Goal: Task Accomplishment & Management: Manage account settings

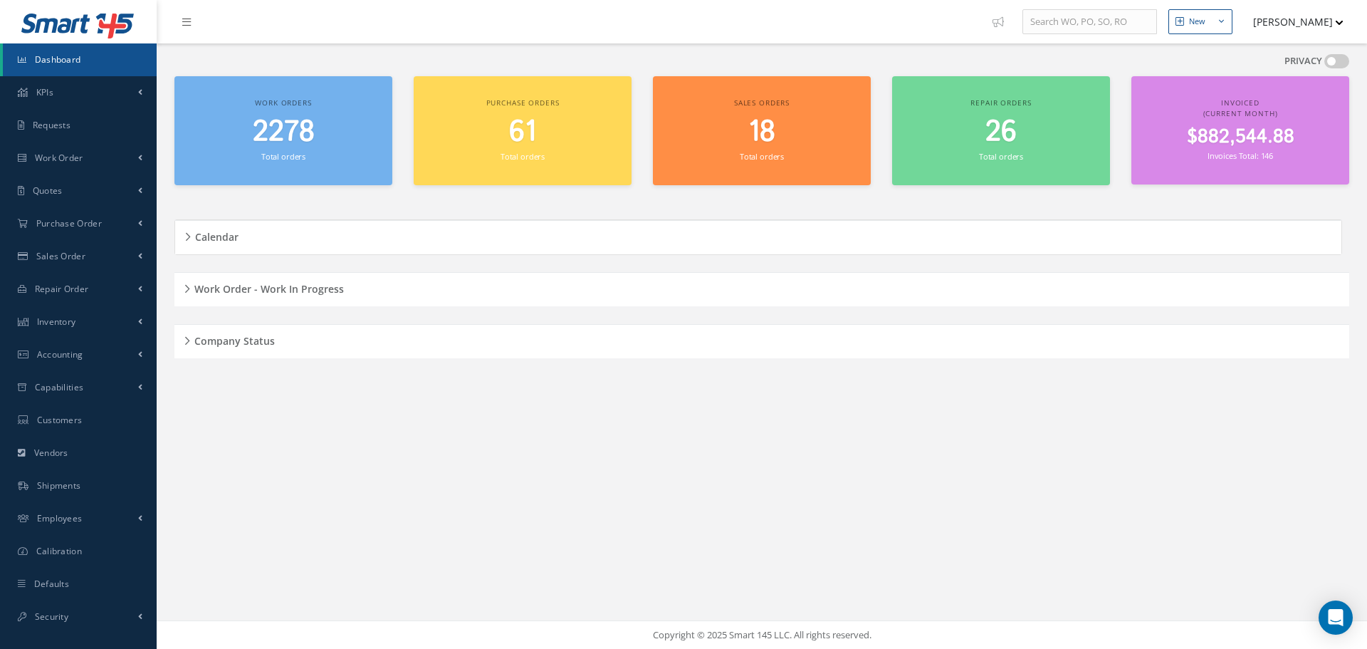
click at [188, 286] on div "Work Order - Work In Progress" at bounding box center [761, 289] width 1175 height 22
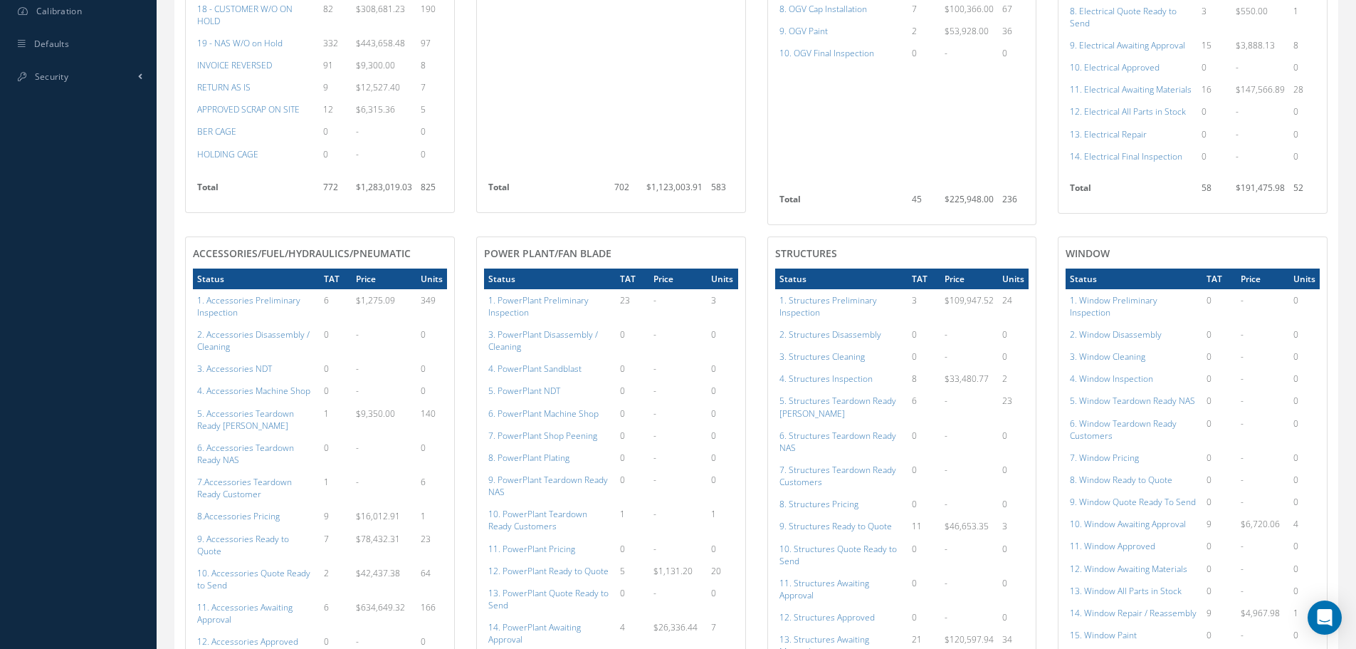
scroll to position [356, 0]
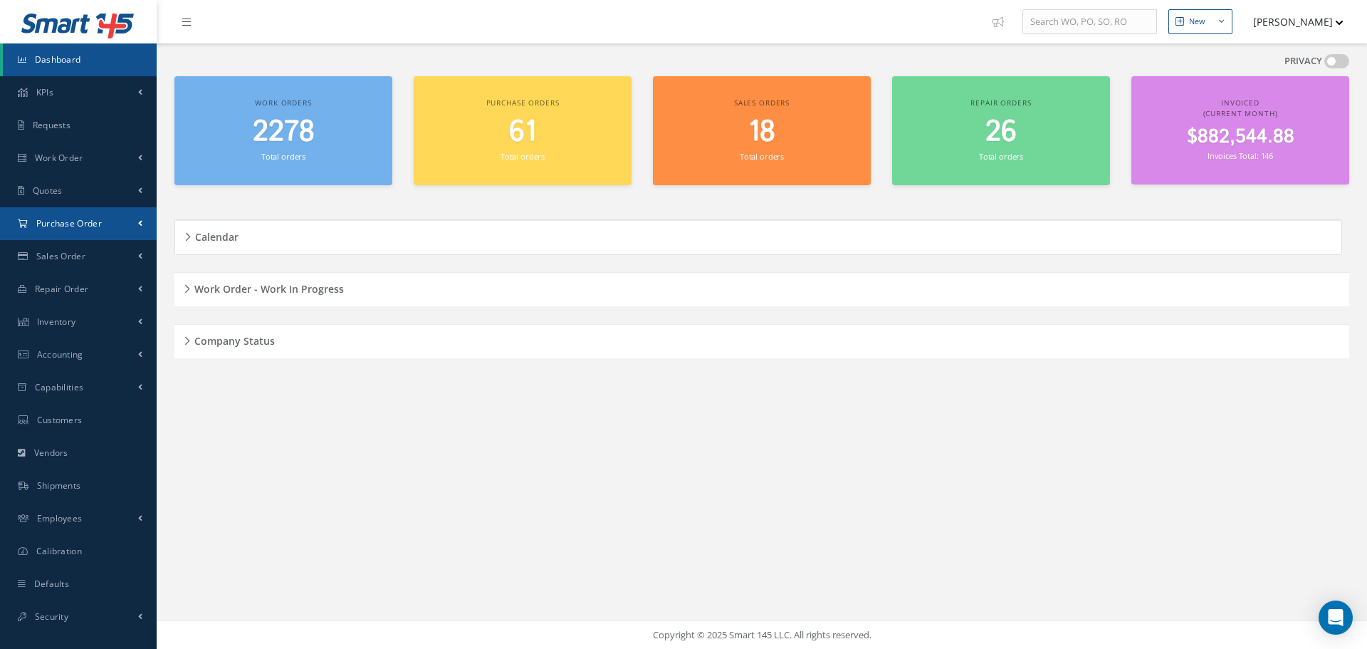
click at [68, 222] on span "Purchase Order" at bounding box center [68, 223] width 65 height 12
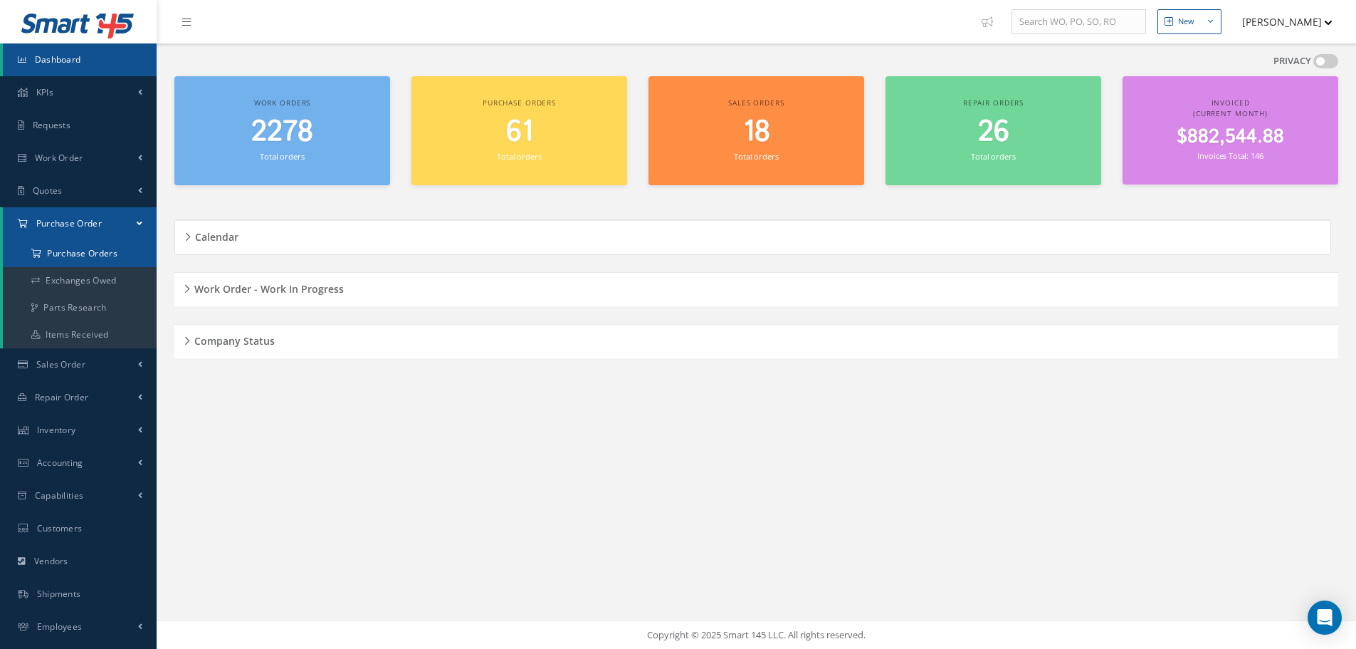
click at [70, 255] on a=1&status_id=2&status_id=3&status_id=5&collapsedFilters"] "Purchase Orders" at bounding box center [80, 253] width 154 height 27
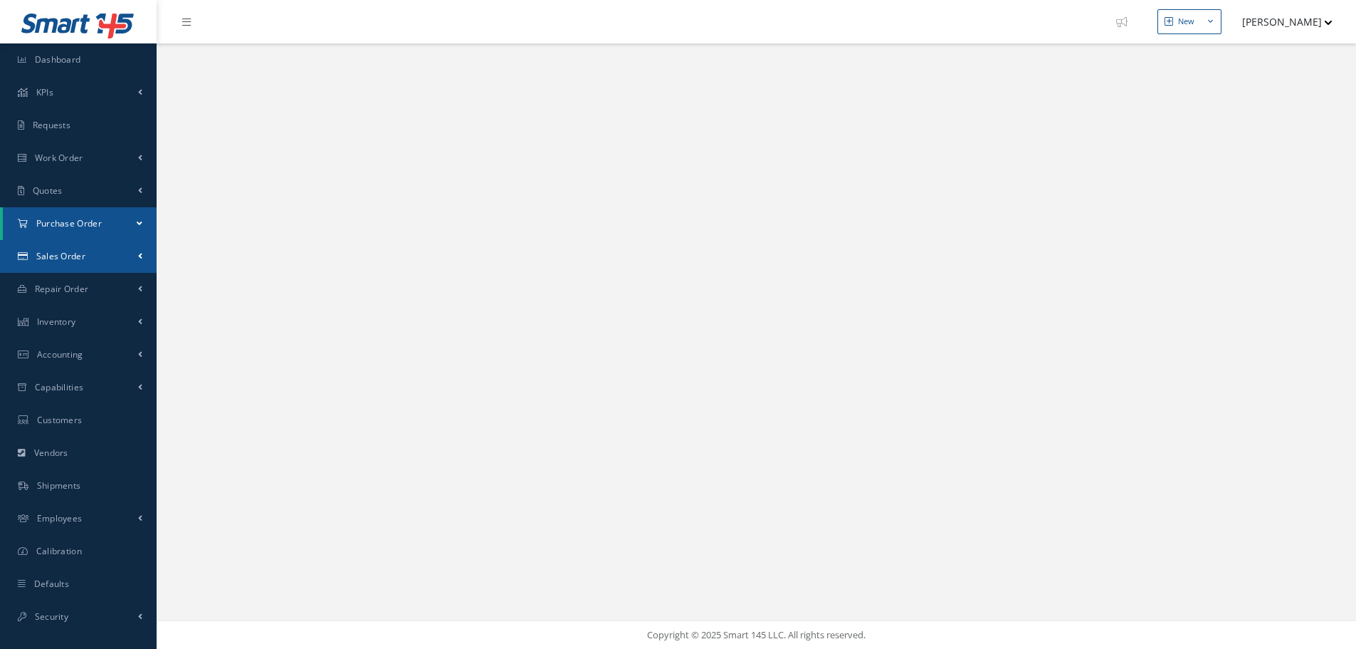
select select "25"
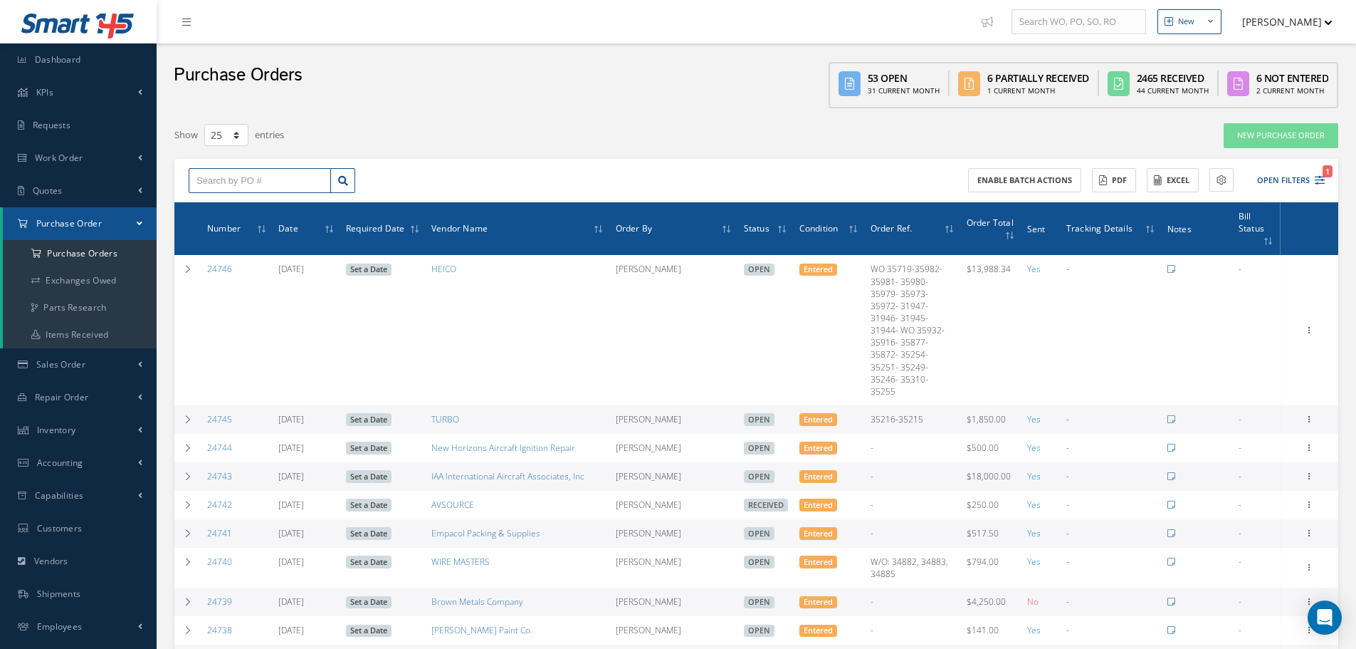
click at [211, 179] on input "text" at bounding box center [260, 181] width 142 height 26
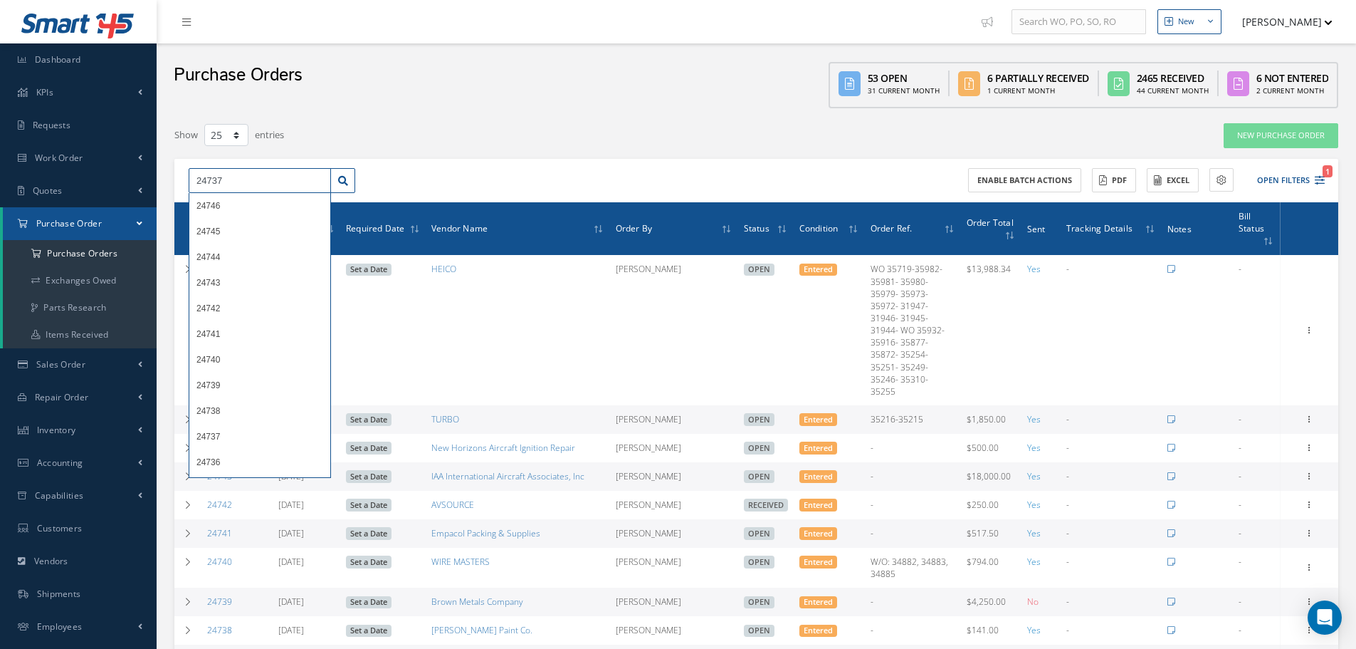
type input "24737"
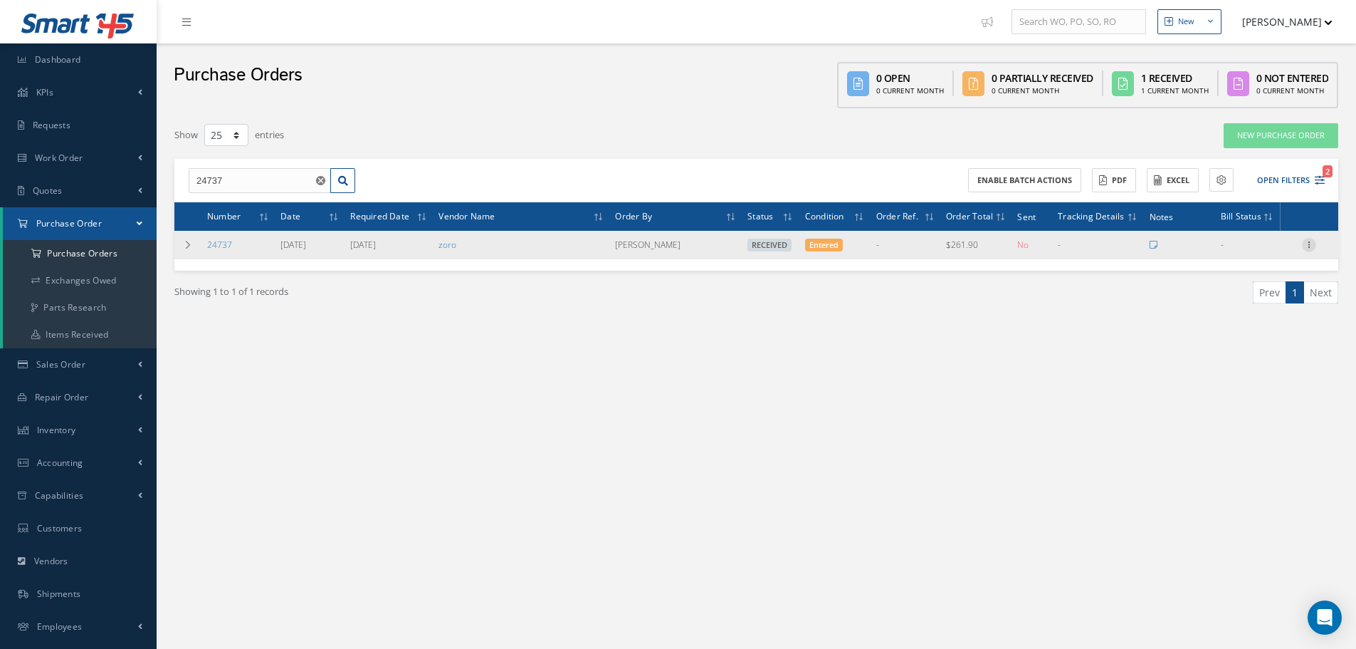
click at [1311, 243] on icon at bounding box center [1309, 243] width 14 height 11
click at [1254, 256] on link "Receiving Details" at bounding box center [1244, 254] width 112 height 19
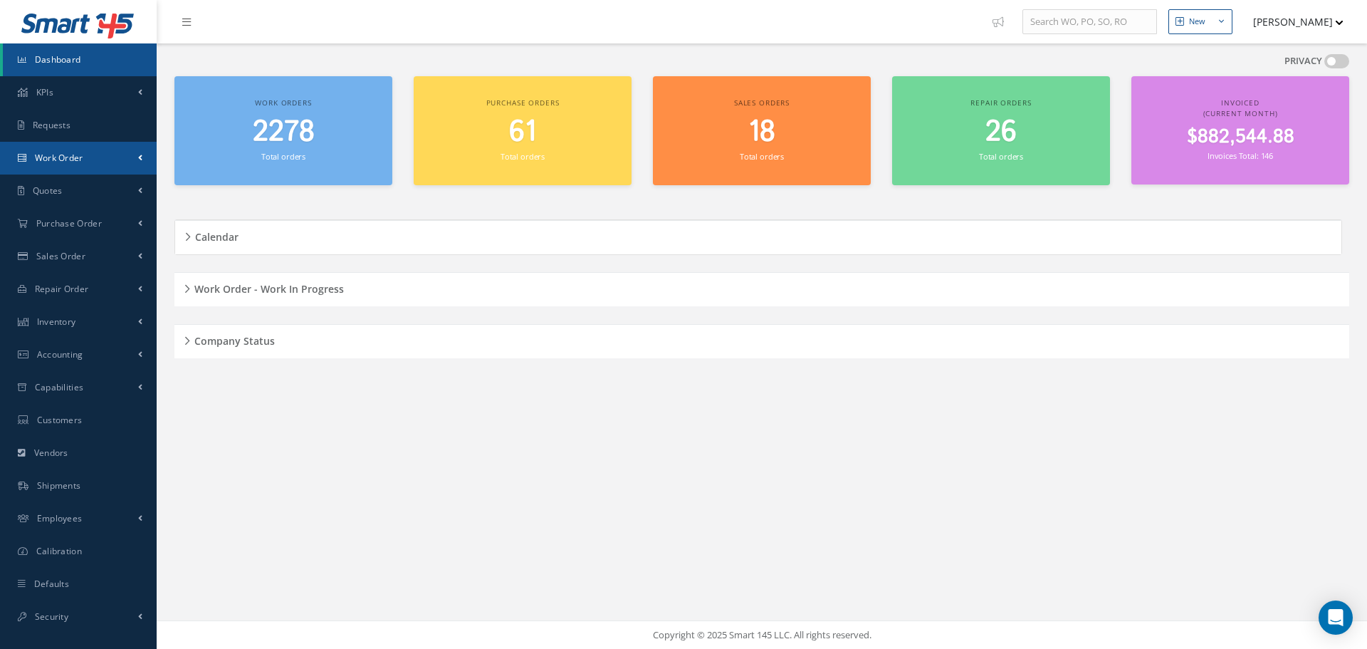
click at [85, 157] on link "Work Order" at bounding box center [78, 158] width 157 height 33
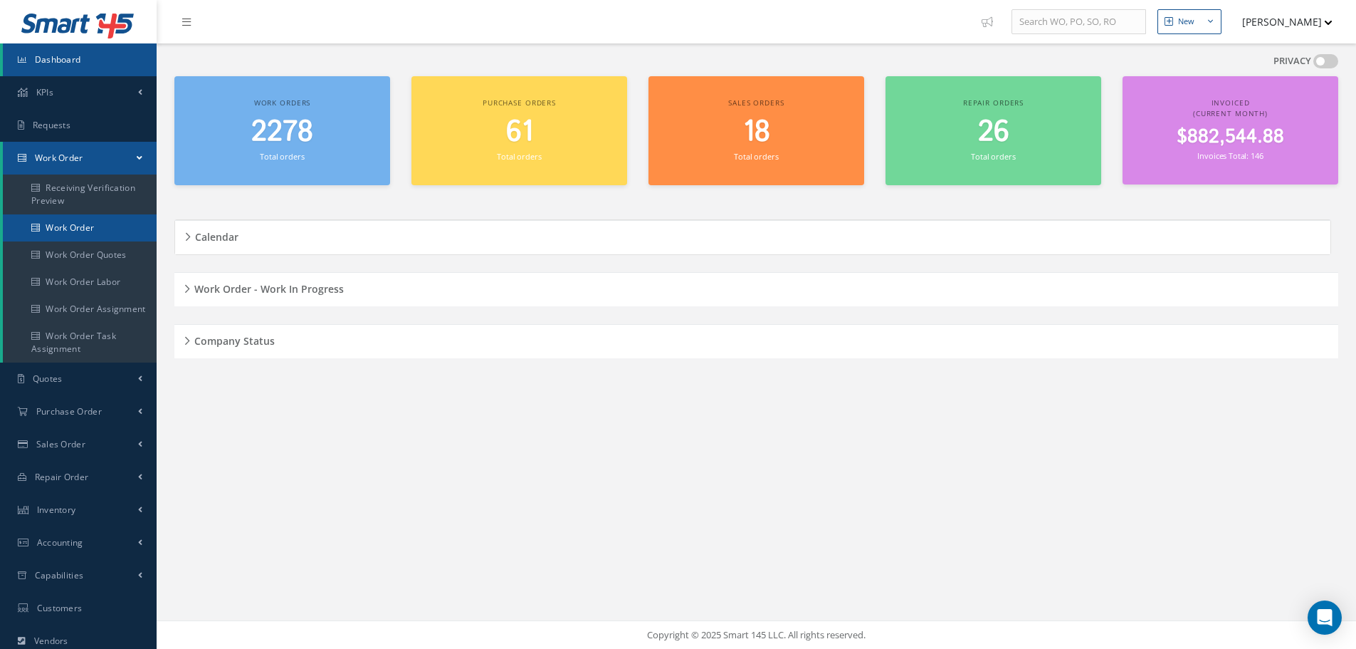
click at [77, 229] on link "Work Order" at bounding box center [80, 227] width 154 height 27
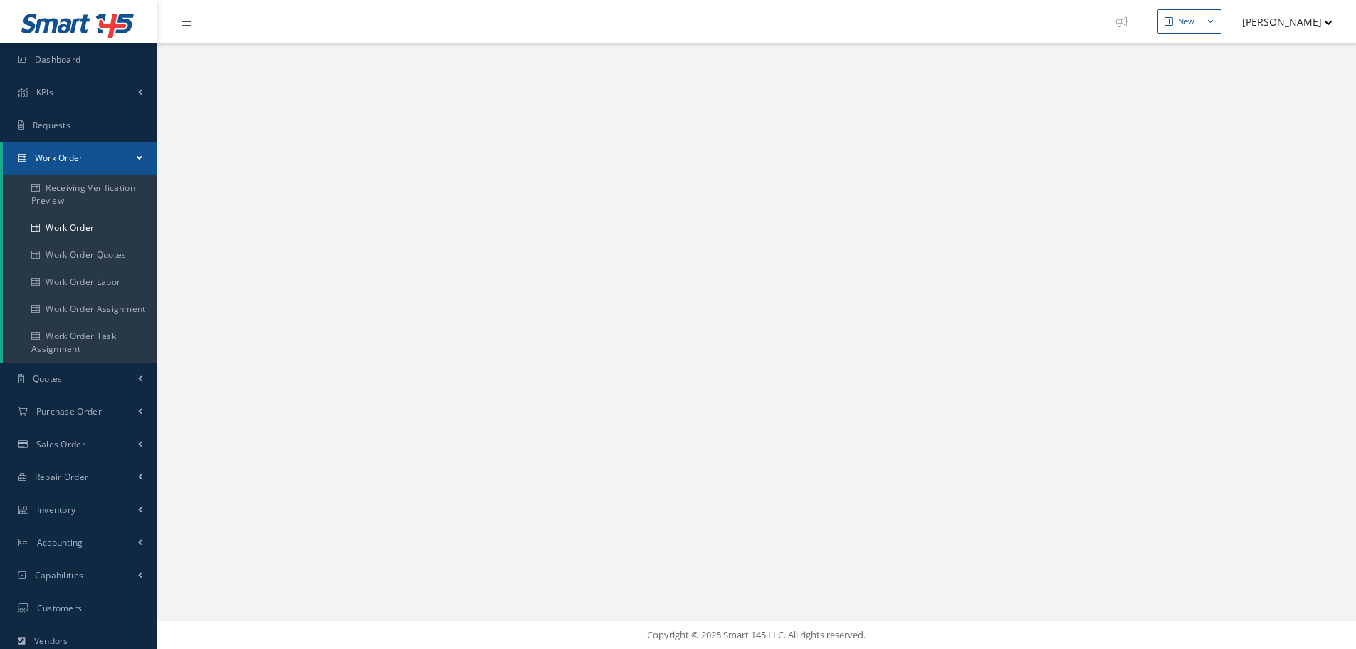
select select "25"
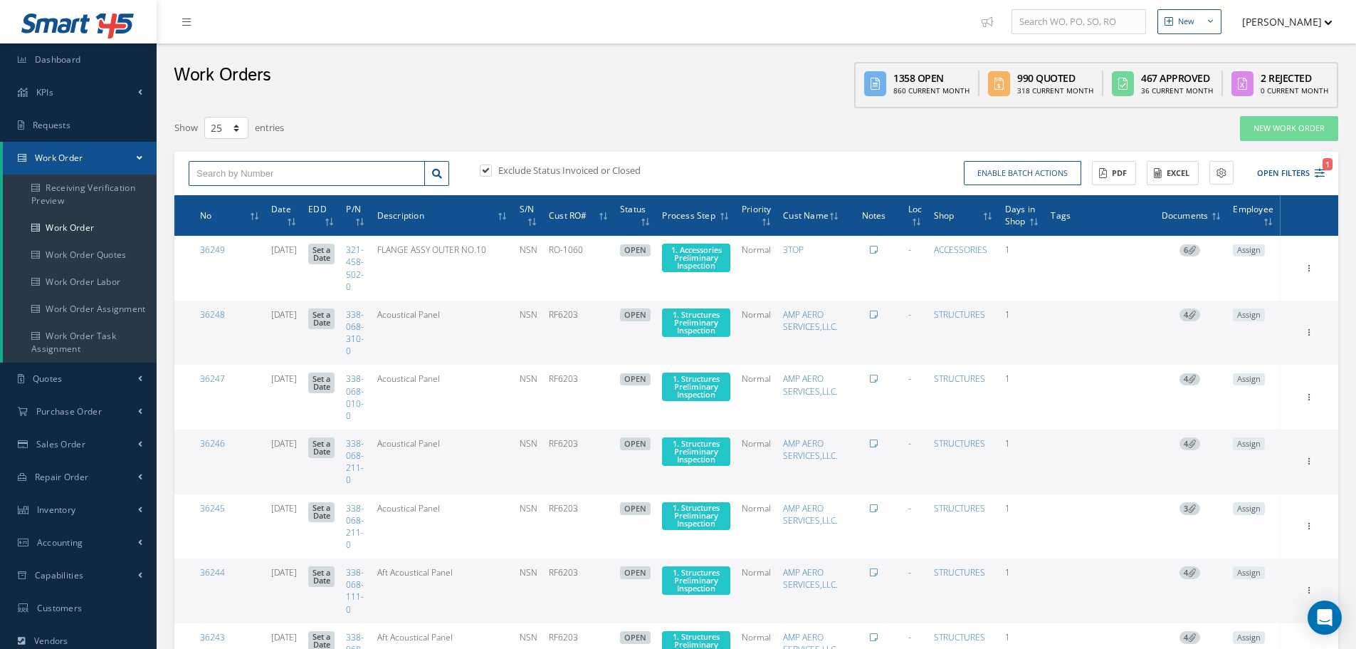
click at [204, 166] on input "text" at bounding box center [307, 174] width 236 height 26
type input "34599"
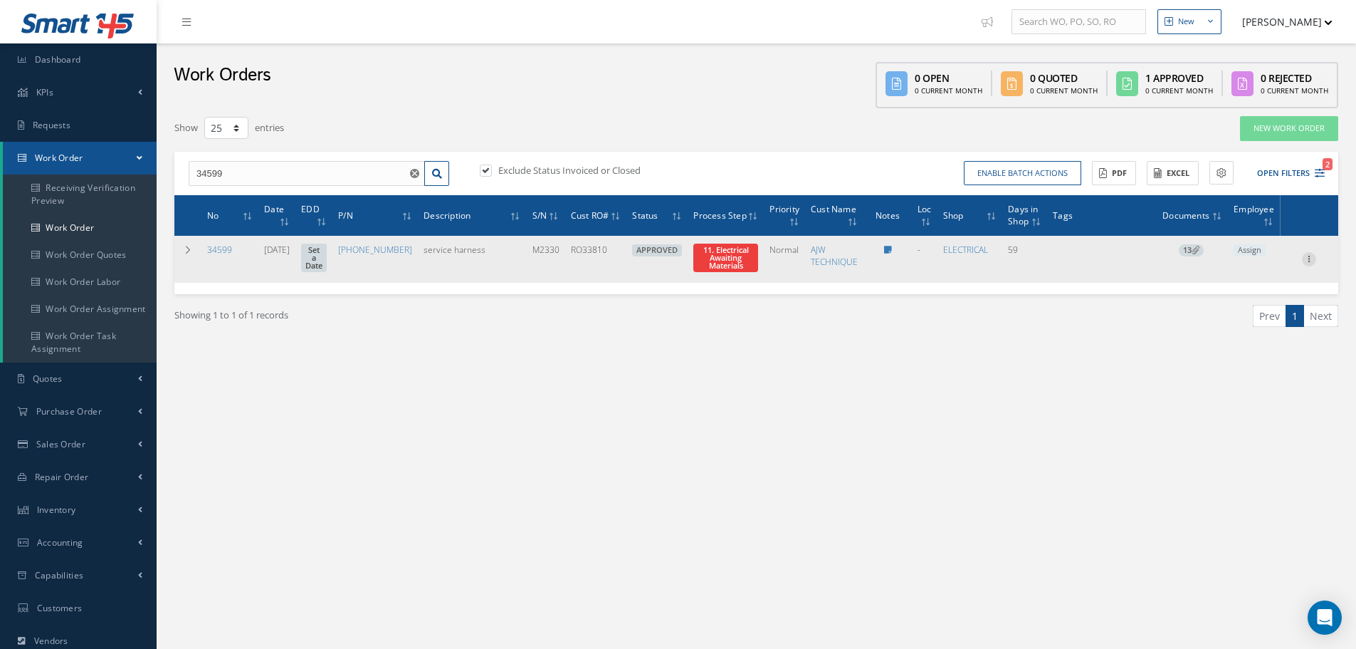
click at [1309, 257] on icon at bounding box center [1309, 257] width 14 height 11
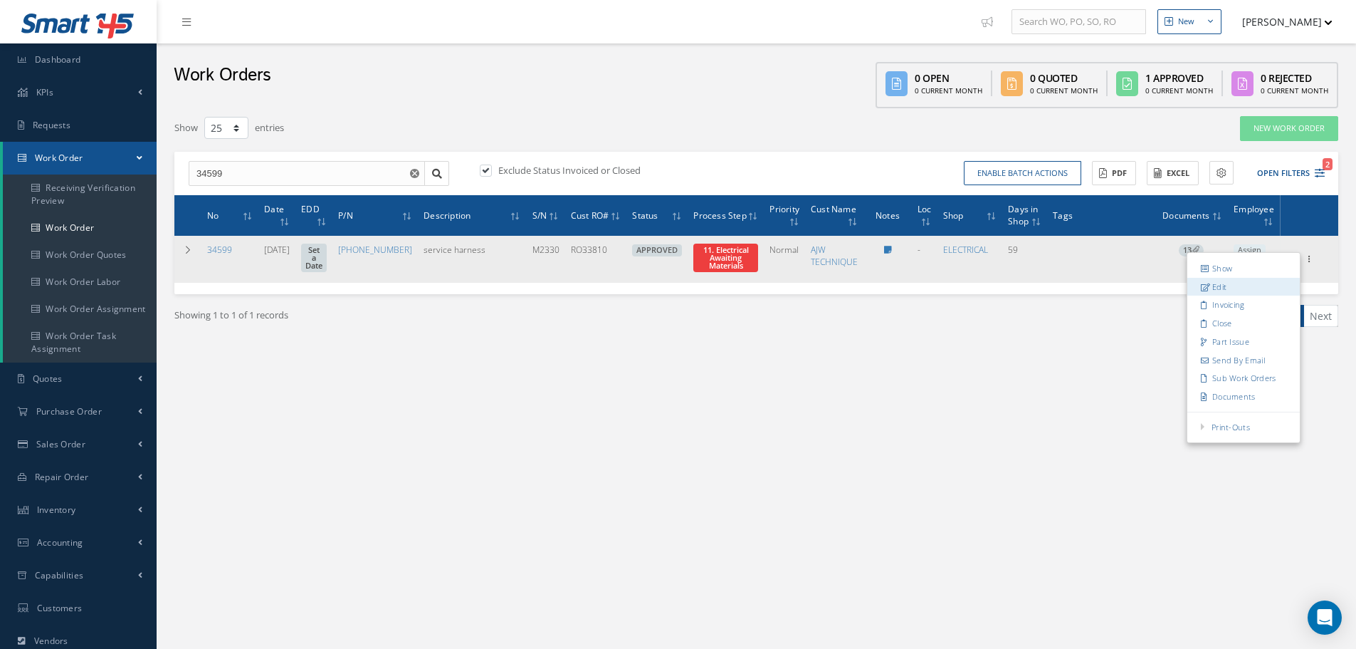
click at [1227, 290] on link "Edit" at bounding box center [1244, 287] width 112 height 19
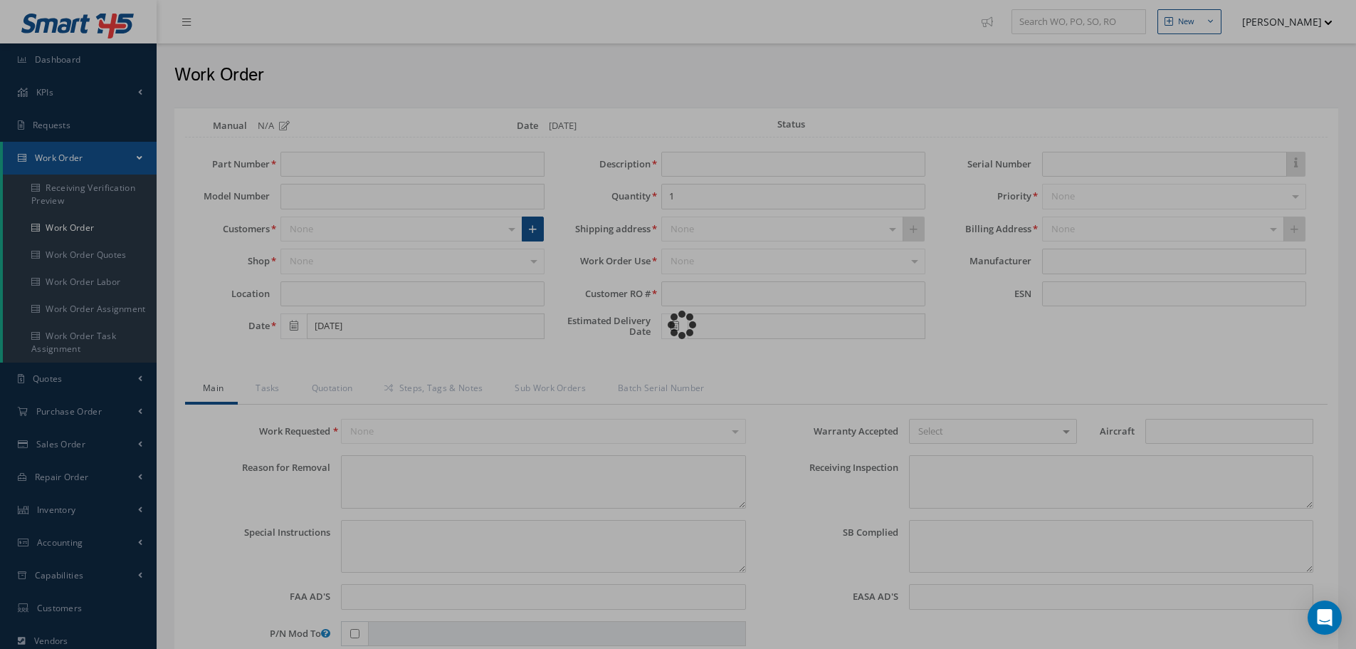
type input "740-5966-529"
type input "06/30/2025"
type input "service harness"
type input "RO33810"
type input "M2330"
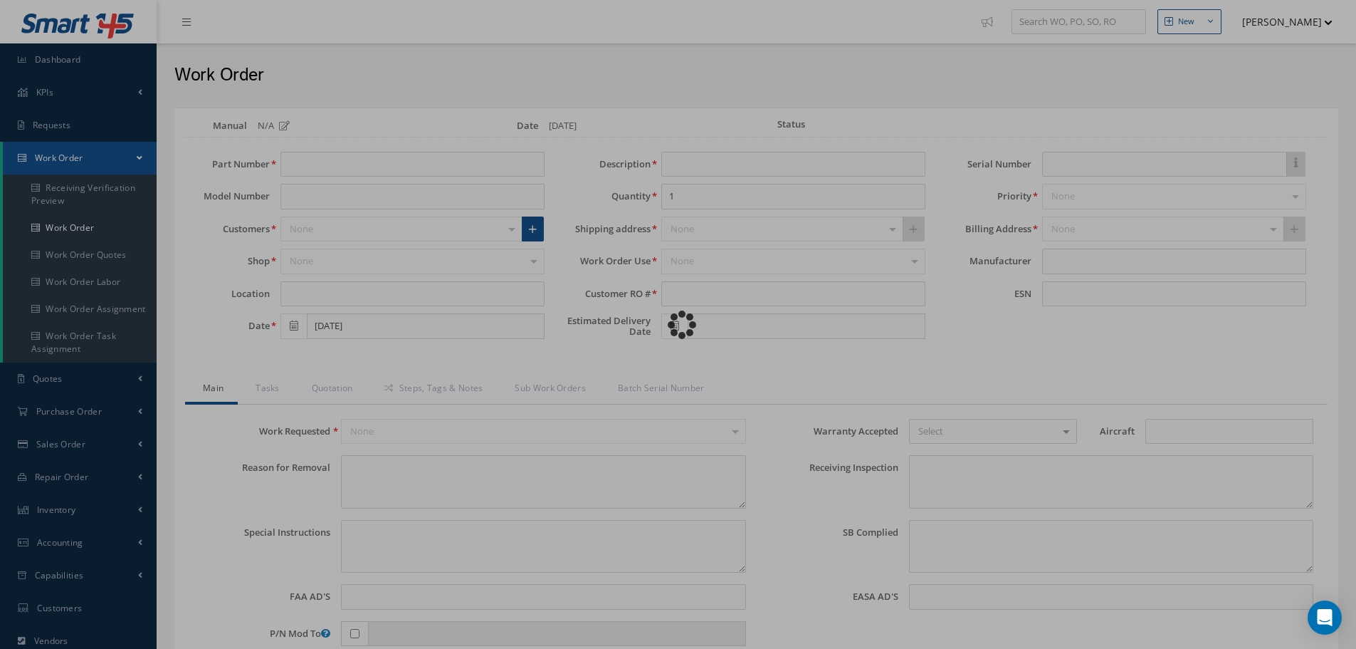
type textarea "NONE"
type textarea "PLEASE SEE R.O. FOR DETAILS"
type textarea "NO VISUAL DAMAGE"
type textarea "None performed"
type textarea "Article was xxxxx in reference with the following Technical Standard : IAE CMM …"
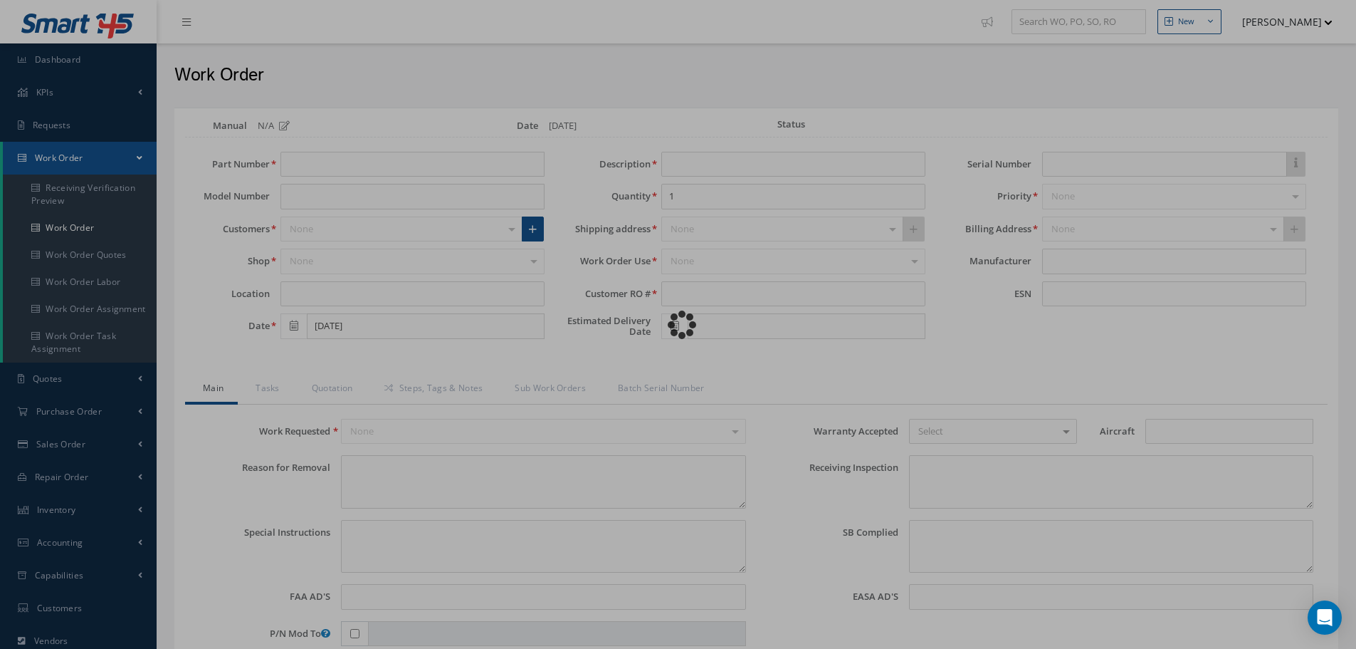
type textarea "Article has been approved to return to service."
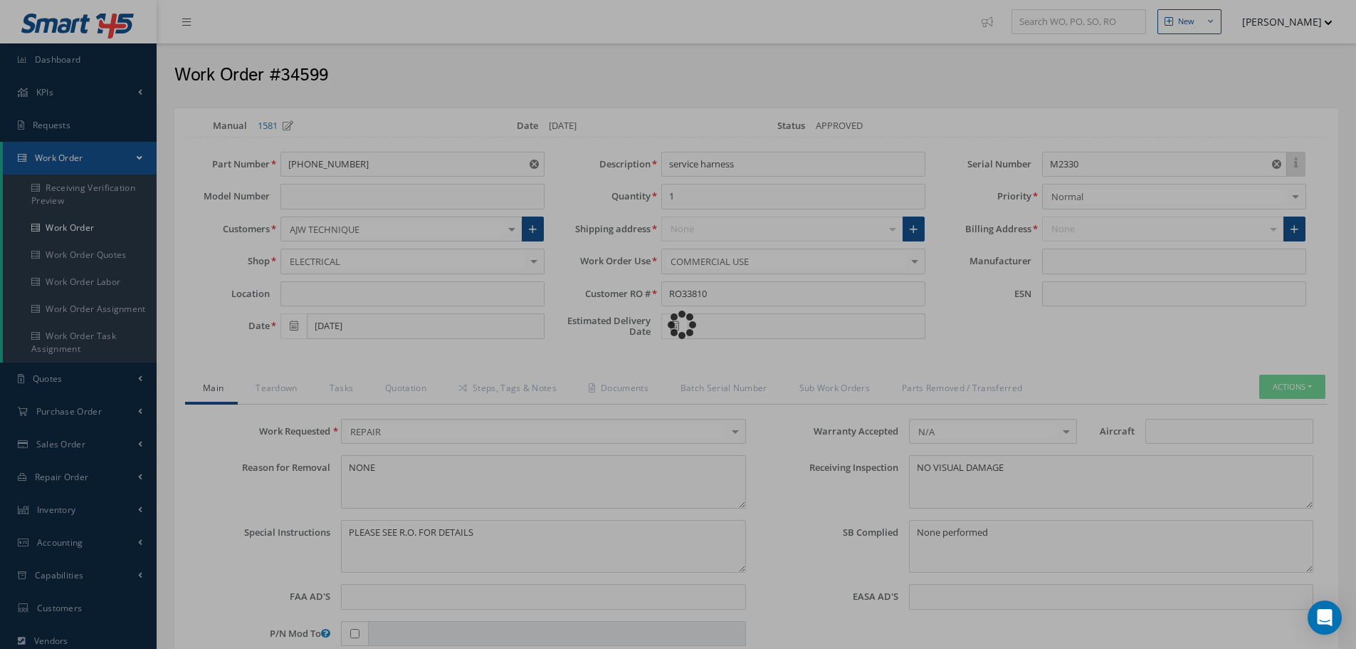
type input "IAE"
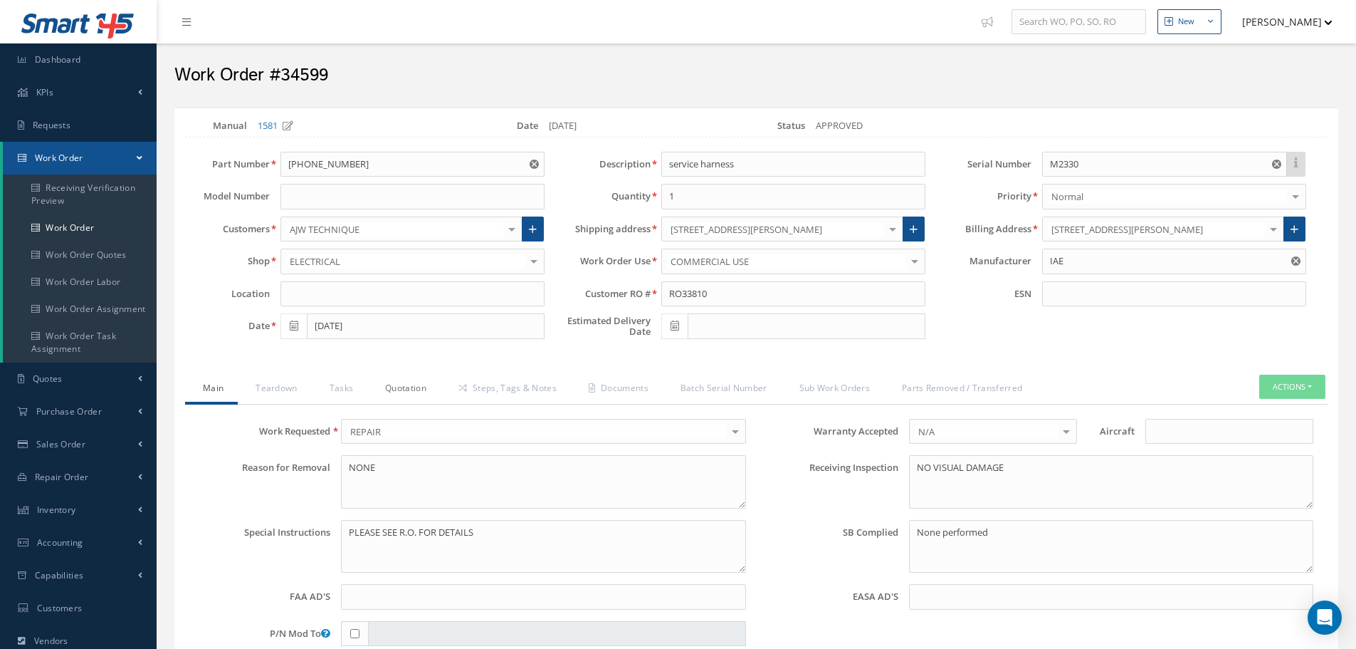
click at [408, 389] on link "Quotation" at bounding box center [403, 389] width 73 height 30
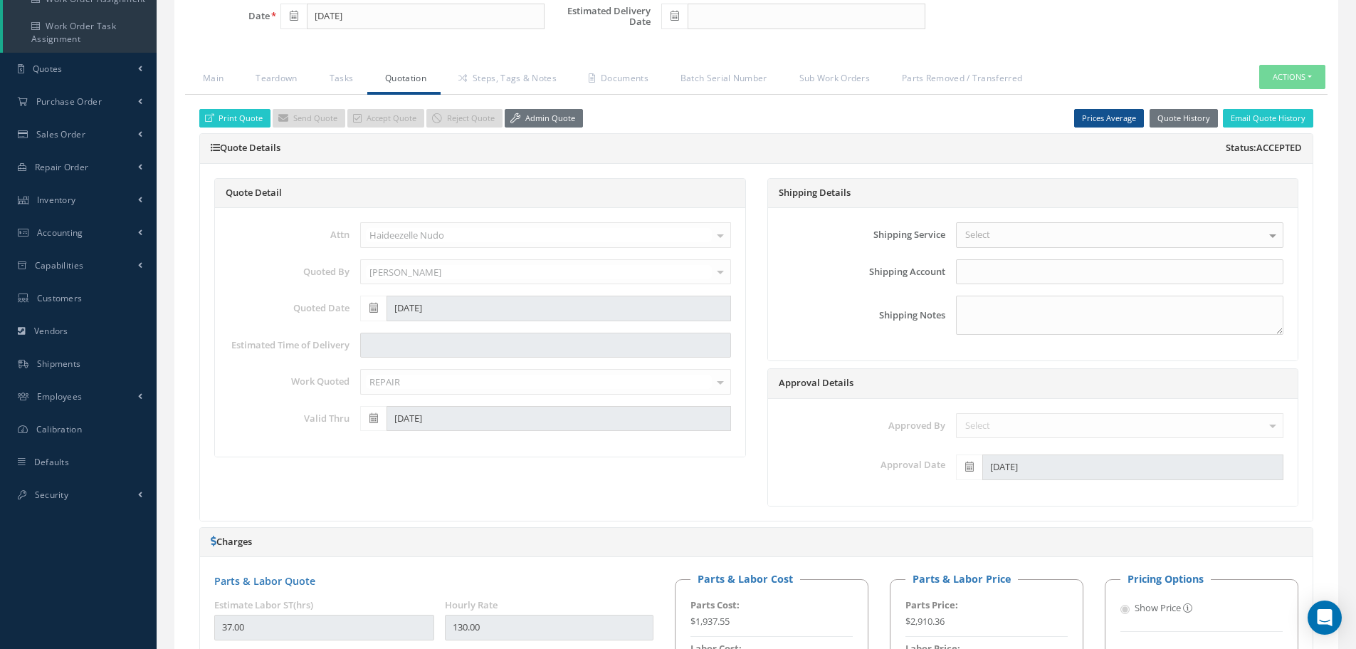
scroll to position [285, 0]
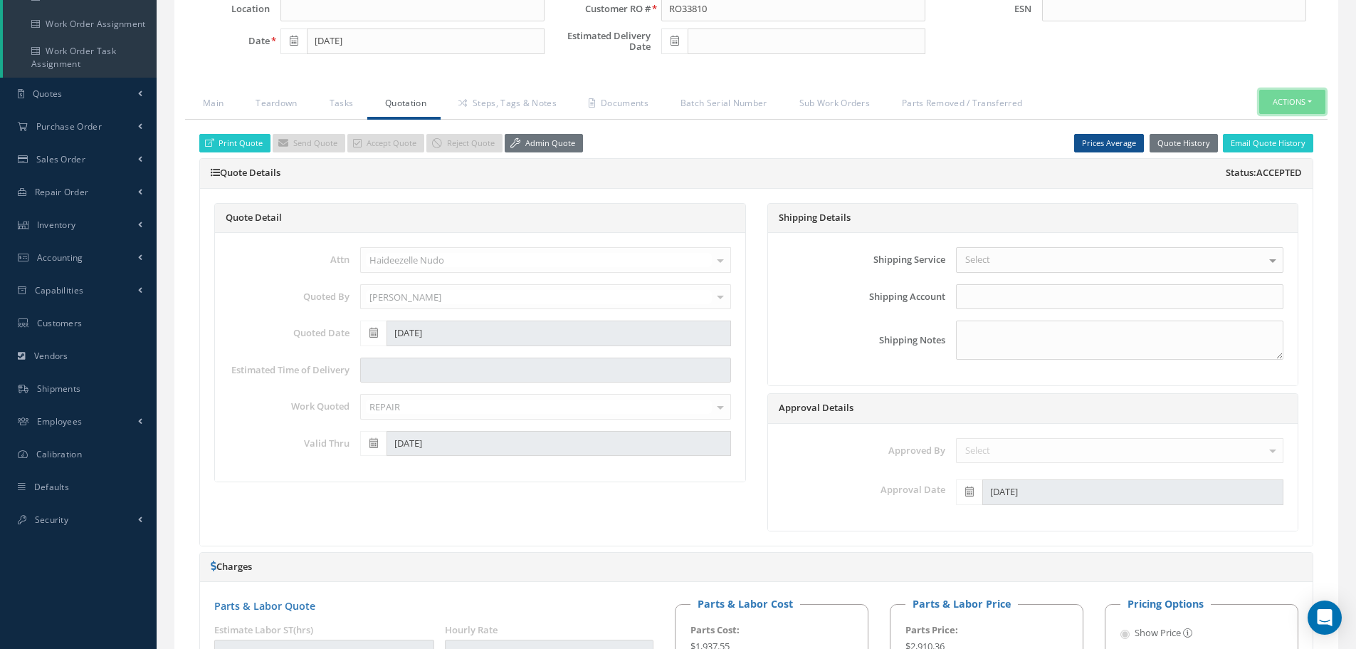
click at [1311, 102] on button "Actions" at bounding box center [1292, 102] width 66 height 25
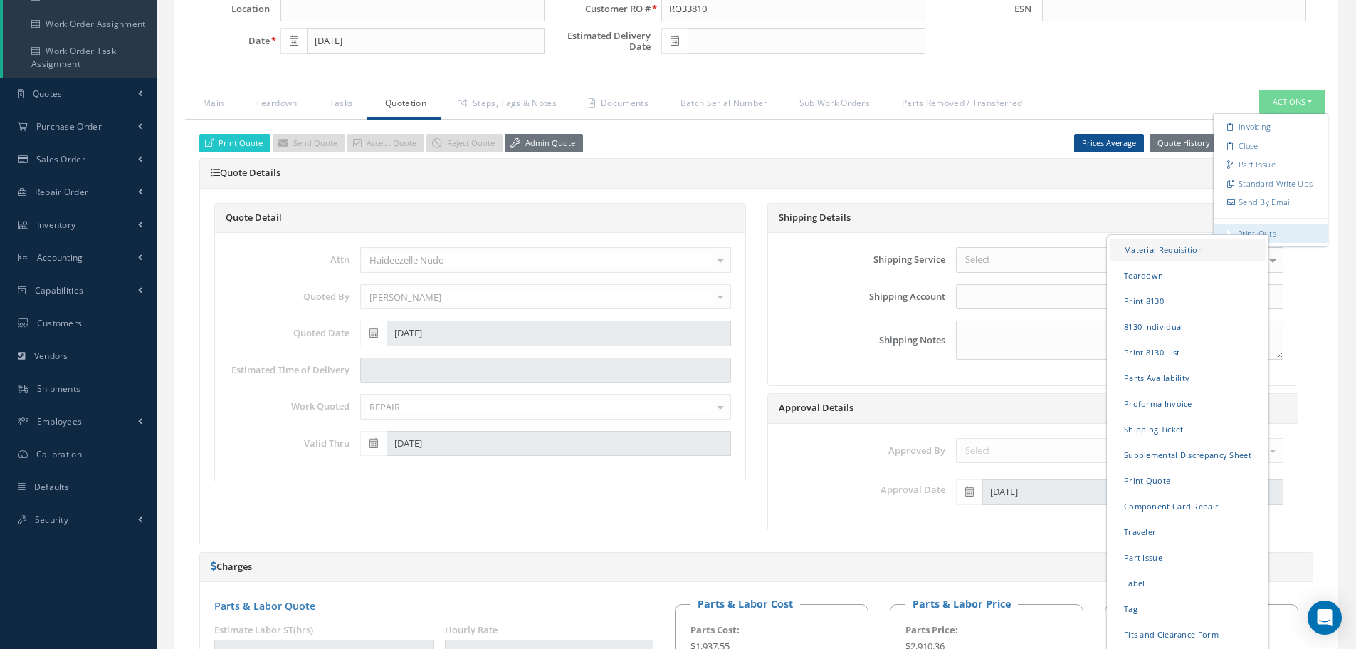
click at [1178, 251] on link "Material Requisition" at bounding box center [1188, 249] width 156 height 22
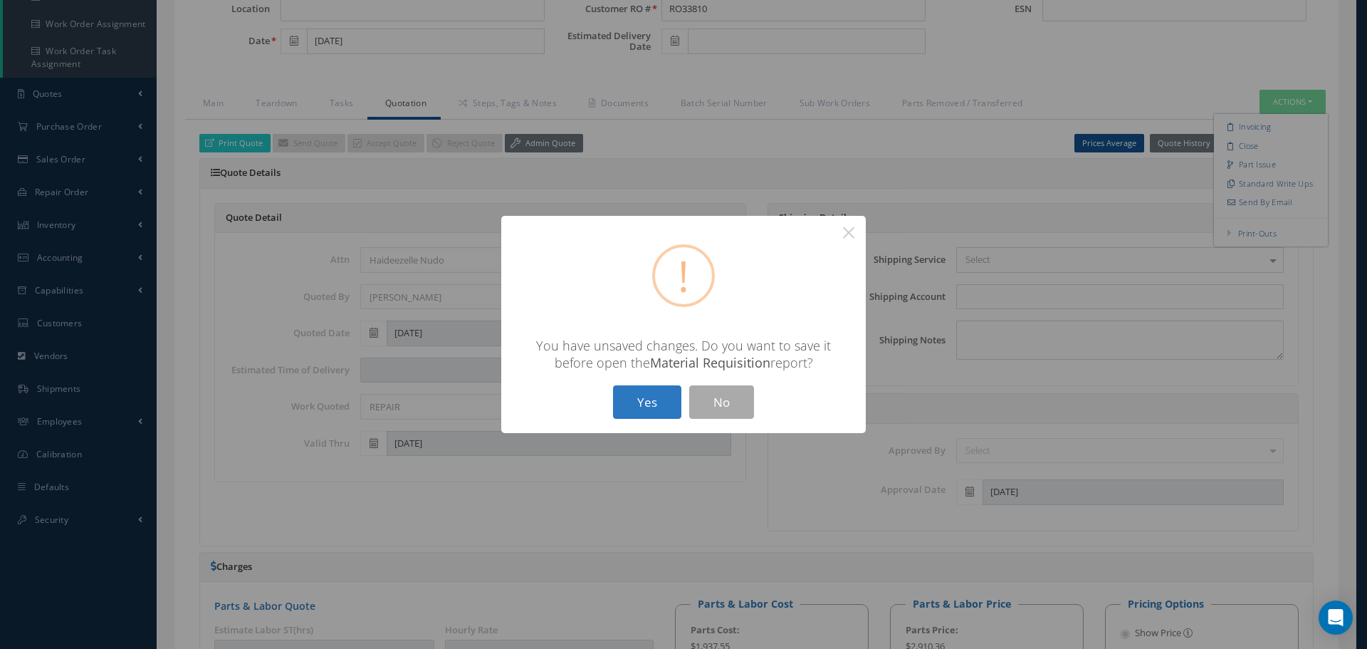
click at [649, 397] on button "Yes" at bounding box center [647, 401] width 68 height 33
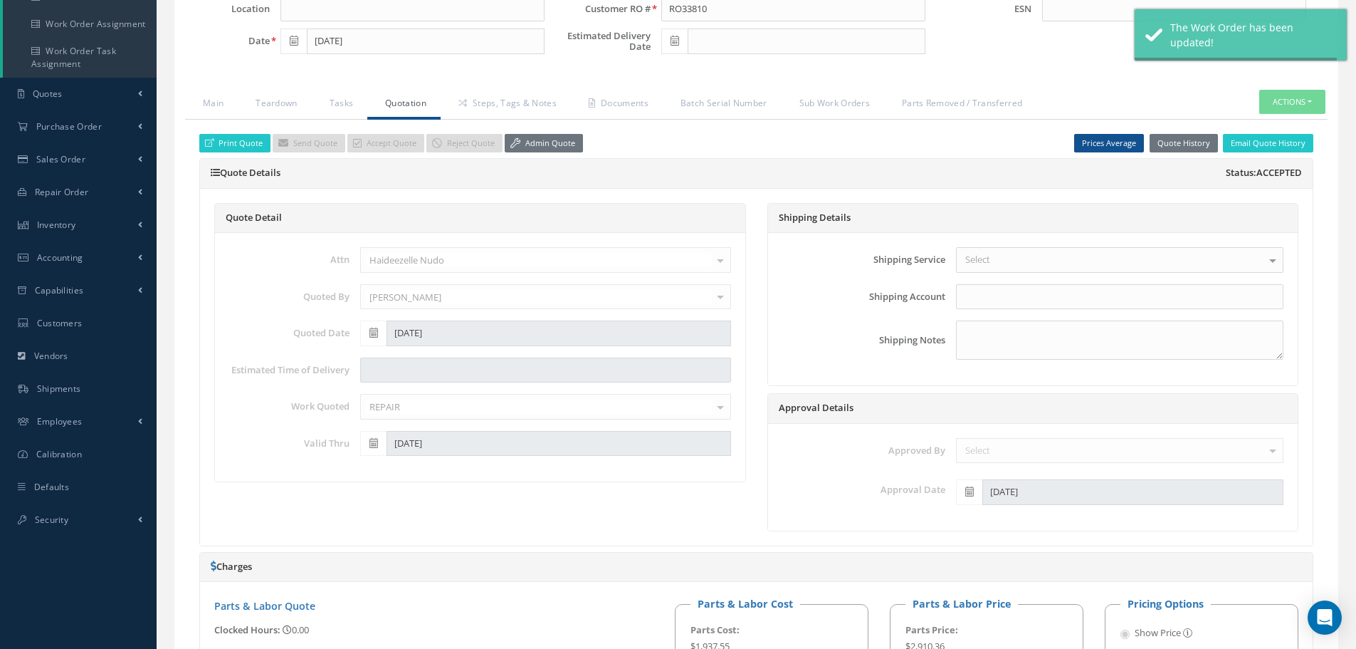
type input "IAE"
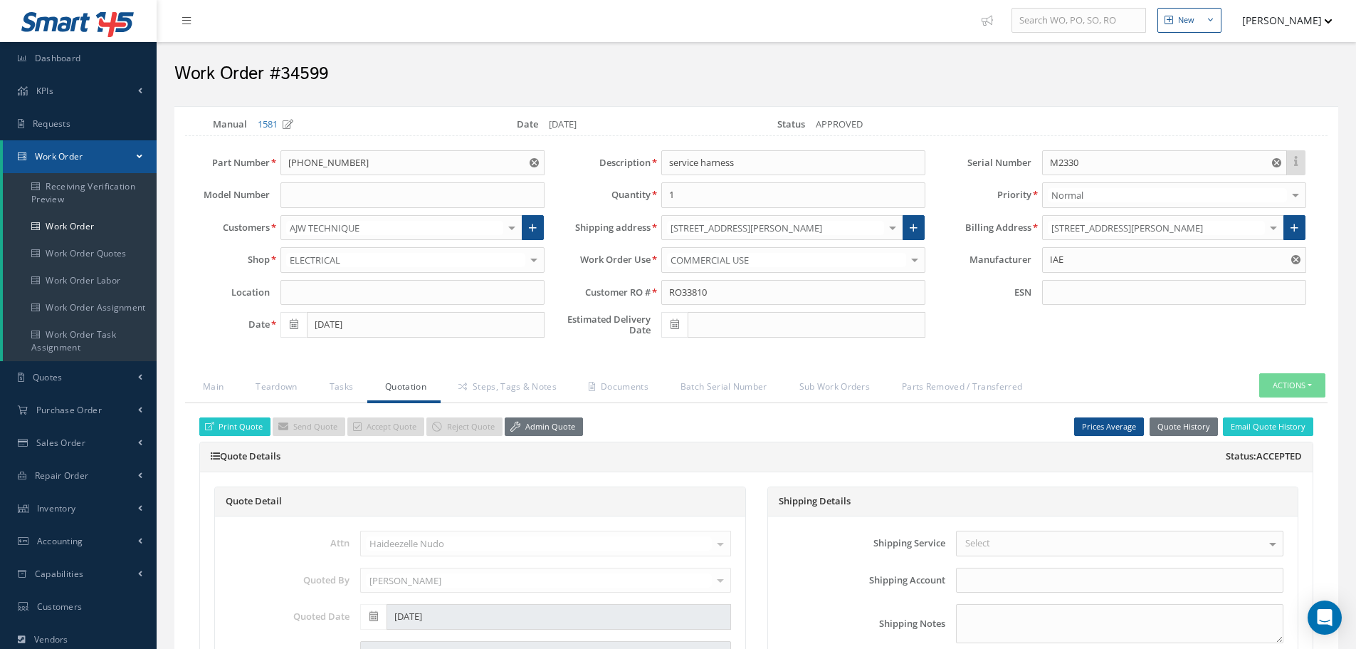
scroll to position [0, 0]
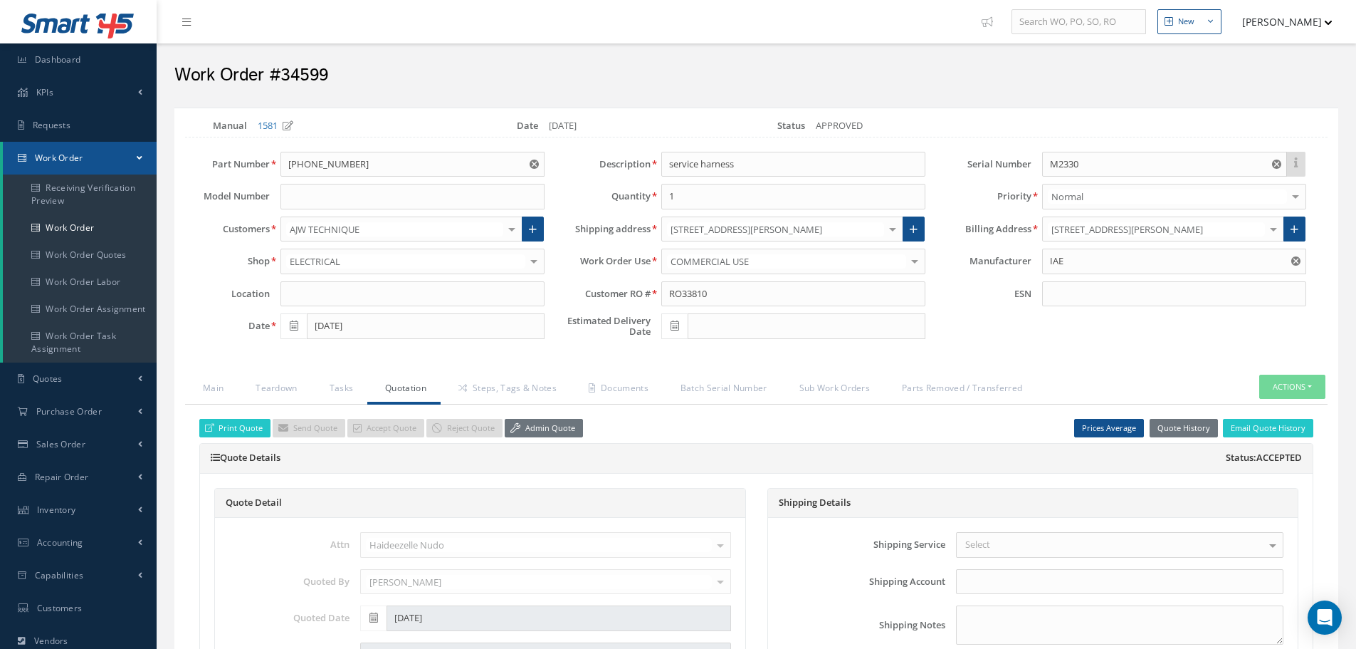
select select "25"
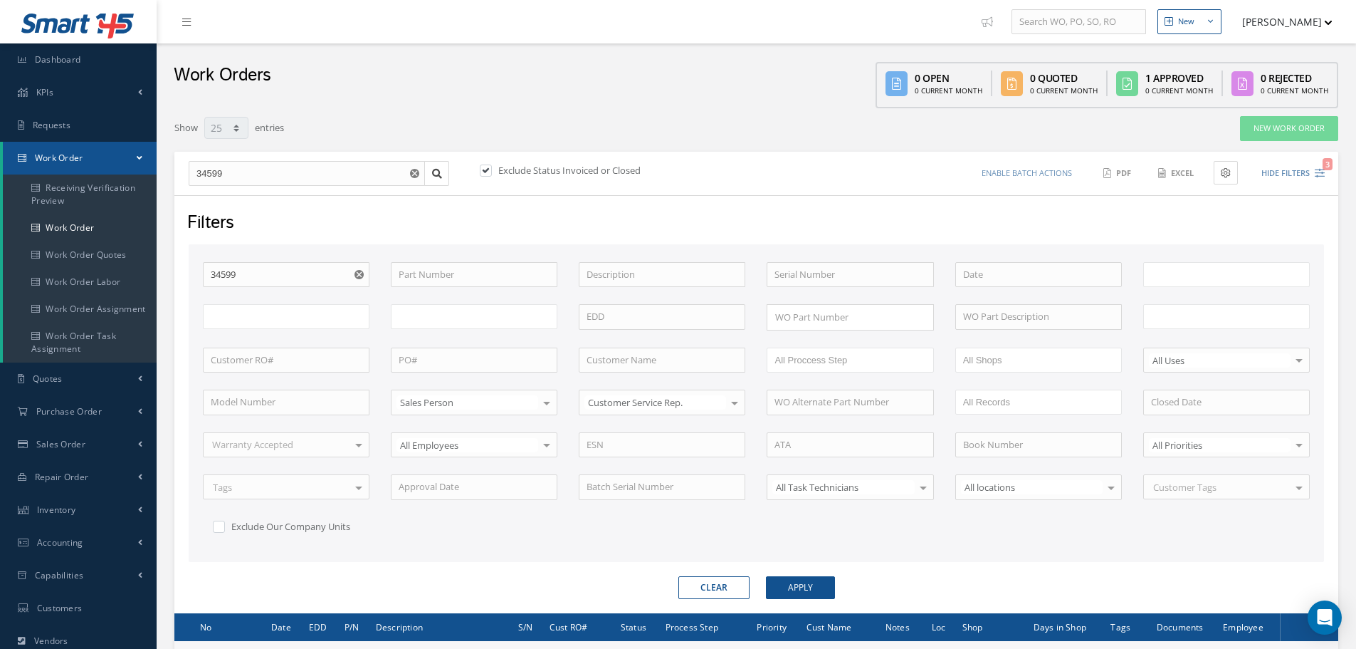
type input "All Work Request"
type input "All Work Performed"
type input "All Status"
type input "WO Part Status"
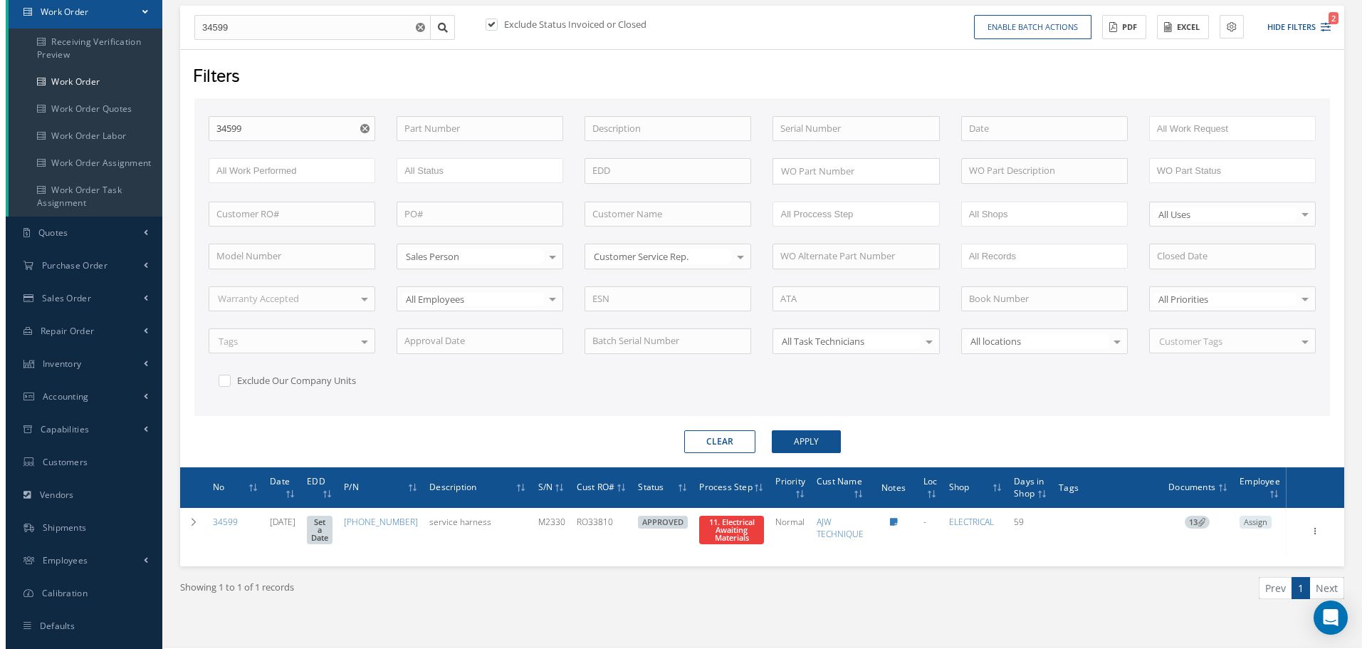
scroll to position [172, 0]
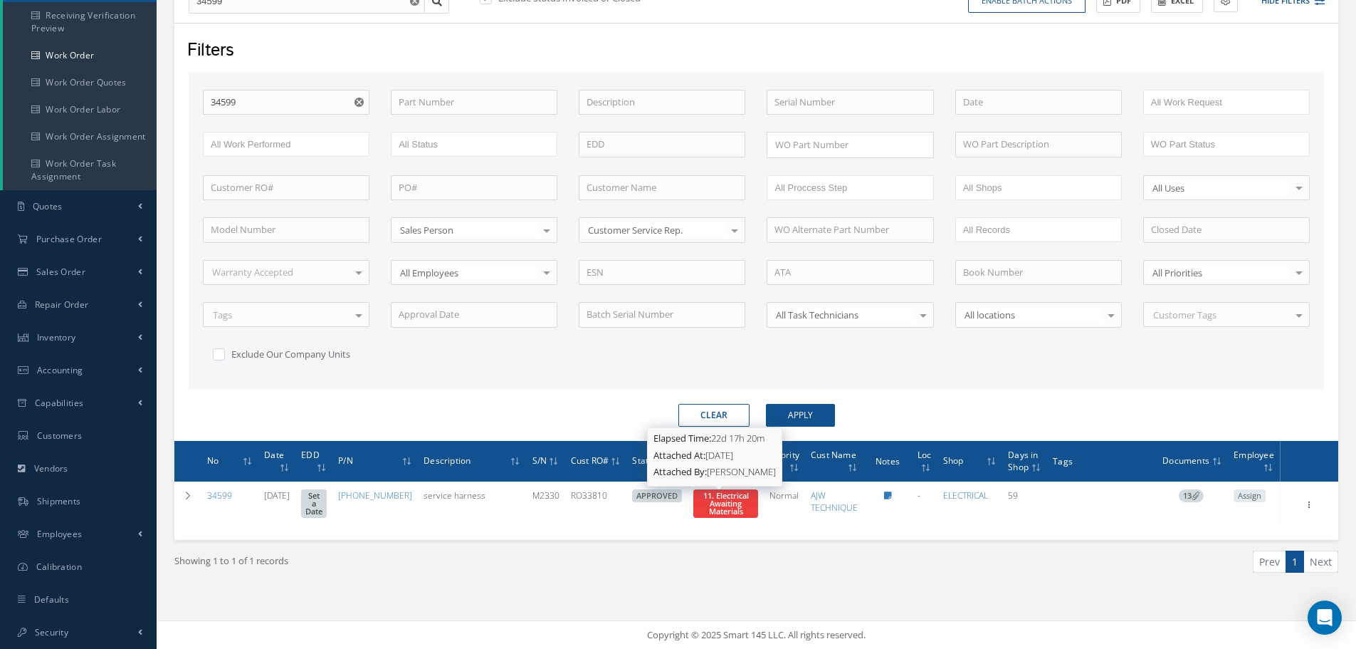
click at [716, 510] on span "11. Electrical Awaiting Materials" at bounding box center [726, 503] width 46 height 26
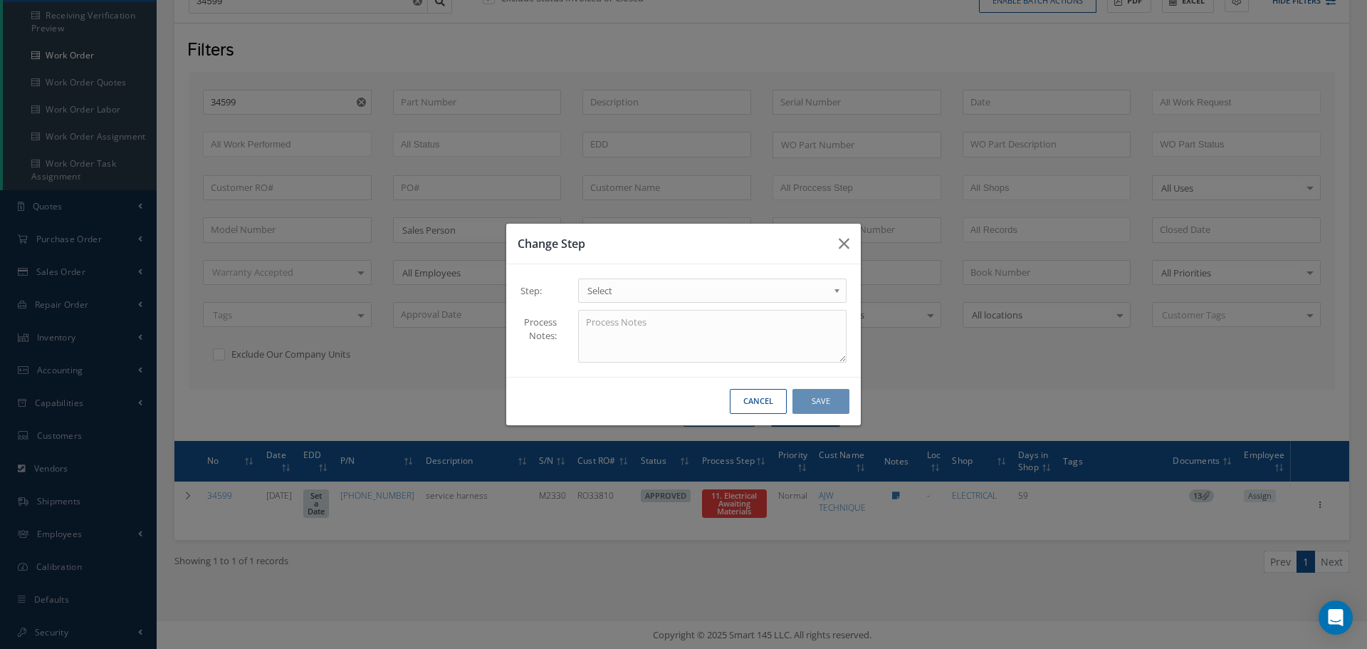
click at [835, 293] on b at bounding box center [839, 294] width 13 height 23
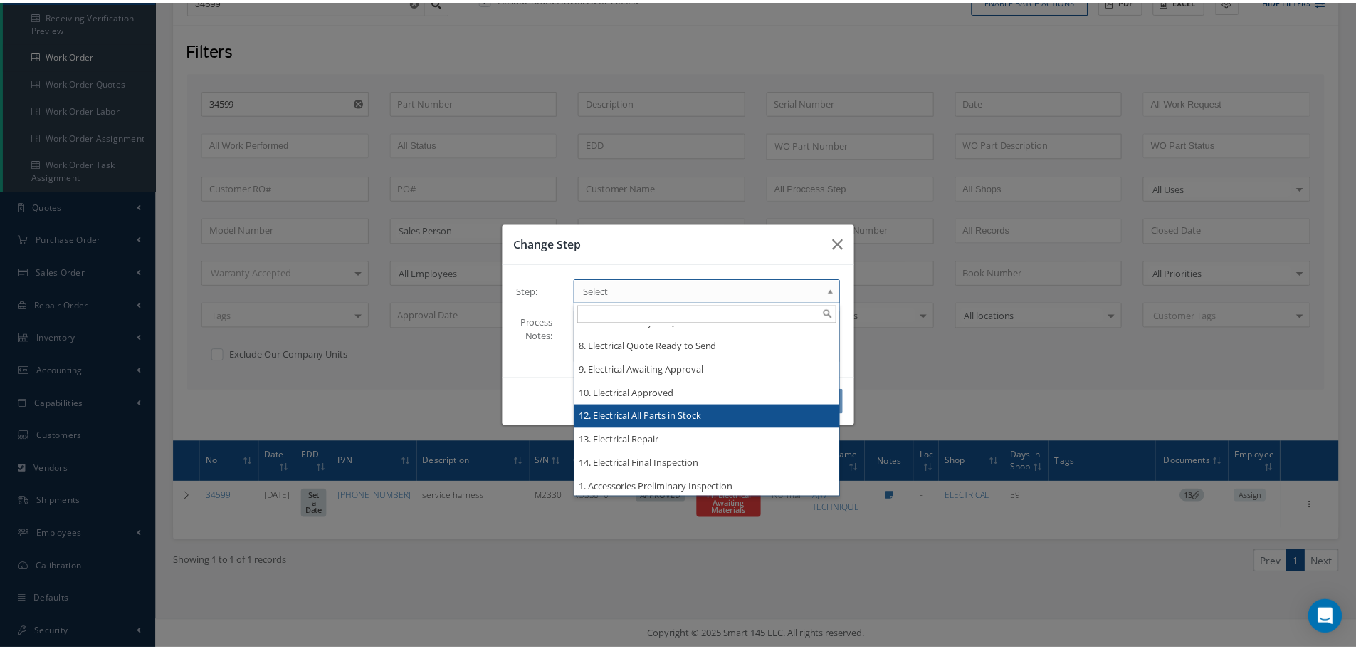
scroll to position [0, 0]
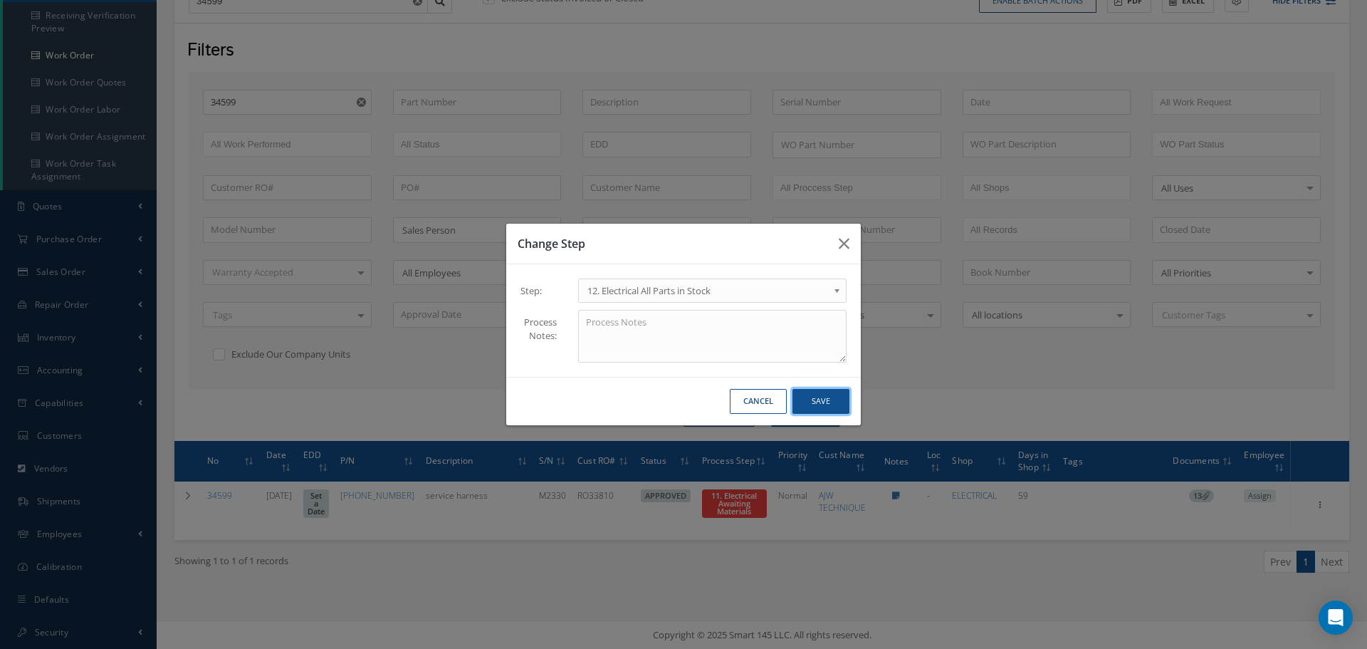
click at [833, 402] on button "Save" at bounding box center [820, 401] width 57 height 25
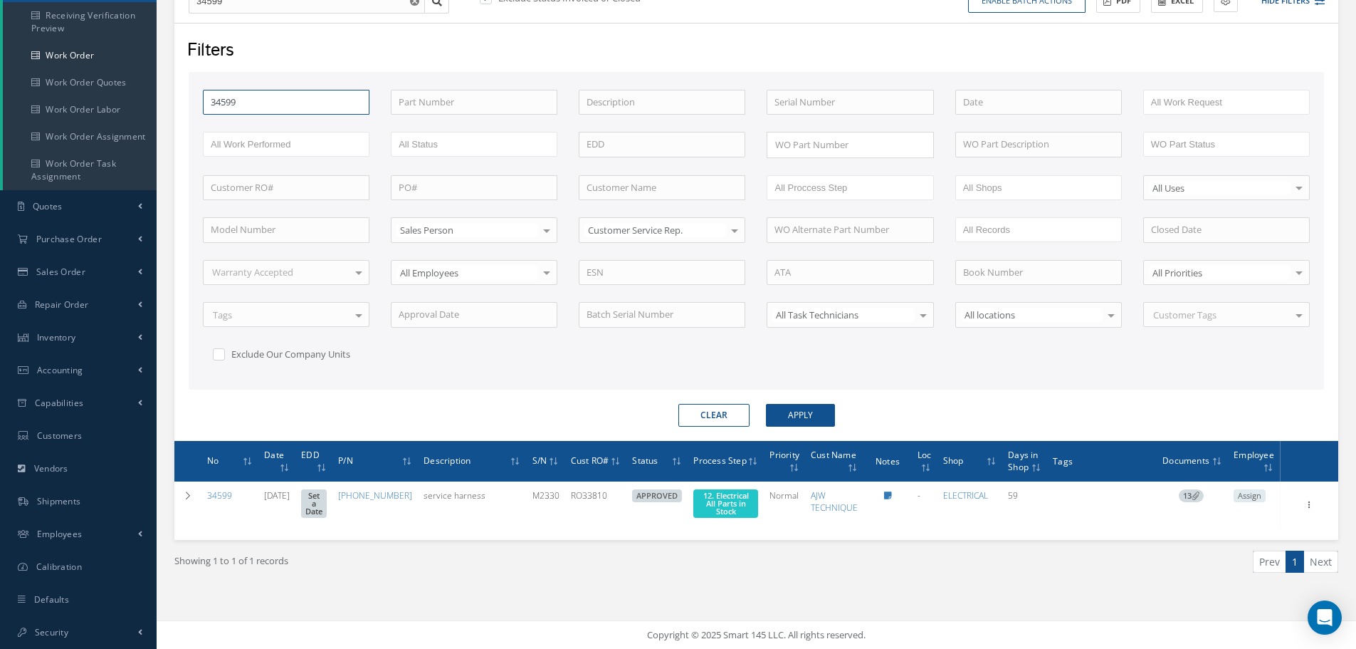
click at [272, 95] on input "34599" at bounding box center [286, 103] width 167 height 26
drag, startPoint x: 347, startPoint y: 97, endPoint x: 392, endPoint y: 97, distance: 45.6
click at [352, 97] on input "34599" at bounding box center [286, 103] width 167 height 26
type input "3459"
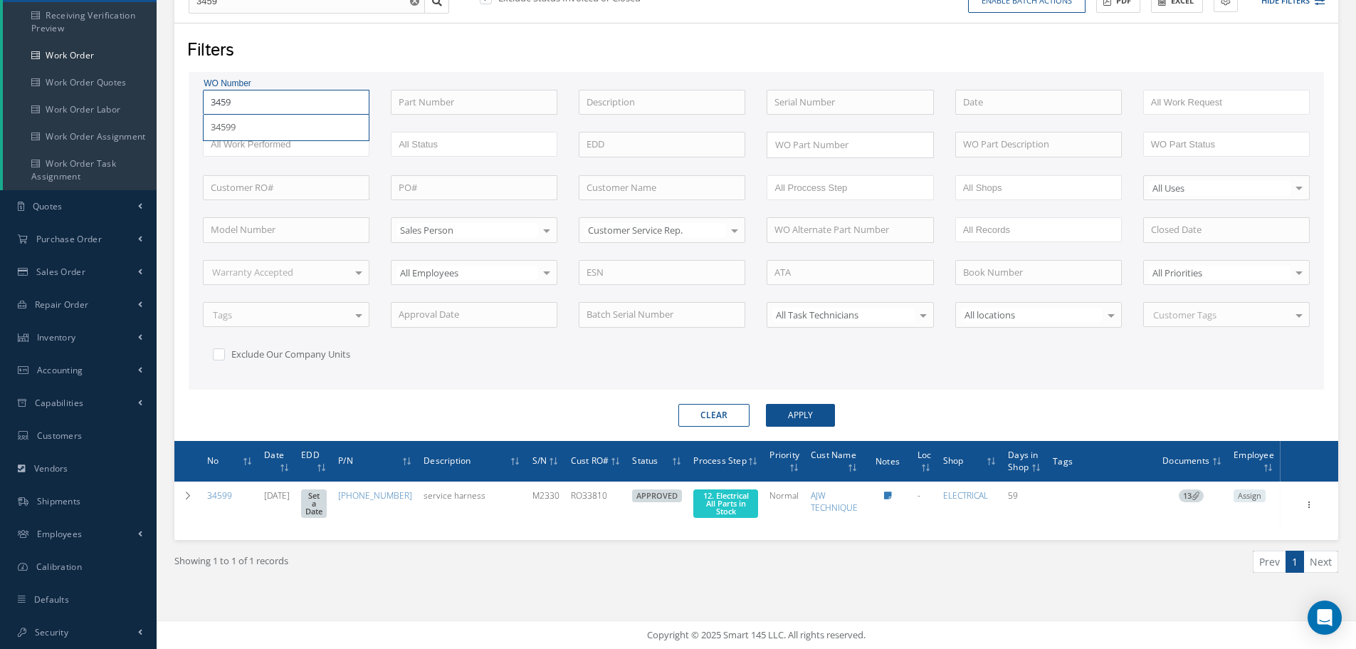
type input "345"
type input "34"
type input "3"
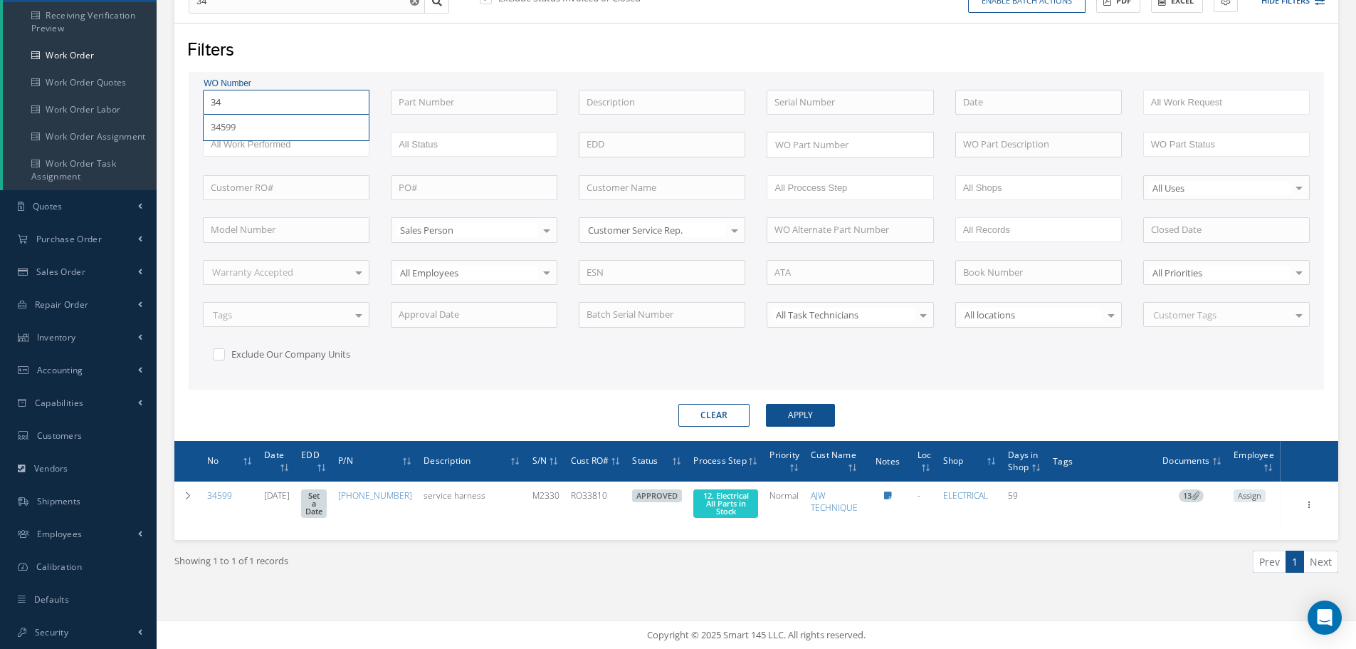
type input "3"
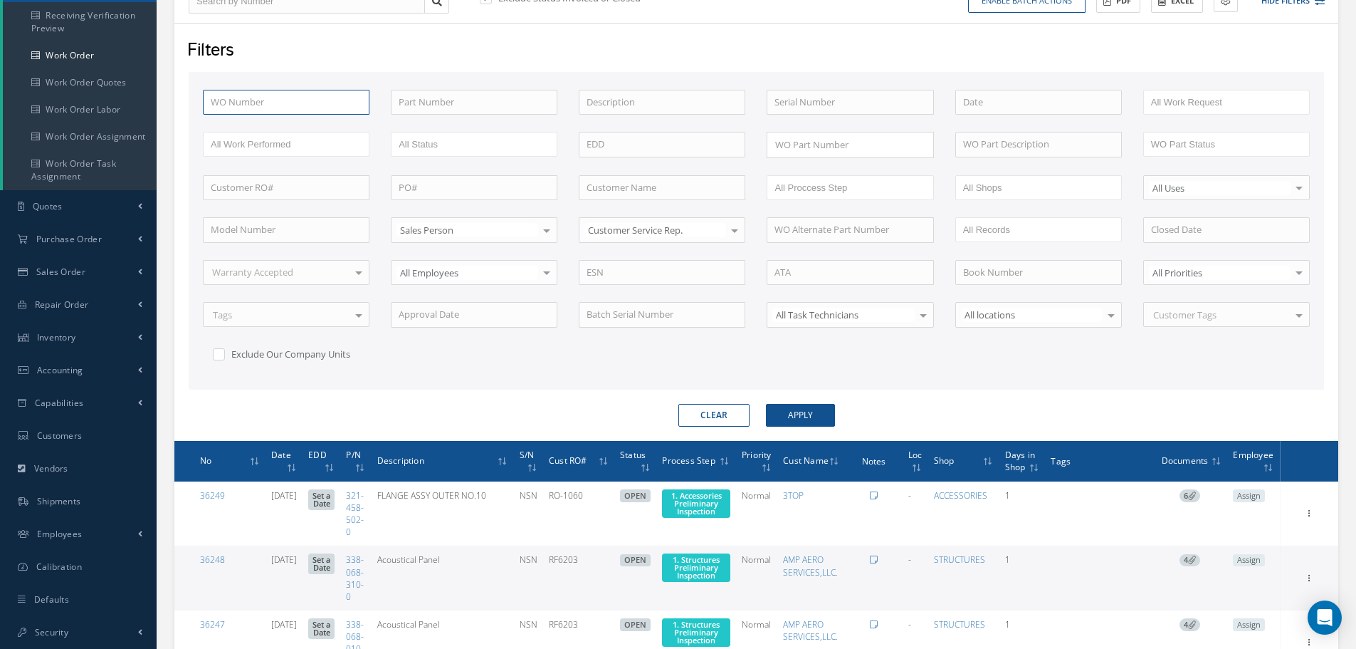
type input "3"
type input "35"
type input "352"
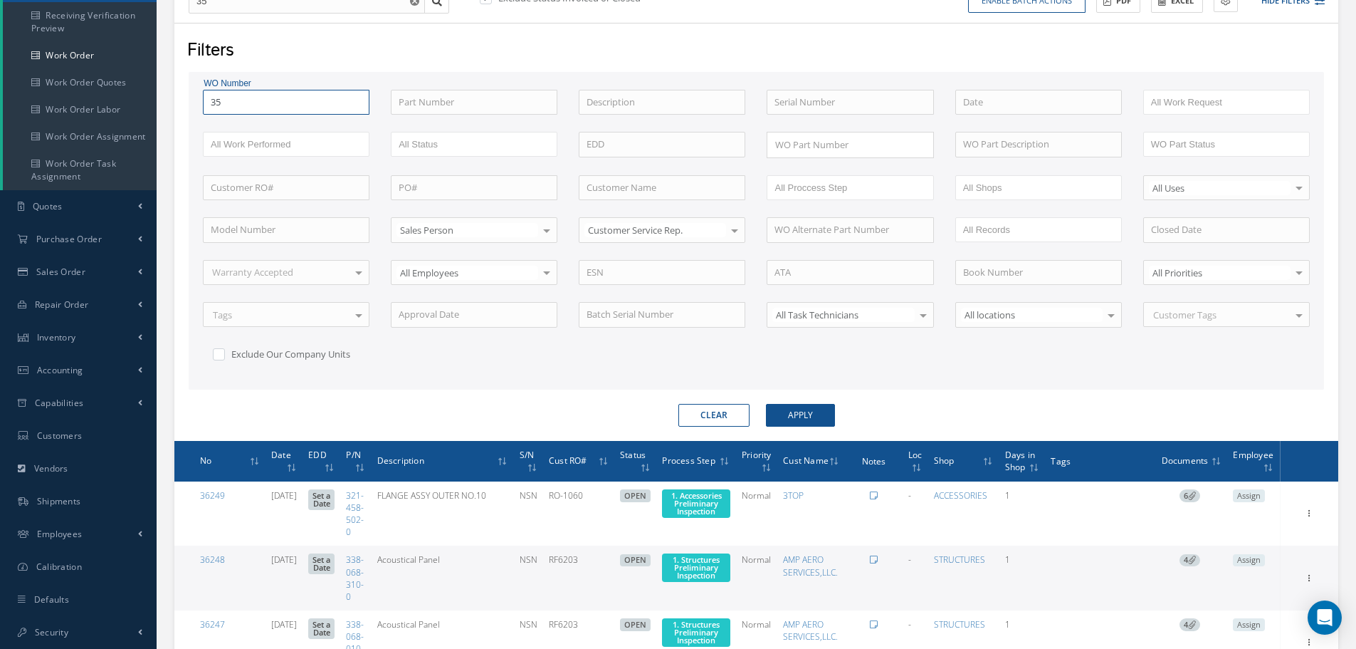
type input "352"
type input "3521"
type input "35215"
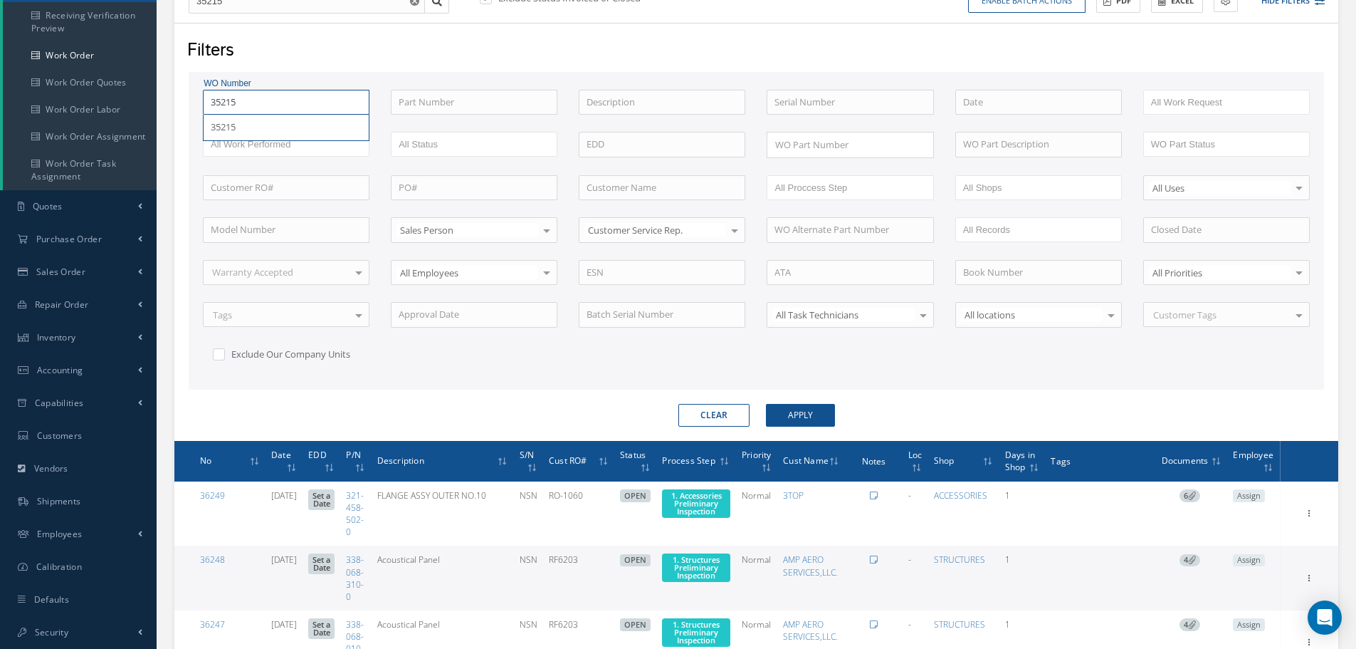
click at [766, 404] on button "Apply" at bounding box center [800, 415] width 69 height 23
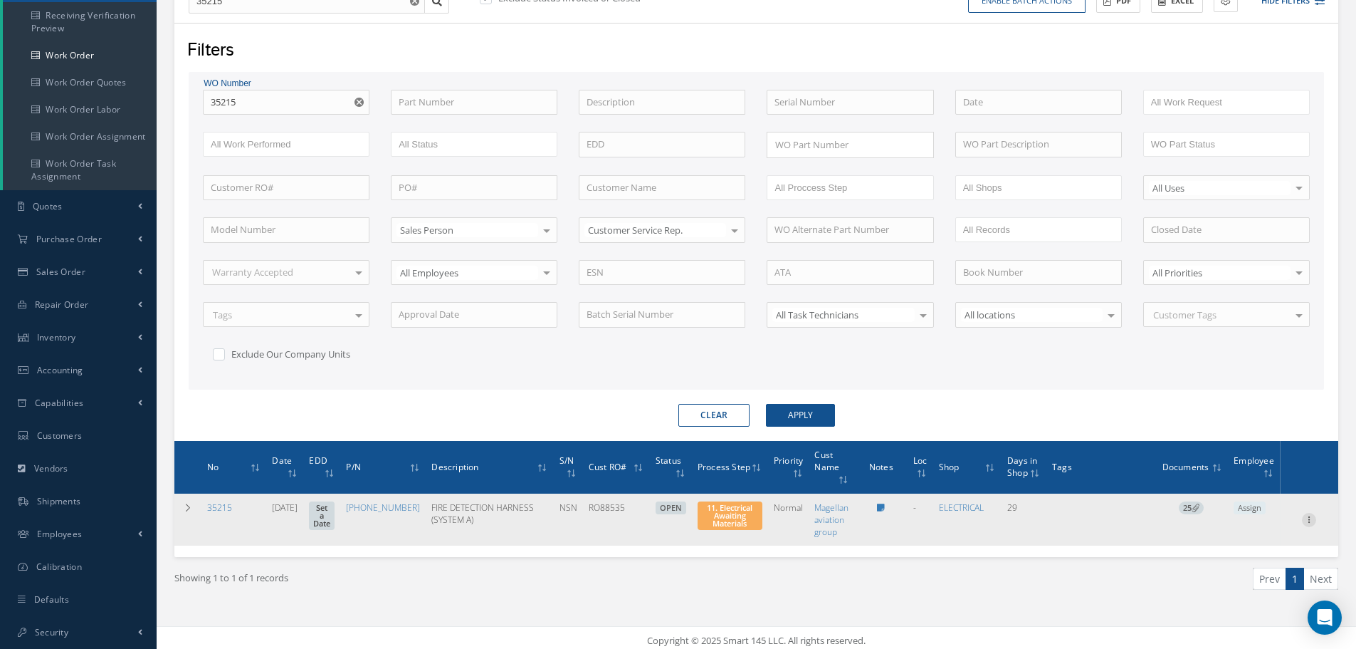
click at [1310, 518] on icon at bounding box center [1309, 518] width 14 height 11
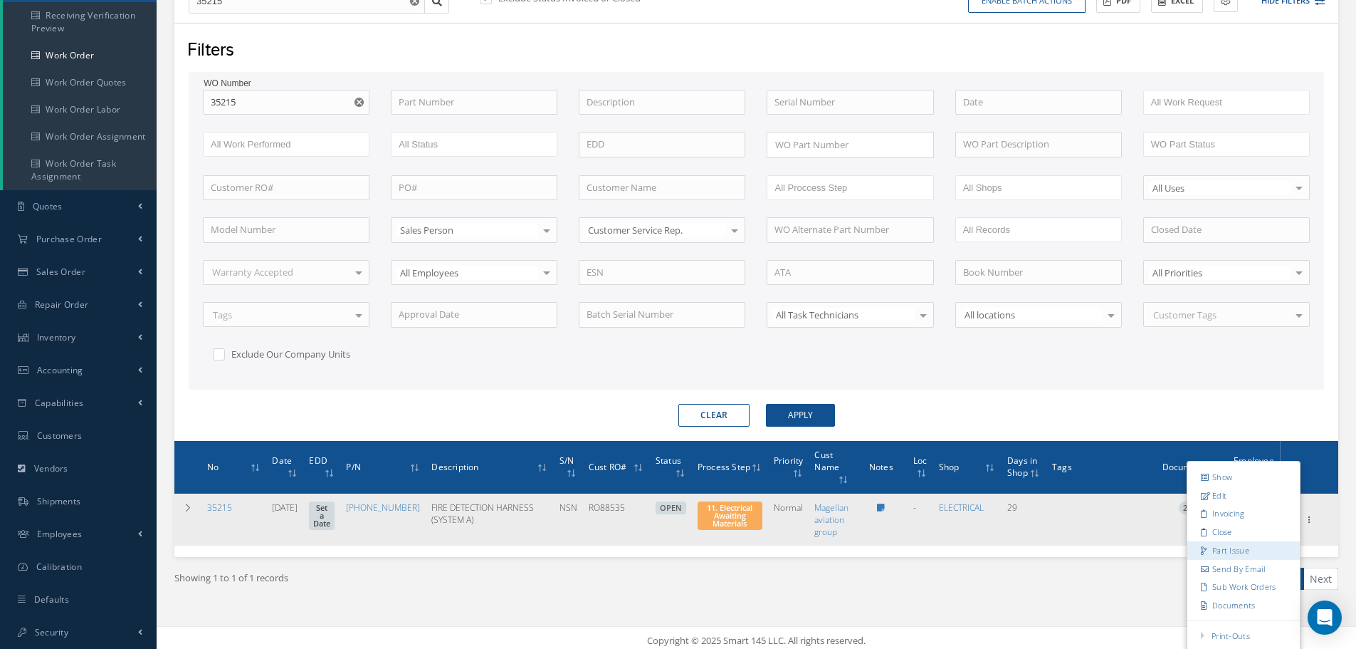
click at [1234, 552] on link "Part Issue" at bounding box center [1244, 550] width 112 height 19
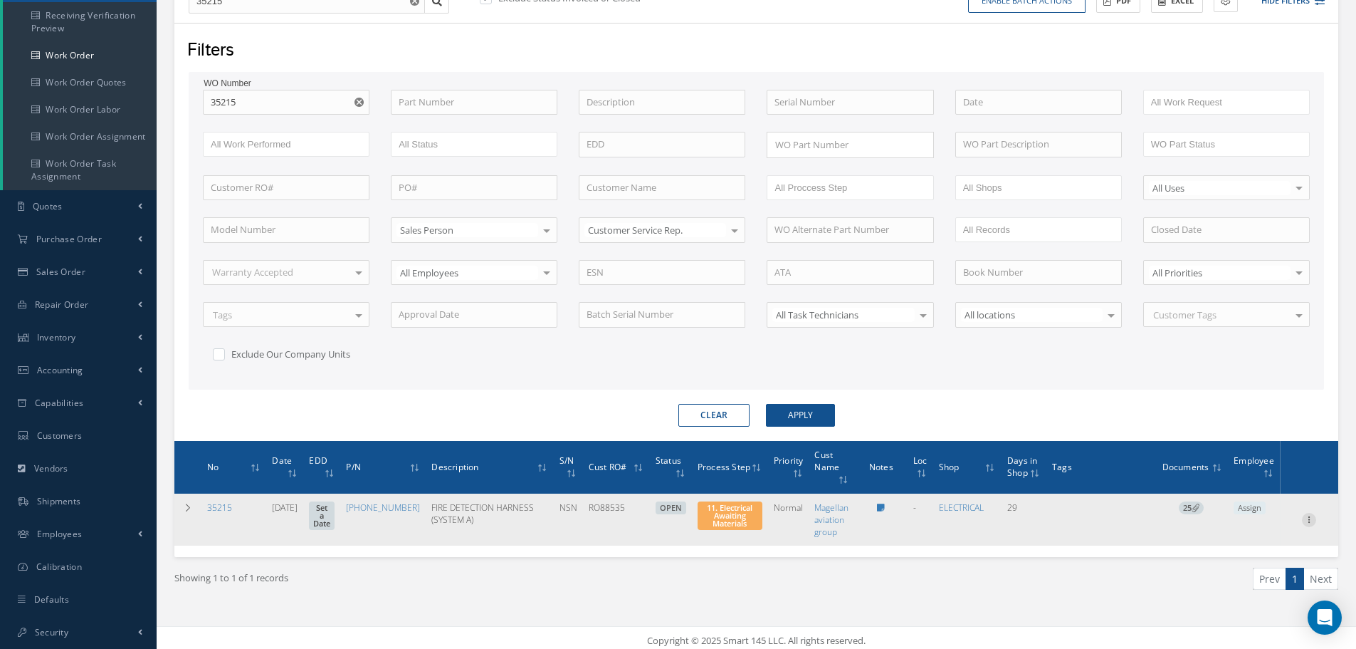
click at [1309, 520] on icon at bounding box center [1309, 518] width 14 height 11
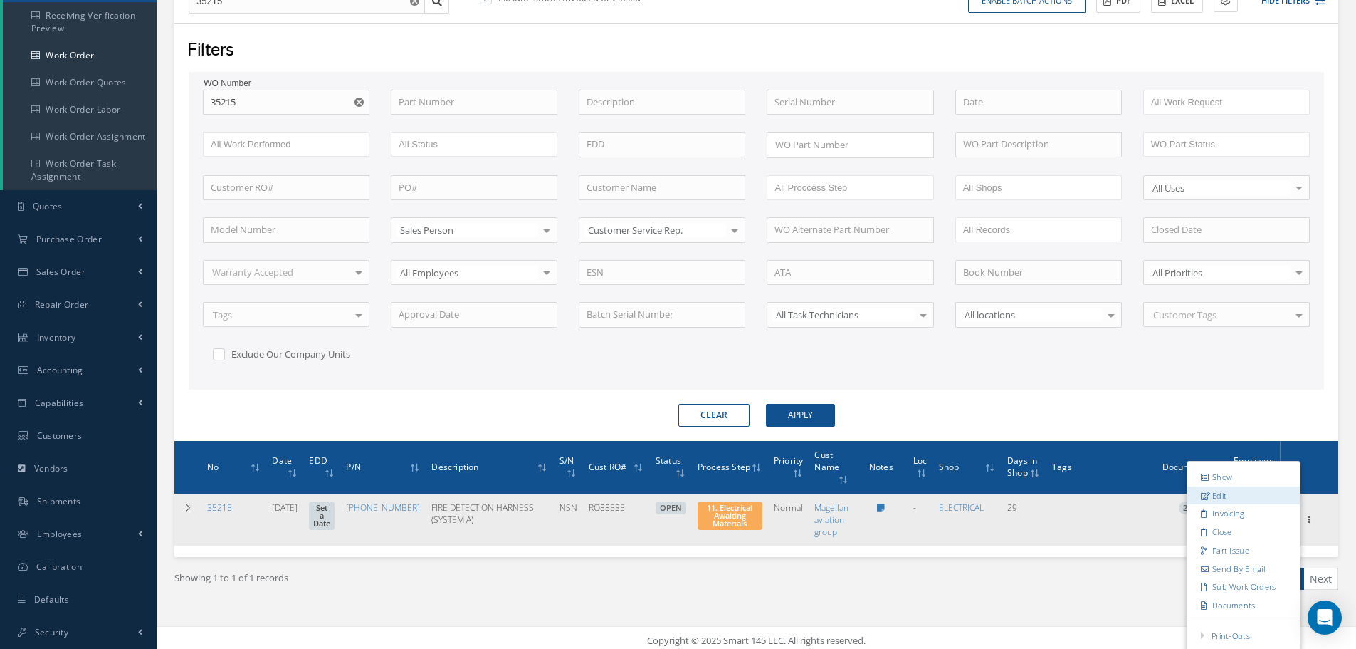
click at [1246, 494] on link "Edit" at bounding box center [1244, 495] width 112 height 19
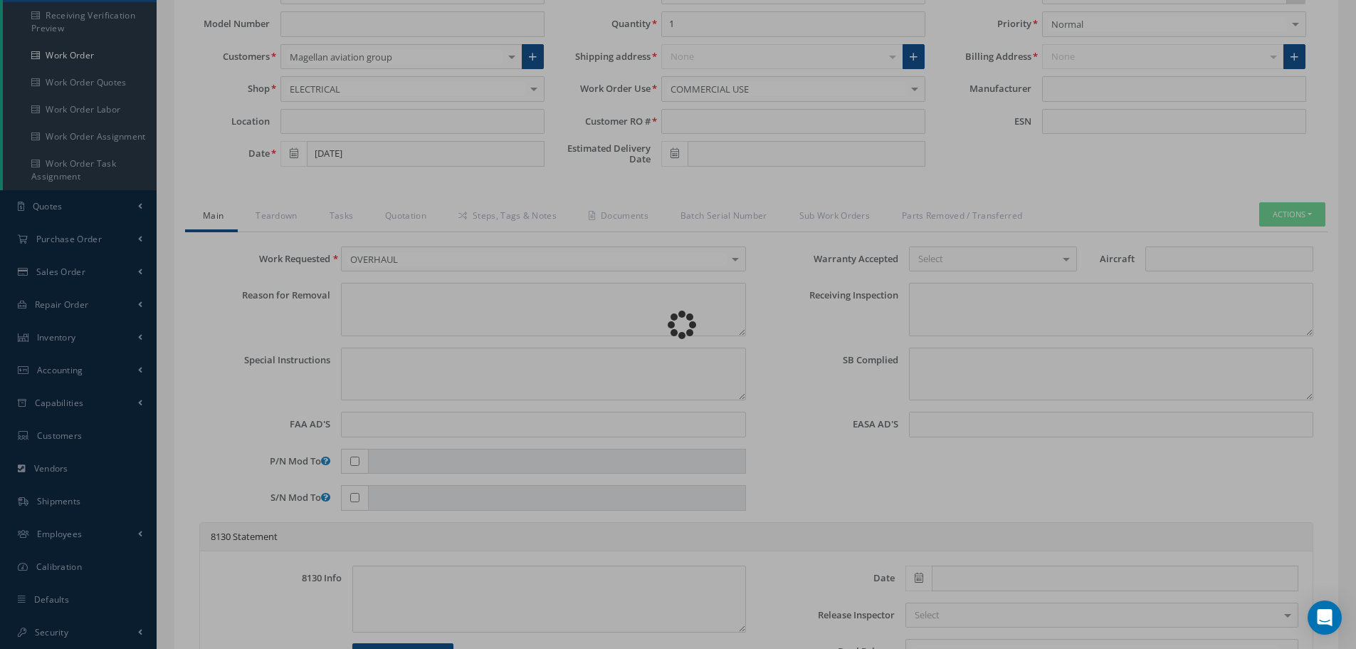
type input "745-5967-517"
type input "07/30/2025"
type input "FIRE DETECTION HARNESS (SYSTEM A)"
type input "RO88535"
type input "NSN"
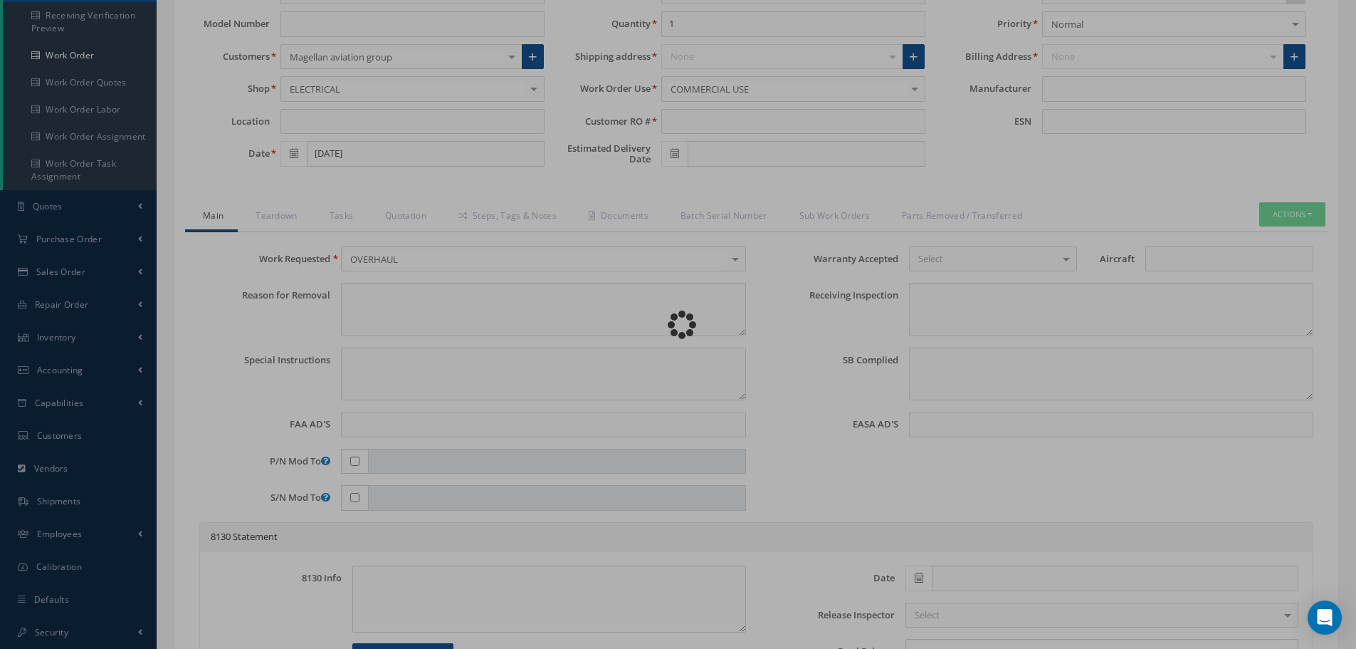
type input "V11639"
type textarea "NONE"
type textarea "PLEASE SEE R.O. FOR DETAILS/ INSPECT AND CLEAN TO RELEASE IN OVERHAUL CONDITION"
type textarea "NO VISUAL DAMAGE"
type textarea "None performed"
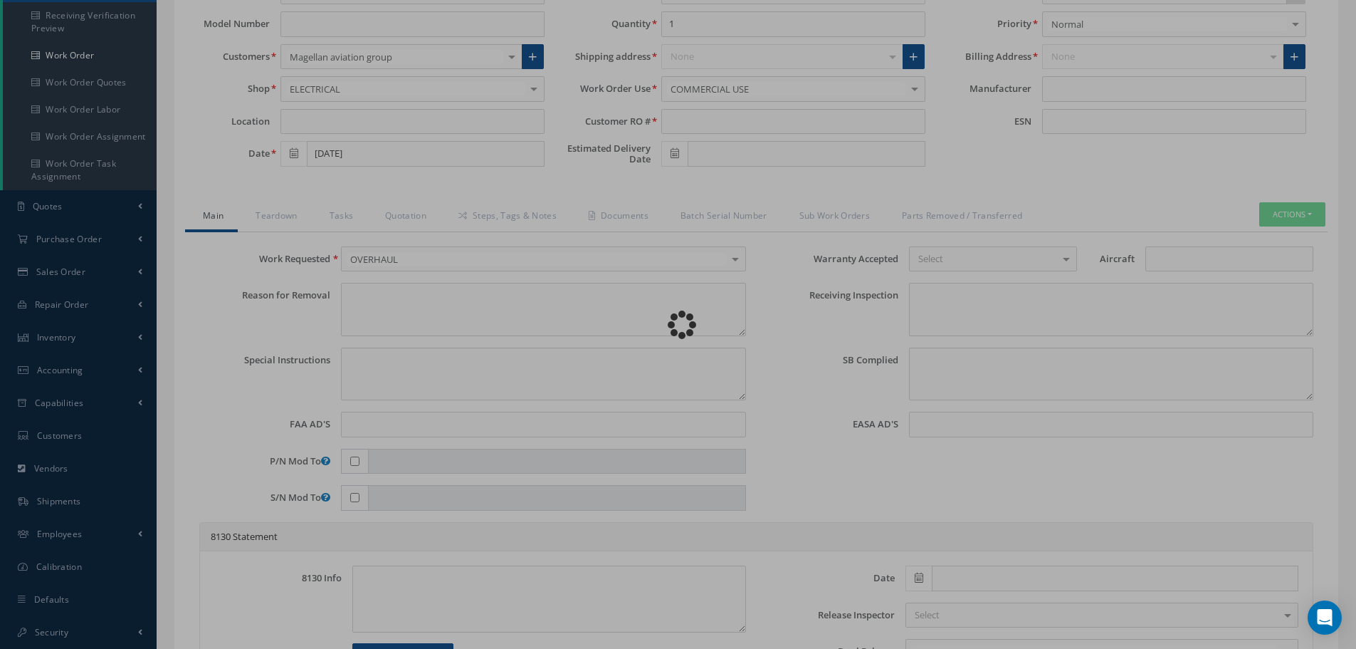
type textarea "Article was xxxxx in reference with the following Technical Standard : IAE CMM …"
type textarea "Article has been approved to return to service."
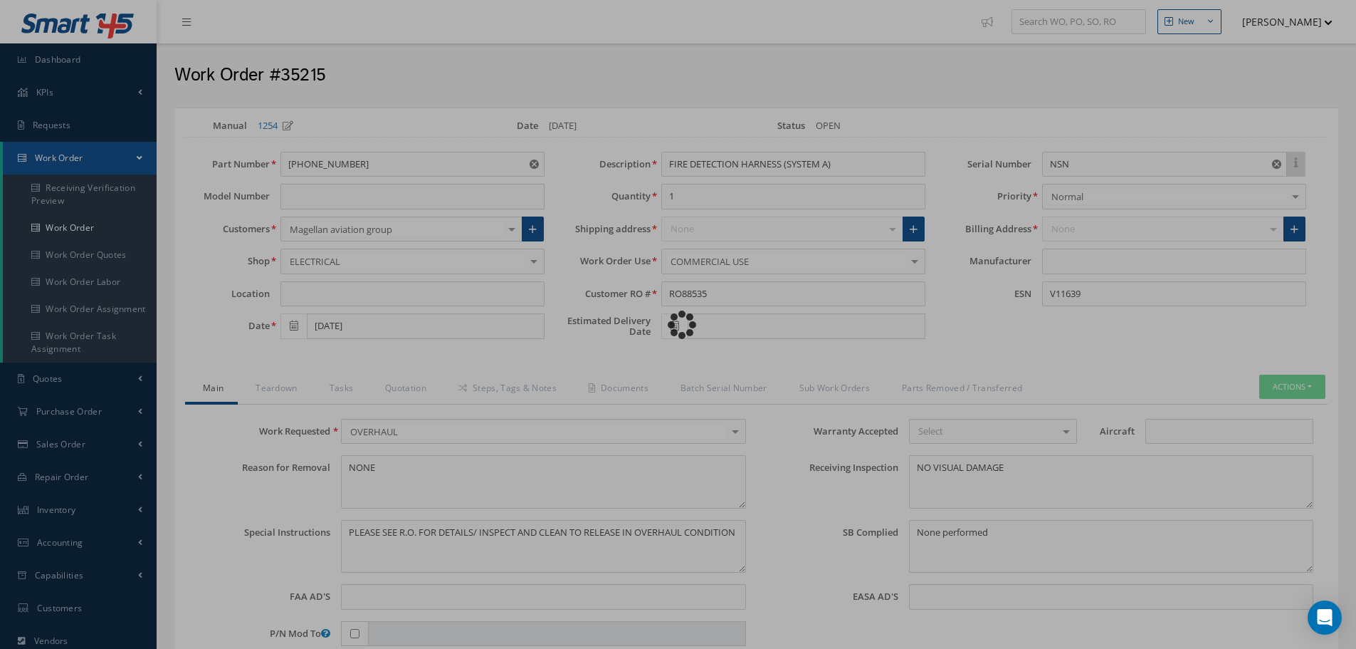
type input "IAE"
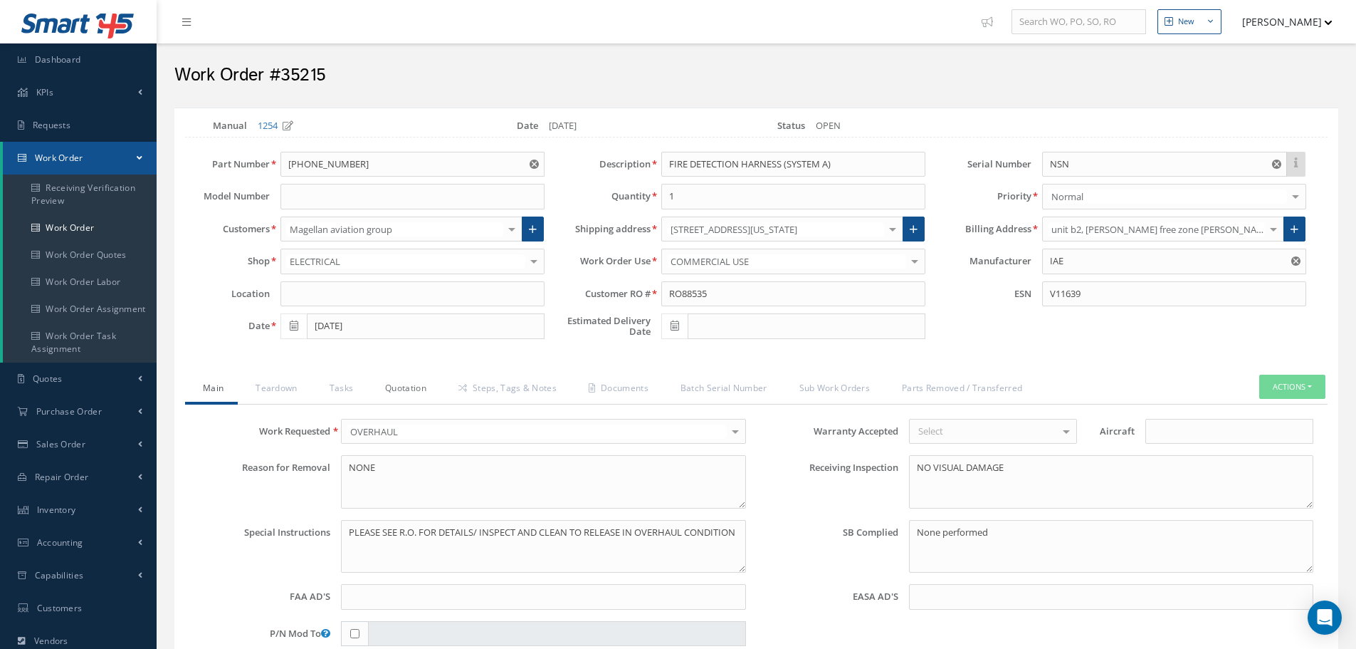
click at [399, 386] on link "Quotation" at bounding box center [403, 389] width 73 height 30
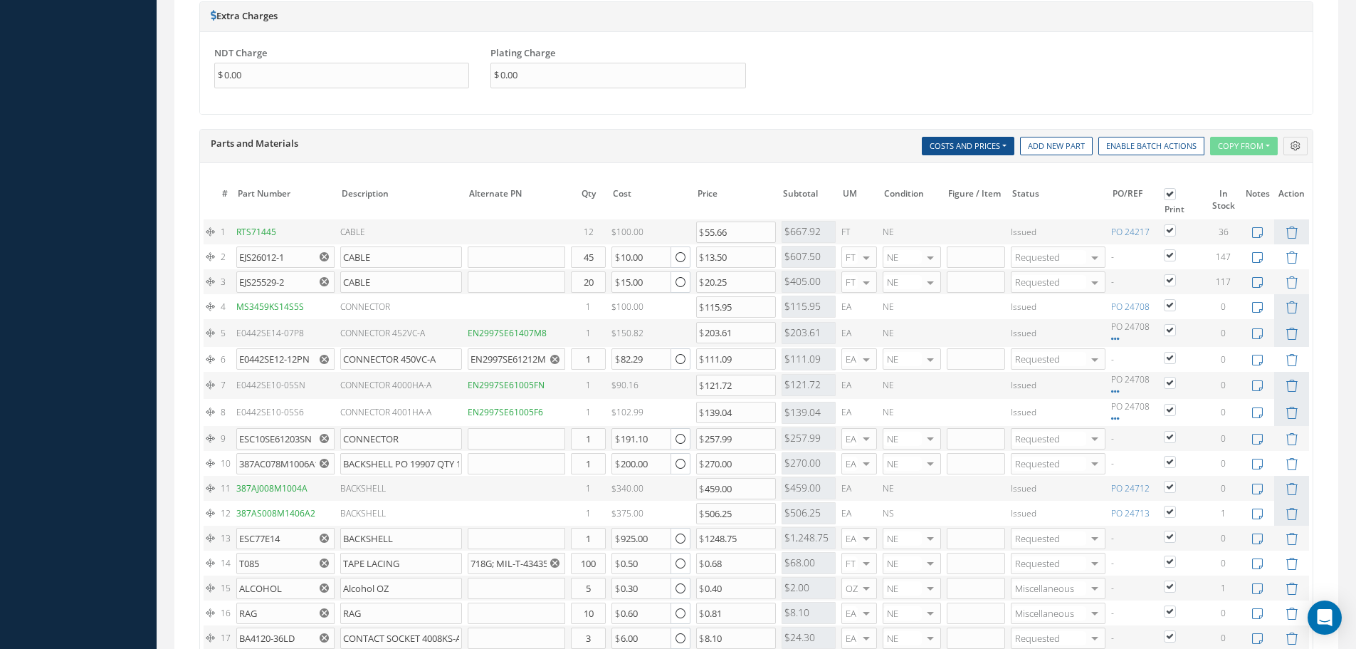
scroll to position [1139, 0]
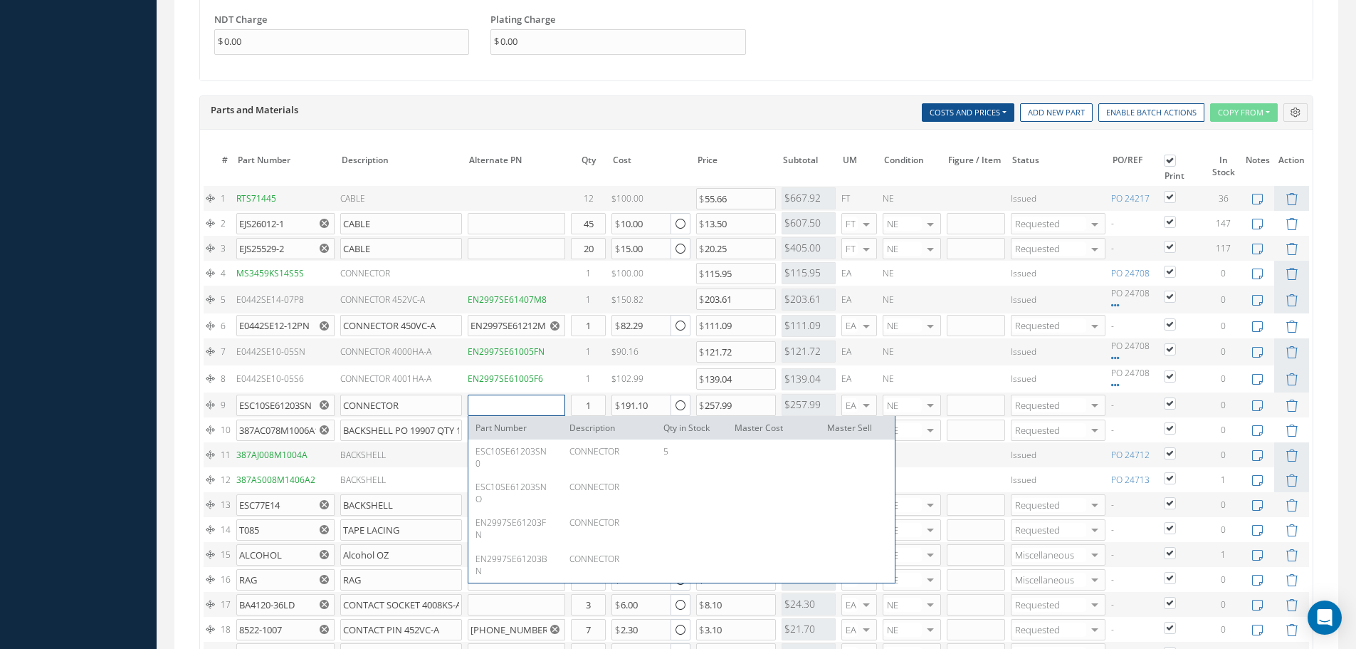
click at [483, 403] on input "text" at bounding box center [517, 404] width 98 height 21
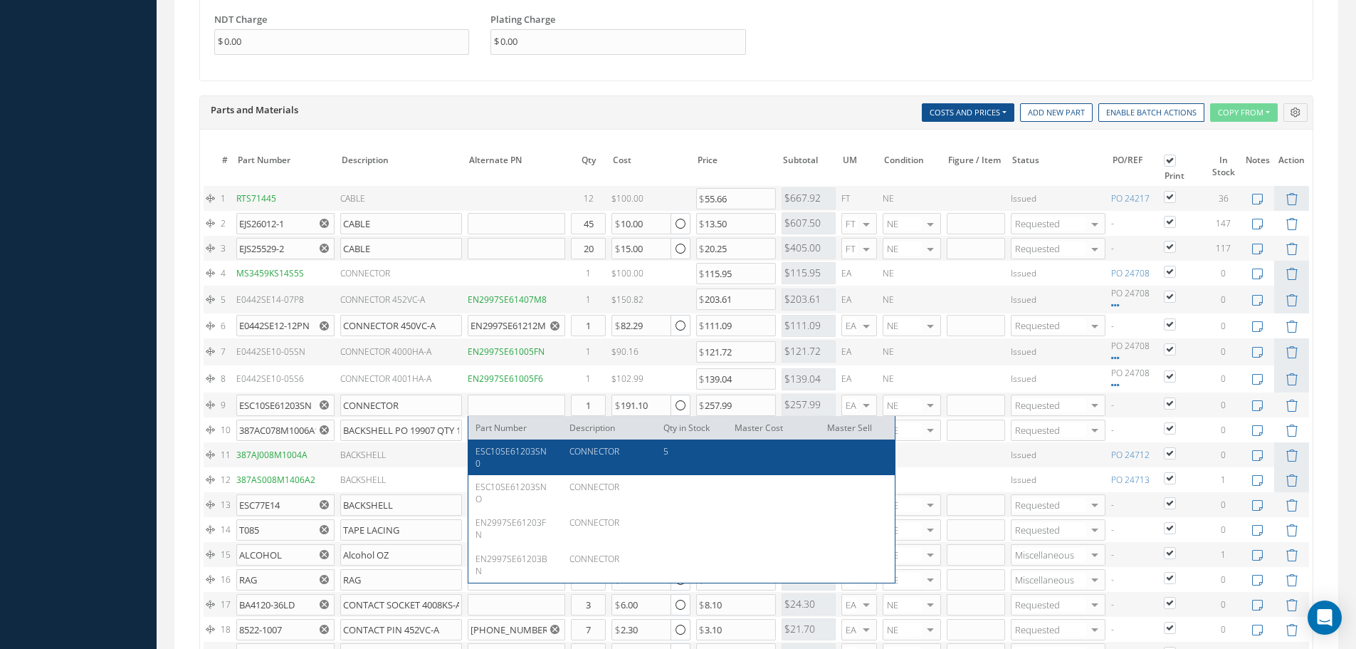
click at [498, 455] on span "ESC10SE61203SN0" at bounding box center [511, 457] width 71 height 24
type input "ESC10SE61203SN0"
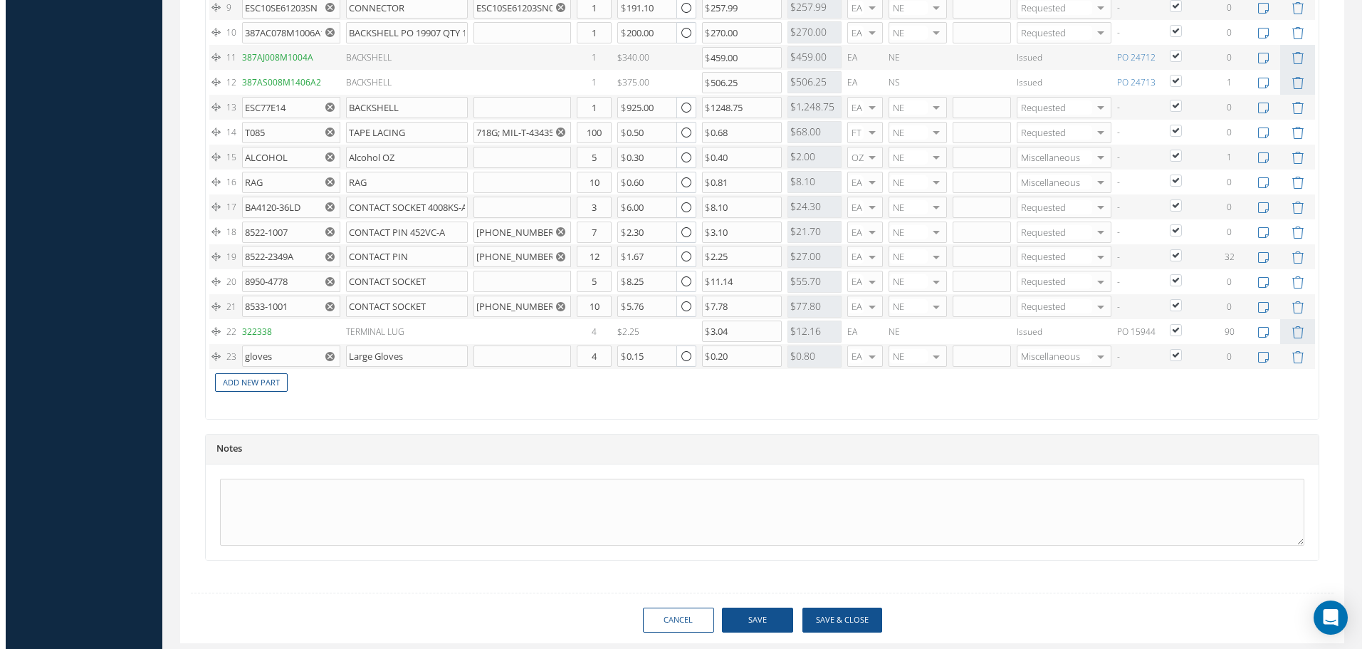
scroll to position [1577, 0]
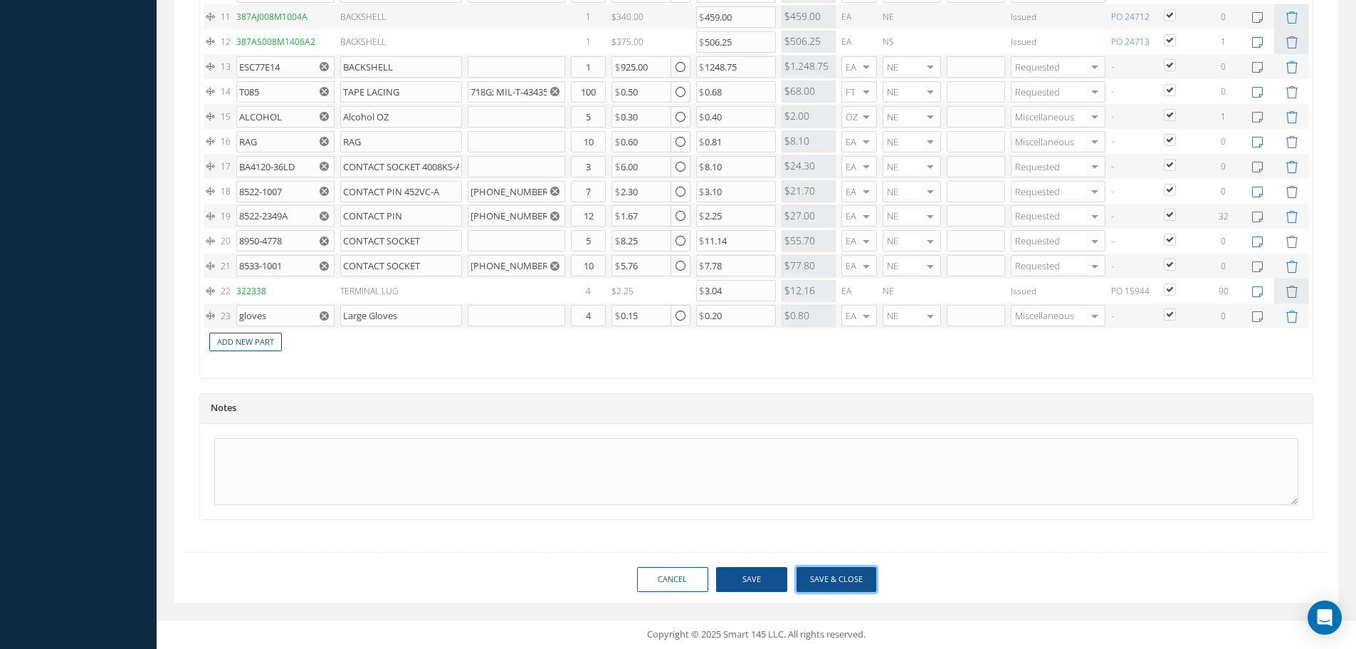
click at [829, 577] on button "Save & Close" at bounding box center [837, 579] width 80 height 25
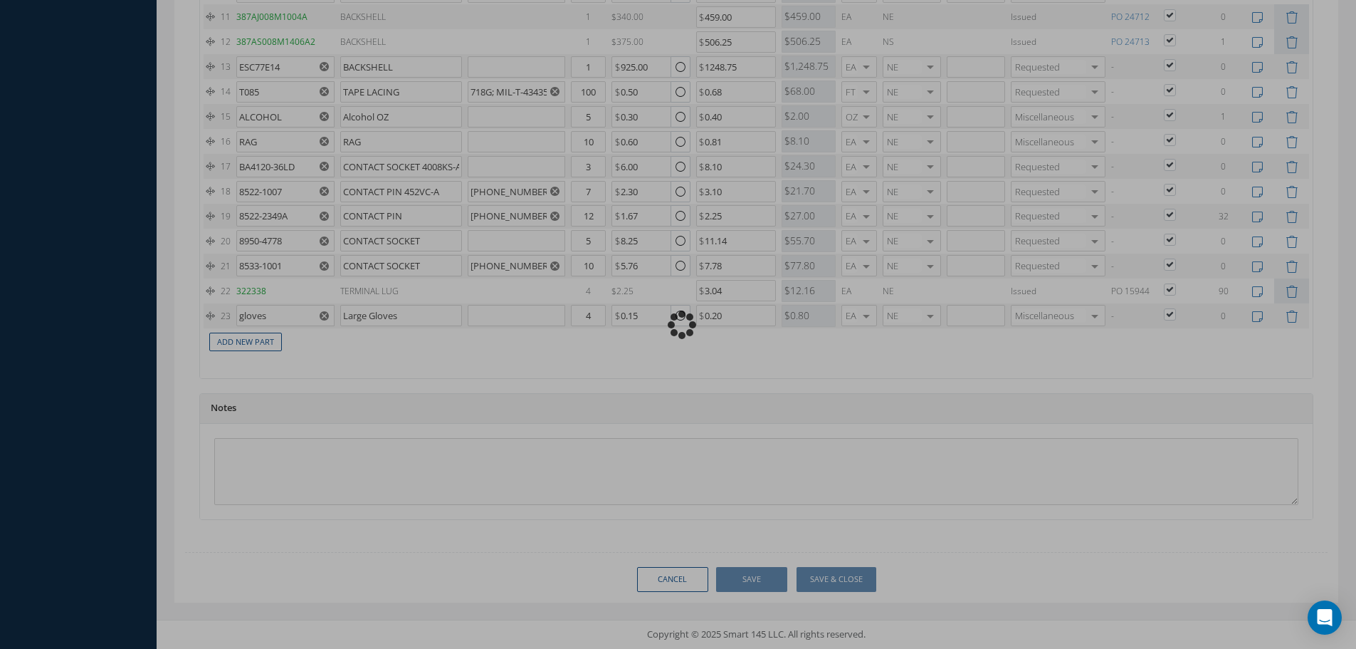
type input "IAE"
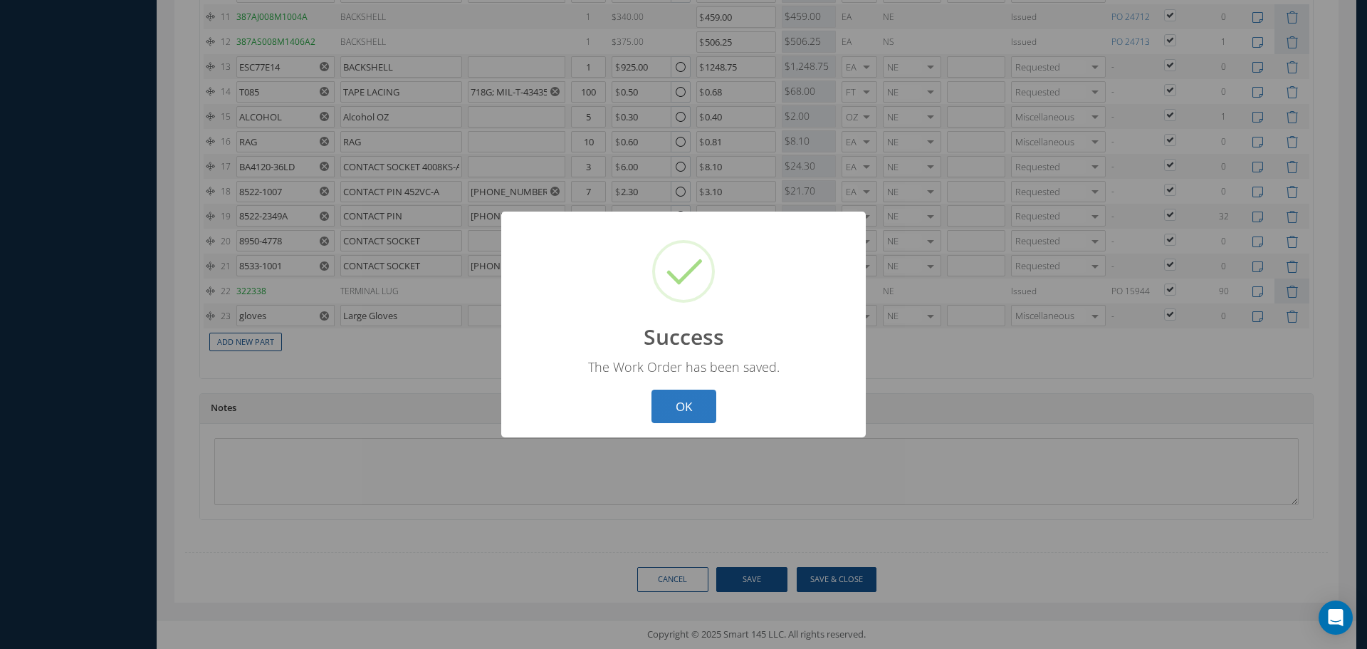
drag, startPoint x: 691, startPoint y: 407, endPoint x: 687, endPoint y: 413, distance: 7.3
click at [692, 407] on button "OK" at bounding box center [683, 405] width 65 height 33
select select "25"
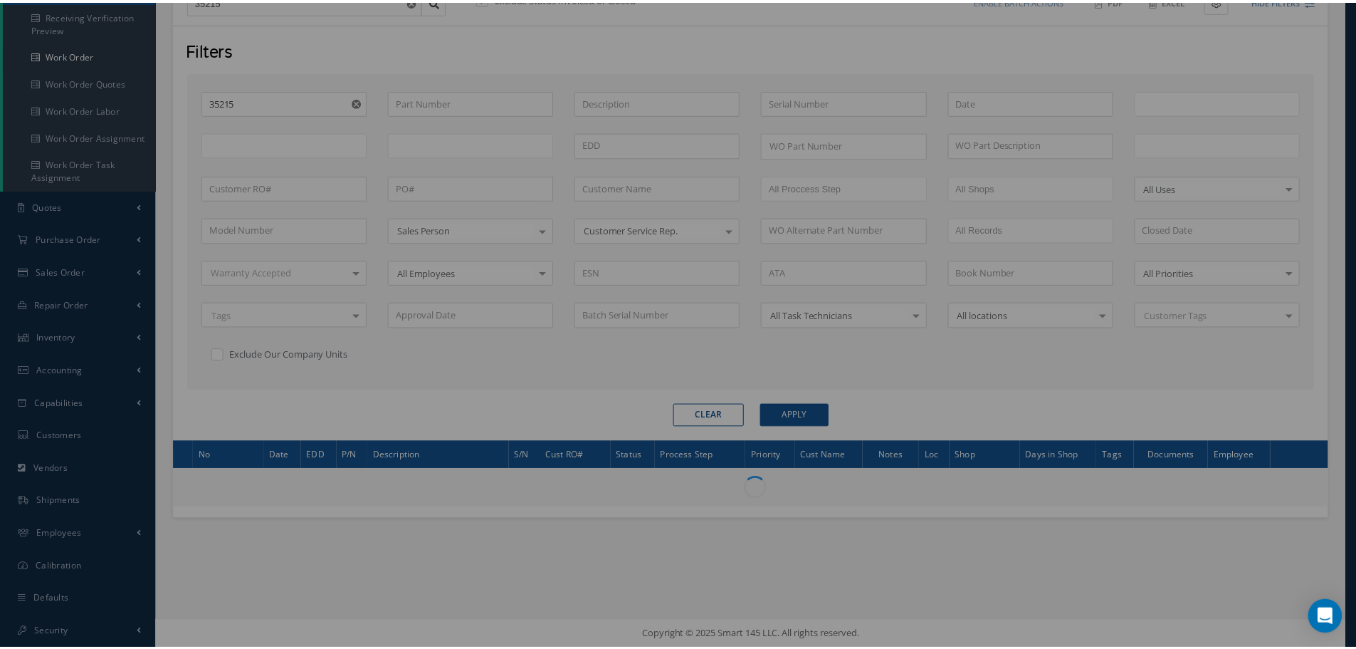
scroll to position [172, 0]
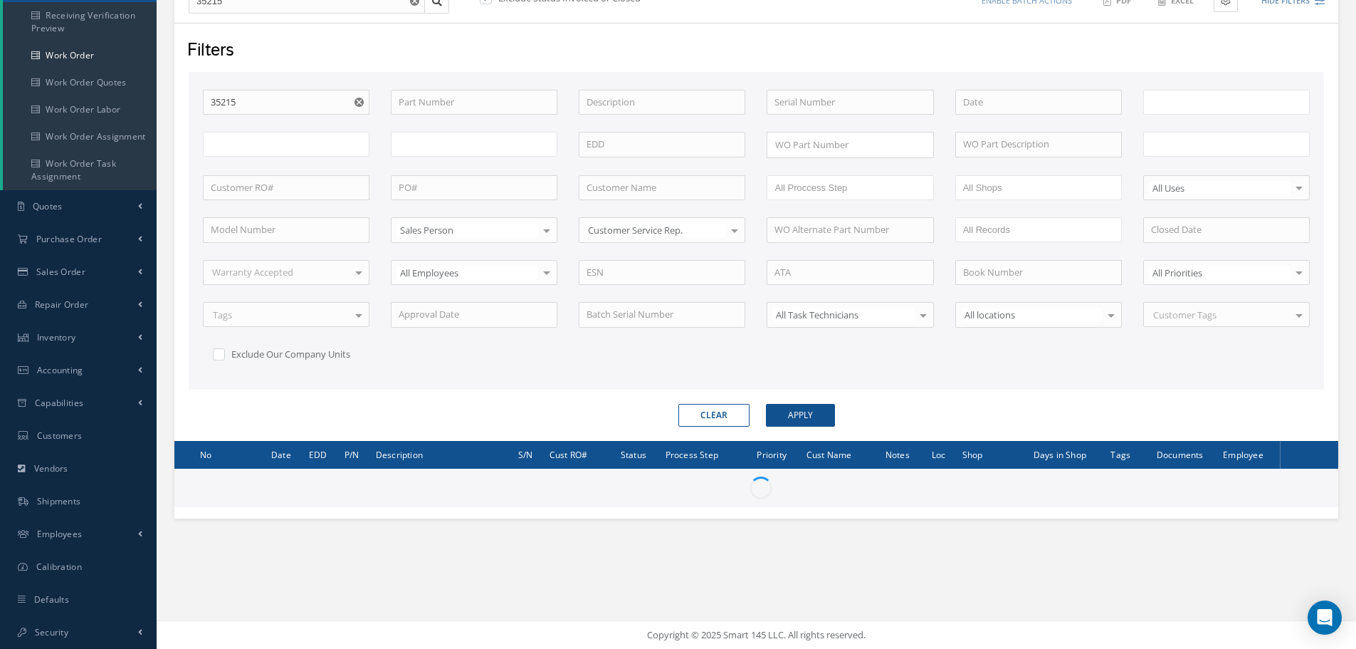
type input "All Work Request"
type input "All Work Performed"
type input "All Status"
type input "WO Part Status"
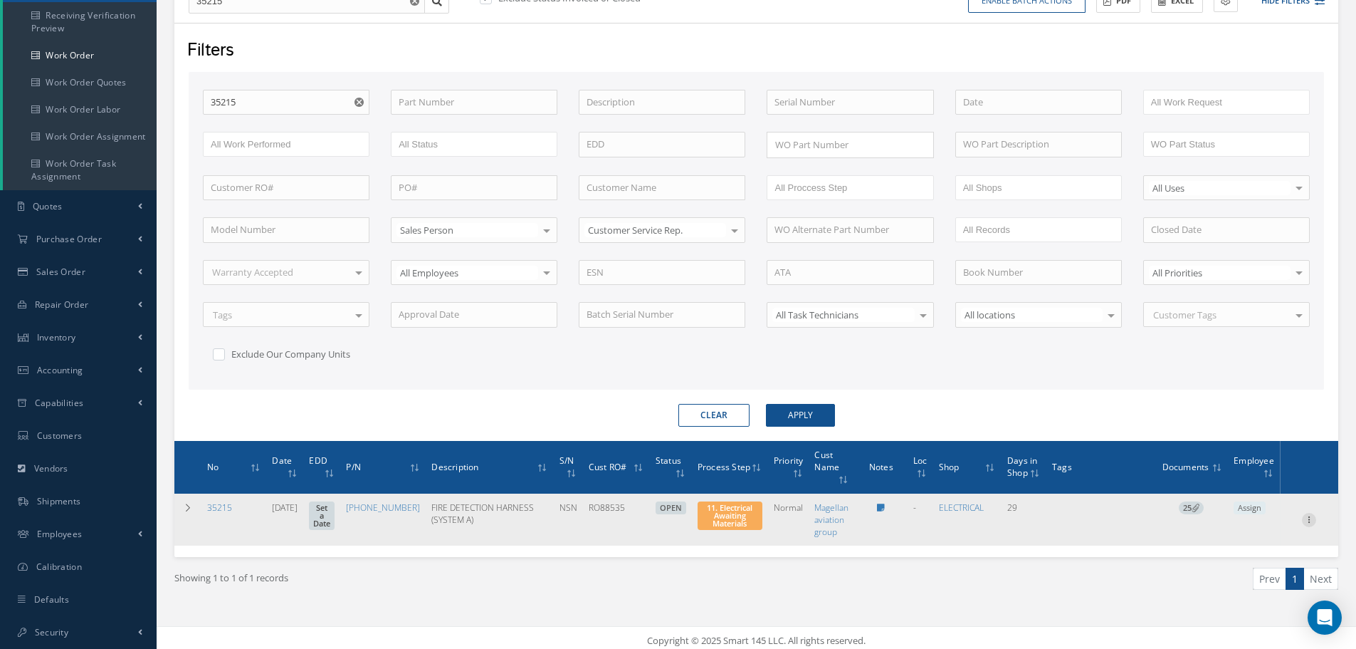
click at [1314, 520] on icon at bounding box center [1309, 518] width 14 height 11
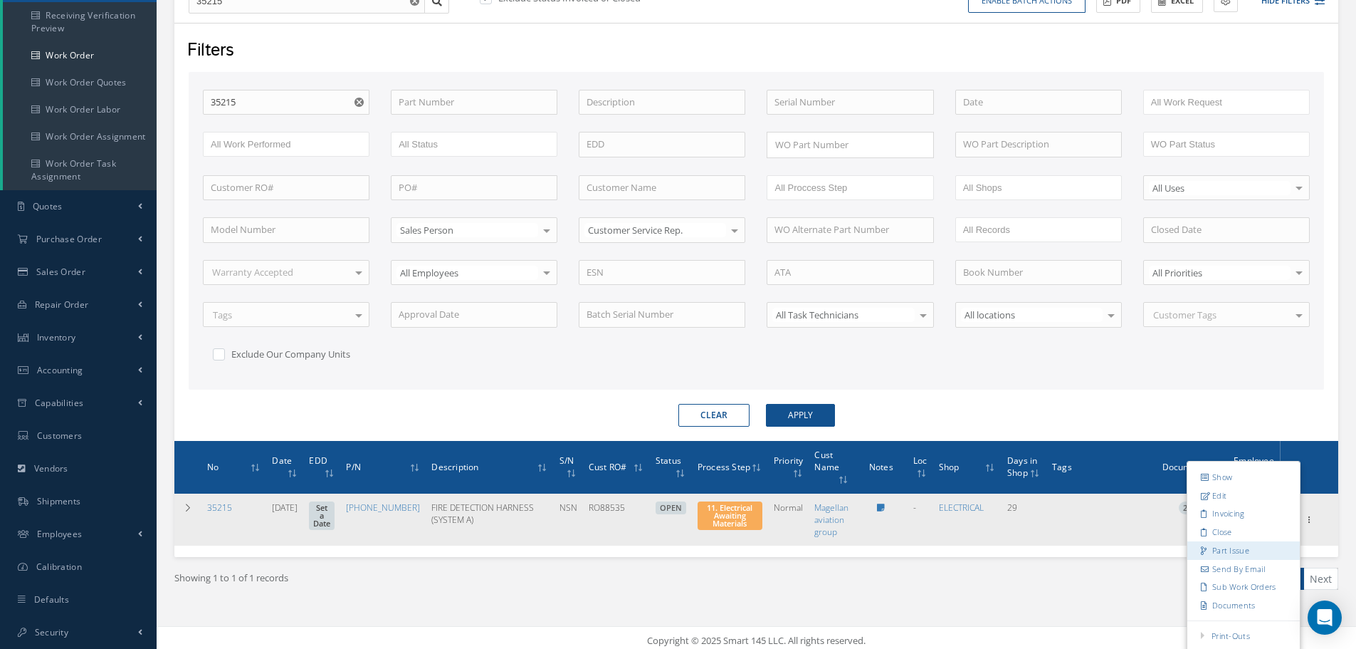
click at [1227, 548] on link "Part Issue" at bounding box center [1244, 550] width 112 height 19
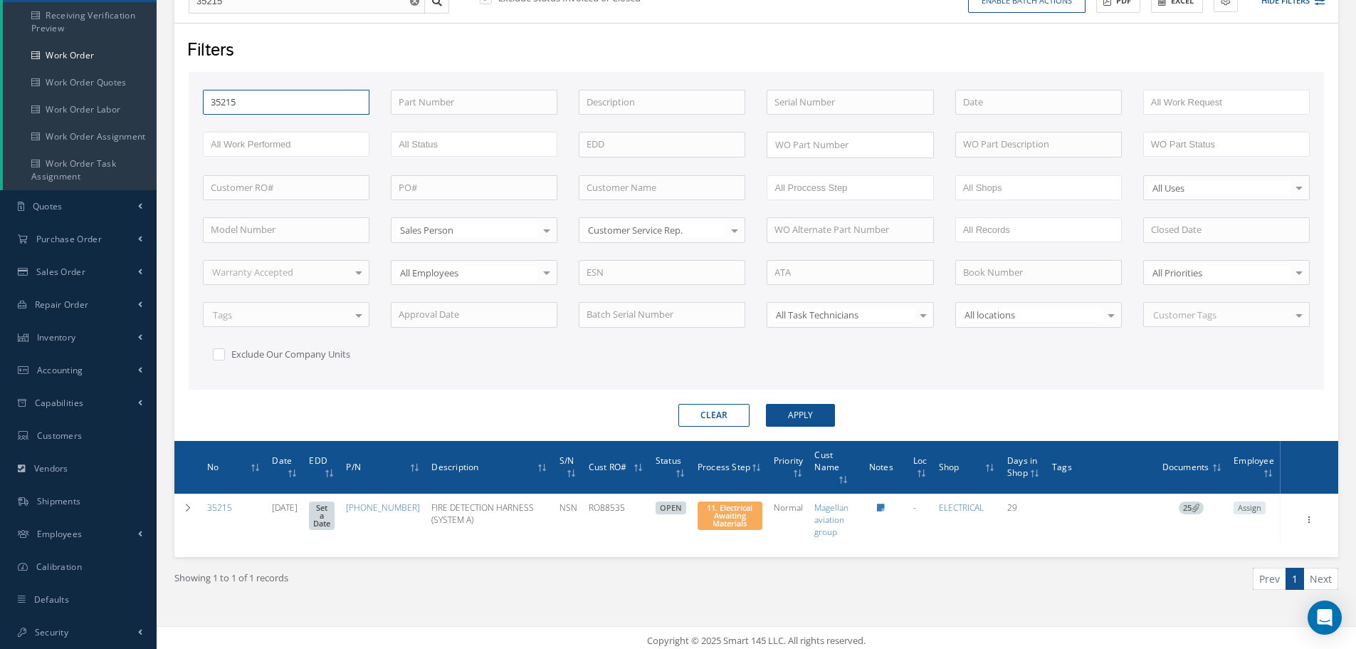
click at [268, 110] on input "35215" at bounding box center [286, 103] width 167 height 26
type input "3521"
type input "35216"
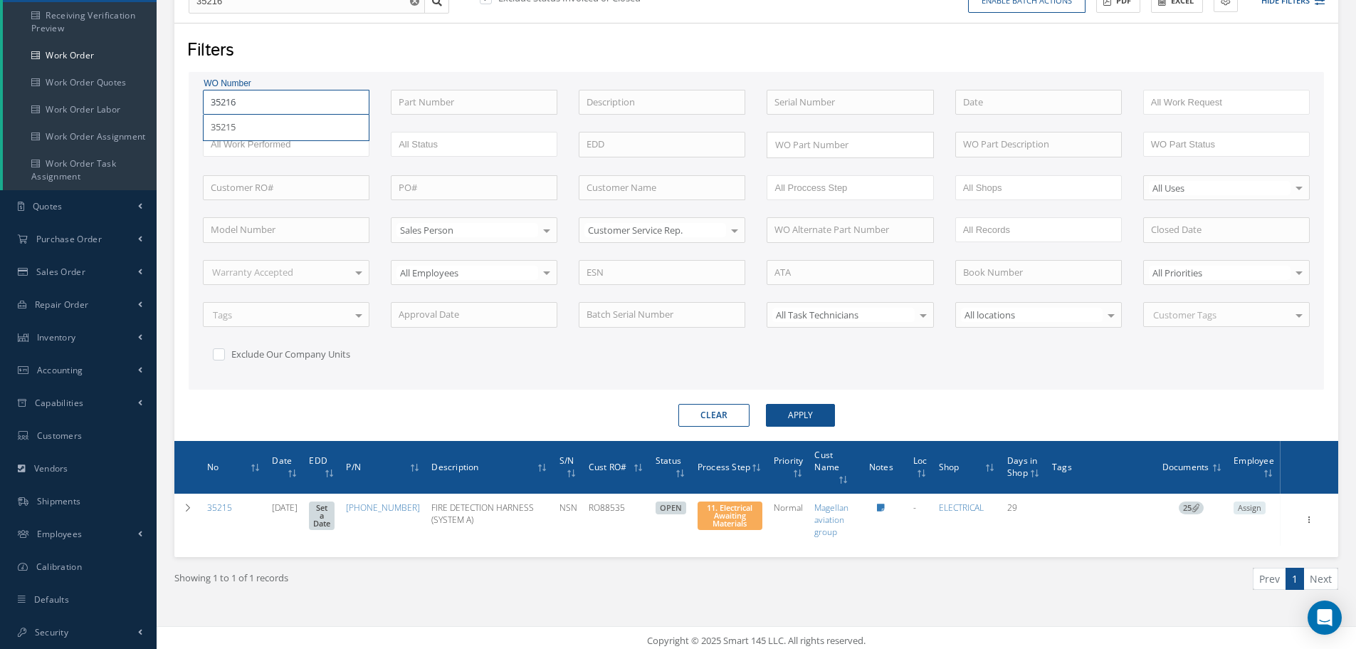
click at [766, 404] on button "Apply" at bounding box center [800, 415] width 69 height 23
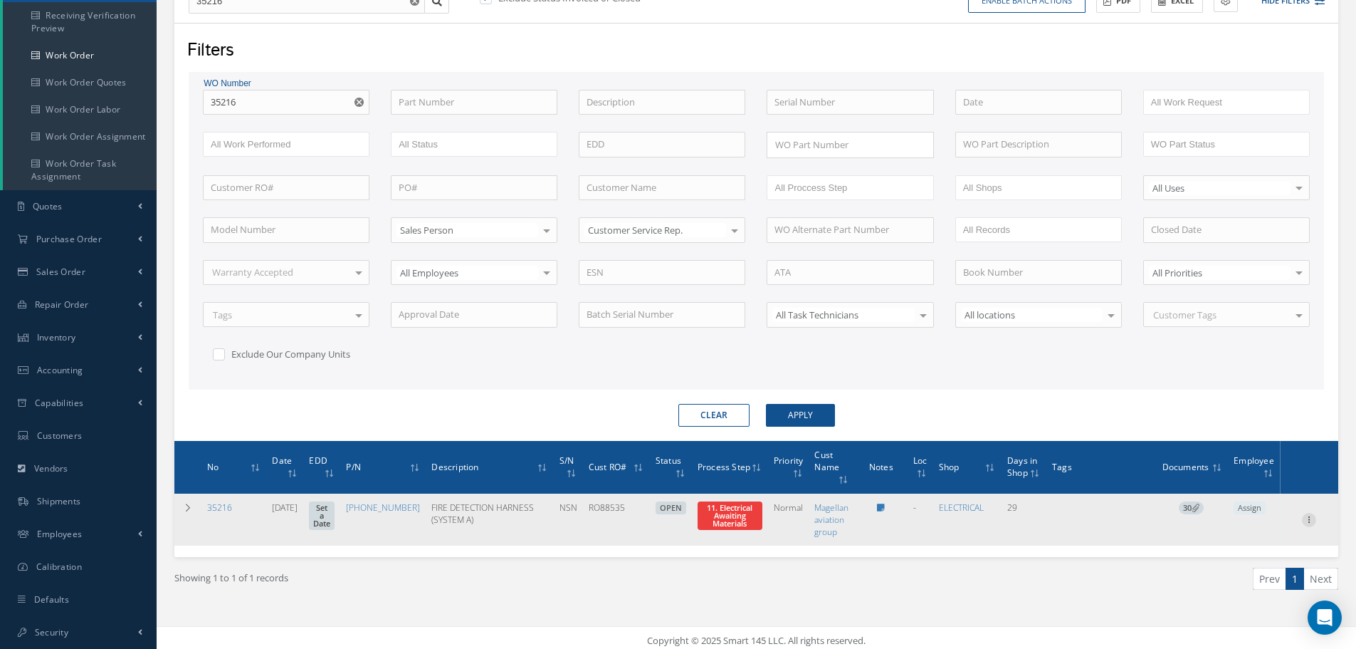
click at [1313, 521] on icon at bounding box center [1309, 518] width 14 height 11
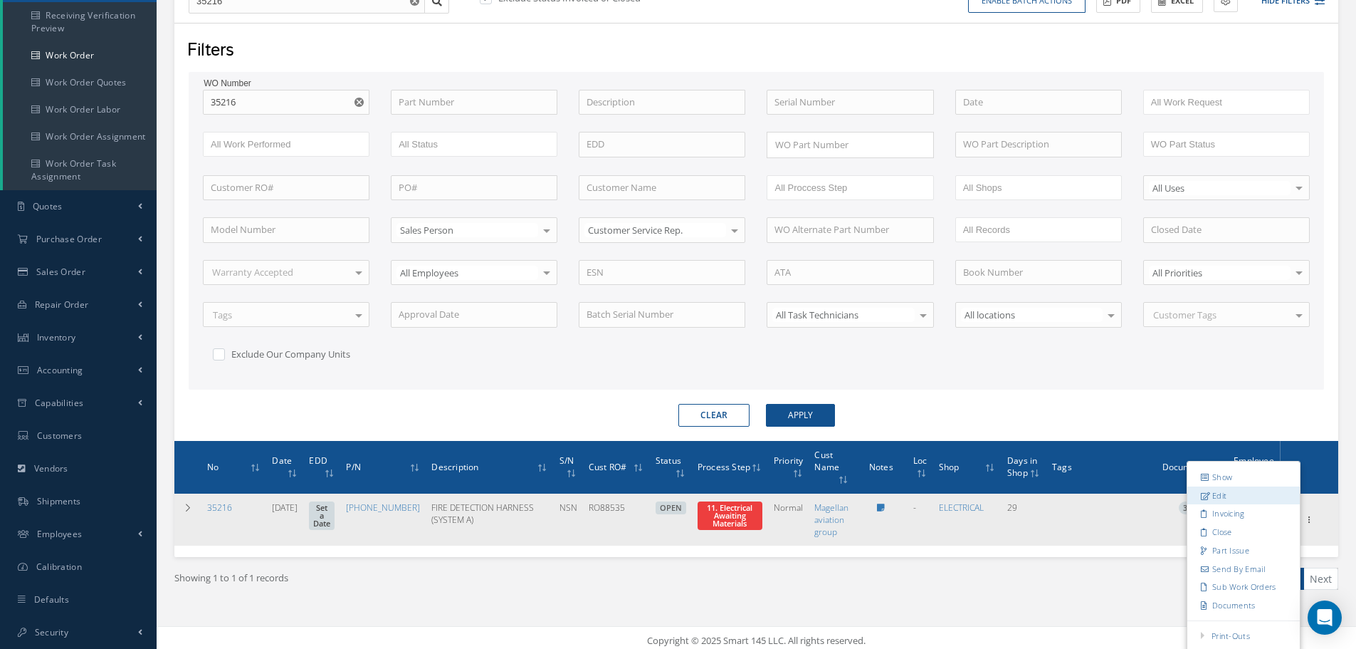
click at [1236, 495] on link "Edit" at bounding box center [1244, 495] width 112 height 19
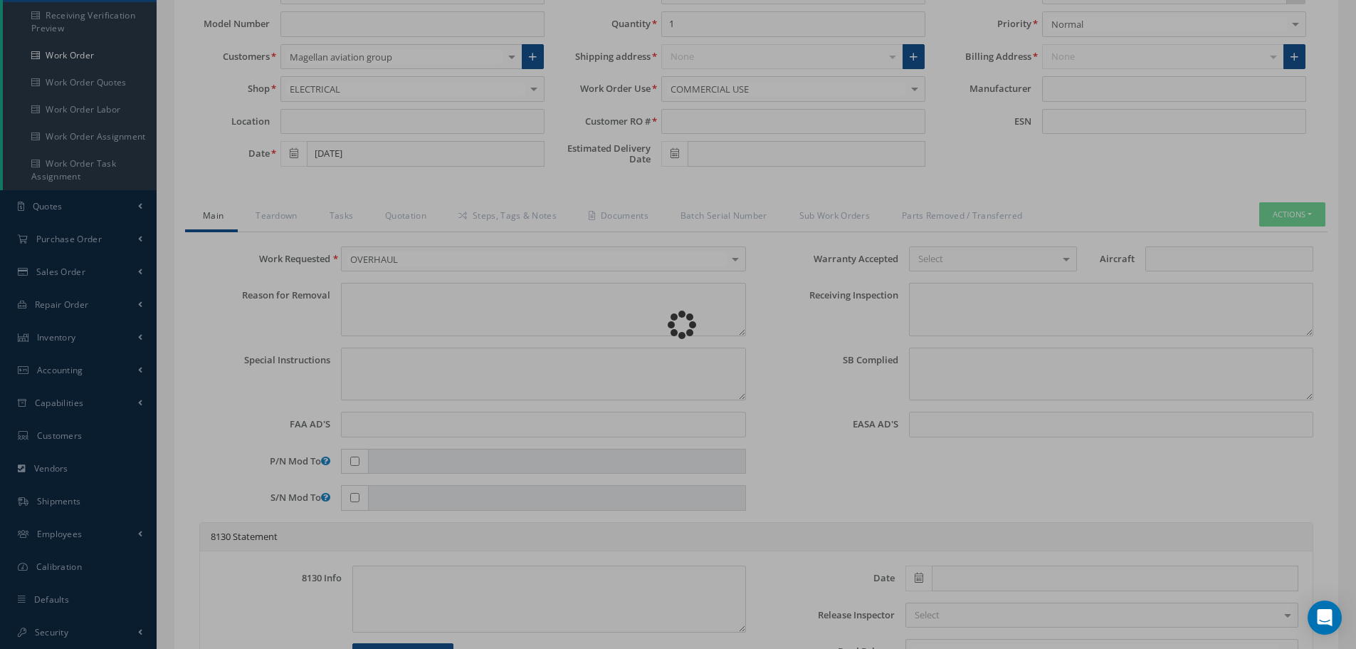
type input "745-5967-517"
type input "07/30/2025"
type input "FIRE DETECTION HARNESS (SYSTEM A)"
type input "RO88535"
type input "NSN"
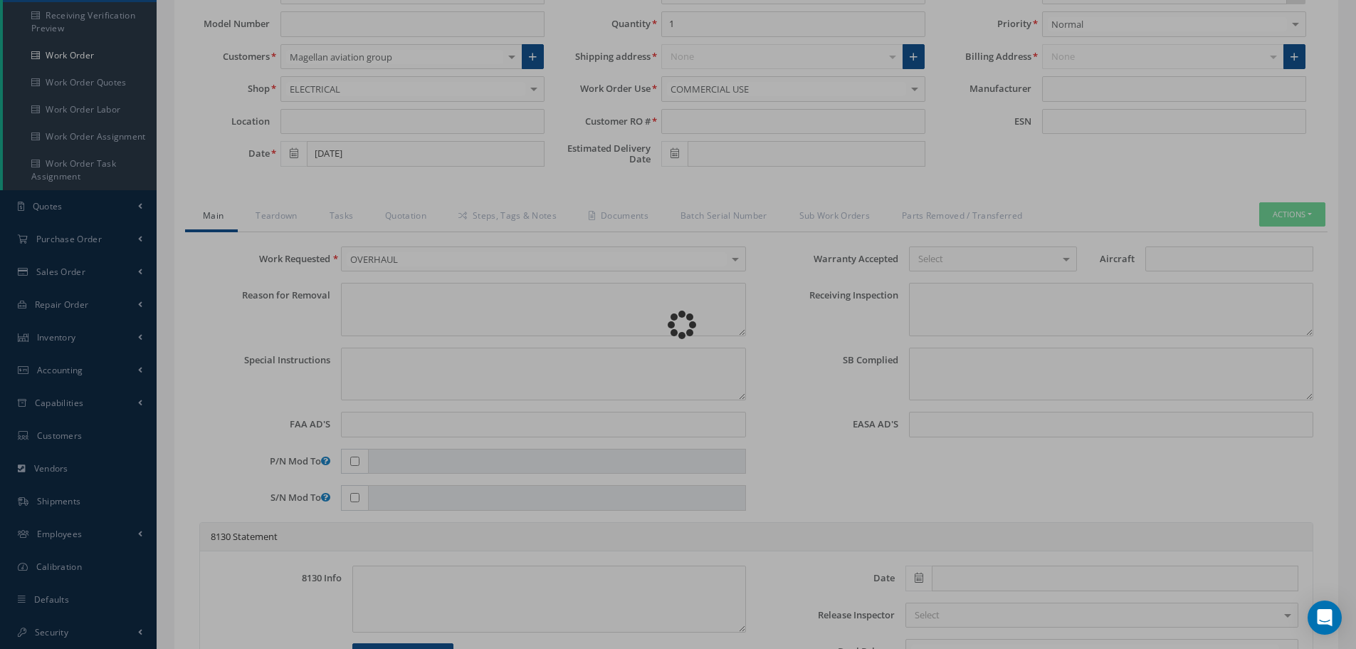
type input "V10567"
type textarea "NONE"
type textarea "PLEASE SEE R.O. FOR DETAILS/ INSPECT AND CLEAN TO RELEASE IN OVERHAUL"
type textarea "NO VISUAL DAMAGE"
type textarea "None performed"
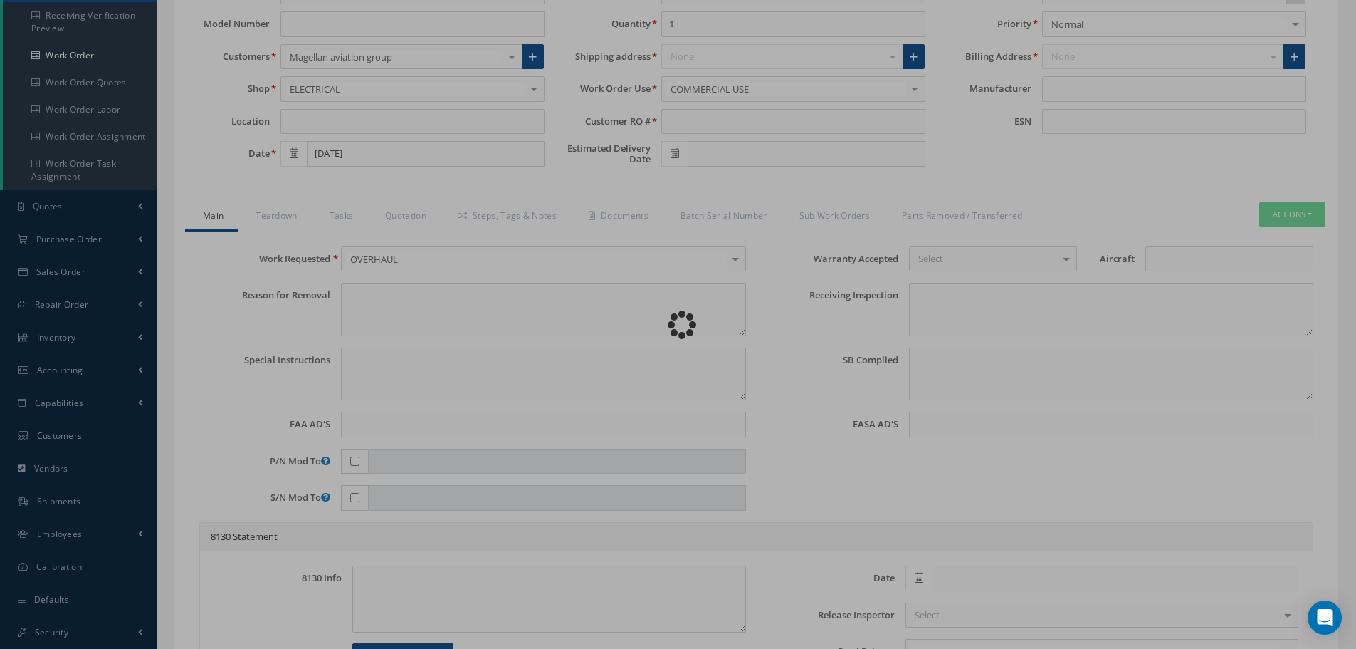
type textarea "Article was xxxxx in reference with the following Technical Standard : IAE CMM …"
type textarea "Article has been approved to return to service."
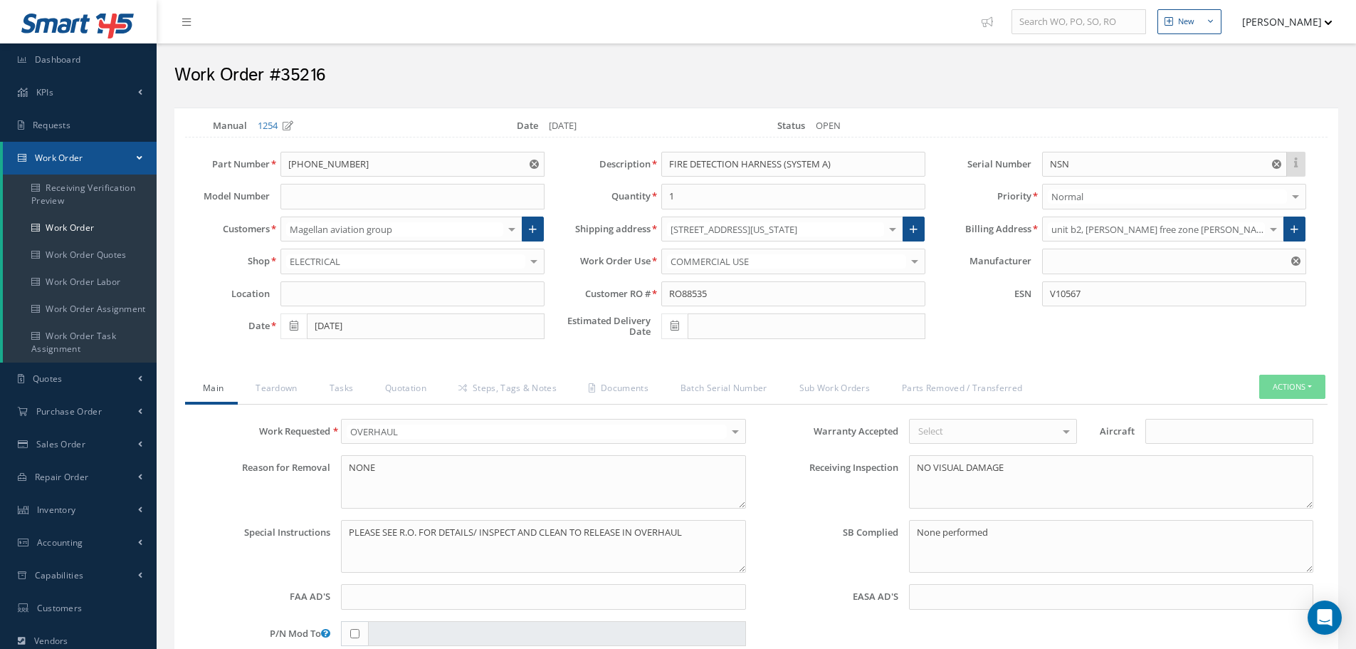
type input "IAE"
click at [397, 383] on link "Quotation" at bounding box center [403, 389] width 73 height 30
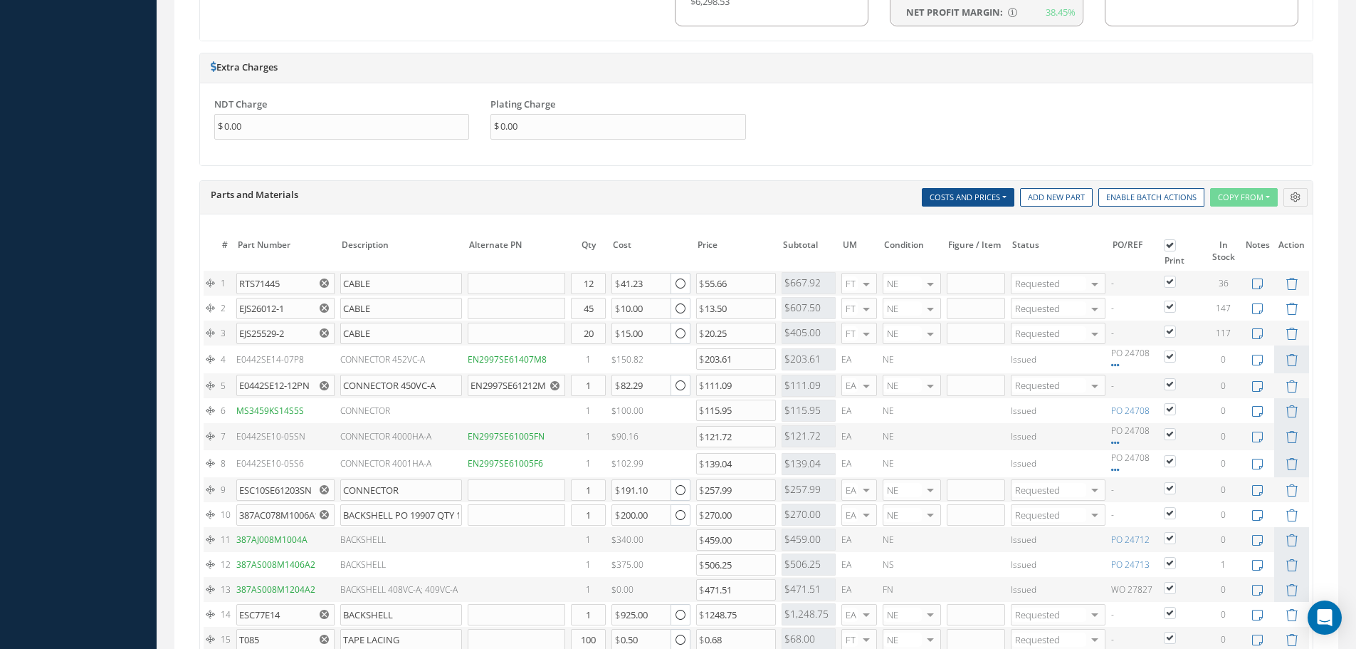
scroll to position [1281, 0]
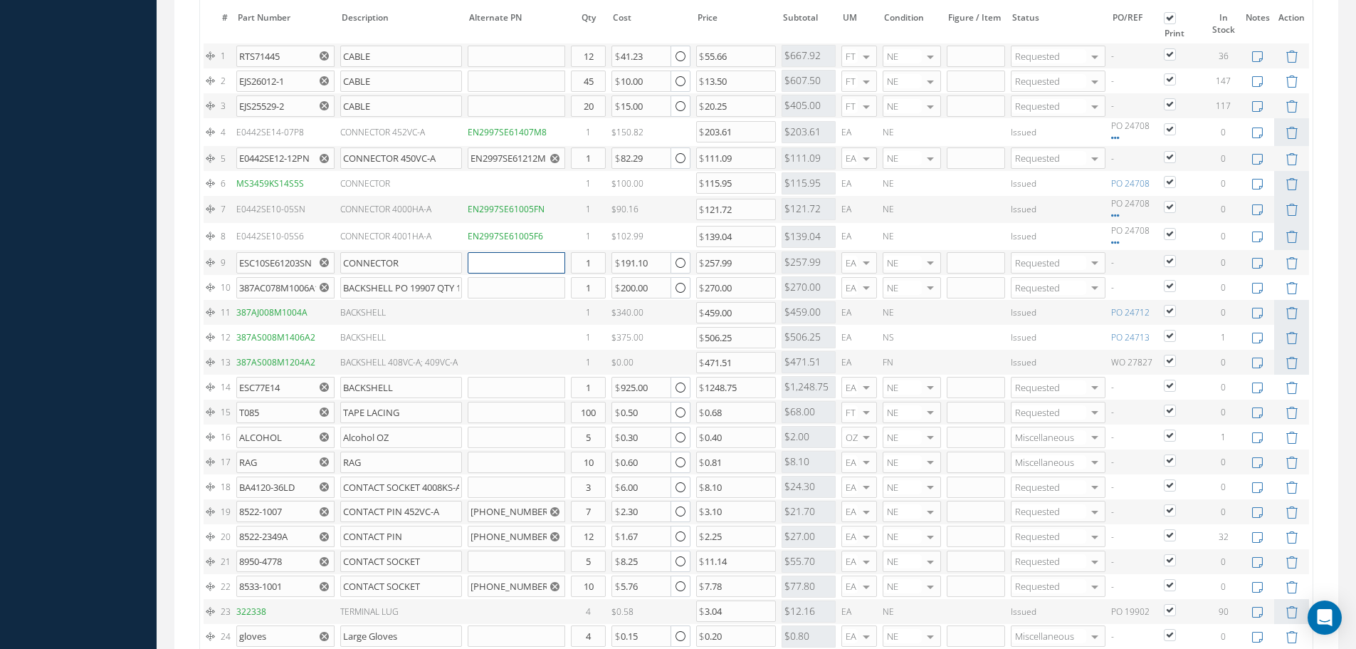
click at [520, 260] on input "text" at bounding box center [517, 262] width 98 height 21
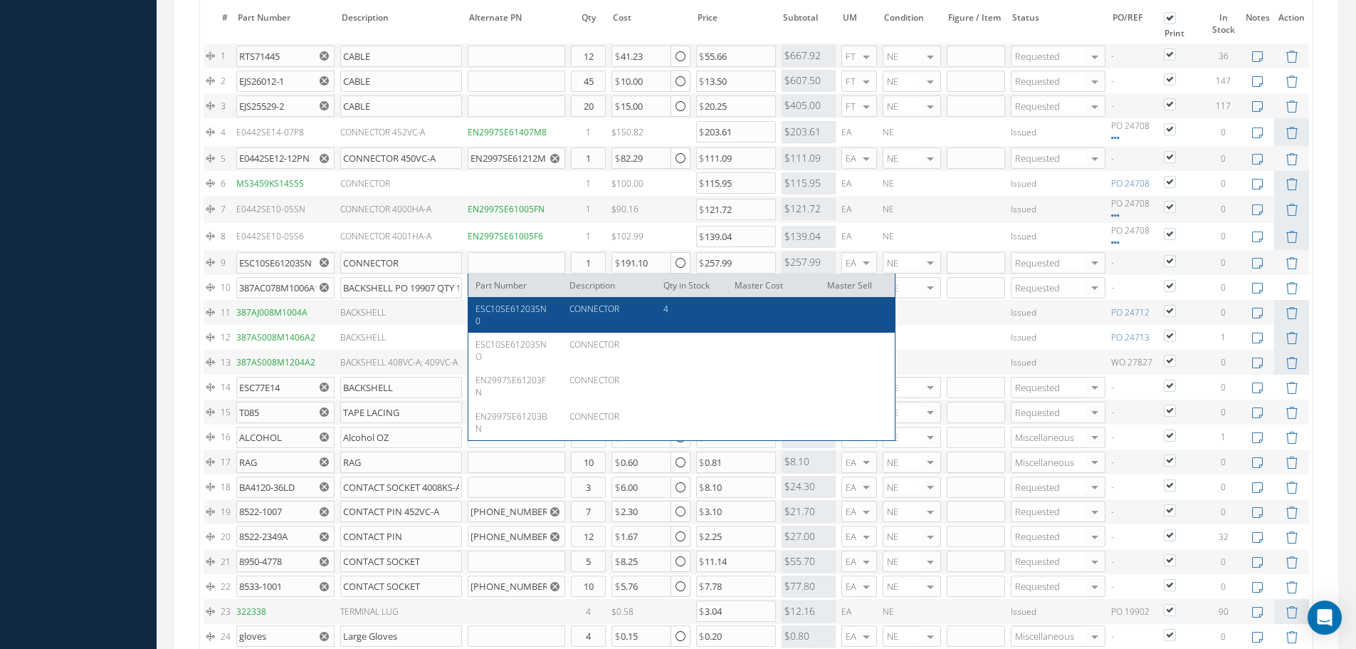
click at [505, 308] on span "ESC10SE61203SN0" at bounding box center [511, 315] width 71 height 24
type input "ESC10SE61203SN0"
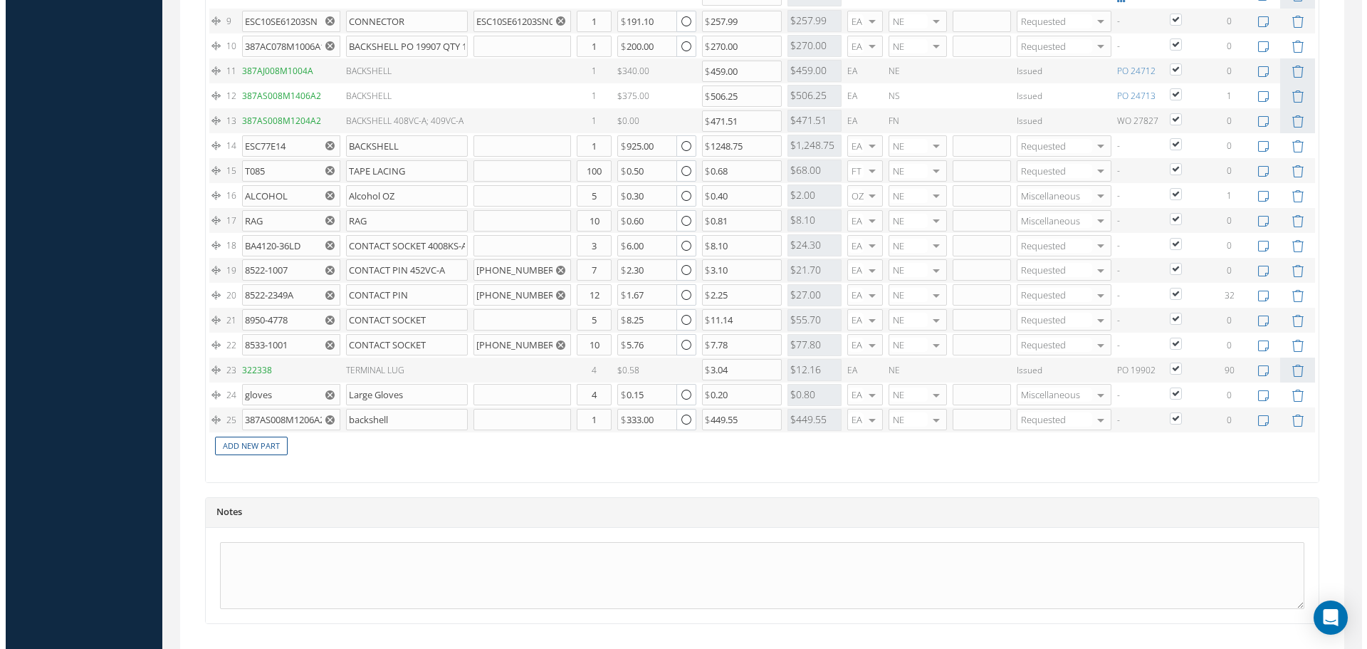
scroll to position [1626, 0]
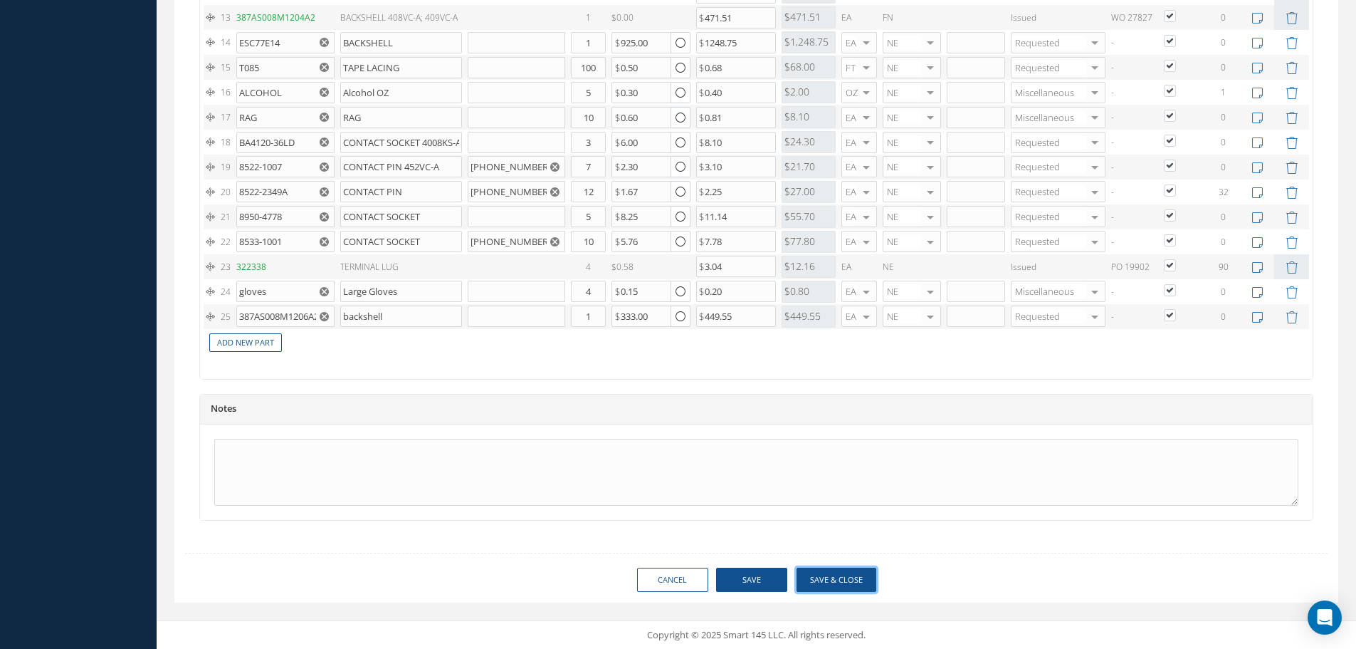
click at [829, 580] on button "Save & Close" at bounding box center [837, 579] width 80 height 25
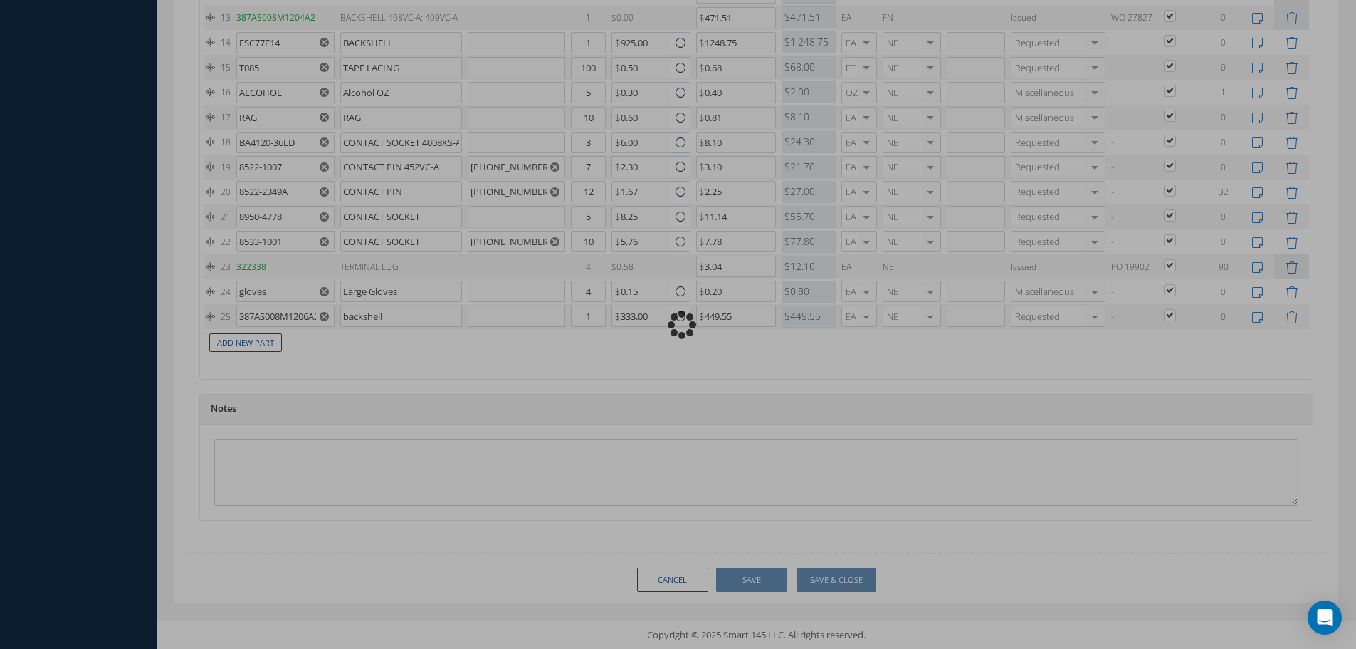
type input "IAE"
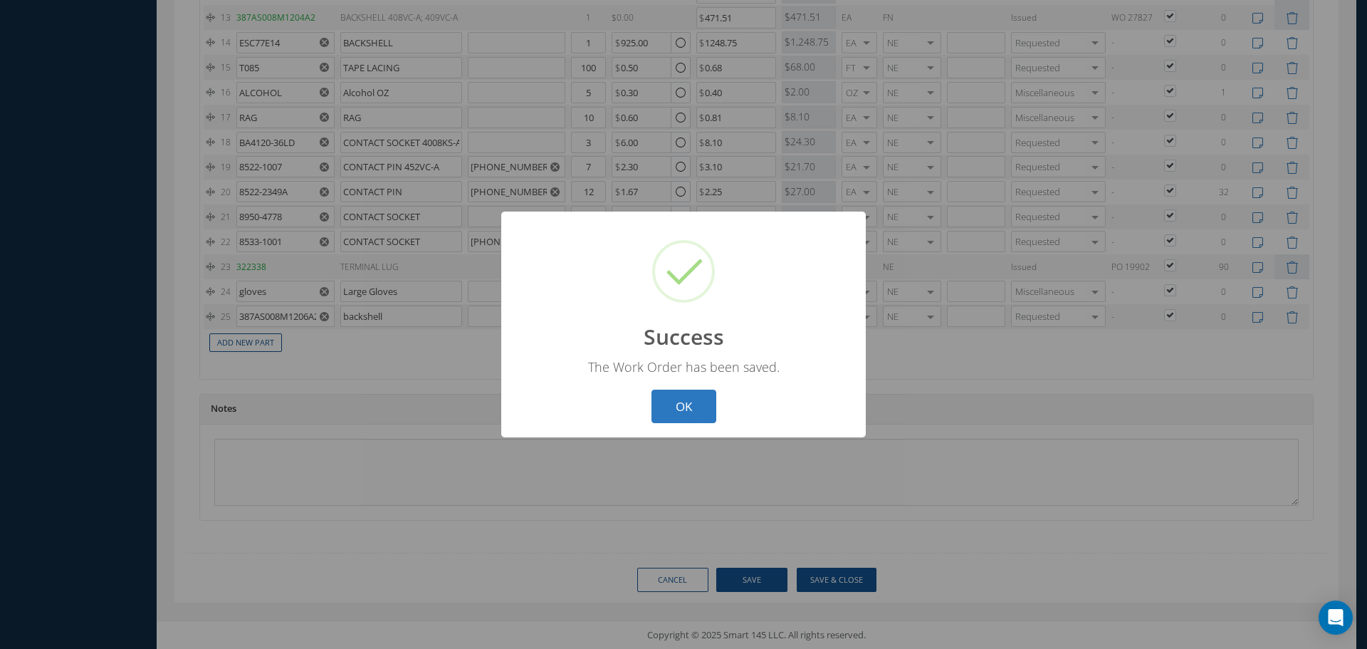
click at [696, 404] on button "OK" at bounding box center [683, 405] width 65 height 33
select select "25"
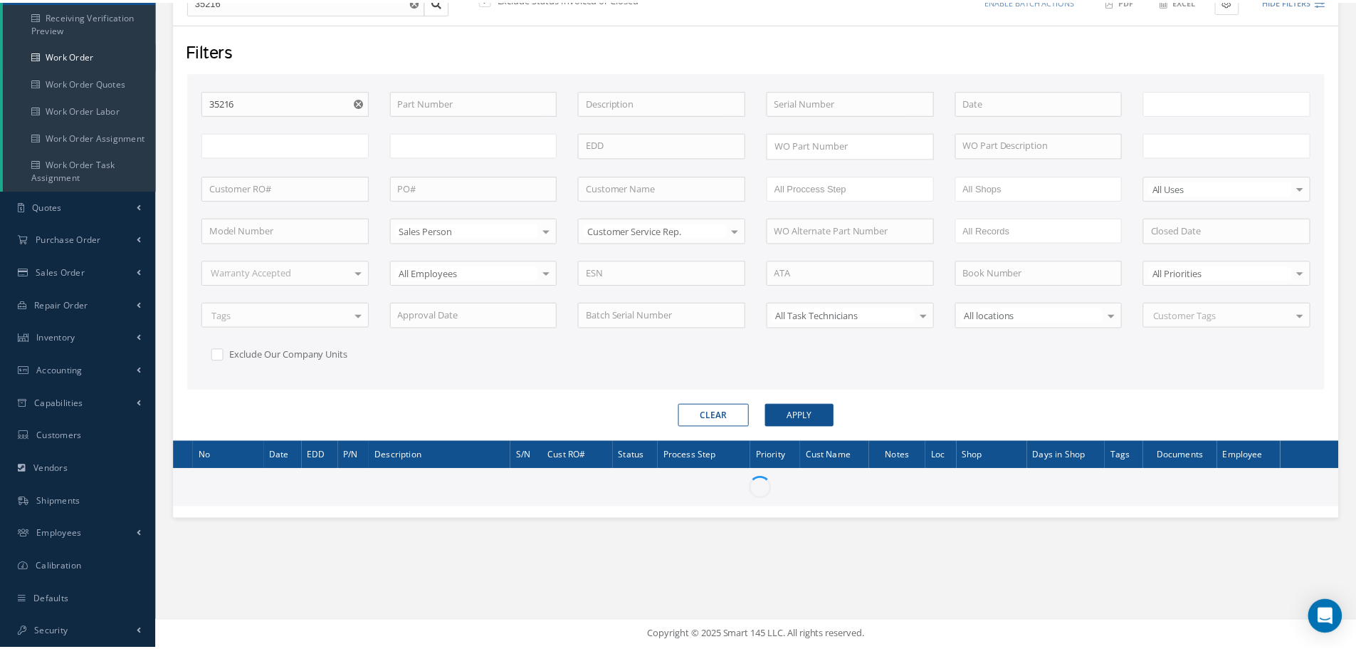
scroll to position [172, 0]
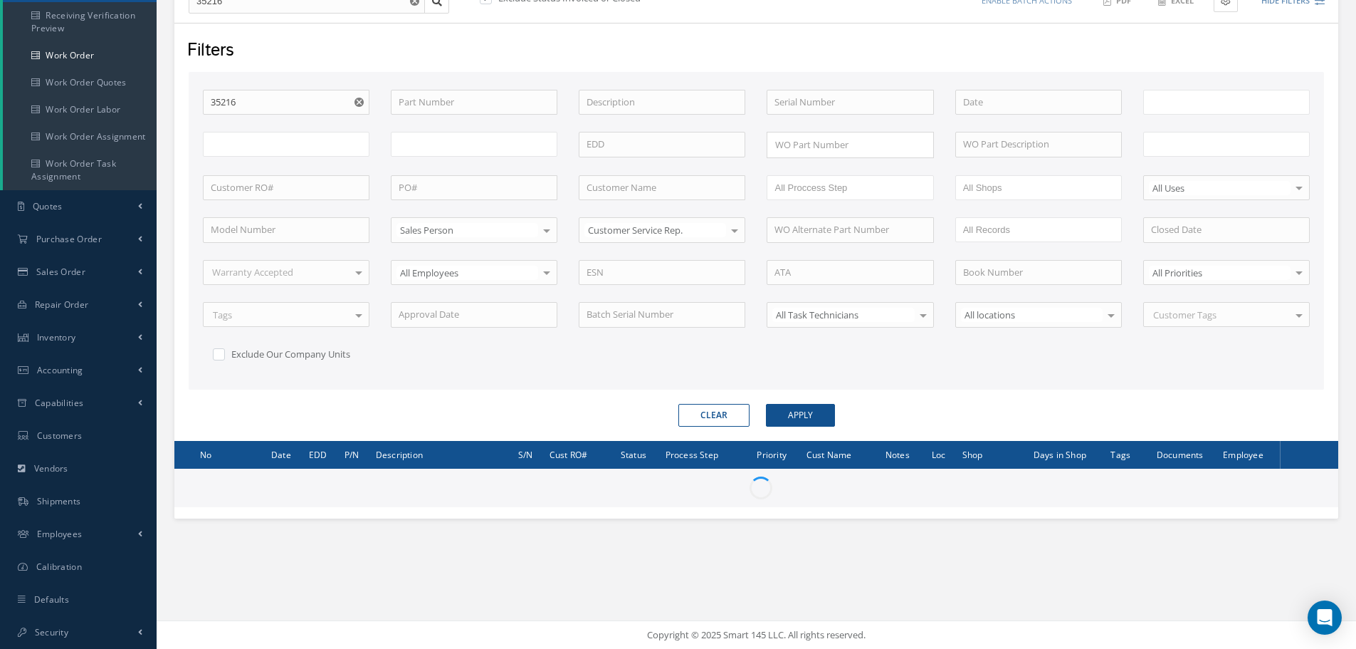
type input "All Work Request"
type input "All Work Performed"
type input "All Status"
type input "WO Part Status"
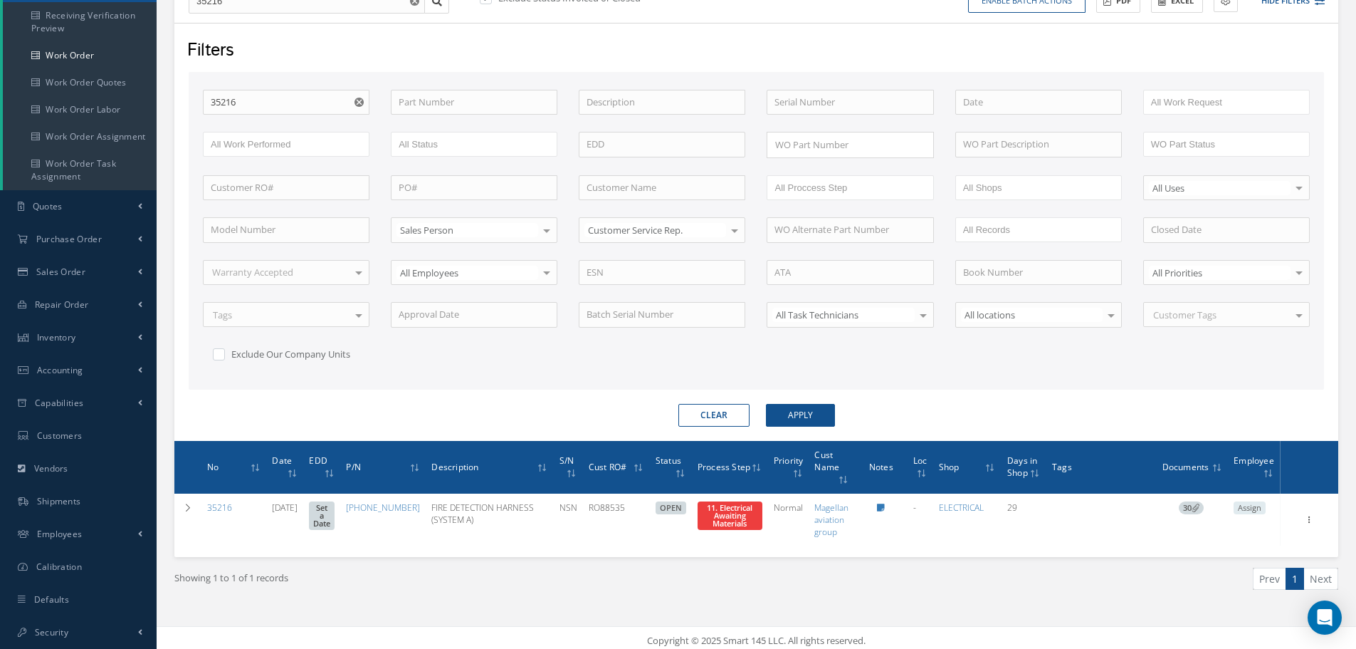
scroll to position [178, 0]
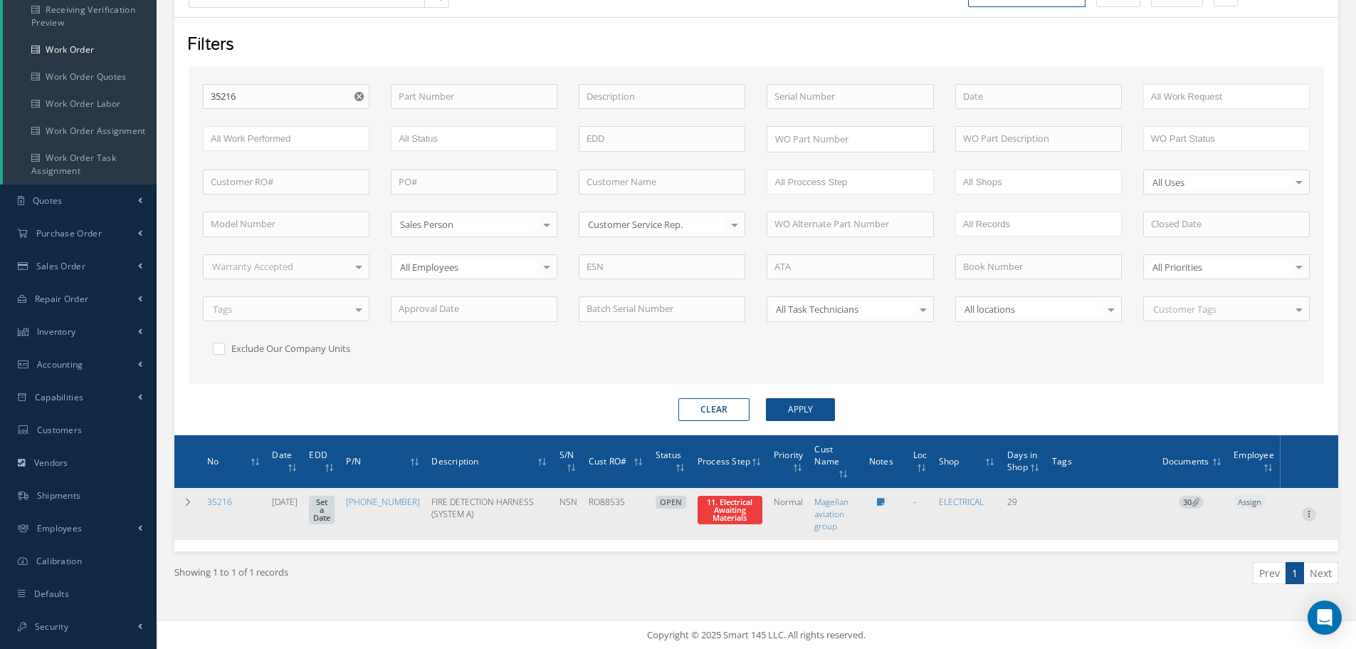
click at [1311, 511] on icon at bounding box center [1309, 512] width 14 height 11
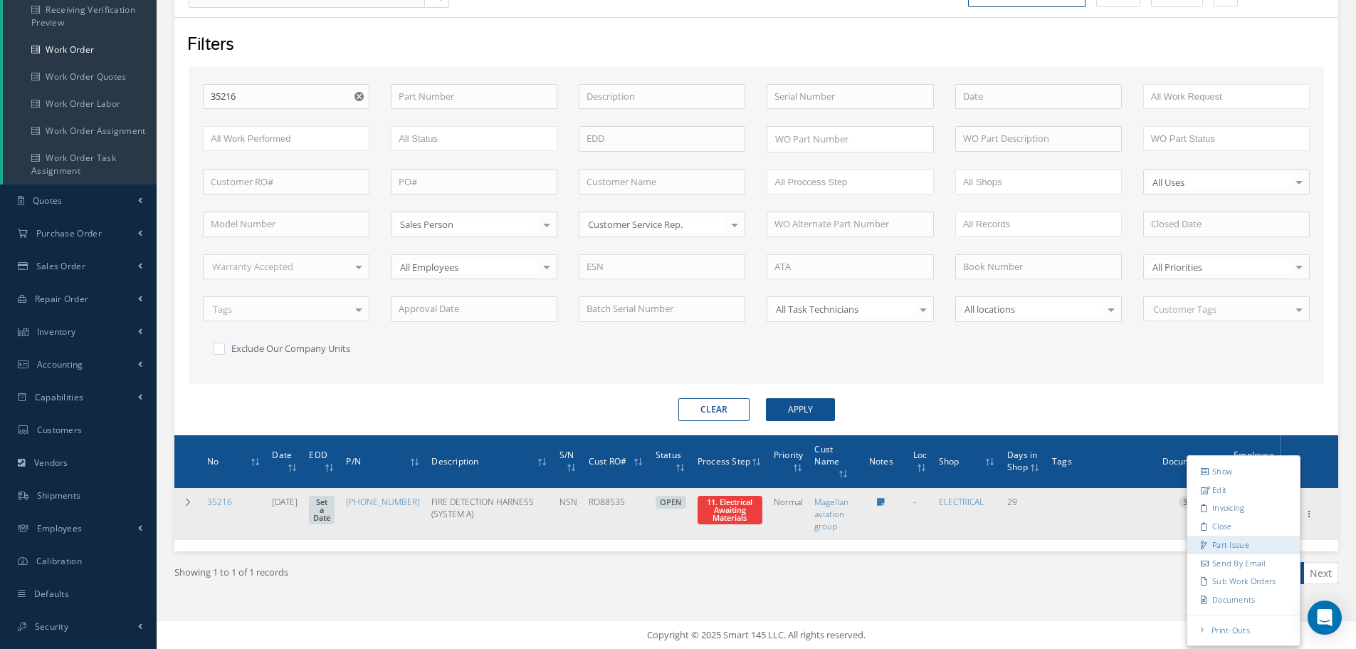
click at [1228, 547] on link "Part Issue" at bounding box center [1244, 544] width 112 height 19
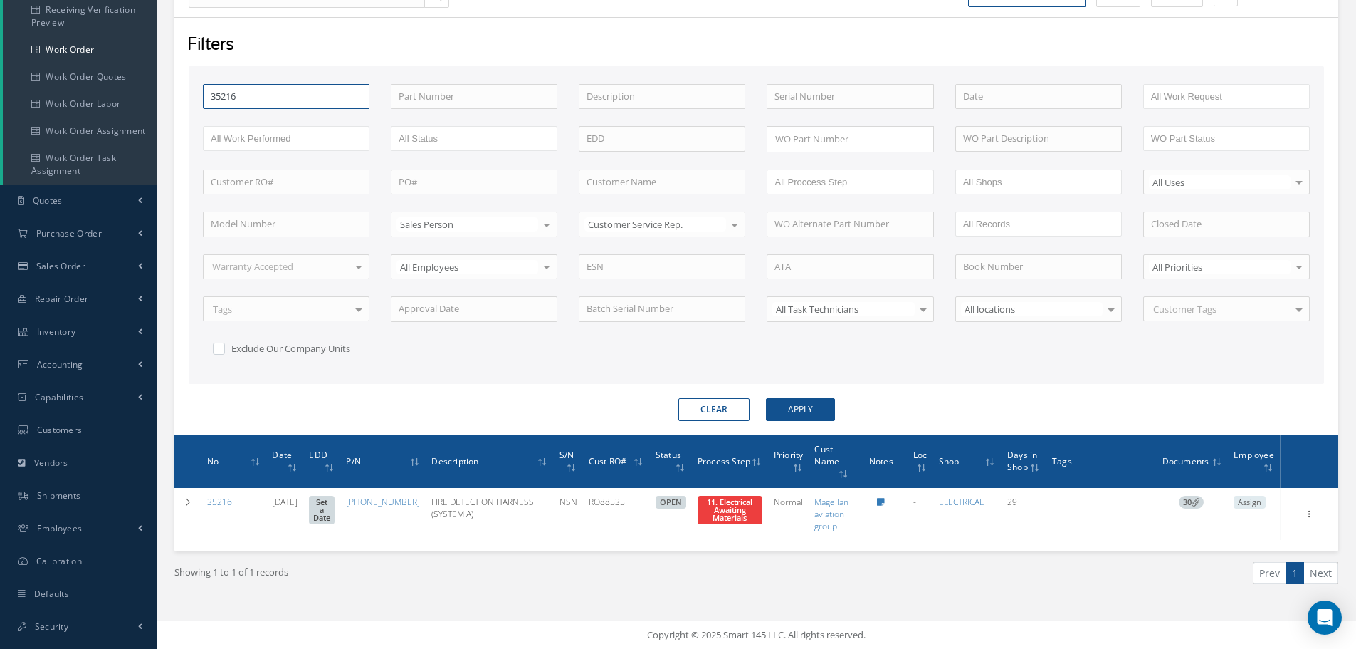
click at [277, 103] on input "35216" at bounding box center [286, 97] width 167 height 26
type input "3521"
type input "35217"
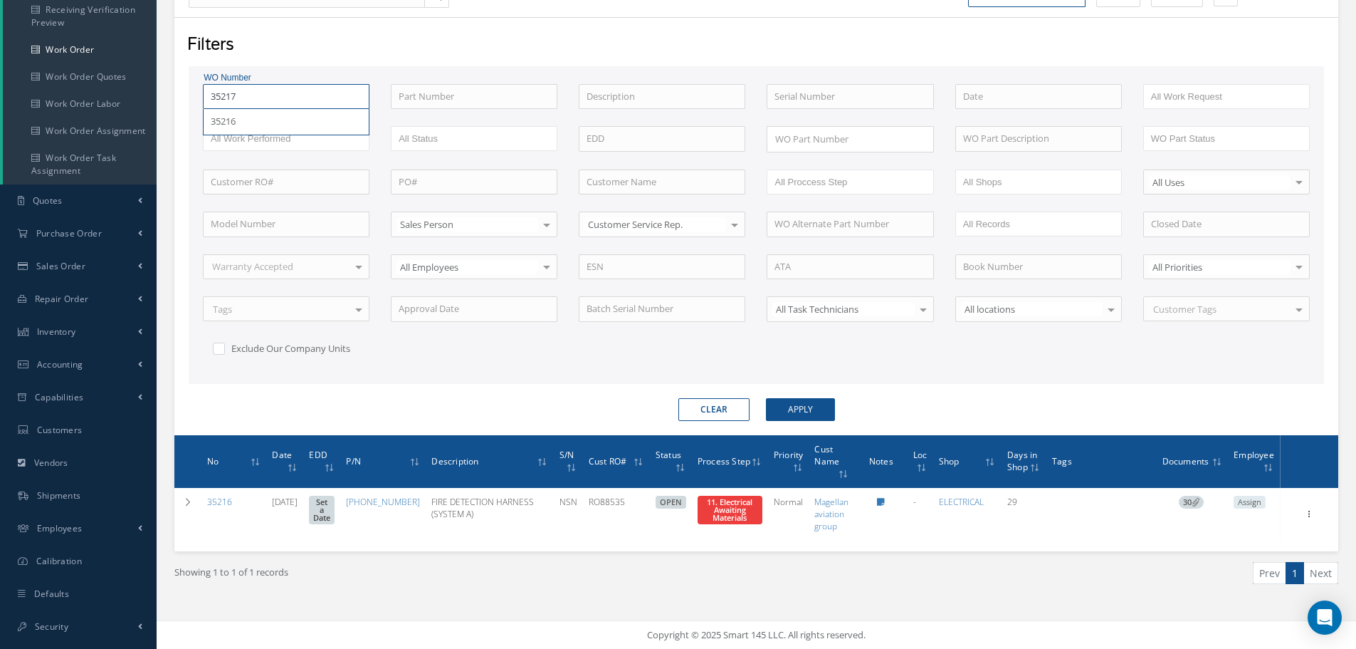
click at [766, 398] on button "Apply" at bounding box center [800, 409] width 69 height 23
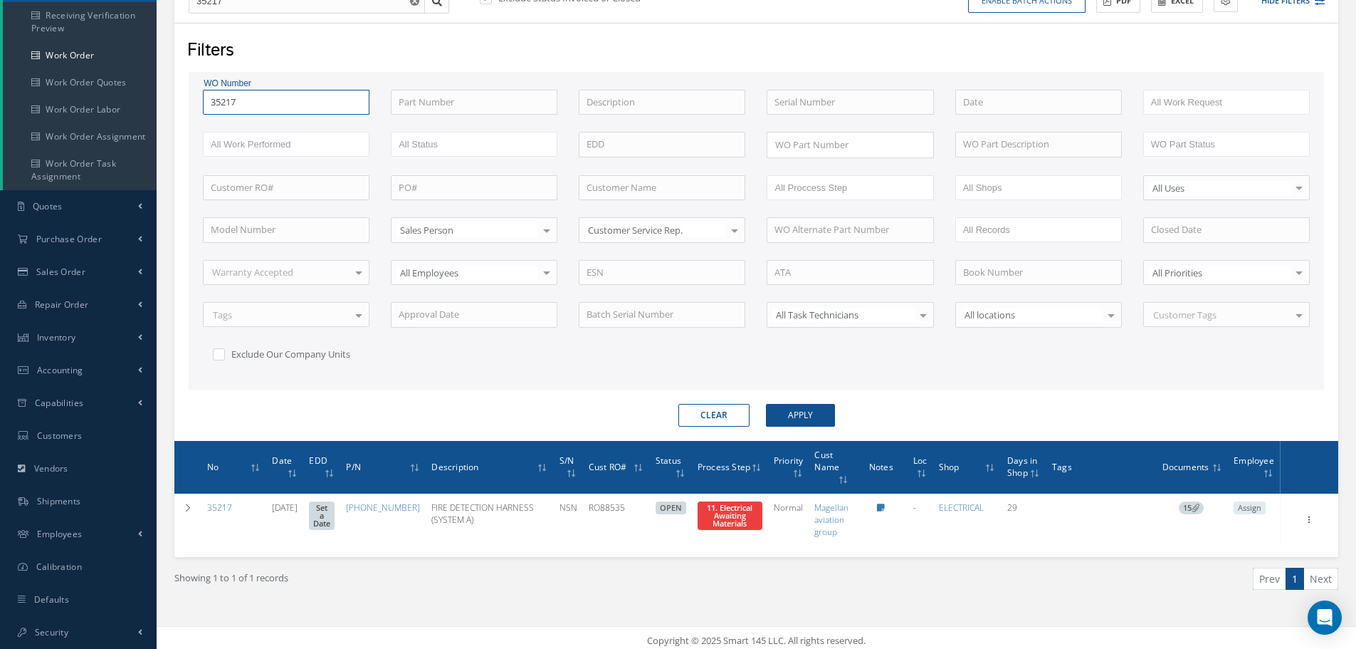
scroll to position [178, 0]
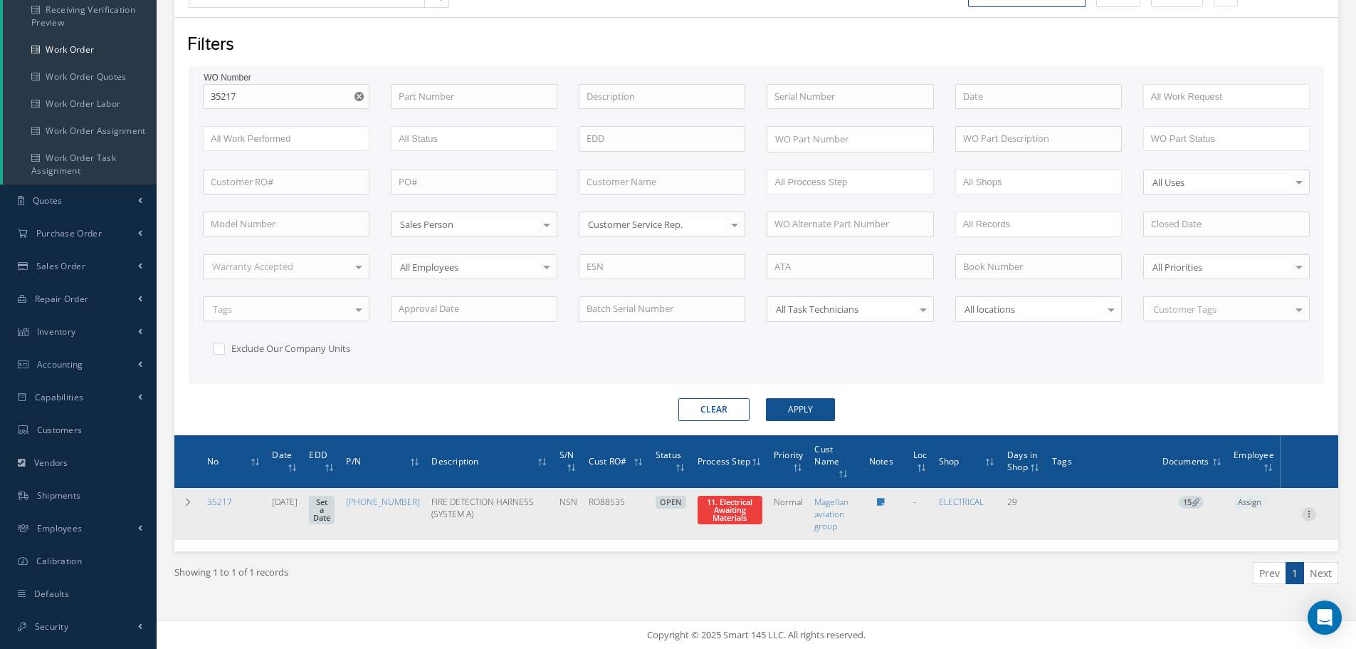
click at [1308, 515] on icon at bounding box center [1309, 512] width 14 height 11
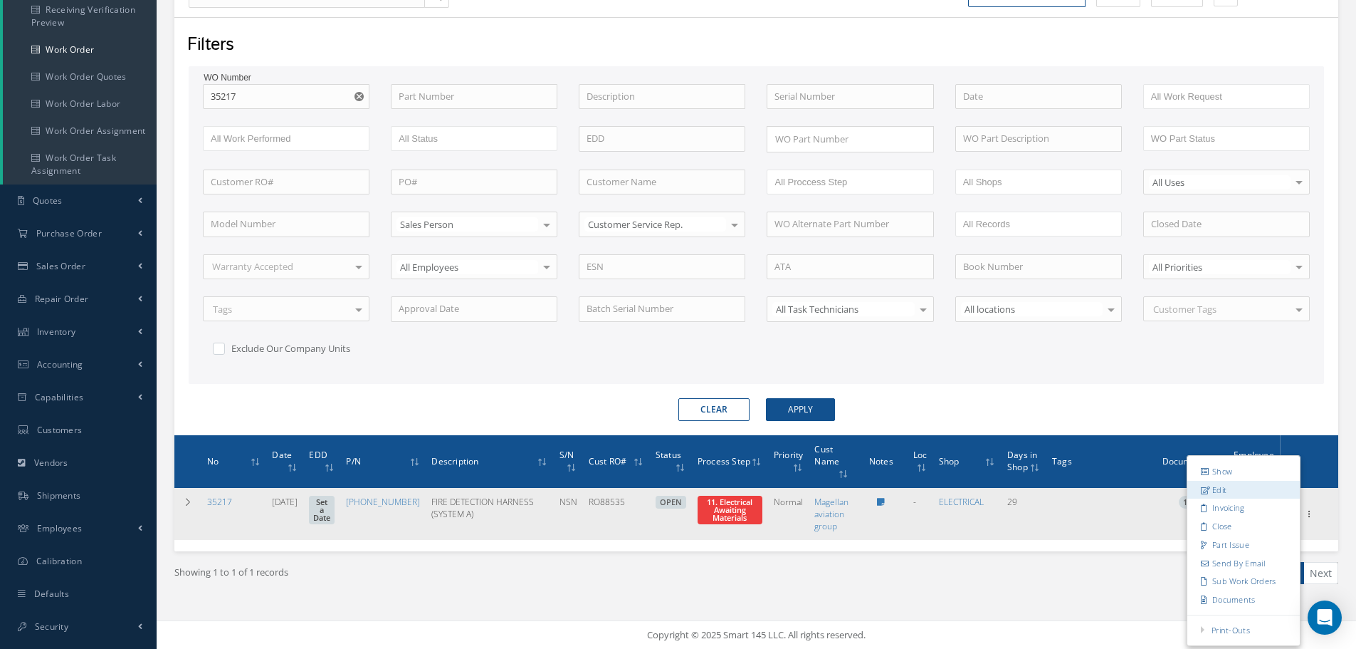
click at [1227, 488] on link "Edit" at bounding box center [1244, 489] width 112 height 19
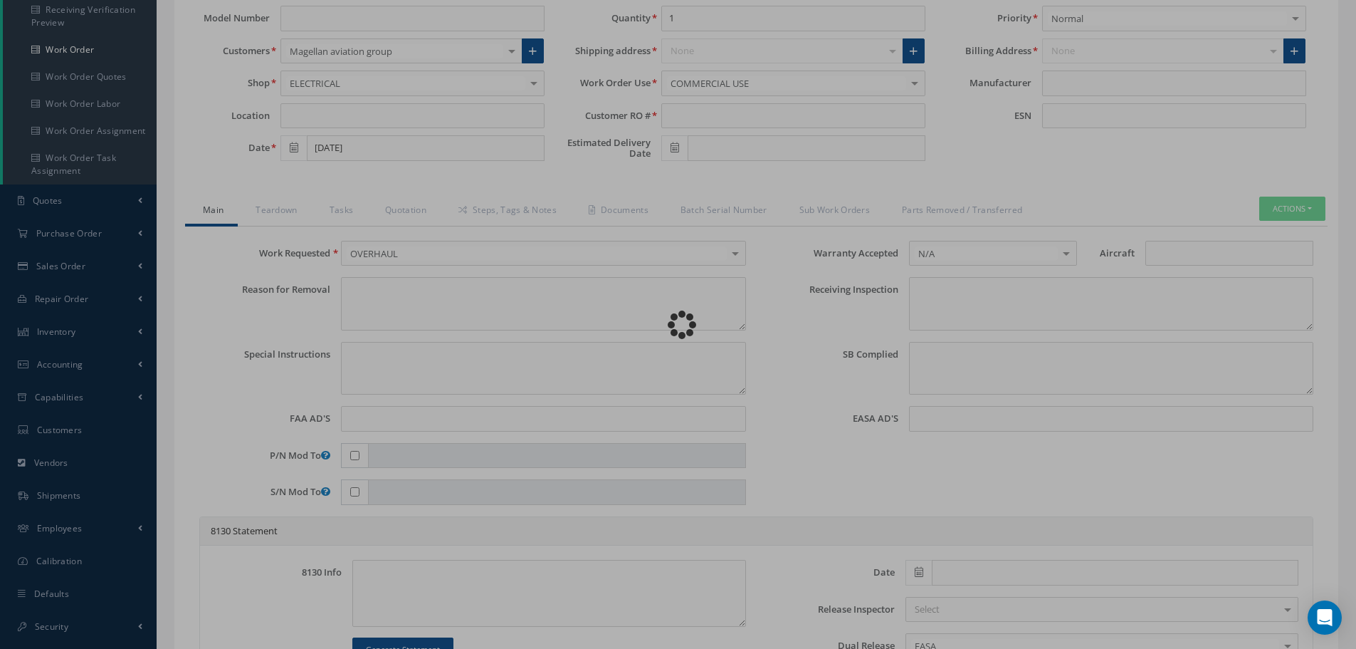
type input "745-5967-517"
type input "[DATE]"
type input "FIRE DETECTION HARNESS (SYSTEM A)"
type input "RO88535"
type input "NSN"
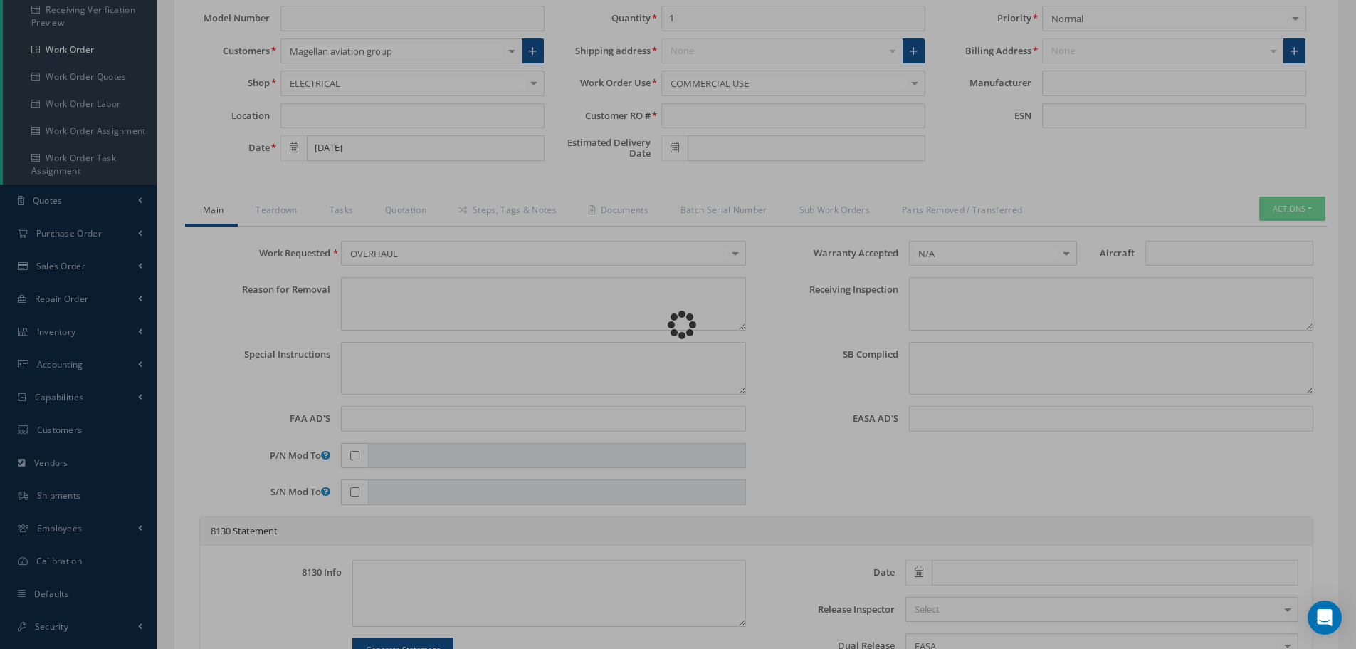
type input "V15761"
type textarea "NONE"
type textarea "PLEASE SEE R.O. FOR DETAILS"
type textarea "NO VISUAL DAMAGE"
type textarea "None performed"
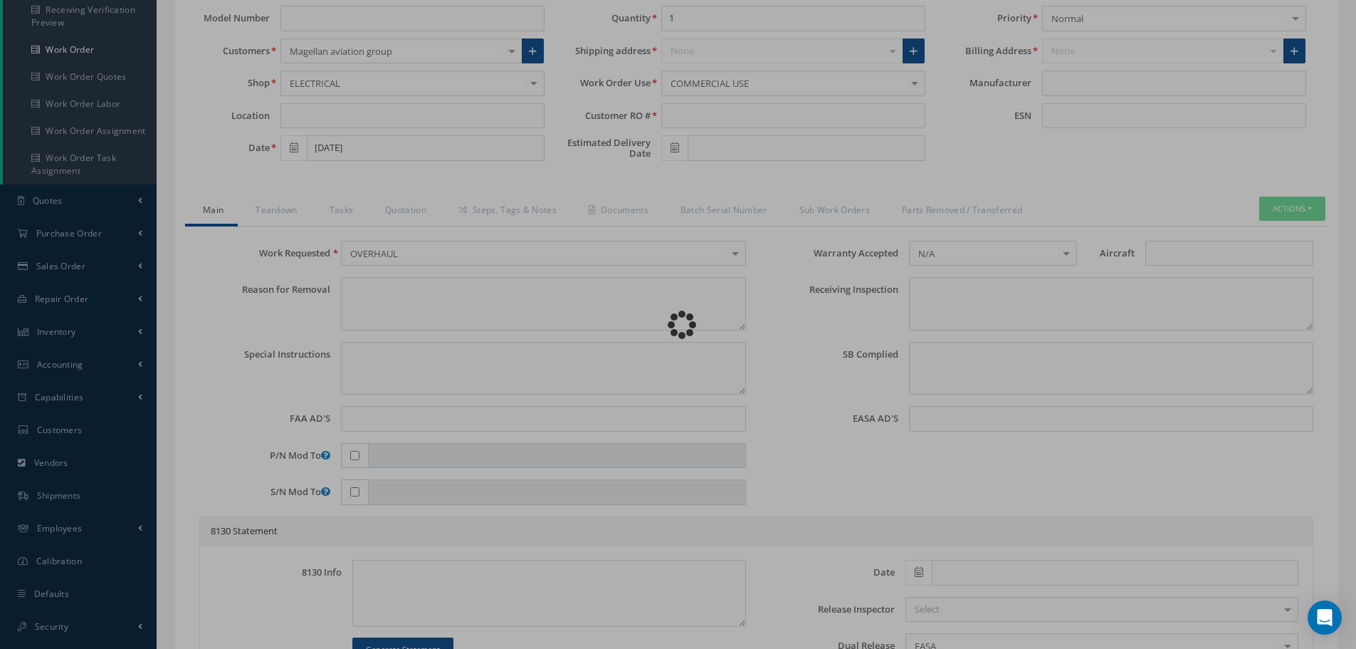
type textarea "Article was xxxxx in reference with the following Technical Standard : IAE CMM …"
type textarea "Article has been approved to return to service."
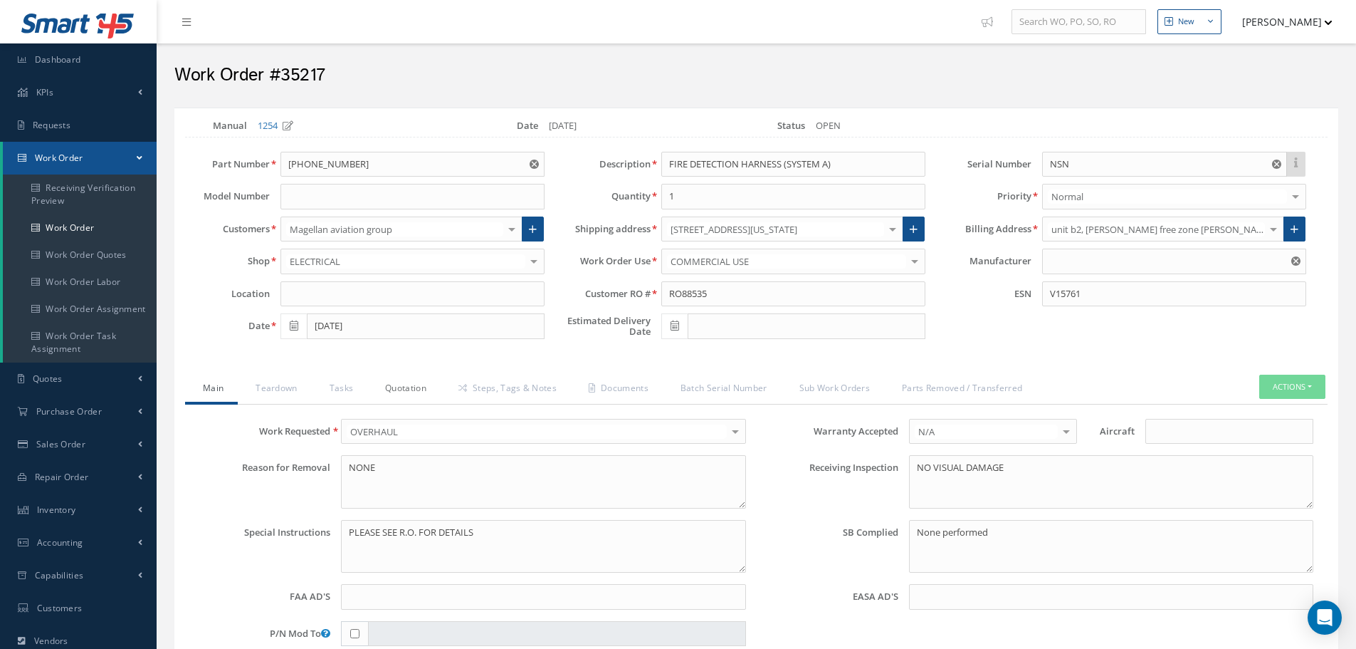
type input "IAE"
click at [423, 366] on div "Loading… Manual 1254 Date 07/30/2025 Status OPEN Part Number 745-5967-517 Model…" at bounding box center [756, 622] width 1164 height 1029
click at [415, 380] on link "Quotation" at bounding box center [403, 389] width 73 height 30
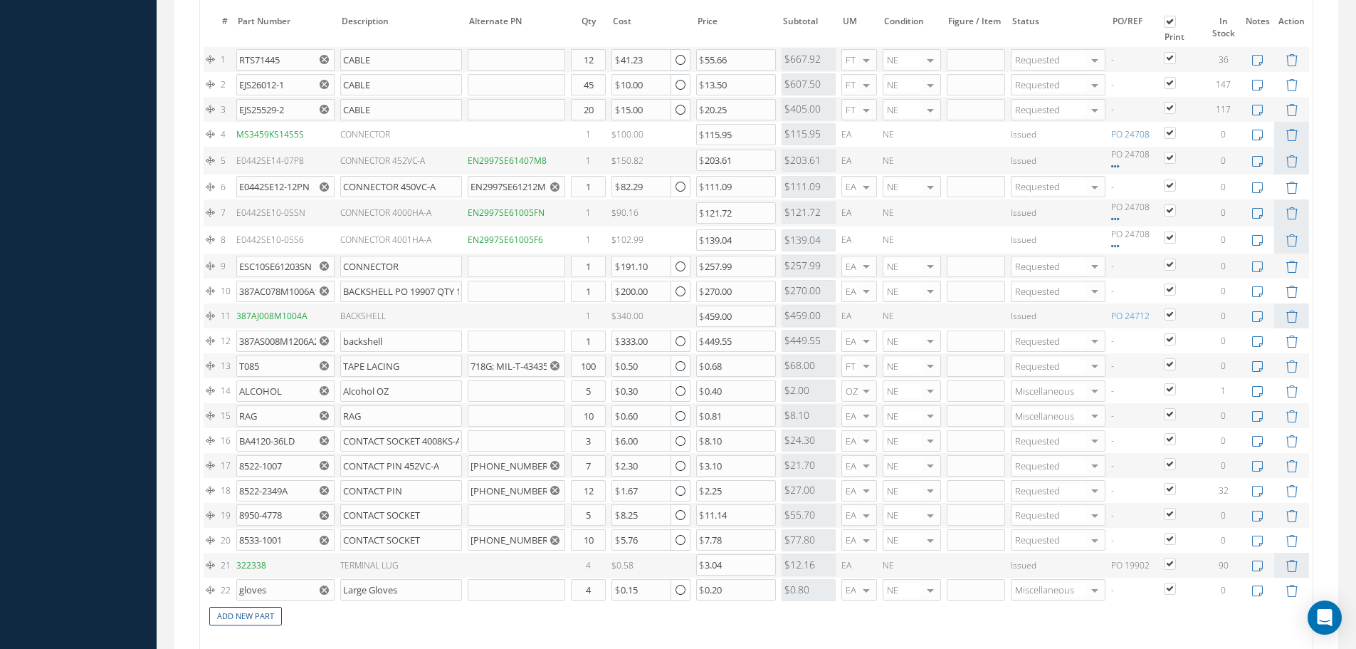
scroll to position [1281, 0]
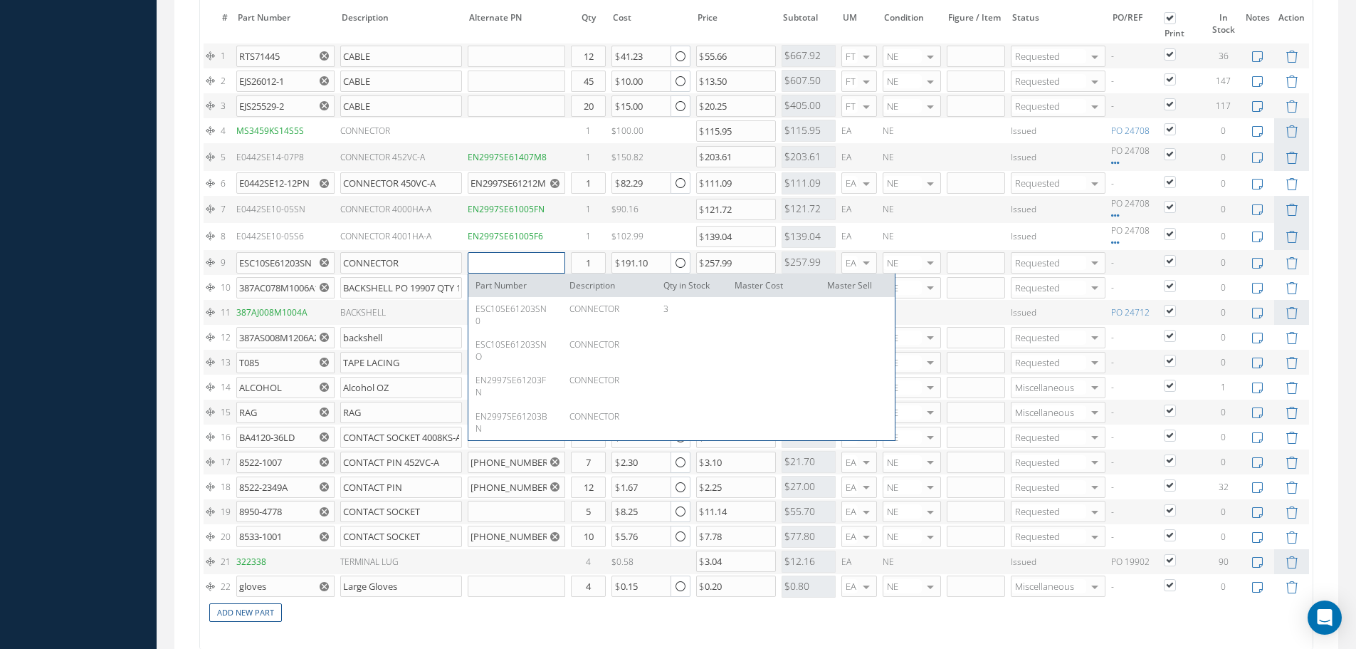
click at [480, 259] on input "text" at bounding box center [517, 262] width 98 height 21
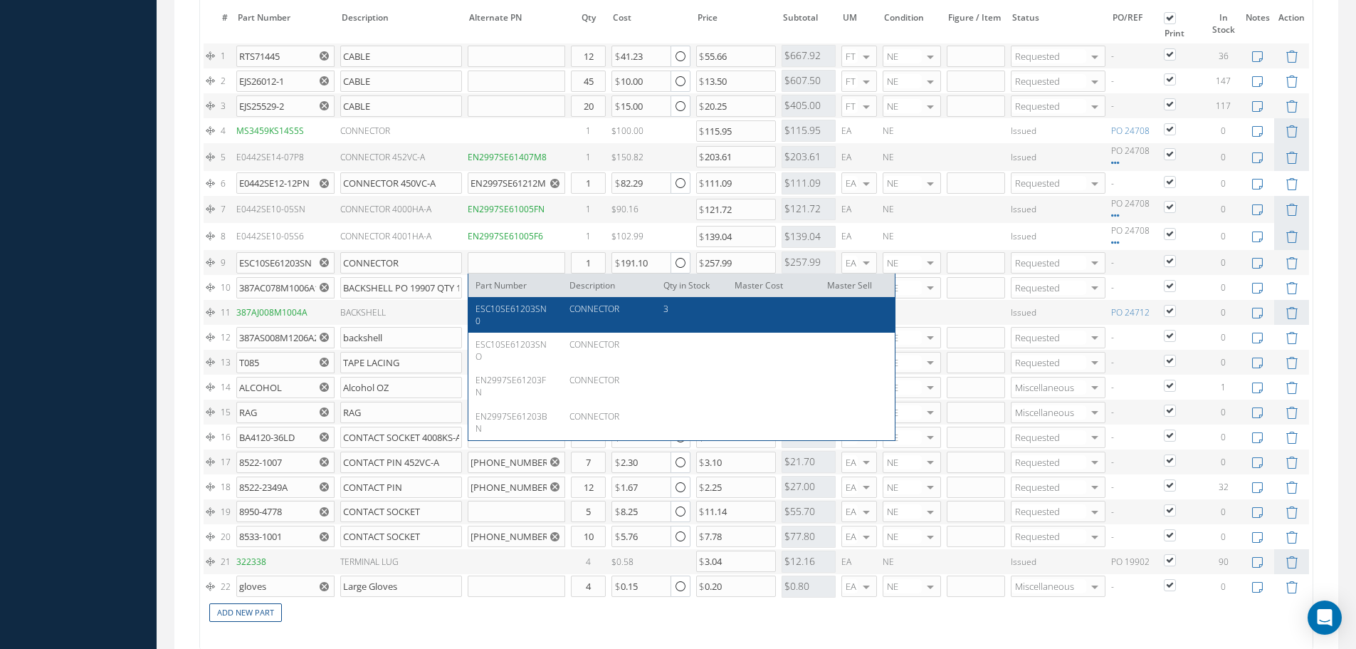
click at [505, 305] on span "ESC10SE61203SN0" at bounding box center [511, 315] width 71 height 24
click at [505, 305] on td at bounding box center [516, 312] width 103 height 25
type input "ESC10SE61203SN0"
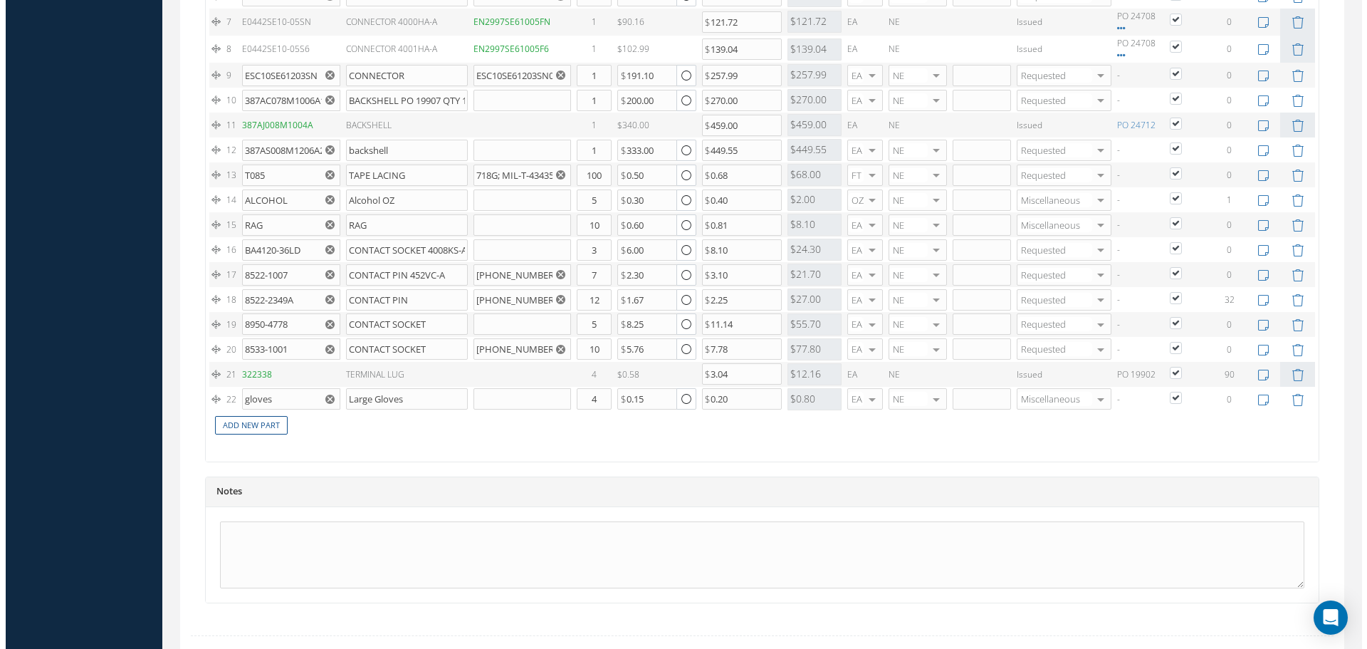
scroll to position [1552, 0]
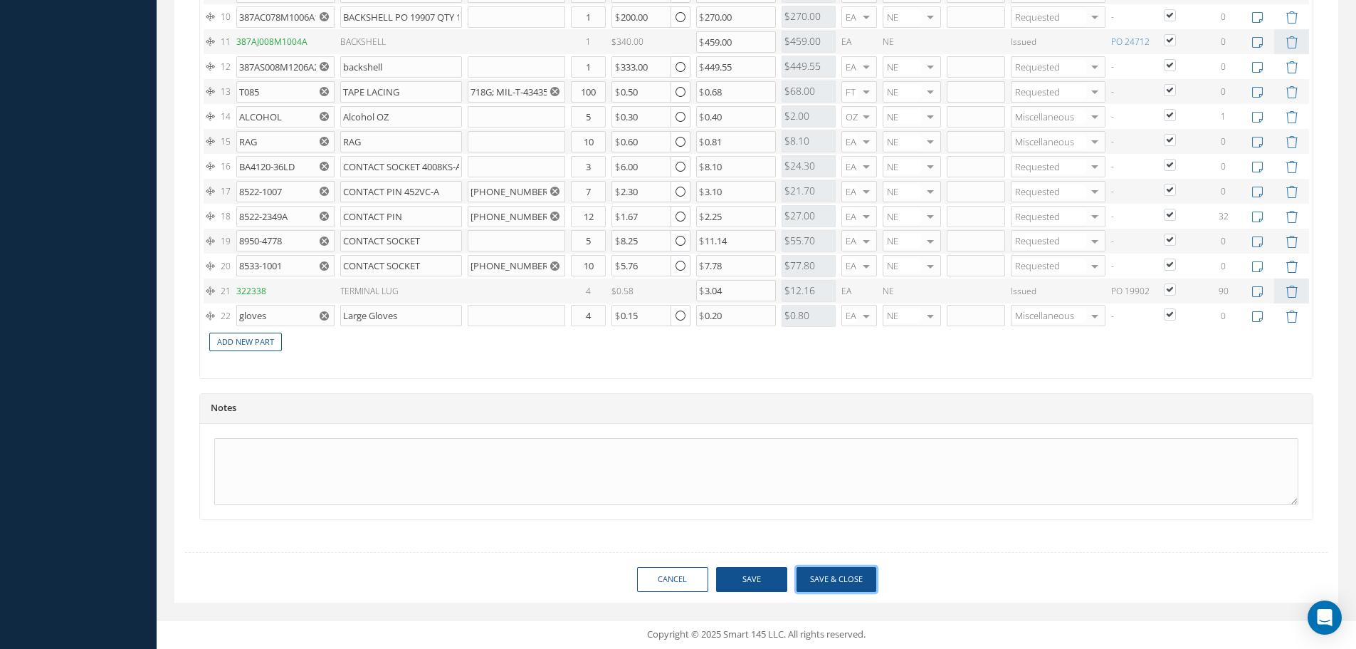
click at [843, 575] on button "Save & Close" at bounding box center [837, 579] width 80 height 25
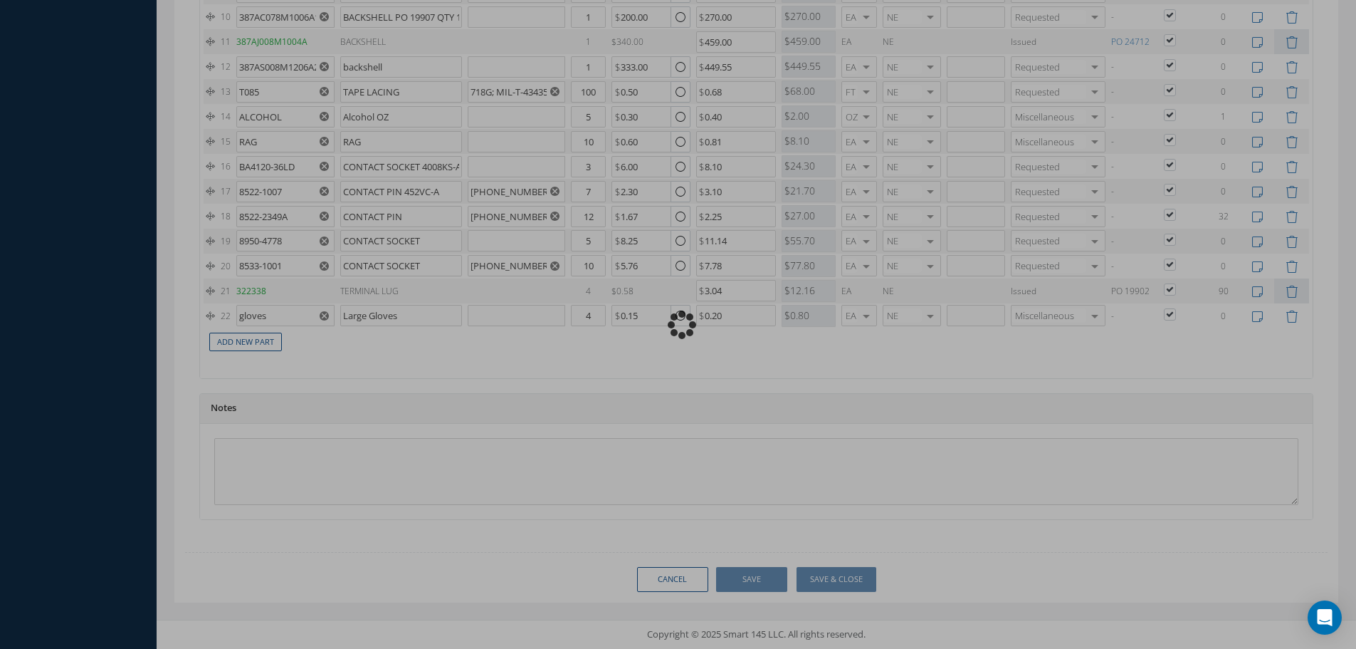
type input "IAE"
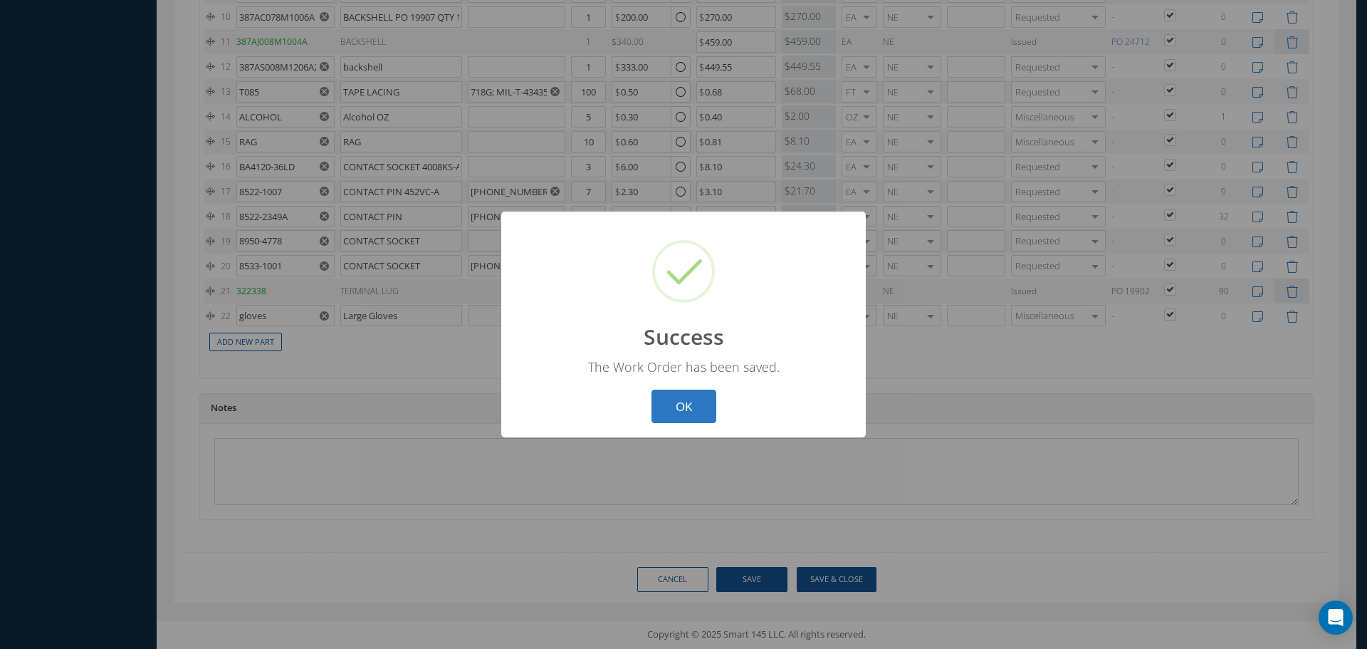
click at [691, 405] on button "OK" at bounding box center [683, 405] width 65 height 33
select select "25"
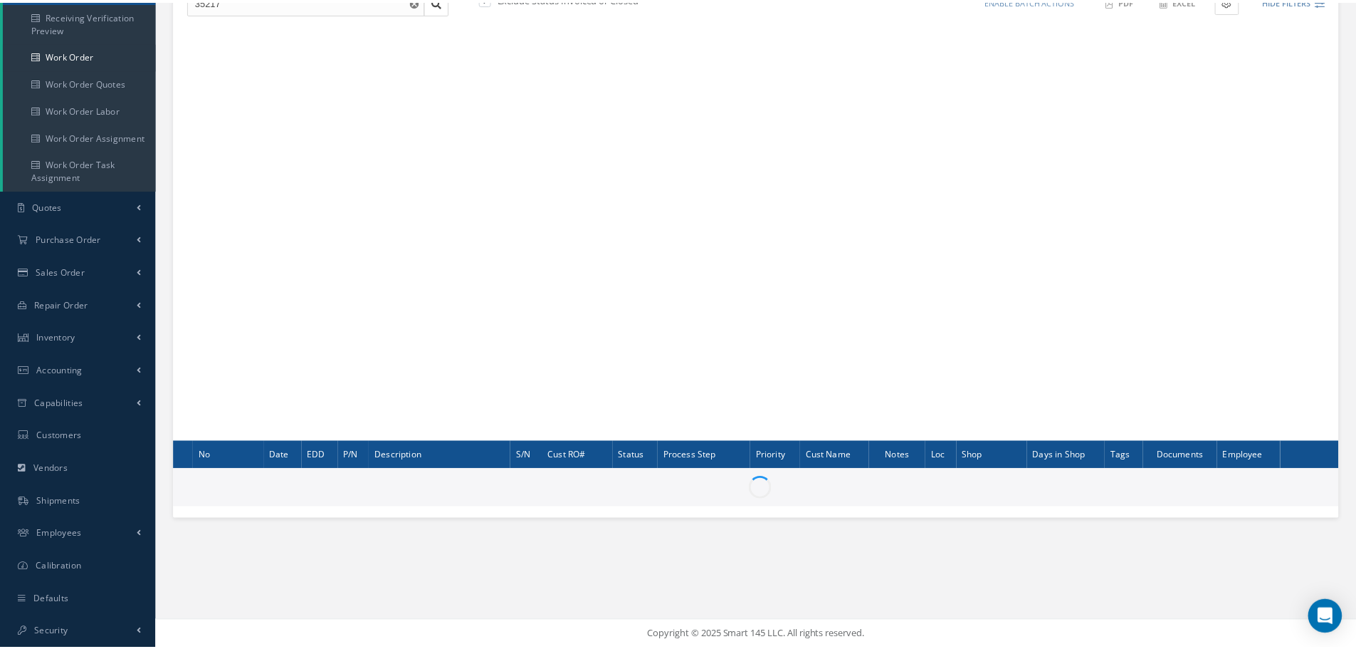
scroll to position [172, 0]
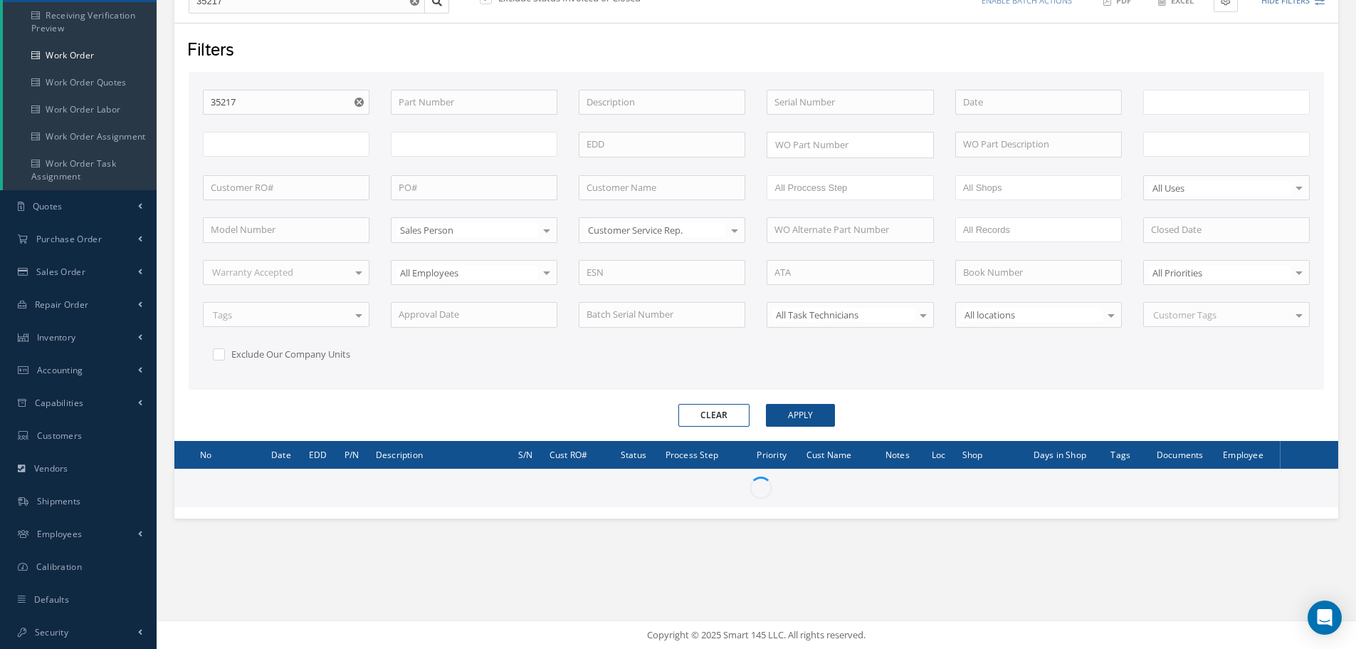
type input "All Work Request"
type input "All Work Performed"
type input "All Status"
type input "WO Part Status"
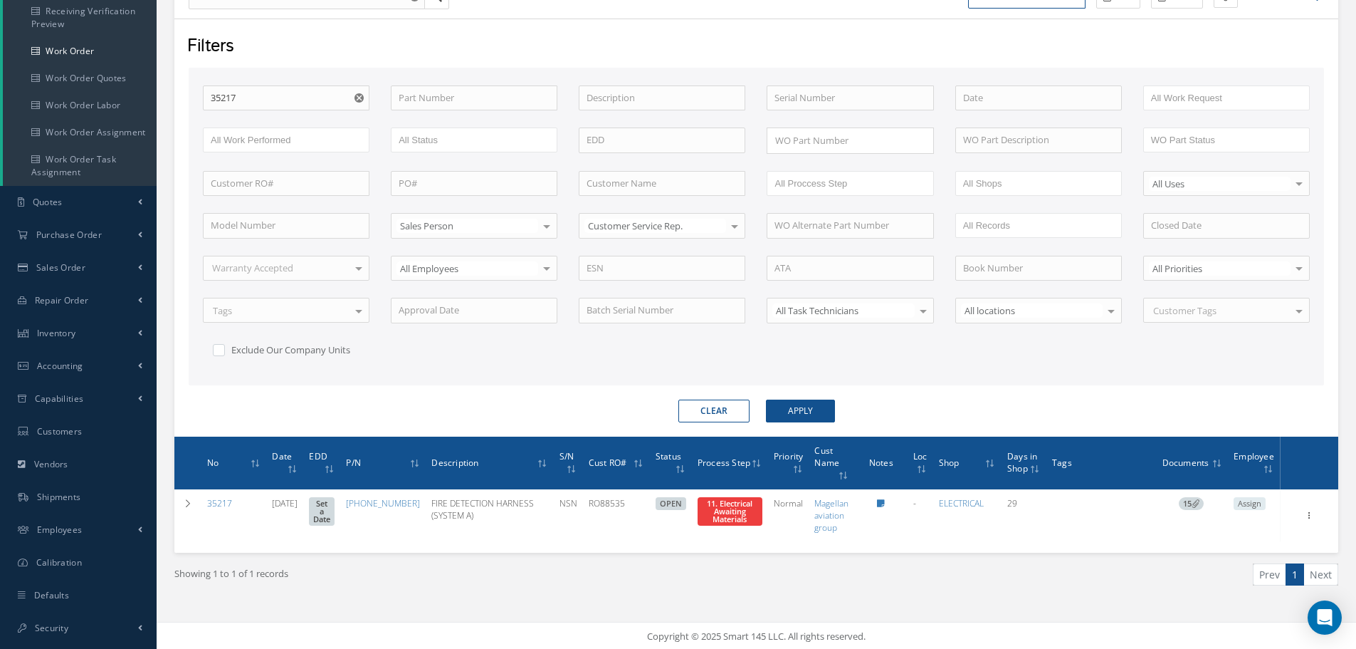
scroll to position [178, 0]
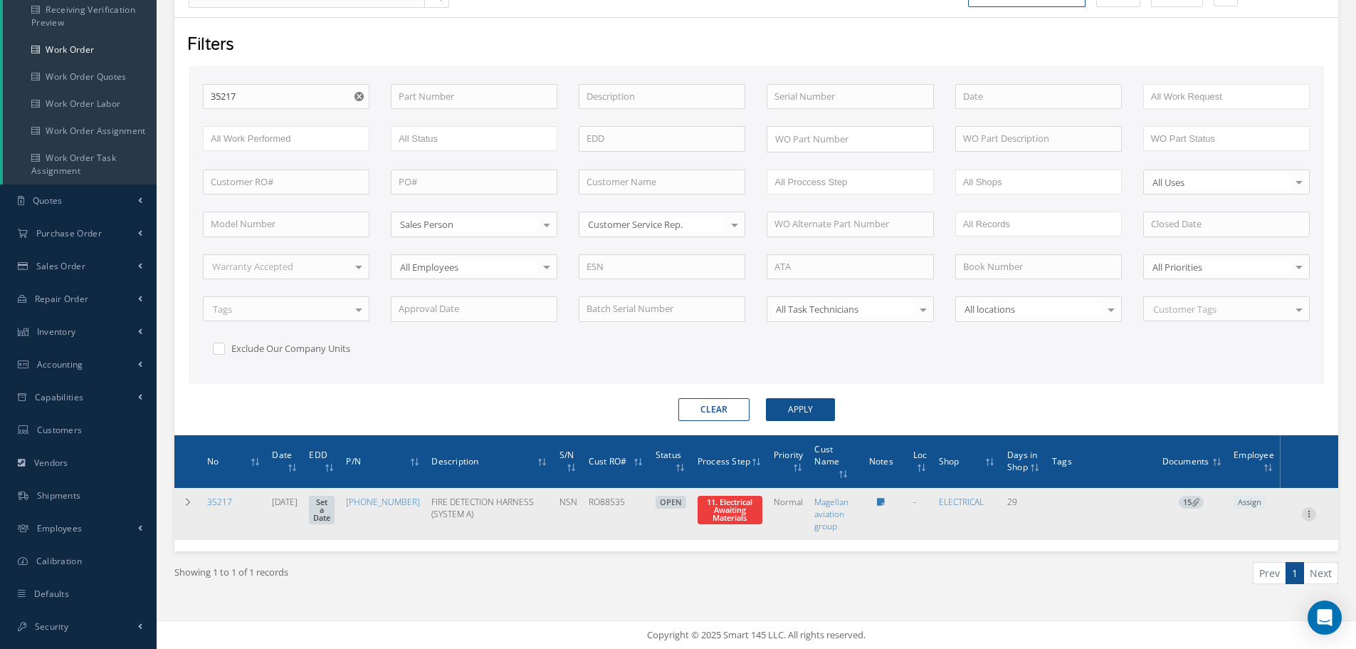
click at [1306, 511] on icon at bounding box center [1309, 512] width 14 height 11
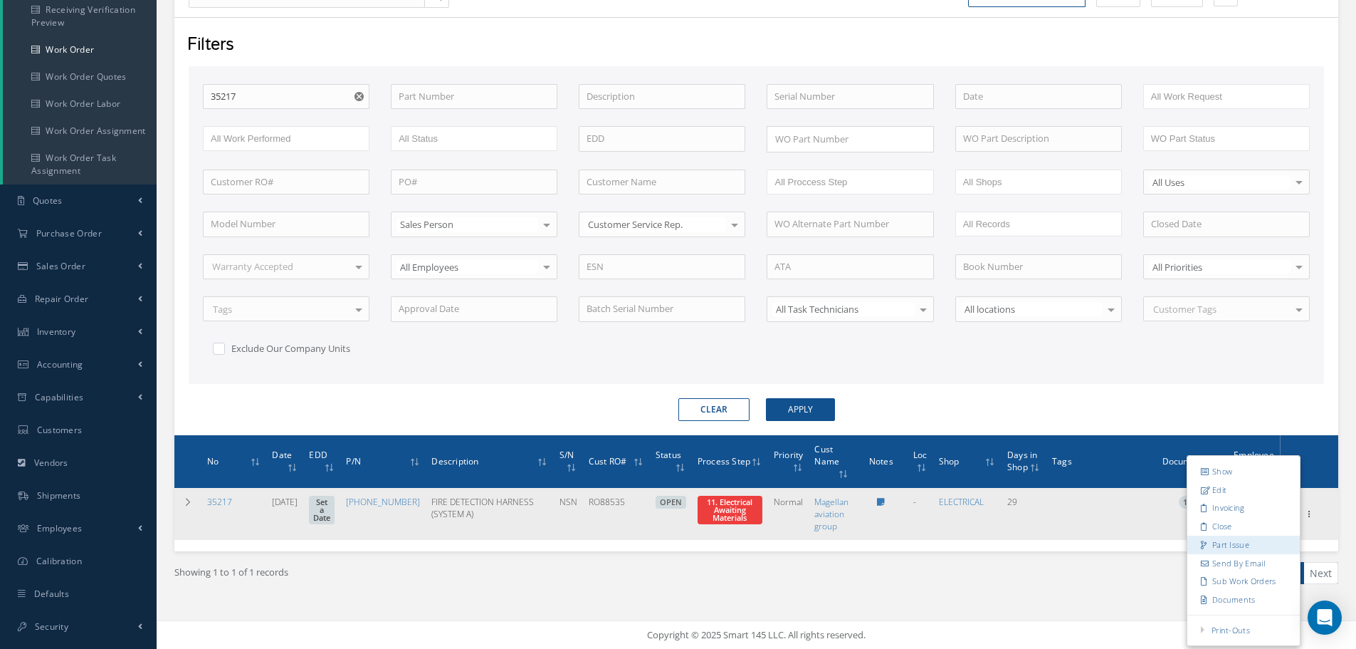
click at [1233, 545] on link "Part Issue" at bounding box center [1244, 544] width 112 height 19
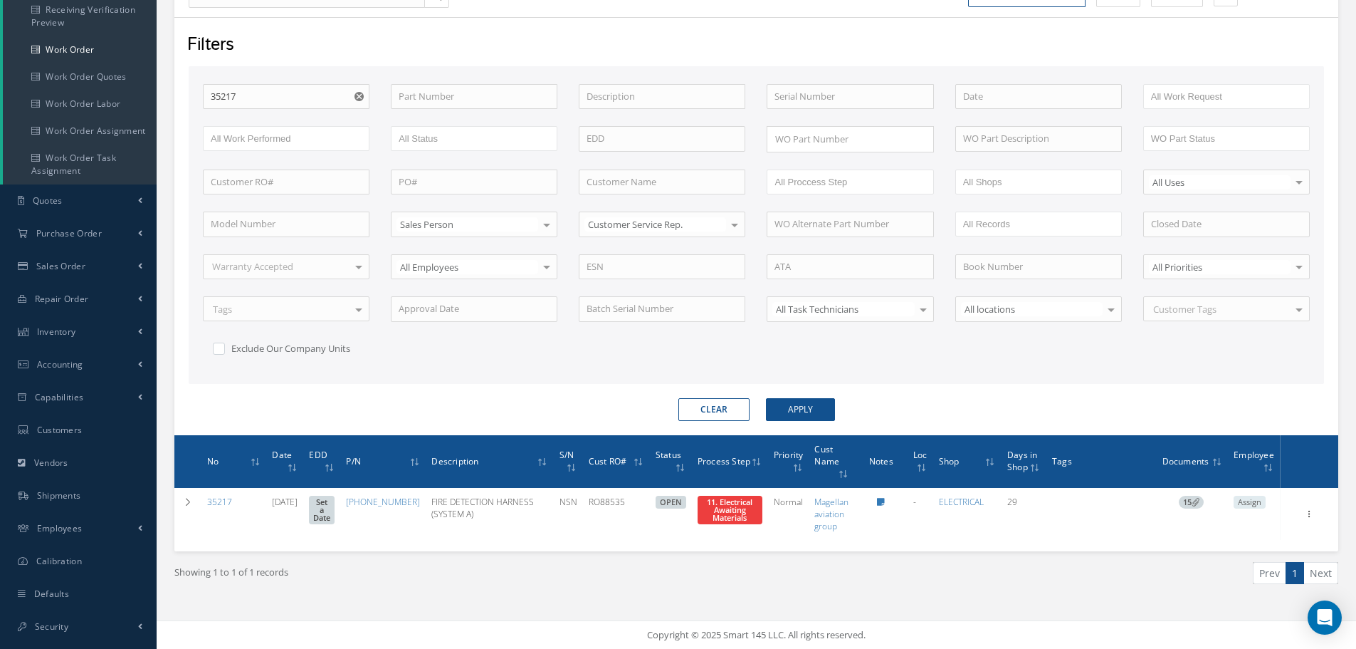
click at [360, 96] on icon "Reset" at bounding box center [359, 96] width 9 height 9
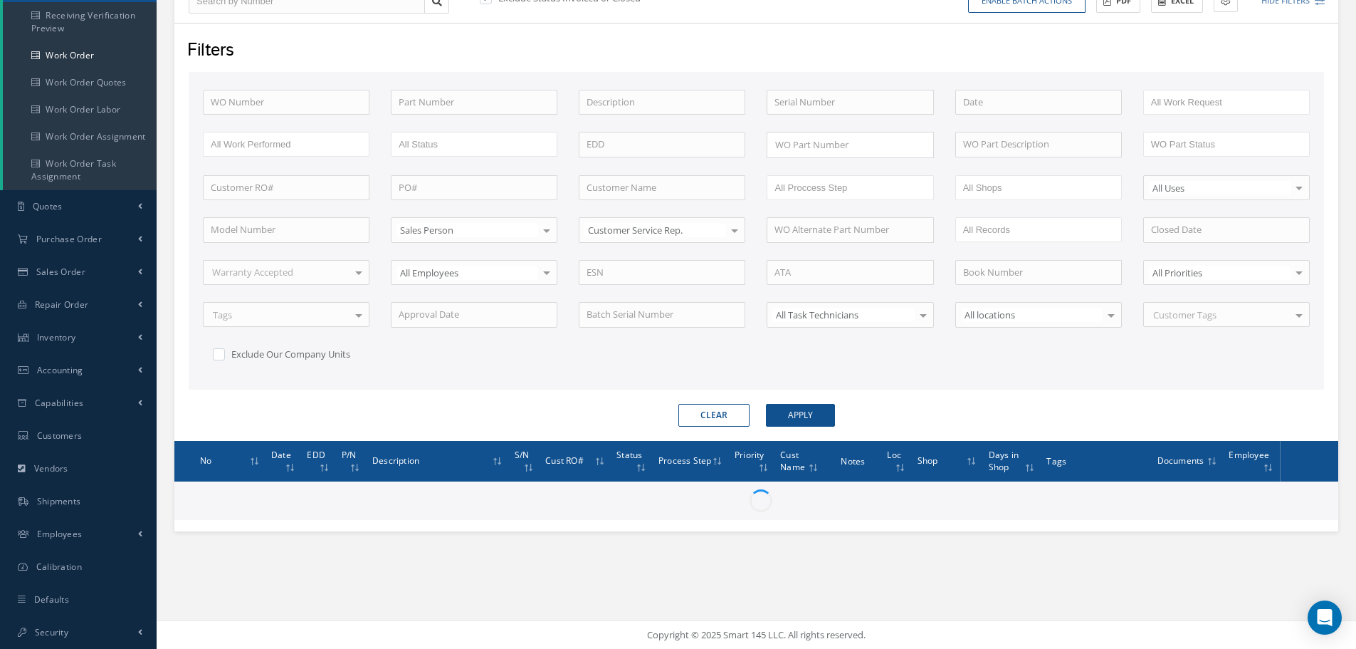
scroll to position [172, 0]
click at [253, 93] on input "text" at bounding box center [286, 103] width 167 height 26
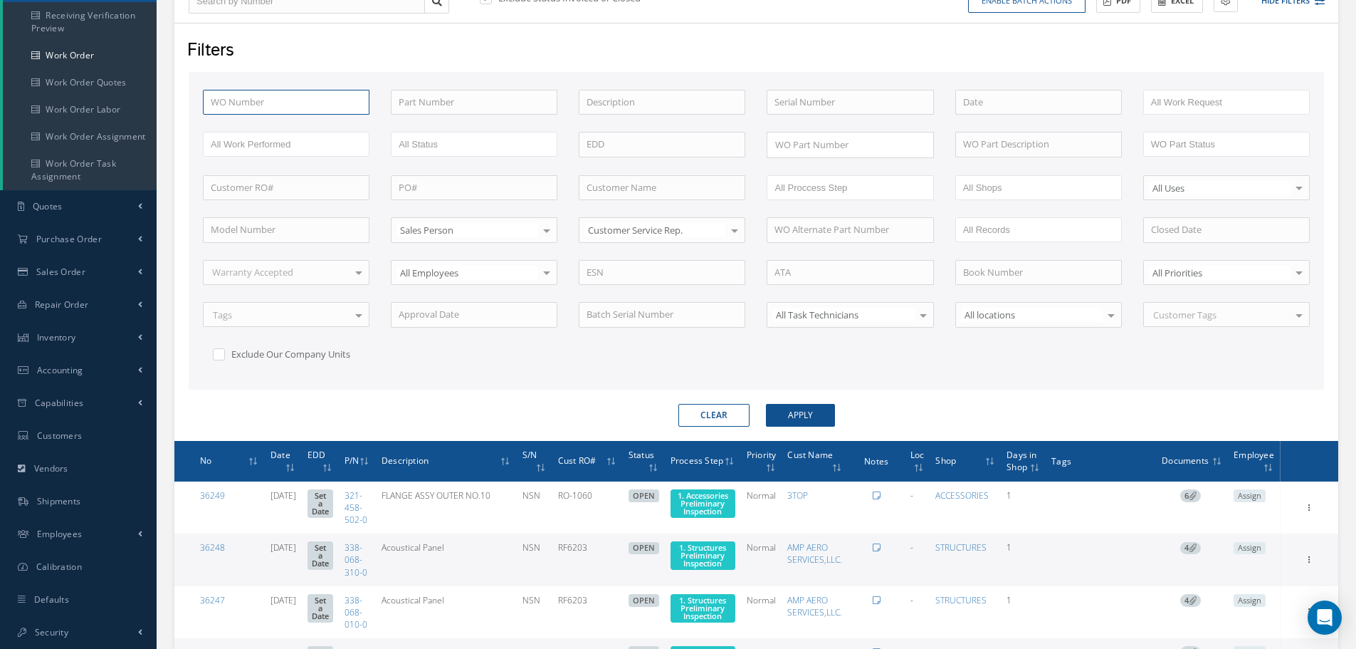
type input "3"
type input "34"
type input "346"
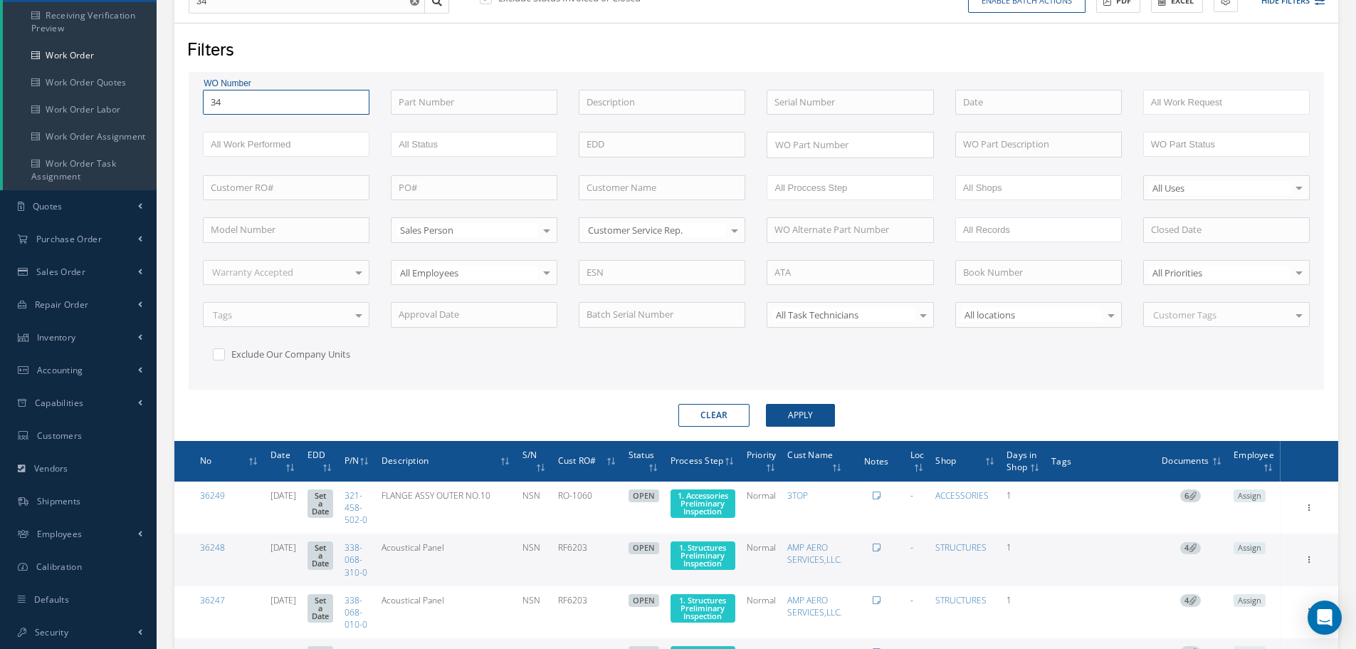
type input "346"
type input "3466"
type input "34666"
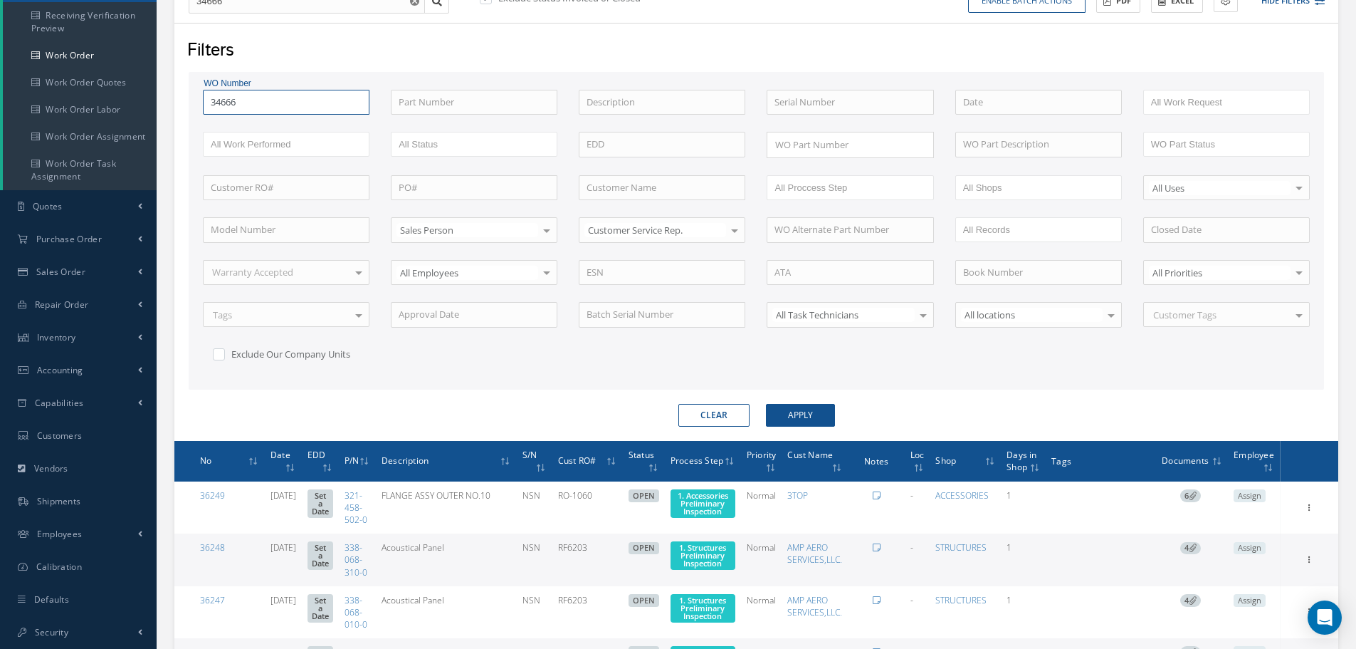
click at [766, 404] on button "Apply" at bounding box center [800, 415] width 69 height 23
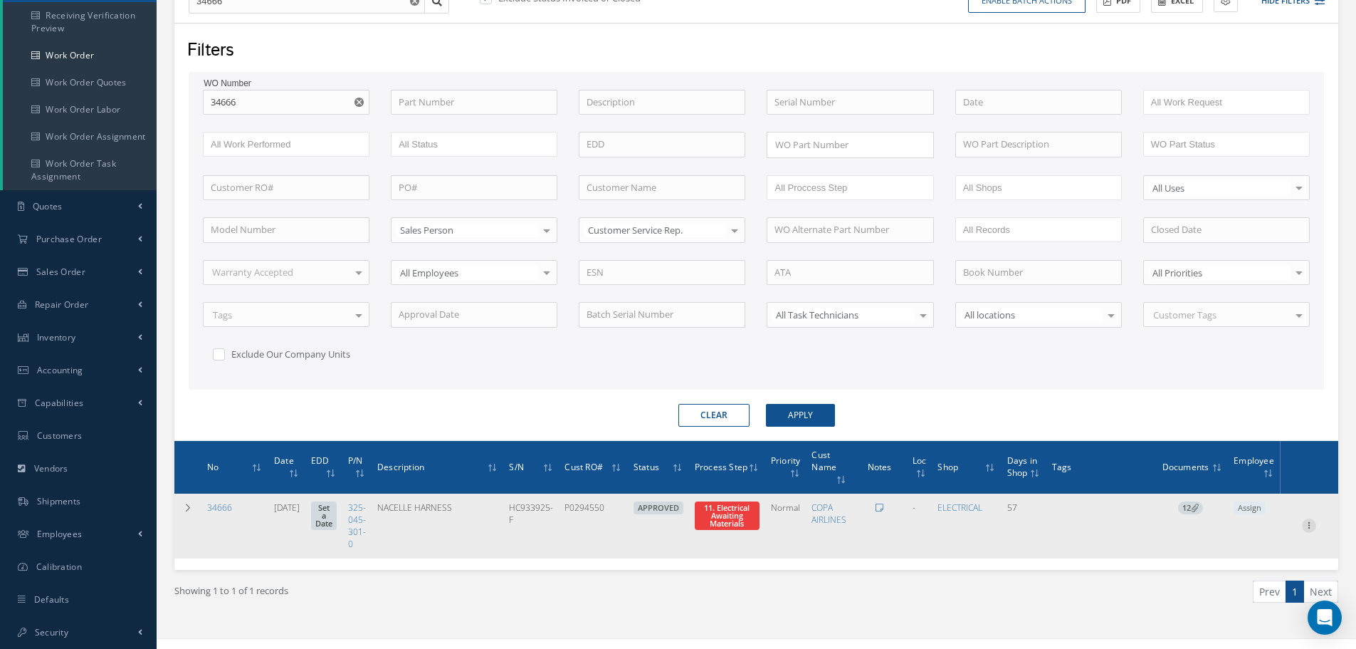
click at [1309, 527] on icon at bounding box center [1309, 523] width 14 height 11
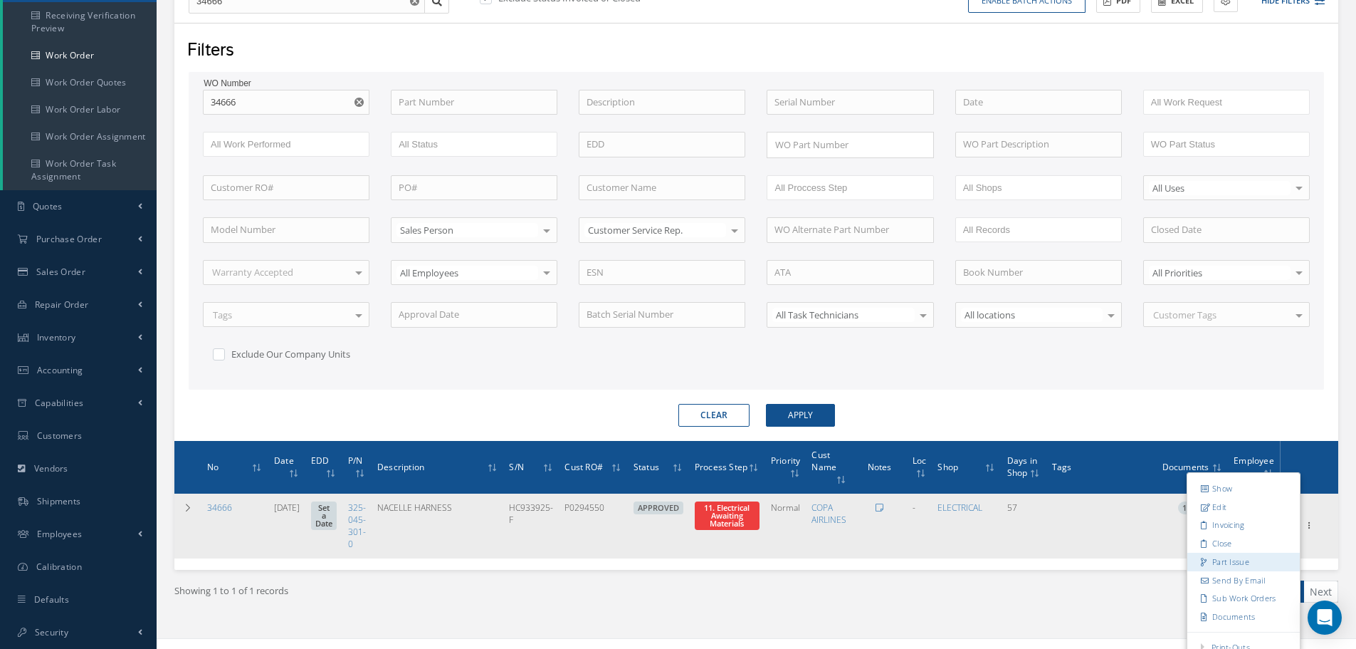
click at [1242, 564] on link "Part Issue" at bounding box center [1244, 561] width 112 height 19
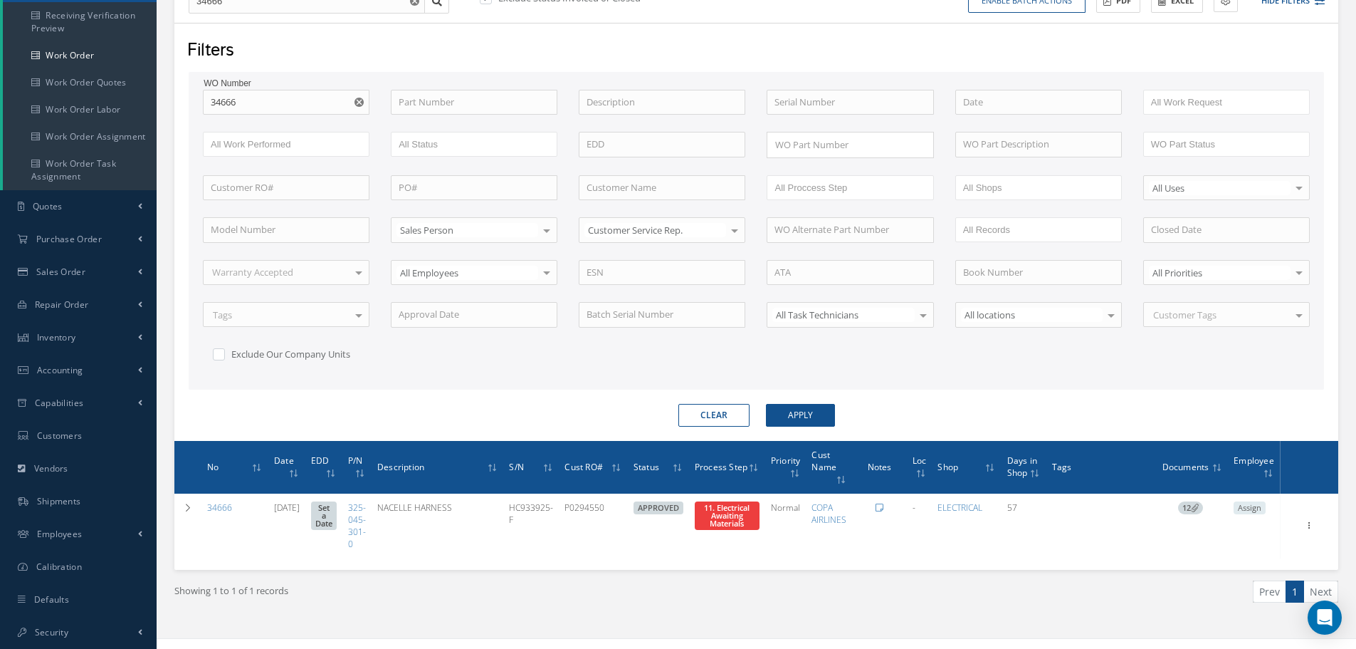
click at [362, 102] on use "Reset" at bounding box center [359, 102] width 9 height 9
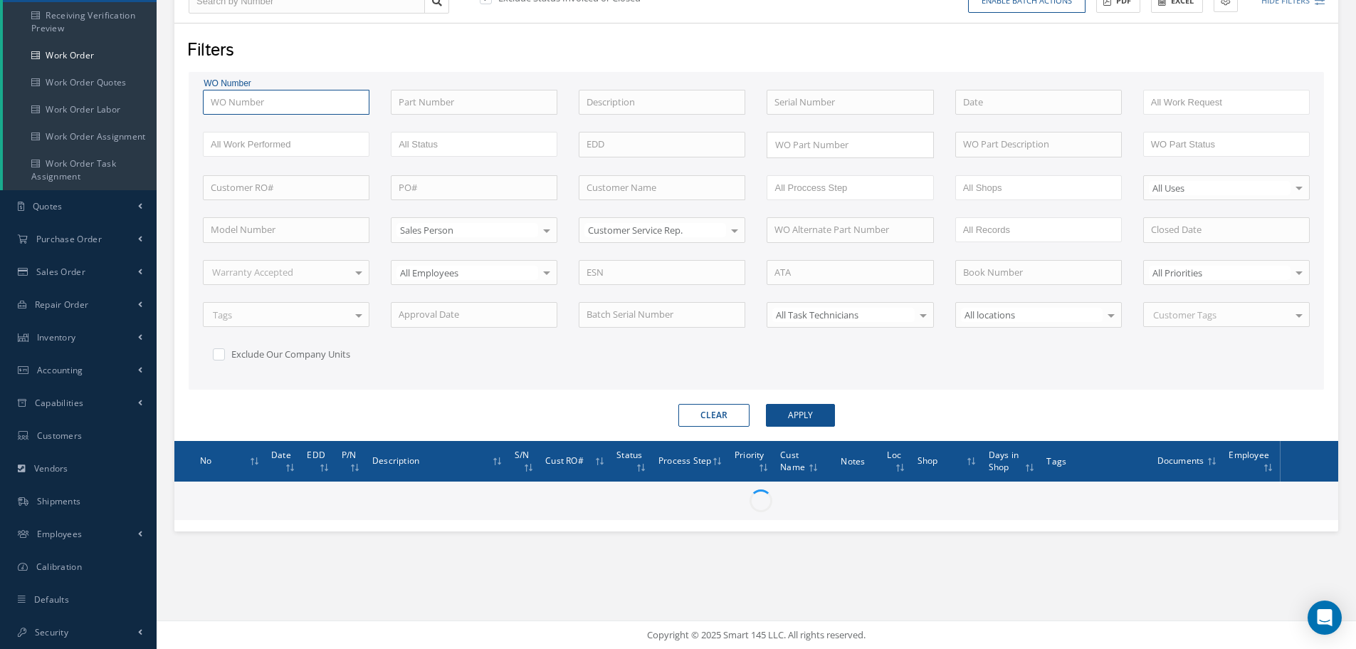
click at [298, 103] on input "text" at bounding box center [286, 103] width 167 height 26
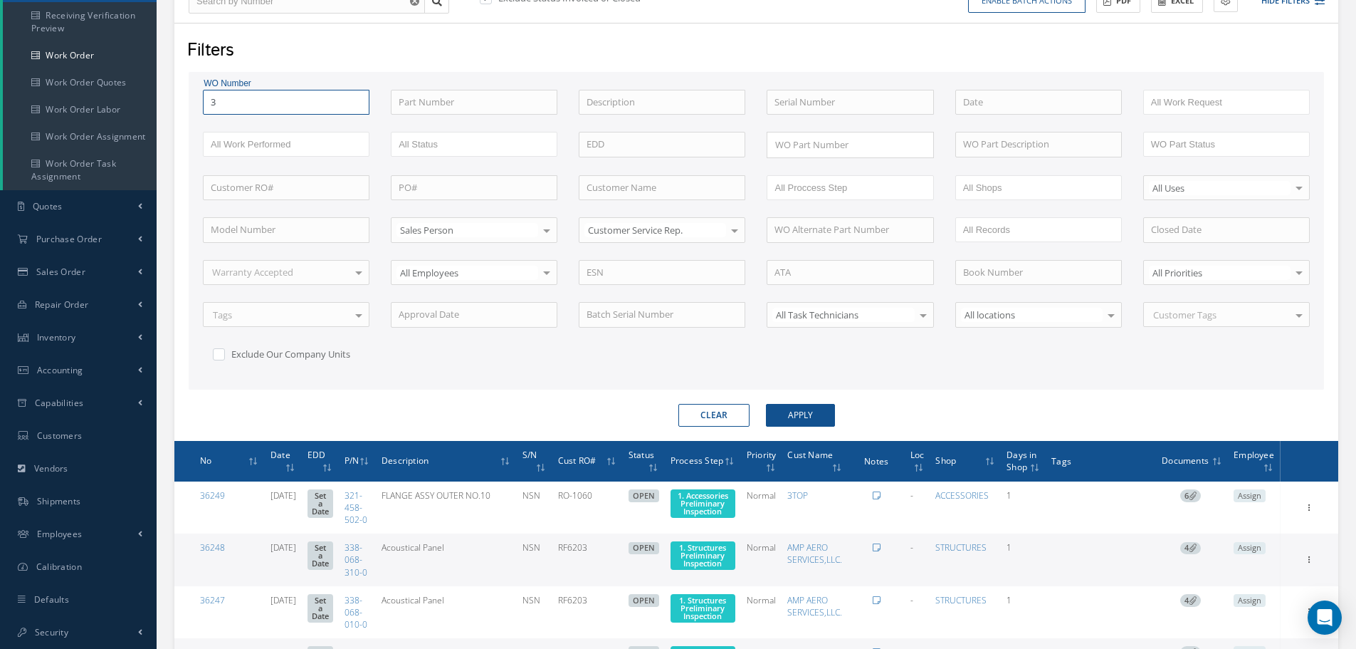
type input "34"
type input "344"
type input "3442"
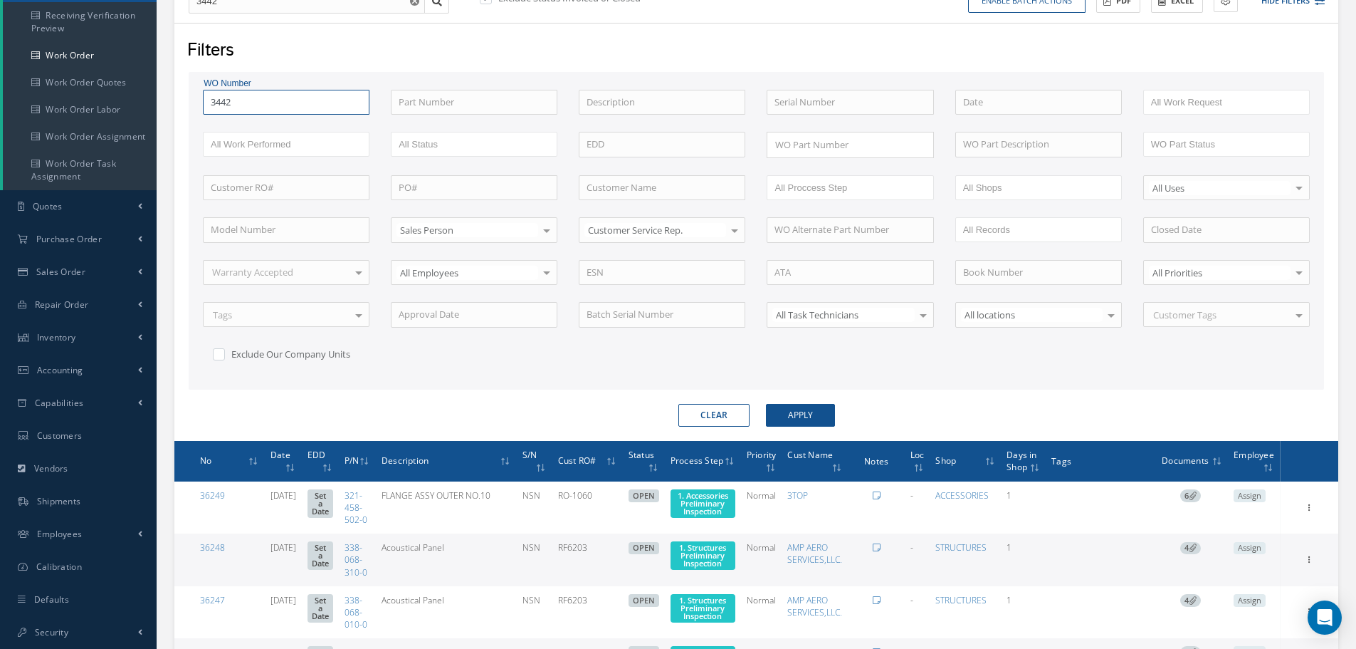
type input "34427"
click at [766, 404] on button "Apply" at bounding box center [800, 415] width 69 height 23
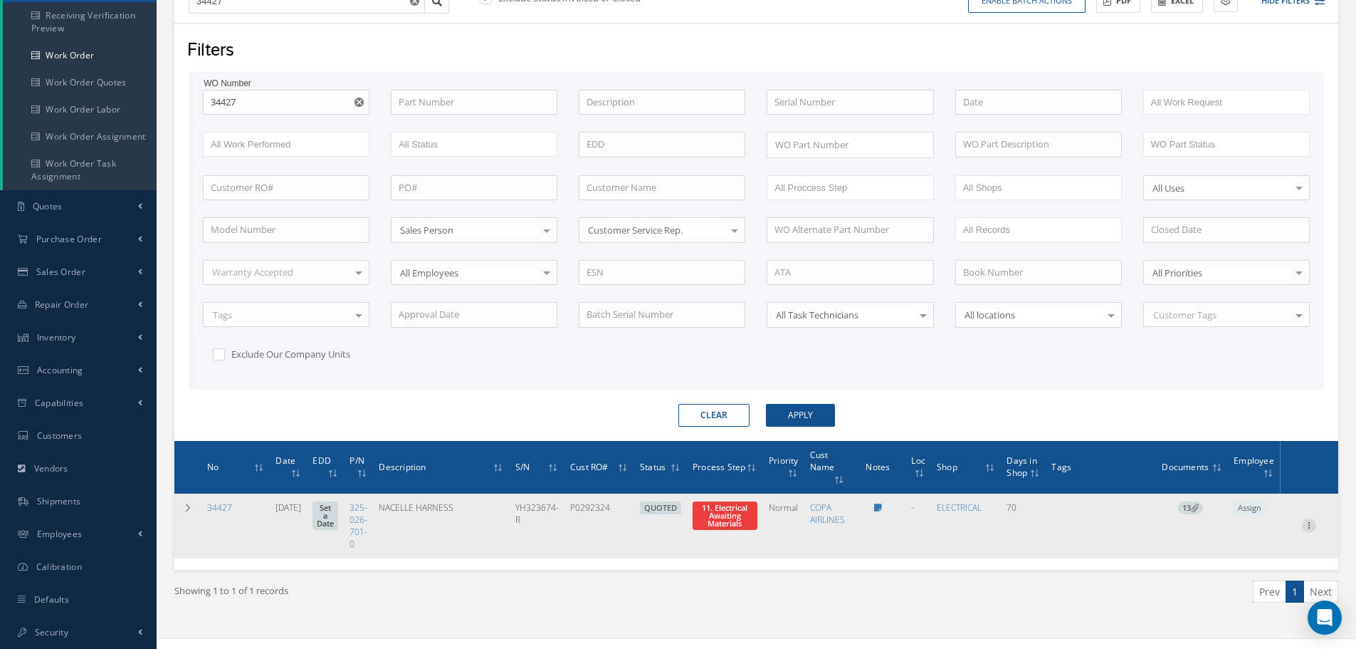
click at [1312, 525] on icon at bounding box center [1309, 523] width 14 height 11
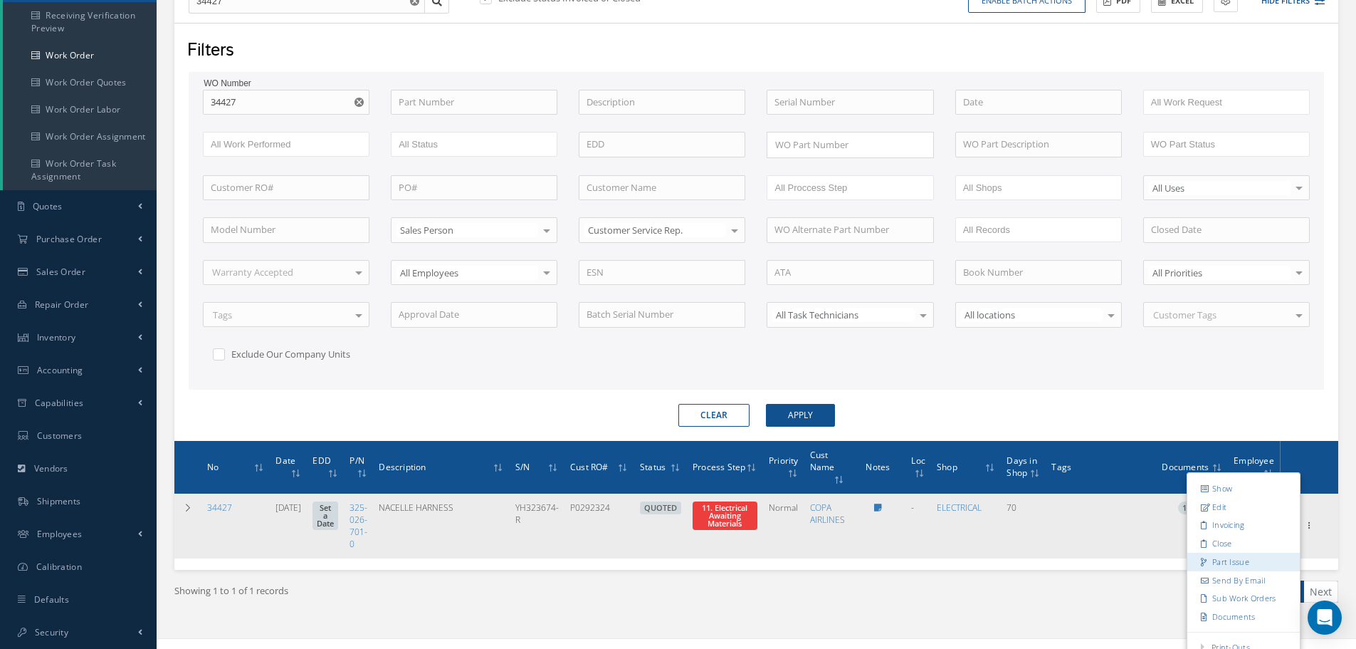
click at [1243, 562] on link "Part Issue" at bounding box center [1244, 561] width 112 height 19
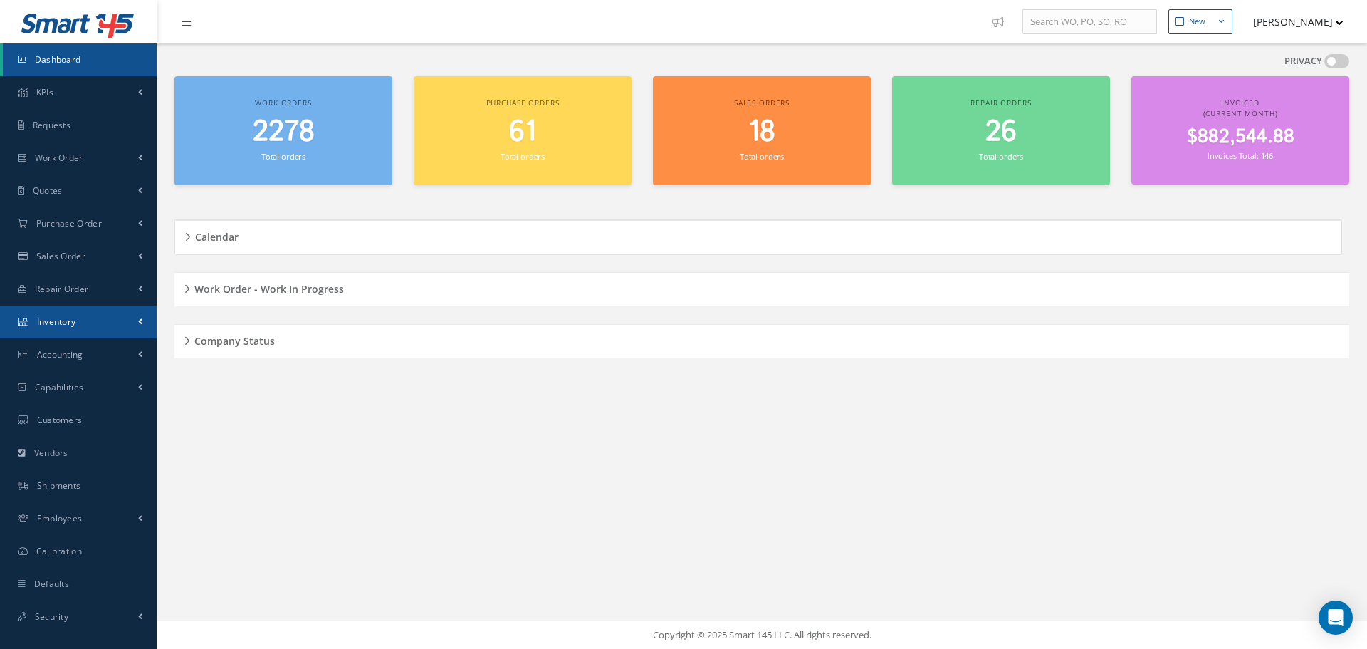
click at [58, 323] on span "Inventory" at bounding box center [56, 321] width 39 height 12
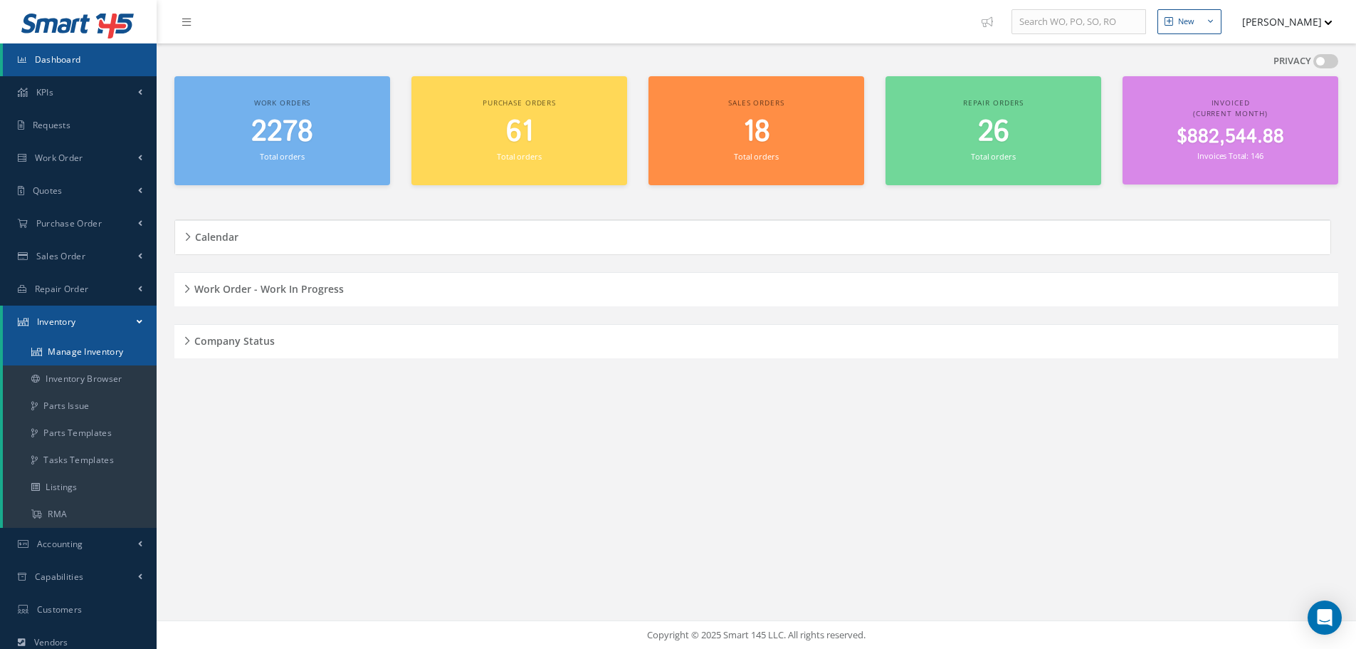
click at [73, 354] on link "Manage Inventory" at bounding box center [80, 351] width 154 height 27
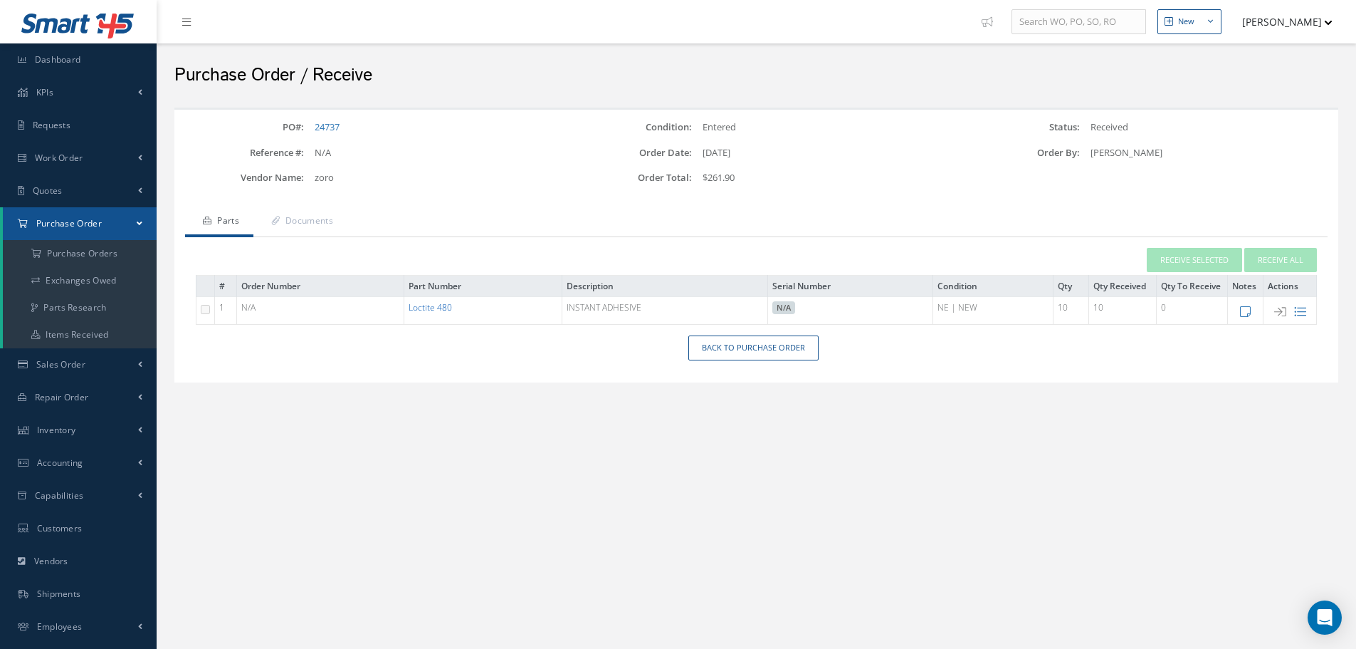
click at [444, 308] on link "Loctite 480" at bounding box center [430, 307] width 43 height 12
click at [757, 347] on link "Back to Purchase Order" at bounding box center [753, 347] width 130 height 25
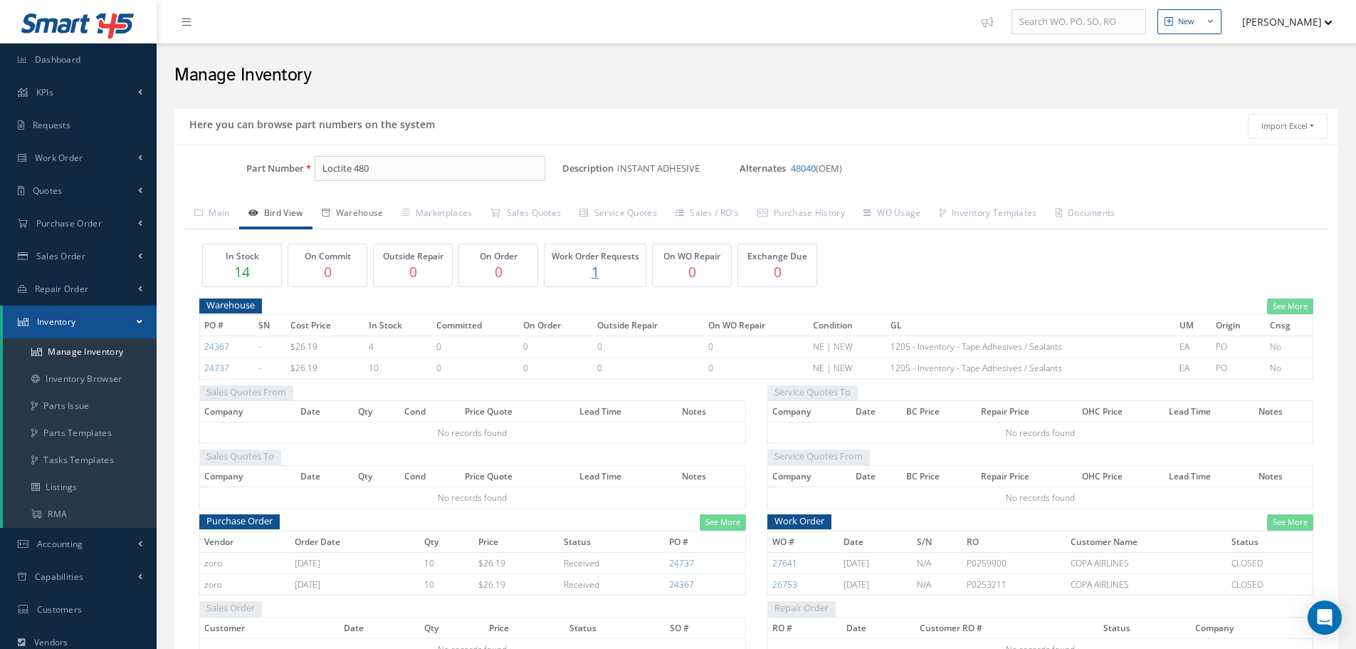
click at [367, 213] on link "Warehouse" at bounding box center [353, 214] width 80 height 30
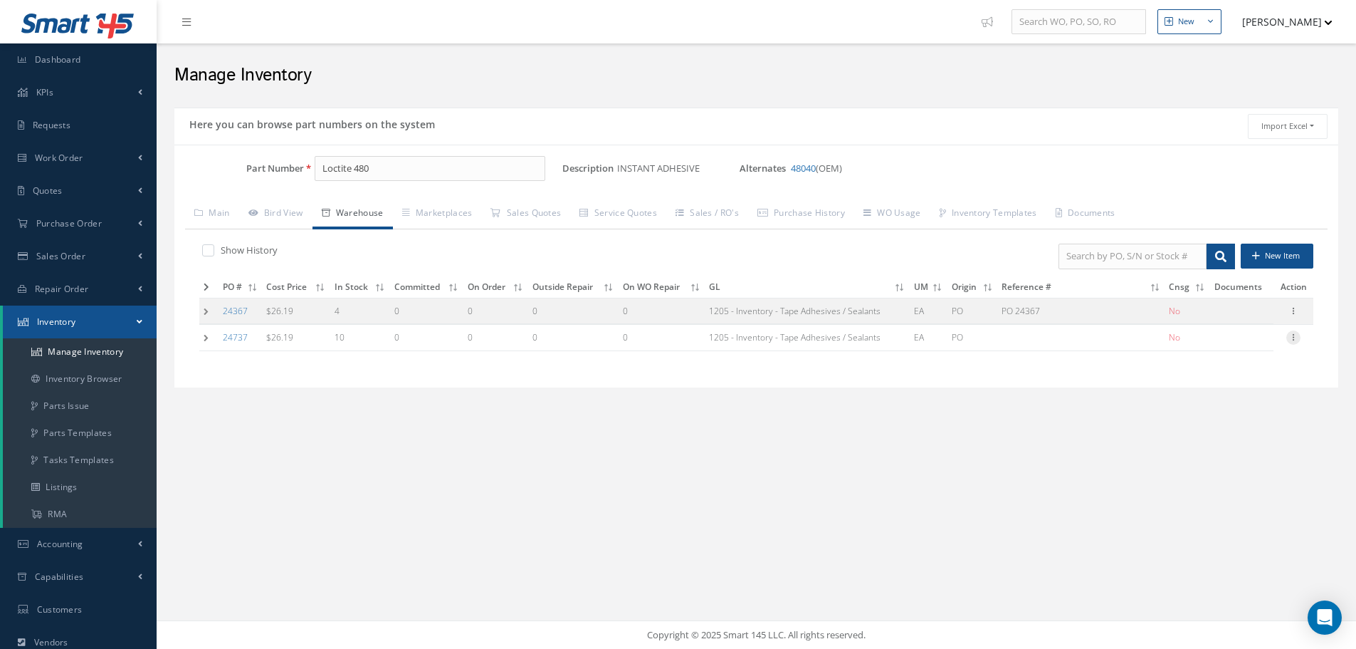
click at [1293, 337] on icon at bounding box center [1293, 335] width 14 height 11
click at [1246, 343] on link "Edit" at bounding box center [1228, 346] width 112 height 19
type input "26.19"
type input "[DATE]"
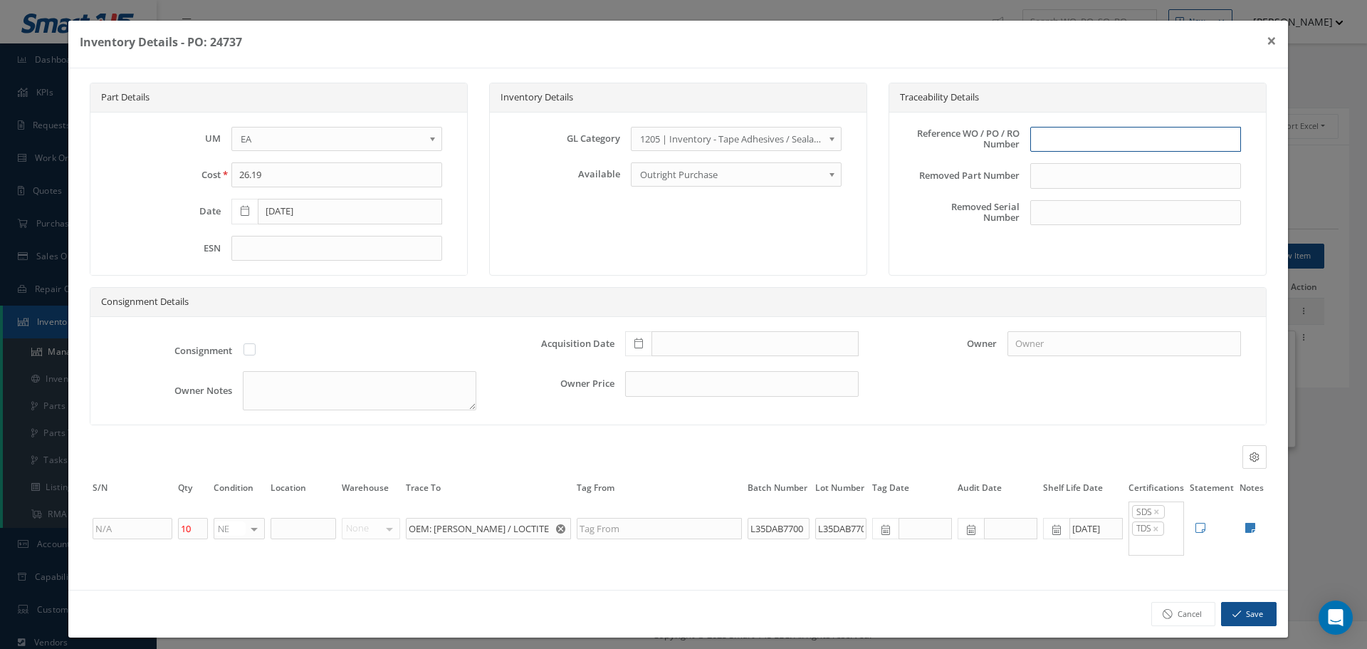
click at [1049, 148] on input "text" at bounding box center [1135, 140] width 211 height 26
type input "PO 24737"
click at [634, 340] on icon at bounding box center [638, 343] width 9 height 10
click at [693, 276] on td "27" at bounding box center [694, 278] width 21 height 21
type input "08/27/2025"
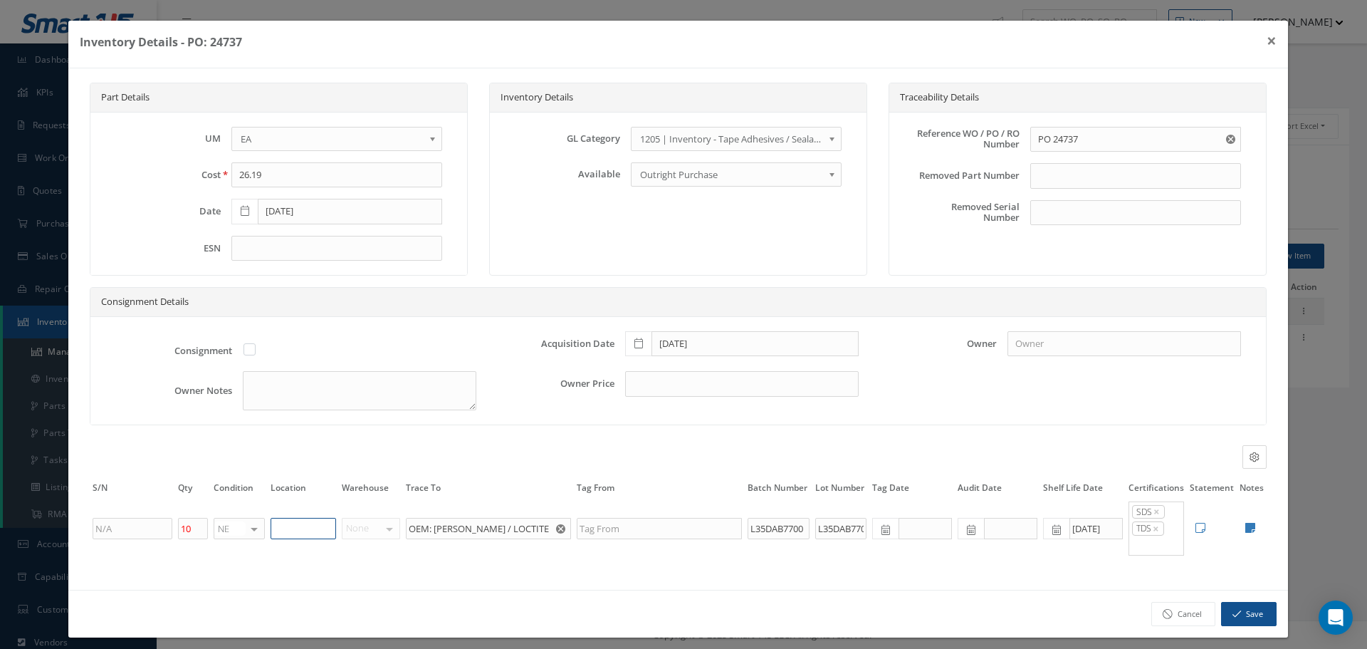
click at [315, 526] on input "text" at bounding box center [303, 528] width 65 height 21
type input "NB-35-6"
click at [1245, 527] on icon at bounding box center [1250, 527] width 10 height 11
type textarea "TDS AND SDS INCLUDED"
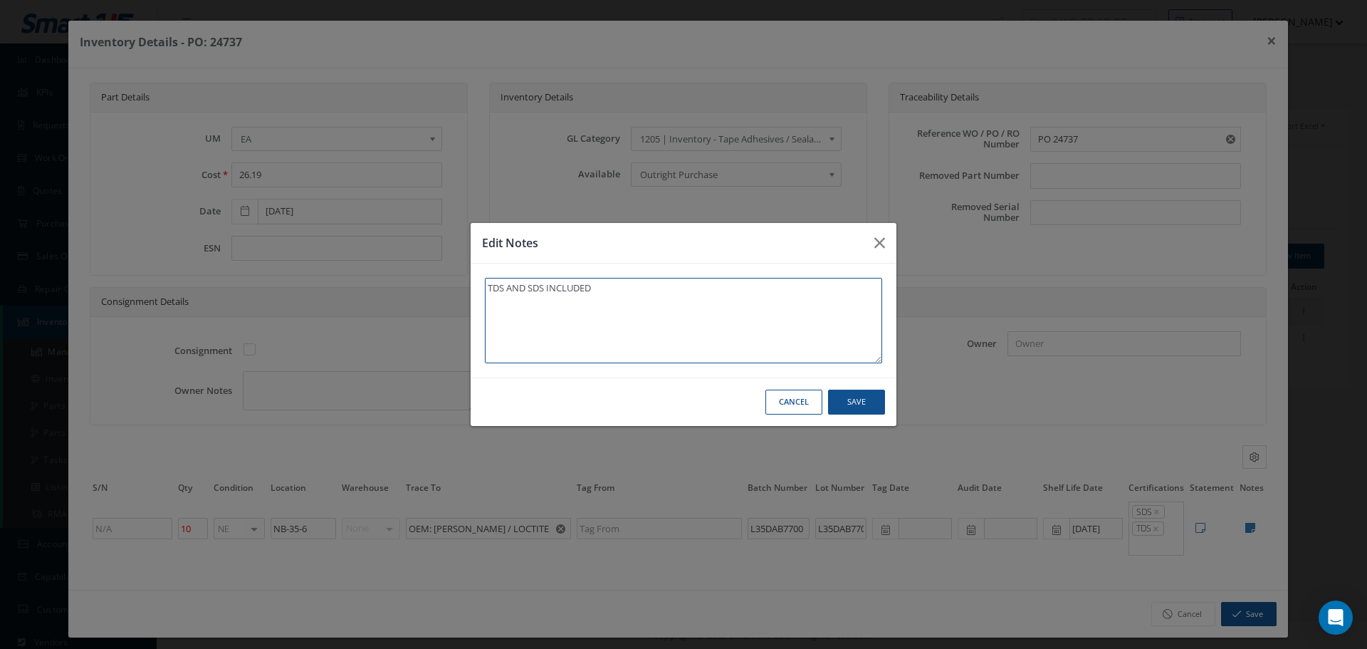
click at [657, 305] on textarea "TDS AND SDS INCLUDED" at bounding box center [683, 320] width 397 height 85
type textarea "TDS AND SDS INCLUDED"
type textarea "TDS AND SDS INCLUDED *"
type textarea "TDS AND SDS INCLUDED **"
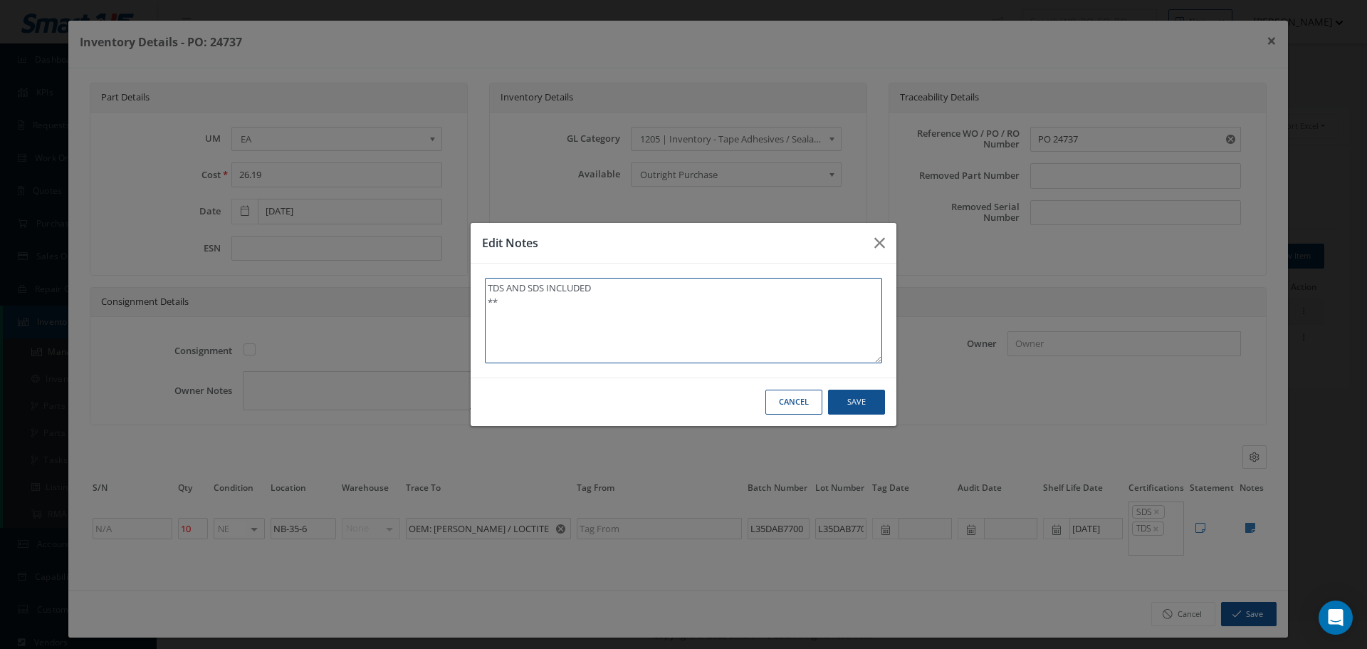
type textarea "TDS AND SDS INCLUDED **"
type textarea "TDS AND SDS INCLUDED ** R"
type textarea "TDS AND SDS INCLUDED ** RE"
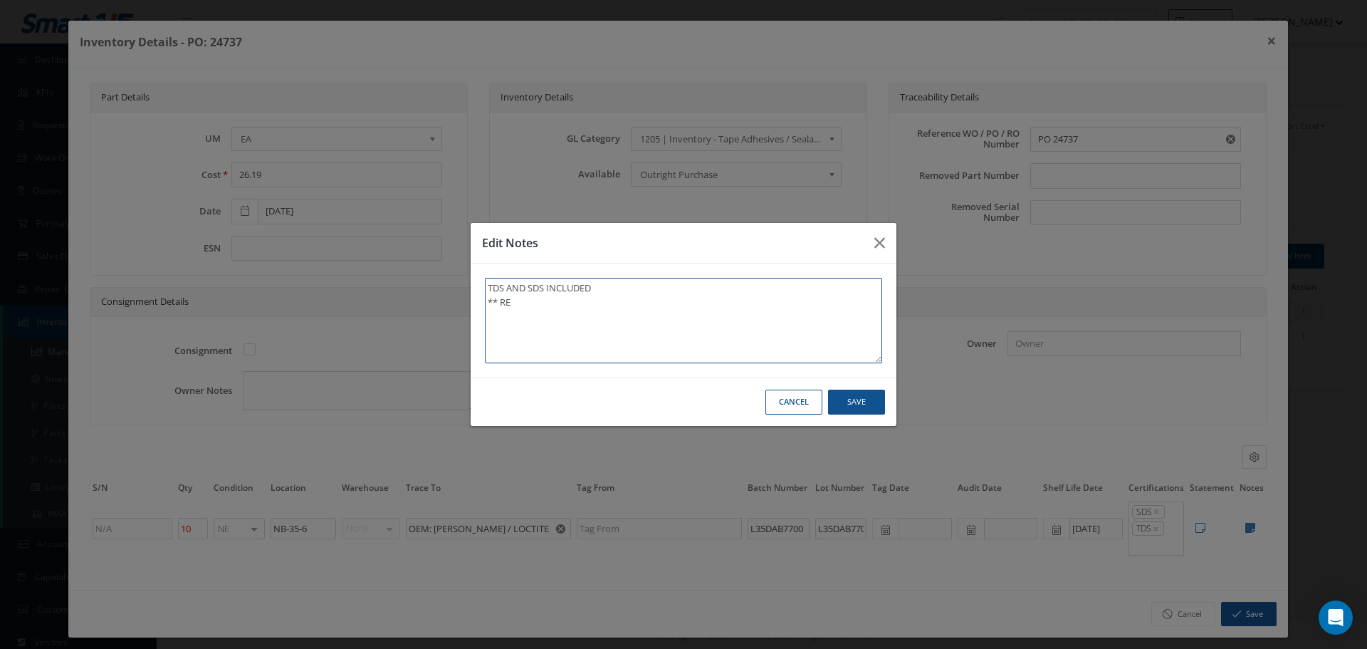
type textarea "TDS AND SDS INCLUDED ** REC"
type textarea "TDS AND SDS INCLUDED ** RECE"
type textarea "TDS AND SDS INCLUDED ** RECEI"
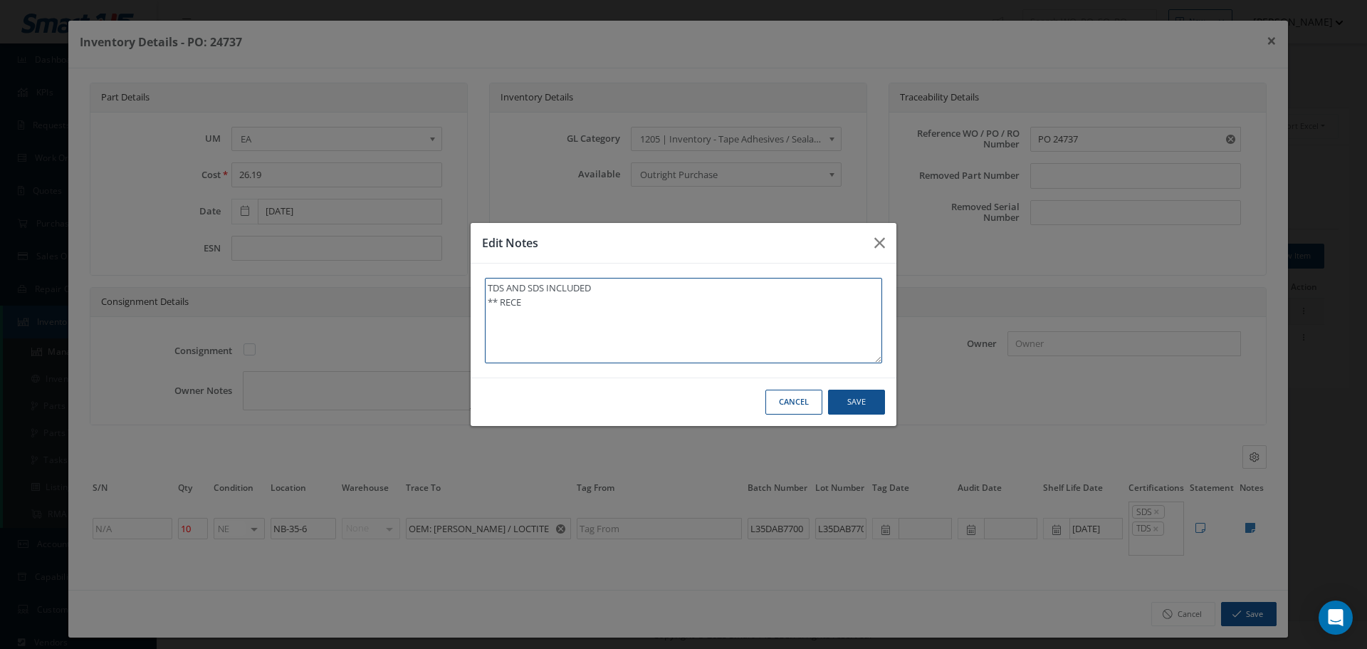
type textarea "TDS AND SDS INCLUDED ** RECEI"
type textarea "TDS AND SDS INCLUDED ** RECEIV"
type textarea "TDS AND SDS INCLUDED ** RECEIVE"
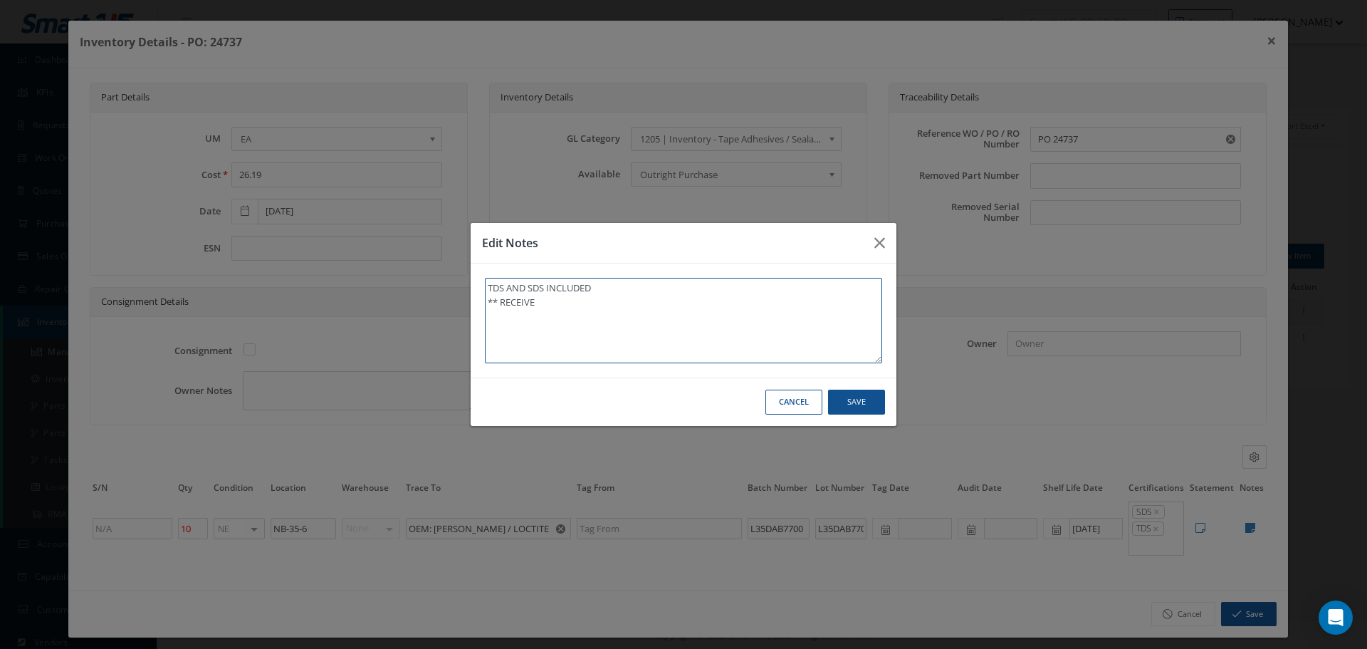
type textarea "TDS AND SDS INCLUDED ** RECEIVED"
type textarea "TDS AND SDS INCLUDED ** RECEIVED S"
type textarea "TDS AND SDS INCLUDED ** RECEIVED ST"
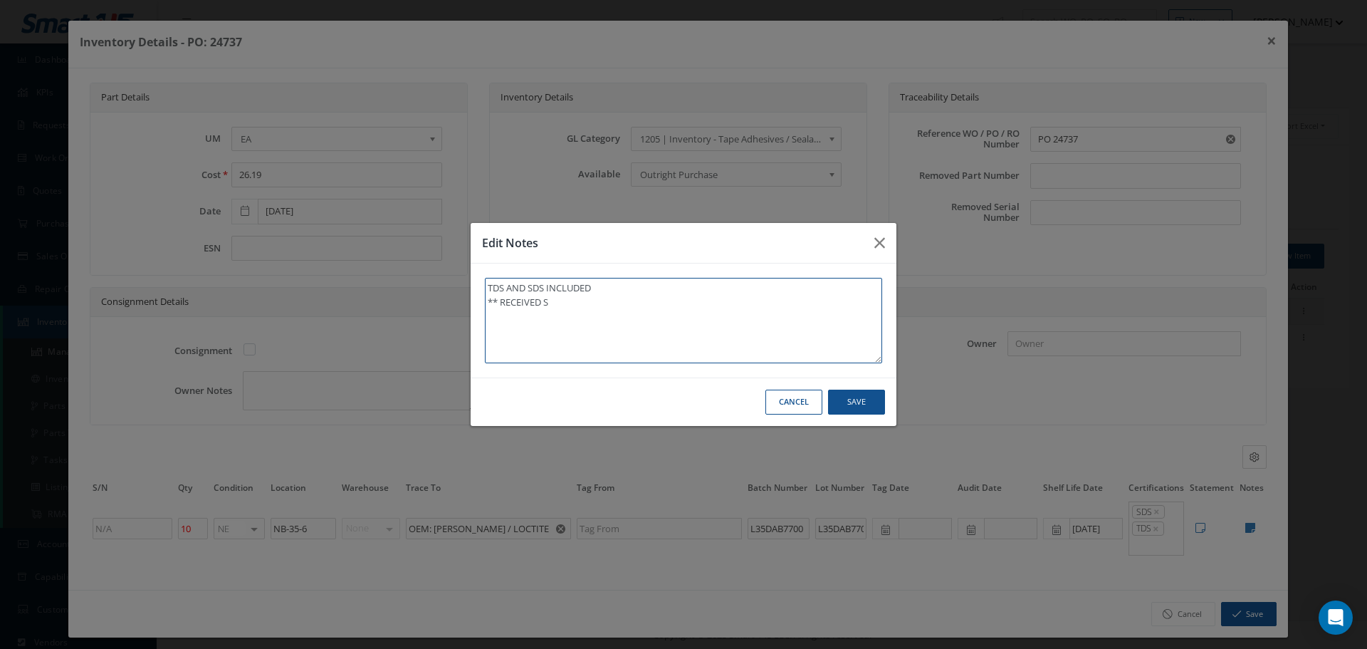
type textarea "TDS AND SDS INCLUDED ** RECEIVED ST"
type textarea "TDS AND SDS INCLUDED ** RECEIVED STO"
type textarea "TDS AND SDS INCLUDED ** RECEIVED STOC"
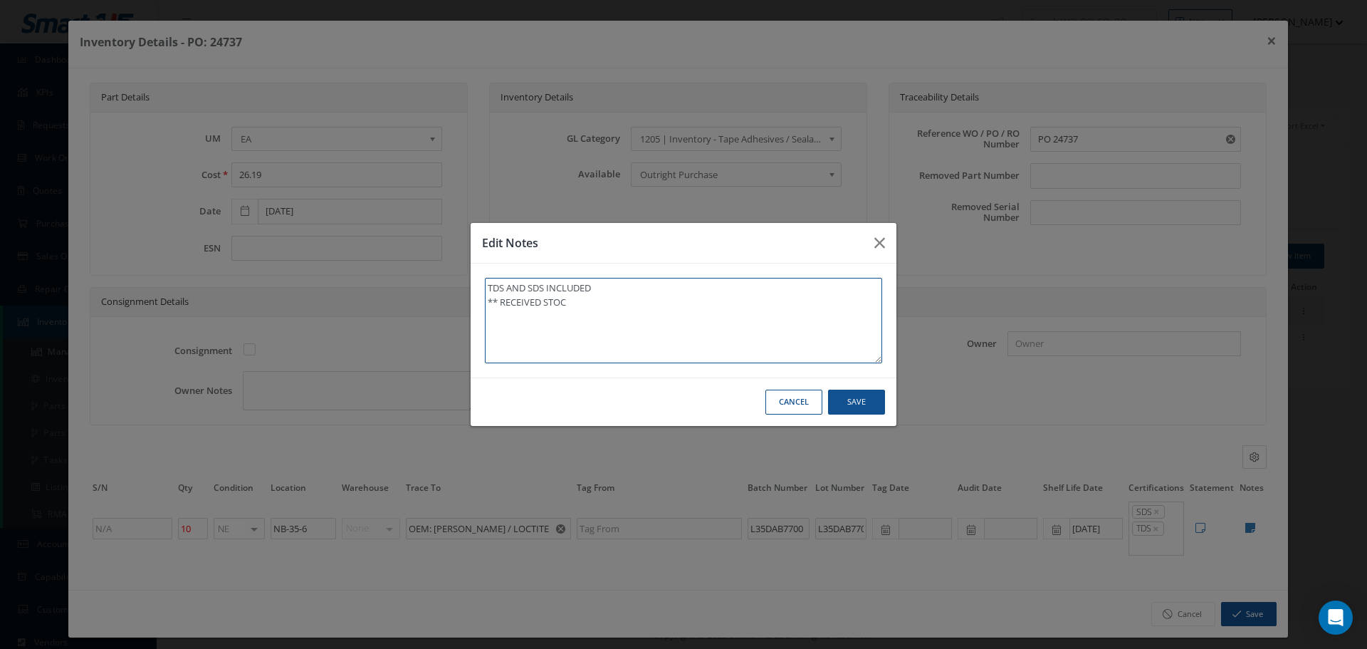
type textarea "TDS AND SDS INCLUDED ** RECEIVED STOCK"
type textarea "TDS AND SDS INCLUDED ** RECEIVED STOCK 0"
type textarea "TDS AND SDS INCLUDED ** RECEIVED STOCK 08"
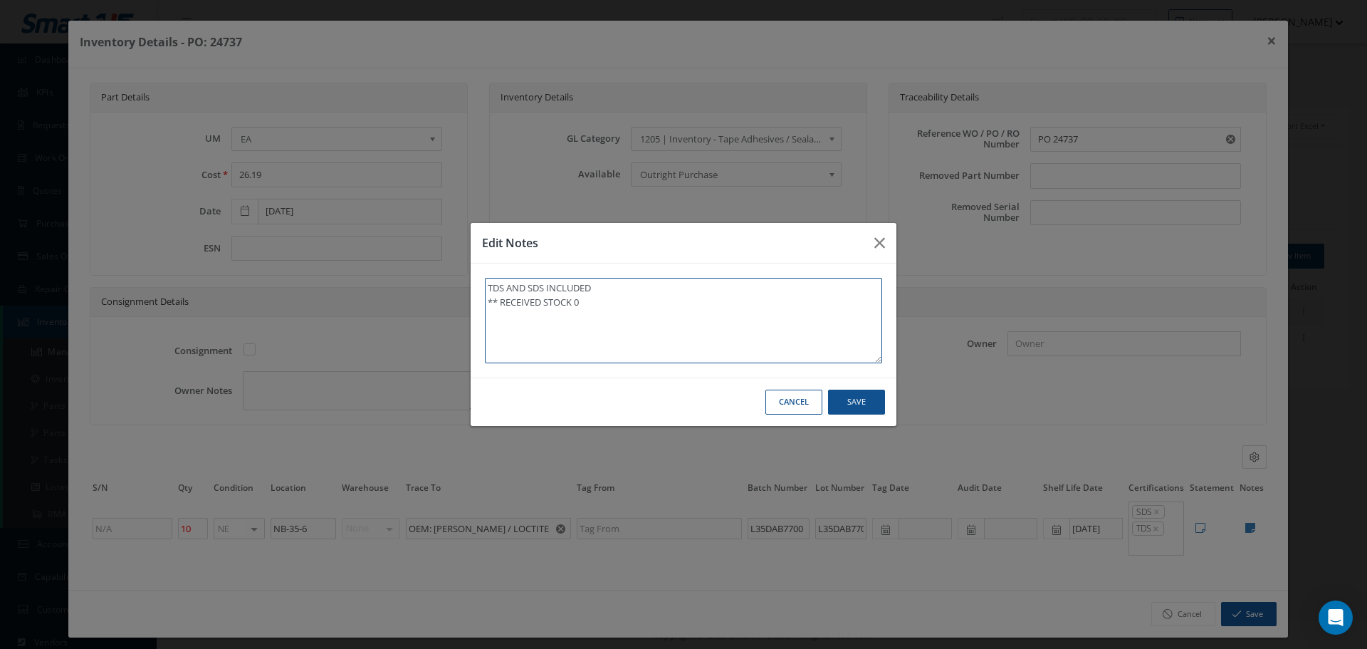
type textarea "TDS AND SDS INCLUDED ** RECEIVED STOCK 08"
type textarea "TDS AND SDS INCLUDED ** RECEIVED STOCK 08/"
type textarea "TDS AND SDS INCLUDED ** RECEIVED STOCK 08/2"
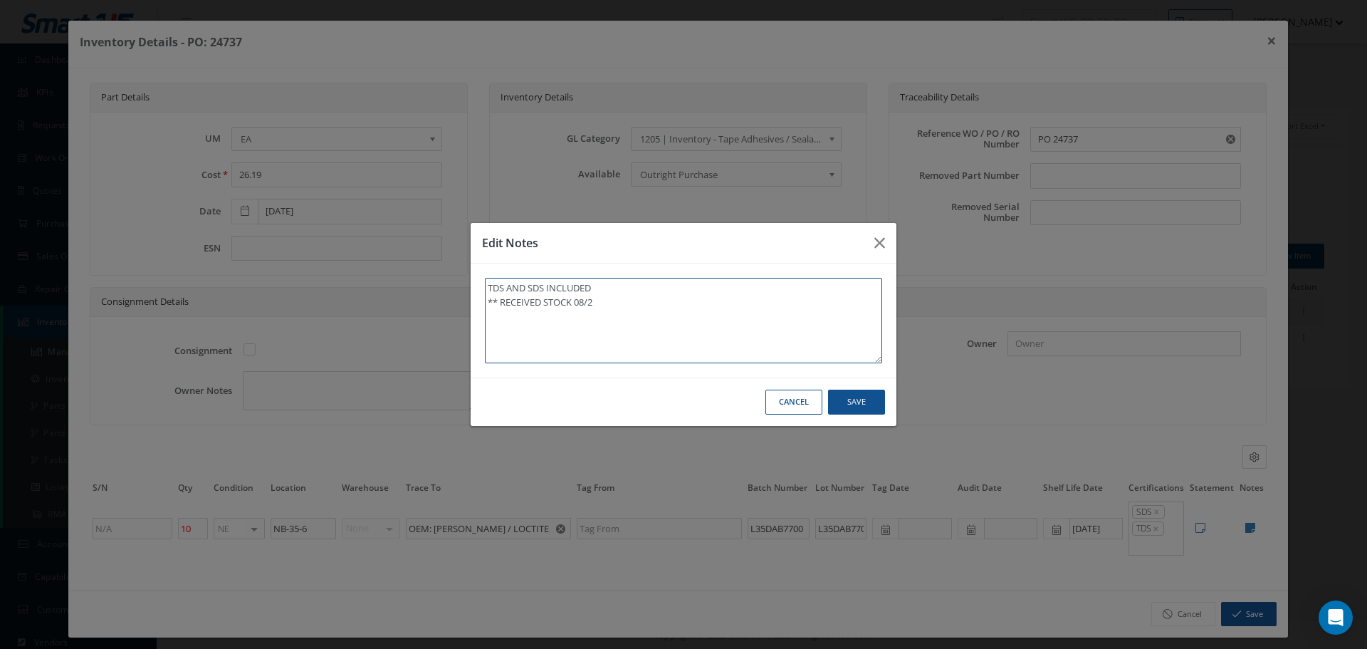
type textarea "TDS AND SDS INCLUDED ** RECEIVED STOCK 08/28"
type textarea "TDS AND SDS INCLUDED ** RECEIVED STOCK 08/28/"
type textarea "TDS AND SDS INCLUDED ** RECEIVED STOCK 08/28/2"
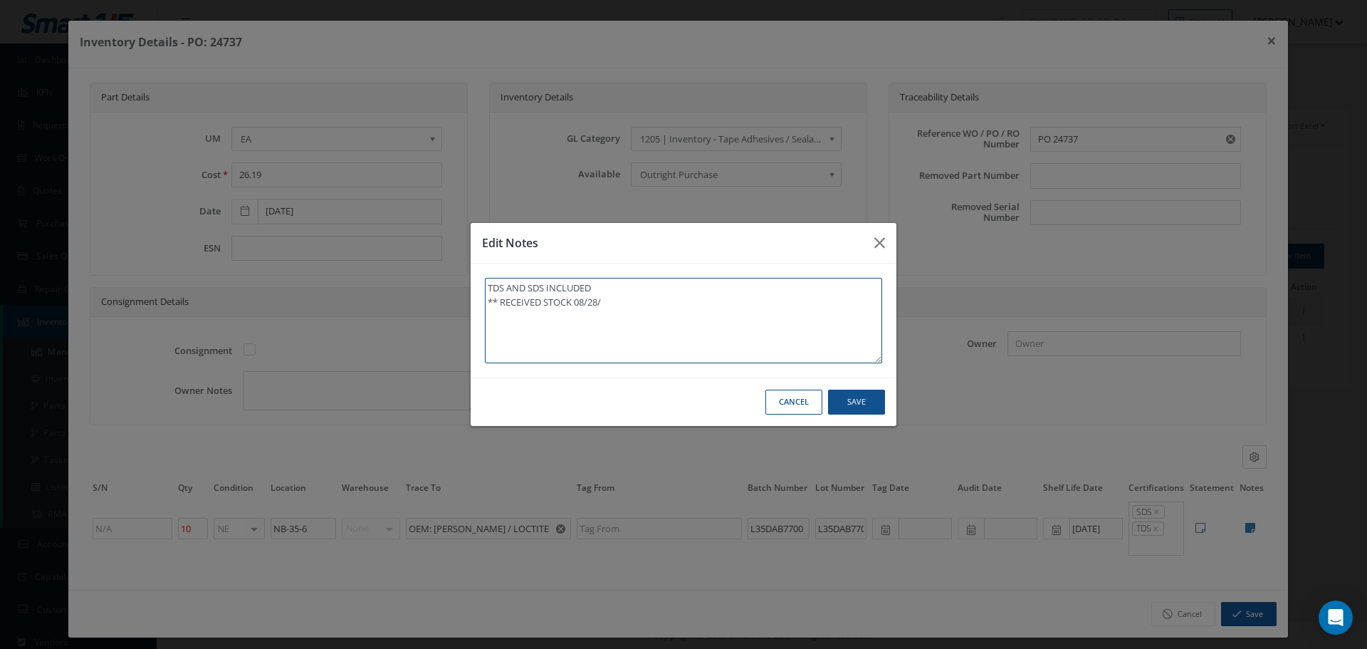
type textarea "TDS AND SDS INCLUDED ** RECEIVED STOCK 08/28/2"
type textarea "TDS AND SDS INCLUDED ** RECEIVED STOCK 08/28/20"
type textarea "TDS AND SDS INCLUDED ** RECEIVED STOCK 08/28/202"
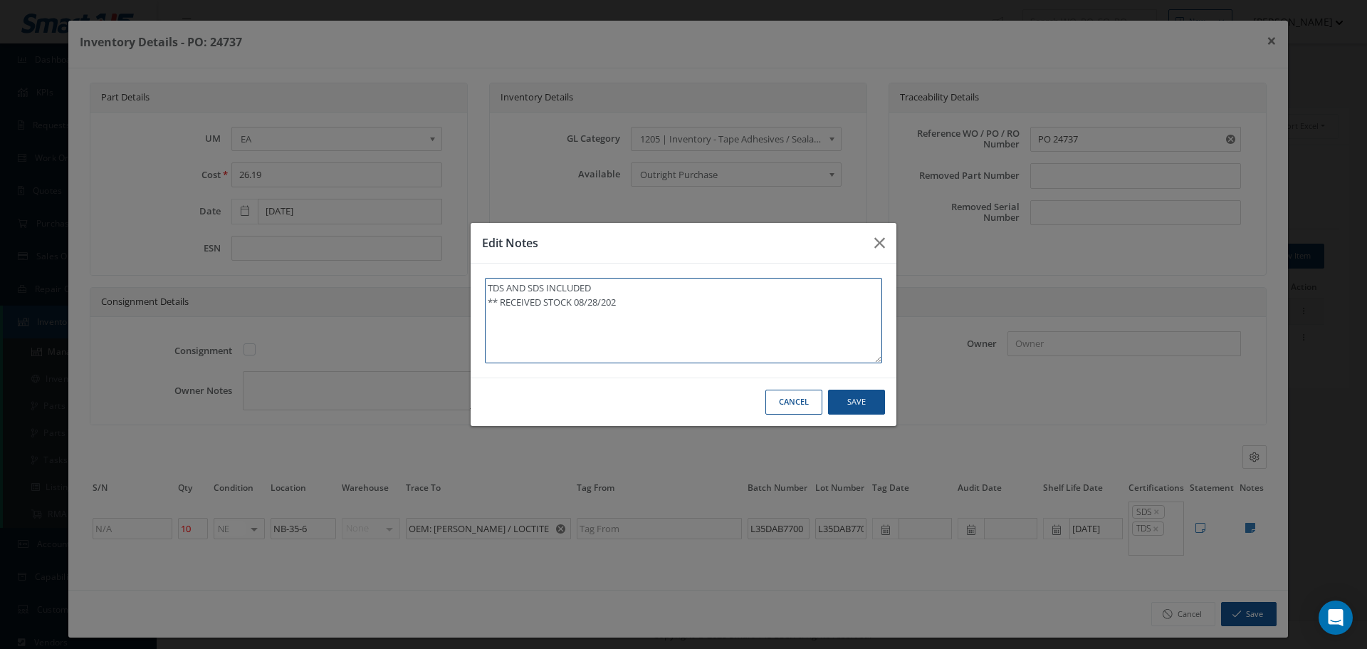
type textarea "TDS AND SDS INCLUDED ** RECEIVED STOCK 08/28/2025"
type textarea "TDS AND SDS INCLUDED ** RECEIVED STOCK 08/28/2025."
drag, startPoint x: 486, startPoint y: 303, endPoint x: 656, endPoint y: 307, distance: 170.2
click at [656, 307] on textarea "TDS AND SDS INCLUDED ** RECEIVED STOCK 08/28/2025." at bounding box center [683, 320] width 397 height 85
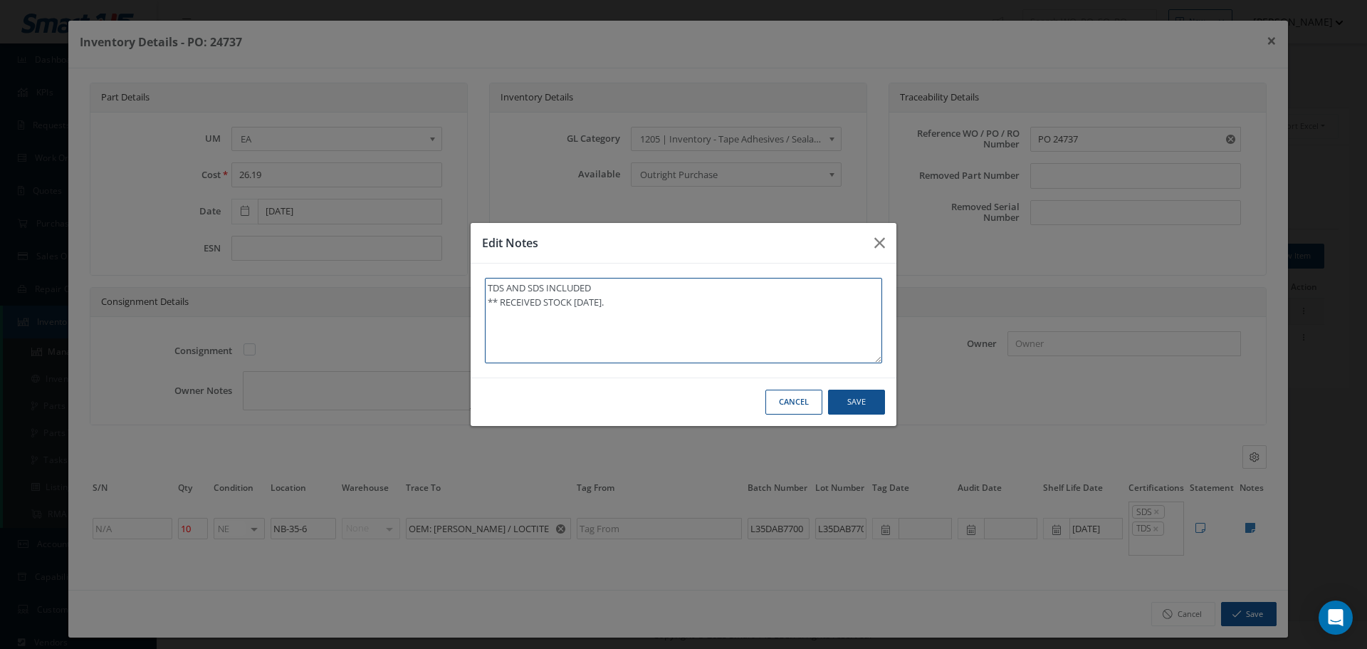
type textarea "TDS AND SDS INCLUDED ** RECEIVED STOCK 08/28/2025."
click at [0, 0] on button "Save" at bounding box center [0, 0] width 0 height 0
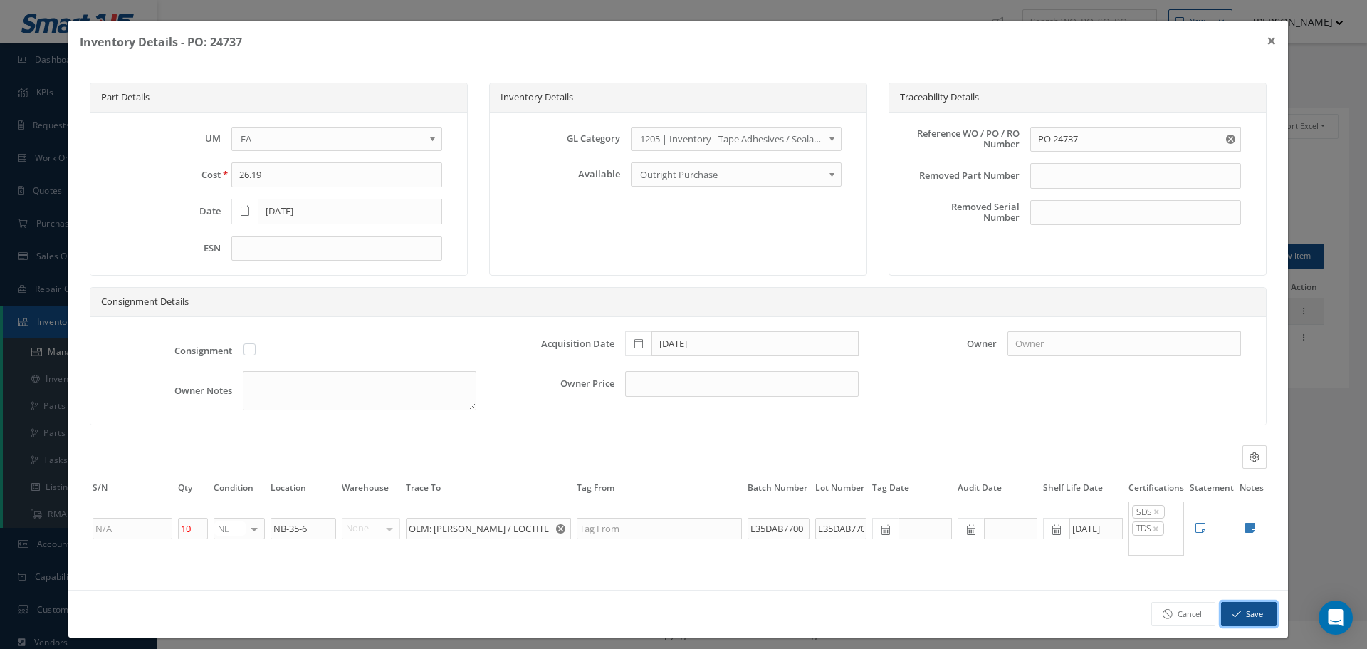
click at [1232, 609] on button "Save" at bounding box center [1249, 614] width 56 height 25
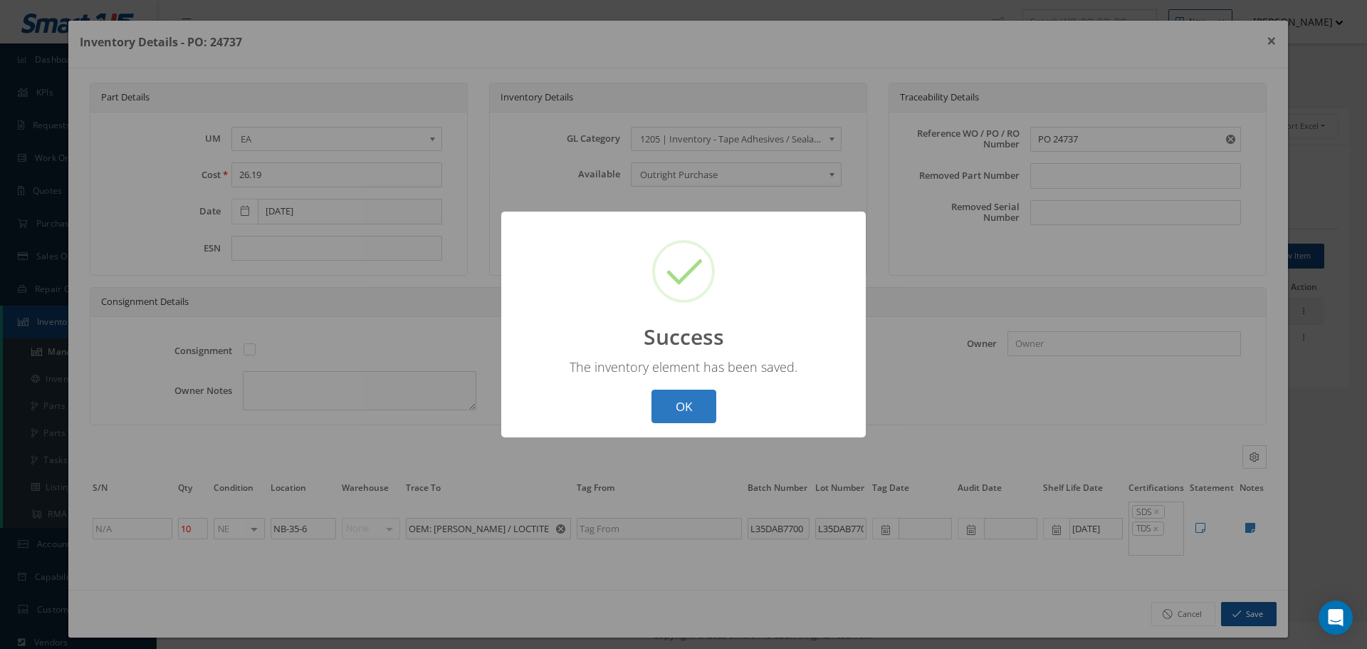
click at [698, 402] on button "OK" at bounding box center [683, 405] width 65 height 33
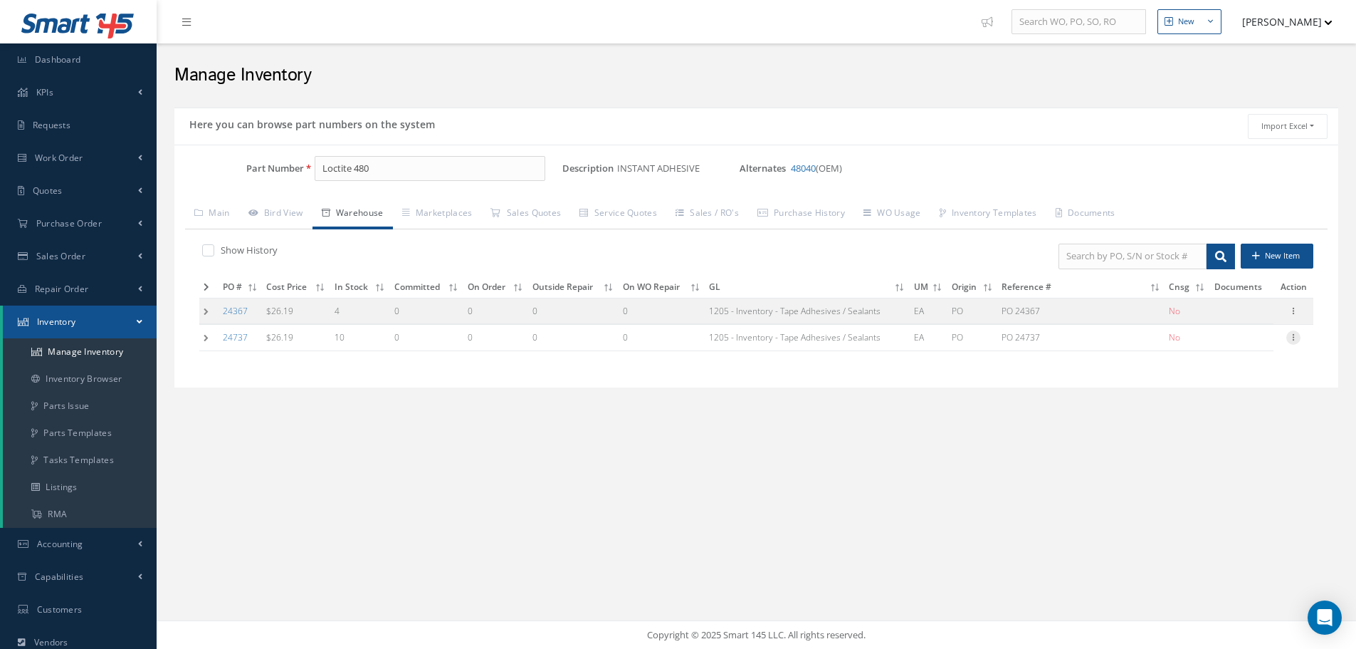
click at [1295, 335] on icon at bounding box center [1293, 335] width 14 height 11
click at [1220, 395] on link "Label" at bounding box center [1228, 394] width 112 height 19
click at [1294, 310] on icon at bounding box center [1293, 309] width 14 height 11
click at [1248, 324] on link "Edit" at bounding box center [1228, 320] width 112 height 19
type input "05/19/2025"
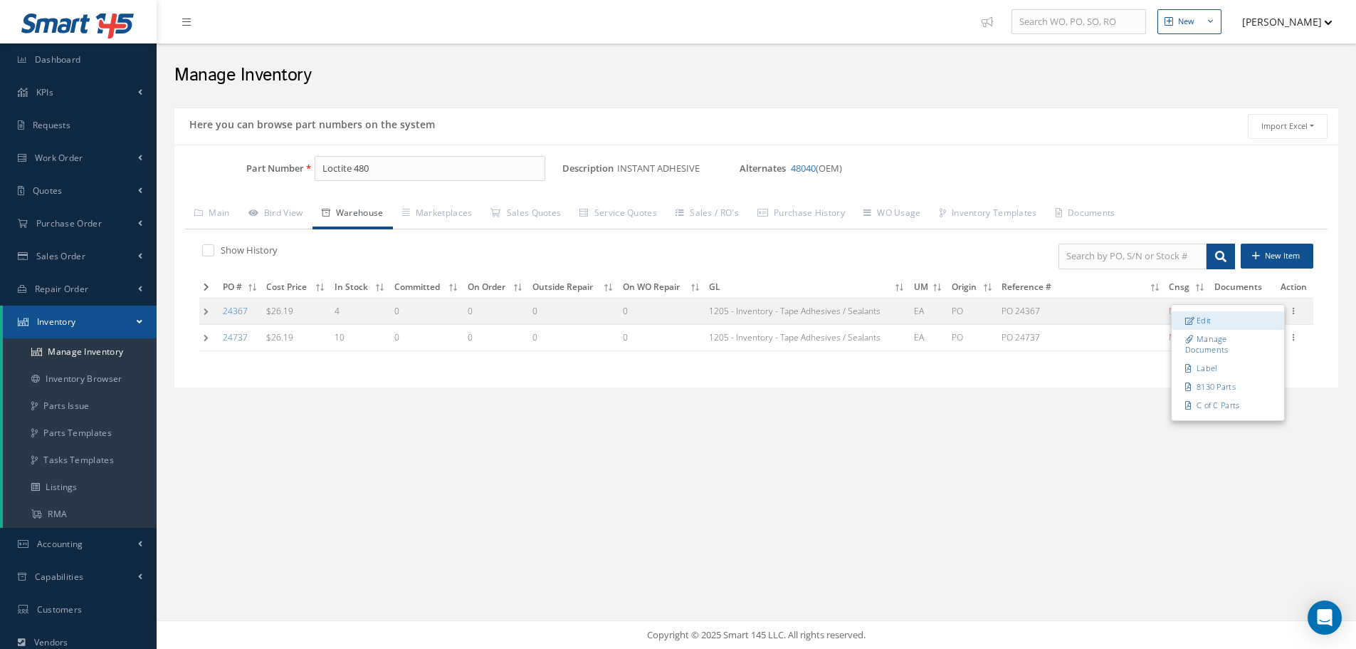
type input "PO 24367"
type input "05/19/2025"
type input "4"
type input "OEM: HENKEL"
type input "L34JAB0345"
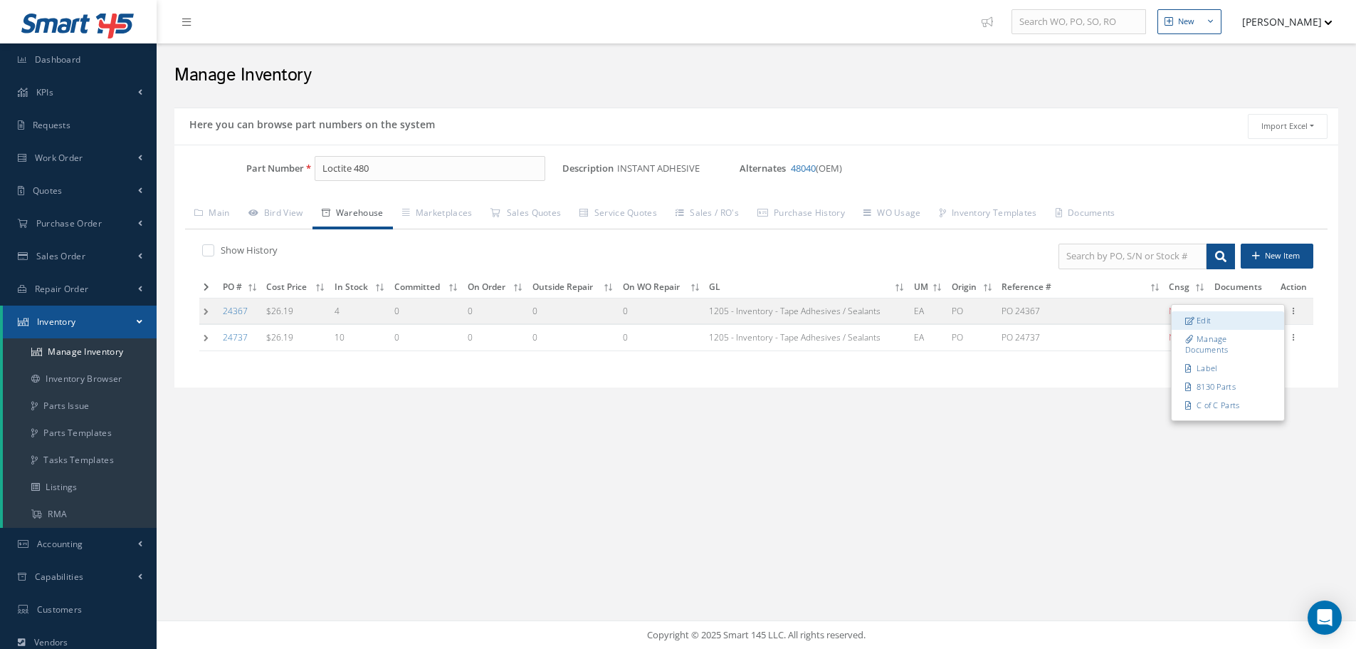
type input "L34JAB0345"
type input "03/31/2026"
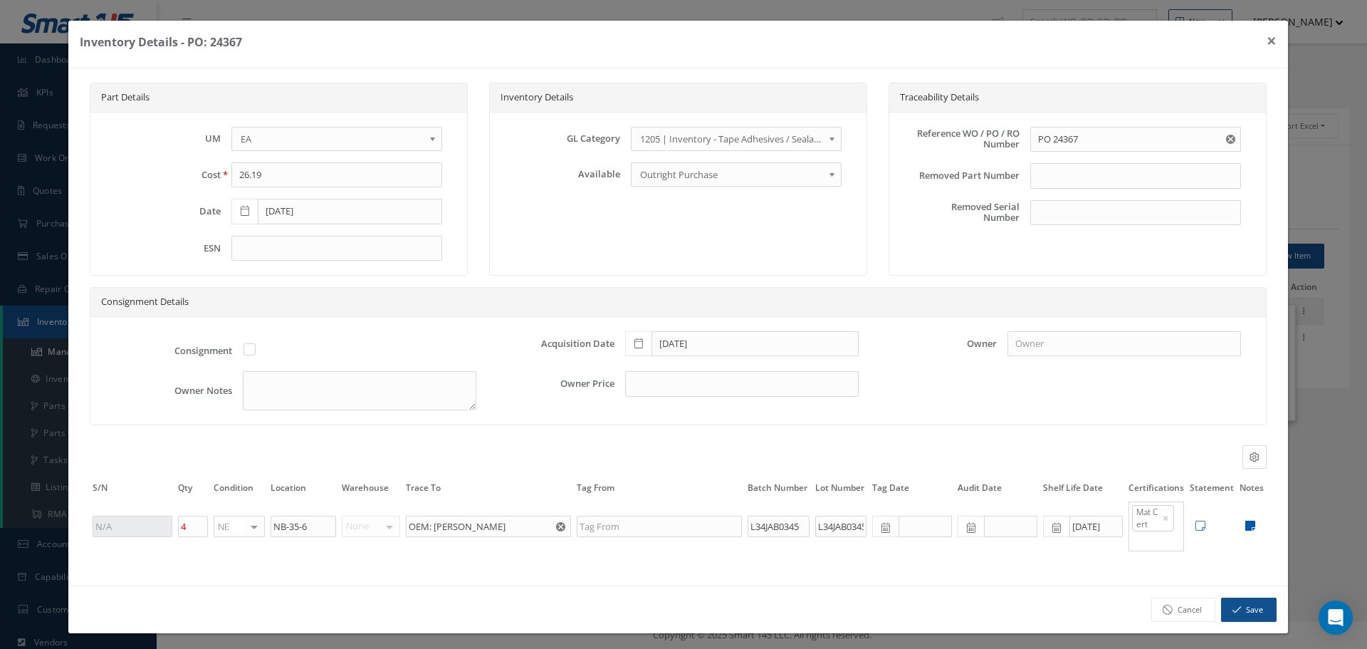
click at [1245, 523] on icon at bounding box center [1250, 525] width 10 height 11
type textarea "** RECEIVED STOCK 05/19/2025. (1) 05/21/2025. (1) 06/09/2025. (1) 06/30/2025 (1…"
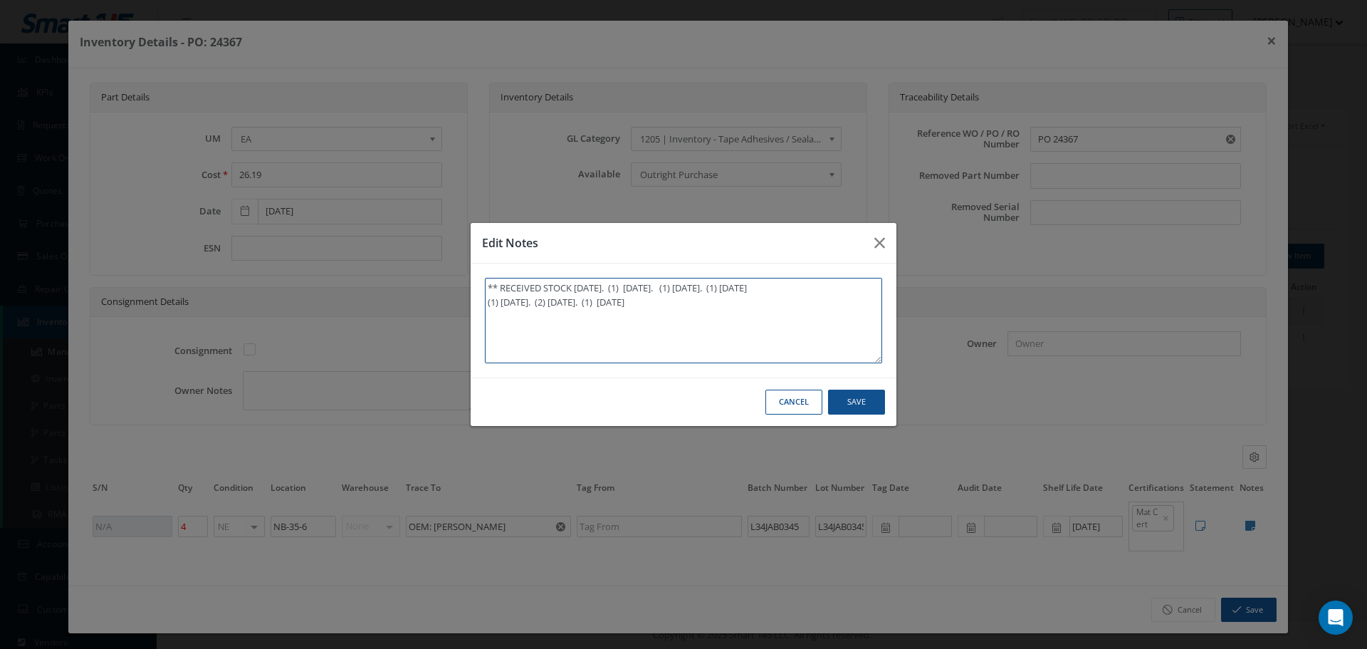
click at [713, 310] on textarea "** RECEIVED STOCK 05/19/2025. (1) 05/21/2025. (1) 06/09/2025. (1) 06/30/2025 (1…" at bounding box center [683, 320] width 397 height 85
type textarea "** RECEIVED STOCK 05/19/2025. (1) 05/21/2025. (1) 06/09/2025. (1) 06/30/2025 (1…"
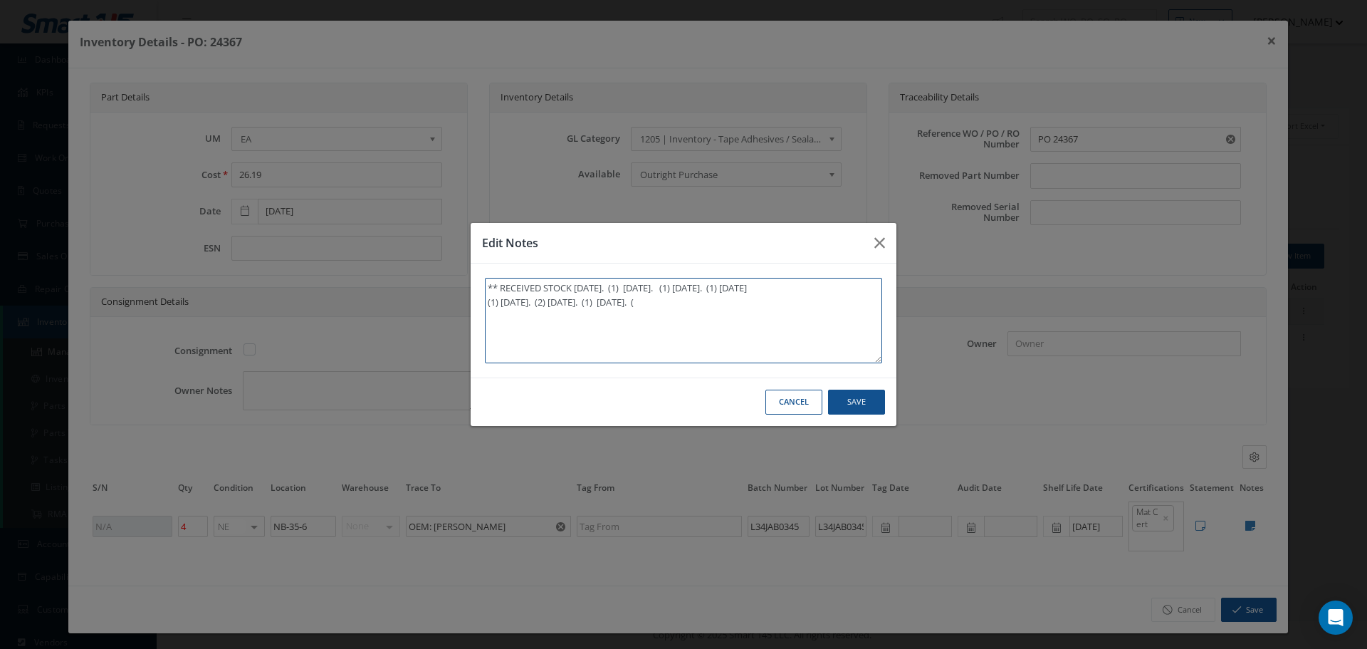
type textarea "** RECEIVED STOCK 05/19/2025. (1) 05/21/2025. (1) 06/09/2025. (1) 06/30/2025 (1…"
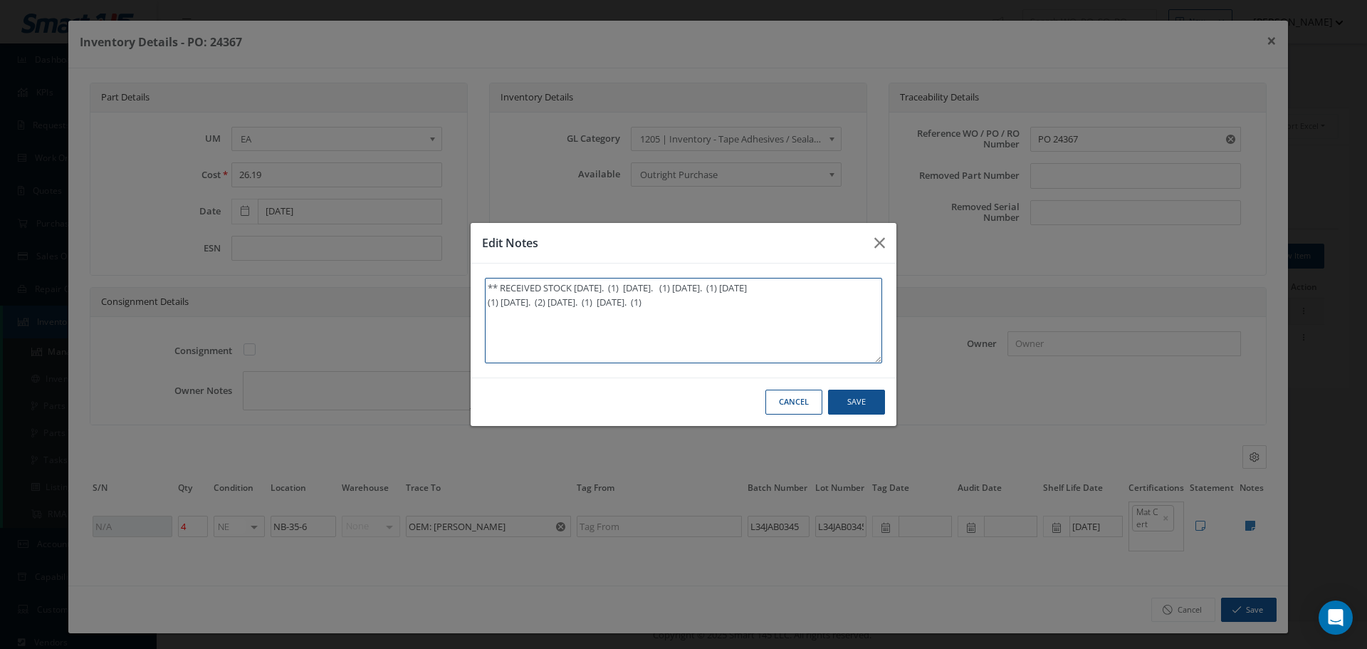
type textarea "** RECEIVED STOCK 05/19/2025. (1) 05/21/2025. (1) 06/09/2025. (1) 06/30/2025 (1…"
click at [715, 301] on textarea "** RECEIVED STOCK 05/19/2025. (1) 05/21/2025. (1) 06/09/2025. (1) 06/30/2025 (1…" at bounding box center [683, 320] width 397 height 85
type textarea "** RECEIVED STOCK 05/19/2025. (1) 05/21/2025. (1) 06/09/2025. (1) 06/30/2025 (1…"
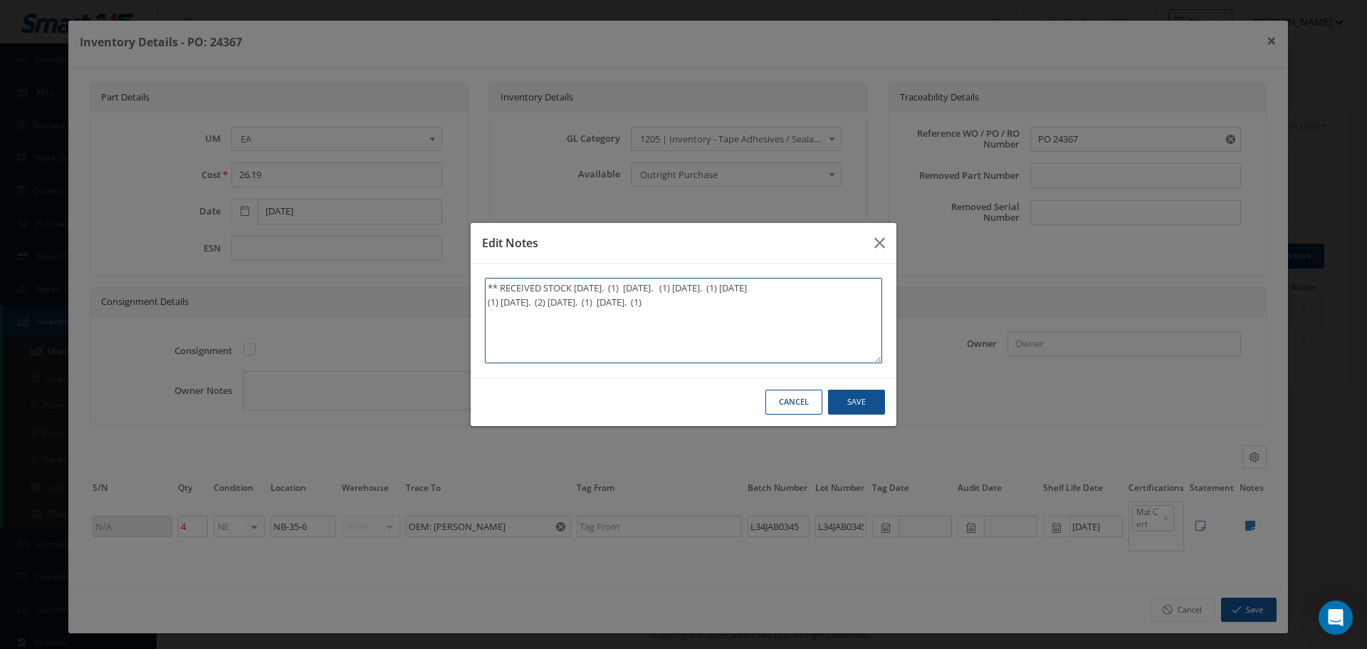
type textarea "** RECEIVED STOCK 05/19/2025. (1) 05/21/2025. (1) 06/09/2025. (1) 06/30/2025 (1…"
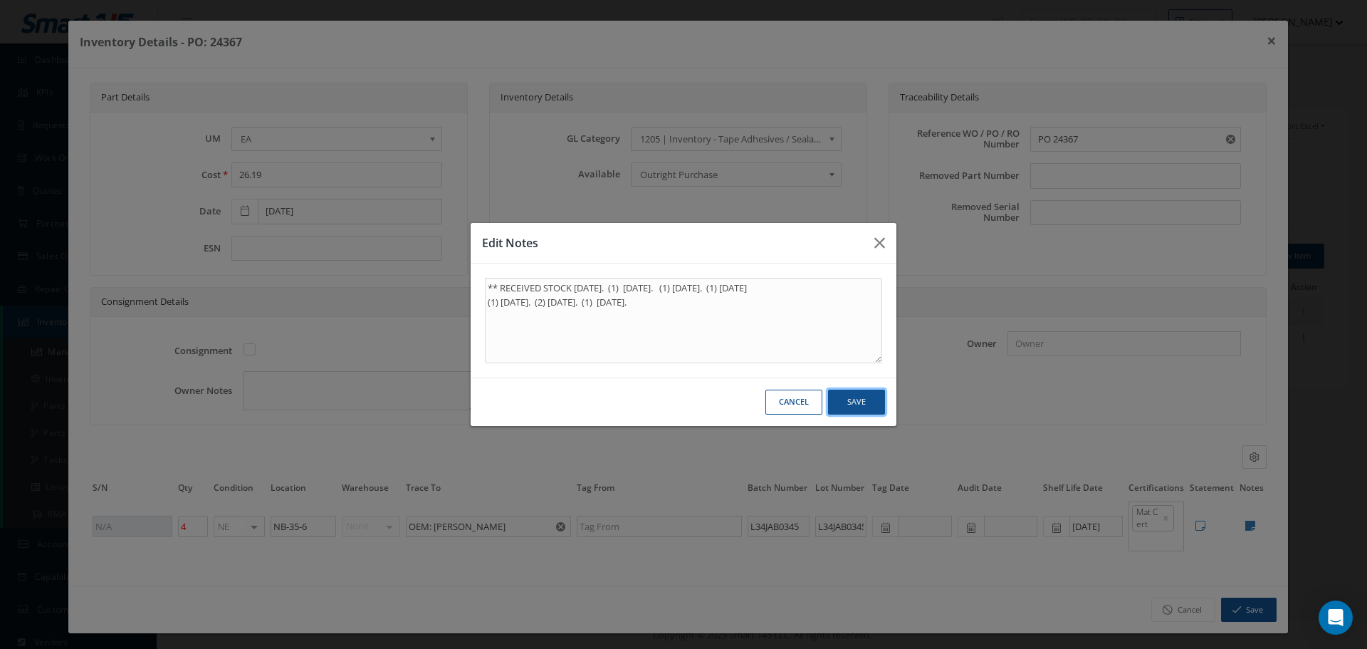
click at [0, 0] on button "Save" at bounding box center [0, 0] width 0 height 0
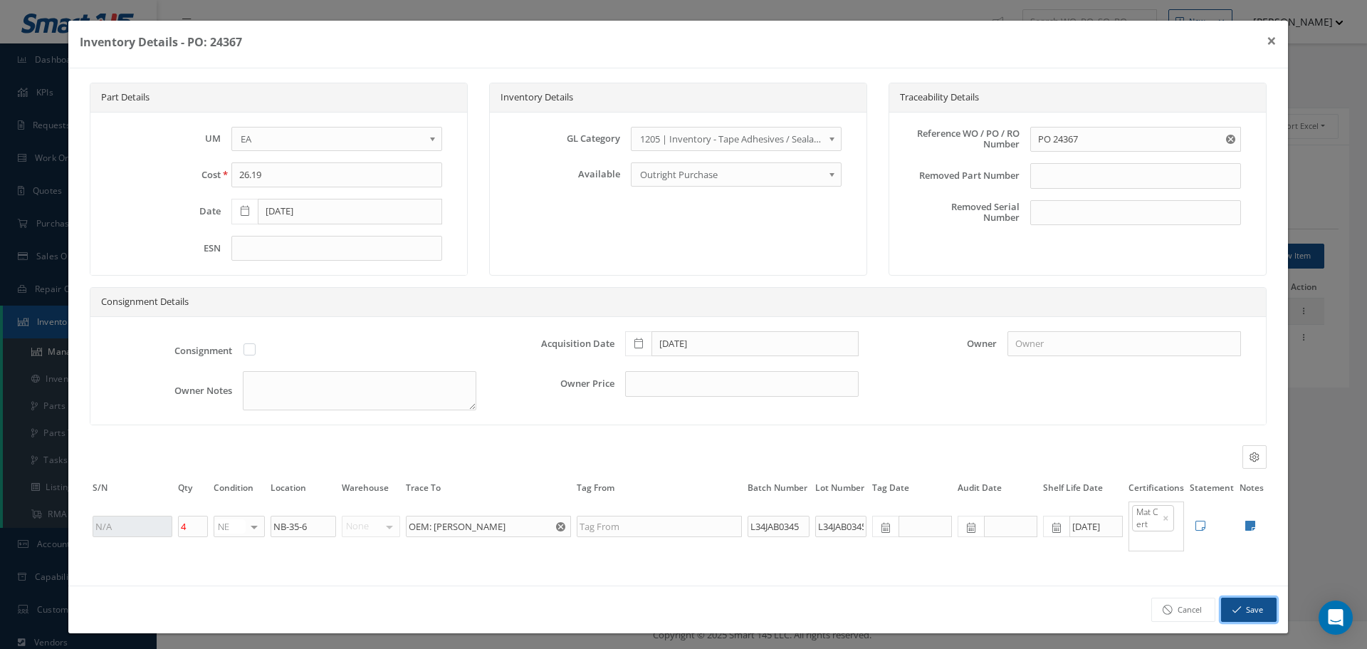
drag, startPoint x: 1244, startPoint y: 609, endPoint x: 1254, endPoint y: 607, distance: 10.1
click at [1254, 607] on button "Save" at bounding box center [1249, 609] width 56 height 25
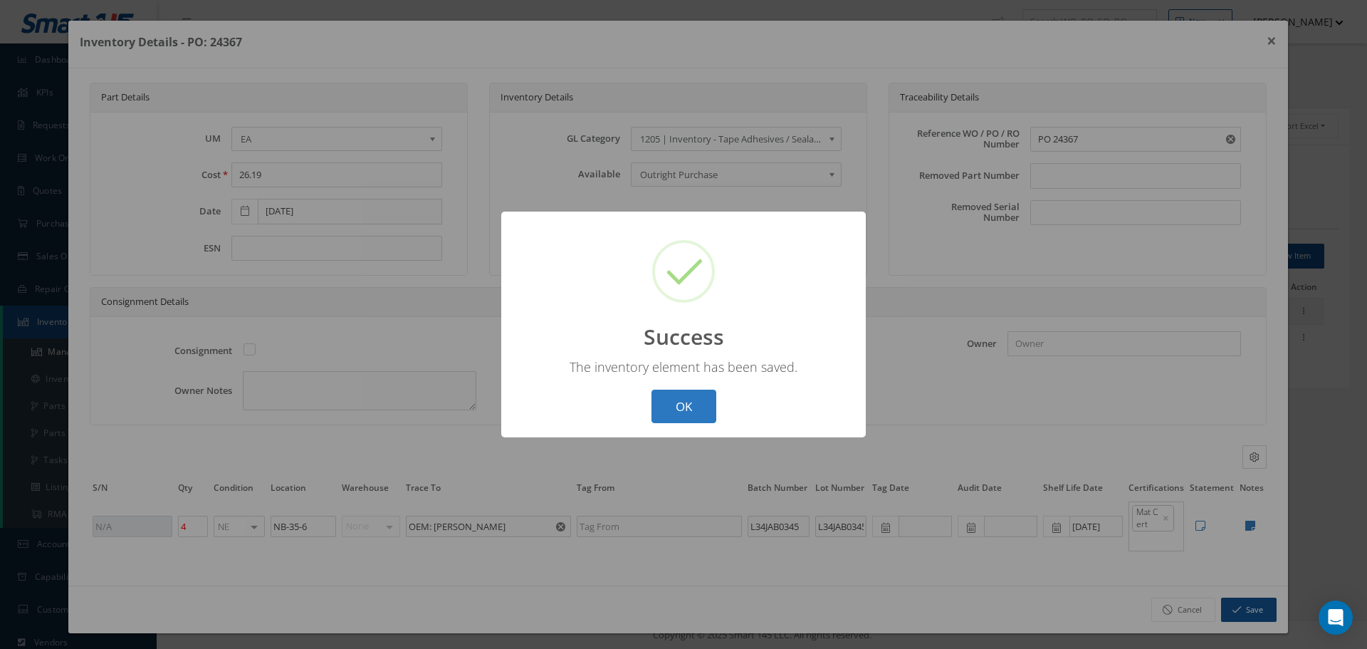
click at [684, 414] on button "OK" at bounding box center [683, 405] width 65 height 33
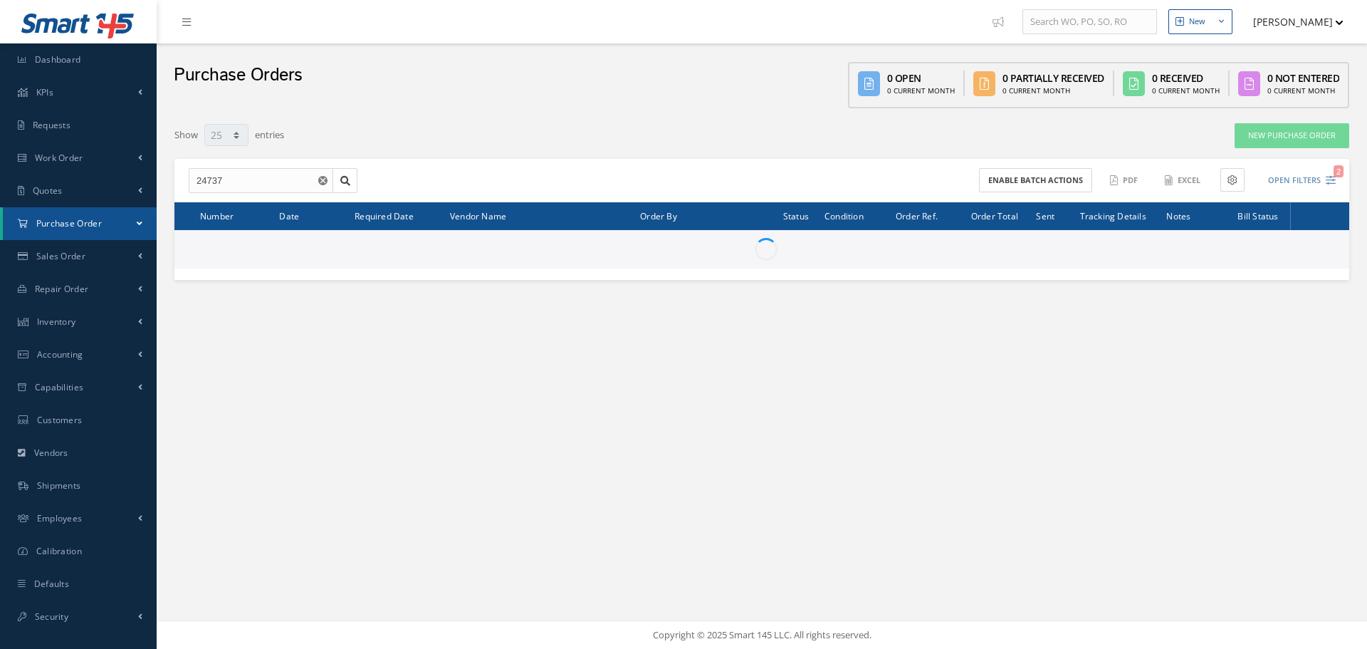
select select "25"
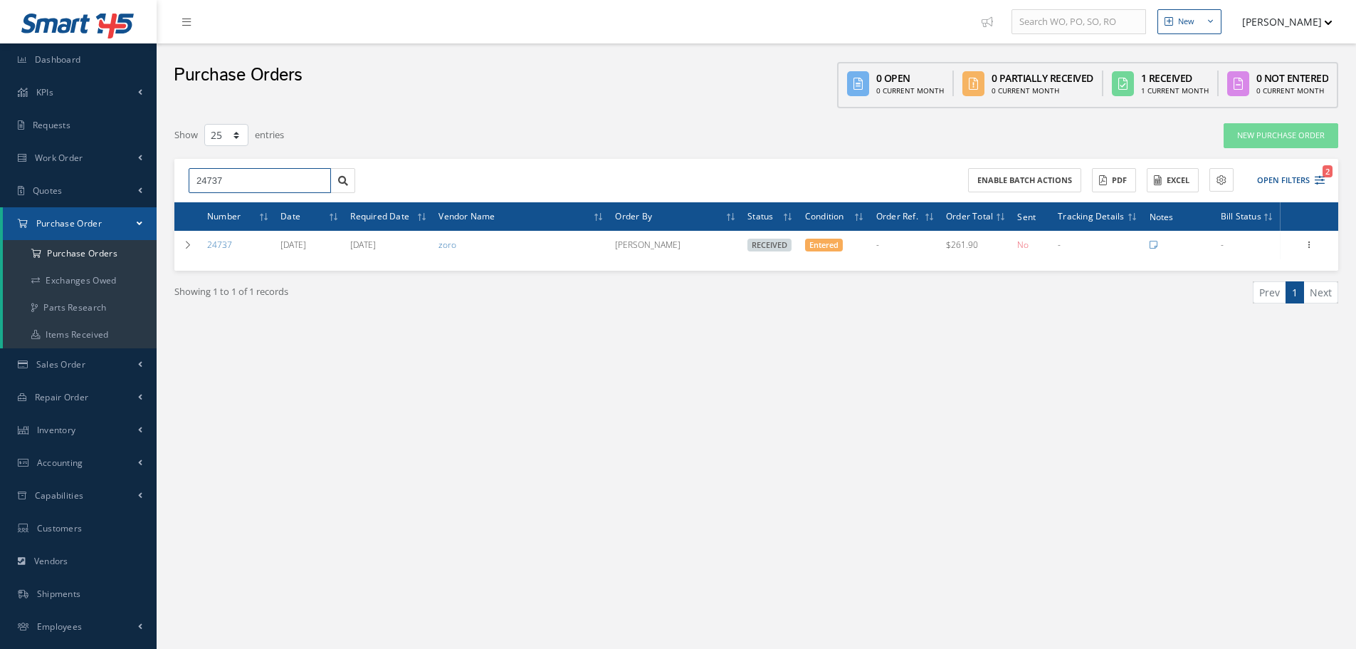
click at [256, 169] on input "24737" at bounding box center [260, 181] width 142 height 26
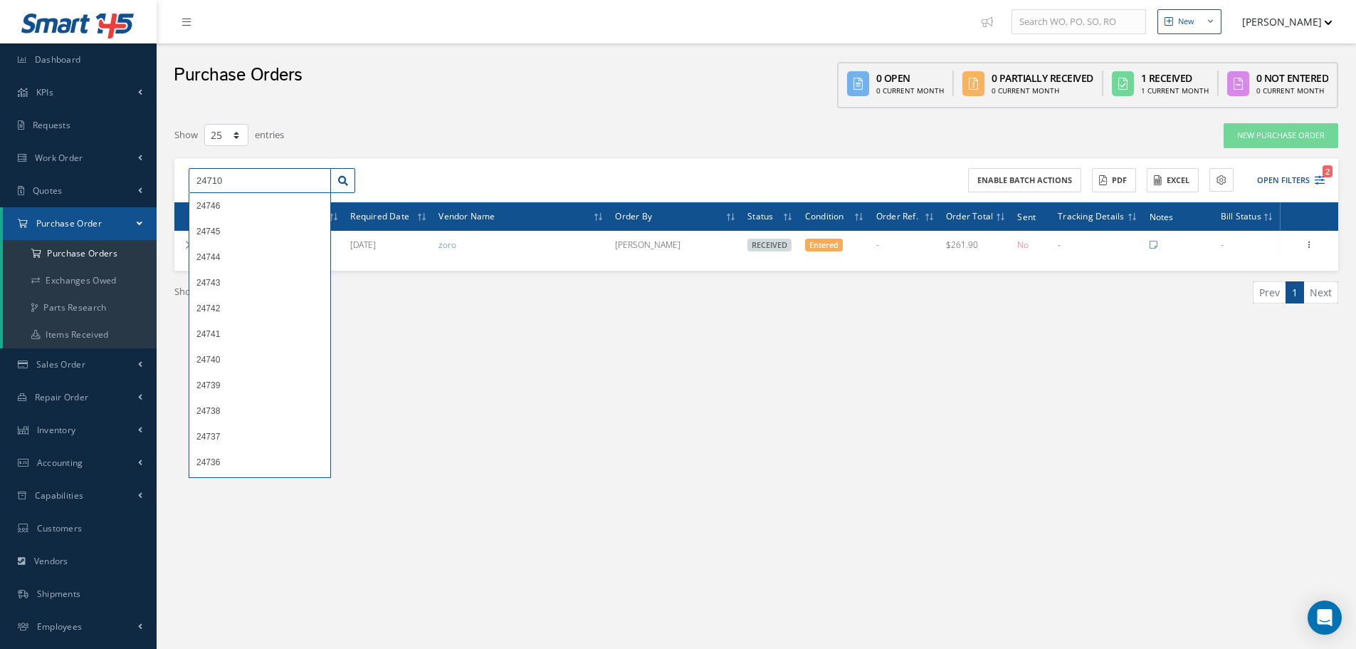
type input "24710"
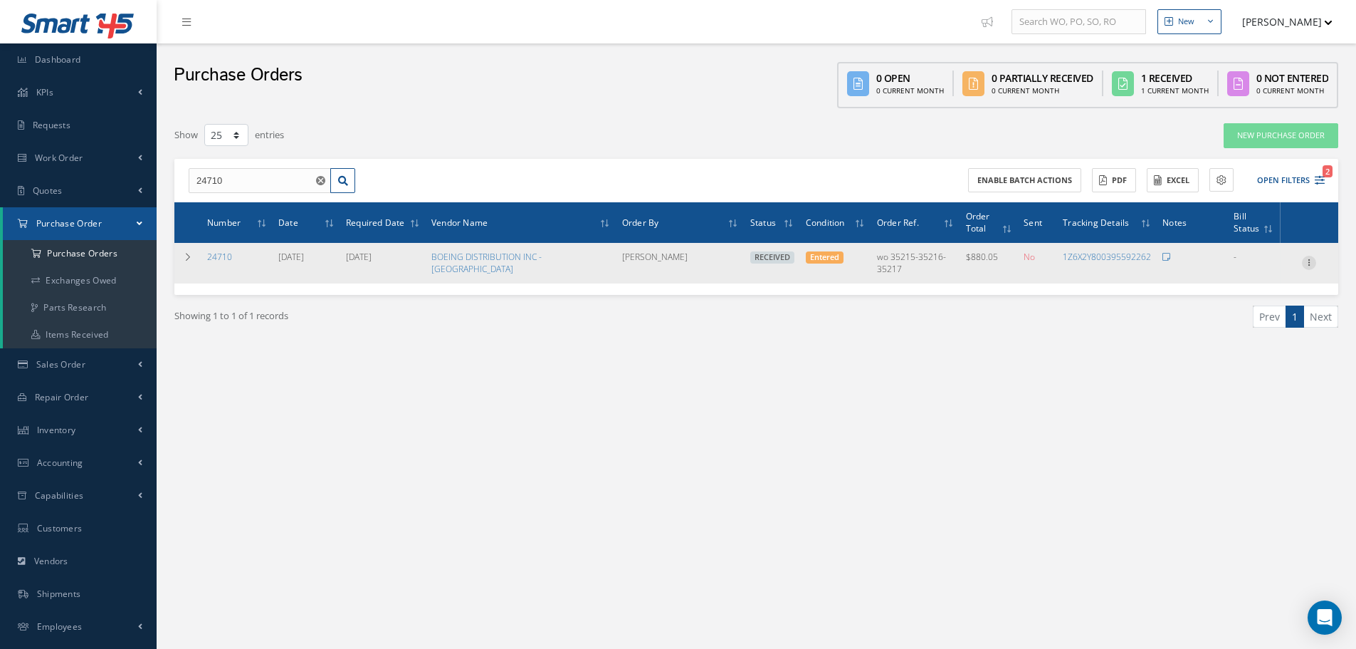
click at [1311, 264] on icon at bounding box center [1309, 261] width 14 height 11
click at [1243, 268] on link "Receiving Details" at bounding box center [1244, 272] width 112 height 19
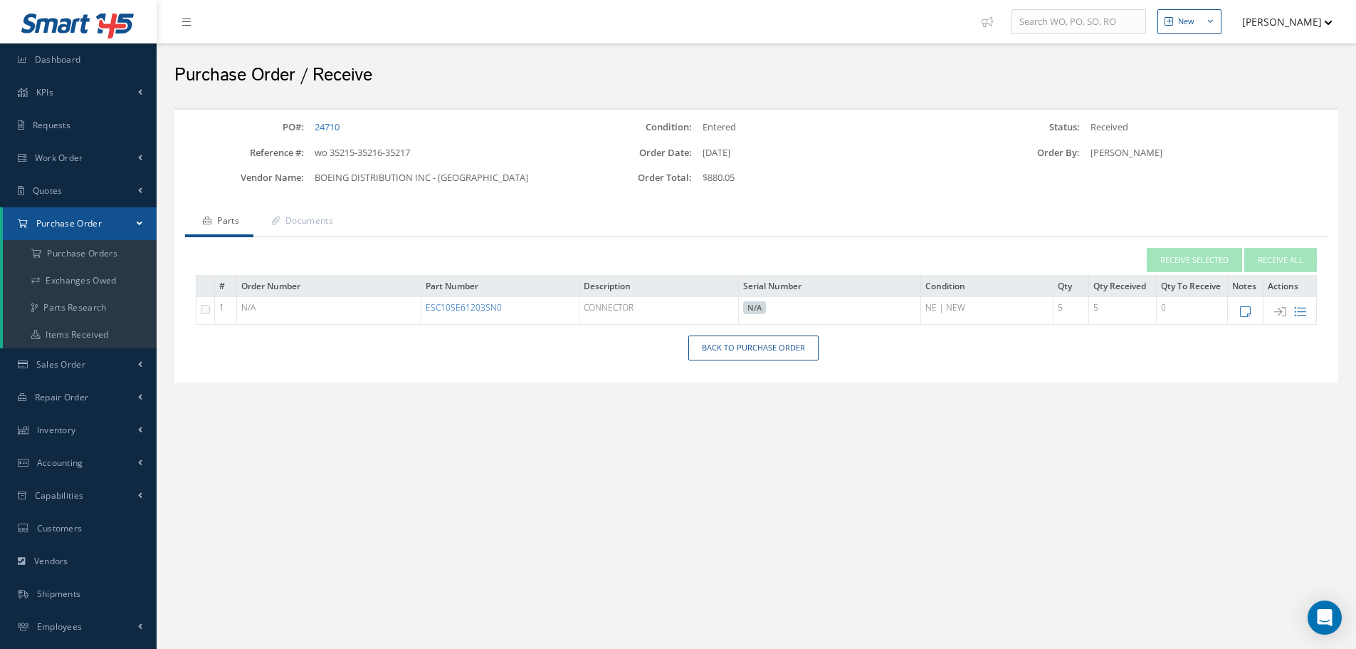
click at [473, 305] on link "ESC10SE61203SN0" at bounding box center [464, 307] width 76 height 12
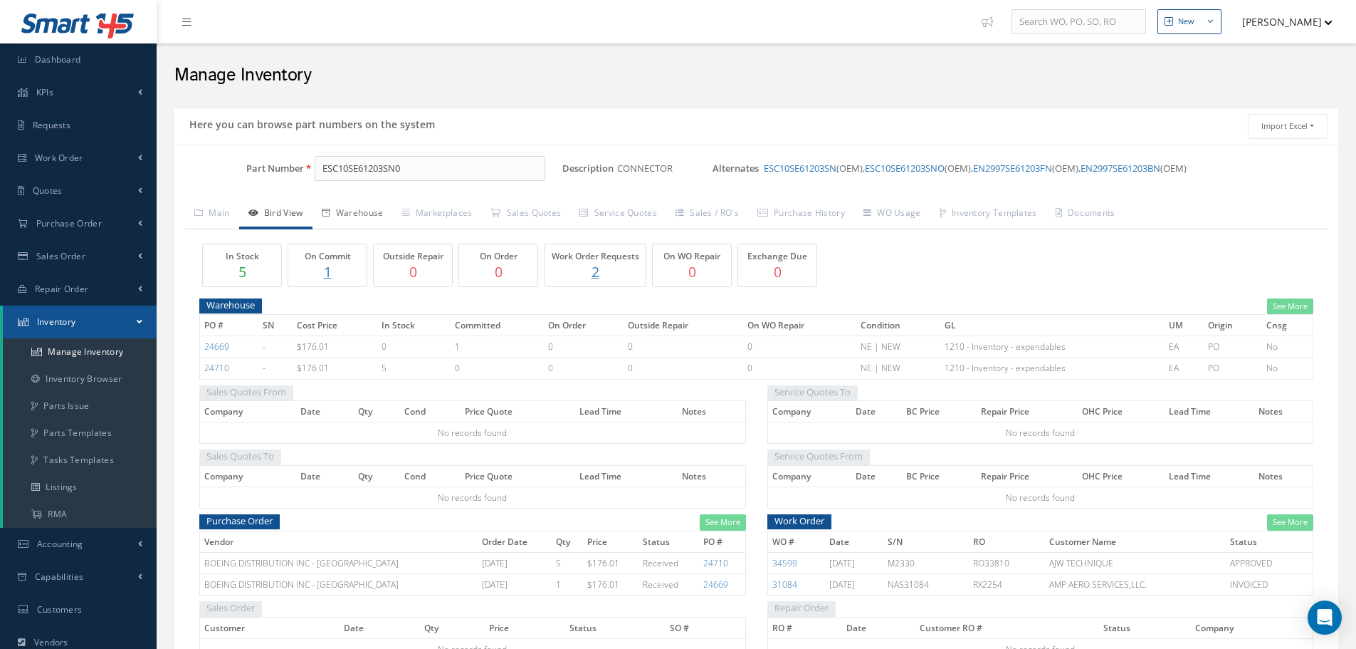
click at [356, 211] on link "Warehouse" at bounding box center [353, 214] width 80 height 30
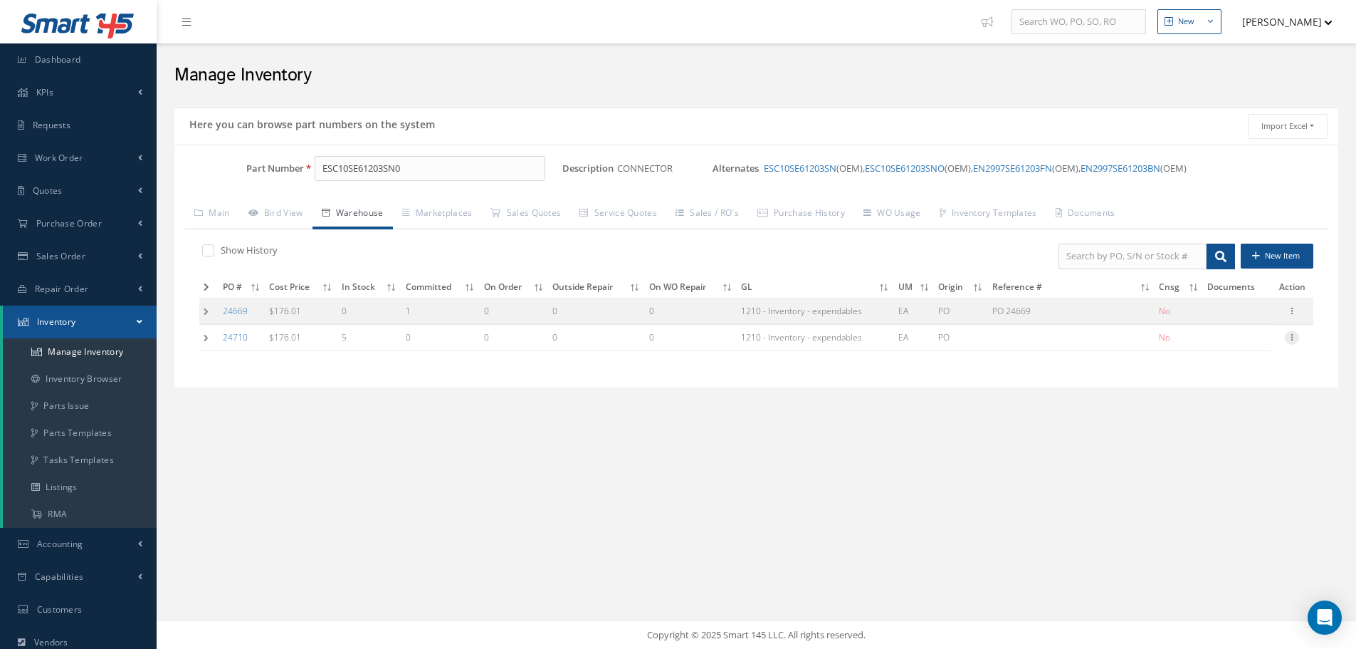
click at [1294, 335] on icon at bounding box center [1292, 335] width 14 height 11
click at [1209, 343] on link "Edit" at bounding box center [1226, 346] width 112 height 19
type input "176.01"
type input "08/27/2025"
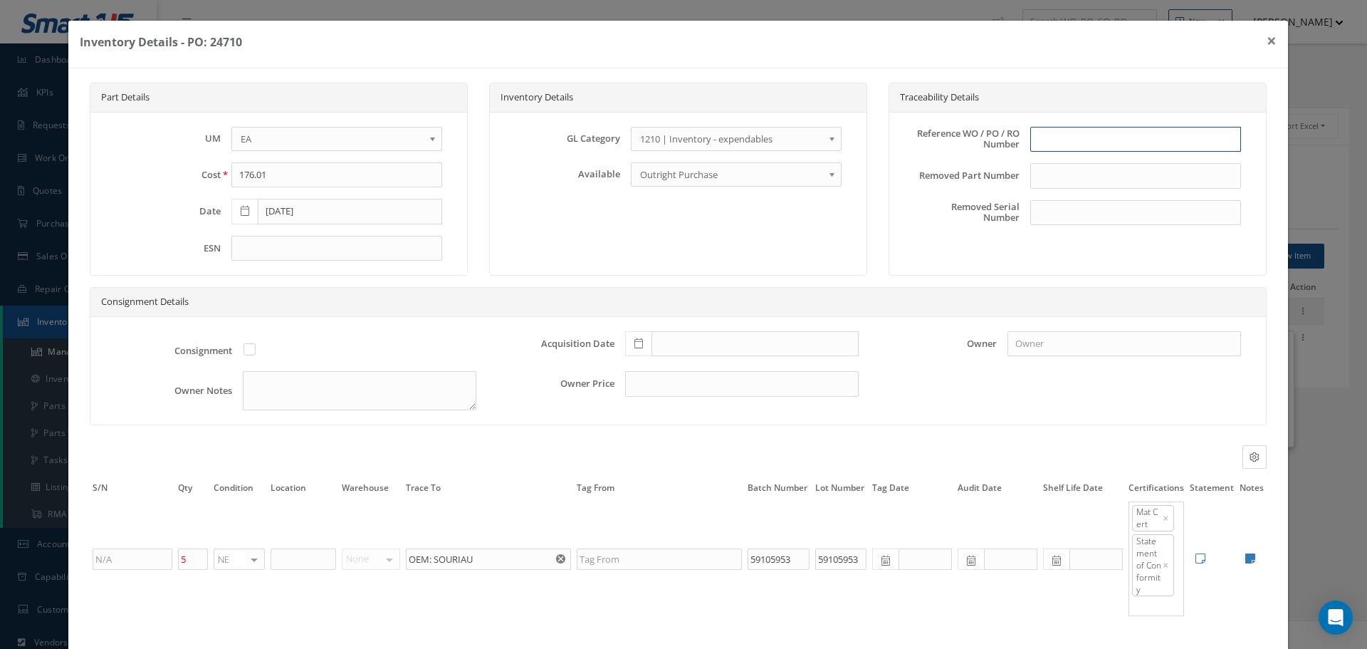
click at [1100, 146] on input "text" at bounding box center [1135, 140] width 211 height 26
type input "PO 24710"
click at [634, 342] on icon at bounding box center [638, 343] width 9 height 10
click at [695, 273] on td "27" at bounding box center [694, 278] width 21 height 21
type input "08/27/2025"
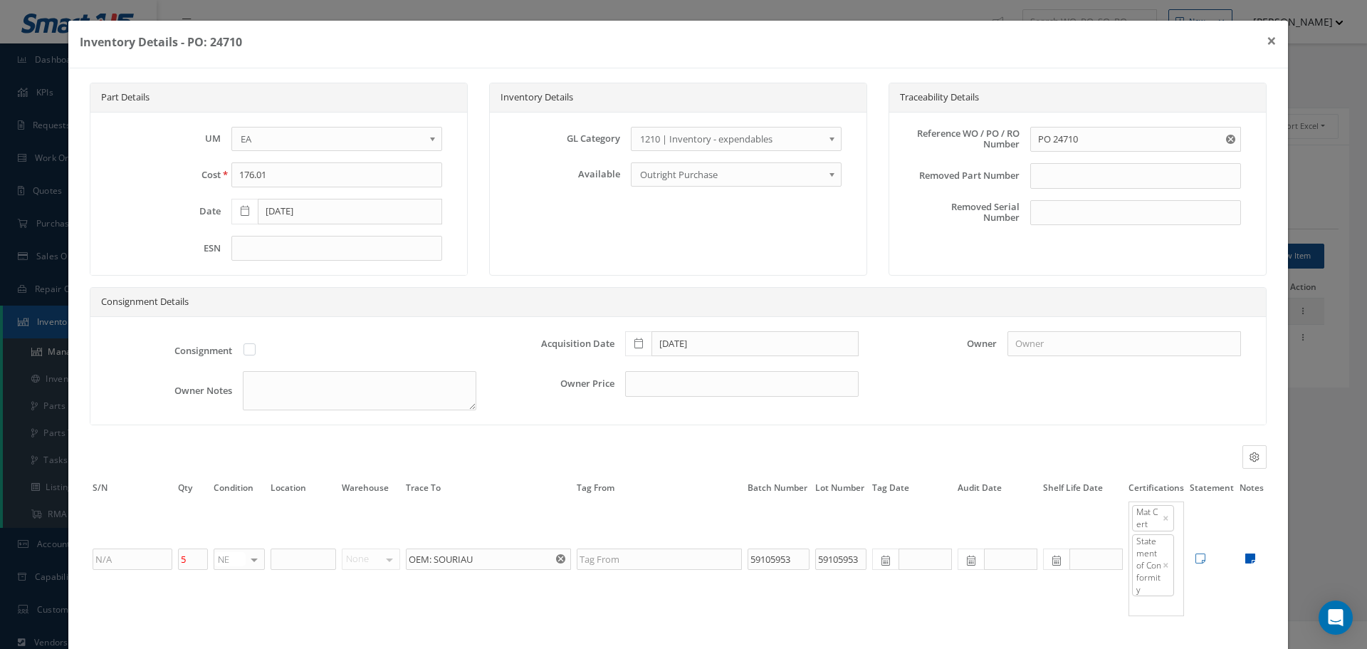
click at [1245, 557] on icon at bounding box center [1250, 557] width 10 height 11
type textarea "OEM STATEMENT OF CONFORMITY CNTRL: 2025AM4J12 DATE CODE: 2441 BOEING DISTRIBUTI…"
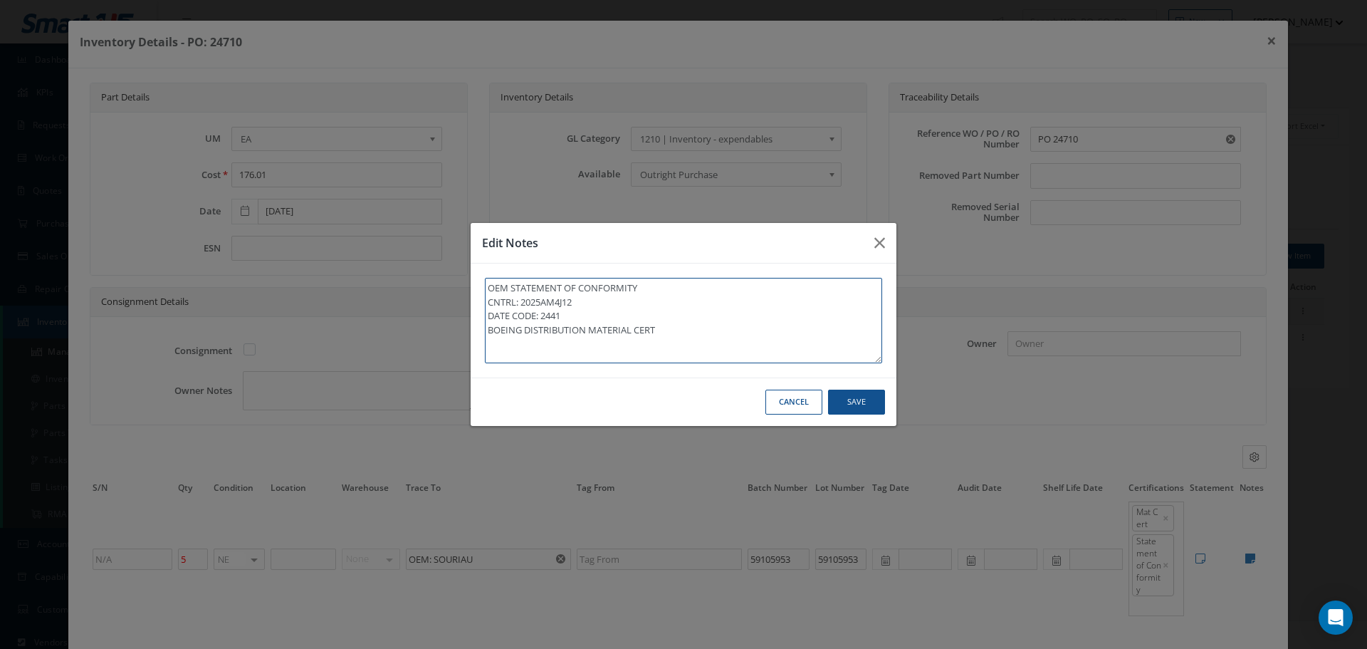
click at [685, 339] on textarea "OEM STATEMENT OF CONFORMITY CNTRL: 2025AM4J12 DATE CODE: 2441 BOEING DISTRIBUTI…" at bounding box center [683, 320] width 397 height 85
type textarea "OEM STATEMENT OF CONFORMITY CNTRL: 2025AM4J12 DATE CODE: 2441 BOEING DISTRIBUTI…"
paste textarea "** RECEIVED STOCK 08/28/2025."
type textarea "OEM STATEMENT OF CONFORMITY CNTRL: 2025AM4J12 DATE CODE: 2441 BOEING DISTRIBUTI…"
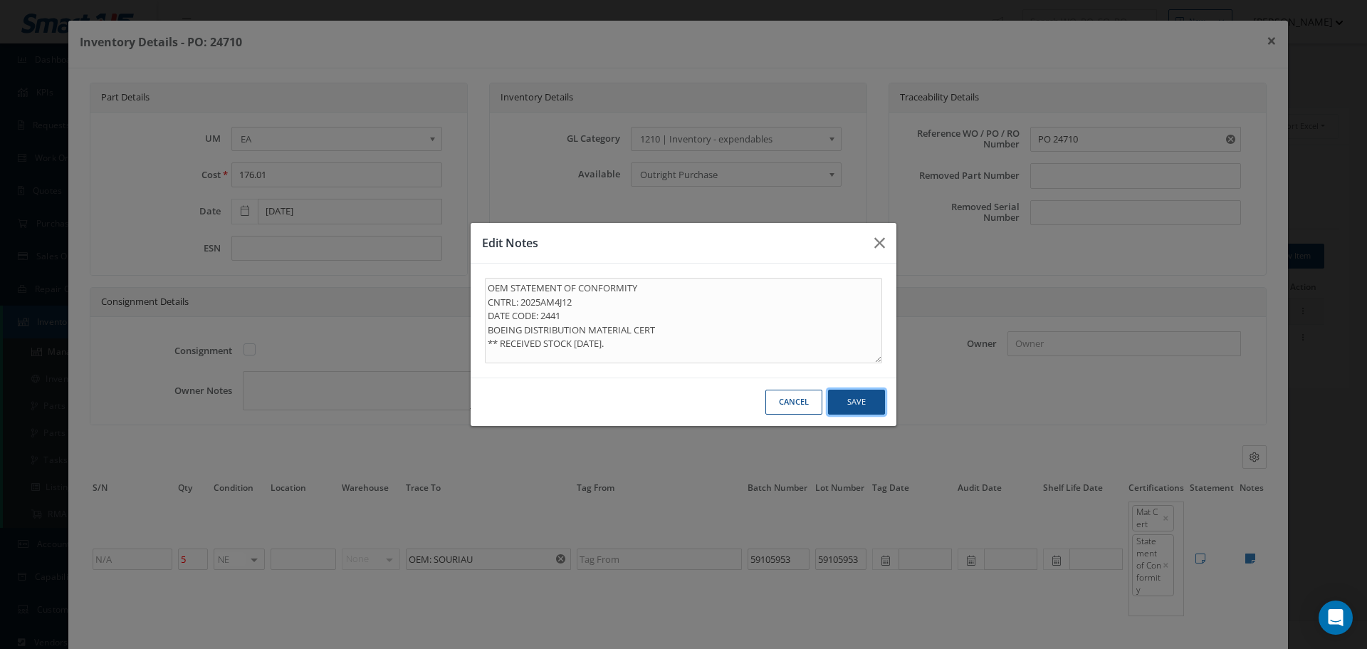
click at [0, 0] on button "Save" at bounding box center [0, 0] width 0 height 0
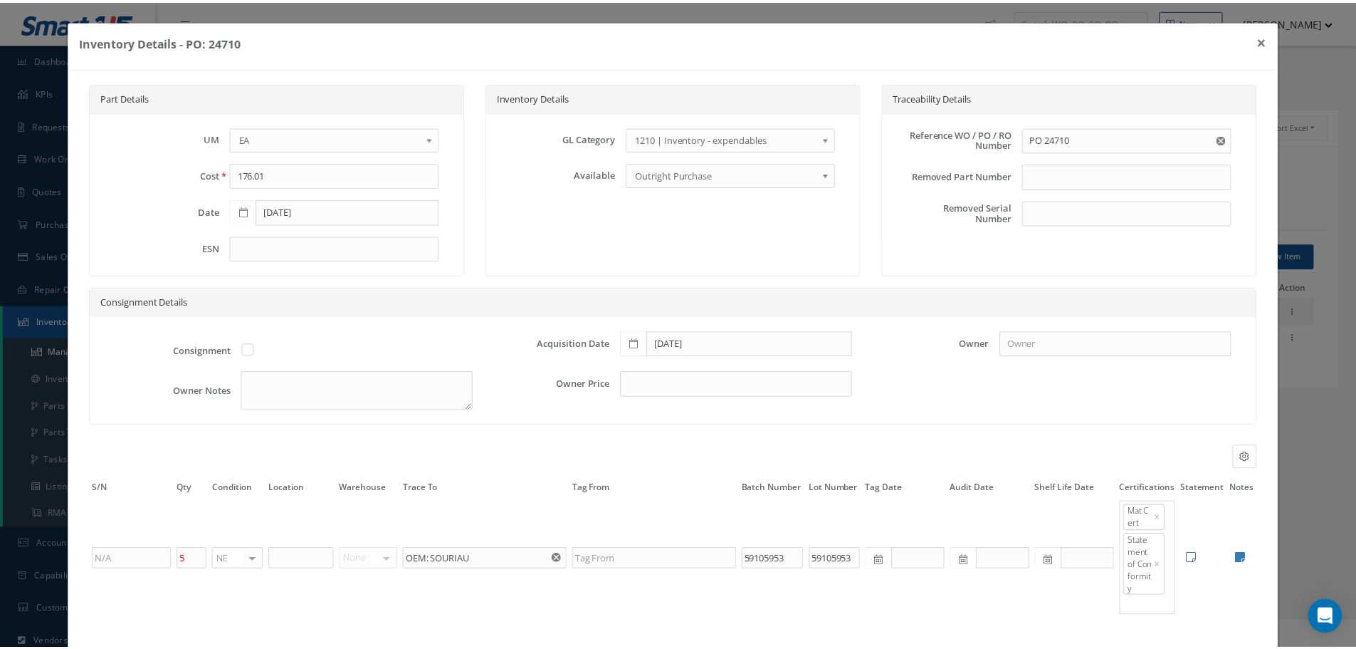
scroll to position [70, 0]
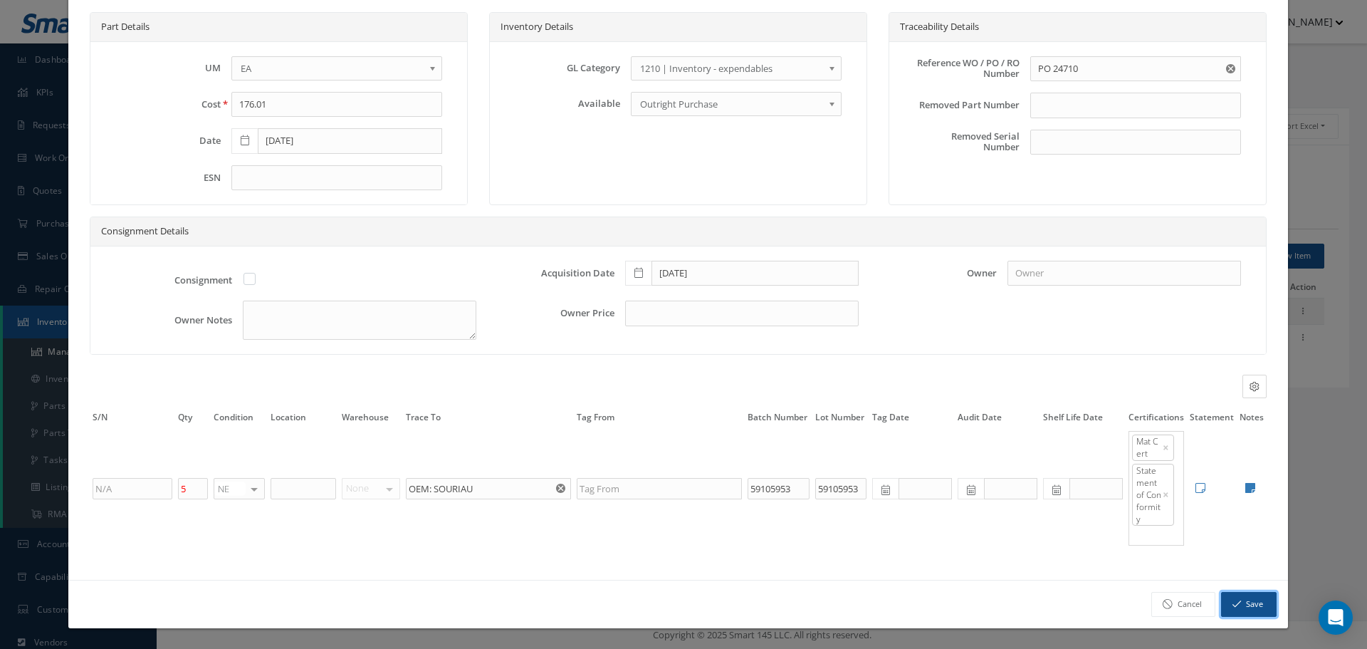
click at [1237, 602] on button "Save" at bounding box center [1249, 604] width 56 height 25
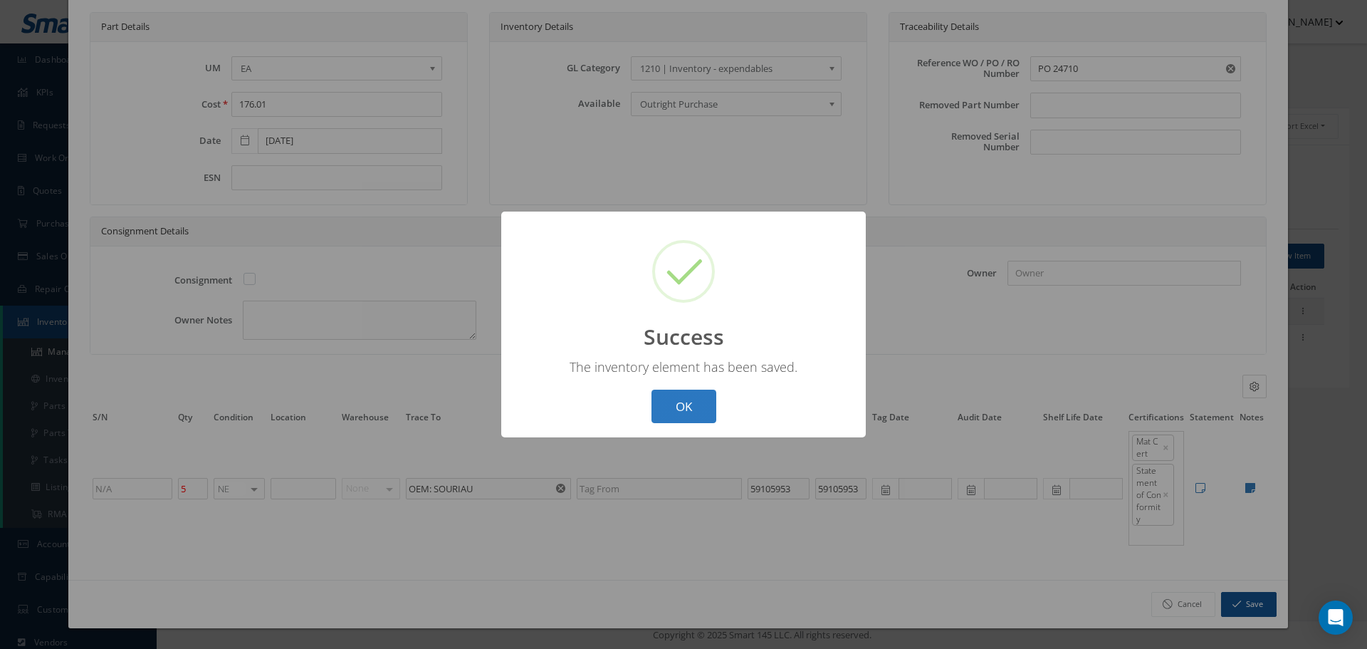
click at [692, 404] on button "OK" at bounding box center [683, 405] width 65 height 33
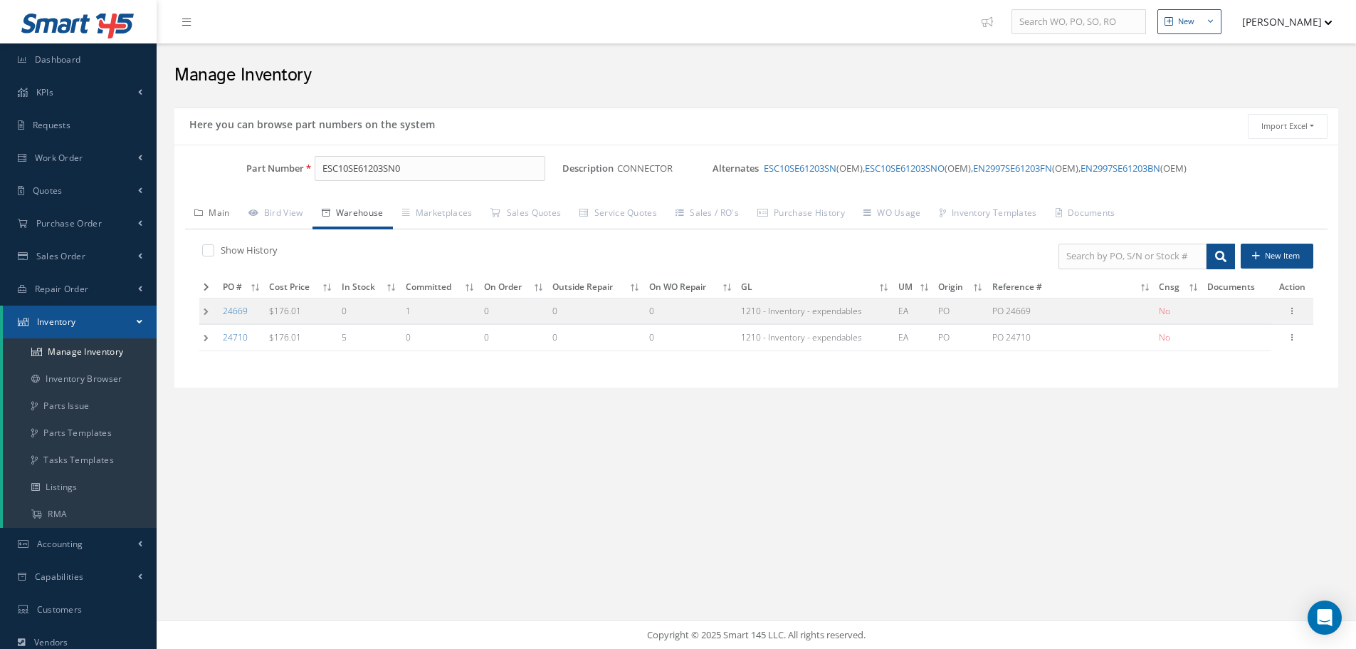
click at [219, 210] on link "Main" at bounding box center [212, 214] width 54 height 30
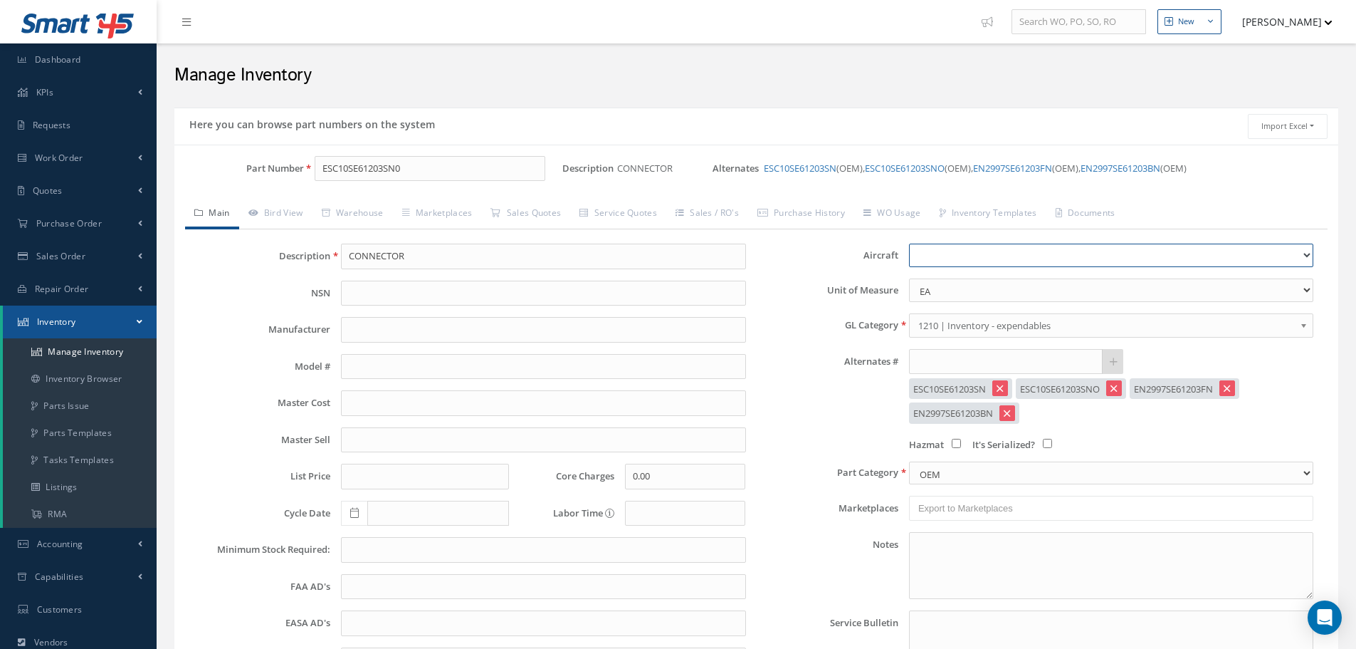
click at [929, 249] on select "-5A -5C -7B 320 737-200 737-800 767-200 A330/ 340 Airbus Boeing CF34-10E CFM56 …" at bounding box center [1111, 254] width 404 height 23
click at [943, 250] on select "-5A -5C -7B 320 737-200 737-800 767-200 A330/ 340 Airbus Boeing CF34-10E CFM56 …" at bounding box center [1111, 254] width 404 height 23
click at [295, 214] on link "Bird View" at bounding box center [275, 214] width 73 height 30
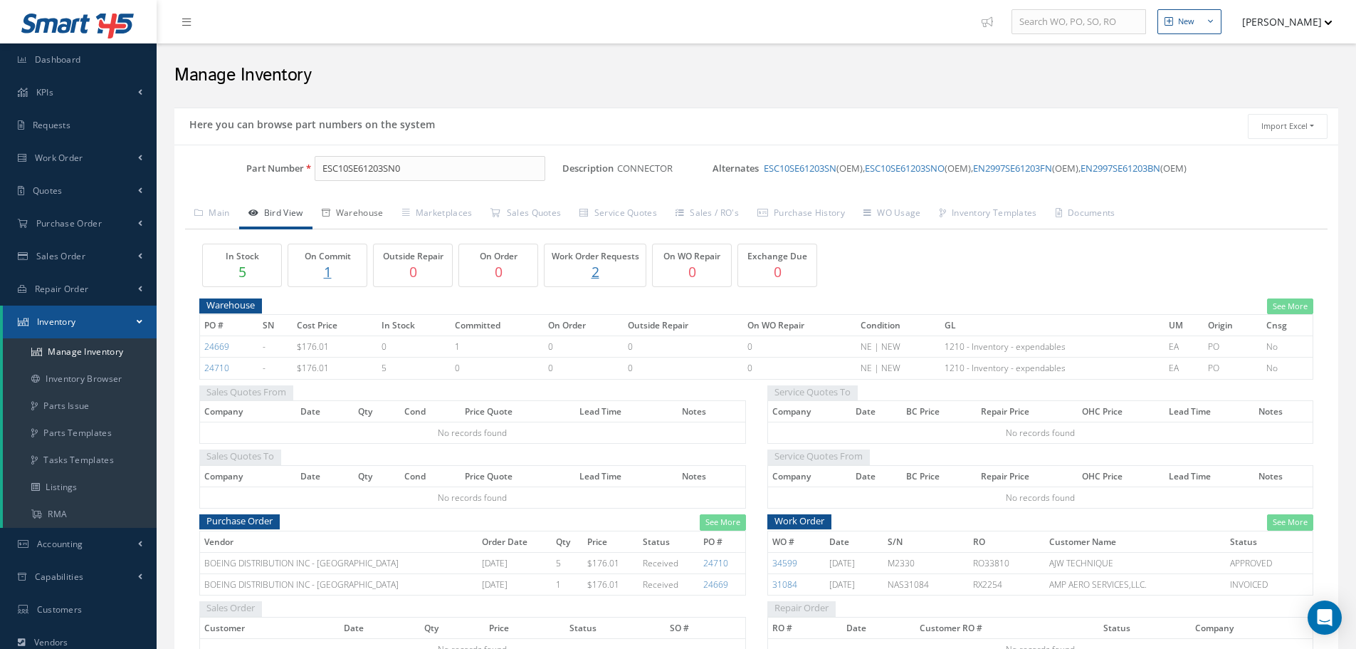
click at [372, 212] on link "Warehouse" at bounding box center [353, 214] width 80 height 30
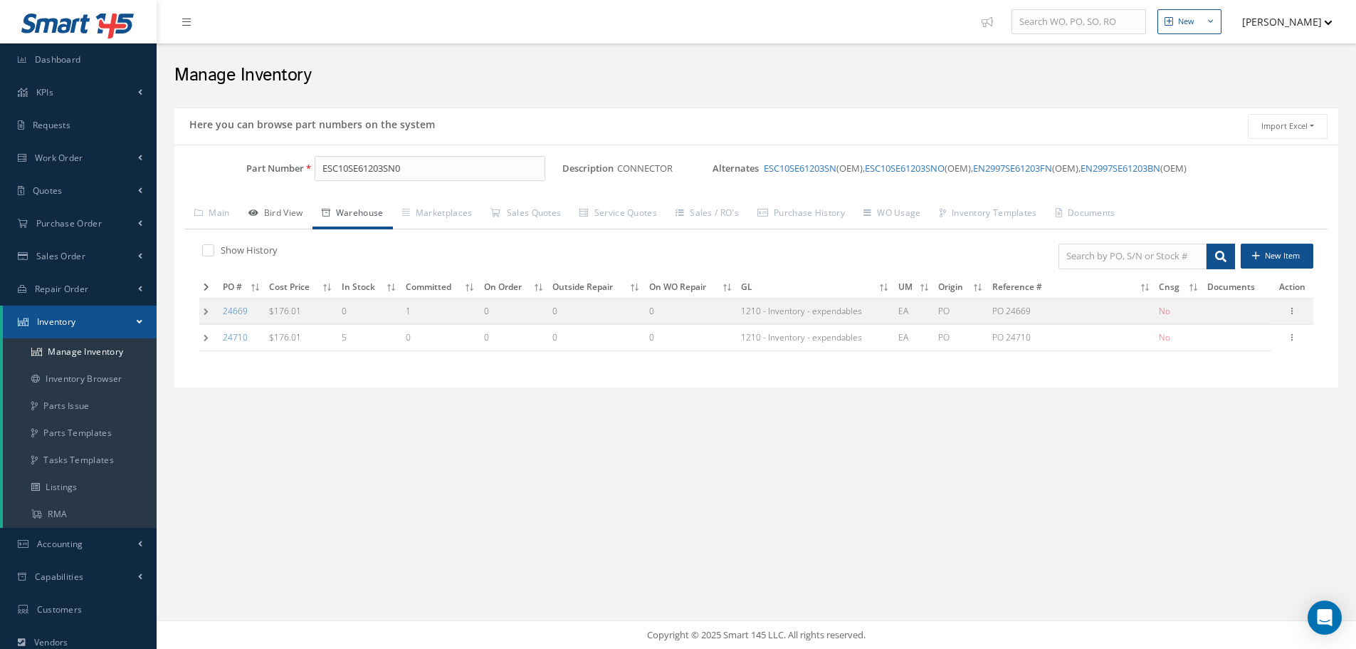
click at [295, 216] on link "Bird View" at bounding box center [275, 214] width 73 height 30
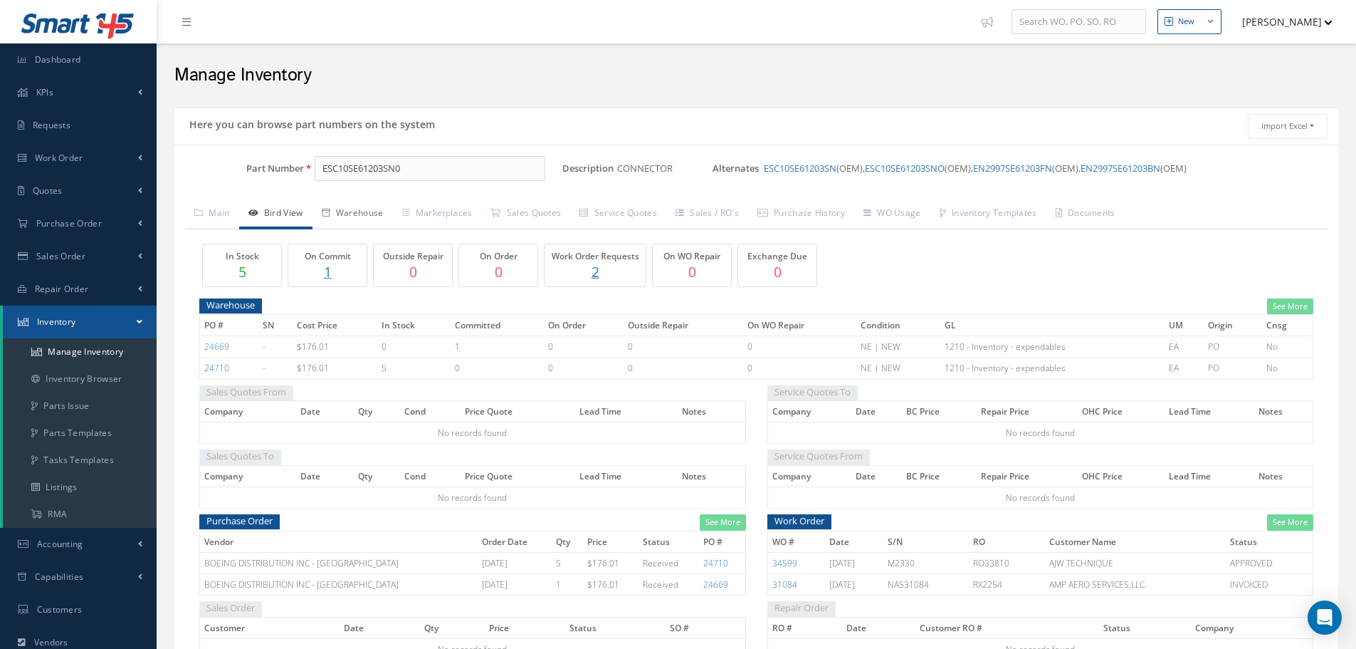
click at [372, 206] on link "Warehouse" at bounding box center [353, 214] width 80 height 30
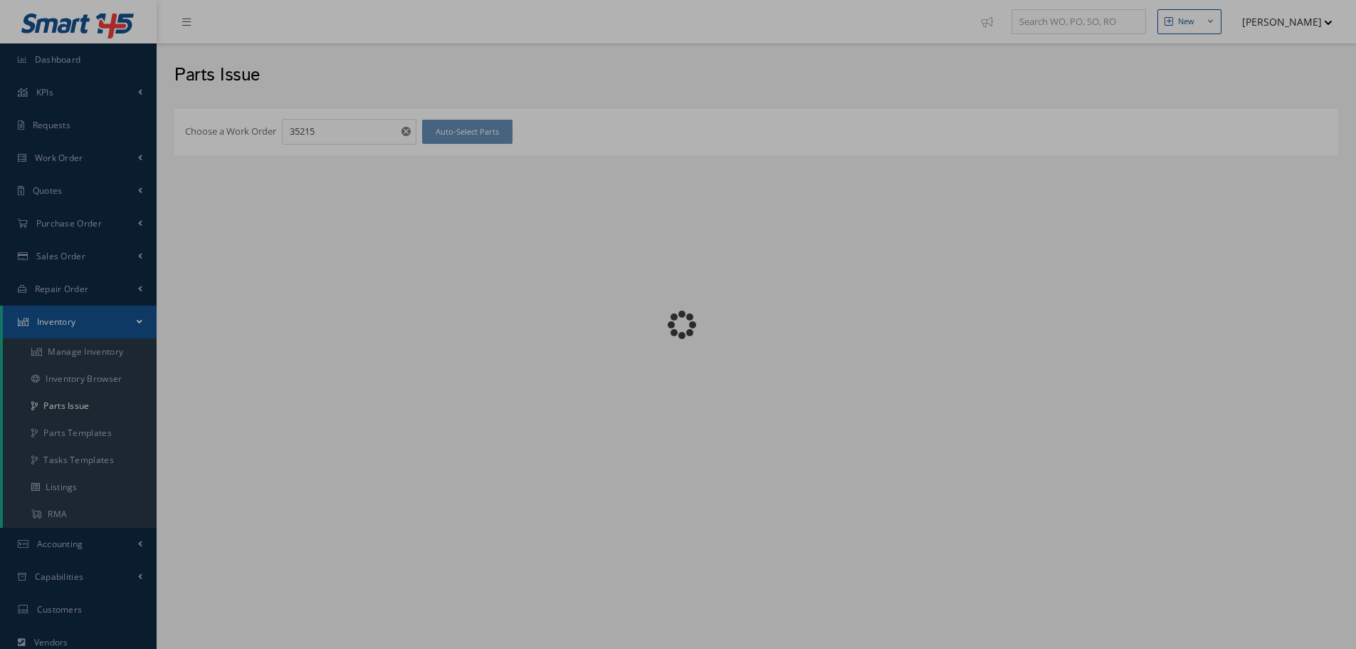
checkbox input "false"
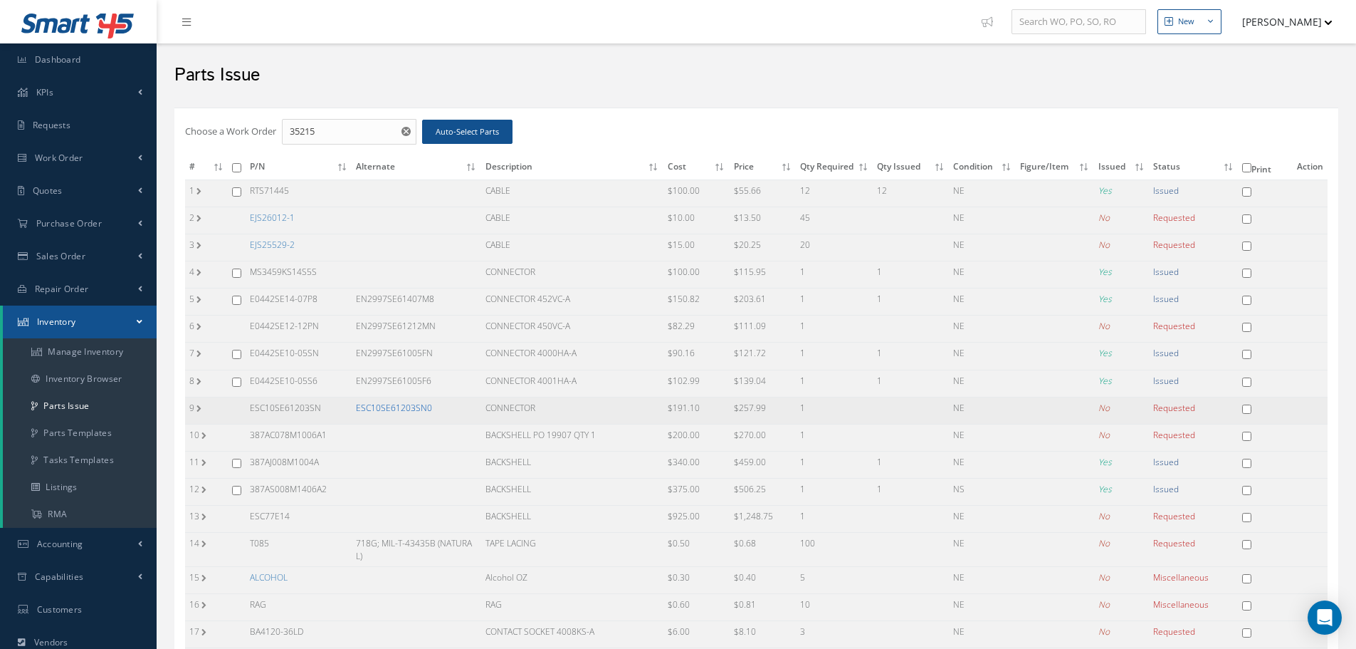
click at [391, 405] on link "ESC10SE61203SN0" at bounding box center [394, 408] width 76 height 12
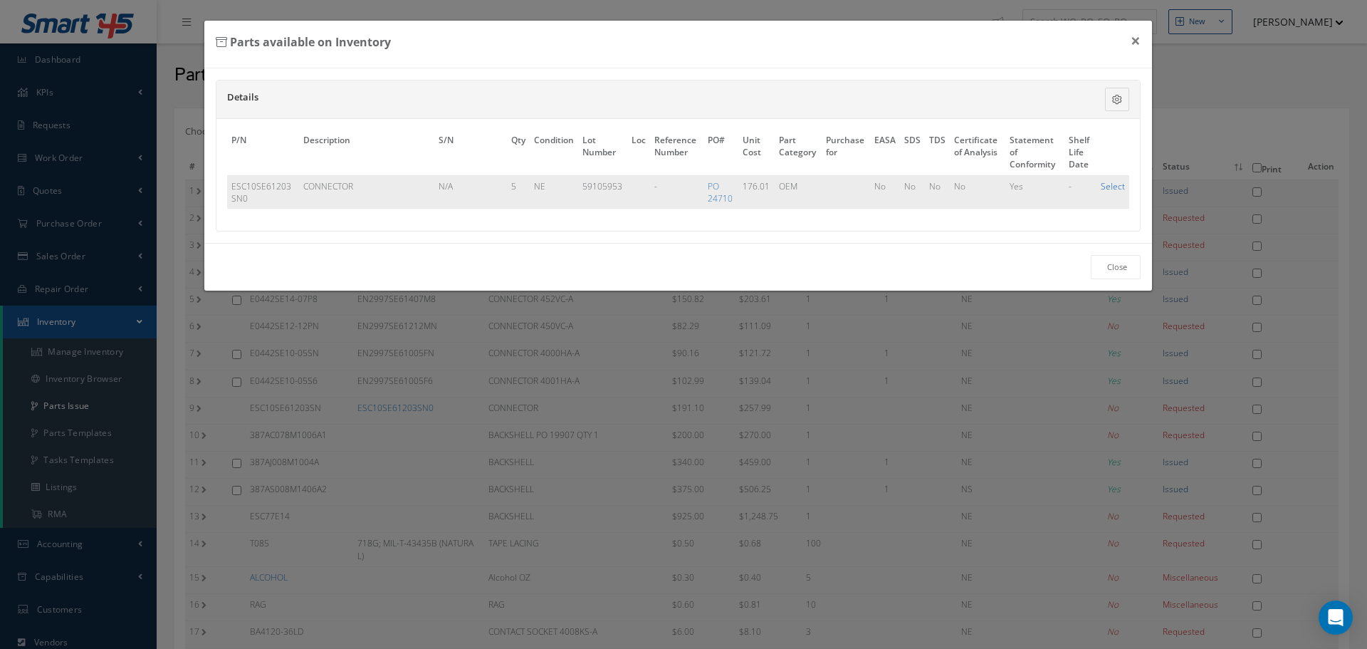
click at [1111, 185] on link "Select" at bounding box center [1113, 186] width 24 height 12
checkbox input "true"
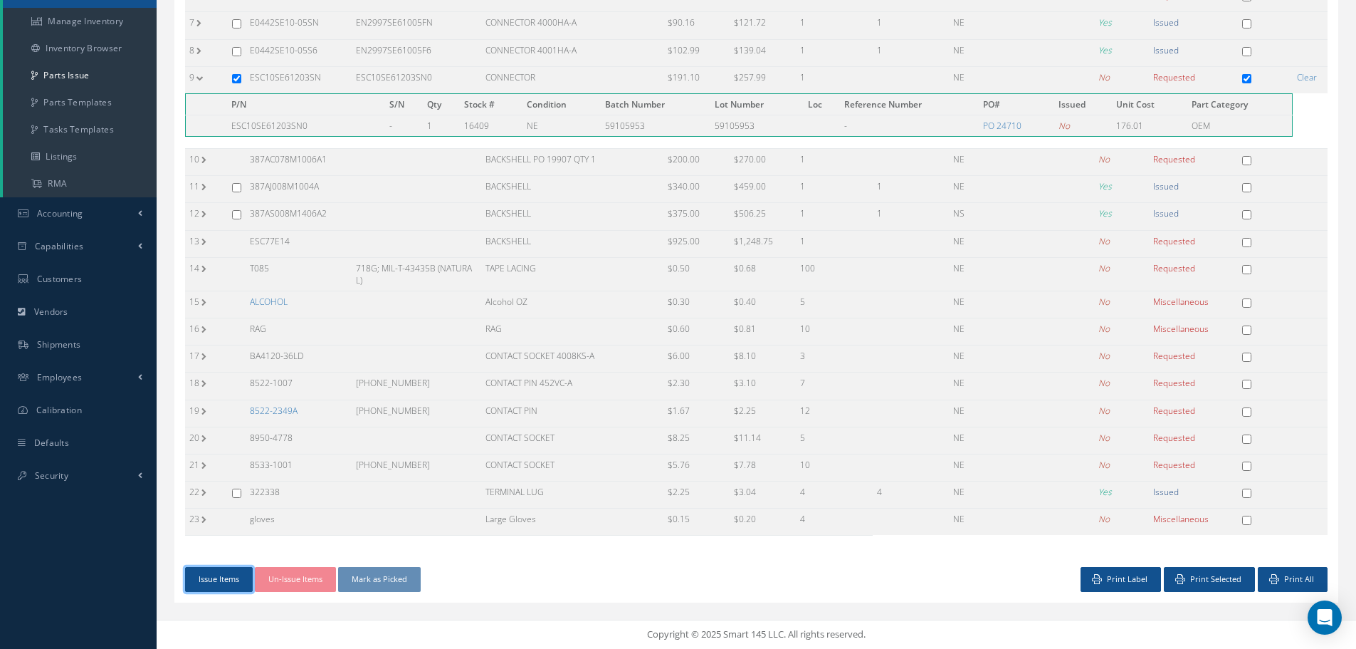
click at [226, 577] on button "Issue Items" at bounding box center [219, 579] width 68 height 25
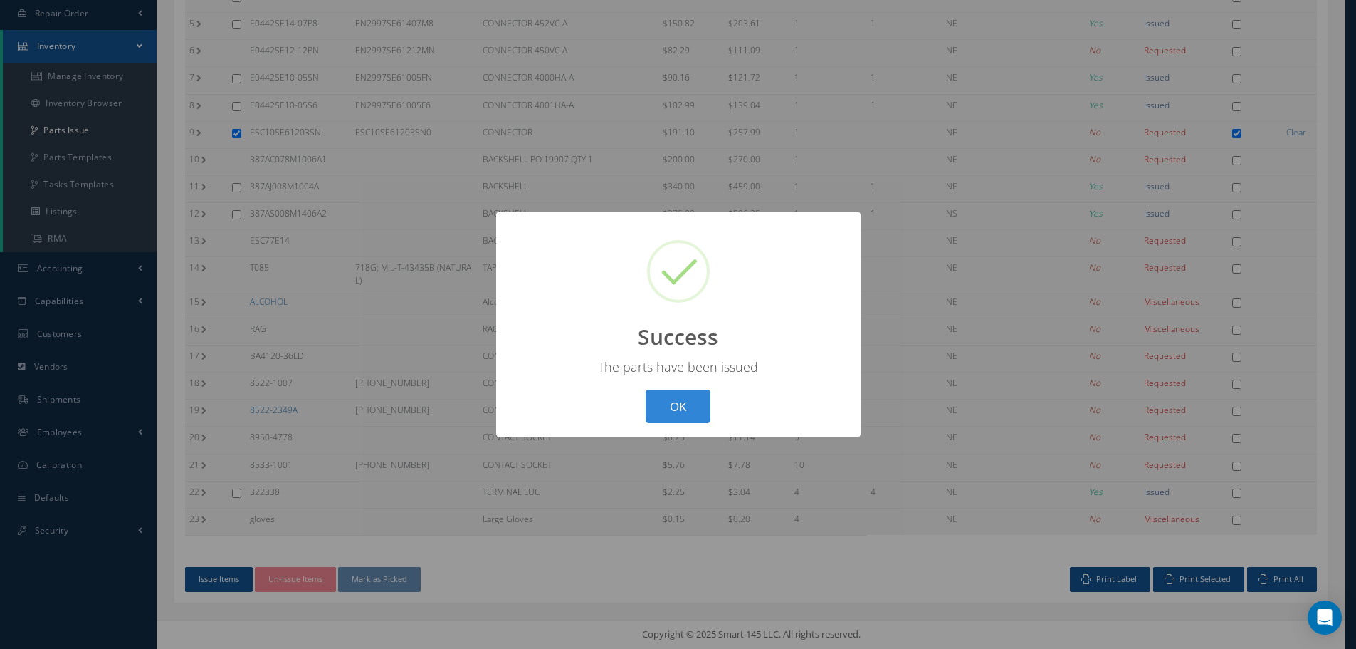
scroll to position [268, 0]
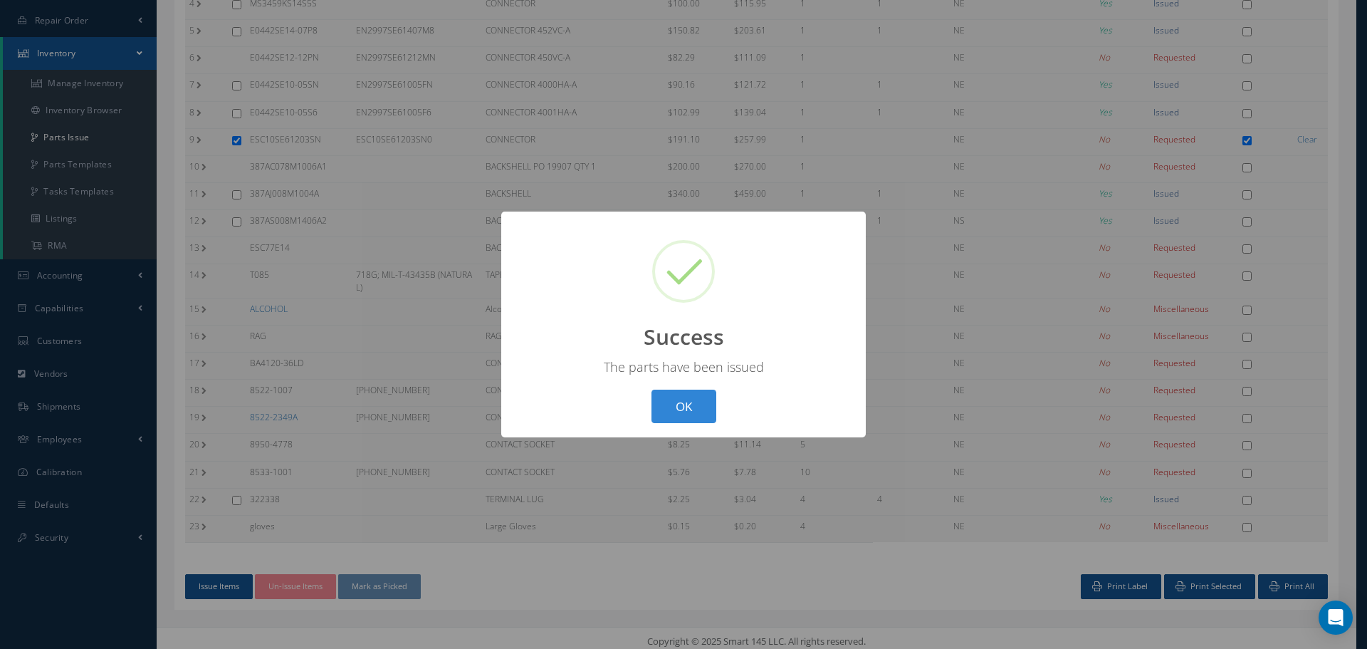
click at [678, 409] on button "OK" at bounding box center [683, 405] width 65 height 33
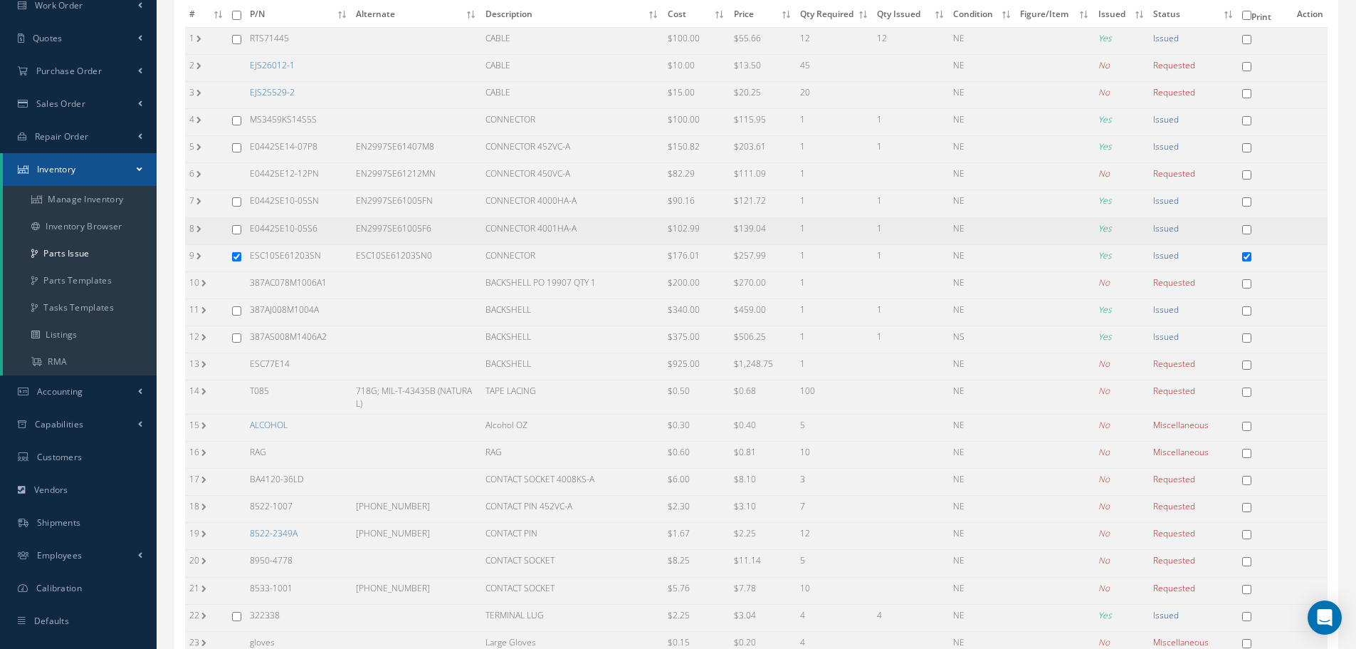
scroll to position [0, 0]
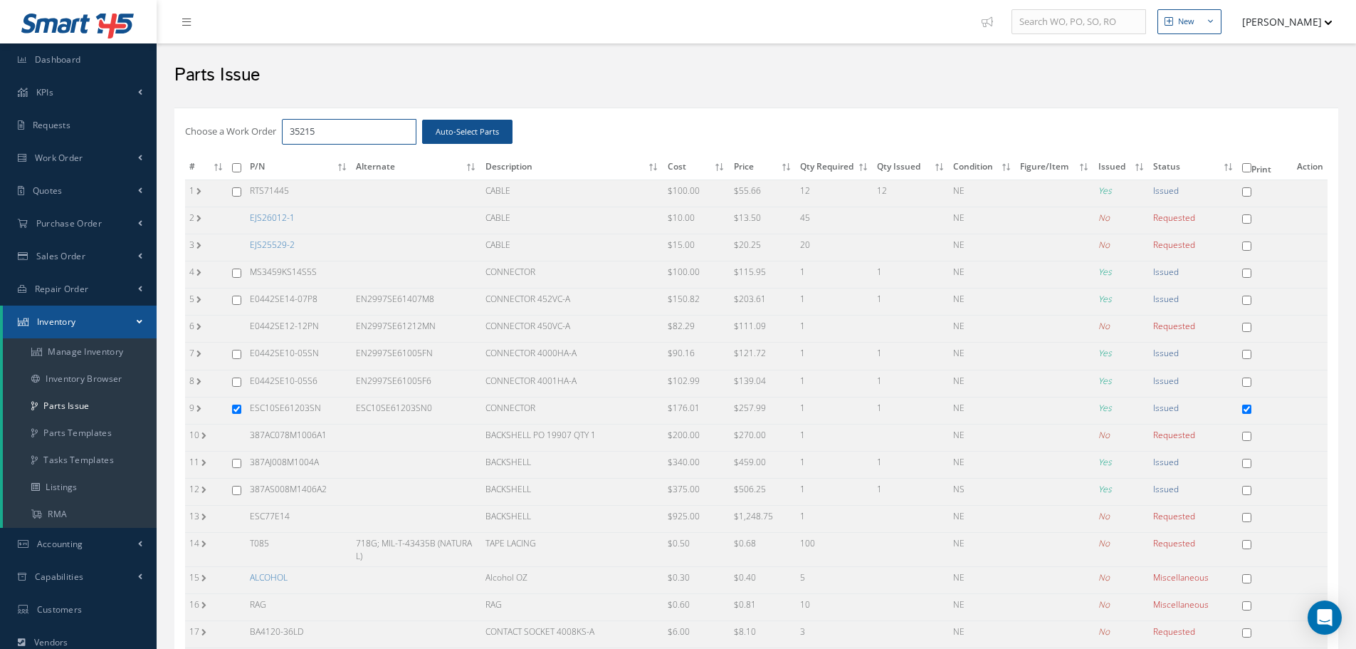
click at [349, 132] on input "35215" at bounding box center [349, 132] width 135 height 26
type input "3521"
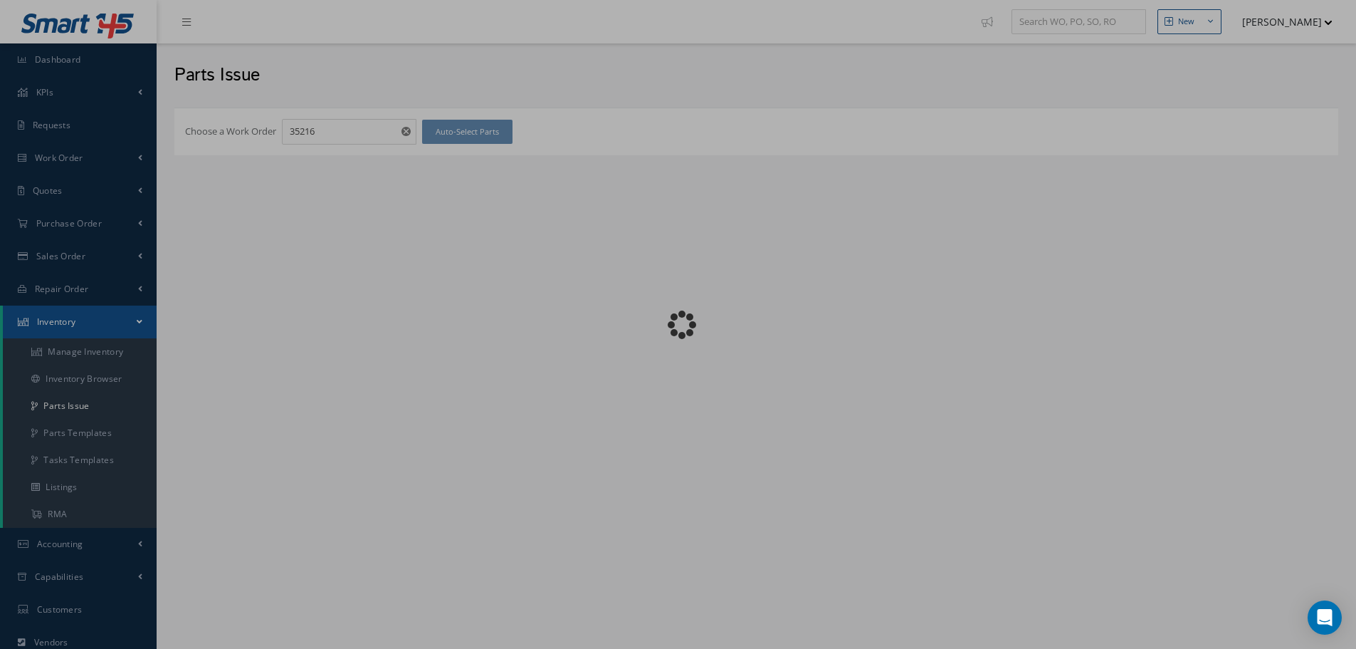
checkbox input "false"
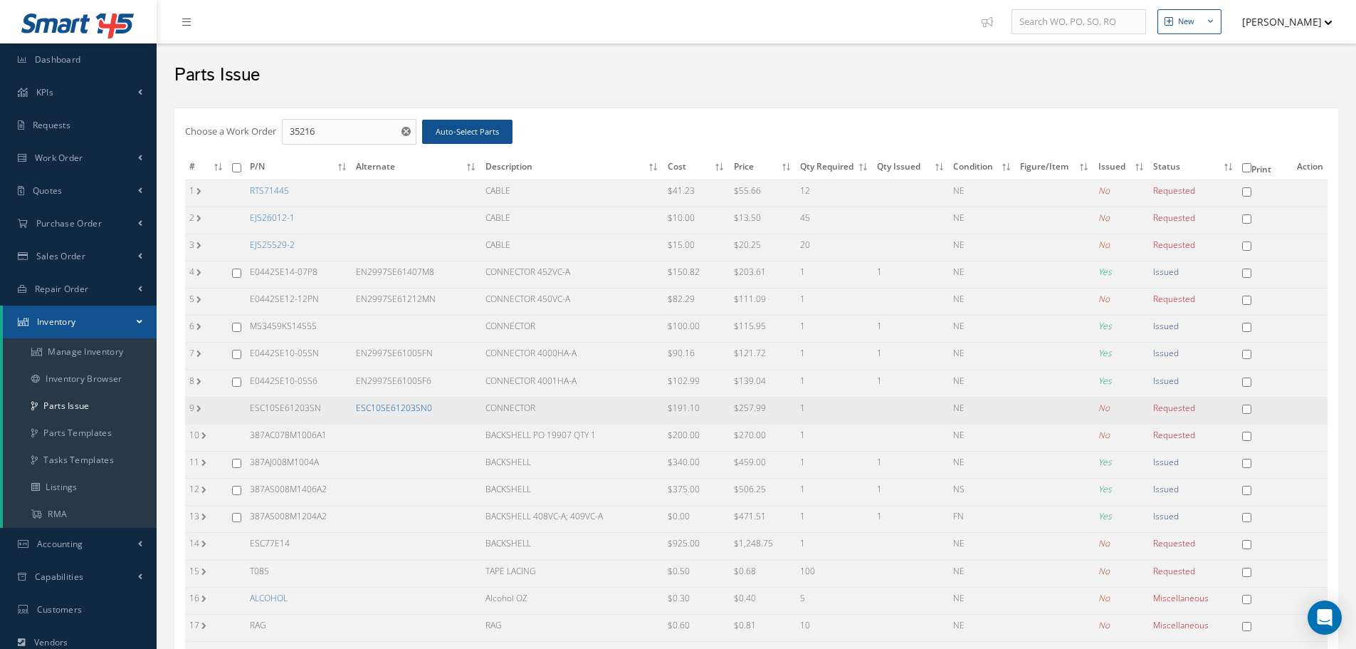
click at [402, 413] on link "ESC10SE61203SN0" at bounding box center [394, 408] width 76 height 12
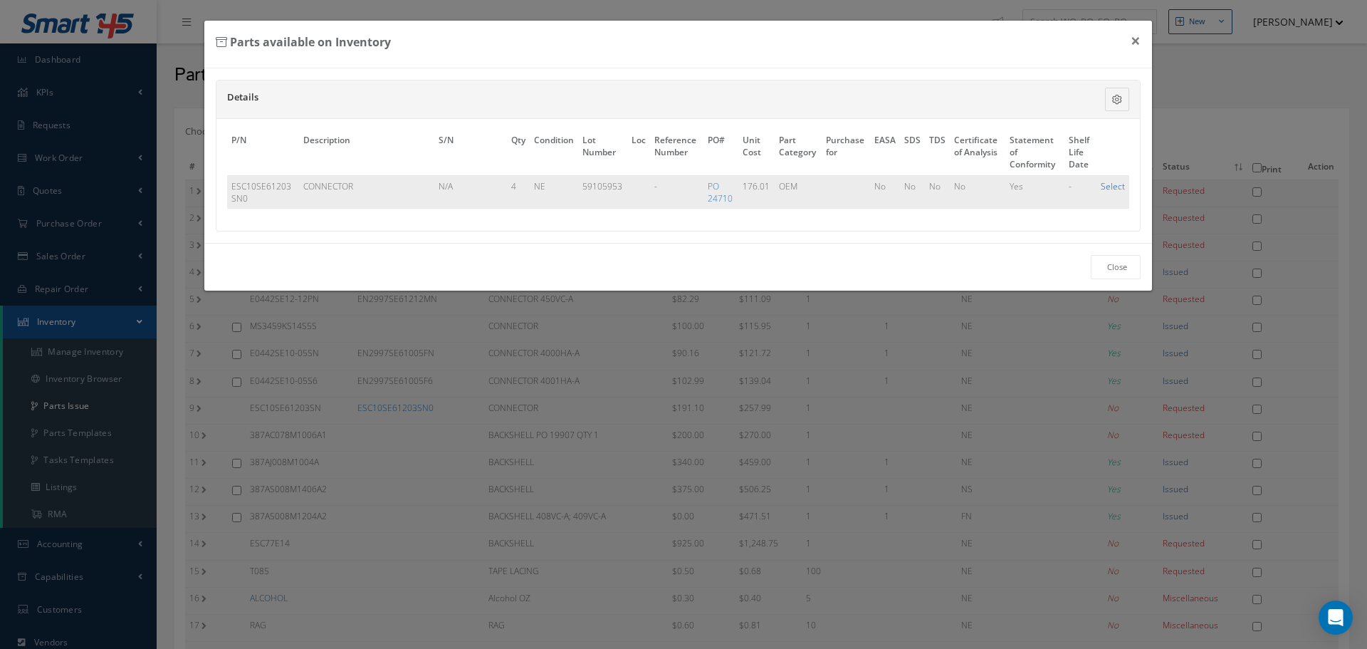
click at [1114, 186] on link "Select" at bounding box center [1113, 186] width 24 height 12
checkbox input "true"
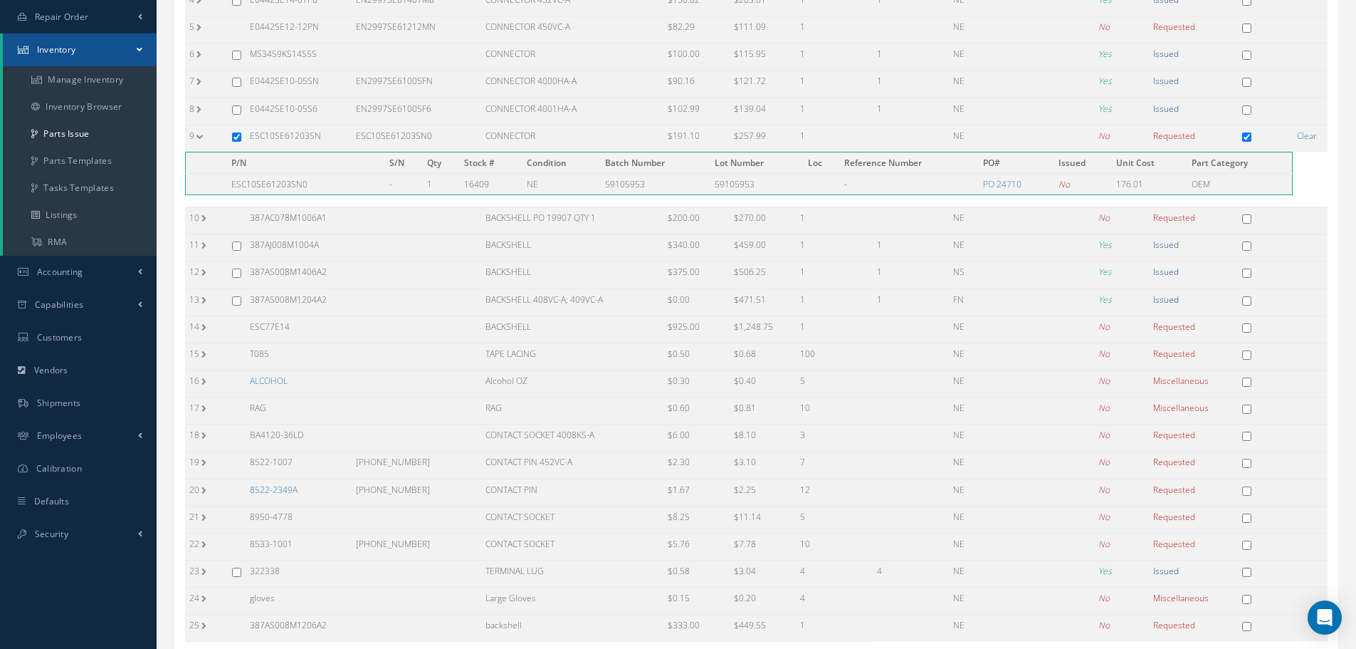
scroll to position [378, 0]
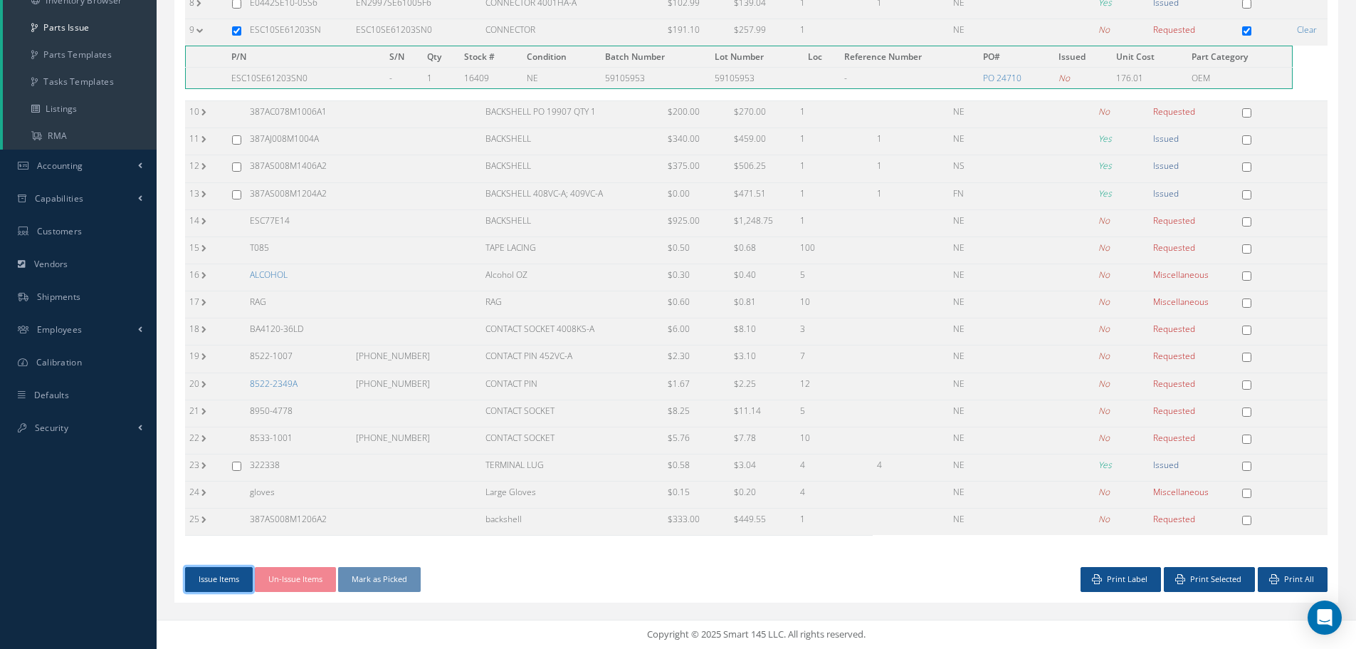
click at [201, 577] on button "Issue Items" at bounding box center [219, 579] width 68 height 25
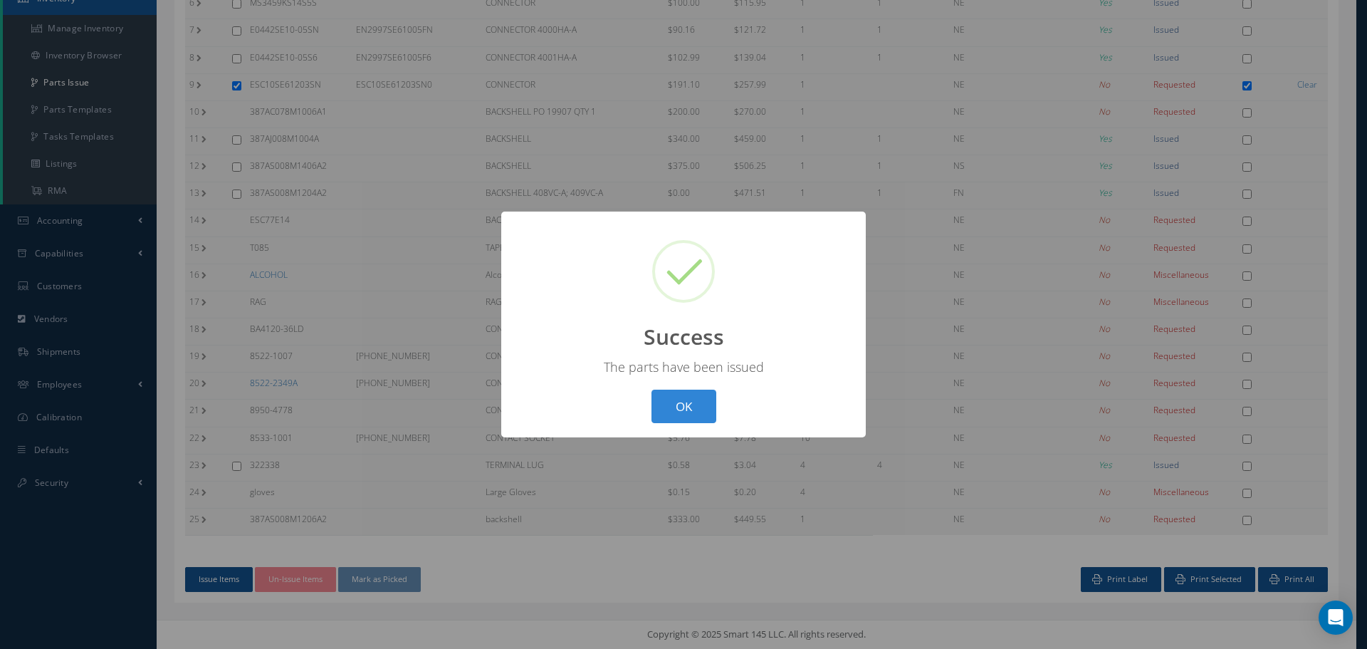
click at [676, 407] on button "OK" at bounding box center [683, 405] width 65 height 33
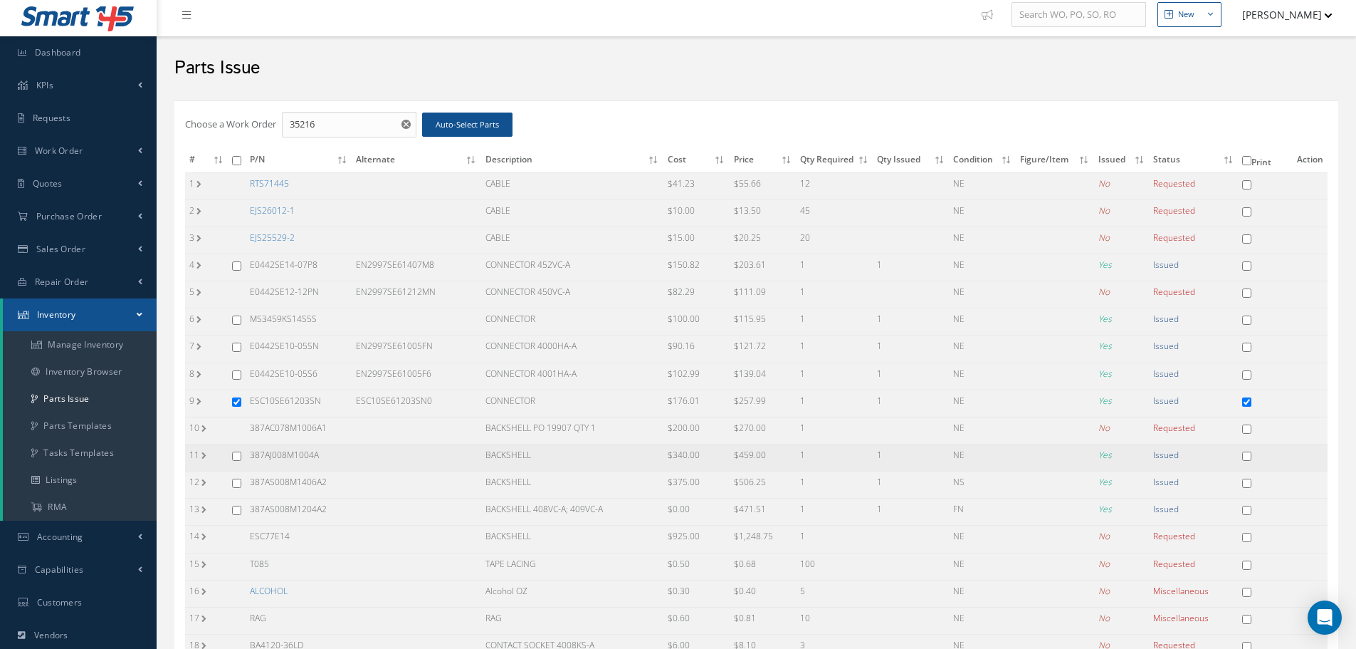
scroll to position [0, 0]
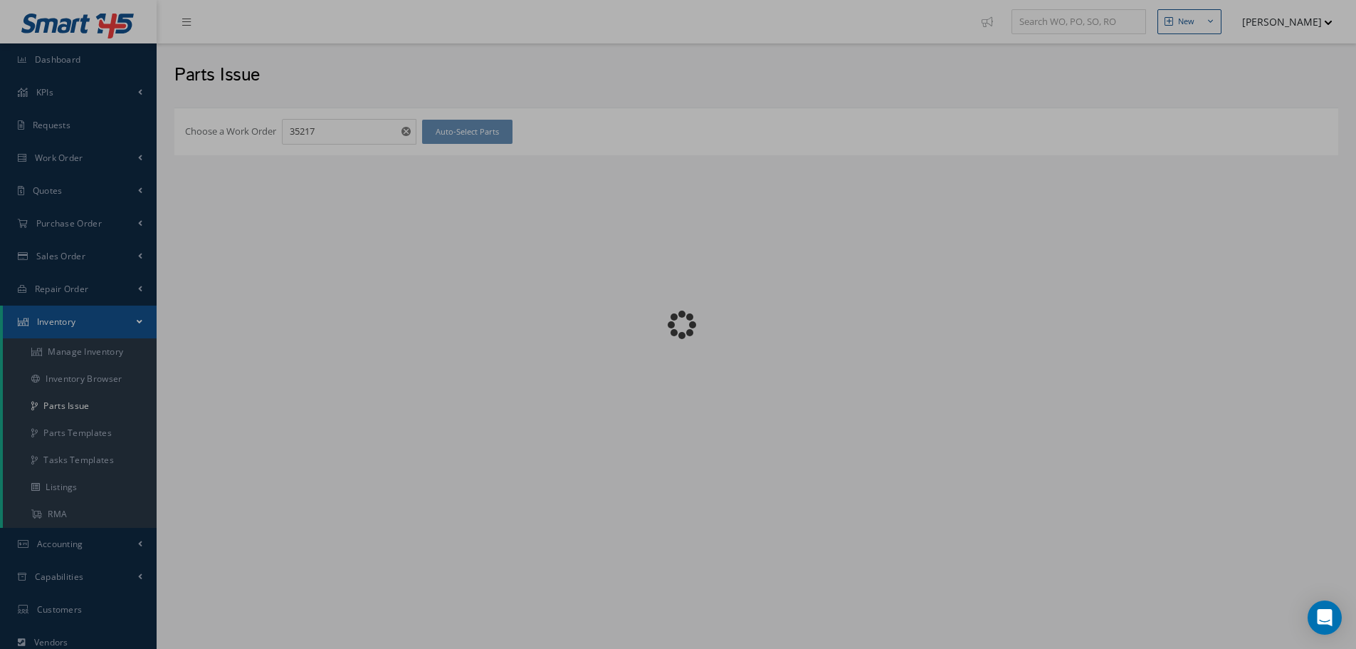
checkbox input "false"
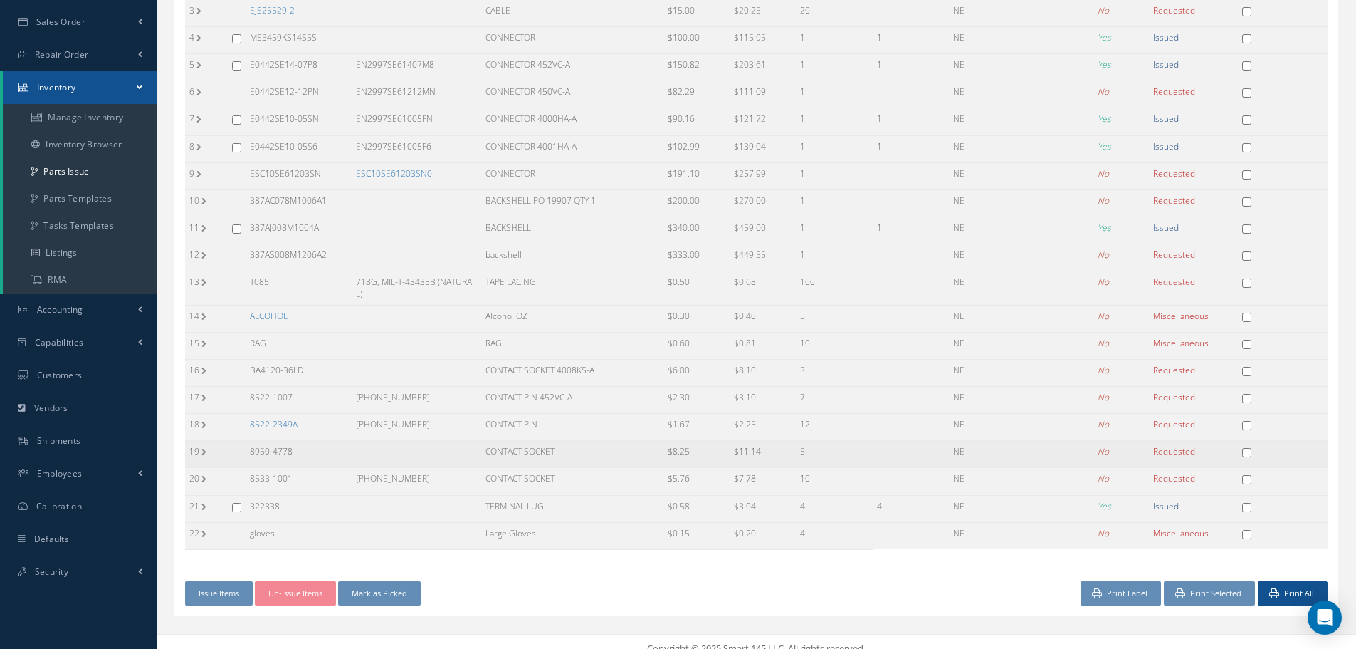
scroll to position [248, 0]
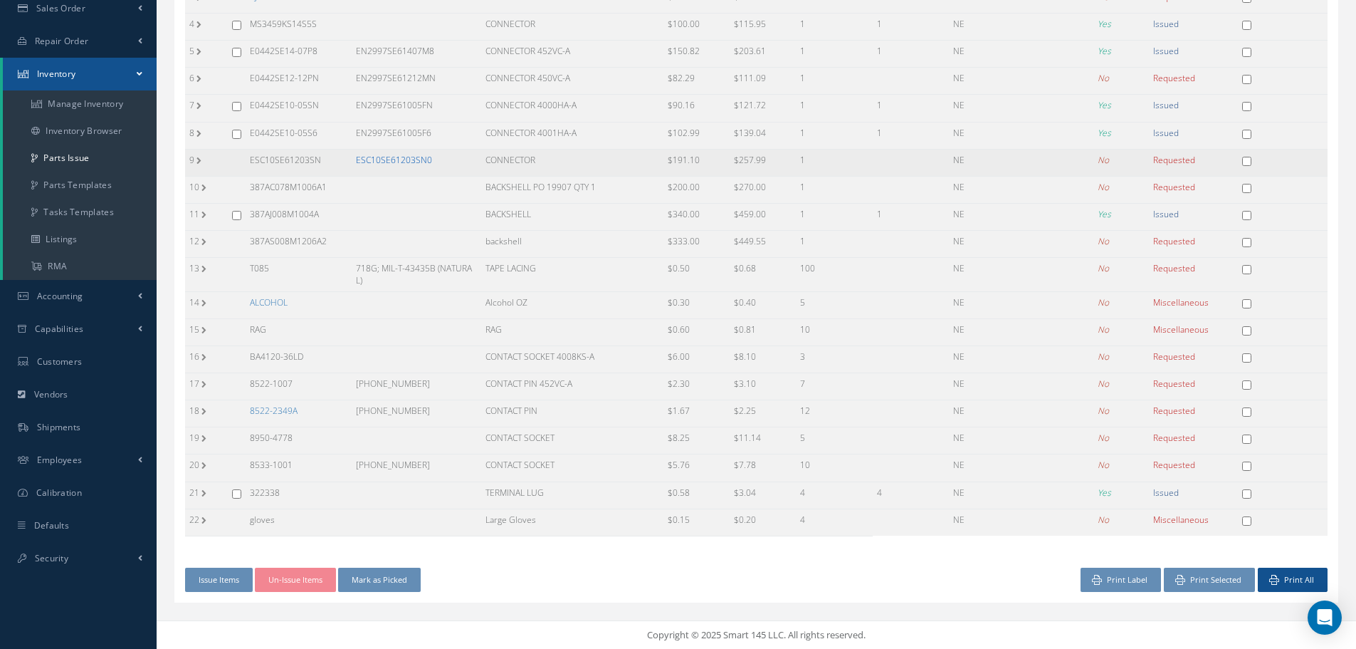
click at [388, 156] on link "ESC10SE61203SN0" at bounding box center [394, 160] width 76 height 12
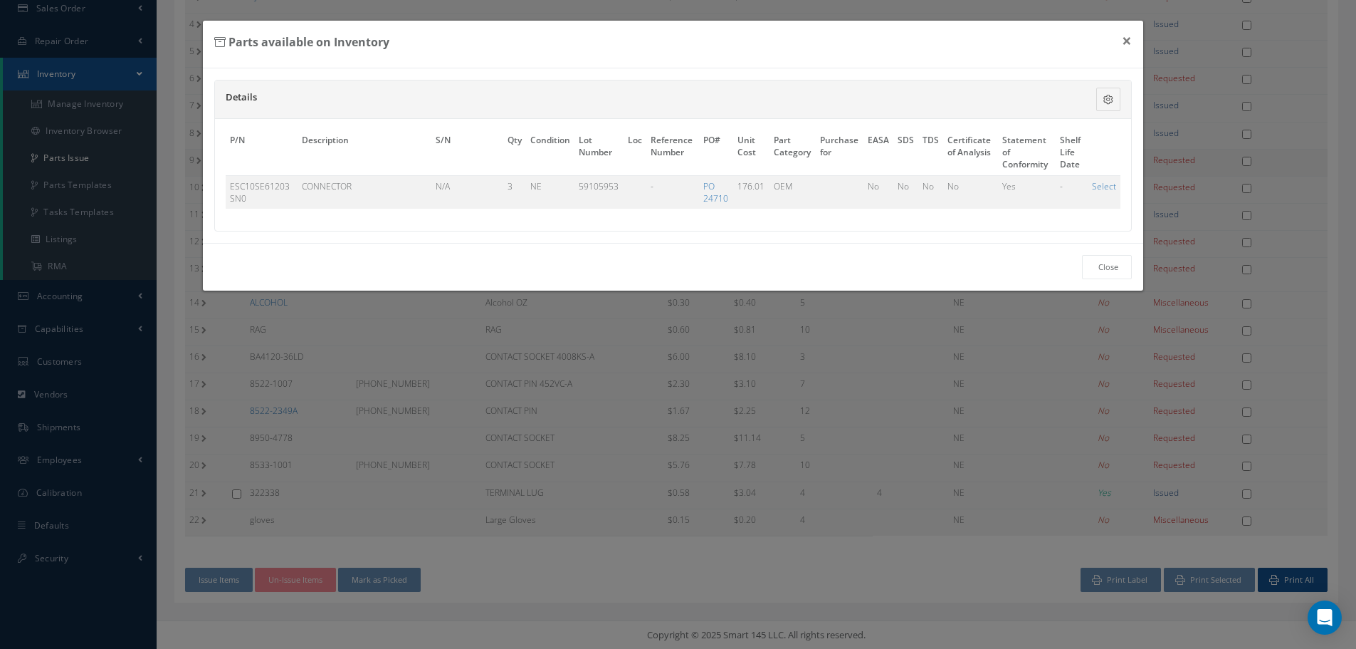
scroll to position [241, 0]
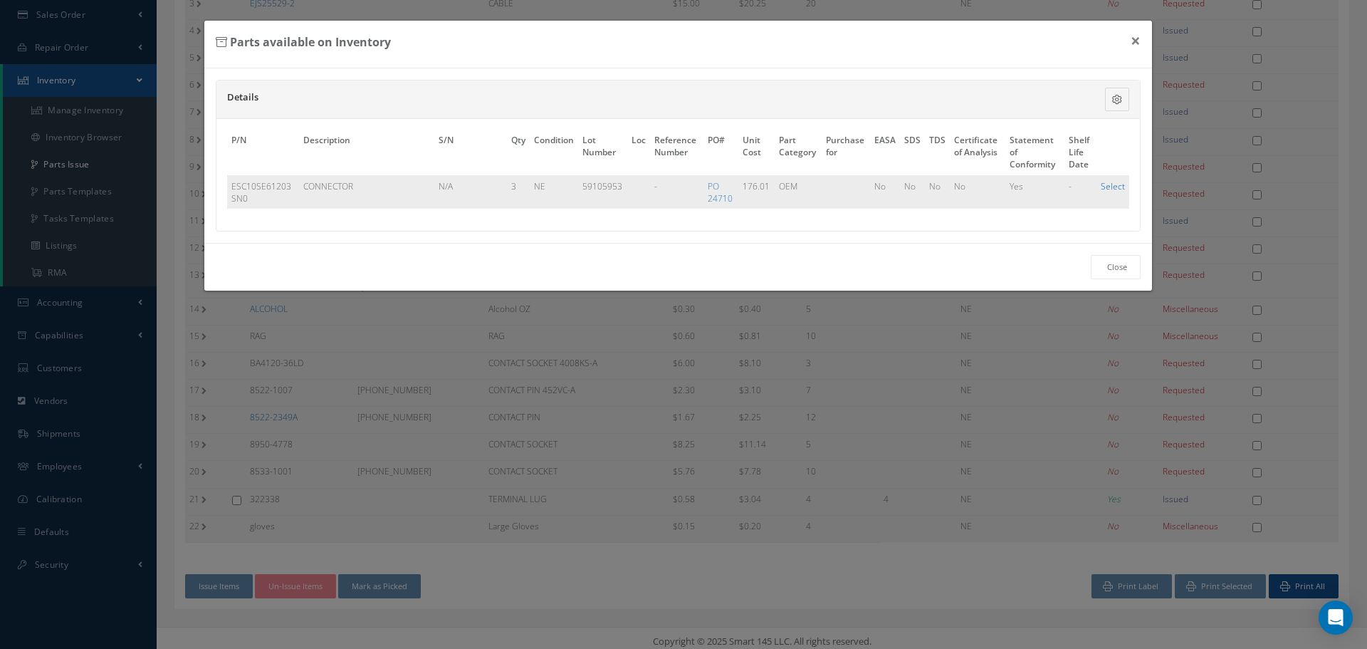
click at [1111, 189] on link "Select" at bounding box center [1113, 186] width 24 height 12
checkbox input "true"
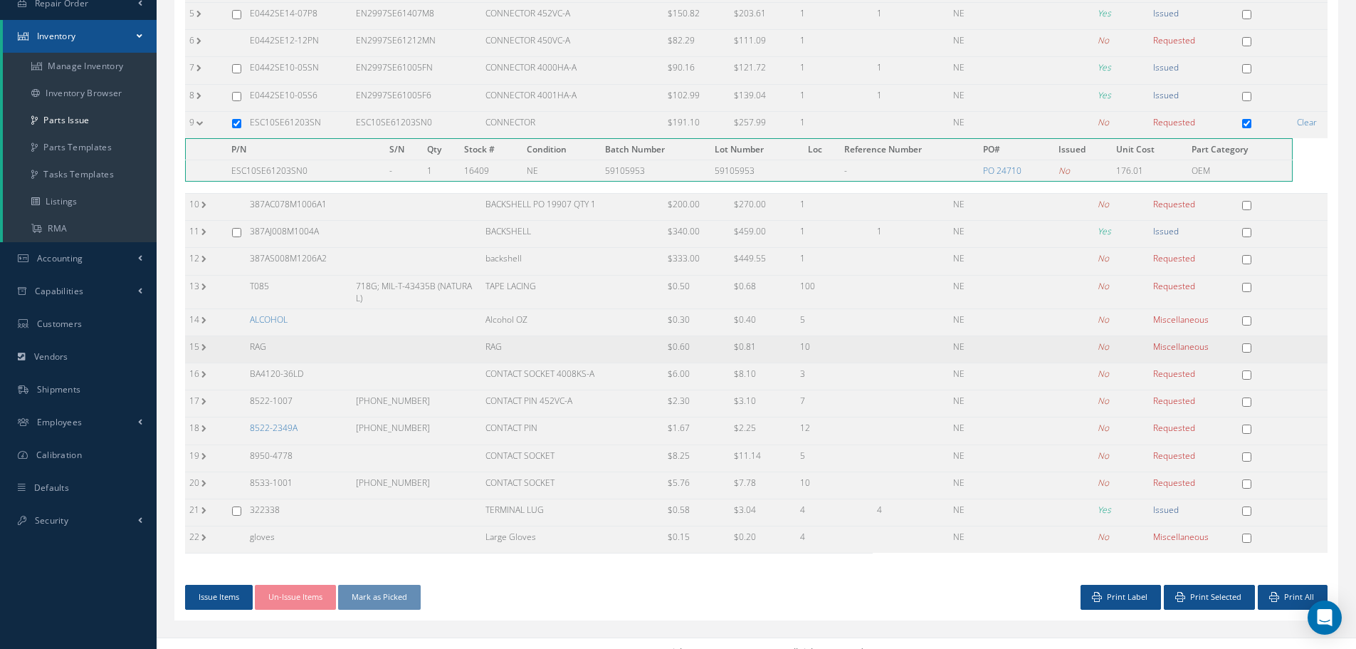
scroll to position [303, 0]
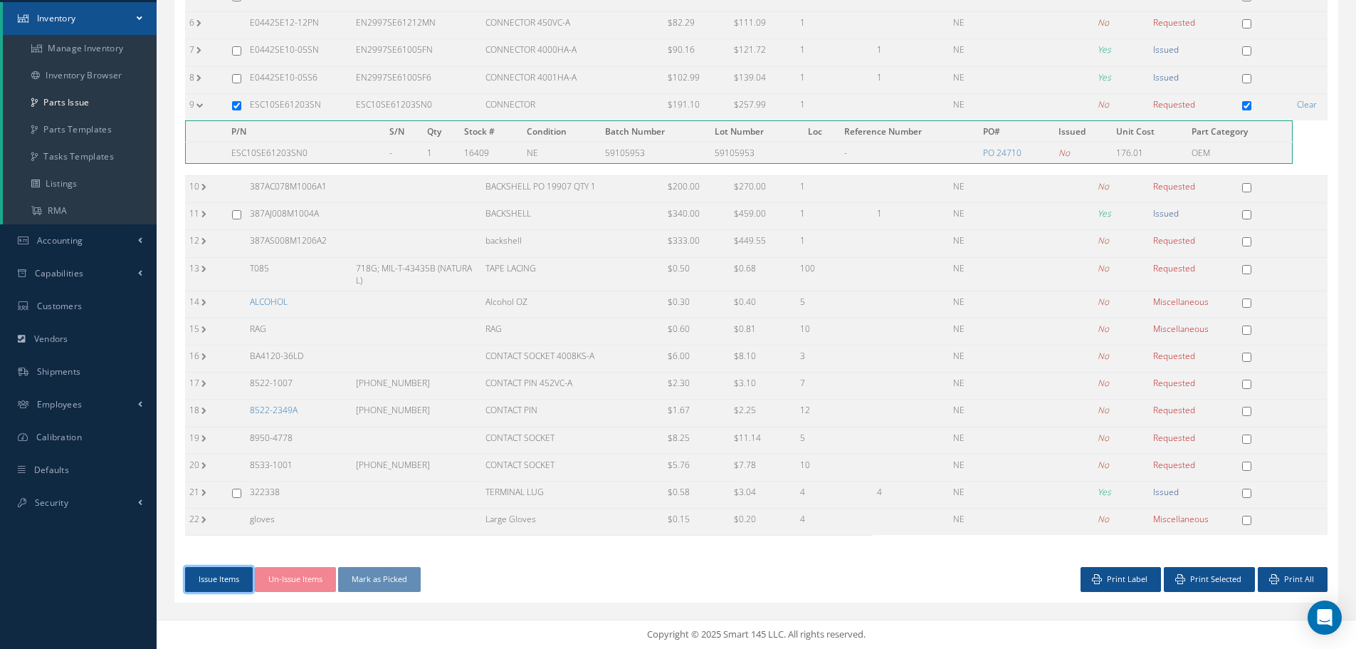
click at [234, 580] on button "Issue Items" at bounding box center [219, 579] width 68 height 25
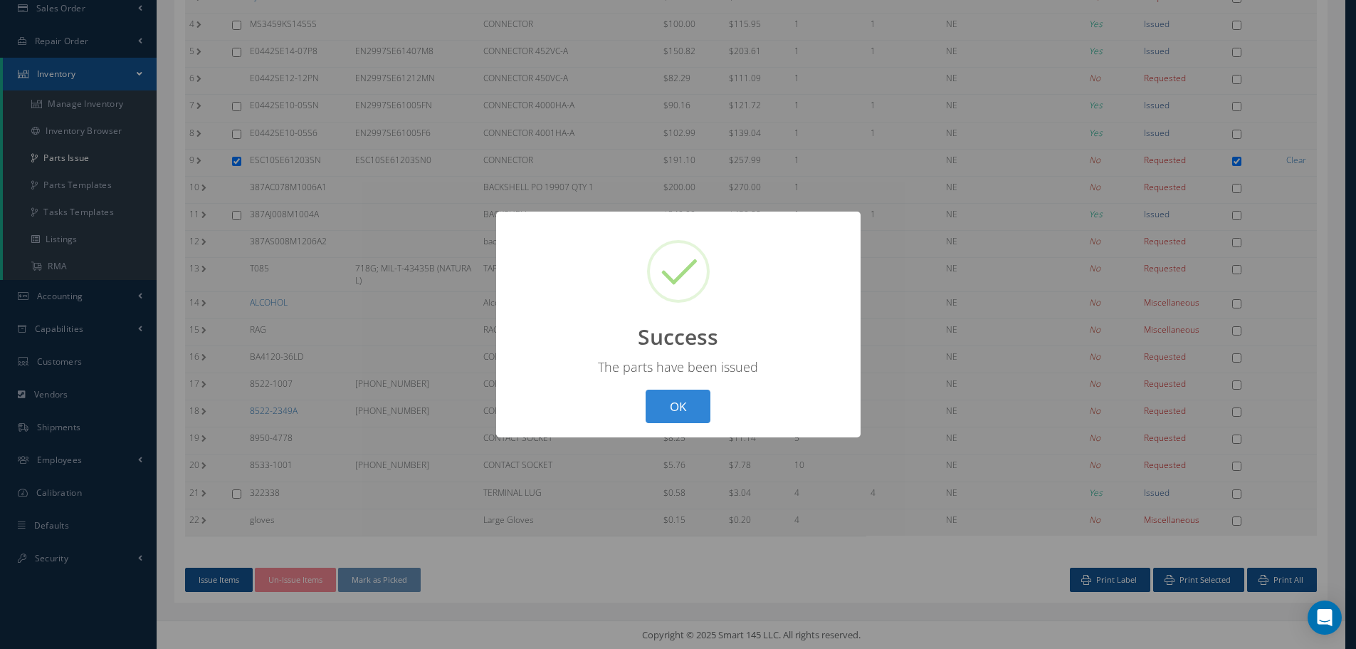
scroll to position [241, 0]
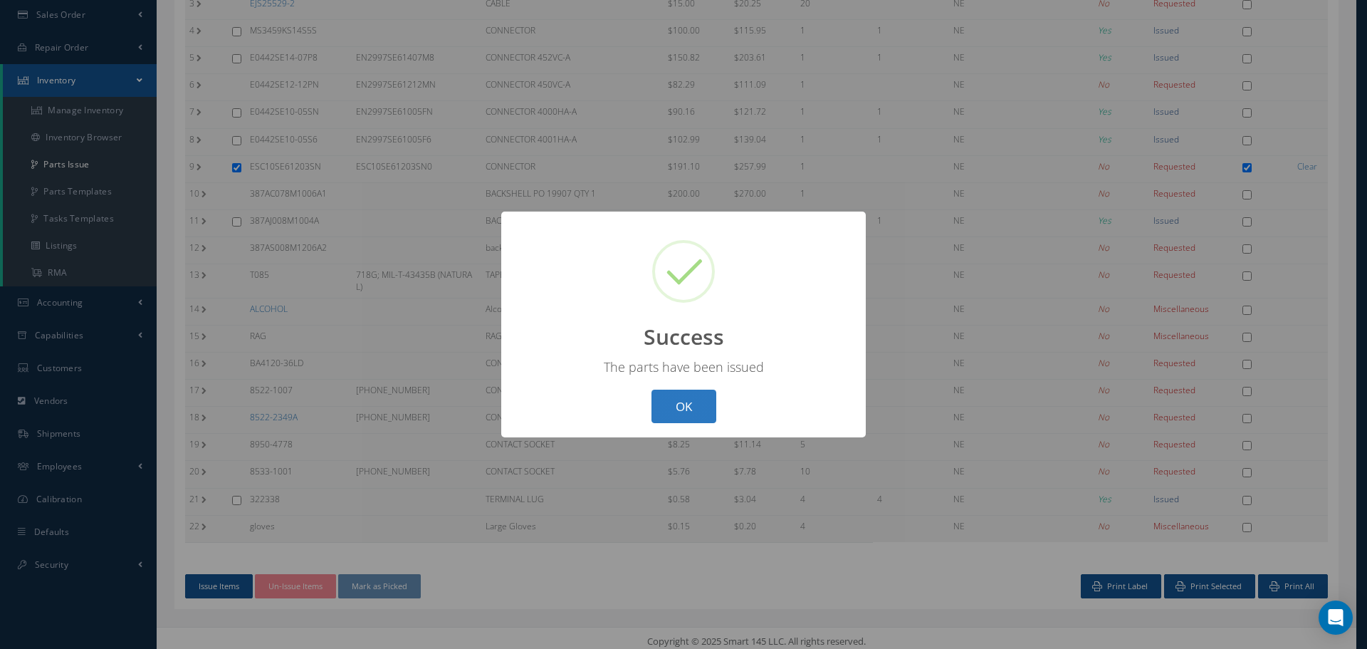
click at [706, 412] on button "OK" at bounding box center [683, 405] width 65 height 33
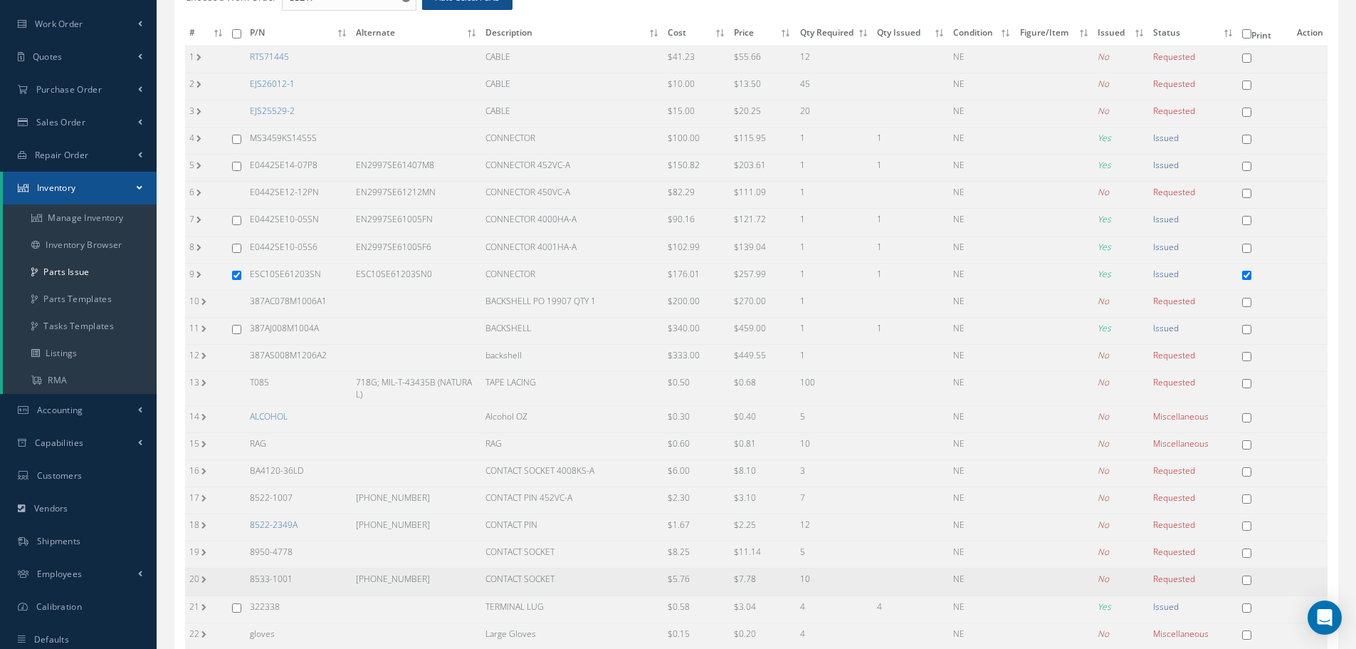
scroll to position [99, 0]
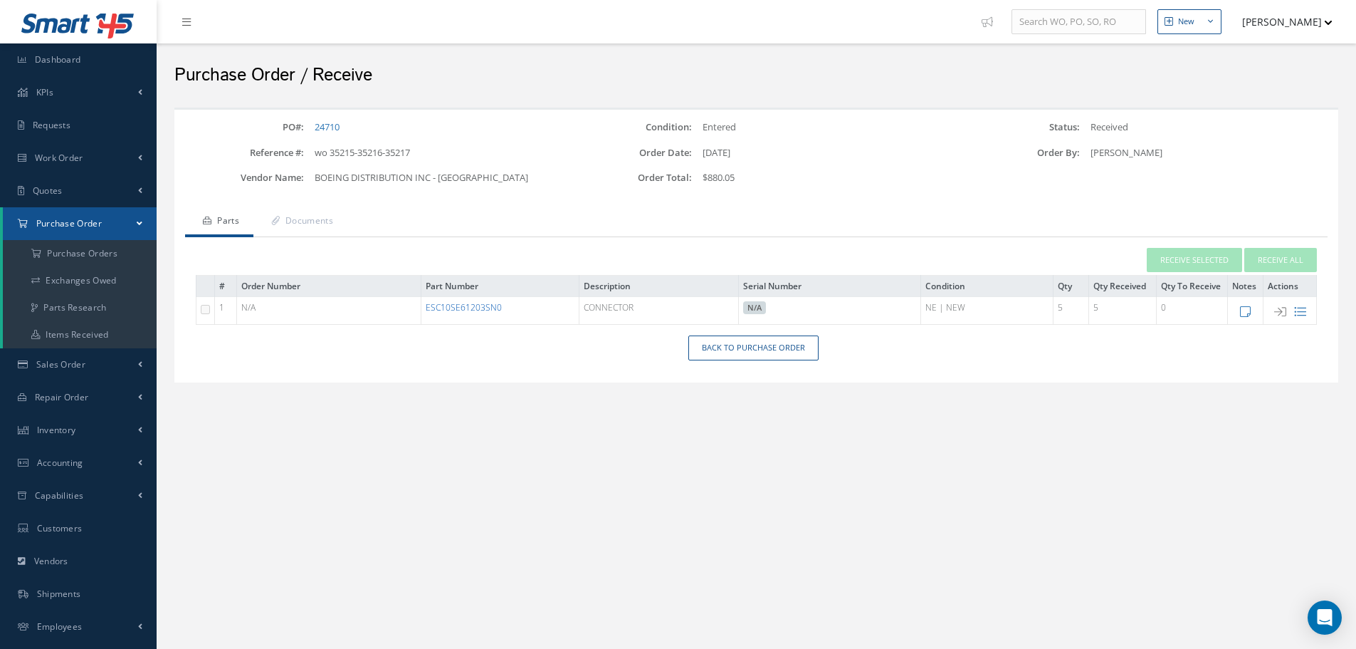
click at [461, 308] on link "ESC10SE61203SN0" at bounding box center [464, 307] width 76 height 12
click at [743, 347] on link "Back to Purchase Order" at bounding box center [753, 347] width 130 height 25
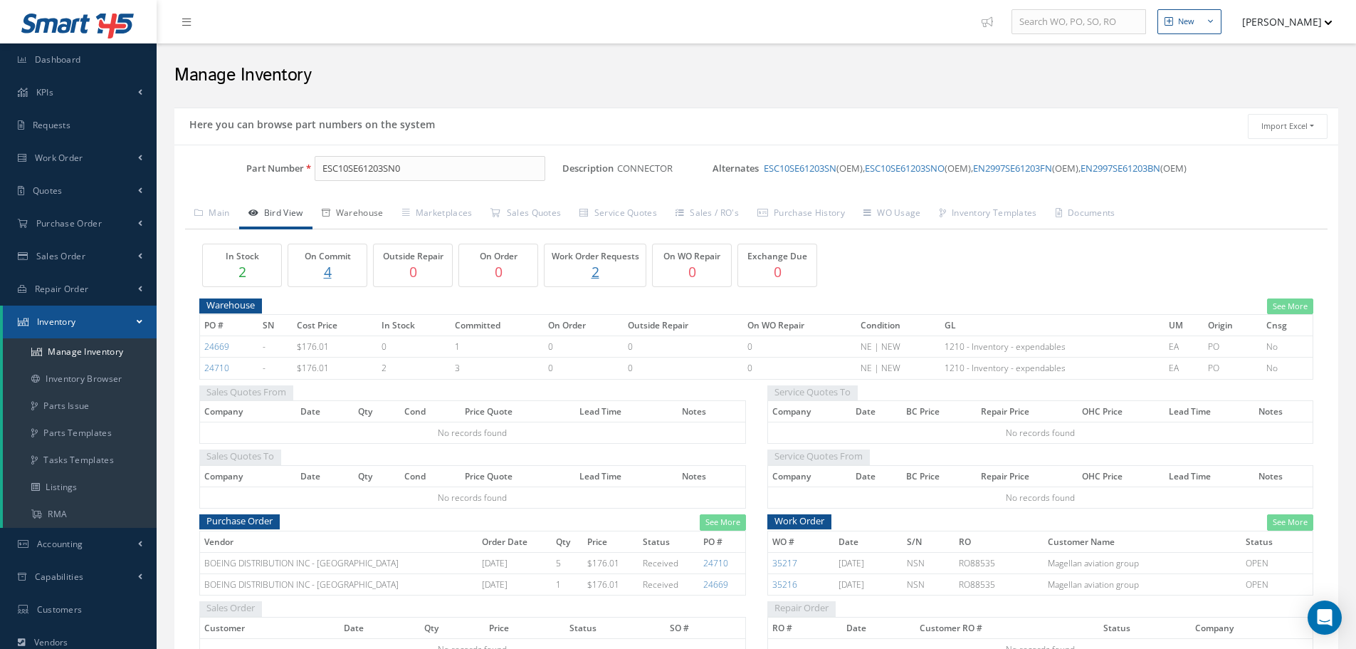
click at [373, 216] on link "Warehouse" at bounding box center [353, 214] width 80 height 30
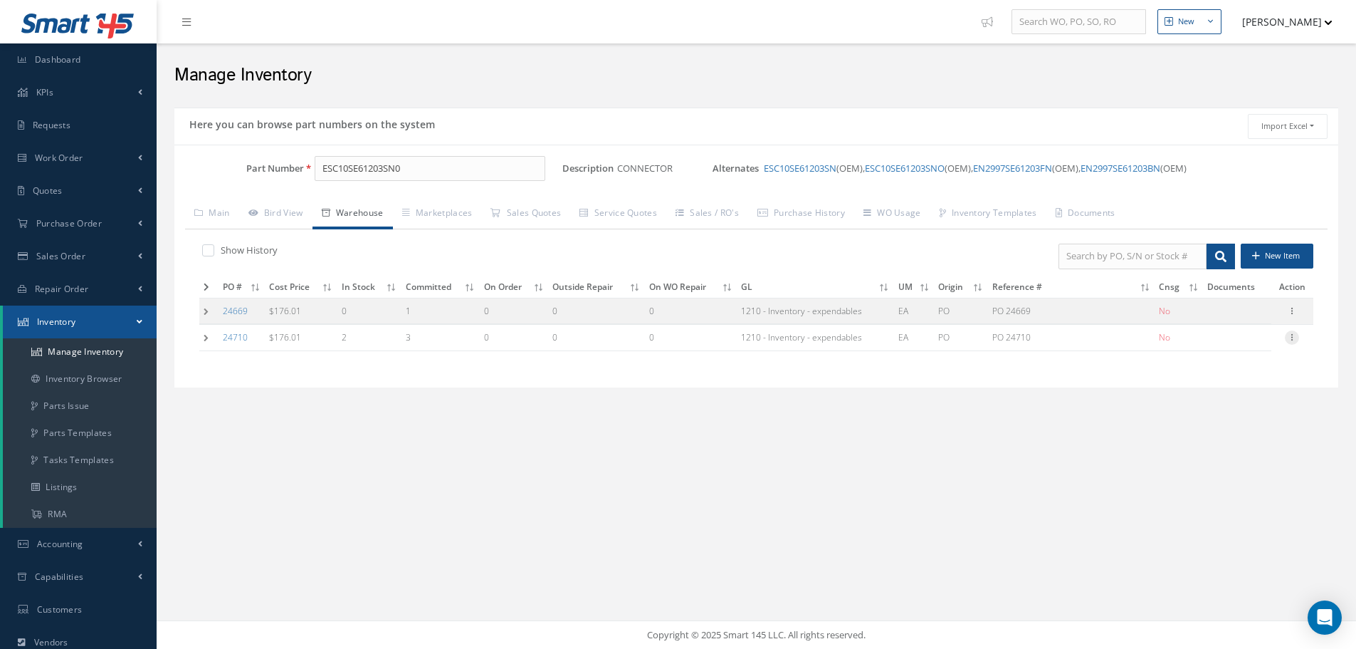
click at [1294, 335] on icon at bounding box center [1292, 335] width 14 height 11
click at [1232, 343] on link "Edit" at bounding box center [1226, 346] width 112 height 19
type input "176.01"
type input "[DATE]"
type input "PO 24710"
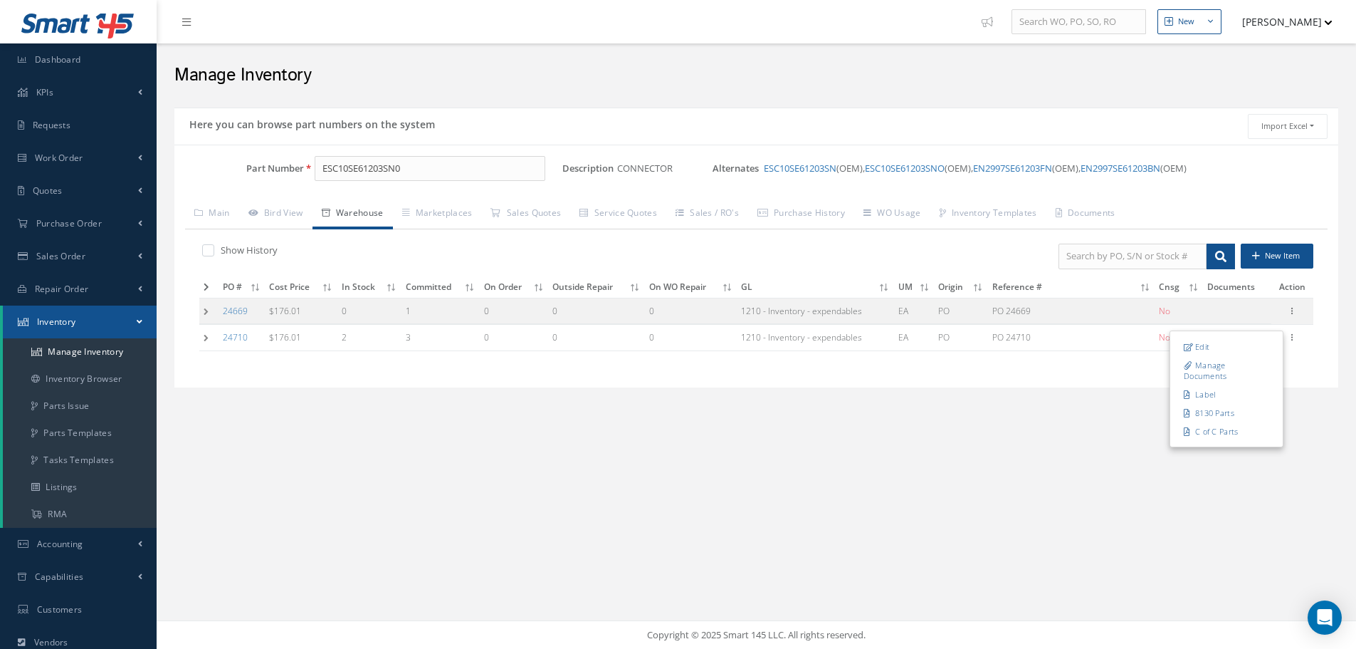
type input "[DATE]"
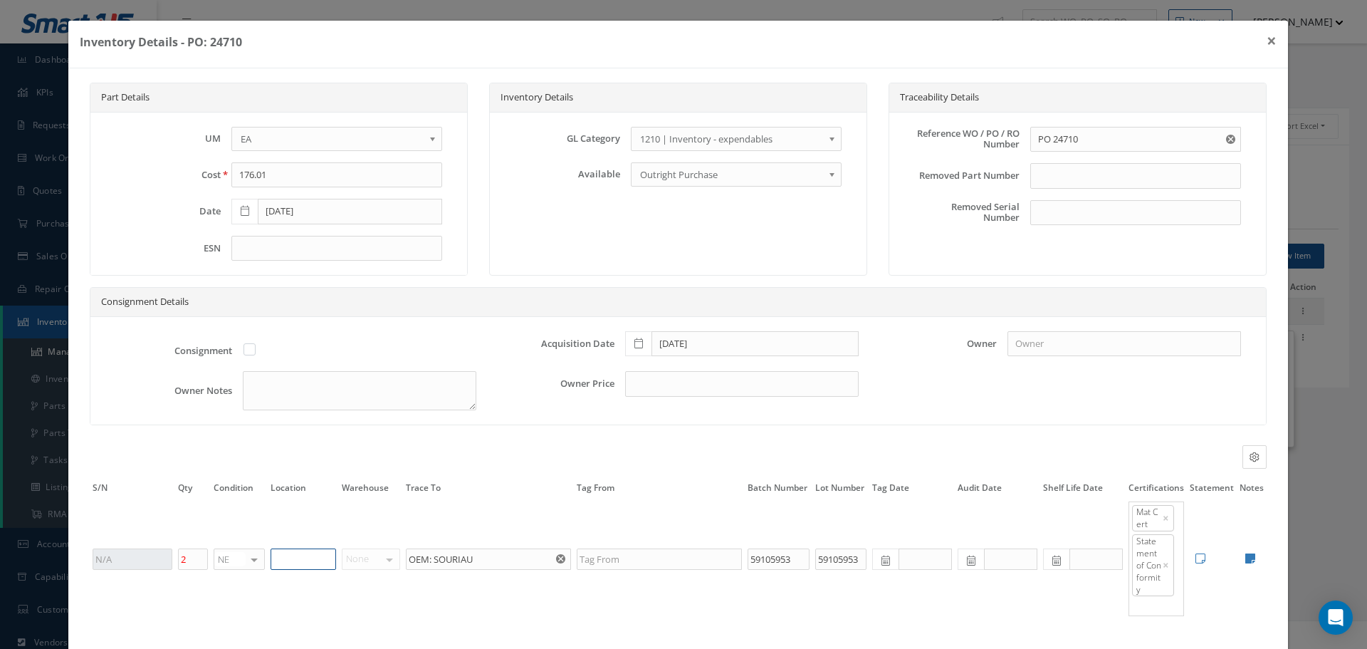
click at [281, 560] on input "text" at bounding box center [303, 558] width 65 height 21
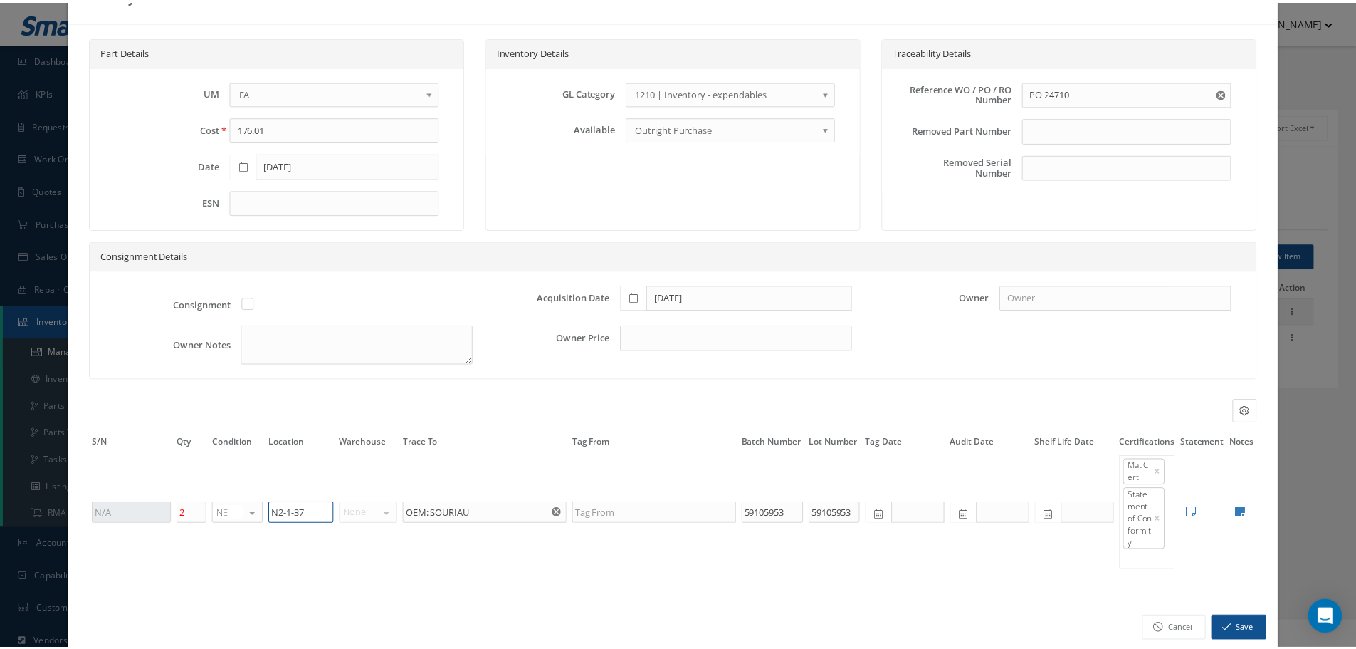
scroll to position [70, 0]
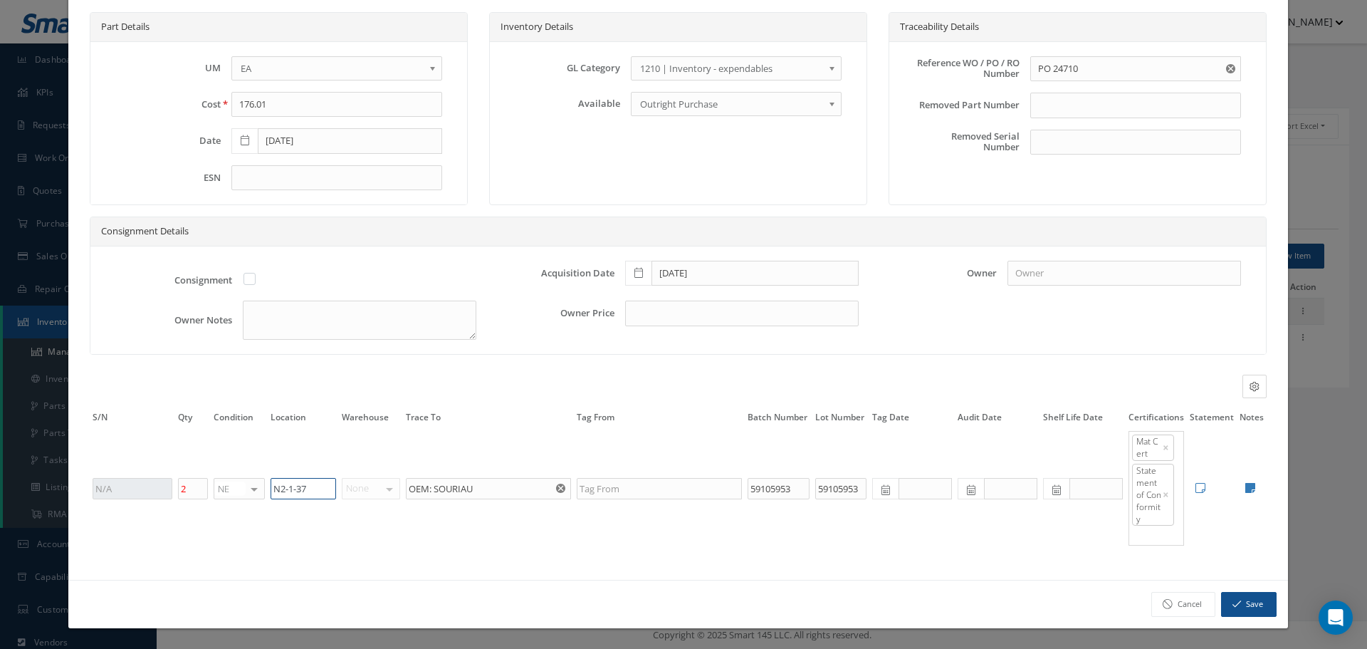
type input "N2-1-37"
click at [1242, 607] on button "Save" at bounding box center [1249, 604] width 56 height 25
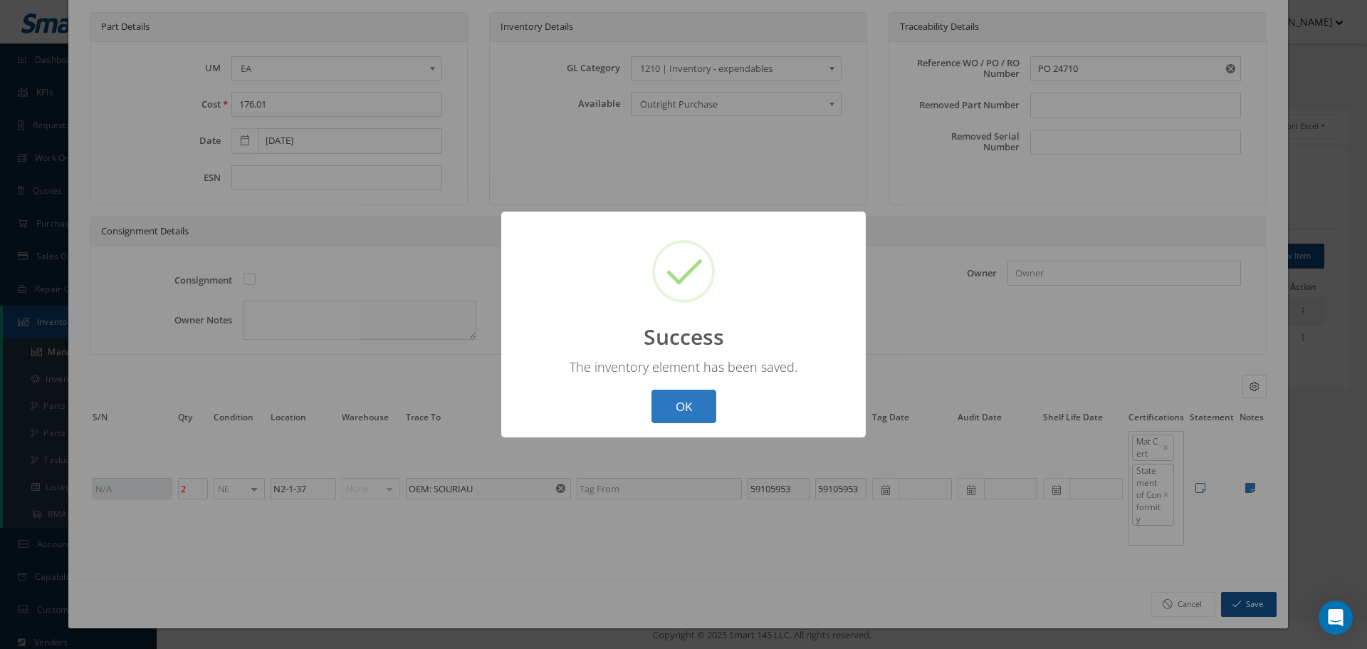
click at [684, 399] on button "OK" at bounding box center [683, 405] width 65 height 33
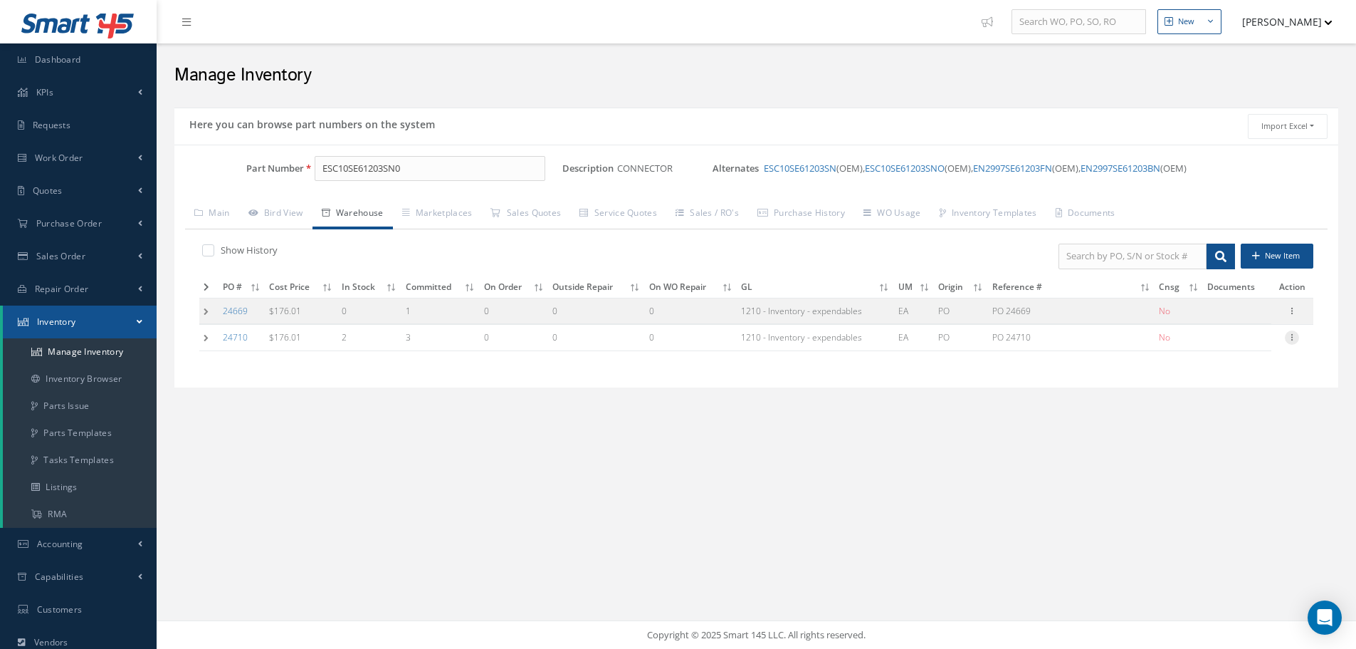
click at [1292, 338] on icon at bounding box center [1292, 335] width 14 height 11
click at [1200, 394] on link "Label" at bounding box center [1226, 394] width 112 height 19
click at [202, 335] on td at bounding box center [208, 338] width 19 height 26
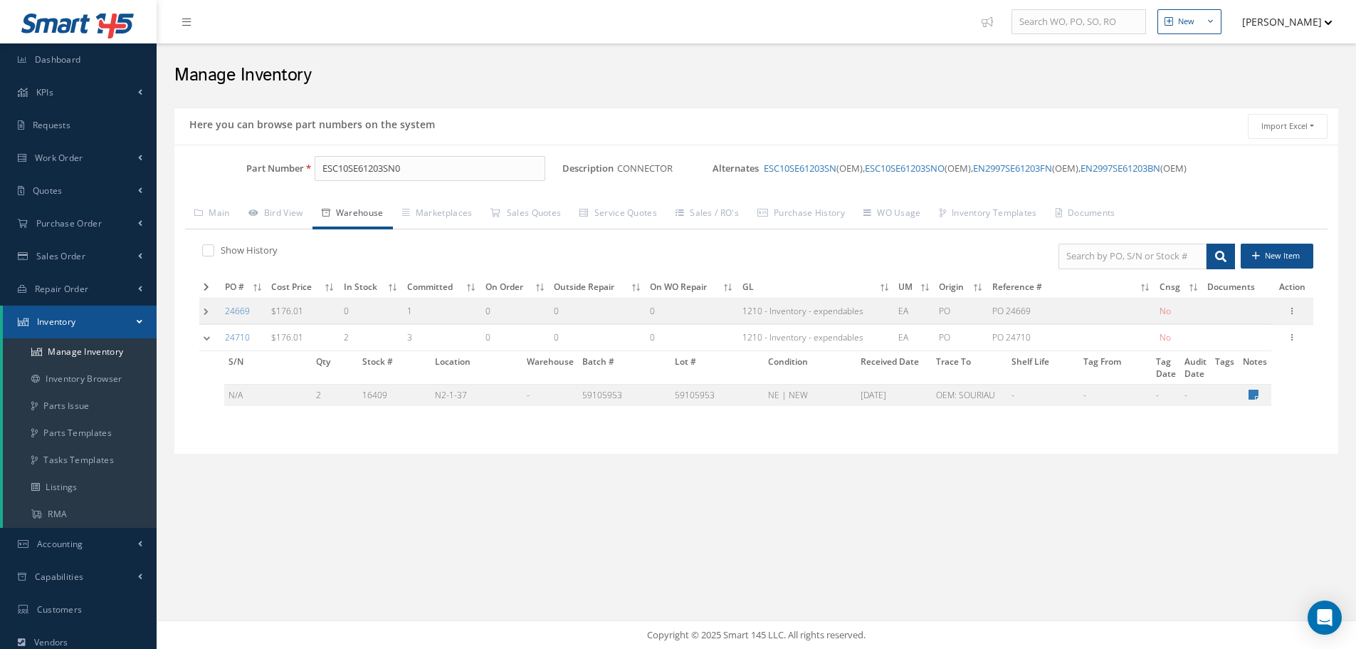
click at [202, 335] on td at bounding box center [209, 338] width 21 height 26
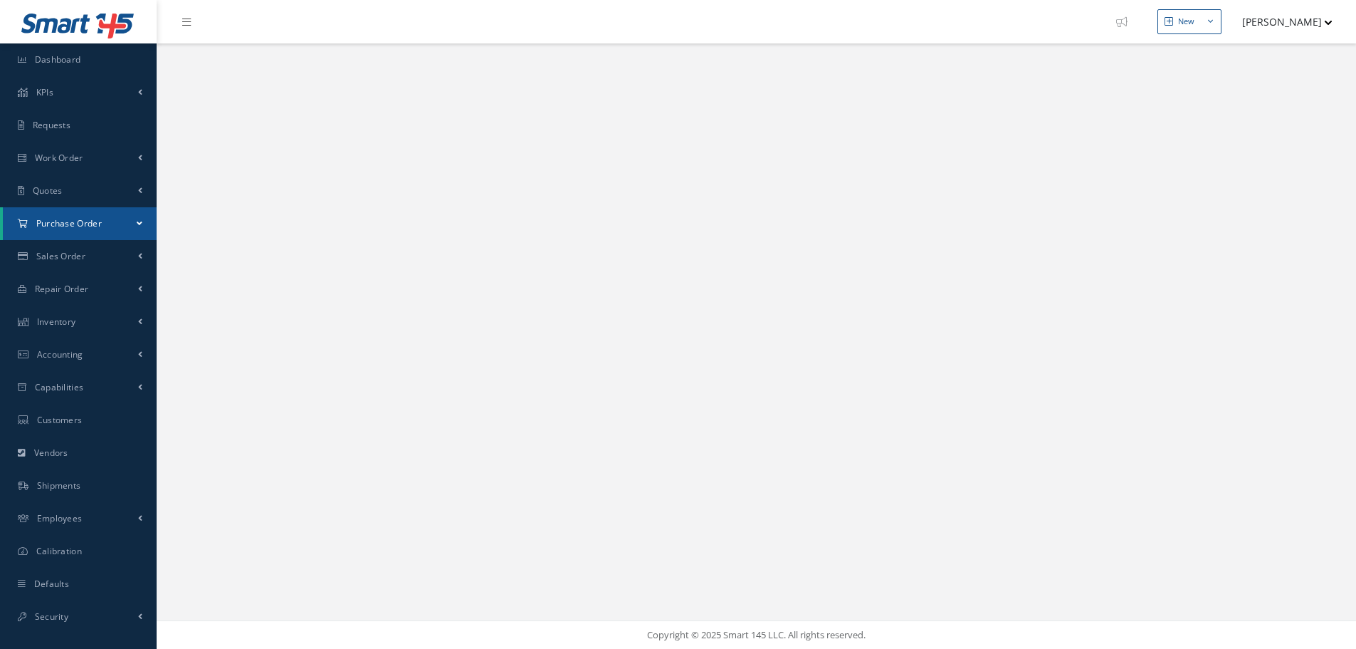
select select "25"
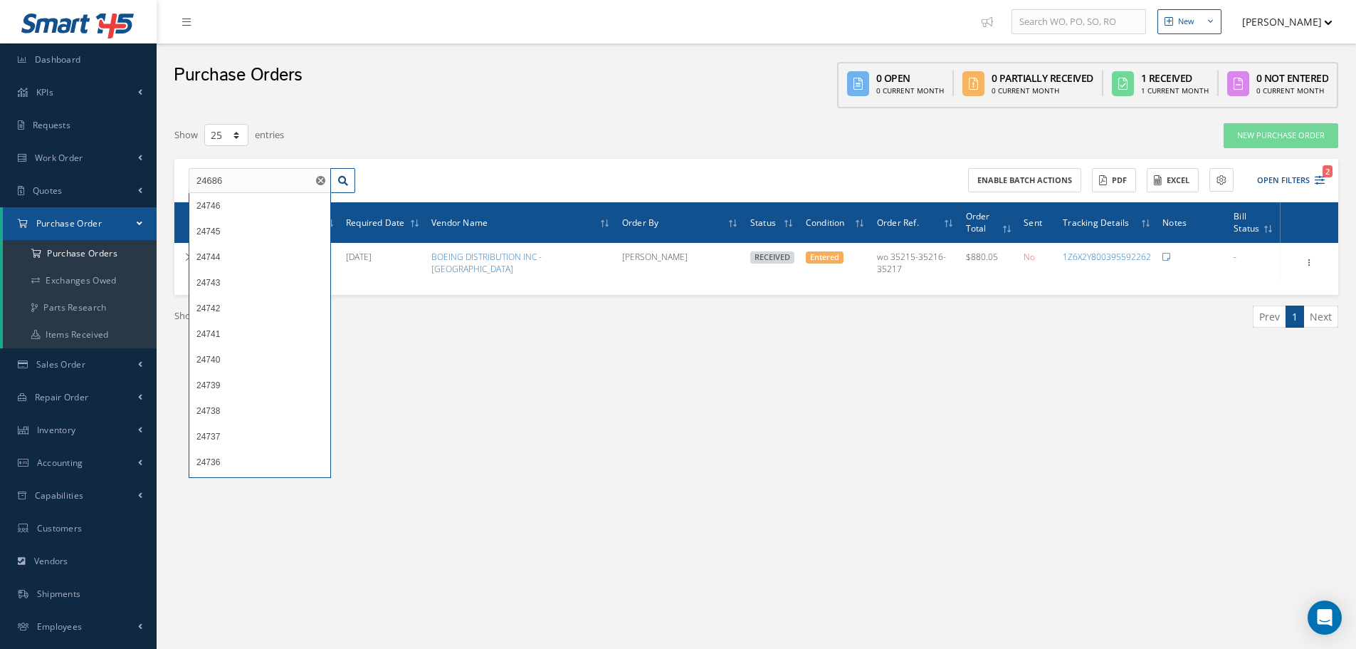
type input "24686"
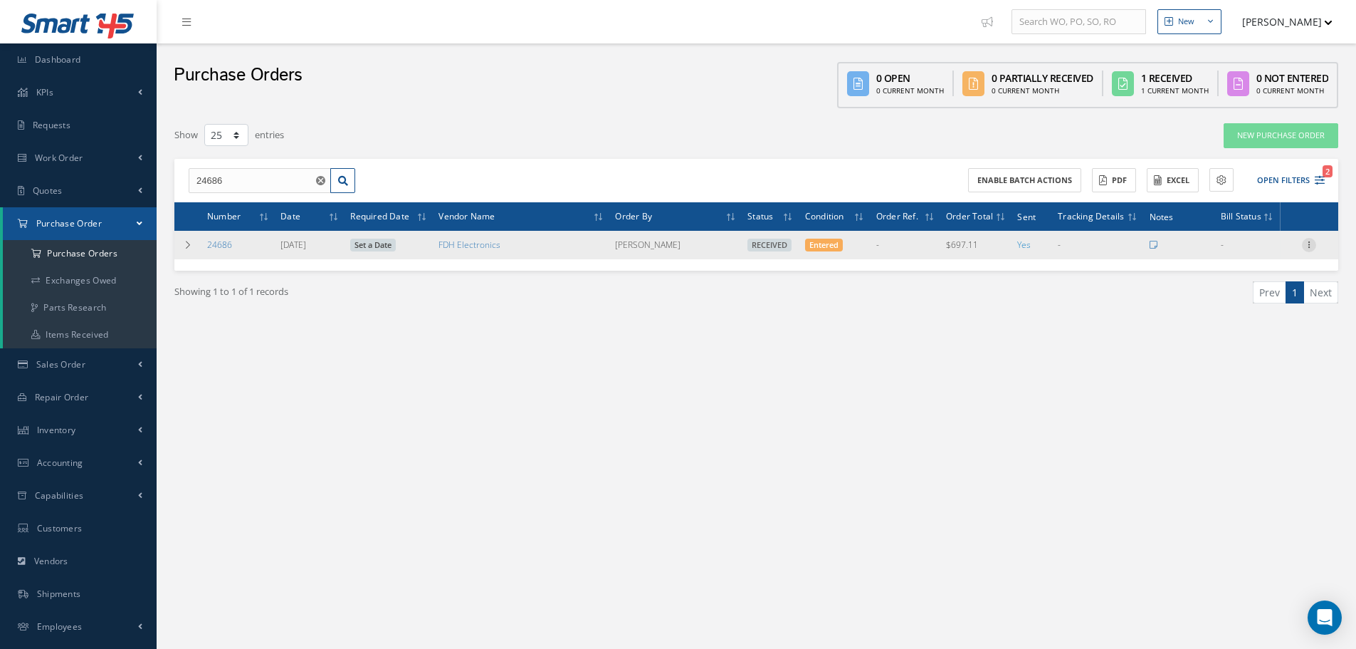
click at [1310, 246] on icon at bounding box center [1309, 243] width 14 height 11
click at [1254, 251] on link "Receiving Details" at bounding box center [1244, 254] width 112 height 19
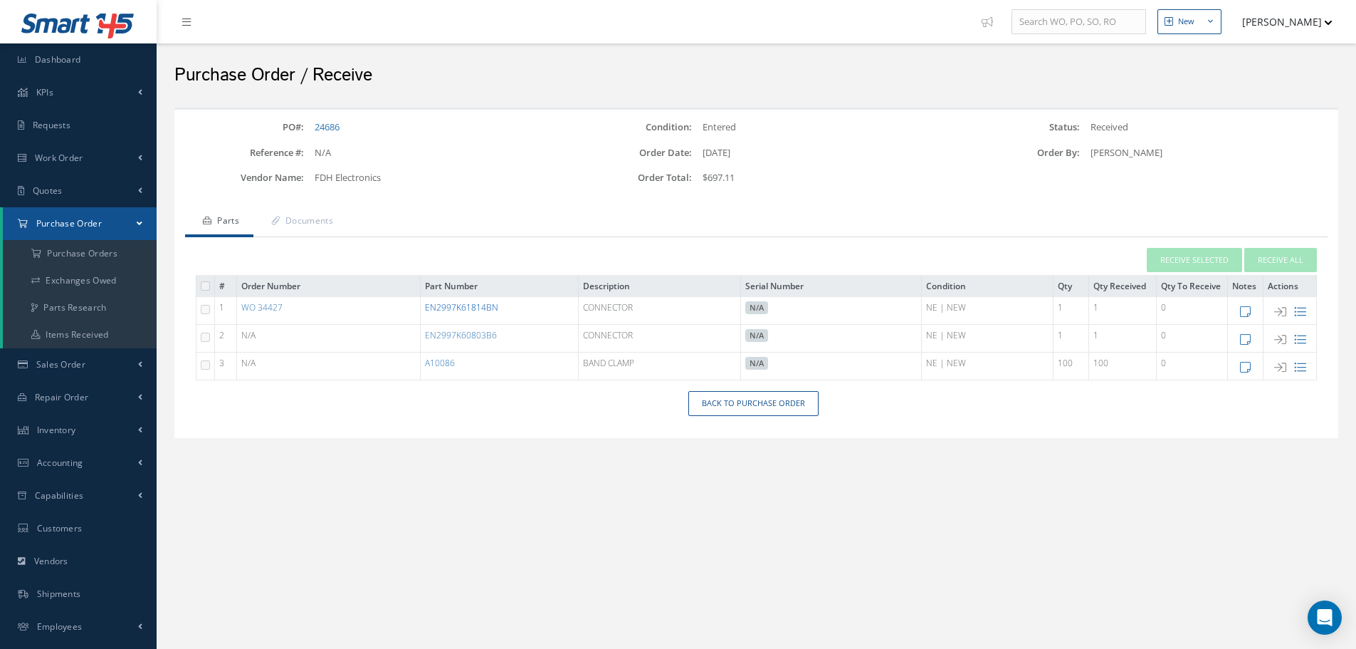
click at [472, 308] on link "EN2997K61814BN" at bounding box center [461, 307] width 73 height 12
click at [464, 335] on link "EN2997K60803B6" at bounding box center [461, 335] width 72 height 12
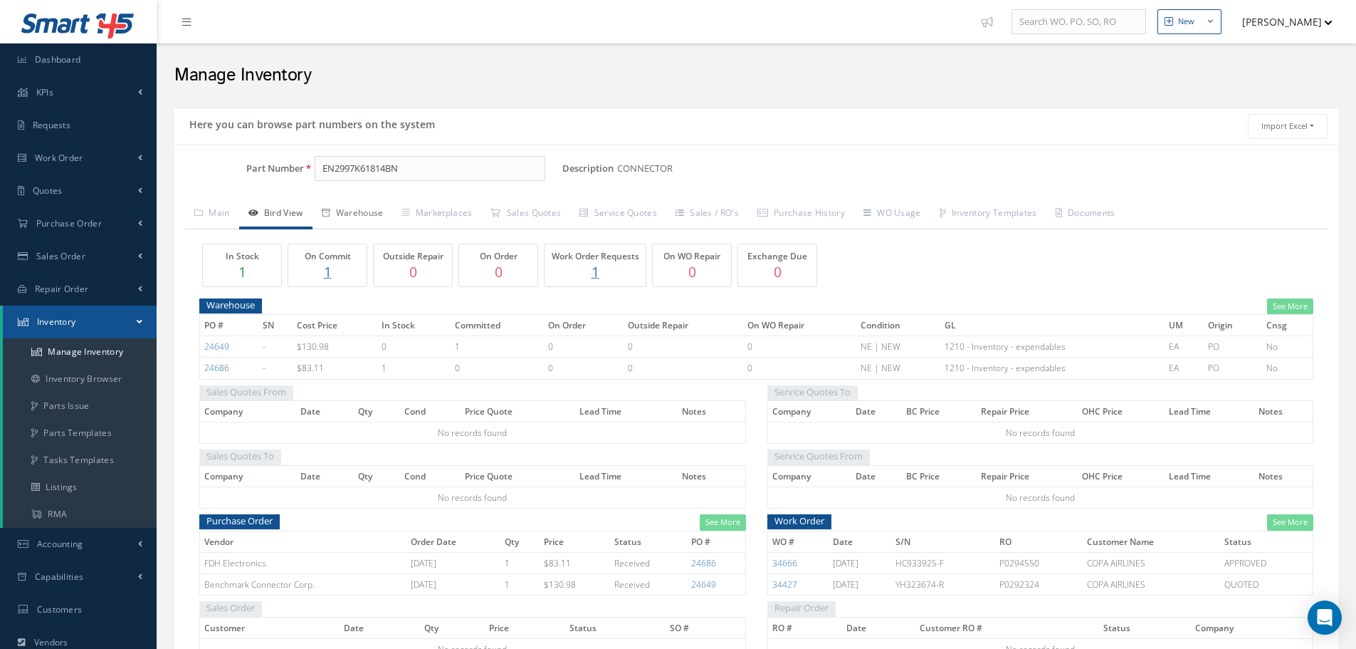
click at [374, 208] on link "Warehouse" at bounding box center [353, 214] width 80 height 30
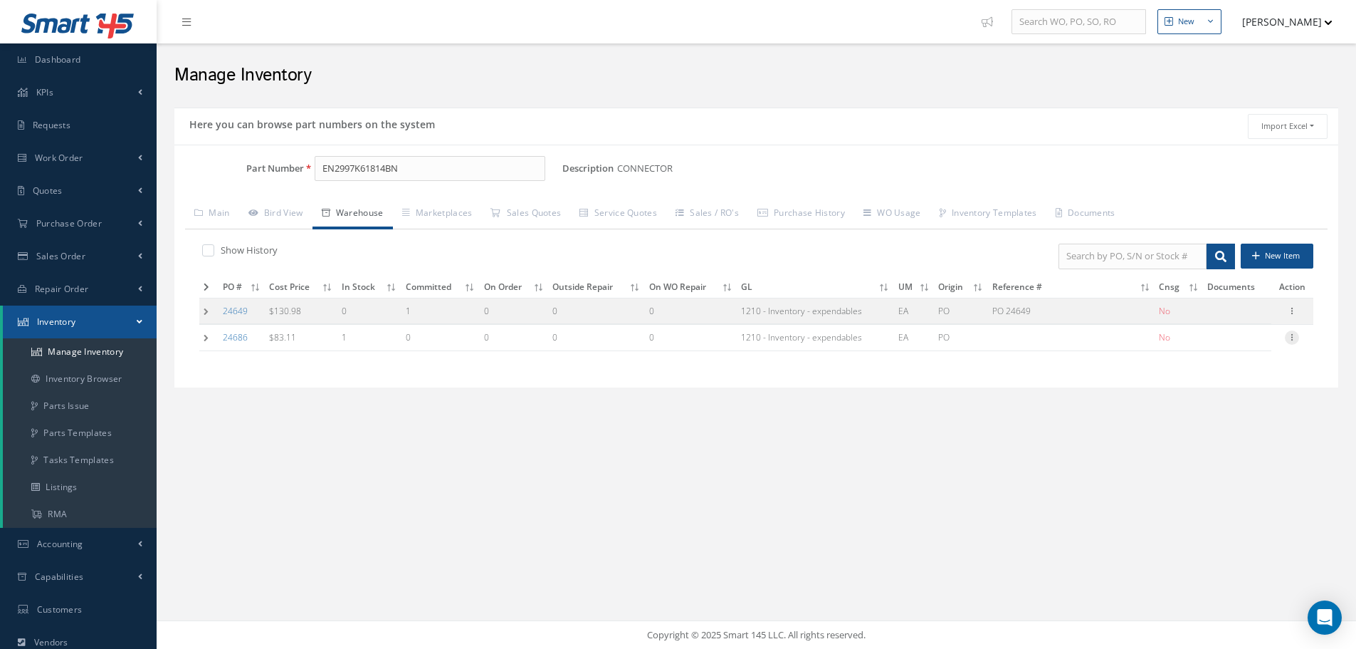
click at [1294, 332] on icon at bounding box center [1292, 335] width 14 height 11
click at [1257, 340] on link "Edit" at bounding box center [1226, 346] width 112 height 19
type input "83.11"
type input "08/27/2025"
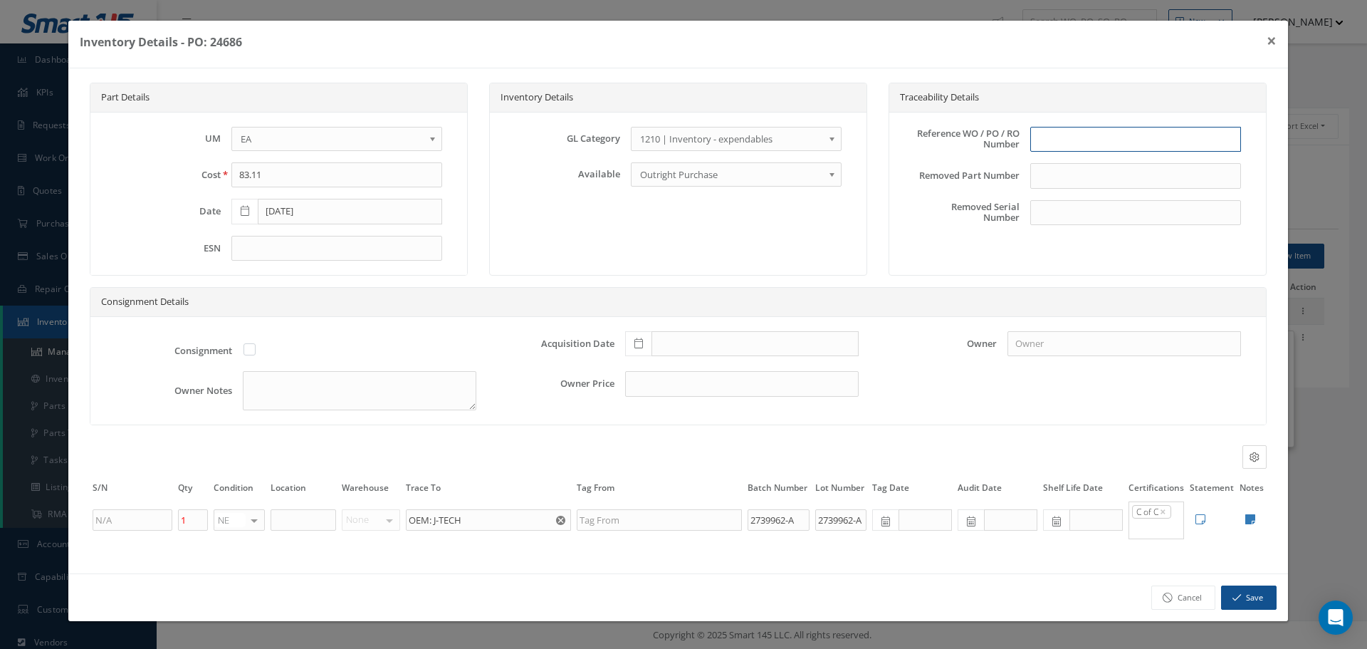
click at [1045, 136] on input "text" at bounding box center [1135, 140] width 211 height 26
type input "PO 24686"
click at [641, 343] on icon at bounding box center [638, 343] width 9 height 10
click at [701, 278] on td "27" at bounding box center [699, 278] width 21 height 21
type input "08/27/2025"
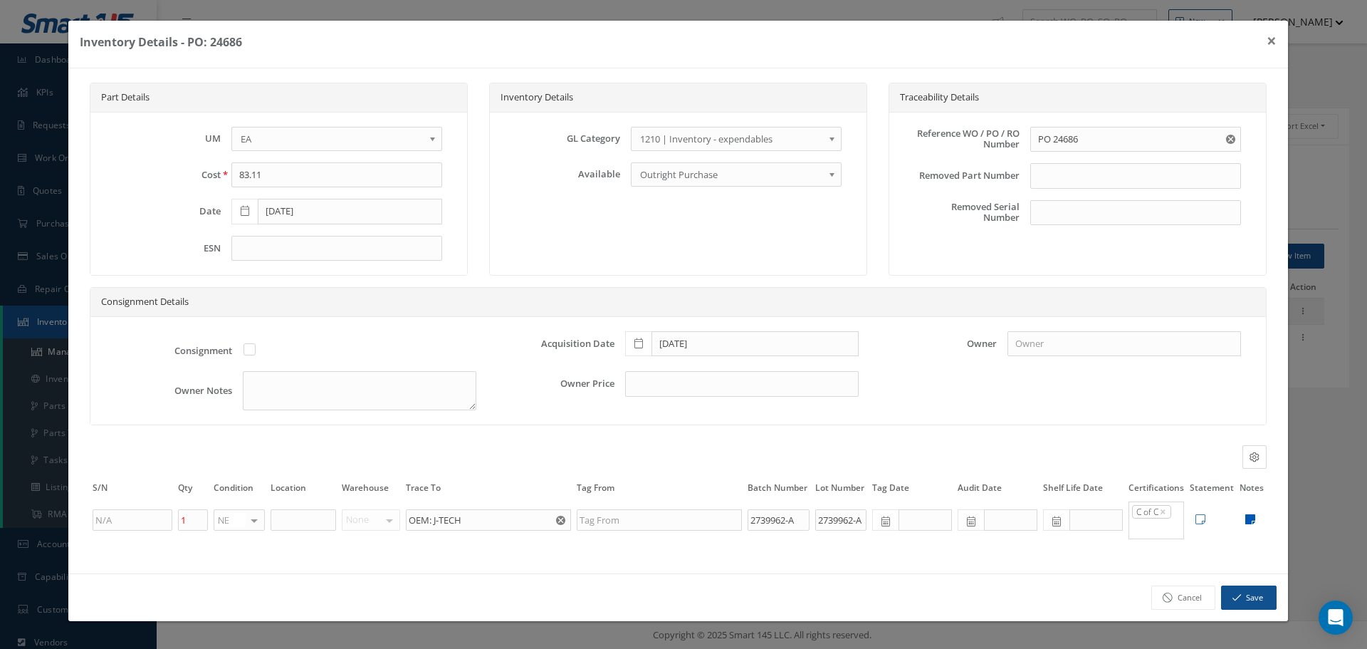
click at [1253, 521] on icon at bounding box center [1250, 518] width 10 height 11
type textarea "FDH DISTRIBUTION - C OF C MFR LOT: 5949217 DATE CODE: 2534"
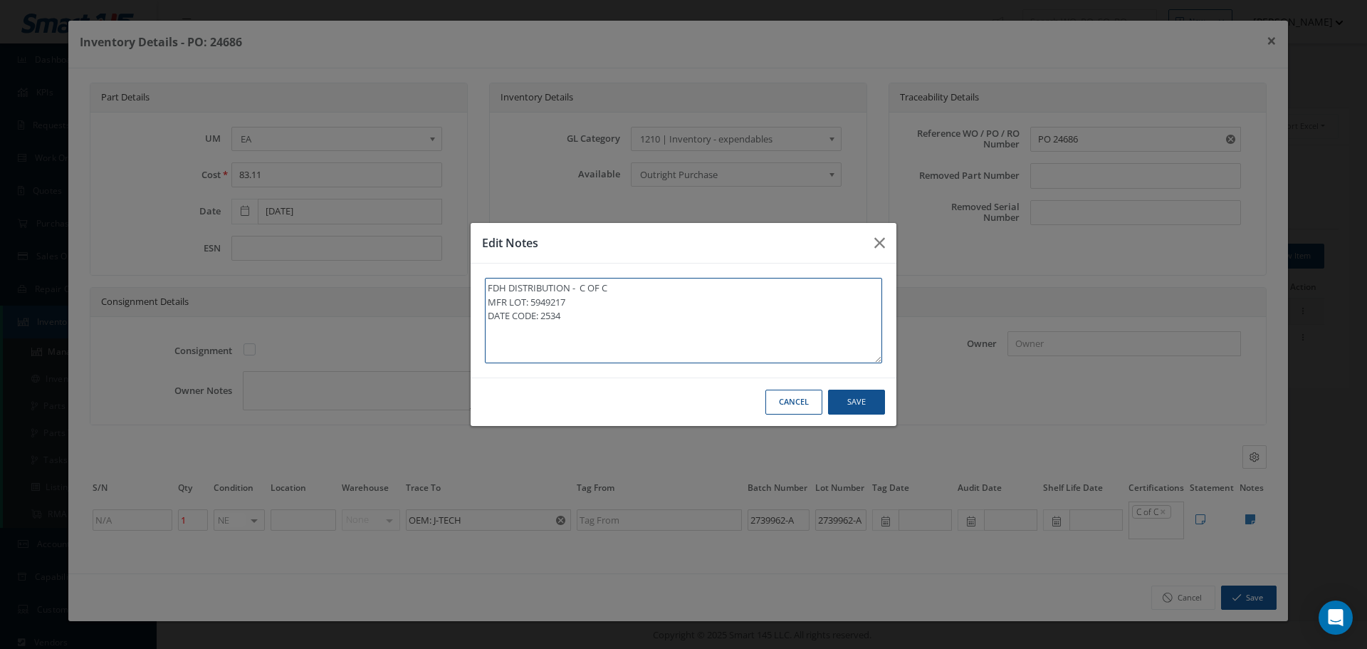
click at [626, 320] on textarea "FDH DISTRIBUTION - C OF C MFR LOT: 5949217 DATE CODE: 2534" at bounding box center [683, 320] width 397 height 85
type textarea "FDH DISTRIBUTION - C OF C MFR LOT: 5949217 DATE CODE: 2534"
paste textarea "649-371-020-0"
type textarea "FDH DISTRIBUTION - C OF C MFR LOT: 5949217 DATE CODE: 2534 649-371-020-0"
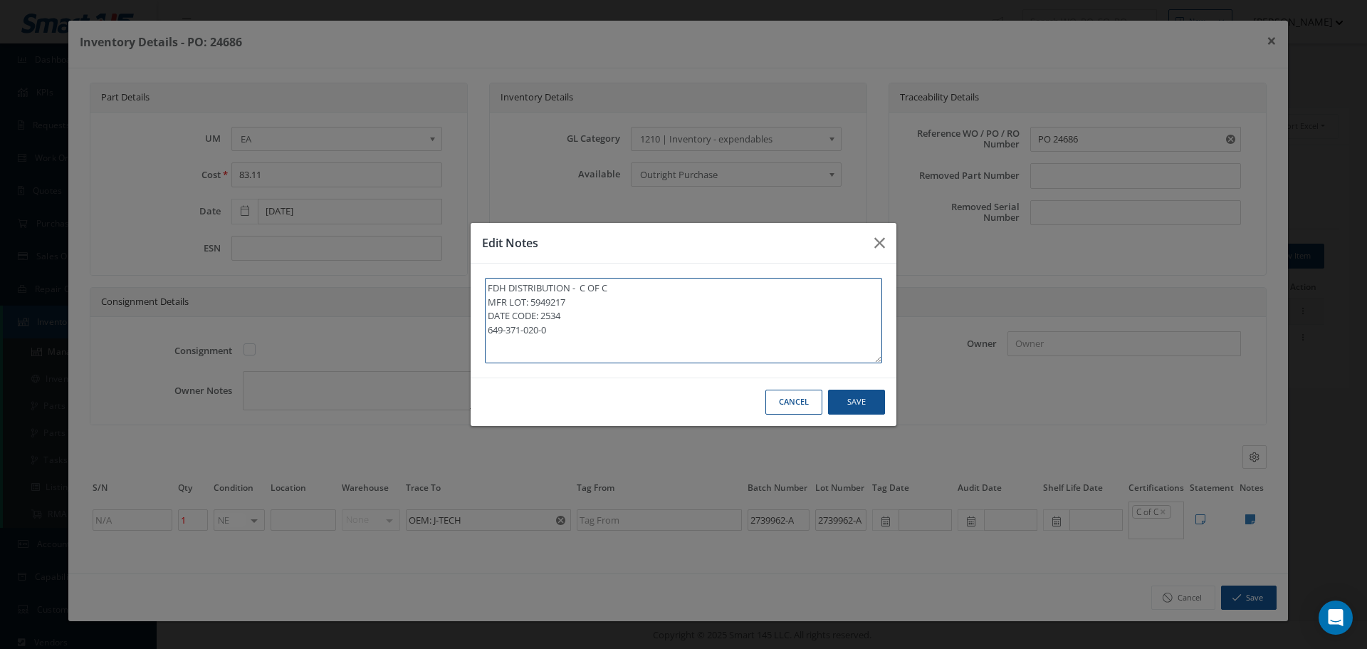
type textarea "FDH DISTRIBUTION - C OF C MFR LOT: 5949217 DATE CODE: 2534 649-371-020-"
type textarea "FDH DISTRIBUTION - C OF C MFR LOT: 5949217 DATE CODE: 2534 649-371-020"
type textarea "FDH DISTRIBUTION - C OF C MFR LOT: 5949217 DATE CODE: 2534 649-371-02"
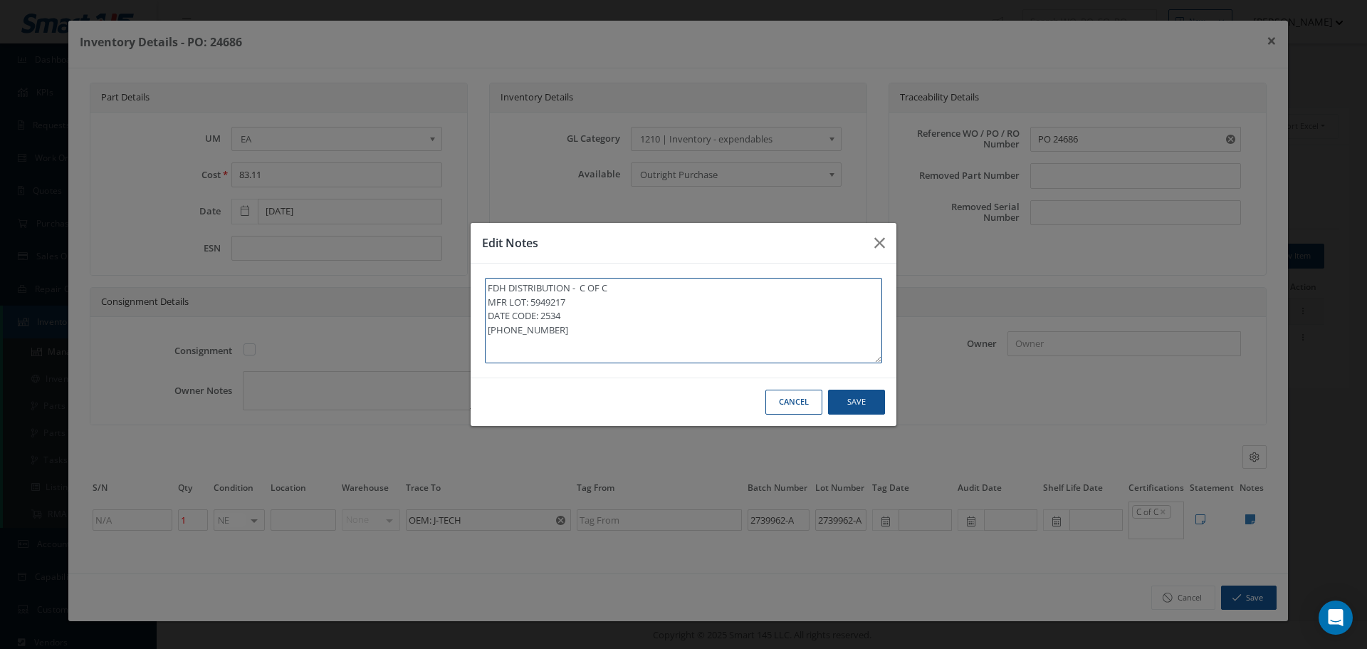
type textarea "FDH DISTRIBUTION - C OF C MFR LOT: 5949217 DATE CODE: 2534 649-371-02"
type textarea "FDH DISTRIBUTION - C OF C MFR LOT: 5949217 DATE CODE: 2534 649-371-0"
type textarea "FDH DISTRIBUTION - C OF C MFR LOT: 5949217 DATE CODE: 2534 649-371-"
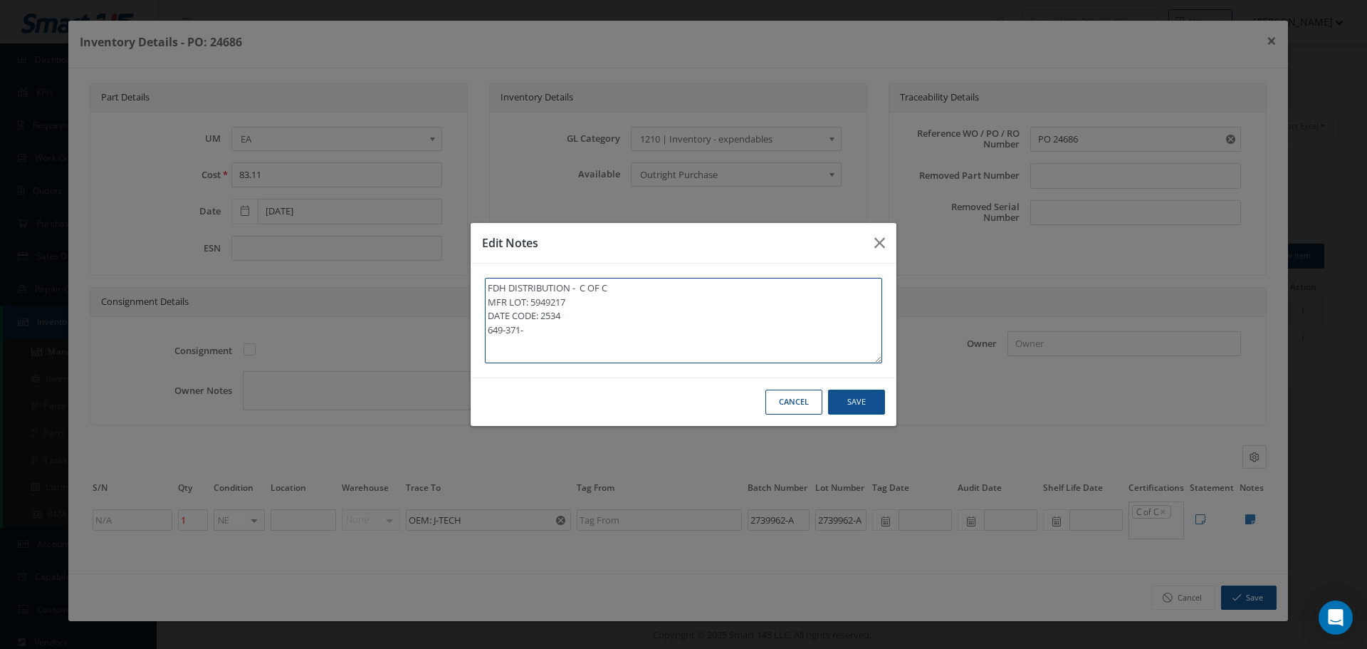
type textarea "FDH DISTRIBUTION - C OF C MFR LOT: 5949217 DATE CODE: 2534 649-371"
type textarea "FDH DISTRIBUTION - C OF C MFR LOT: 5949217 DATE CODE: 2534 649-37"
type textarea "FDH DISTRIBUTION - C OF C MFR LOT: 5949217 DATE CODE: 2534 649-3"
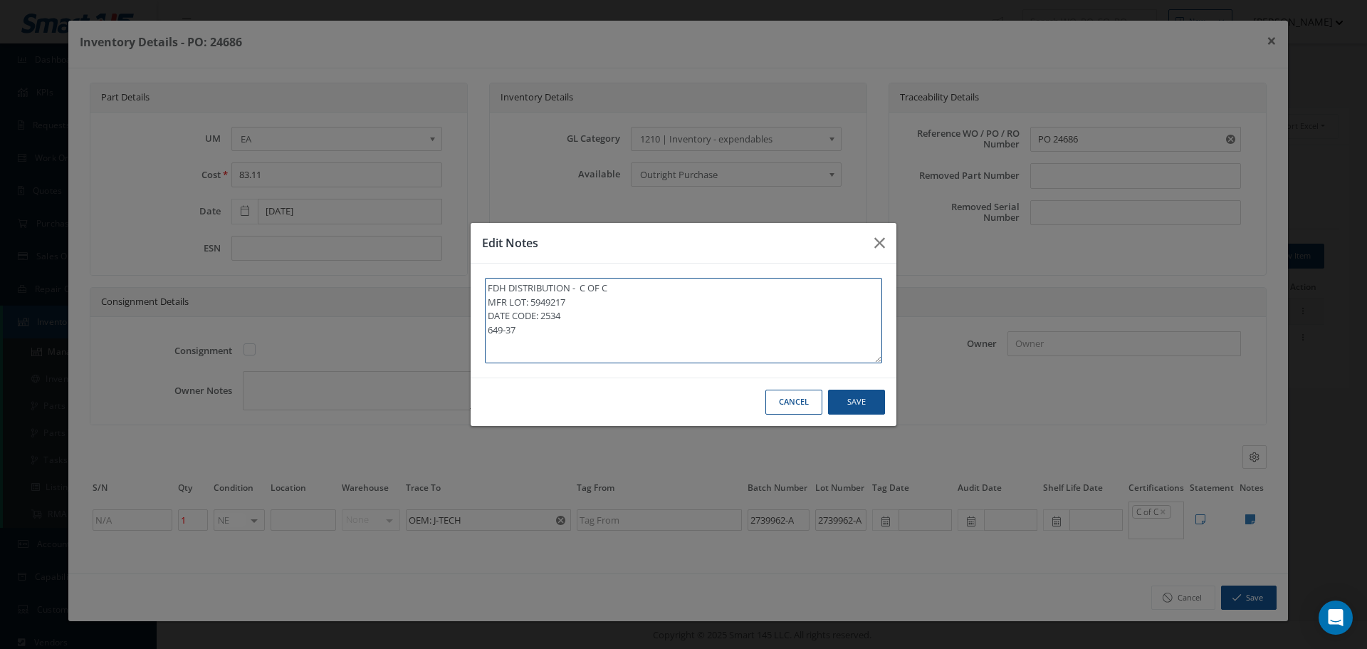
type textarea "FDH DISTRIBUTION - C OF C MFR LOT: 5949217 DATE CODE: 2534 649-3"
type textarea "FDH DISTRIBUTION - C OF C MFR LOT: 5949217 DATE CODE: 2534 649-"
type textarea "FDH DISTRIBUTION - C OF C MFR LOT: 5949217 DATE CODE: 2534 649"
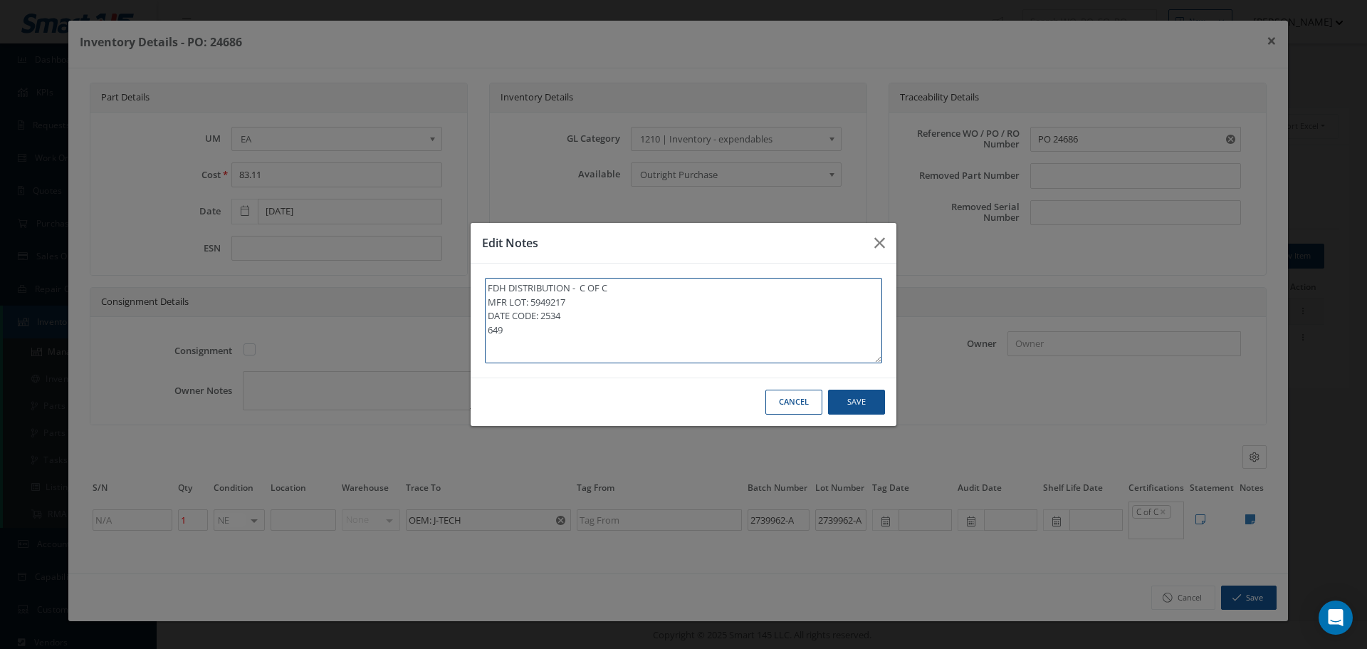
type textarea "FDH DISTRIBUTION - C OF C MFR LOT: 5949217 DATE CODE: 2534 64"
type textarea "FDH DISTRIBUTION - C OF C MFR LOT: 5949217 DATE CODE: 2534 6"
type textarea "FDH DISTRIBUTION - C OF C MFR LOT: 5949217 DATE CODE: 2534"
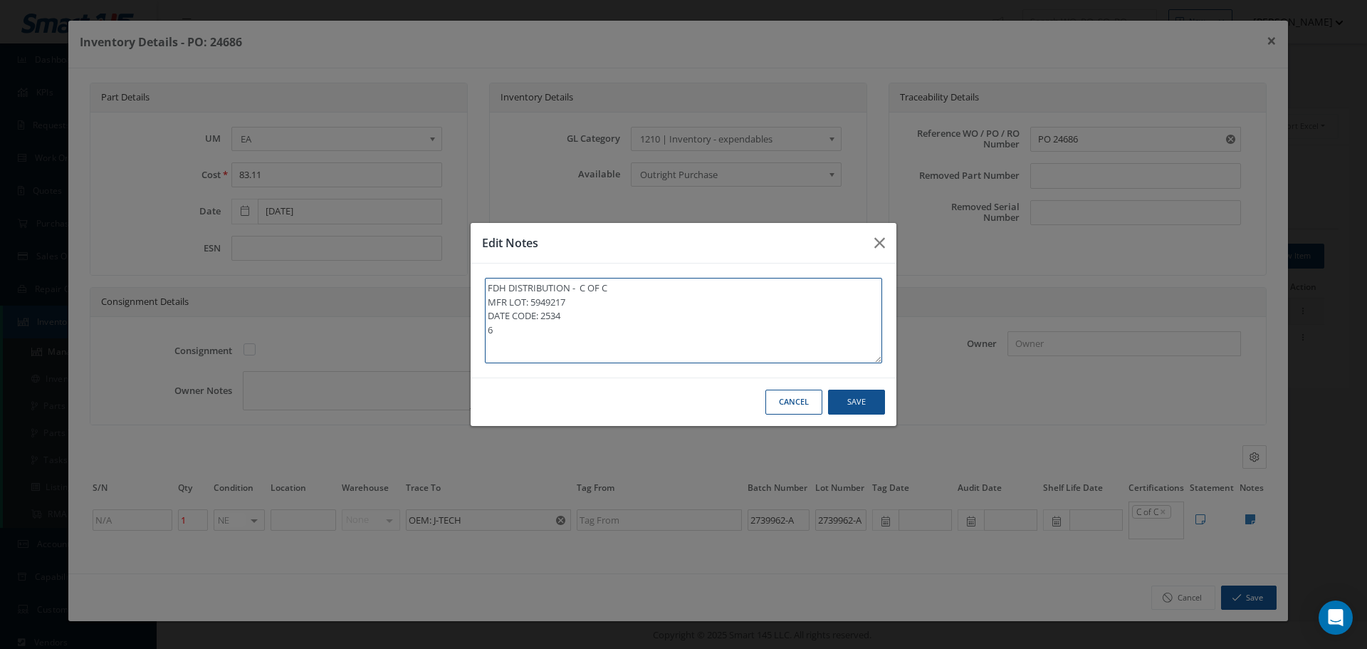
type textarea "FDH DISTRIBUTION - C OF C MFR LOT: 5949217 DATE CODE: 2534"
type textarea "FDH DISTRIBUTION - C OF C MFR LOT: 5949217 DATE CODE: 2534 *"
type textarea "FDH DISTRIBUTION - C OF C MFR LOT: 5949217 DATE CODE: 2534 **"
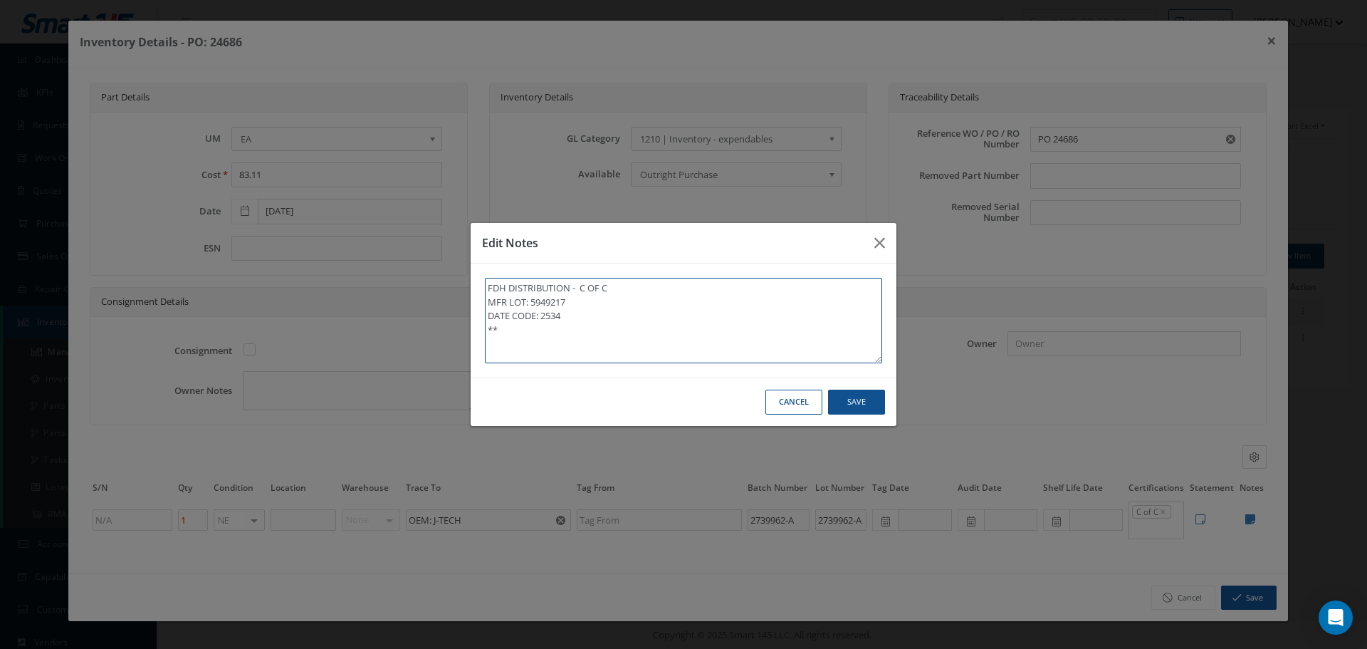
type textarea "FDH DISTRIBUTION - C OF C MFR LOT: 5949217 DATE CODE: 2534 ** R"
type textarea "FDH DISTRIBUTION - C OF C MFR LOT: 5949217 DATE CODE: 2534 ** RE"
type textarea "FDH DISTRIBUTION - C OF C MFR LOT: 5949217 DATE CODE: 2534 ** REC"
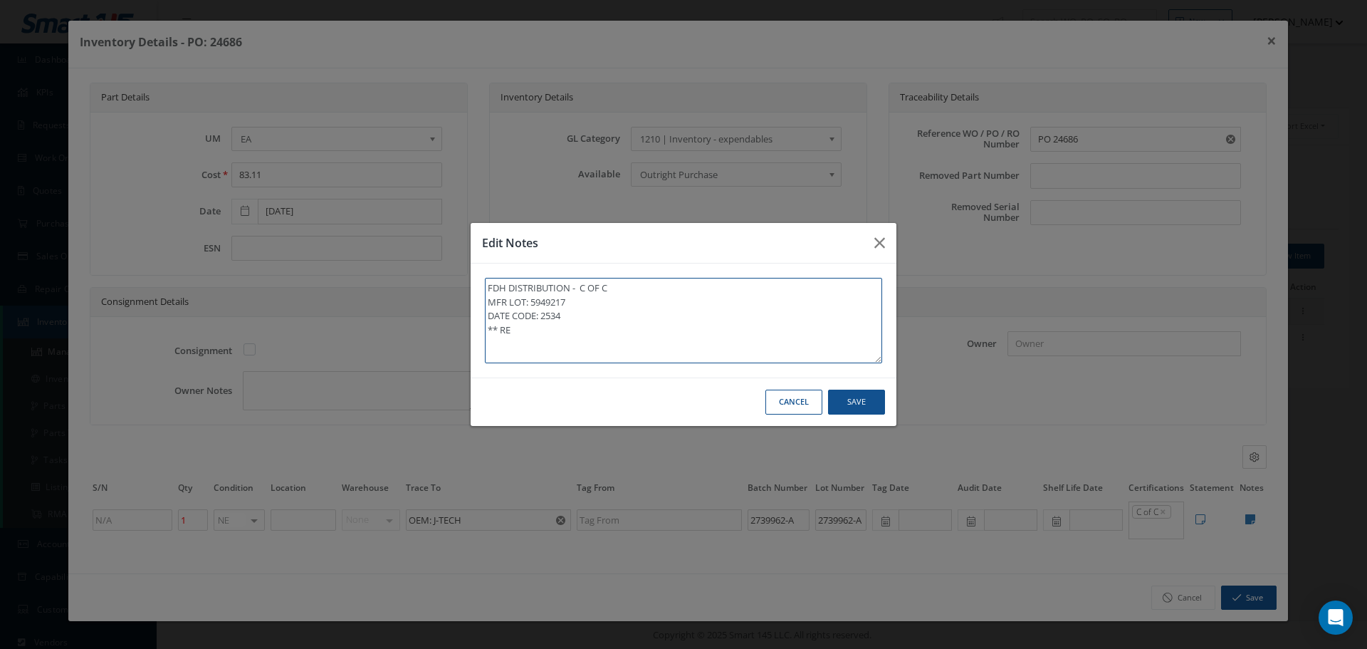
type textarea "FDH DISTRIBUTION - C OF C MFR LOT: 5949217 DATE CODE: 2534 ** REC"
type textarea "FDH DISTRIBUTION - C OF C MFR LOT: 5949217 DATE CODE: 2534 ** RECE"
type textarea "FDH DISTRIBUTION - C OF C MFR LOT: 5949217 DATE CODE: 2534 ** RECEU"
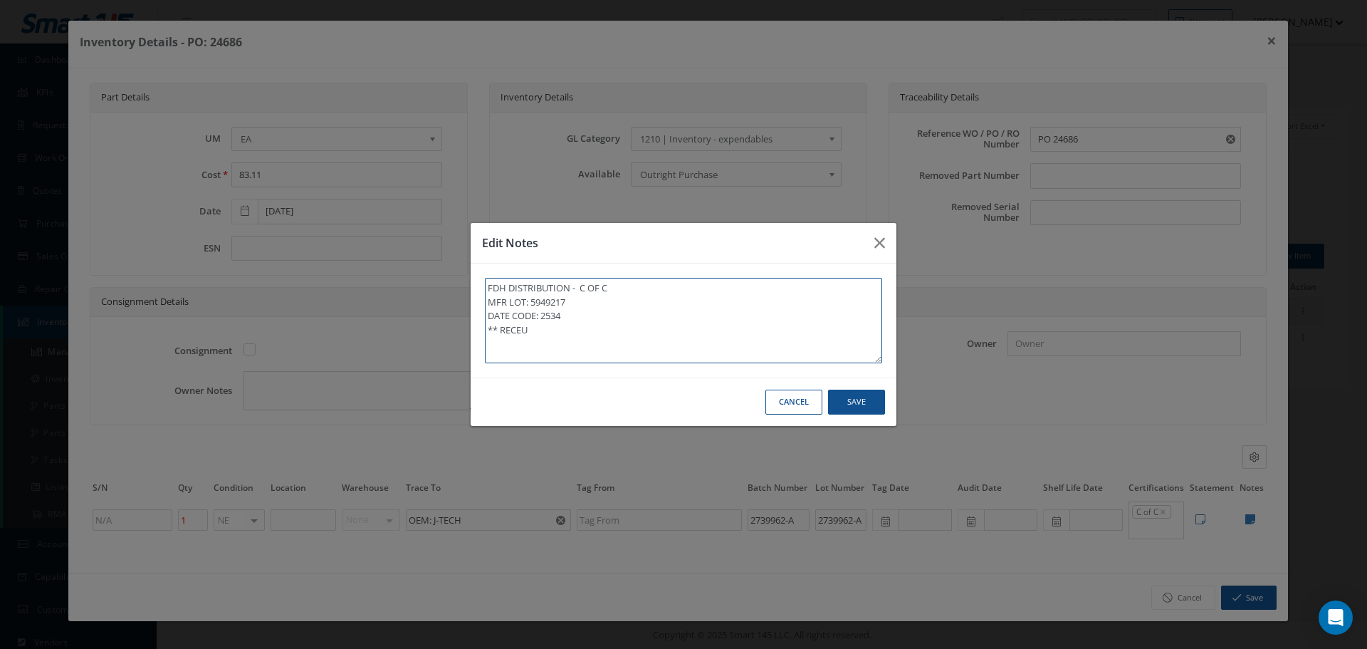
type textarea "FDH DISTRIBUTION - C OF C MFR LOT: 5949217 DATE CODE: 2534 ** RECE"
type textarea "FDH DISTRIBUTION - C OF C MFR LOT: 5949217 DATE CODE: 2534 ** RECEI"
type textarea "FDH DISTRIBUTION - C OF C MFR LOT: 5949217 DATE CODE: 2534 ** RECEIV"
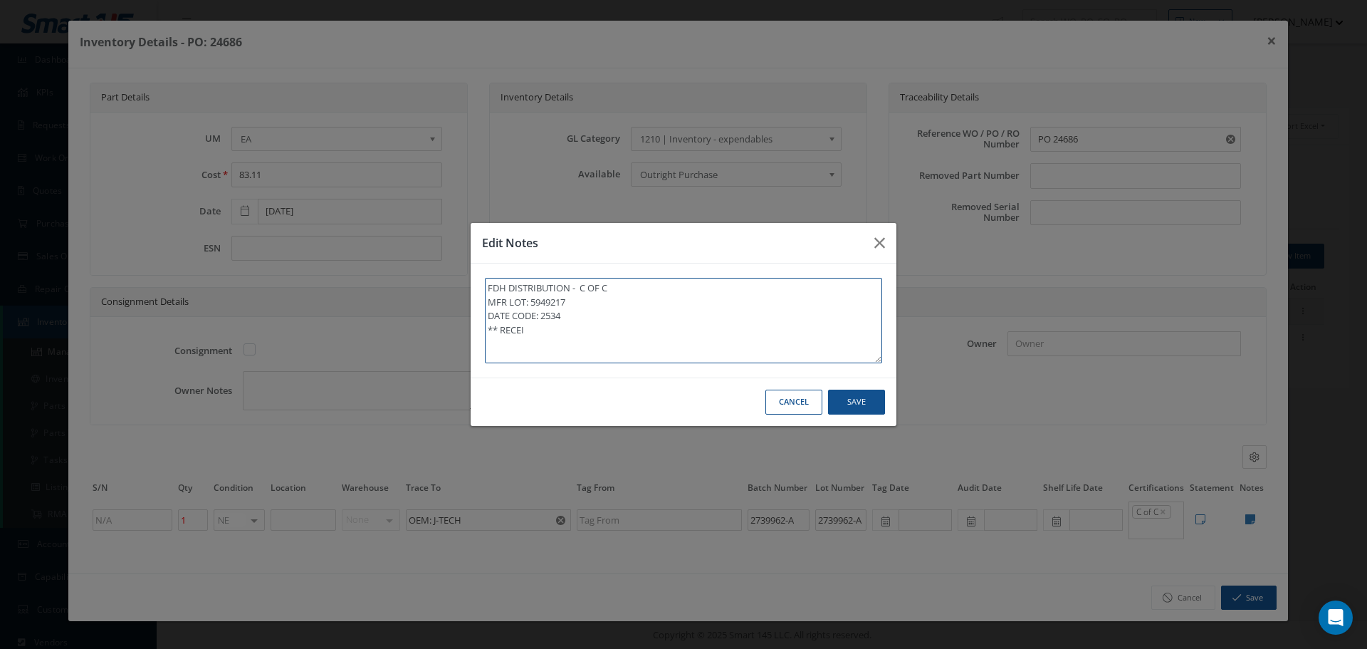
type textarea "FDH DISTRIBUTION - C OF C MFR LOT: 5949217 DATE CODE: 2534 ** RECEIV"
type textarea "FDH DISTRIBUTION - C OF C MFR LOT: 5949217 DATE CODE: 2534 ** RECEIVE"
type textarea "FDH DISTRIBUTION - C OF C MFR LOT: 5949217 DATE CODE: 2534 ** RECEIVED"
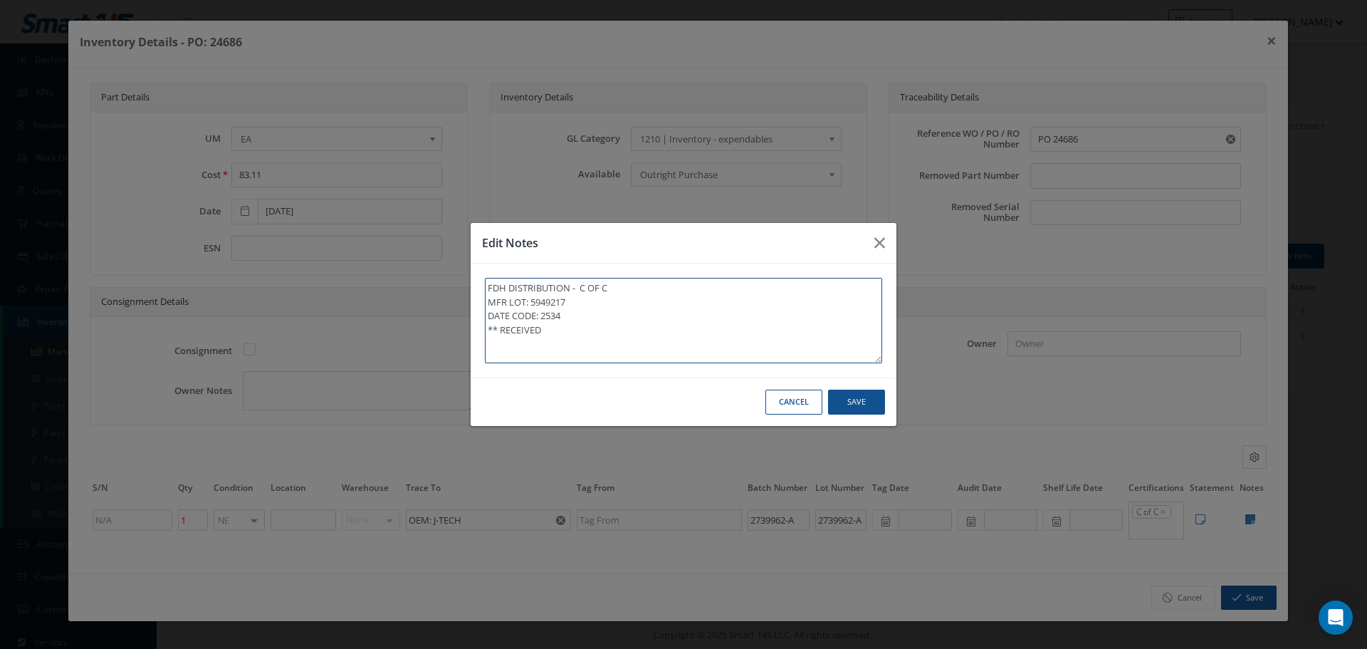
type textarea "FDH DISTRIBUTION - C OF C MFR LOT: 5949217 DATE CODE: 2534 ** RECEIVED S"
type textarea "FDH DISTRIBUTION - C OF C MFR LOT: 5949217 DATE CODE: 2534 ** RECEIVED ST"
type textarea "FDH DISTRIBUTION - C OF C MFR LOT: 5949217 DATE CODE: 2534 ** RECEIVED STO"
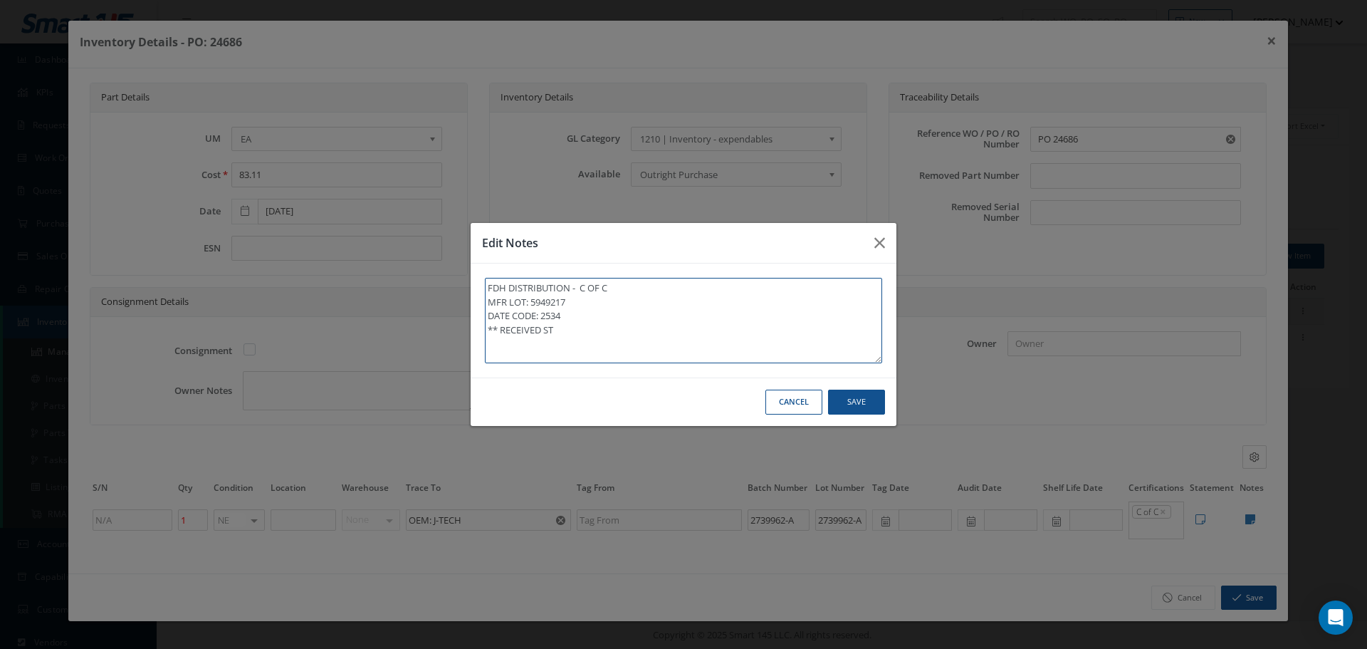
type textarea "FDH DISTRIBUTION - C OF C MFR LOT: 5949217 DATE CODE: 2534 ** RECEIVED STO"
type textarea "FDH DISTRIBUTION - C OF C MFR LOT: 5949217 DATE CODE: 2534 ** RECEIVED STOC"
type textarea "FDH DISTRIBUTION - C OF C MFR LOT: 5949217 DATE CODE: 2534 ** RECEIVED STOCK"
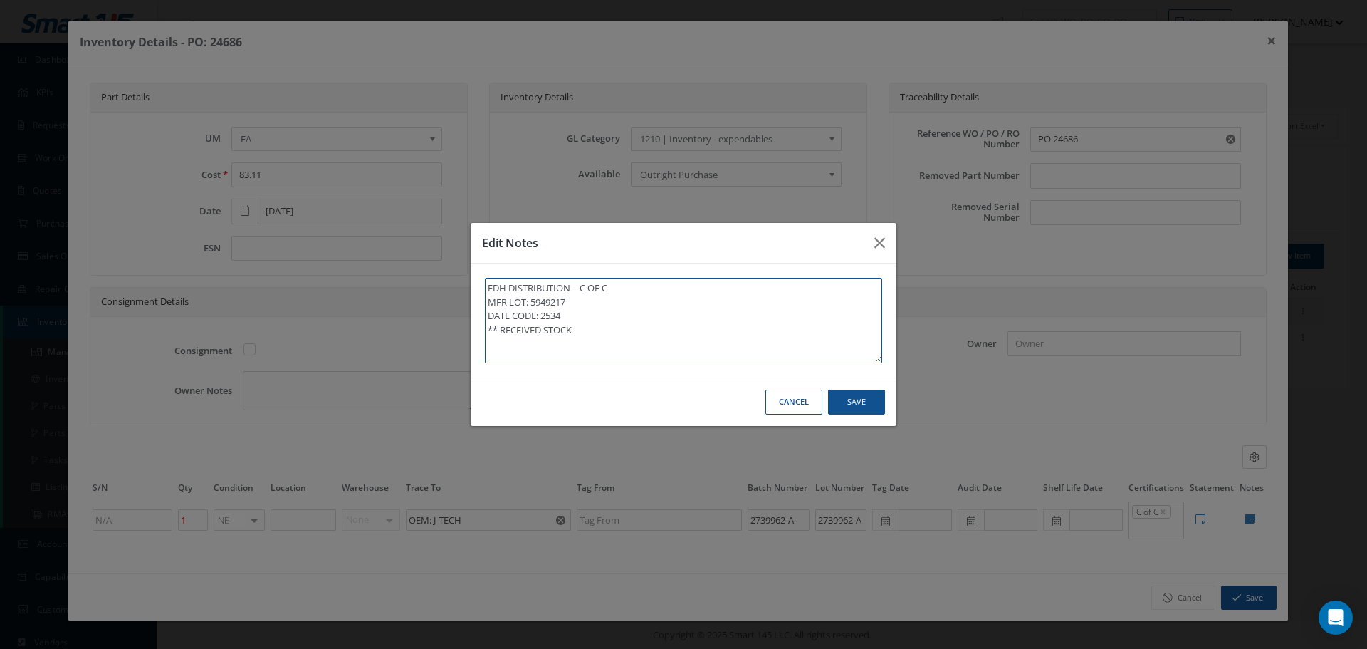
type textarea "FDH DISTRIBUTION - C OF C MFR LOT: 5949217 DATE CODE: 2534 ** RECEIVED STOCK 0"
type textarea "FDH DISTRIBUTION - C OF C MFR LOT: 5949217 DATE CODE: 2534 ** RECEIVED STOCK 08"
type textarea "FDH DISTRIBUTION - C OF C MFR LOT: 5949217 DATE CODE: 2534 ** RECEIVED STOCK 08/"
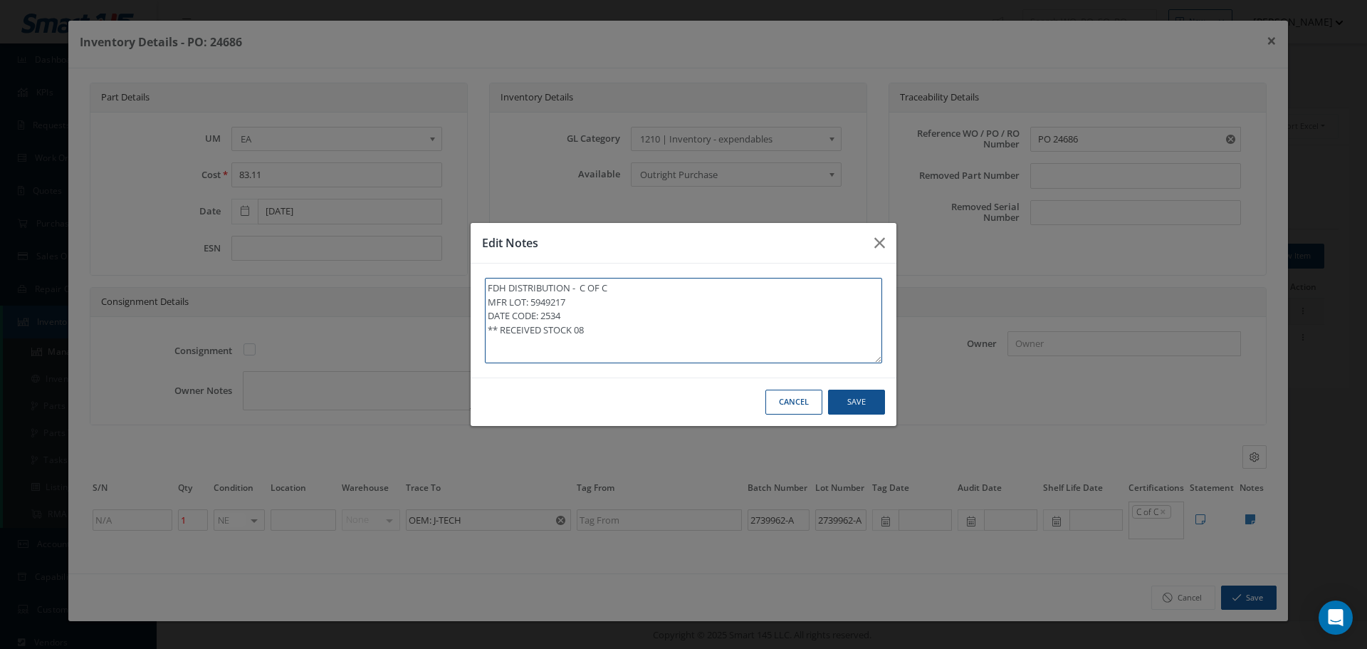
type textarea "FDH DISTRIBUTION - C OF C MFR LOT: 5949217 DATE CODE: 2534 ** RECEIVED STOCK 08/"
type textarea "FDH DISTRIBUTION - C OF C MFR LOT: 5949217 DATE CODE: 2534 ** RECEIVED STOCK 08…"
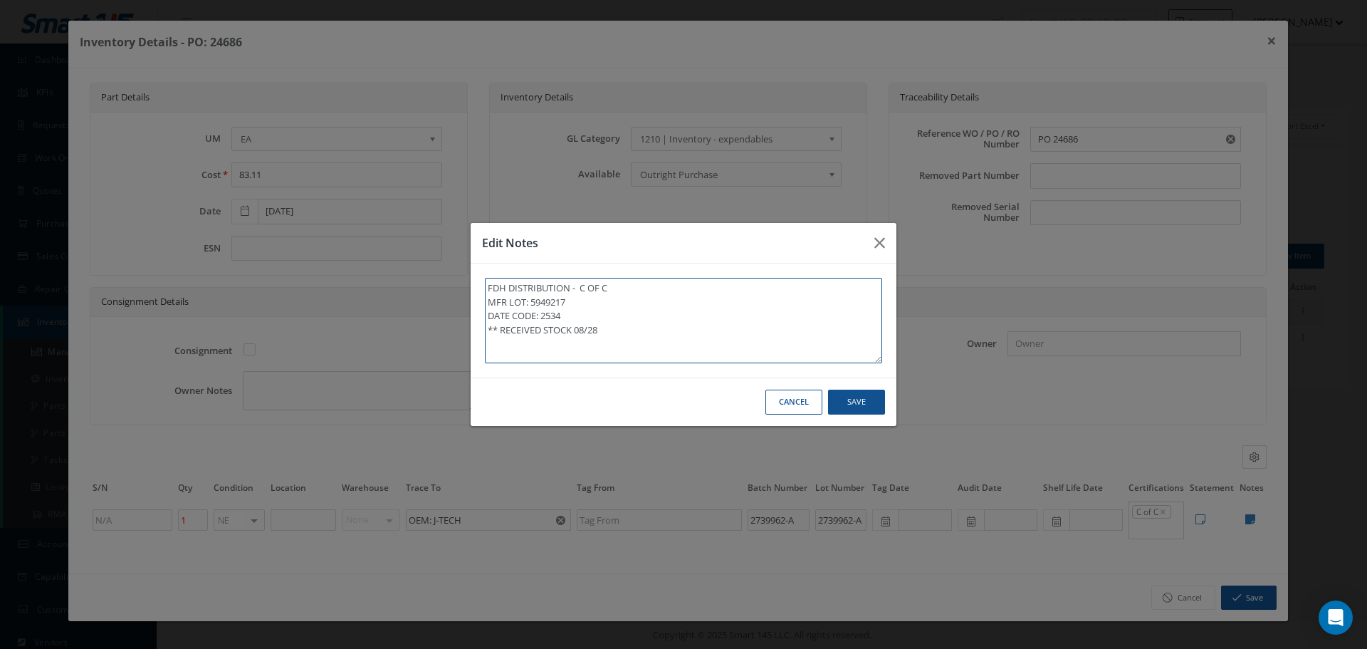
type textarea "FDH DISTRIBUTION - C OF C MFR LOT: 5949217 DATE CODE: 2534 ** RECEIVED STOCK 08…"
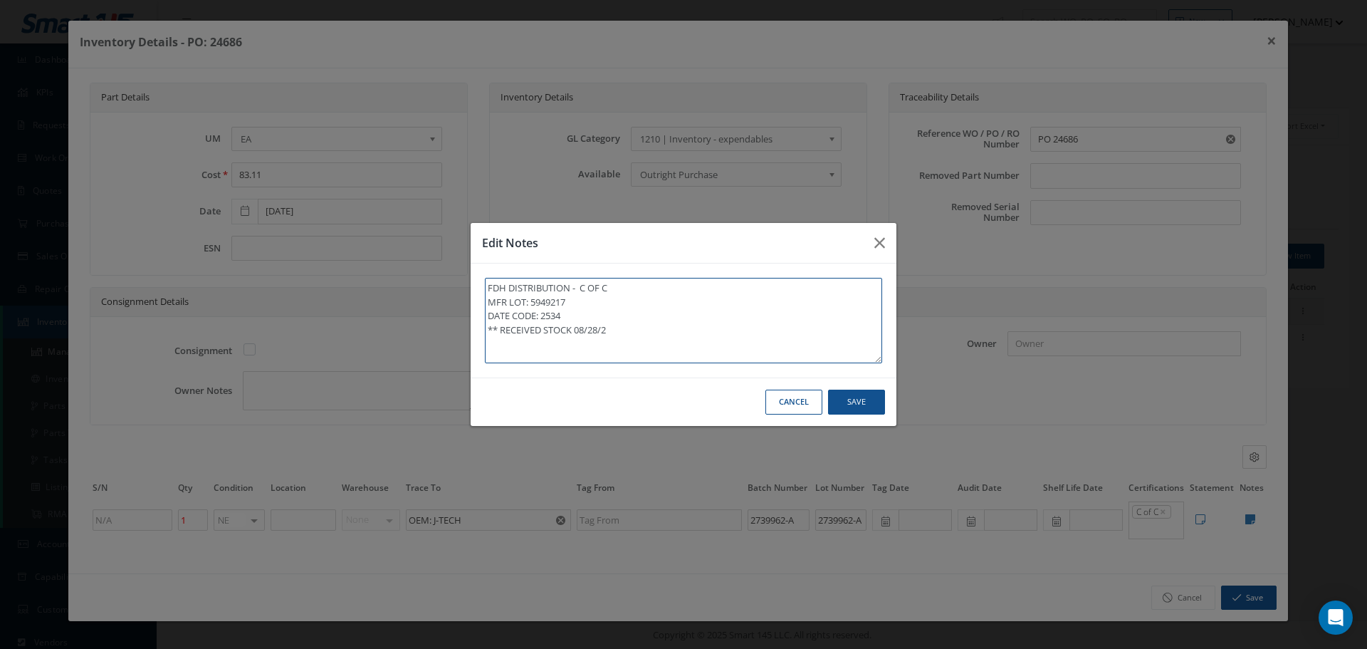
type textarea "FDH DISTRIBUTION - C OF C MFR LOT: 5949217 DATE CODE: 2534 ** RECEIVED STOCK 08…"
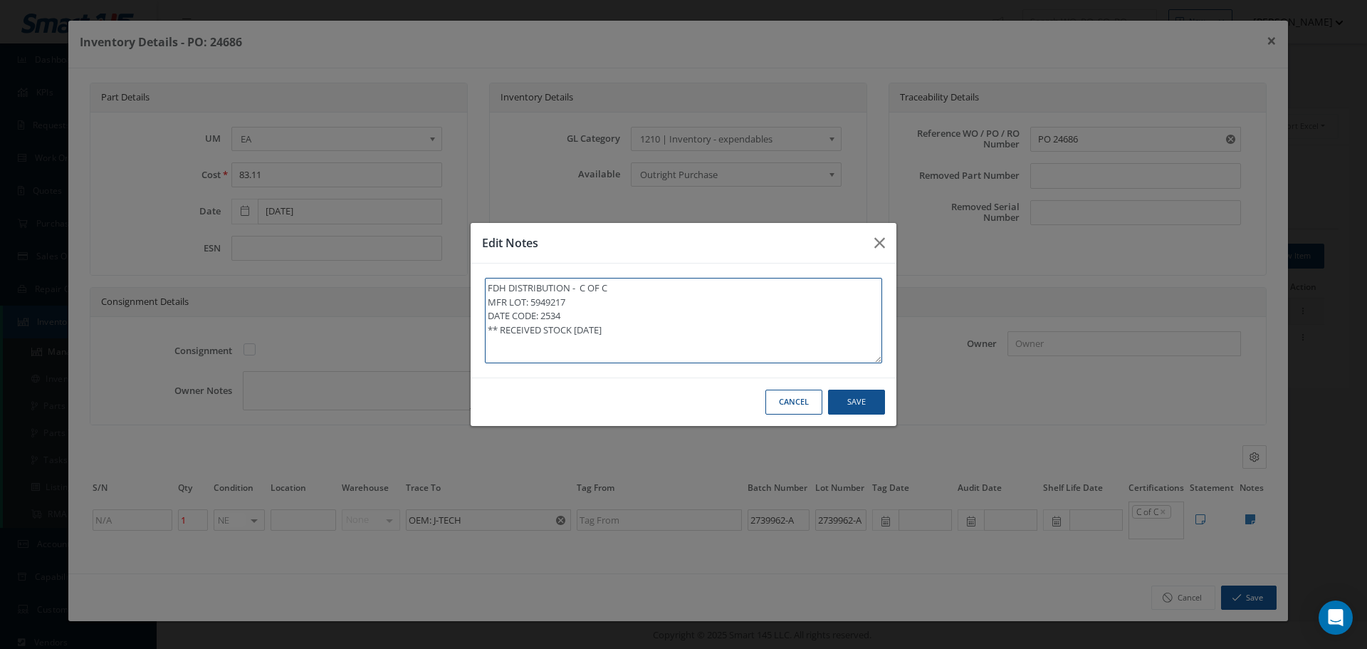
type textarea "FDH DISTRIBUTION - C OF C MFR LOT: 5949217 DATE CODE: 2534 ** RECEIVED STOCK 08…"
drag, startPoint x: 490, startPoint y: 329, endPoint x: 674, endPoint y: 327, distance: 184.4
click at [674, 327] on textarea "FDH DISTRIBUTION - C OF C MFR LOT: 5949217 DATE CODE: 2534 ** RECEIVED STOCK 08…" at bounding box center [683, 320] width 397 height 85
type textarea "FDH DISTRIBUTION - C OF C MFR LOT: 5949217 DATE CODE: 2534 ** RECEIVED STOCK 08…"
click at [0, 0] on button "Save" at bounding box center [0, 0] width 0 height 0
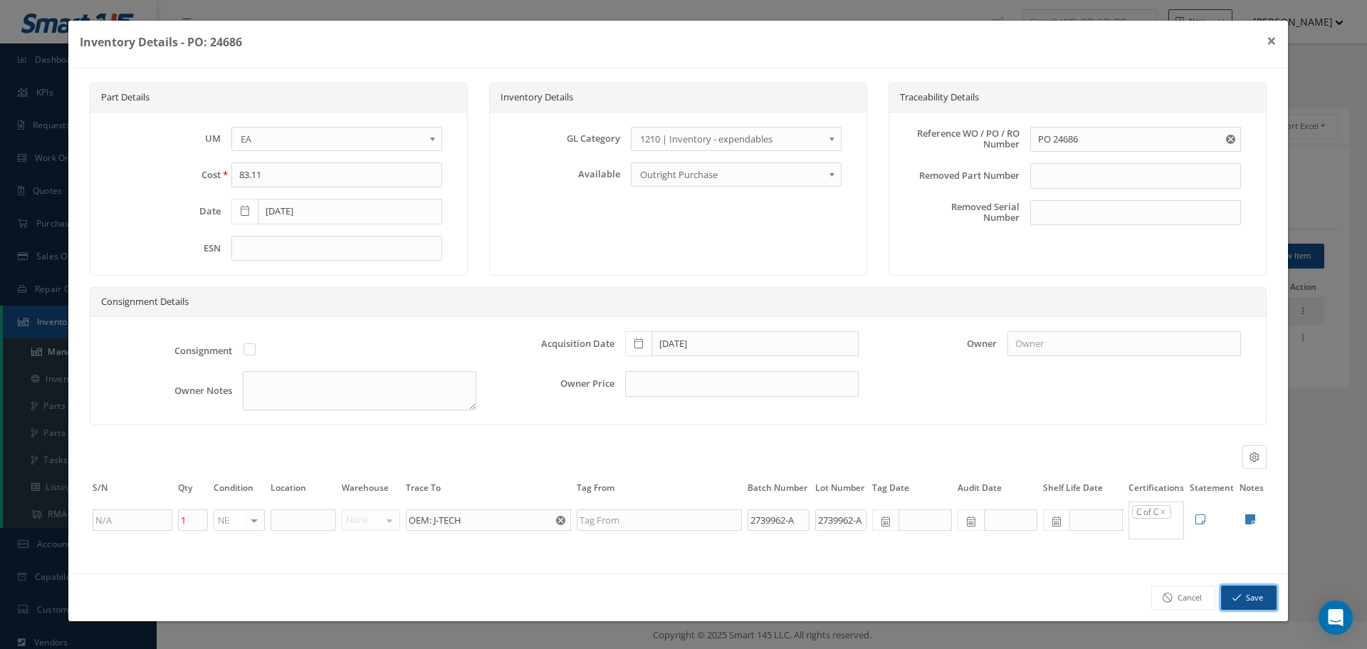
click at [1244, 592] on button "Save" at bounding box center [1249, 597] width 56 height 25
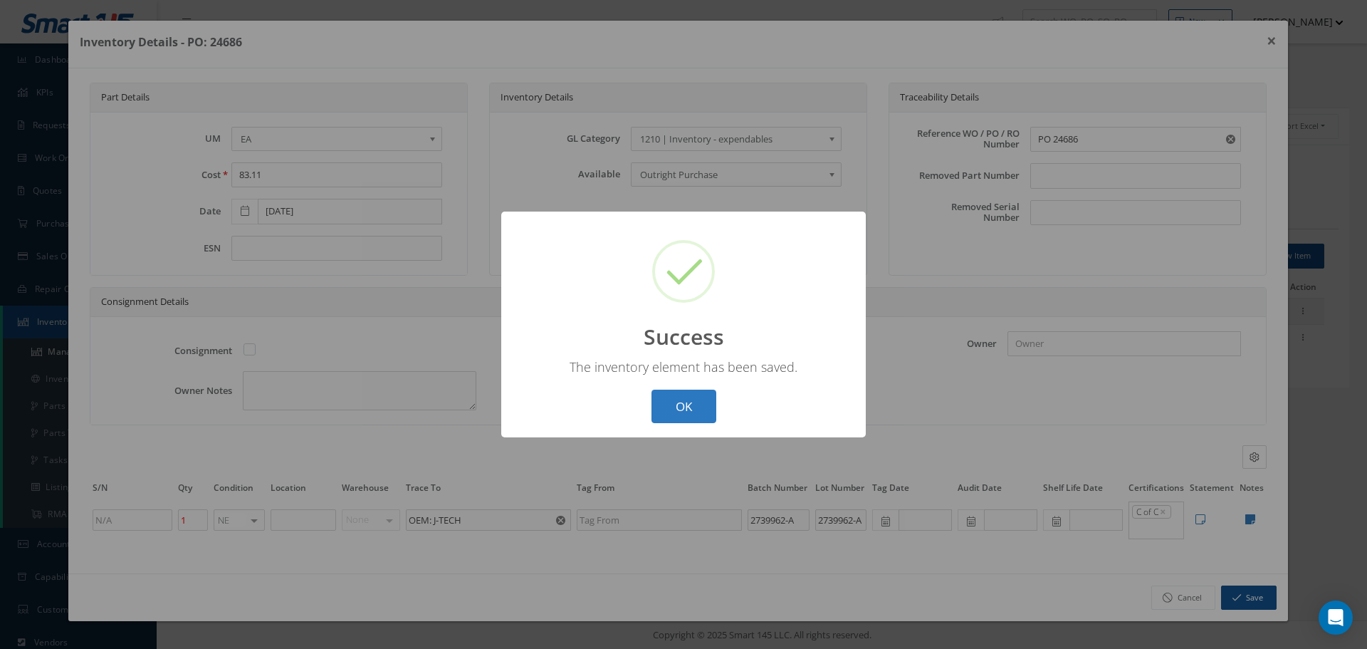
click at [686, 408] on button "OK" at bounding box center [683, 405] width 65 height 33
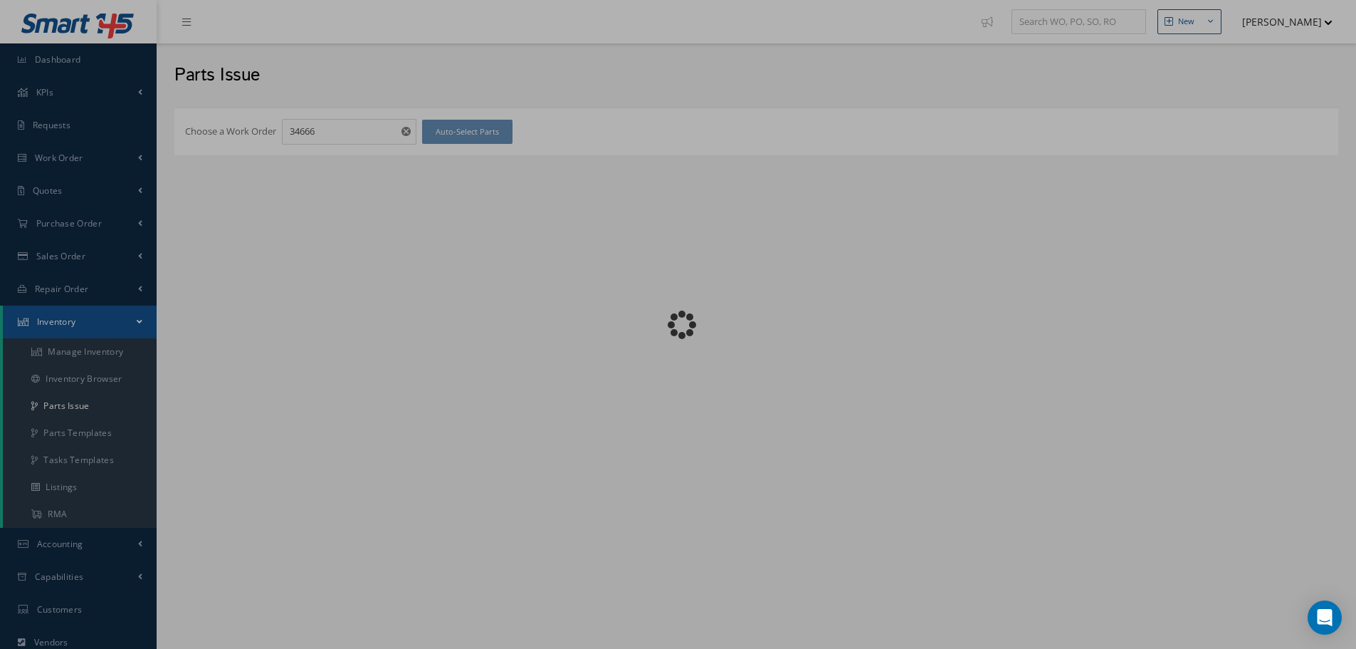
checkbox input "false"
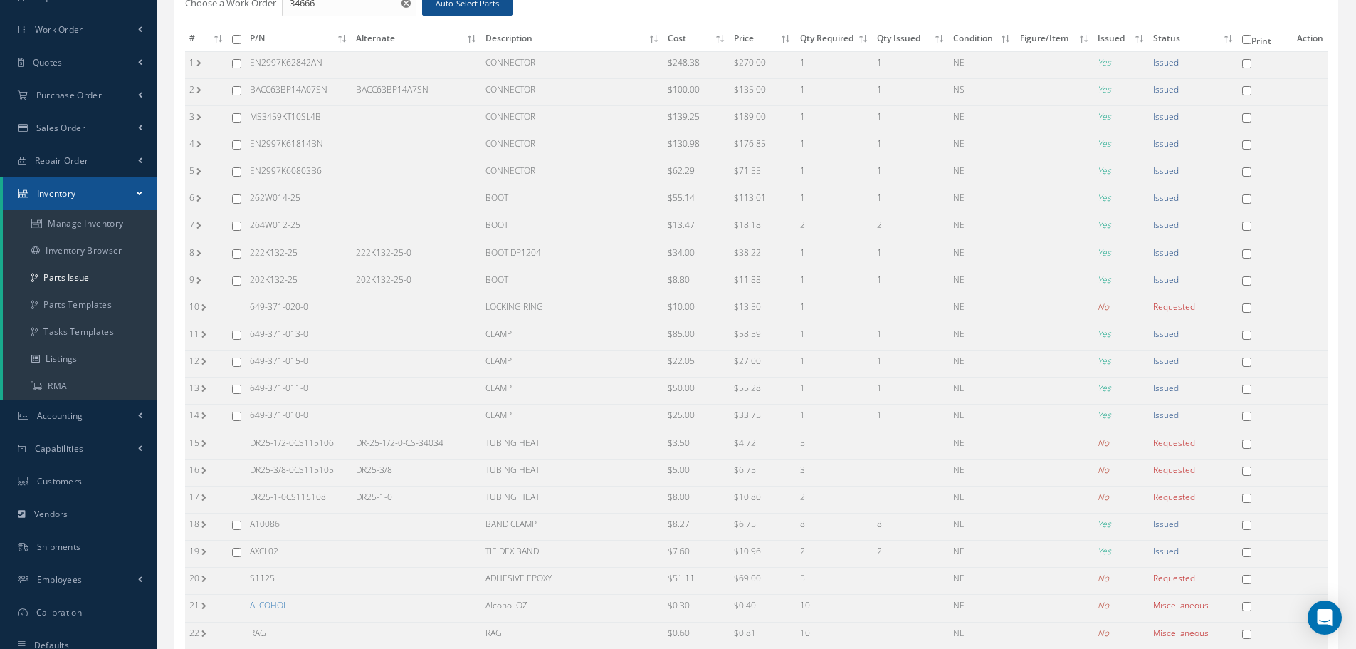
scroll to position [126, 0]
drag, startPoint x: 249, startPoint y: 308, endPoint x: 342, endPoint y: 314, distance: 92.8
click at [342, 314] on td "649-371-020-0" at bounding box center [299, 311] width 106 height 27
copy td "649-371-020-0"
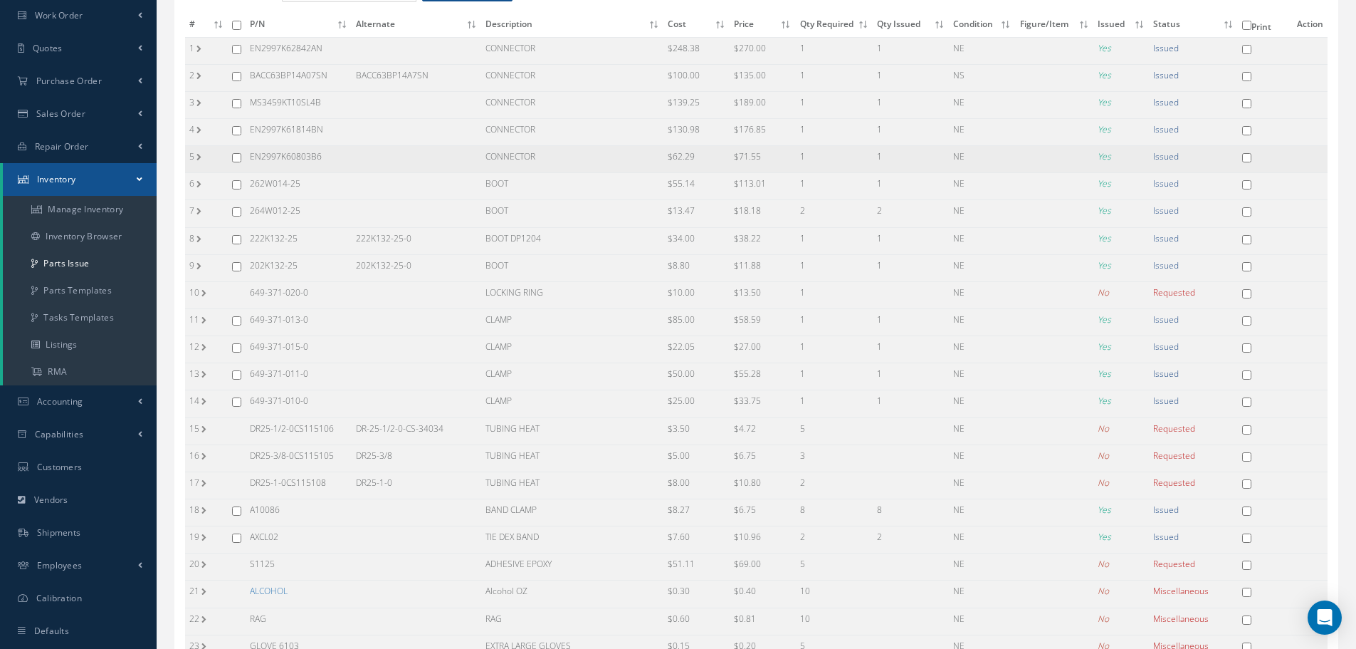
scroll to position [71, 0]
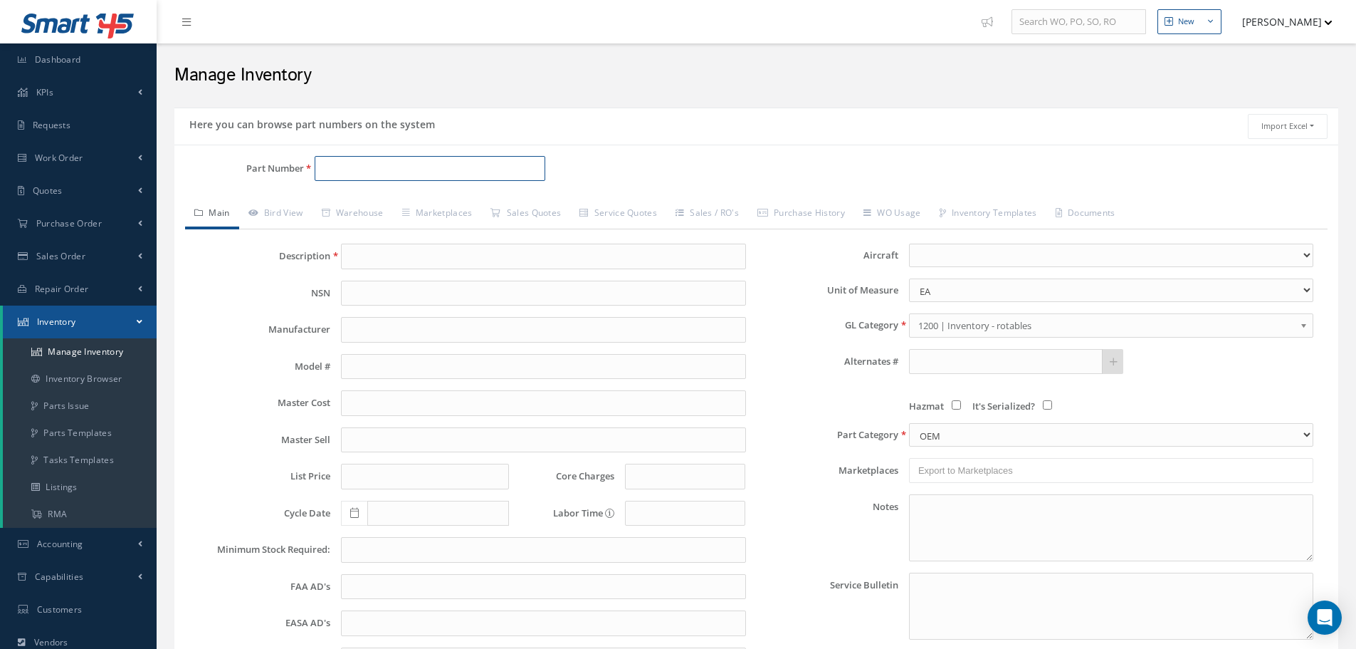
paste input "649-371-020-0"
type input "649-371-020-0"
click at [471, 206] on span "LOCKING RING" at bounding box center [554, 205] width 214 height 15
type input "LOCKING RING"
type input "10.00"
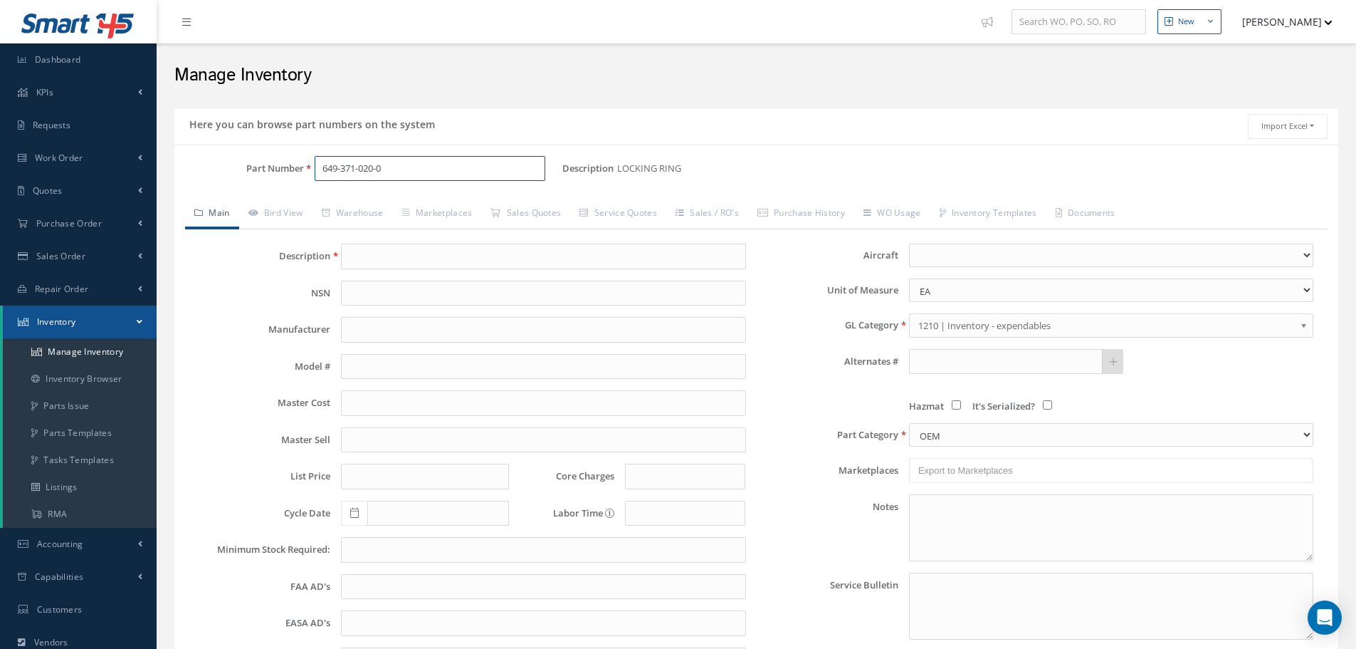
type input "0.00"
select select
click at [387, 216] on link "Warehouse" at bounding box center [353, 214] width 80 height 30
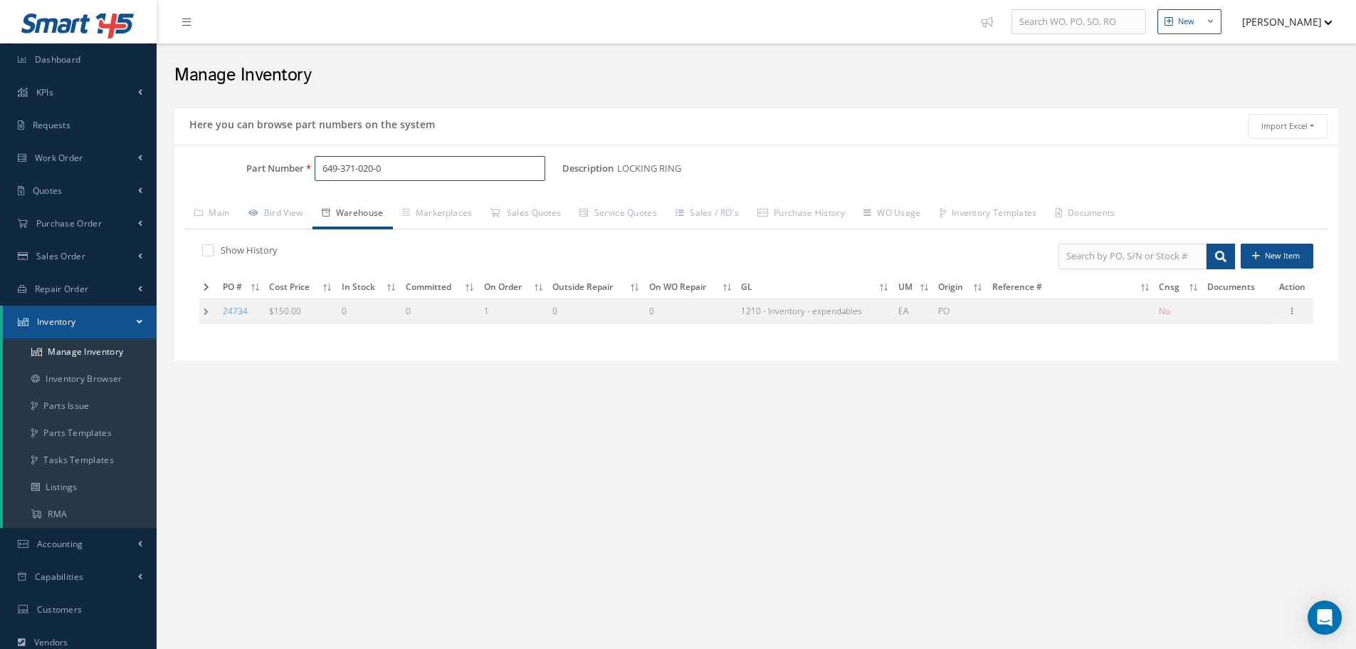
click at [400, 179] on input "649-371-020-0" at bounding box center [430, 169] width 231 height 26
type input "6"
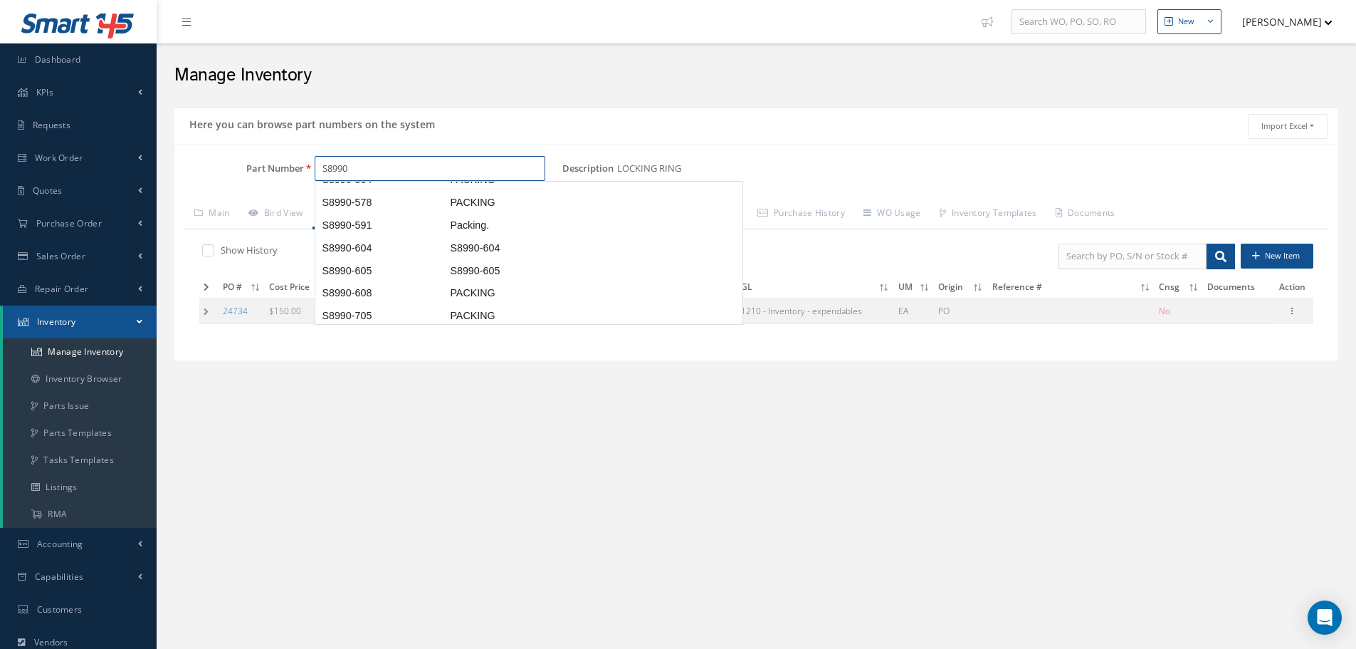
scroll to position [460, 0]
click at [353, 263] on span "S8990-605" at bounding box center [383, 268] width 128 height 15
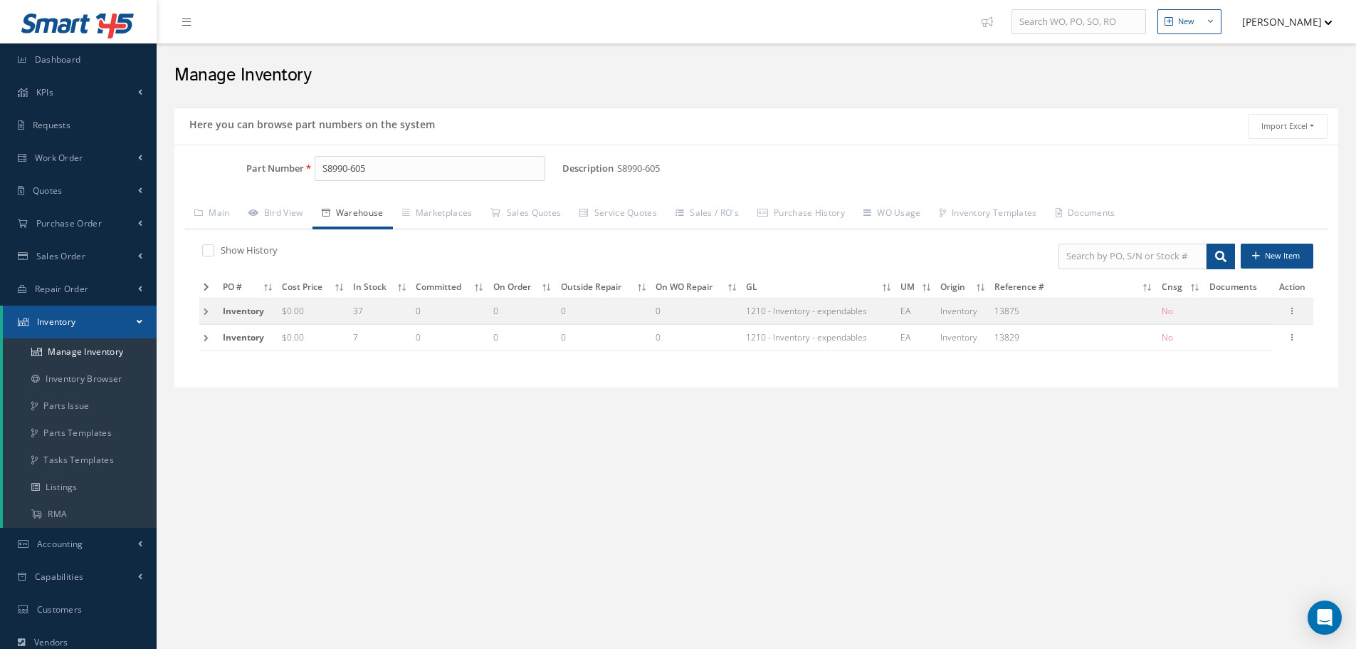
click at [206, 340] on td at bounding box center [208, 338] width 19 height 26
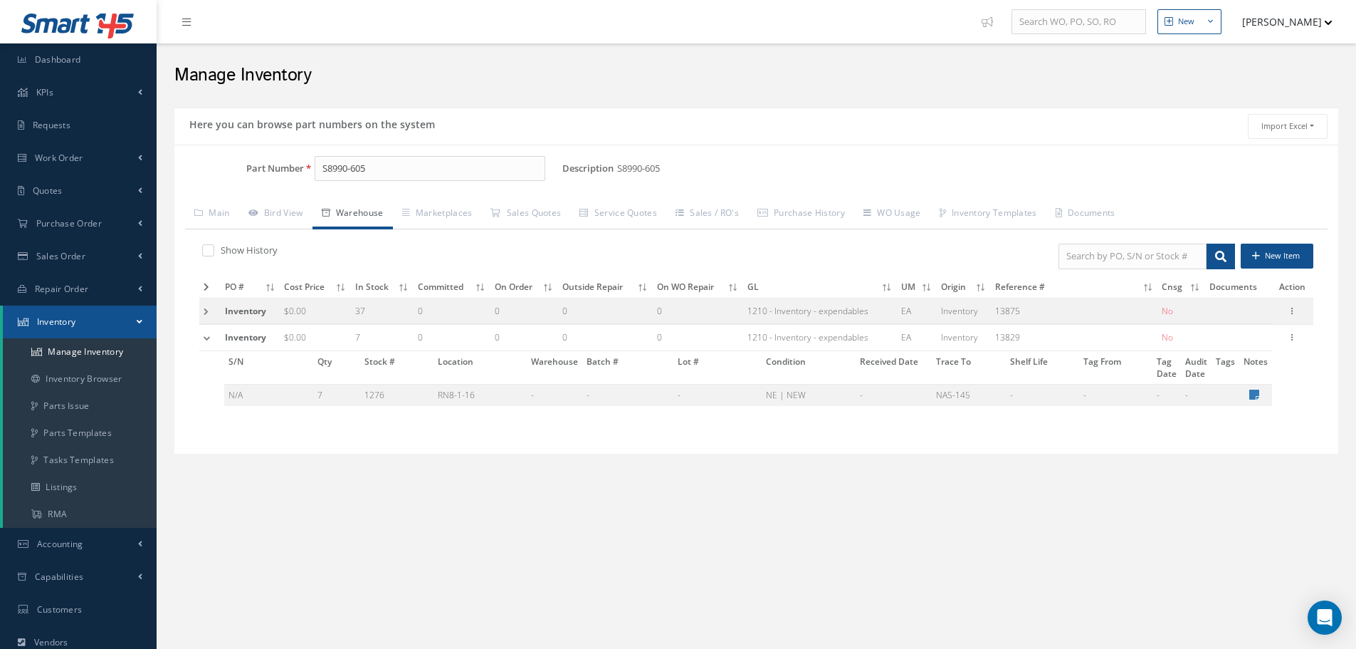
click at [205, 312] on td at bounding box center [209, 311] width 21 height 26
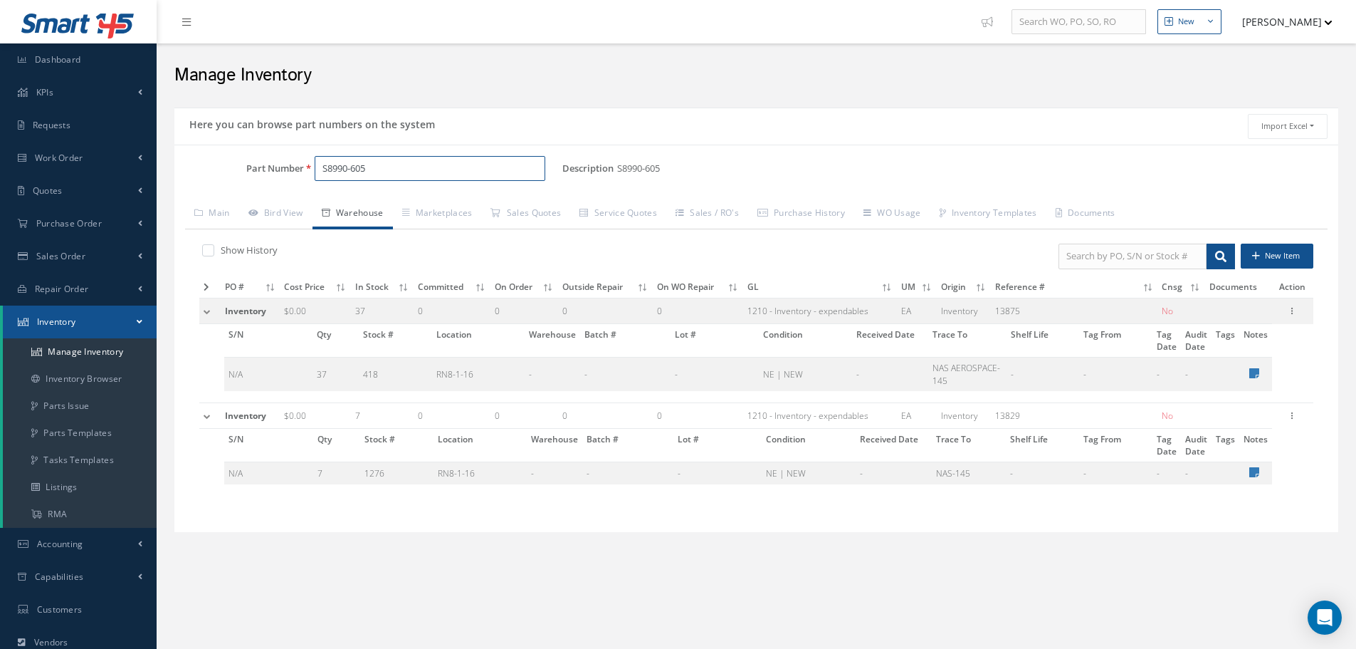
click at [381, 173] on input "S8990-605" at bounding box center [430, 169] width 231 height 26
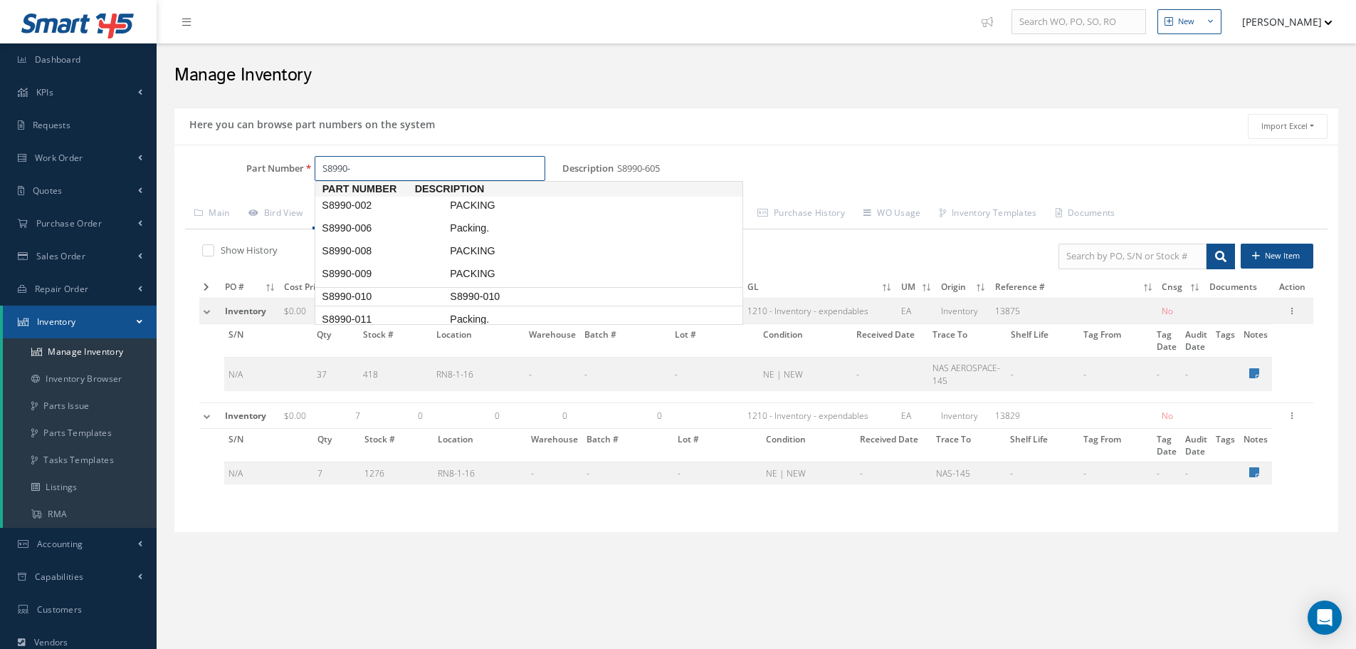
scroll to position [1, 0]
click at [356, 203] on span "S8990-002" at bounding box center [383, 204] width 128 height 15
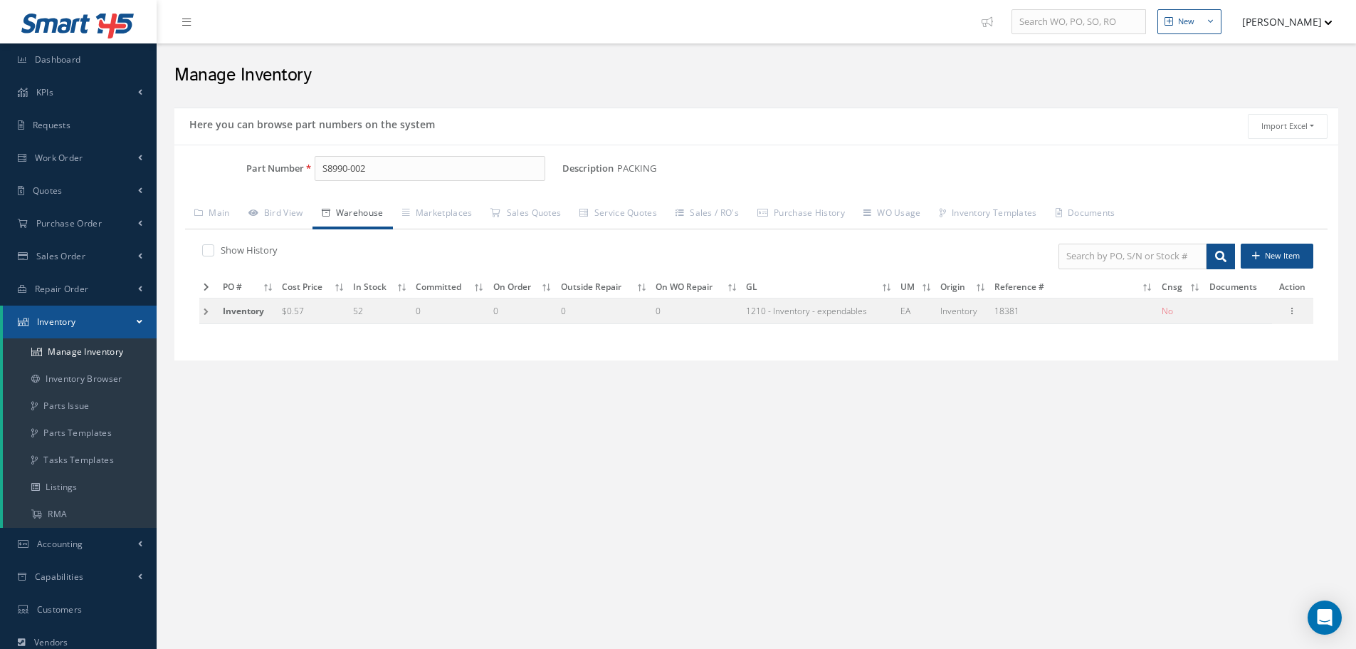
click at [206, 310] on td at bounding box center [208, 311] width 19 height 26
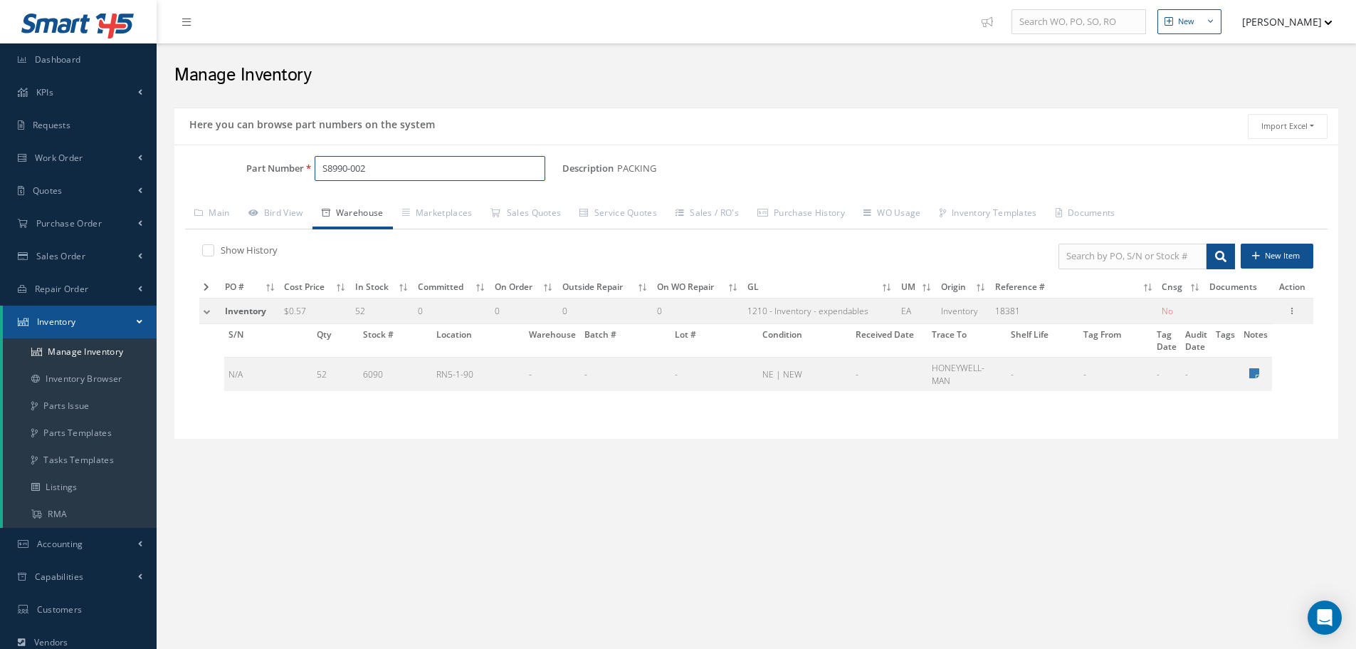
click at [391, 162] on input "S8990-002" at bounding box center [430, 169] width 231 height 26
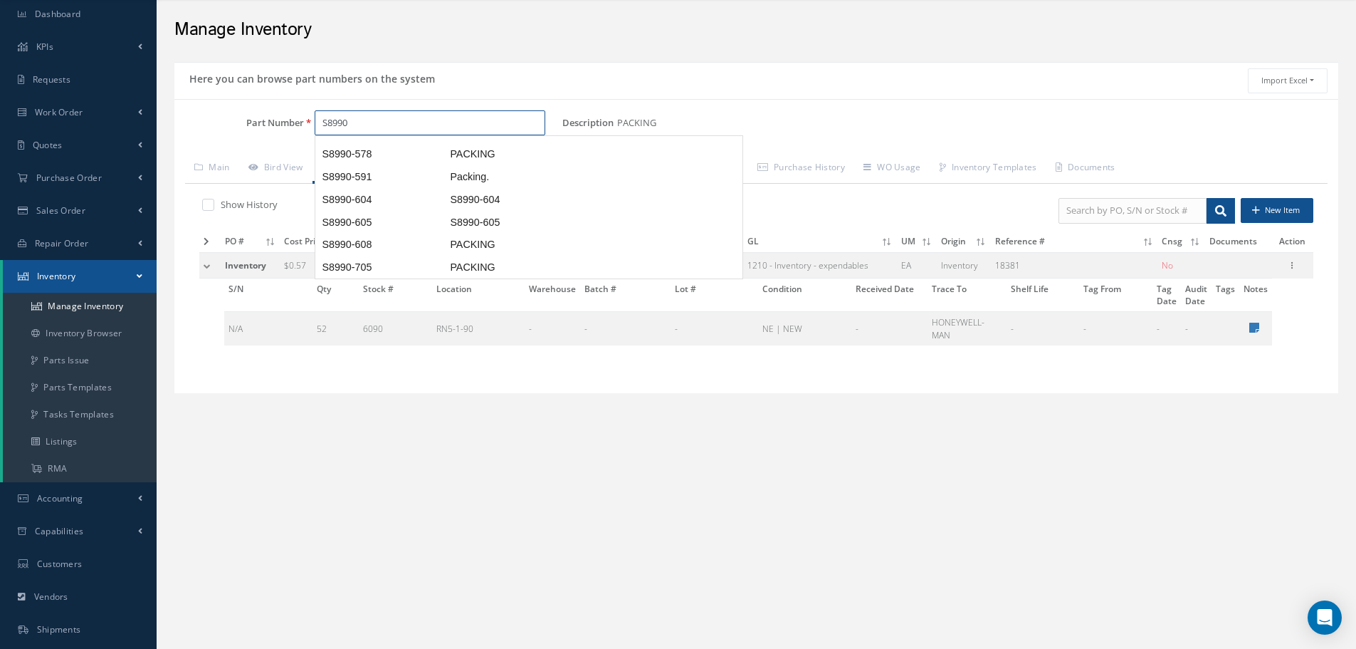
scroll to position [71, 0]
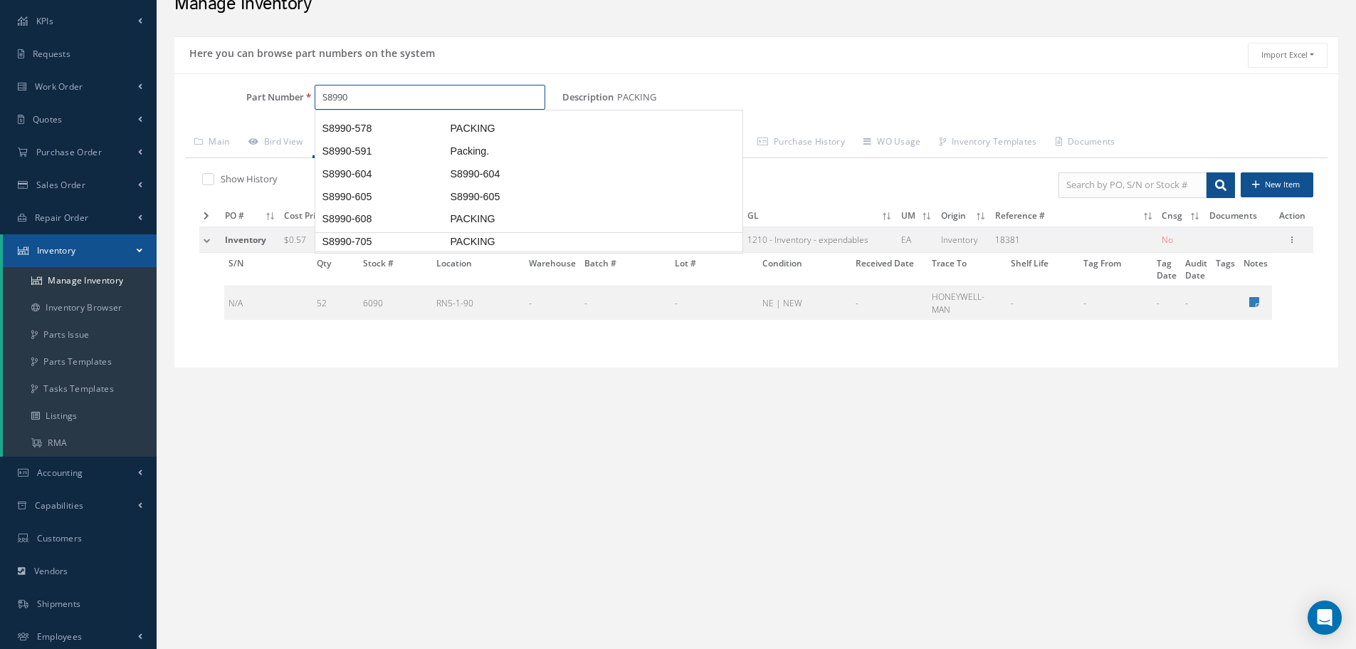
click at [369, 238] on span "S8990-705" at bounding box center [383, 241] width 128 height 15
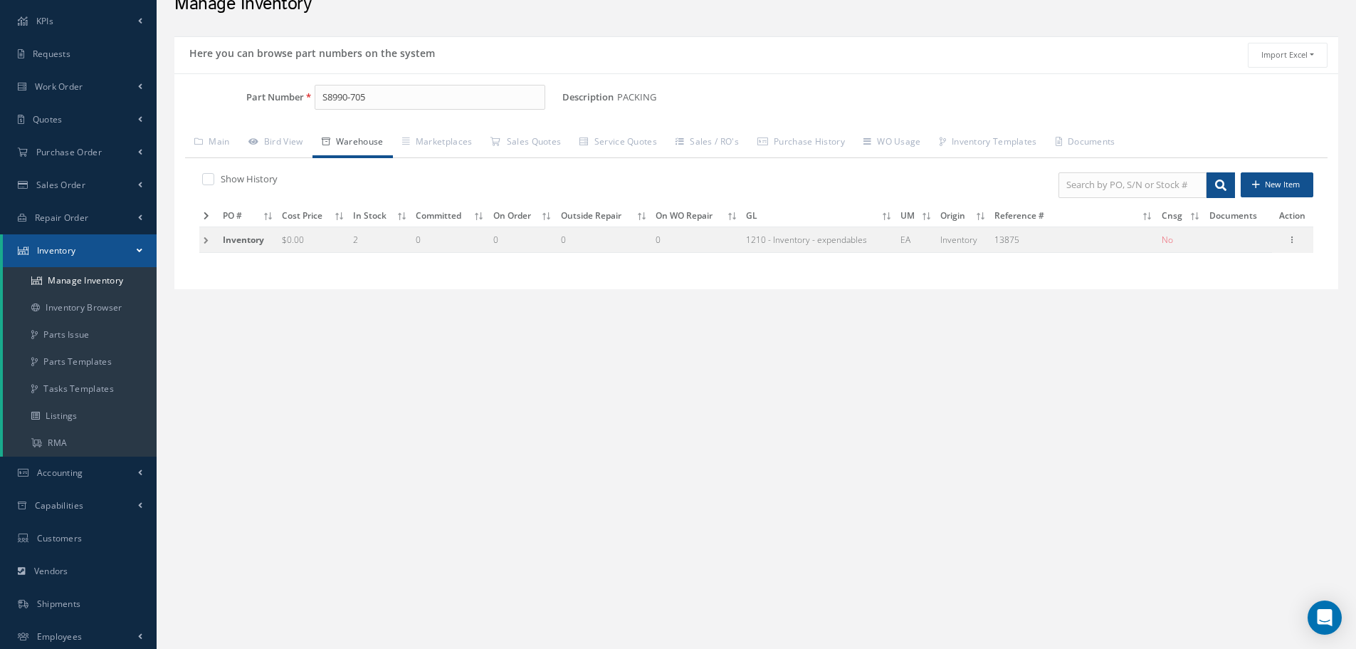
click at [204, 240] on td at bounding box center [208, 239] width 19 height 26
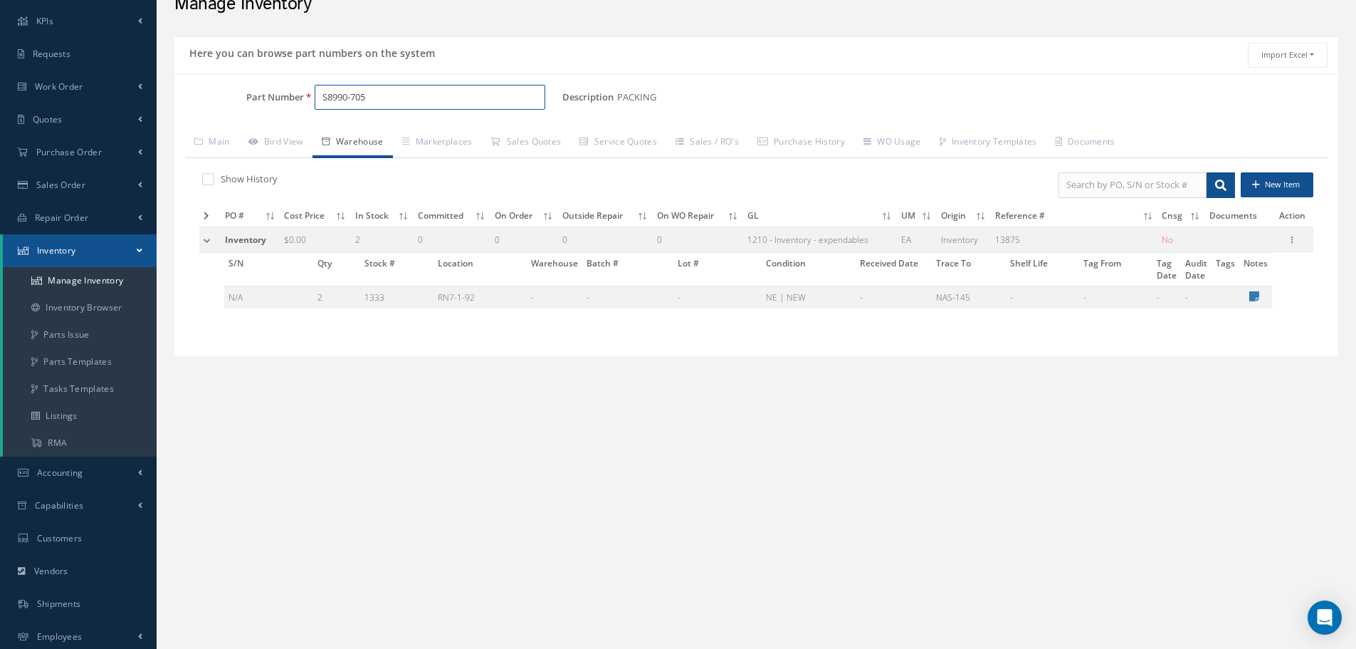
click at [389, 100] on input "S8990-705" at bounding box center [430, 98] width 231 height 26
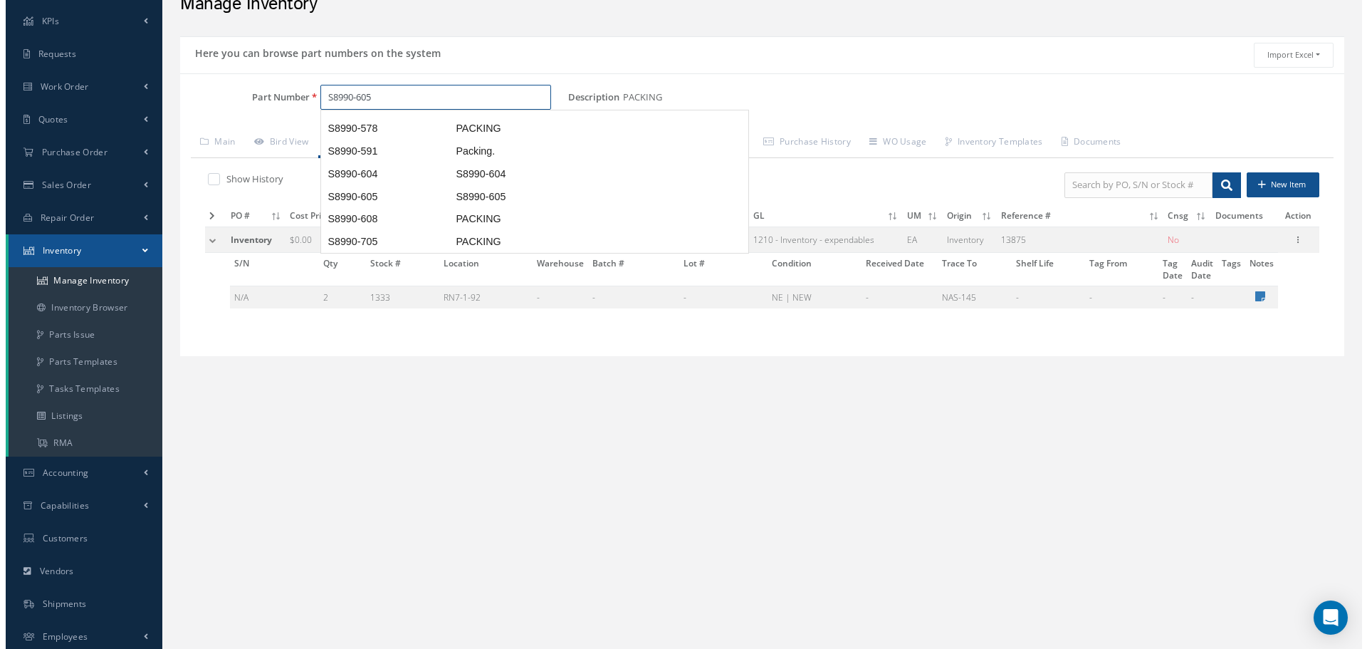
scroll to position [0, 0]
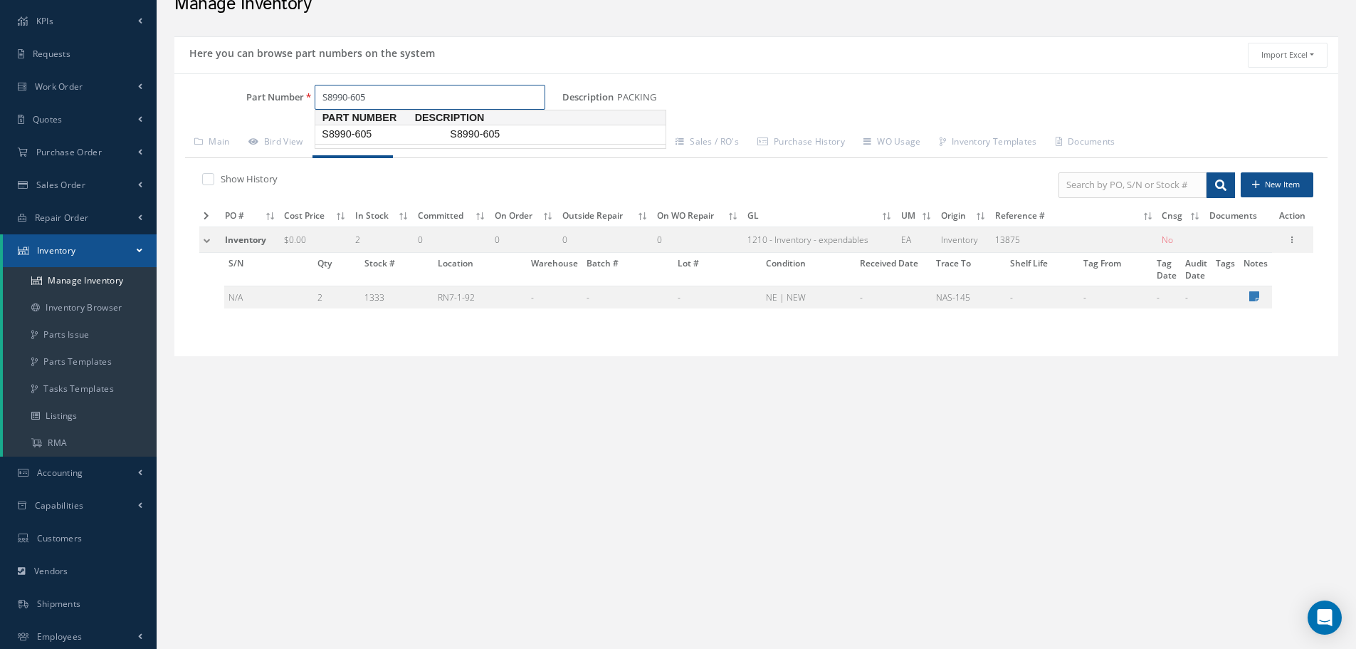
click at [349, 136] on span "S8990-605" at bounding box center [383, 134] width 128 height 15
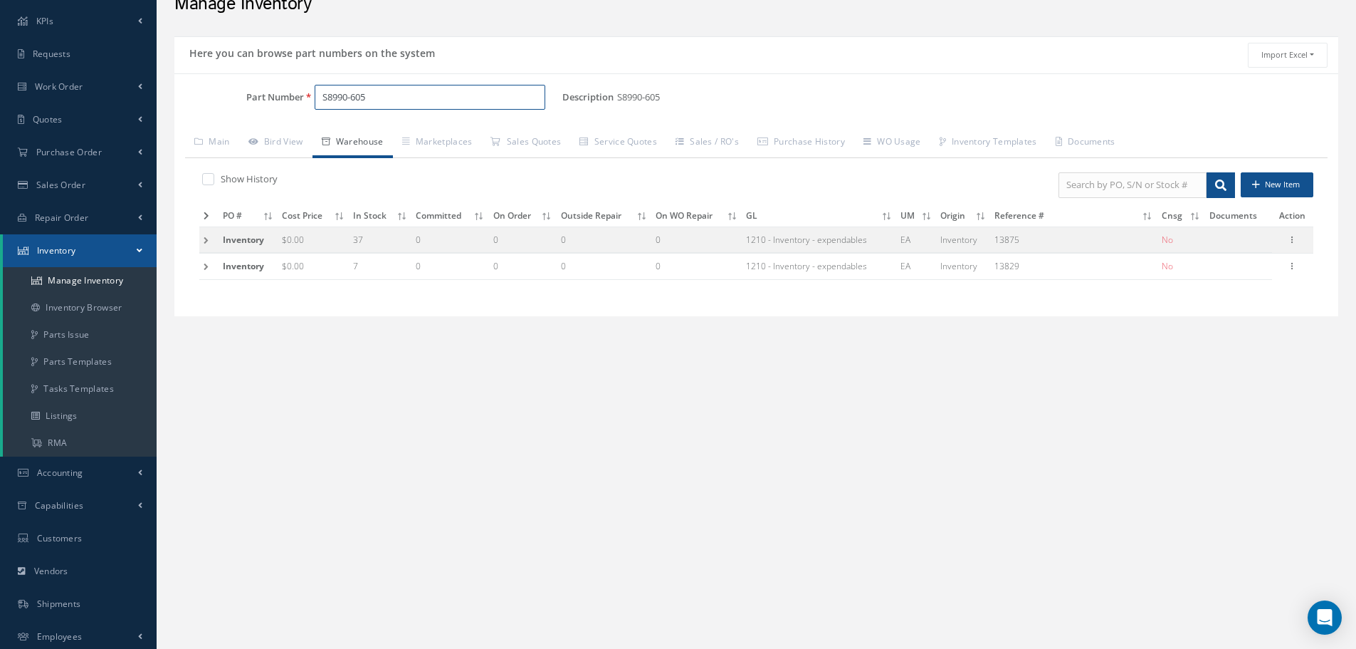
type input "S8990-605"
click at [206, 264] on td at bounding box center [208, 266] width 19 height 26
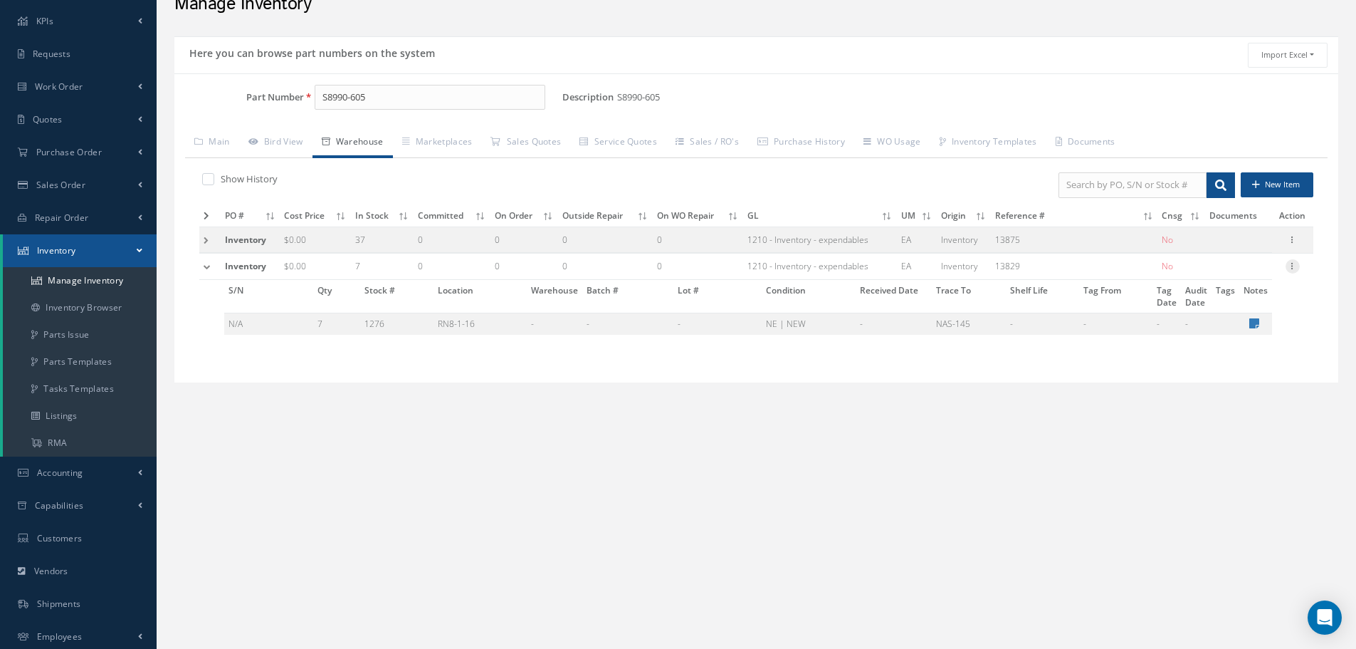
click at [1293, 268] on icon at bounding box center [1293, 264] width 14 height 11
click at [1236, 274] on link "Edit" at bounding box center [1227, 275] width 112 height 19
type input "0.00"
type input "13829"
checkbox input "false"
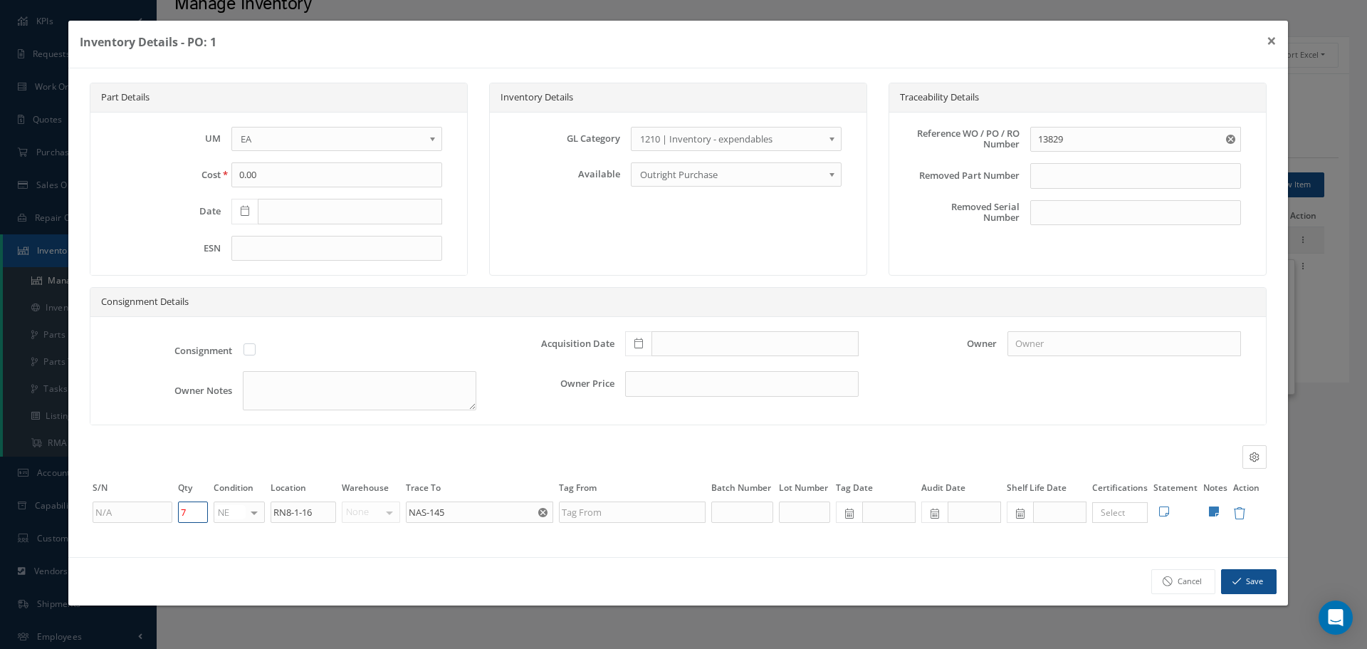
click at [189, 516] on input "7" at bounding box center [193, 511] width 30 height 21
type input "6"
click at [1248, 577] on button "Save" at bounding box center [1249, 581] width 56 height 25
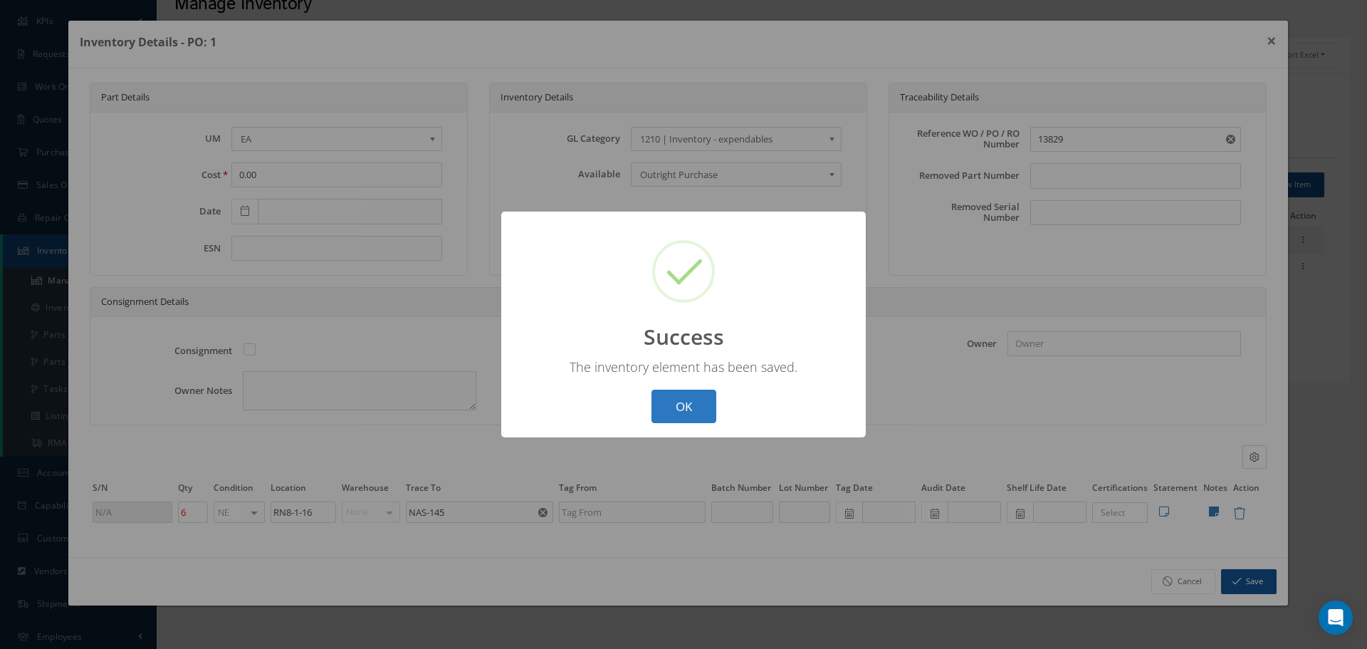
click at [665, 402] on button "OK" at bounding box center [683, 405] width 65 height 33
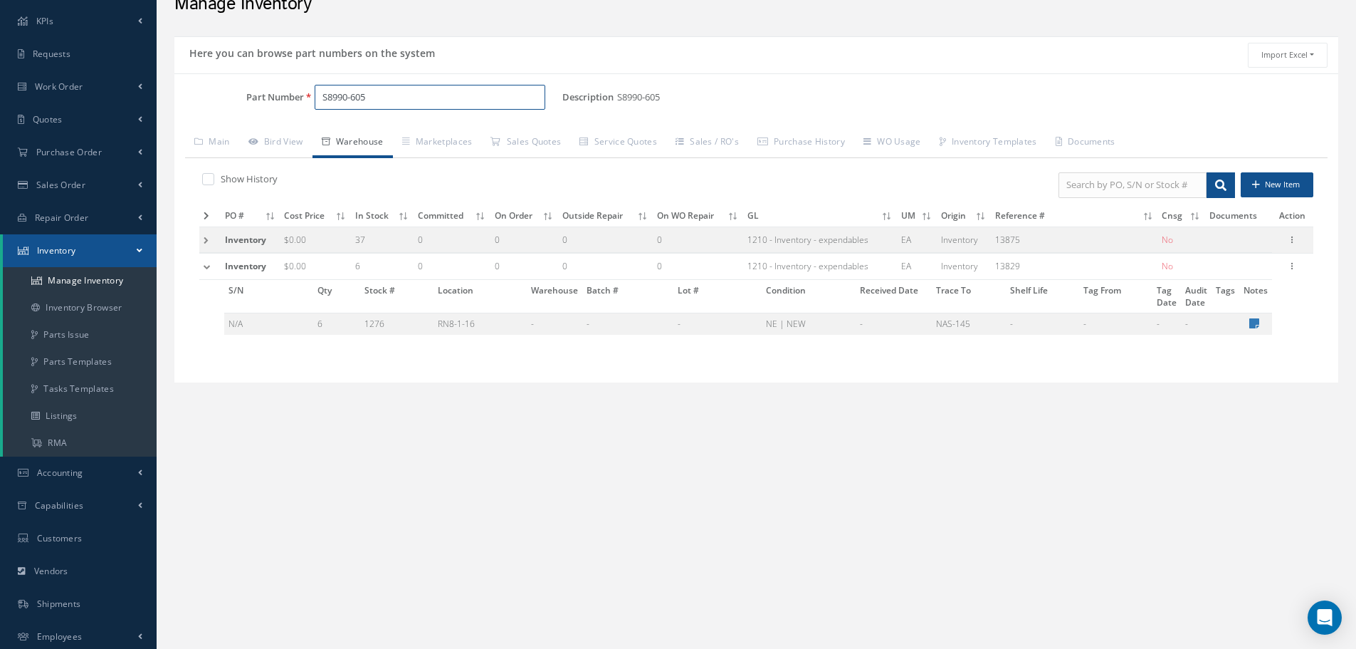
click at [403, 106] on input "S8990-605" at bounding box center [430, 98] width 231 height 26
type input "S"
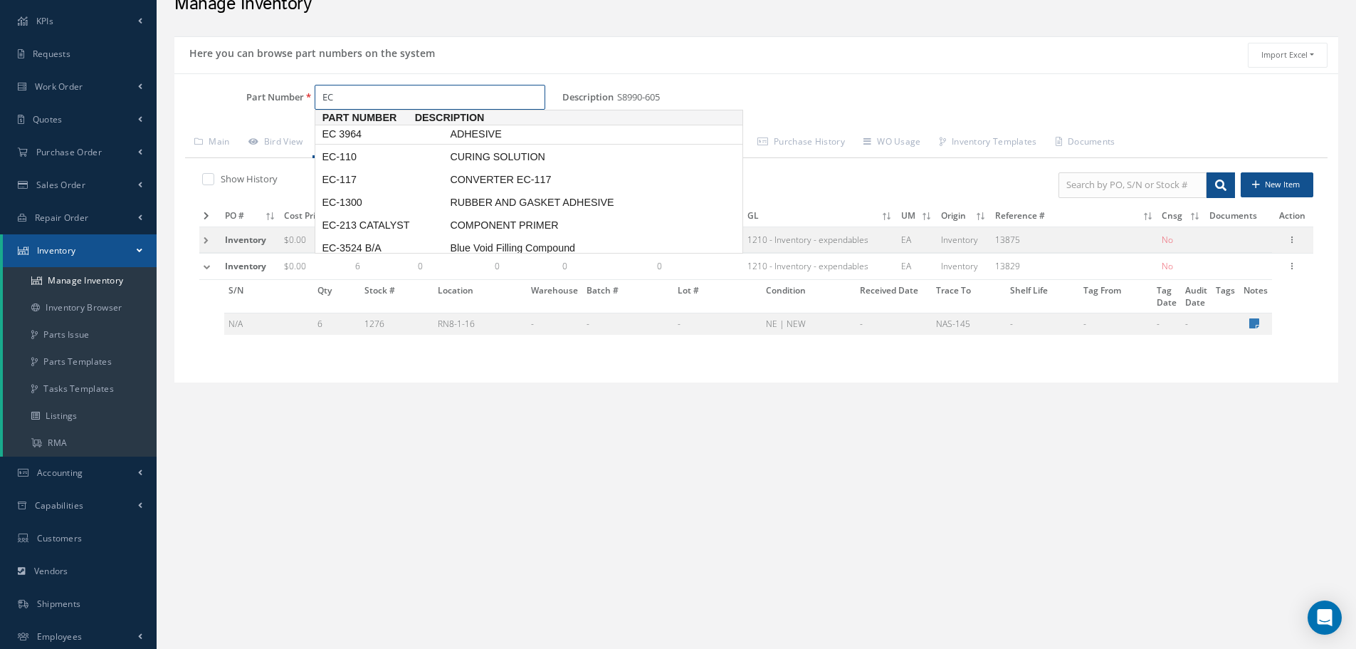
click at [356, 135] on span "EC 3964" at bounding box center [383, 134] width 128 height 15
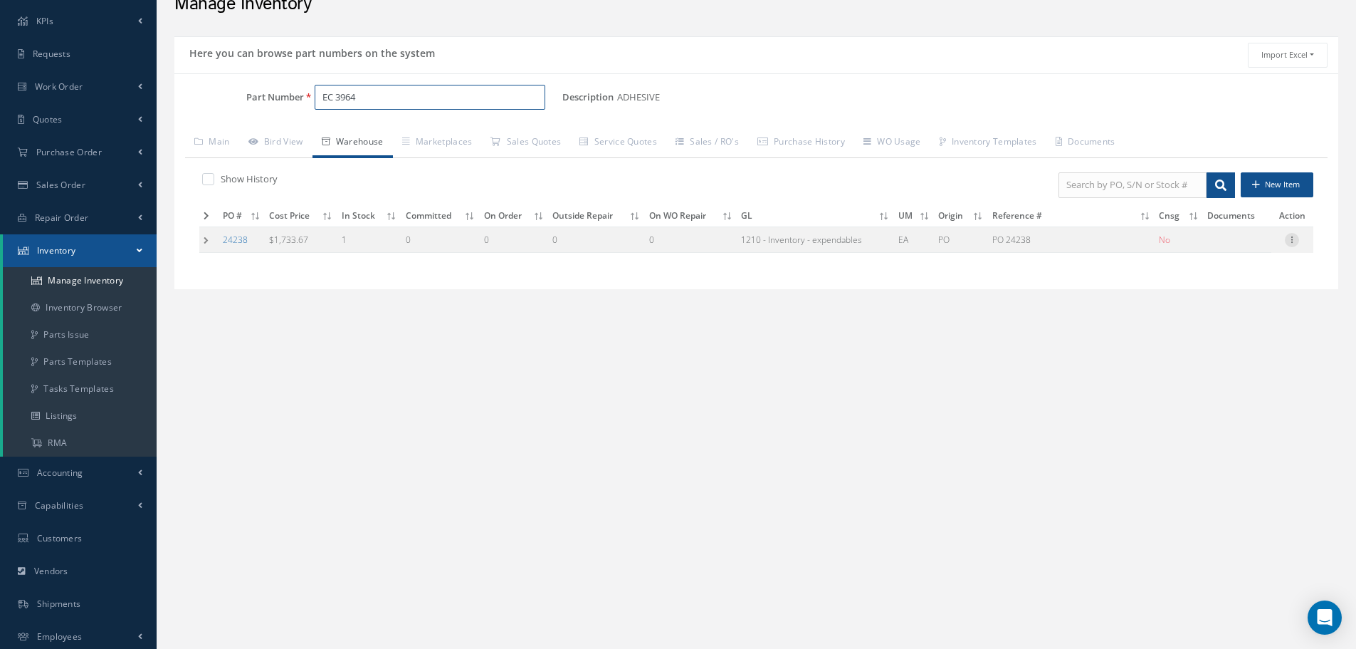
type input "EC 3964"
click at [1295, 238] on icon at bounding box center [1292, 238] width 14 height 11
click at [1246, 244] on link "Edit" at bounding box center [1226, 249] width 112 height 19
type input "1733.67"
type input "03/12/2025"
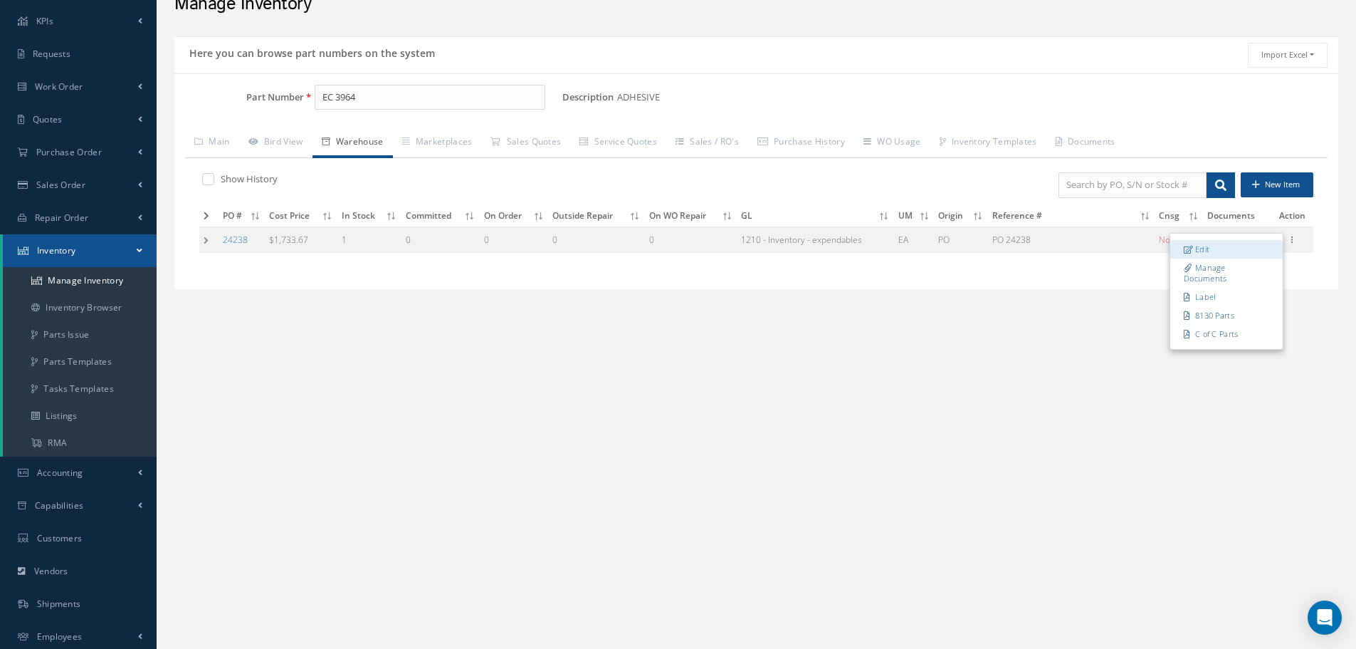
type input "PO 24238"
type input "03/12/2025"
type input "1"
type input "CLEANING ROOM"
type input "OEM- 3M"
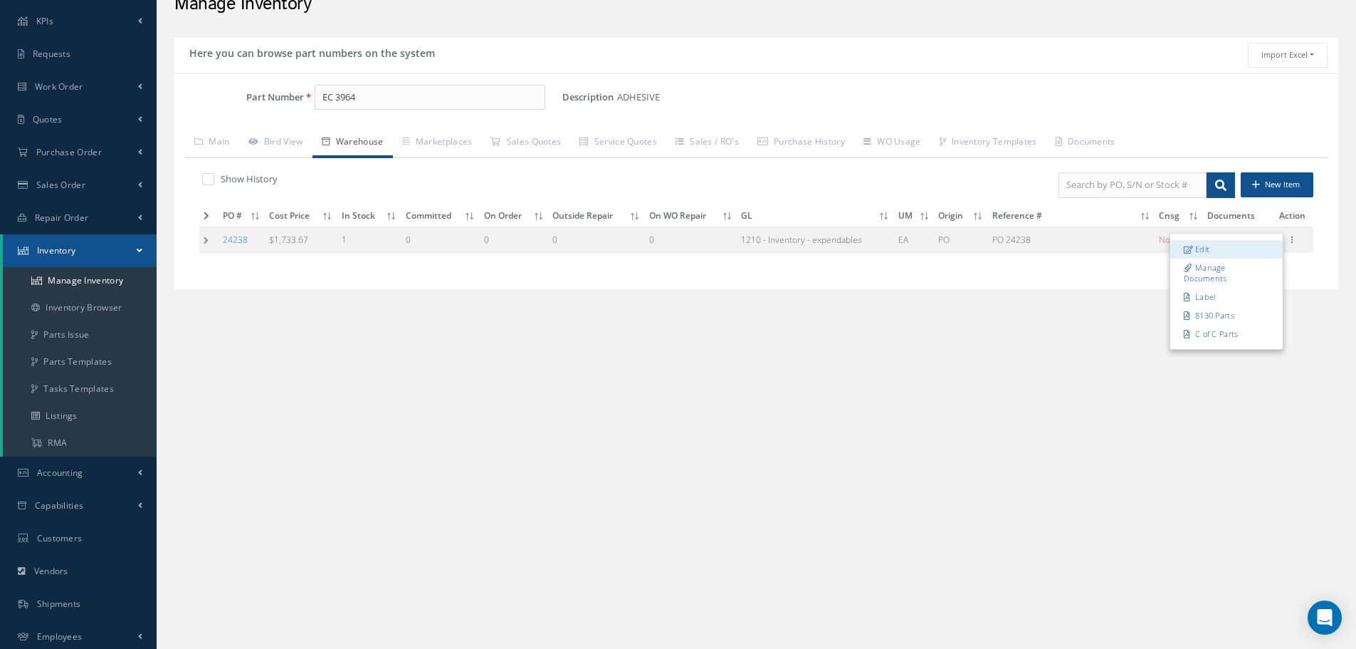
type input "08/18/2025"
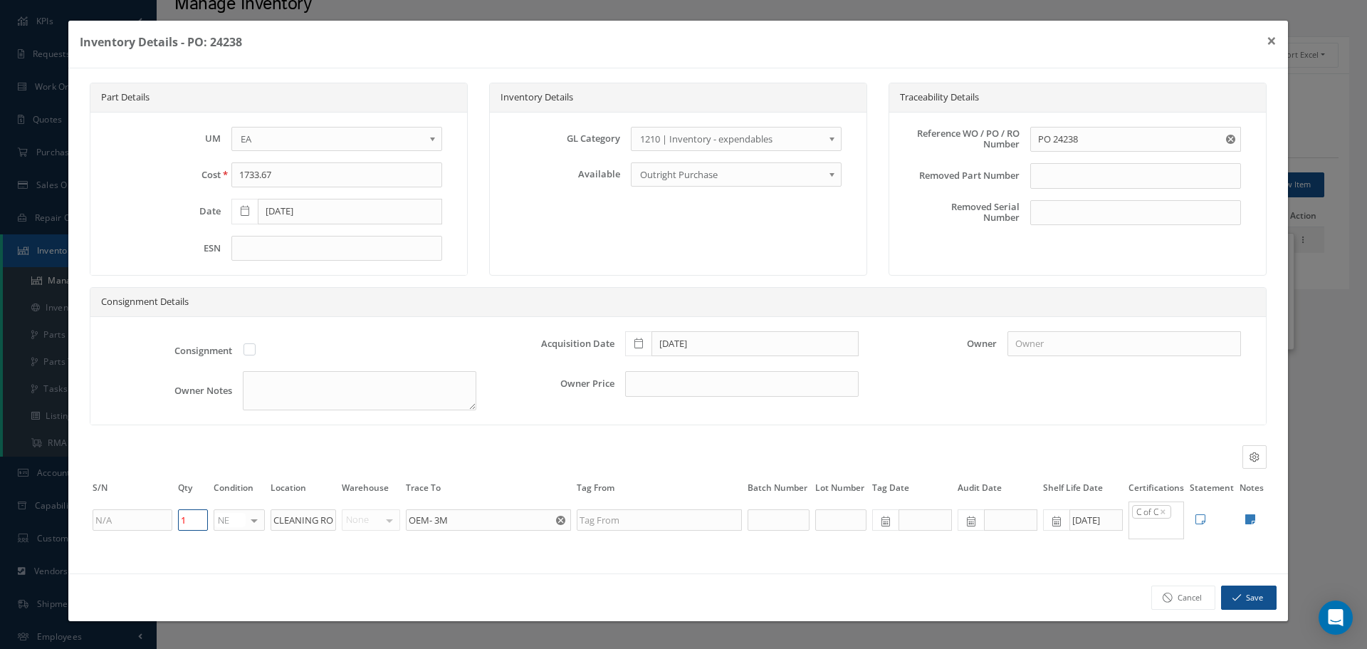
click at [196, 515] on input "1" at bounding box center [193, 519] width 30 height 21
type input "0"
click at [1252, 523] on icon at bounding box center [1250, 518] width 10 height 11
type textarea "** RECEIVED STOCK 03/12/2025. CLEANING ROOM (FREEZER MALL)"
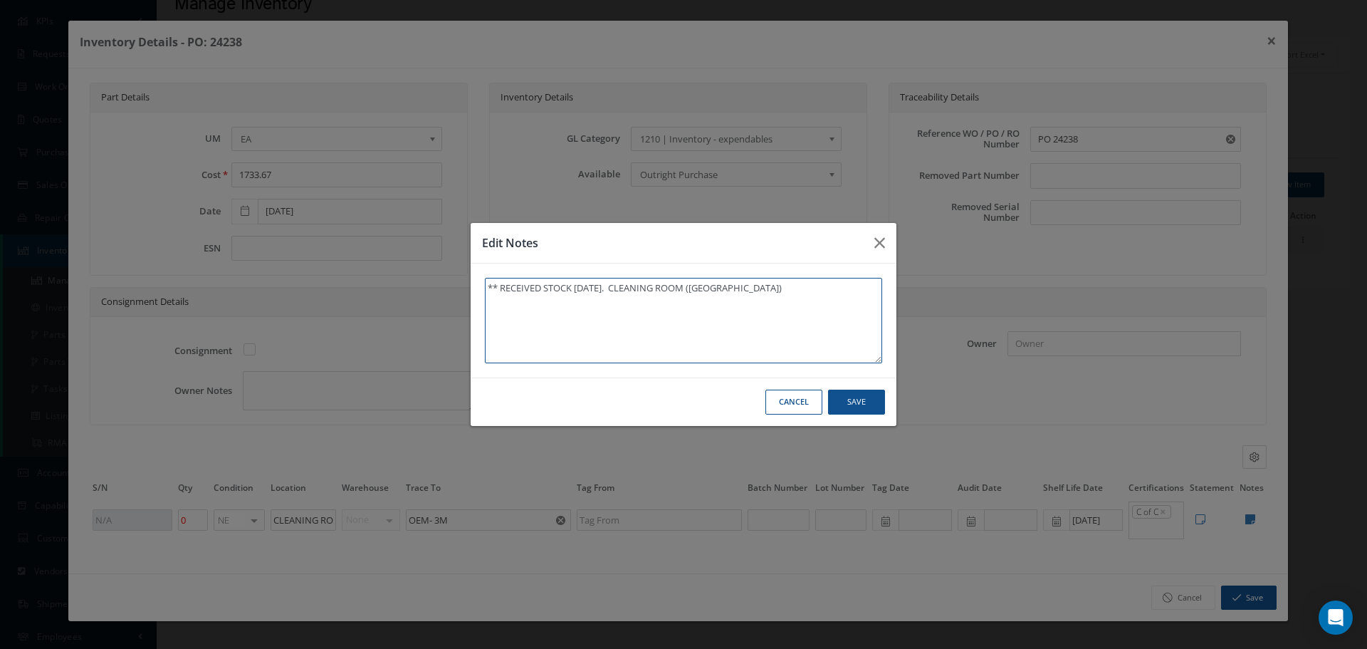
click at [804, 287] on textarea "** RECEIVED STOCK 03/12/2025. CLEANING ROOM (FREEZER MALL)" at bounding box center [683, 320] width 397 height 85
type textarea "** RECEIVED STOCK 03/12/2025. CLEANING ROOM (FREEZER MALL)"
type textarea "** RECEIVED STOCK 03/12/2025. CLEANING ROOM (FREEZER MALL) *"
type textarea "** RECEIVED STOCK 03/12/2025. CLEANING ROOM (FREEZER MALL) **"
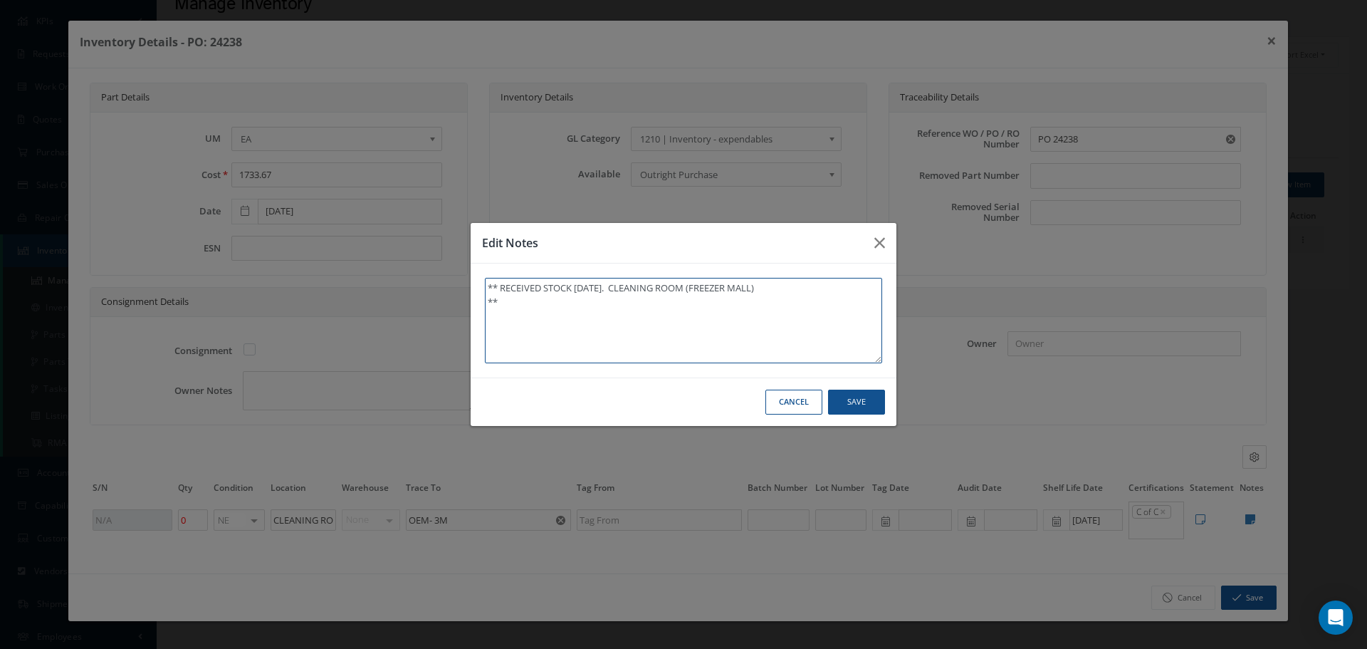
type textarea "** RECEIVED STOCK 03/12/2025. CLEANING ROOM (FREEZER MALL) **"
type textarea "** RECEIVED STOCK 03/12/2025. CLEANING ROOM (FREEZER MALL) ** E"
type textarea "** RECEIVED STOCK 03/12/2025. CLEANING ROOM (FREEZER MALL) ** EX"
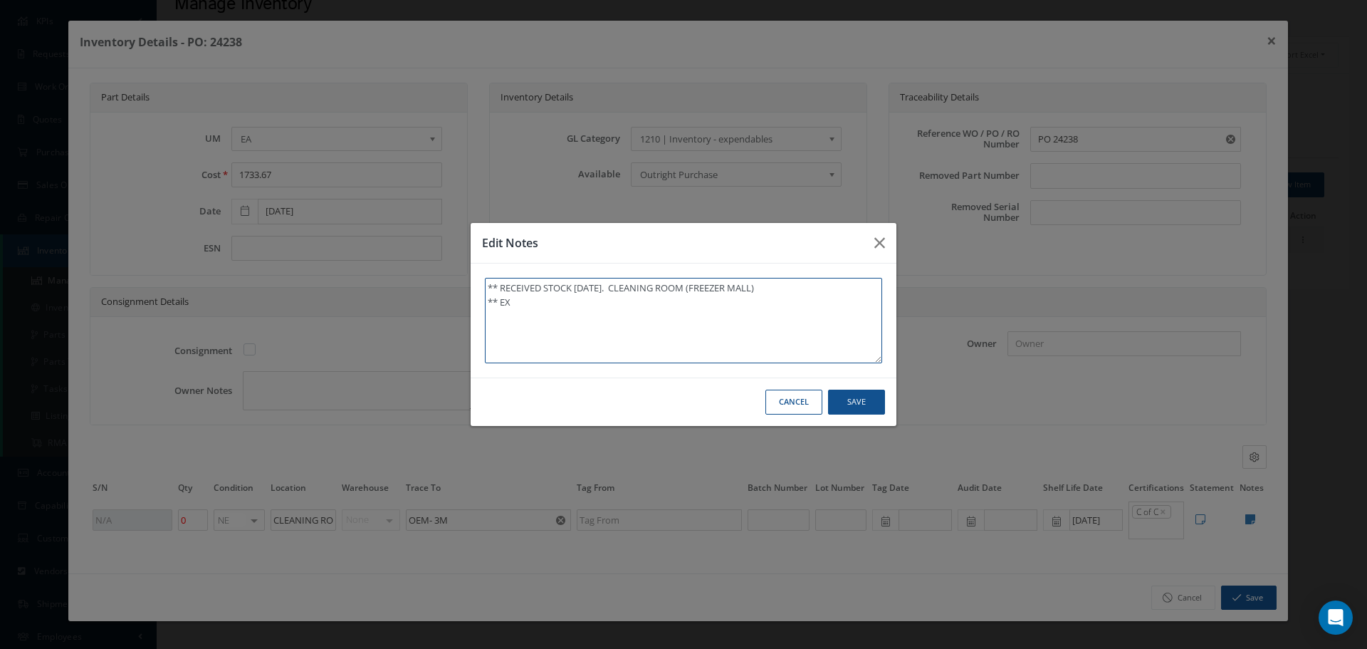
type textarea "** RECEIVED STOCK 03/12/2025. CLEANING ROOM (FREEZER MALL) ** EXP"
type textarea "** RECEIVED STOCK 03/12/2025. CLEANING ROOM (FREEZER MALL) ** EXPI"
type textarea "** RECEIVED STOCK 03/12/2025. CLEANING ROOM (FREEZER MALL) ** EXPIR"
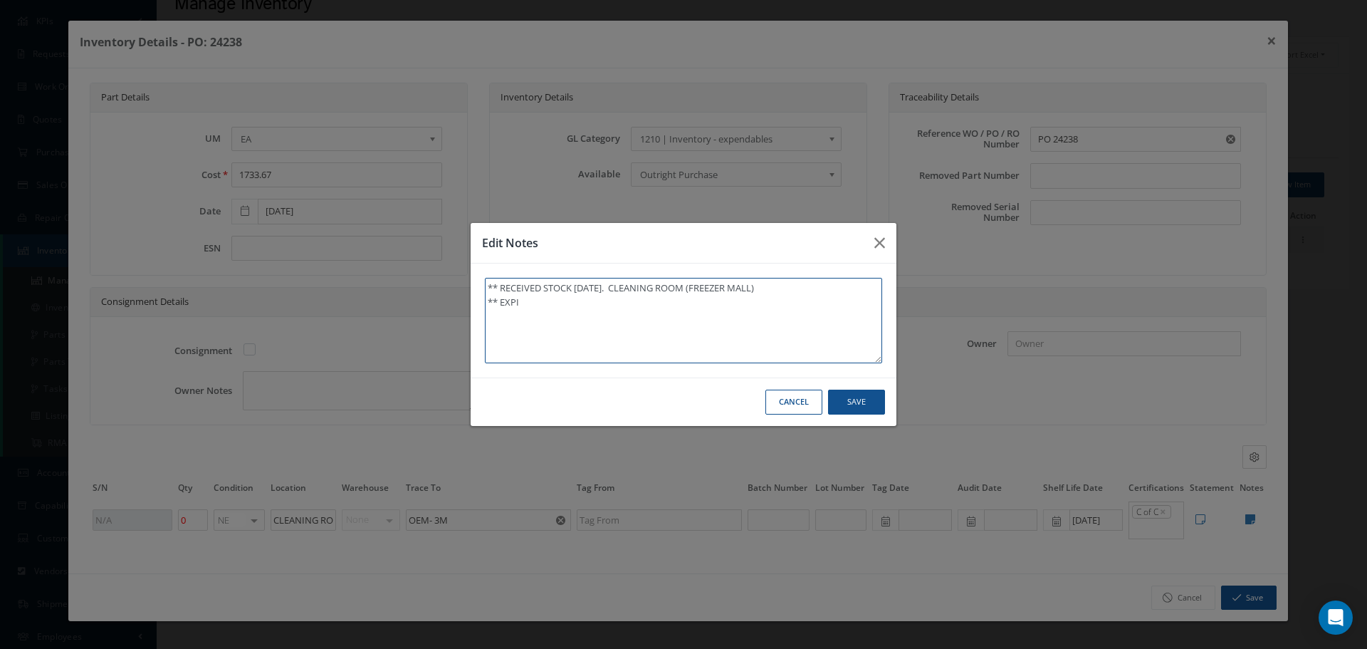
type textarea "** RECEIVED STOCK 03/12/2025. CLEANING ROOM (FREEZER MALL) ** EXPIR"
type textarea "** RECEIVED STOCK 03/12/2025. CLEANING ROOM (FREEZER MALL) ** EXPIRE"
type textarea "** RECEIVED STOCK 03/12/2025. CLEANING ROOM (FREEZER MALL) ** EXPIRED"
drag, startPoint x: 486, startPoint y: 302, endPoint x: 565, endPoint y: 309, distance: 79.3
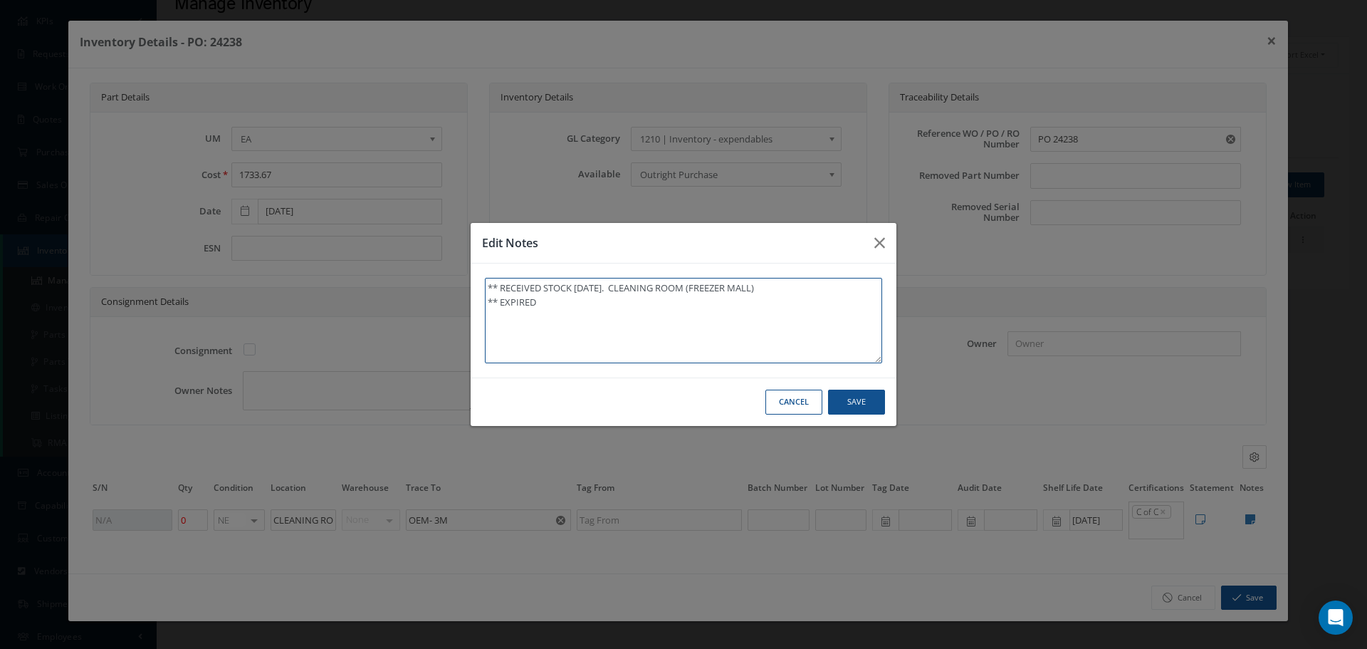
click at [565, 309] on textarea "** RECEIVED STOCK 03/12/2025. CLEANING ROOM (FREEZER MALL) ** EXPIRED" at bounding box center [683, 320] width 397 height 85
type textarea "** RECEIVED STOCK 03/12/2025. CLEANING ROOM (FREEZER MALL) ** EXPIRED"
click at [0, 0] on button "Save" at bounding box center [0, 0] width 0 height 0
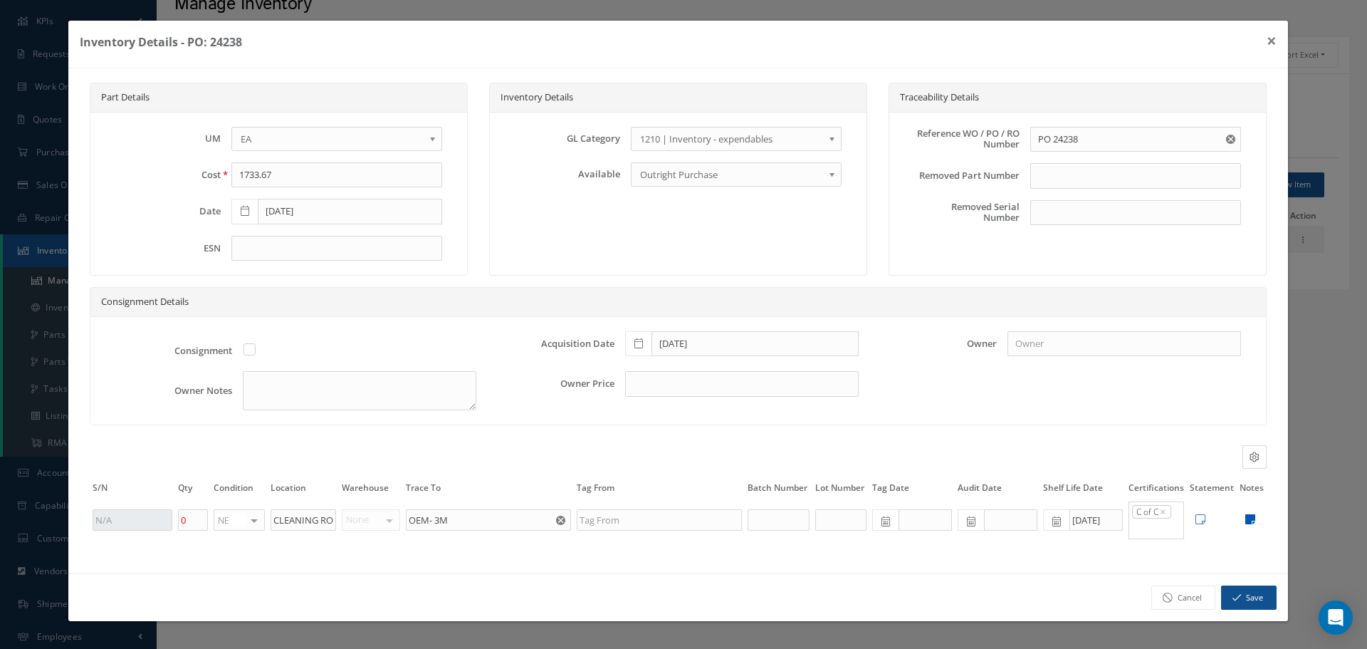
click at [1249, 522] on icon at bounding box center [1250, 518] width 10 height 11
type textarea "** RECEIVED STOCK 03/12/2025. CLEANING ROOM (FREEZER MALL) ** EXPIRED"
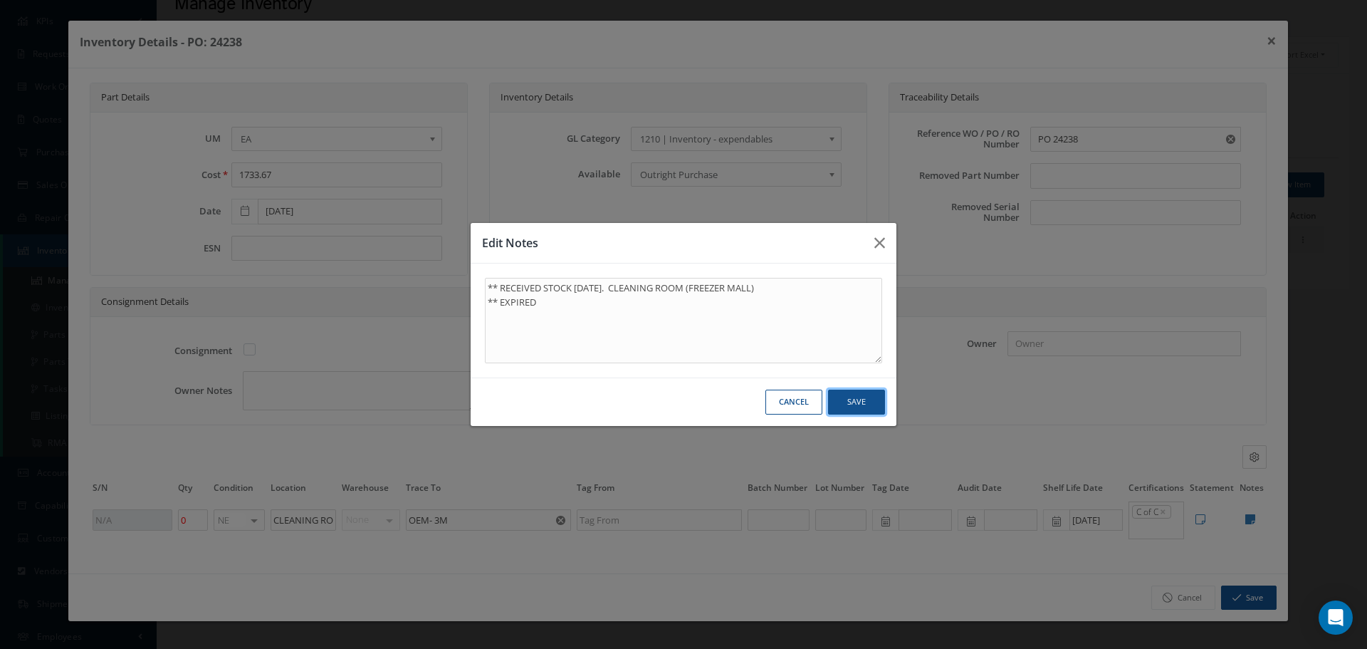
click at [0, 0] on button "Save" at bounding box center [0, 0] width 0 height 0
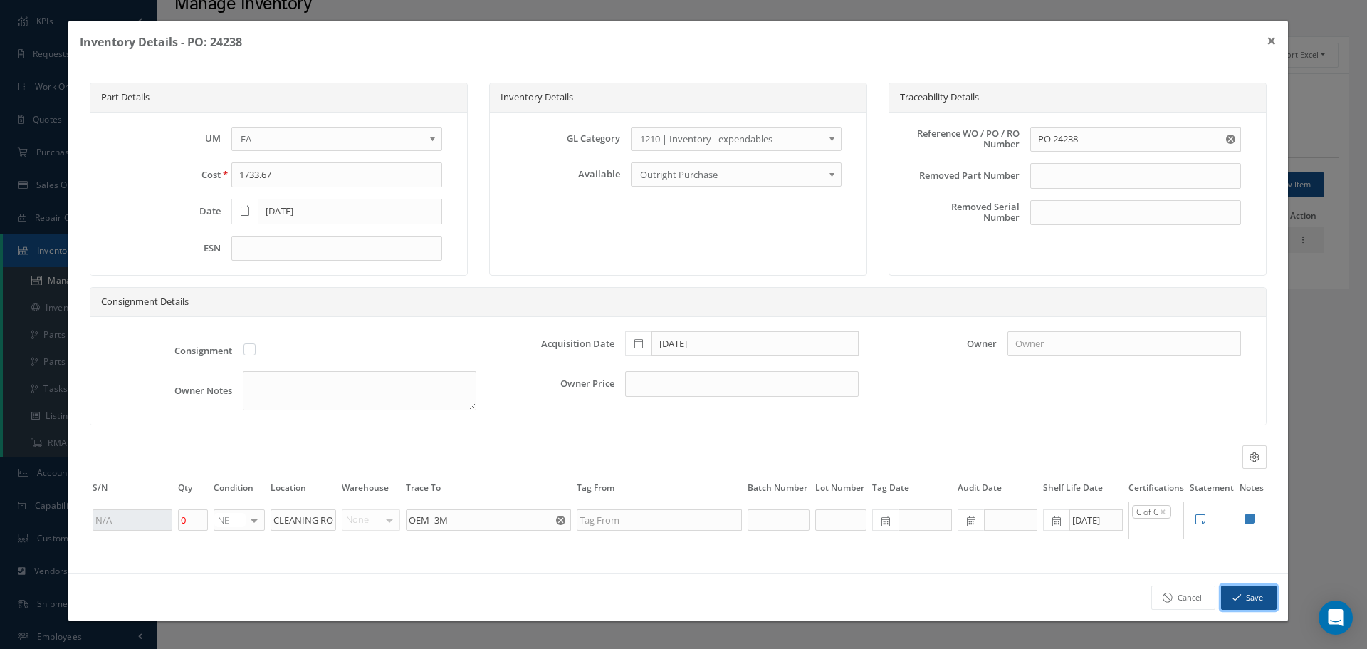
click at [1249, 600] on button "Save" at bounding box center [1249, 597] width 56 height 25
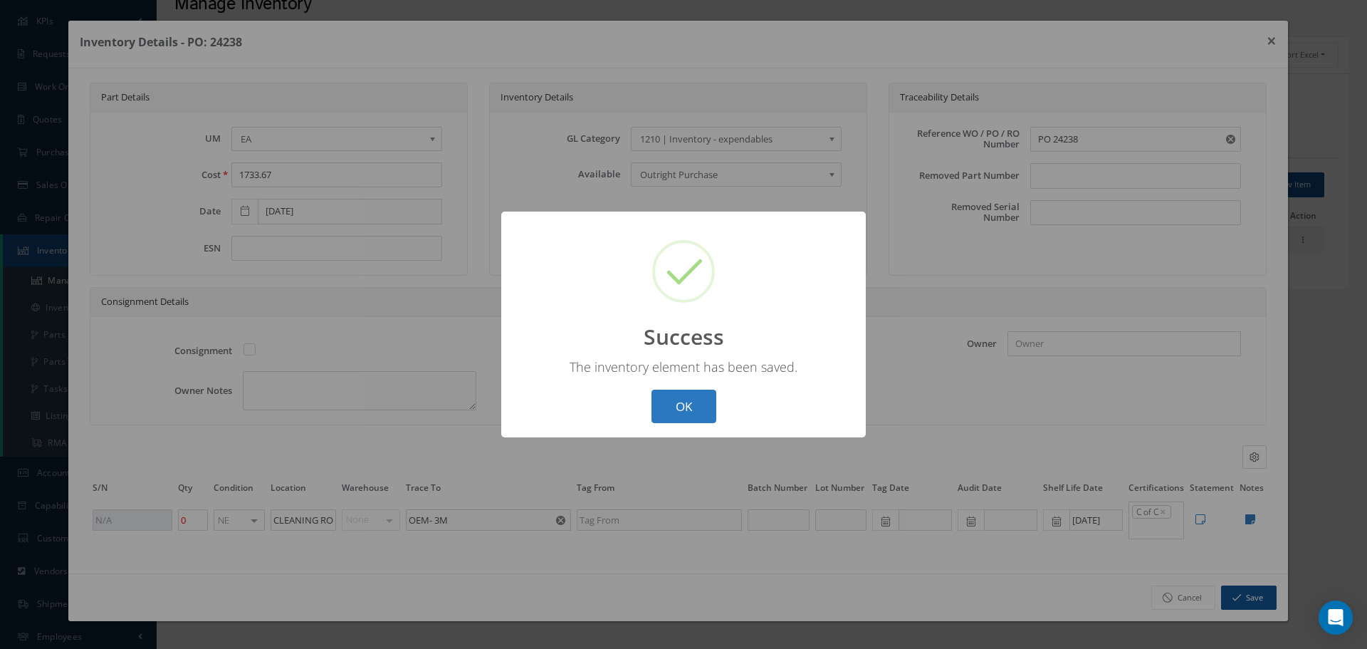
click at [701, 412] on button "OK" at bounding box center [683, 405] width 65 height 33
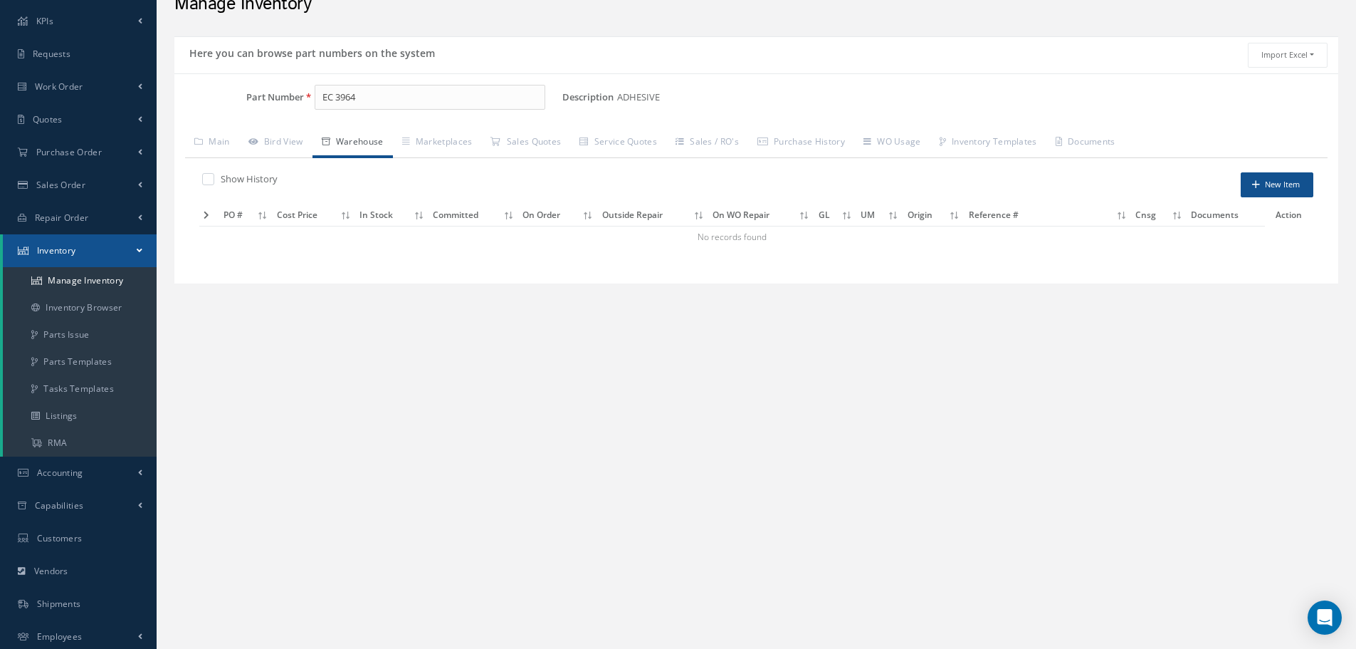
click at [407, 111] on div "Part Number EC 3964" at bounding box center [368, 103] width 388 height 37
click at [413, 90] on input "EC 3964" at bounding box center [430, 98] width 231 height 26
type input "E"
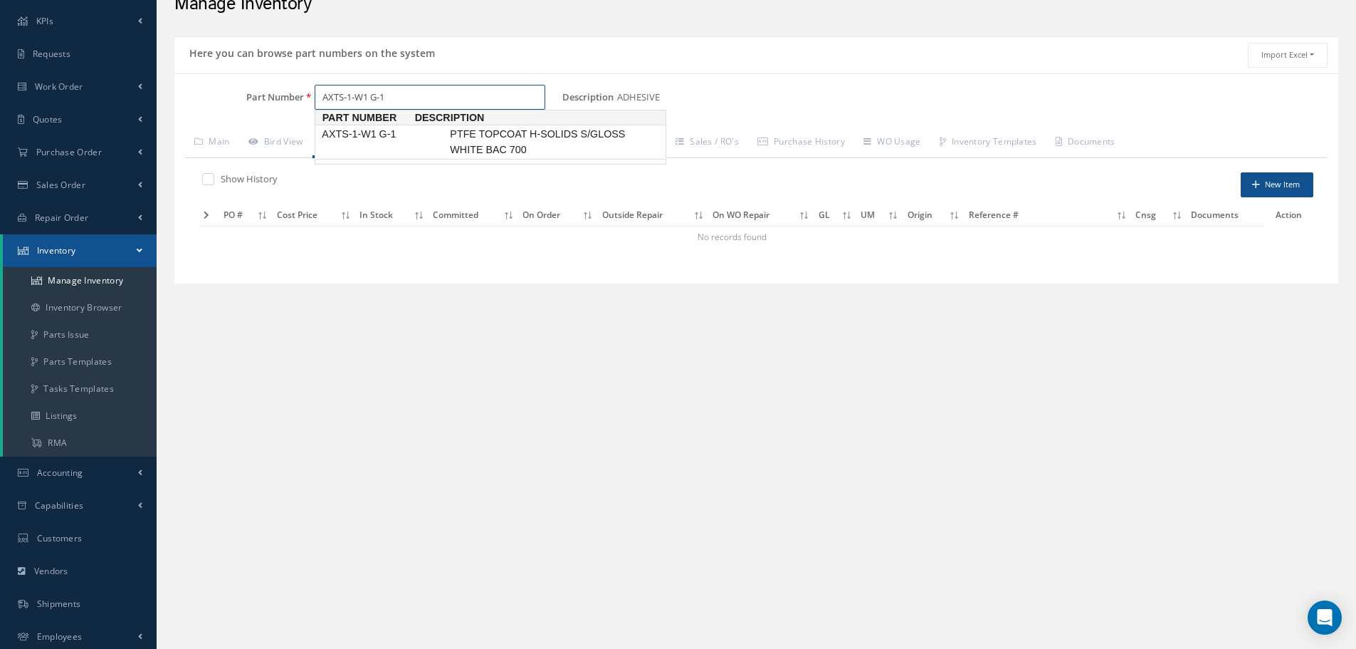
click at [363, 132] on span "AXTS-1-W1 G-1" at bounding box center [383, 134] width 128 height 15
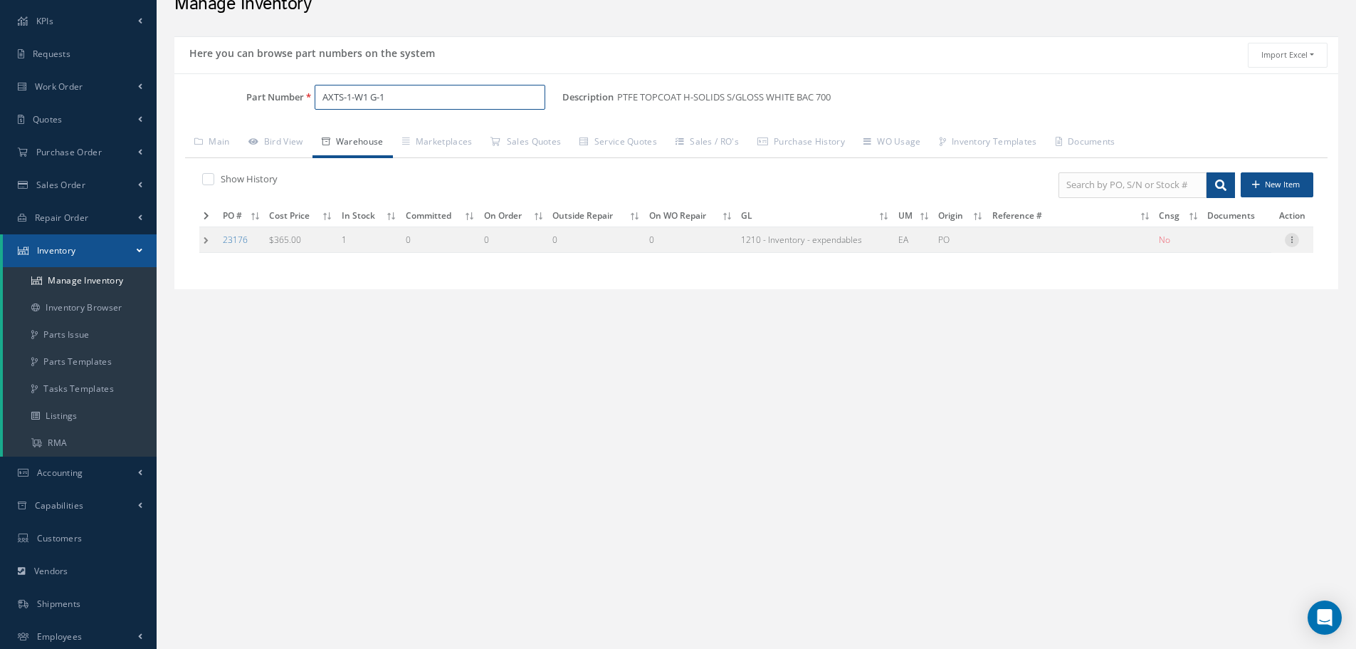
type input "AXTS-1-W1 G-1"
click at [1293, 239] on icon at bounding box center [1292, 238] width 14 height 11
click at [1245, 244] on link "Edit" at bounding box center [1226, 249] width 112 height 19
type input "365.00"
type input "11/01/2023"
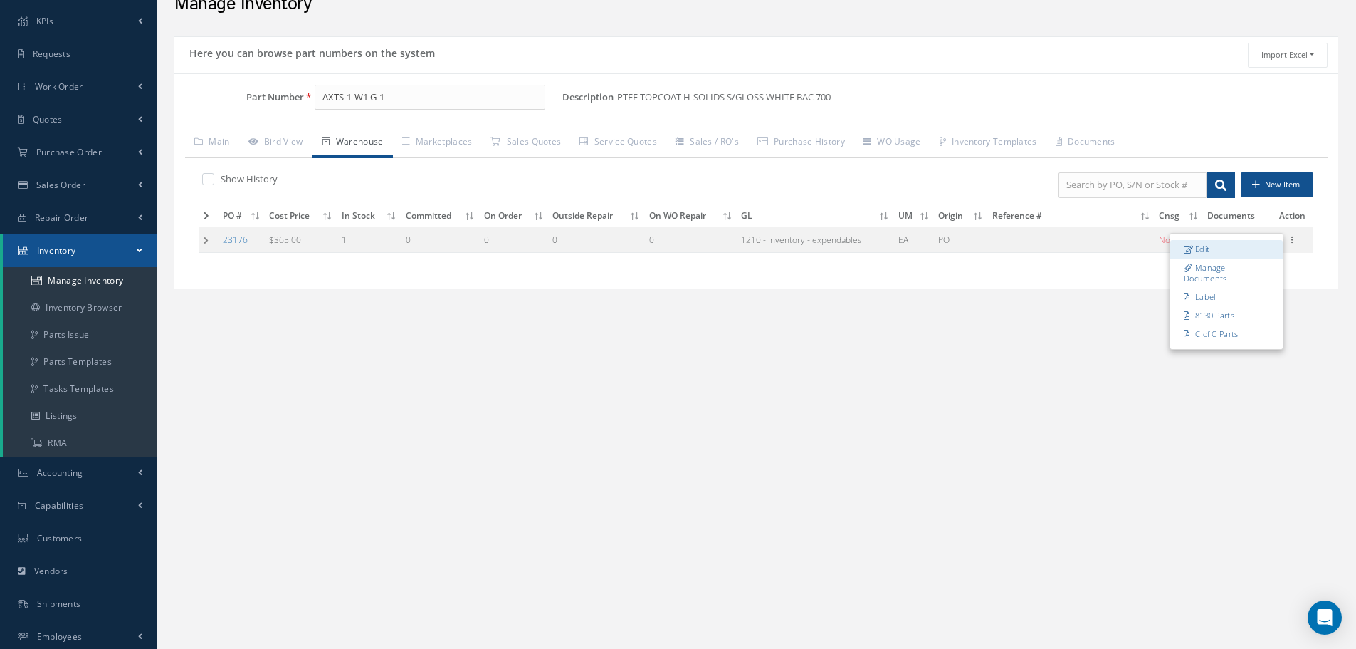
type input "1"
type input "YELLOW 4"
type input "OEM HENTZEN"
type input "08312305"
type input "08/31/2025"
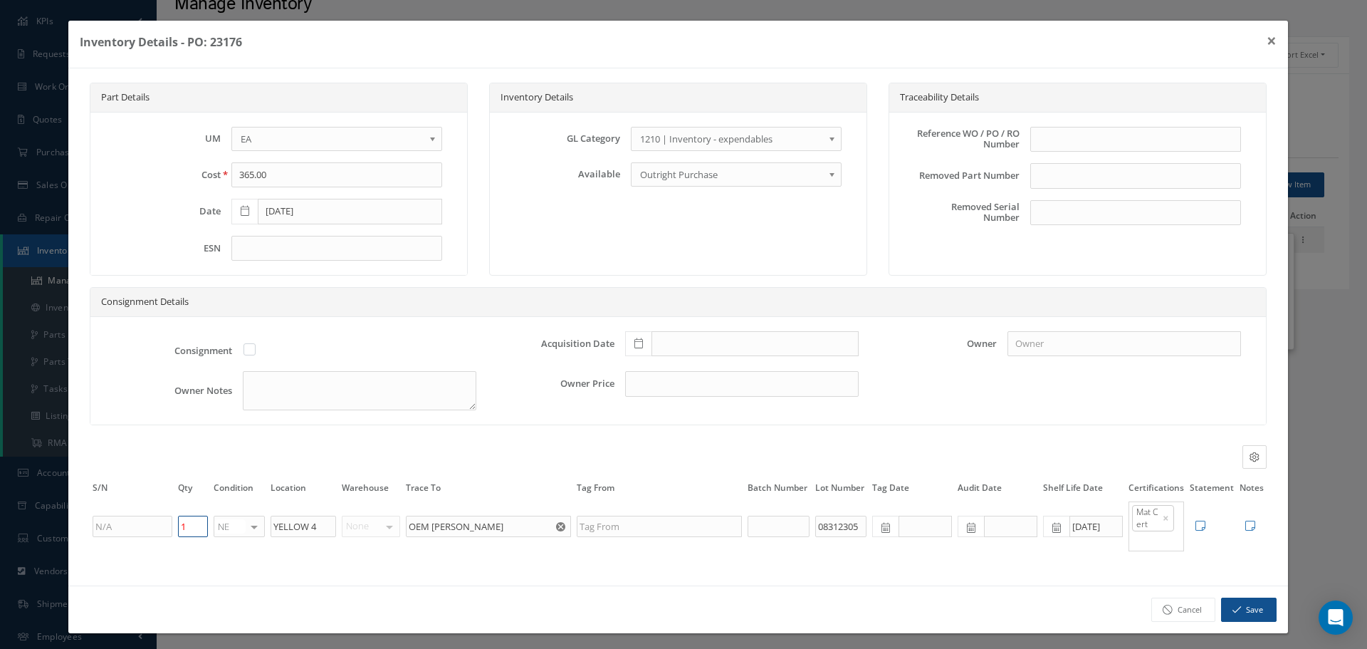
click at [184, 529] on input "1" at bounding box center [193, 525] width 30 height 21
click at [1245, 526] on icon at bounding box center [1250, 525] width 10 height 11
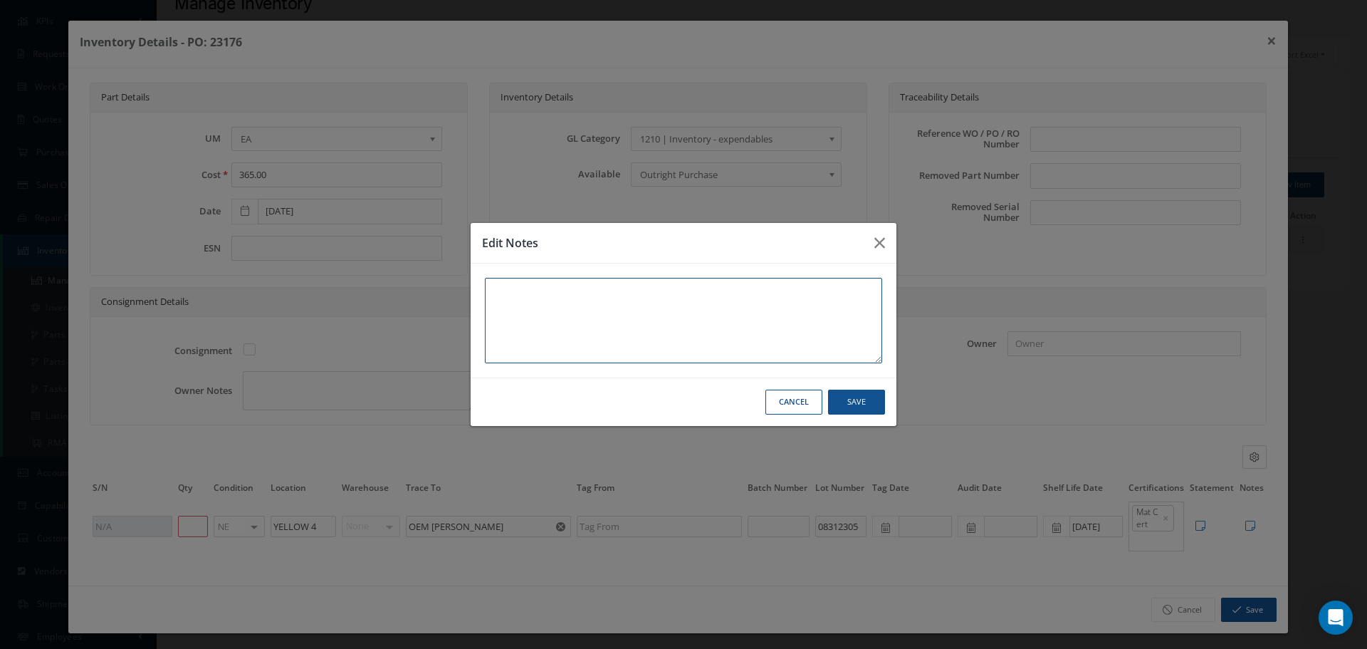
click at [512, 296] on textarea at bounding box center [683, 320] width 397 height 85
paste textarea "** EXPIRED"
type textarea "** EXPIRED"
type textarea "** EXPIRED."
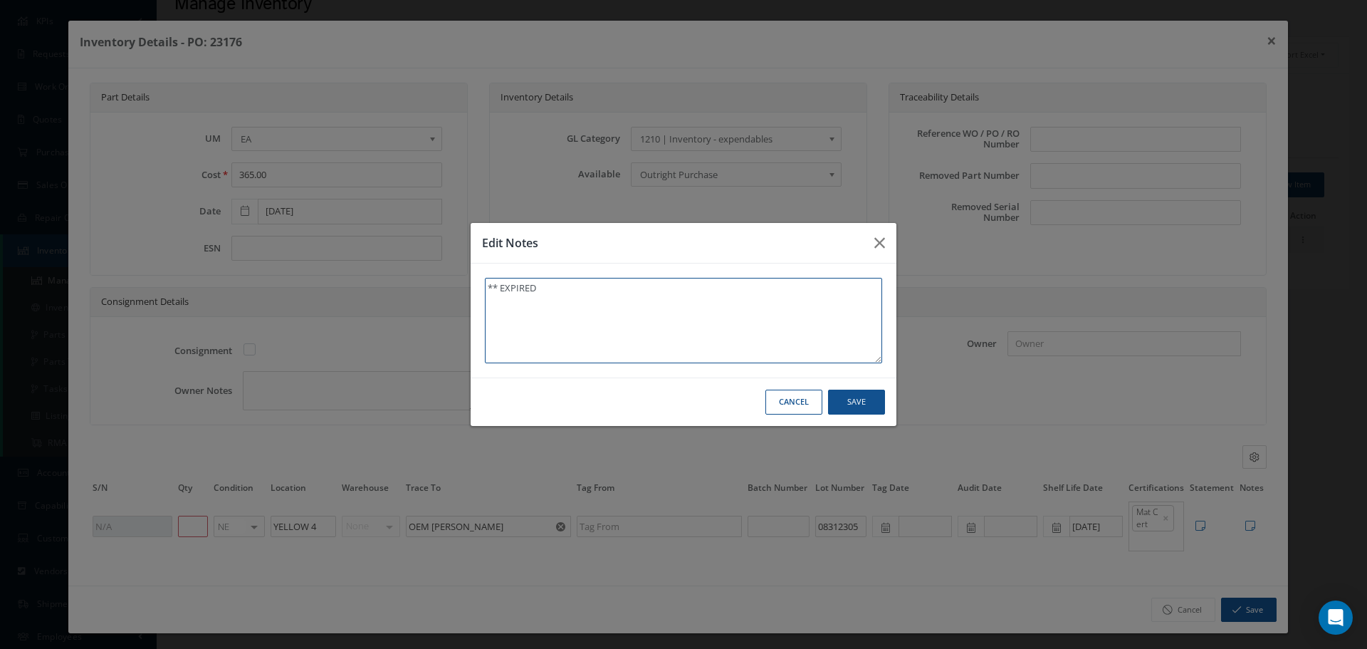
type textarea "** EXPIRED."
type textarea "** EXPIRED.0"
type textarea "** EXPIRED.00"
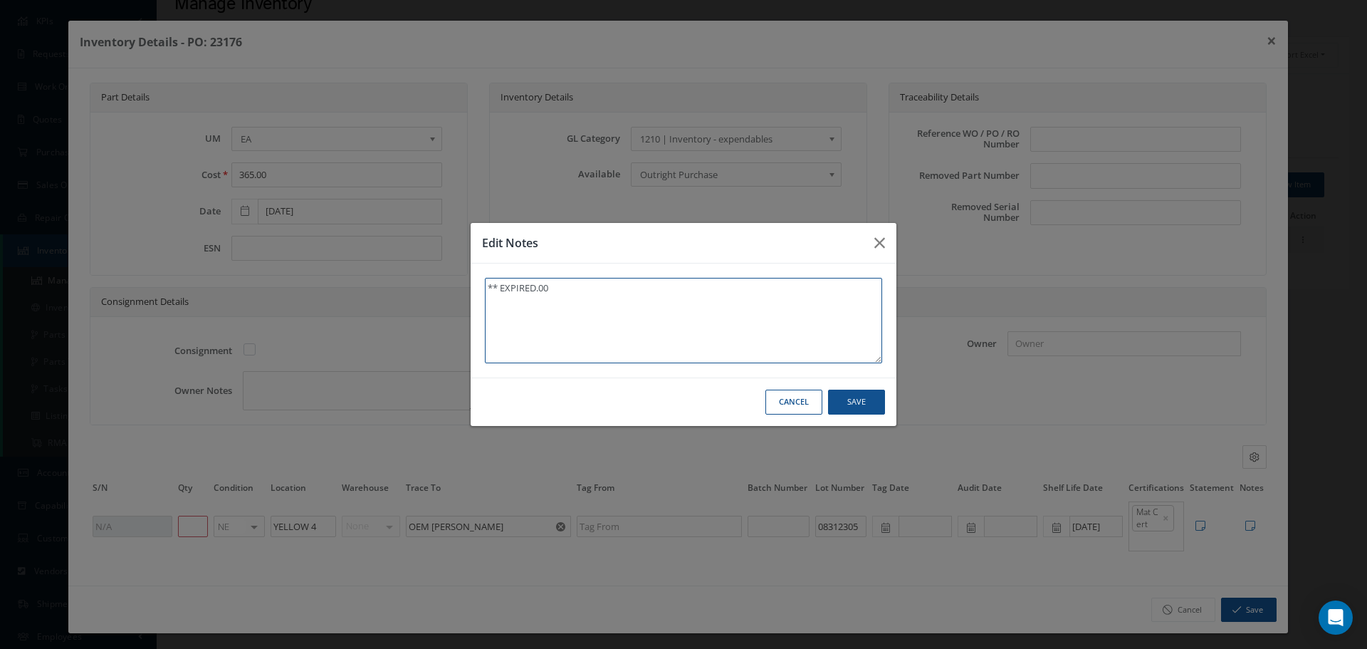
type textarea "** EXPIRED.008"
type textarea "** EXPIRED.008/"
click at [580, 291] on textarea "** EXPIRED.008/" at bounding box center [683, 320] width 397 height 85
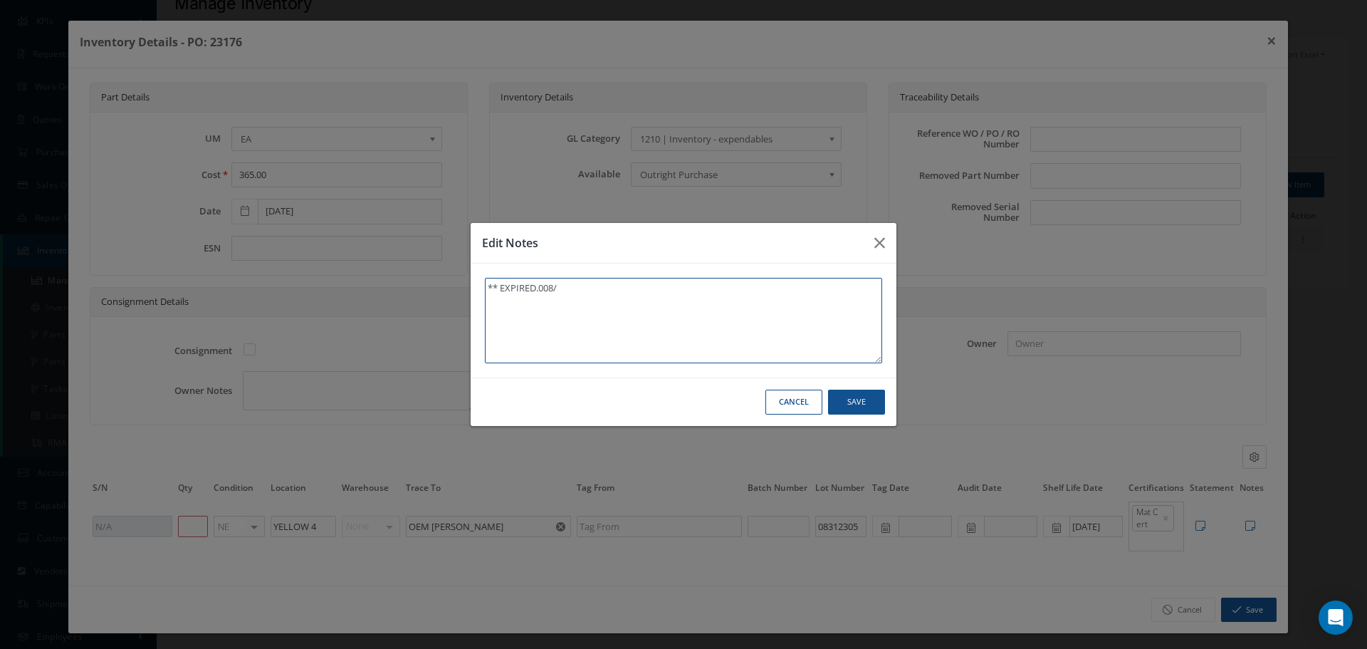
type textarea "** EXPIRED.008"
type textarea "** EXPIRED.00"
type textarea "** EXPIRED.0"
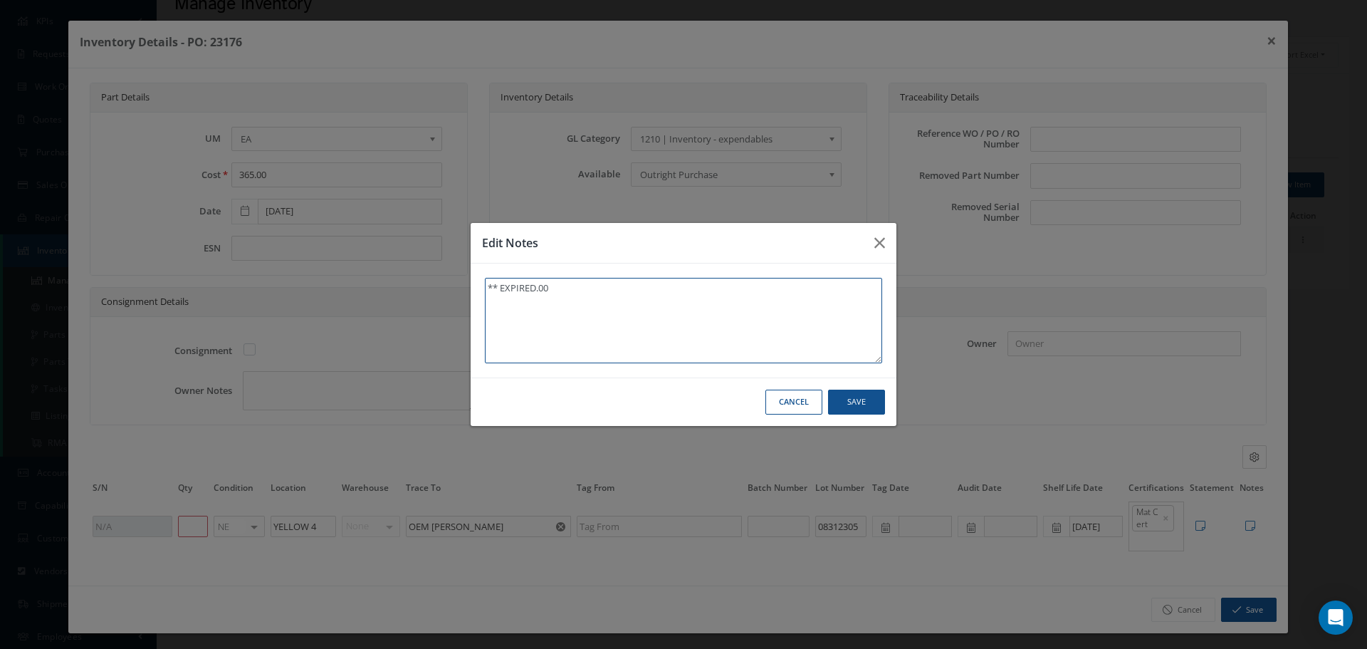
type textarea "** EXPIRED.0"
type textarea "** EXPIRED."
click at [0, 0] on button "Save" at bounding box center [0, 0] width 0 height 0
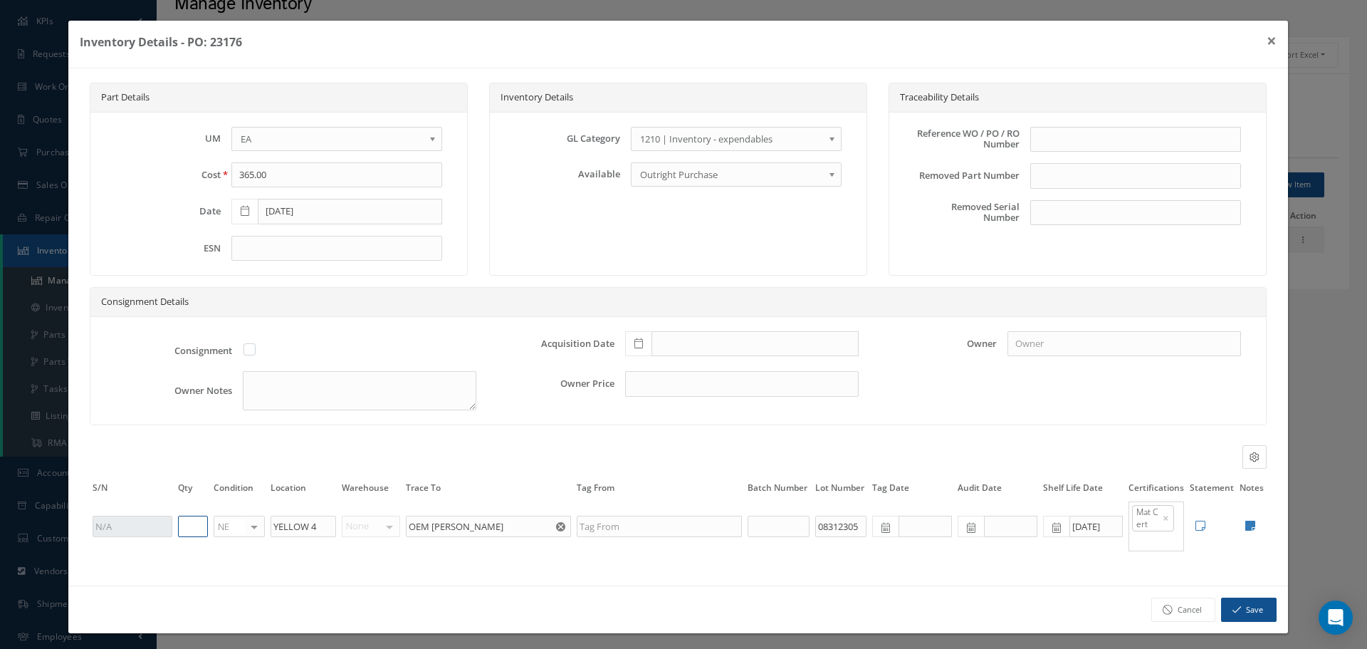
click at [206, 518] on input "text" at bounding box center [193, 525] width 30 height 21
type input "0"
click at [1240, 617] on button "Save" at bounding box center [1249, 609] width 56 height 25
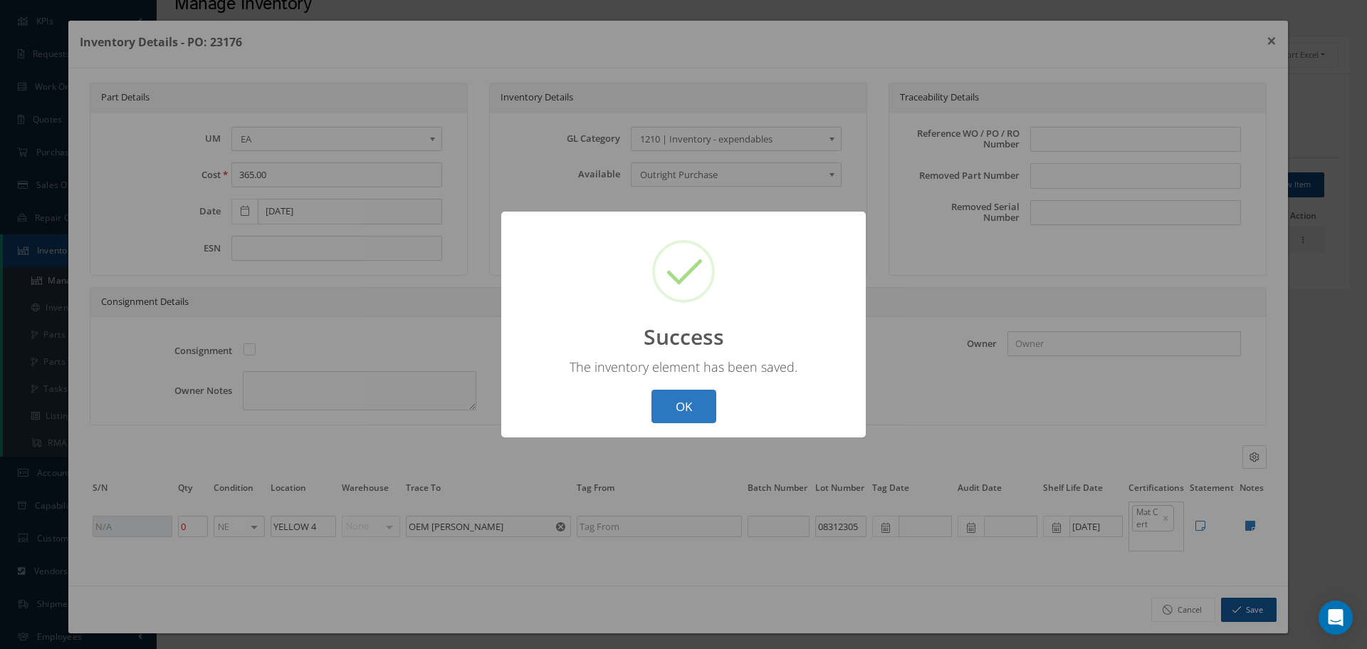
click at [693, 394] on button "OK" at bounding box center [683, 405] width 65 height 33
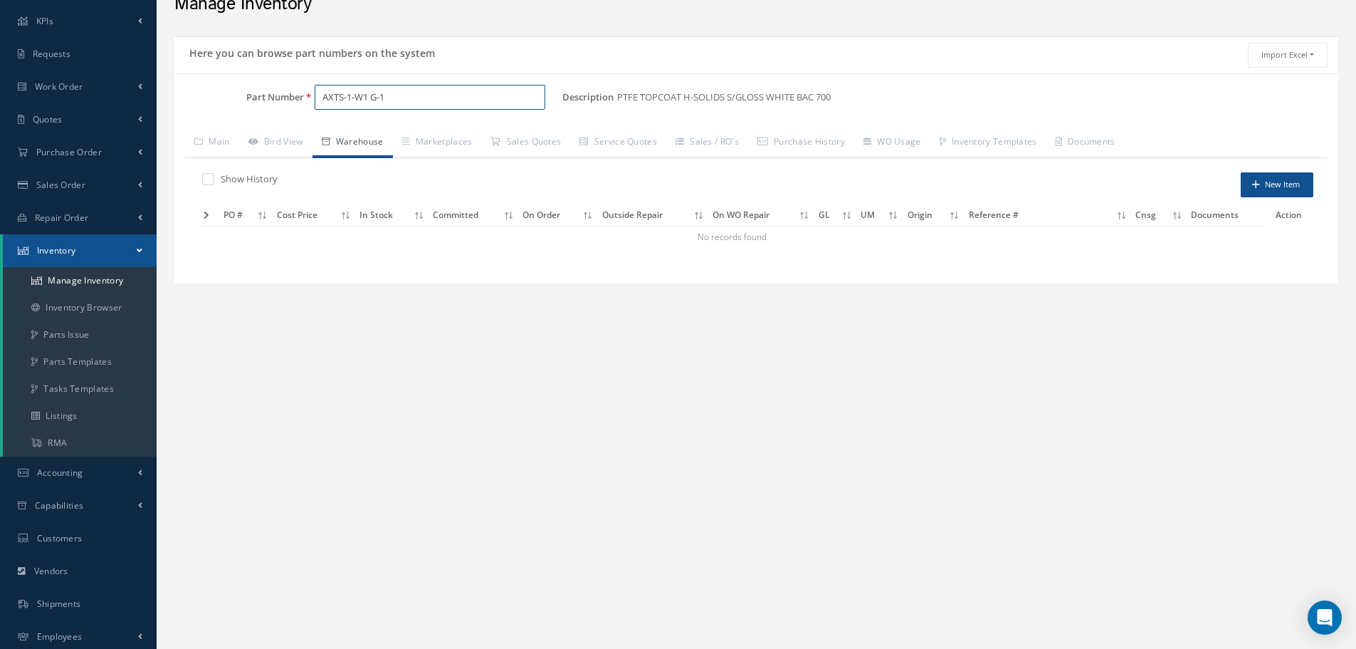
click at [415, 100] on input "AXTS-1-W1 G-1" at bounding box center [430, 98] width 231 height 26
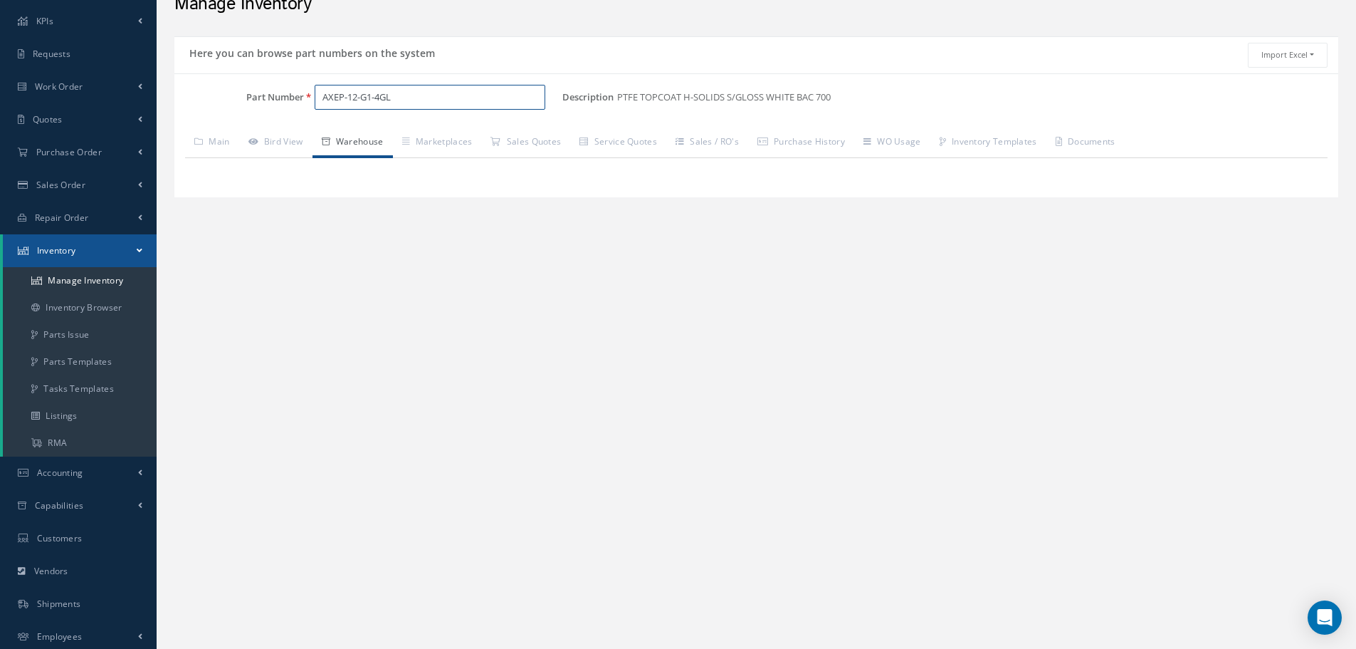
click at [394, 93] on input "AXEP-12-G1-4GL" at bounding box center [430, 98] width 231 height 26
click at [215, 146] on link "Main" at bounding box center [212, 143] width 54 height 30
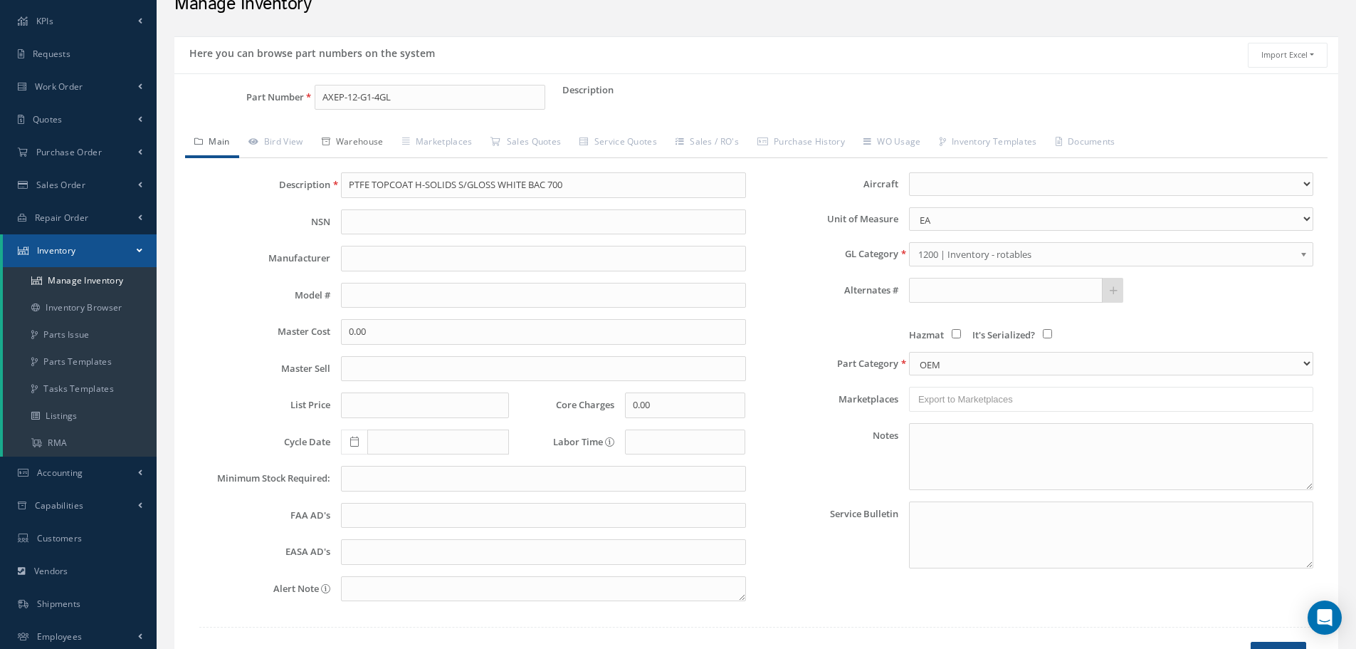
click at [378, 142] on link "Warehouse" at bounding box center [353, 143] width 80 height 30
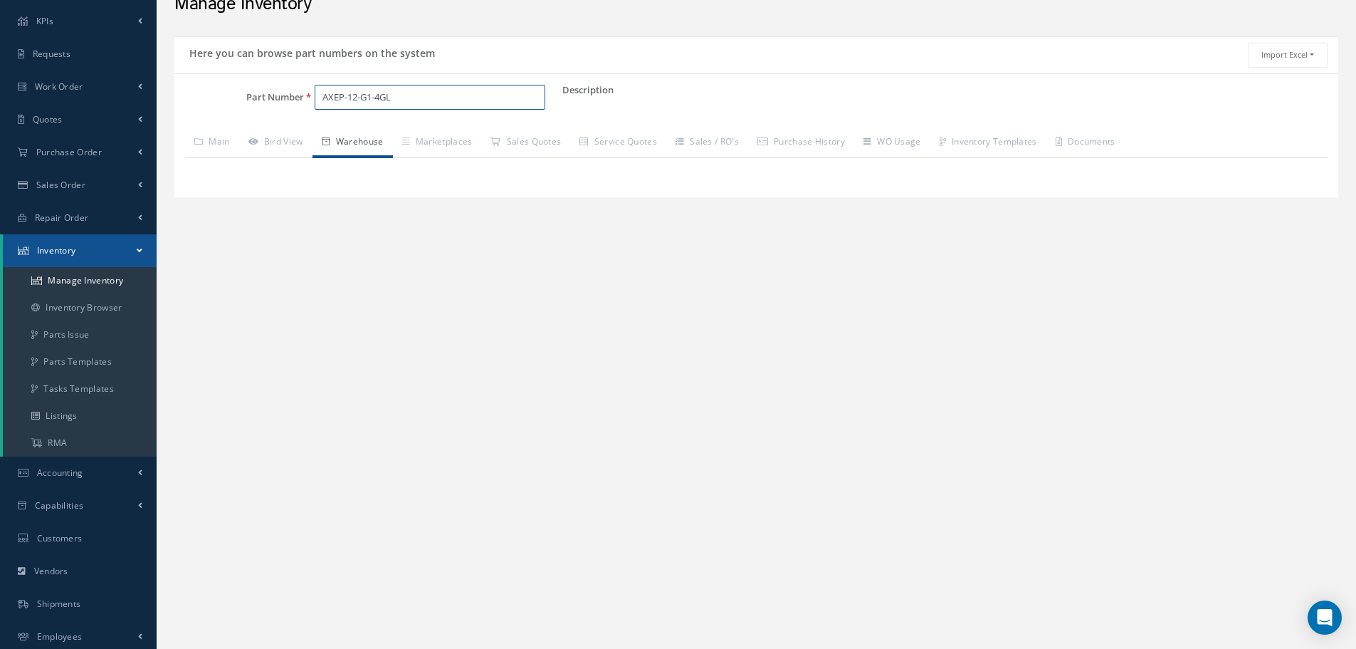
click at [410, 100] on input "AXEP-12-G1-4GL" at bounding box center [430, 98] width 231 height 26
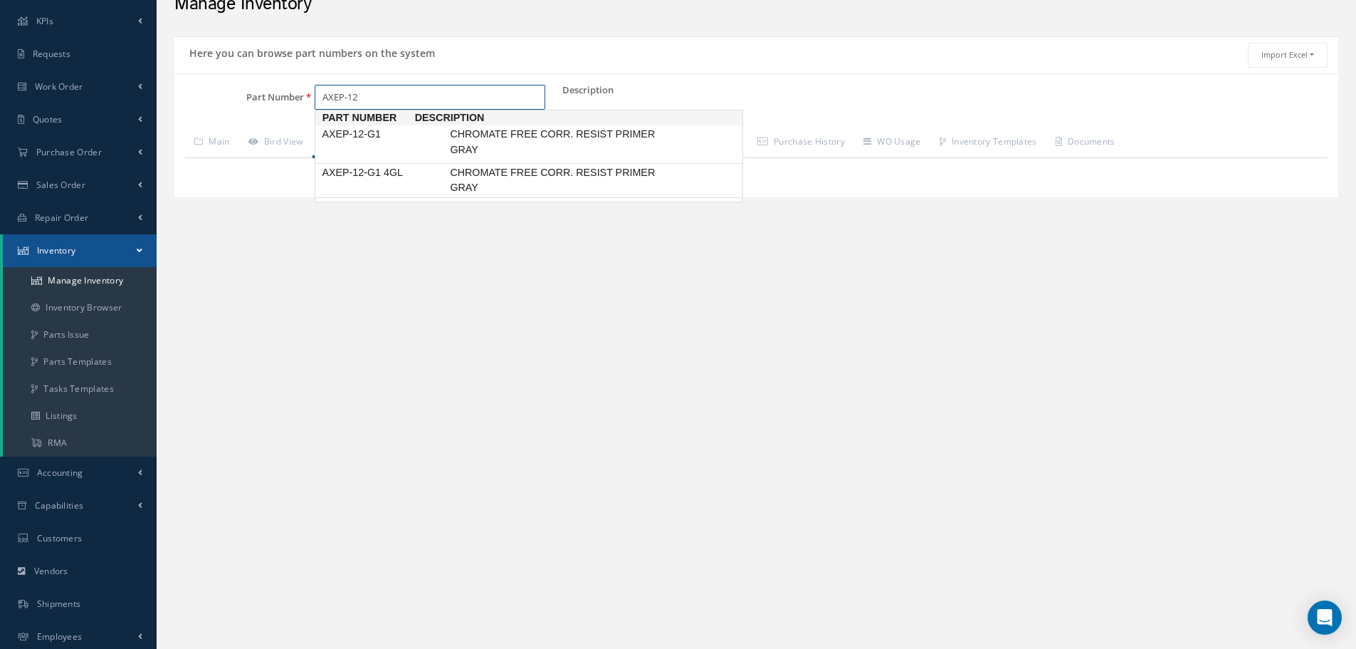
click at [360, 168] on span "AXEP-12-G1 4GL" at bounding box center [383, 172] width 128 height 15
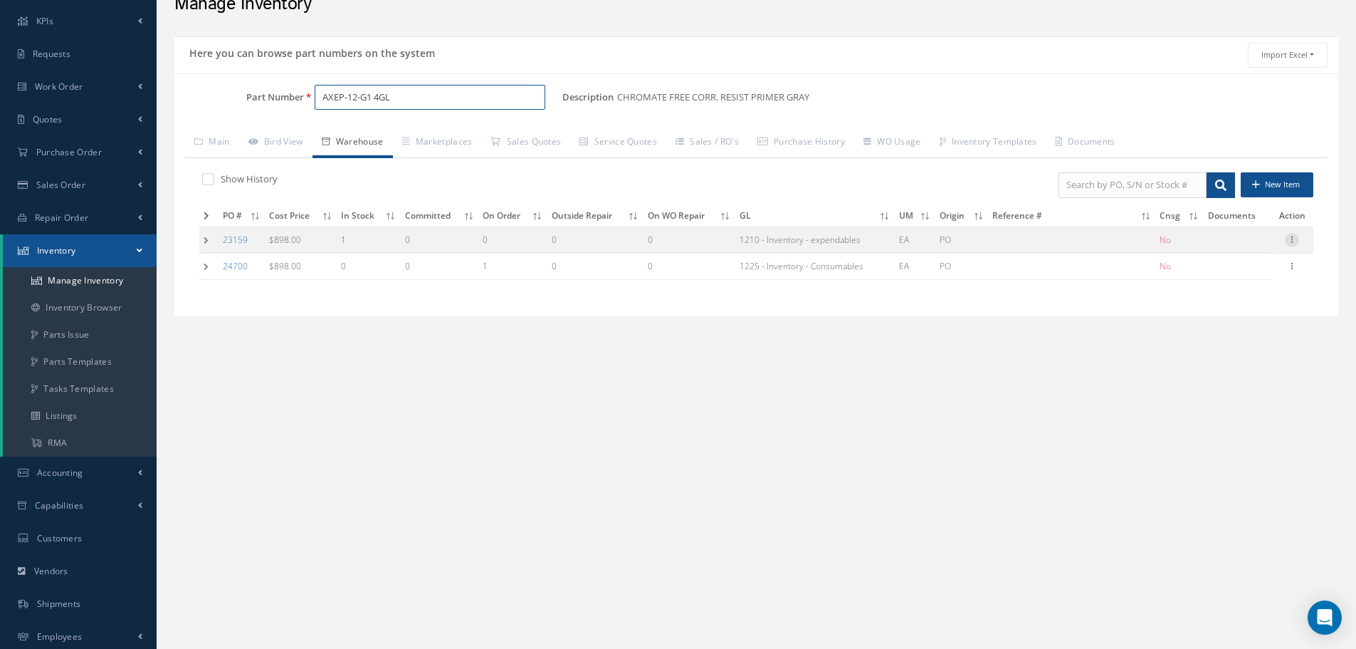
type input "AXEP-12-G1 4GL"
click at [1294, 238] on icon at bounding box center [1292, 238] width 14 height 11
click at [1246, 247] on link "Edit" at bounding box center [1226, 249] width 112 height 19
type input "898.00"
type input "11/13/2023"
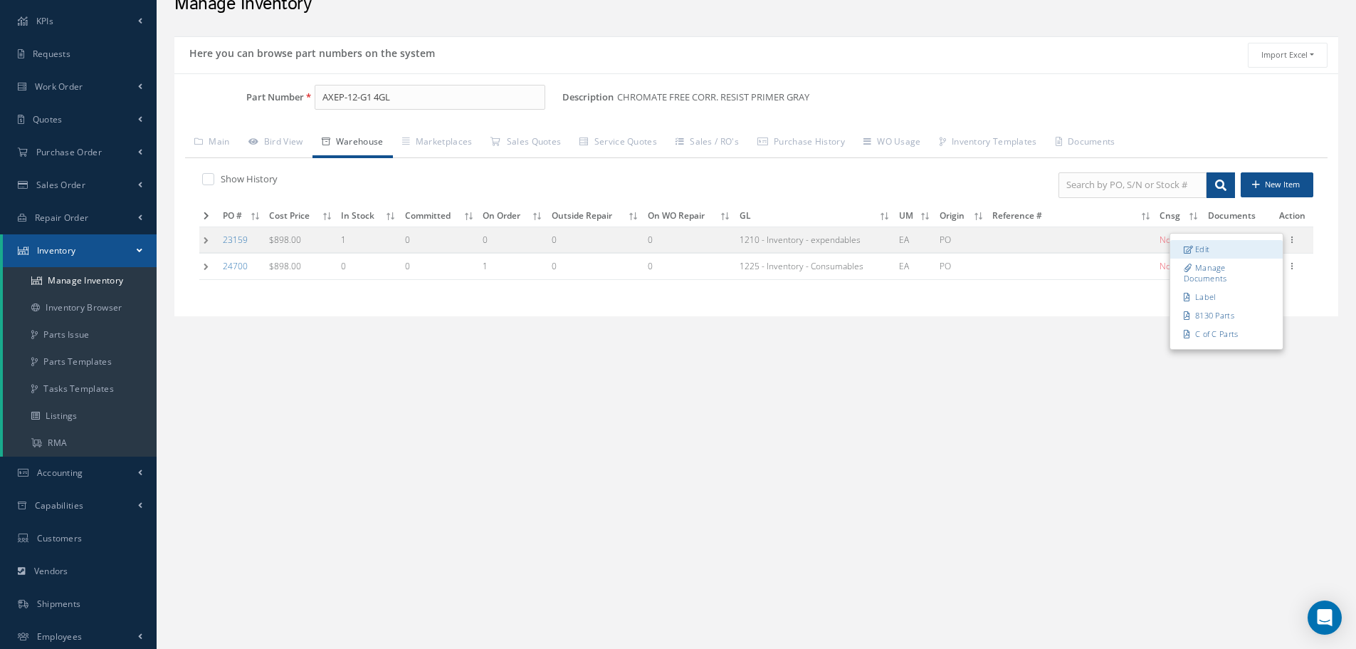
type input "213642"
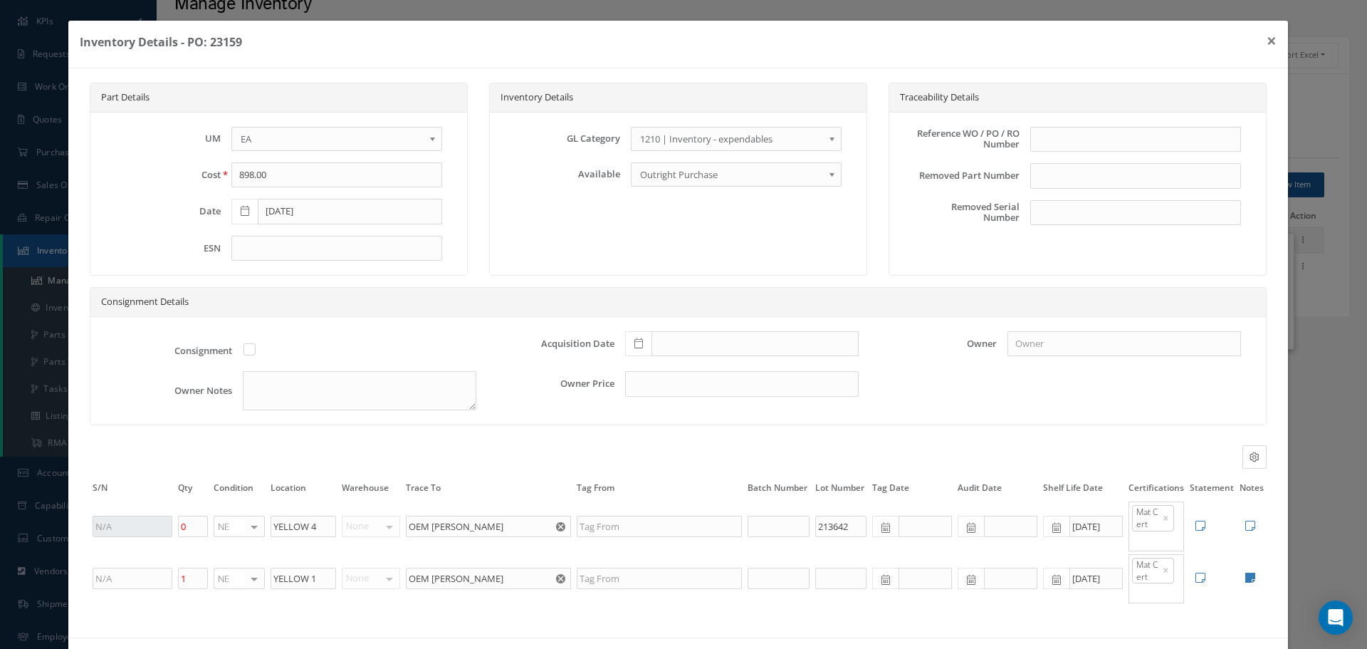
click at [1245, 574] on td "Edit Notes Cancel Save" at bounding box center [1252, 578] width 30 height 52
click at [1245, 577] on icon at bounding box center [1250, 577] width 10 height 11
type textarea "MIA167097"
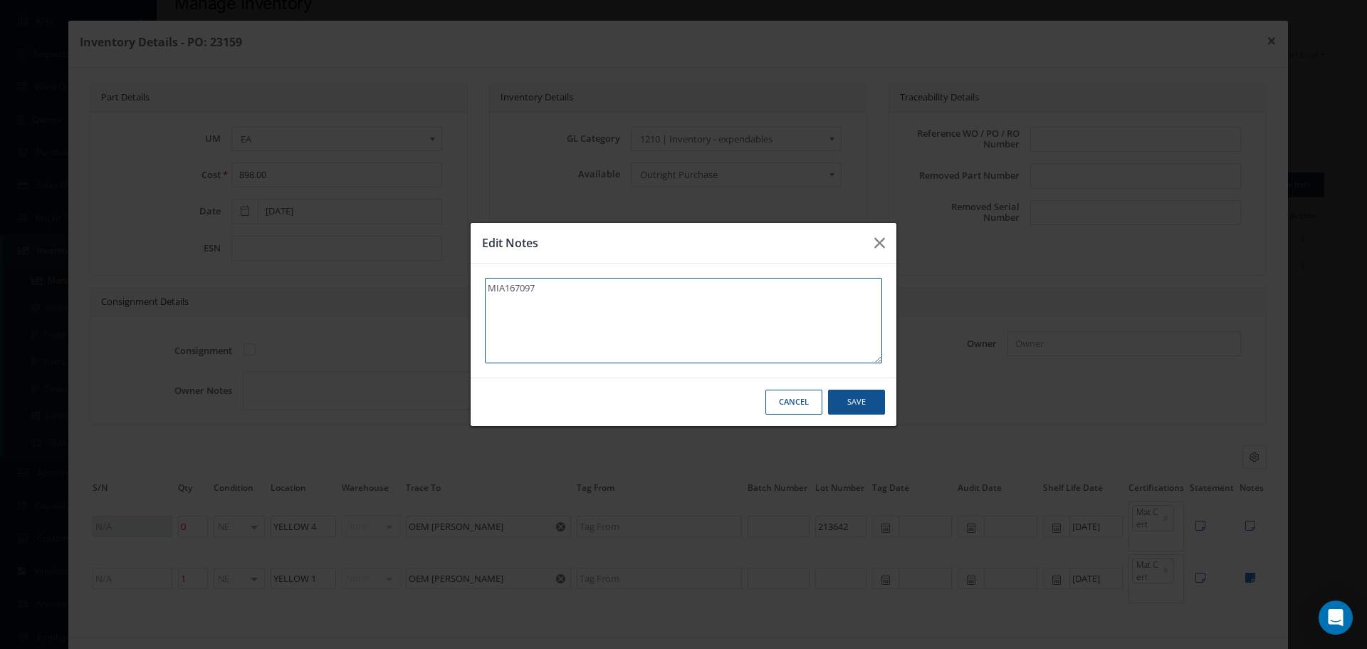
click at [589, 292] on textarea "MIA167097" at bounding box center [683, 320] width 397 height 85
type textarea "MIA167097"
paste textarea "** EXPIRED"
type textarea "MIA167097 ** EXPIRED"
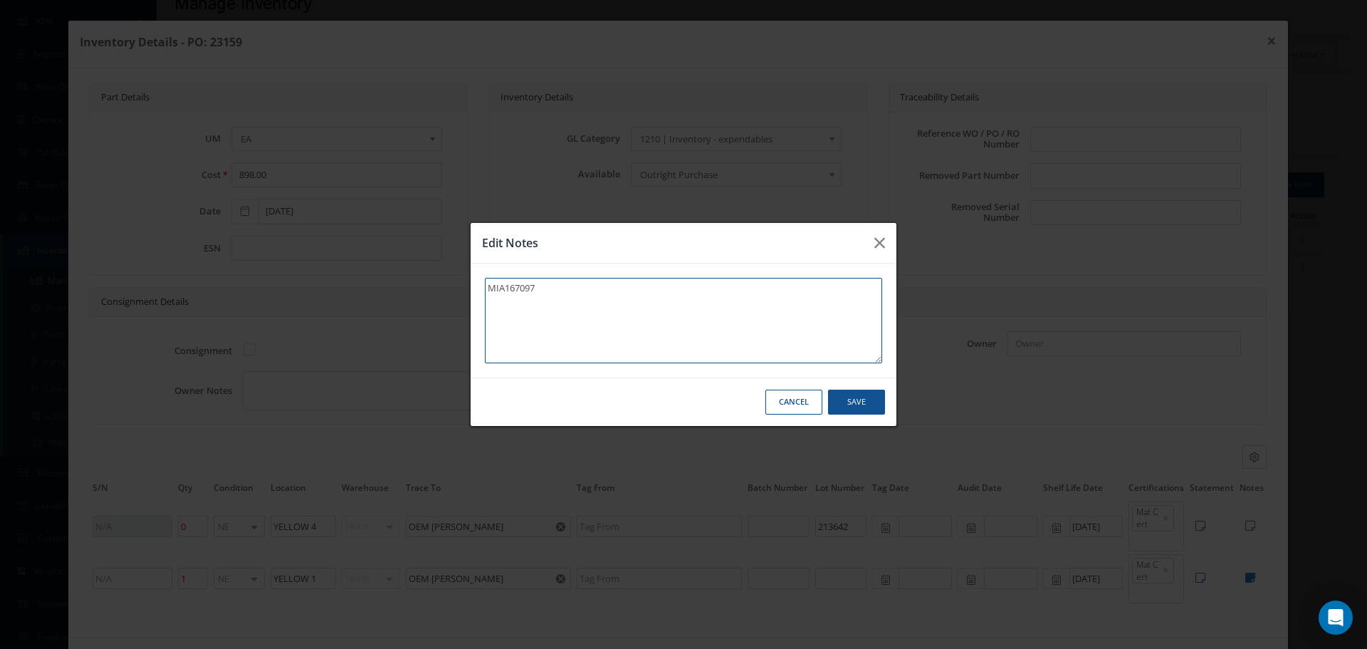
type textarea "MIA167097 ** EXPIRED"
type textarea "MIA167097 ** EXPIRED."
click at [0, 0] on button "Save" at bounding box center [0, 0] width 0 height 0
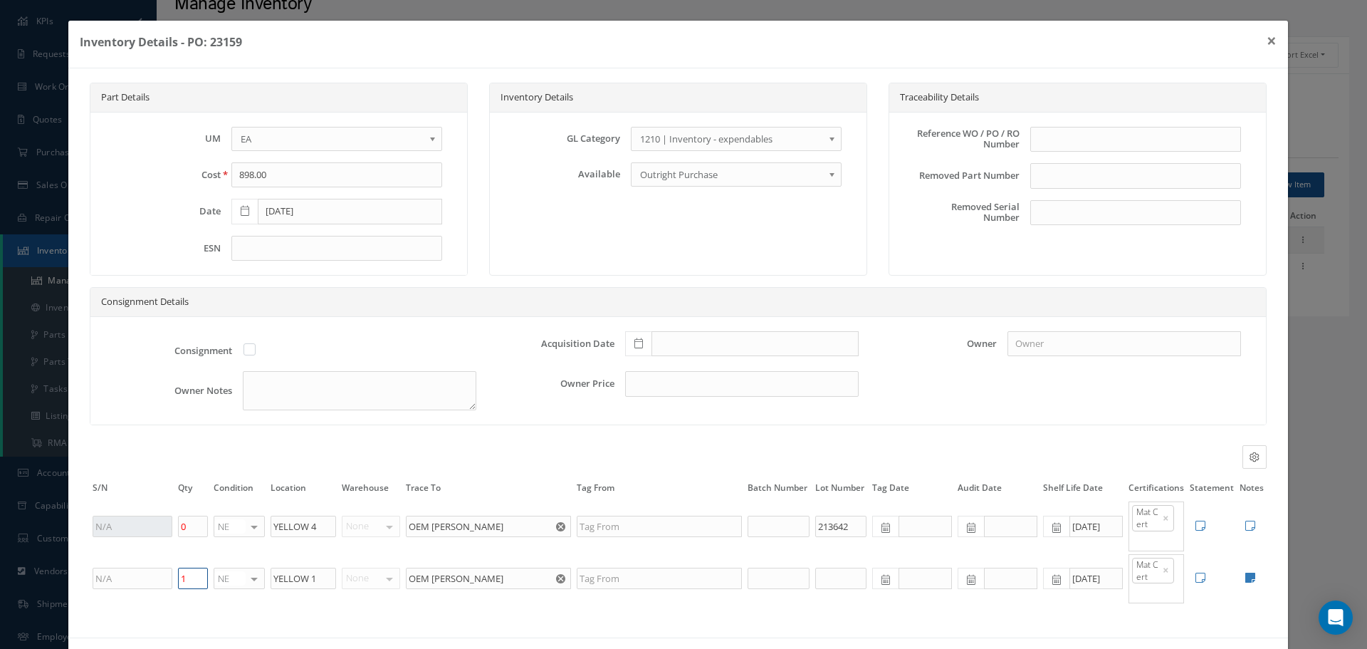
click at [192, 583] on input "1" at bounding box center [193, 577] width 30 height 21
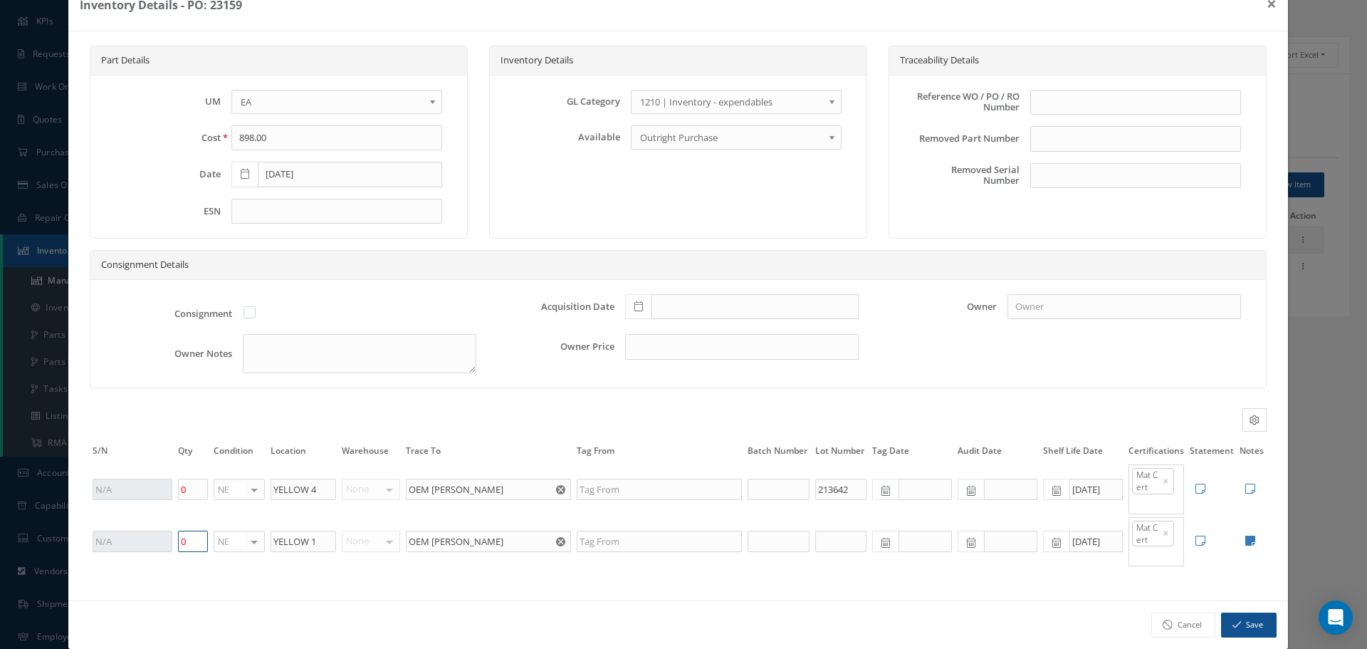
scroll to position [58, 0]
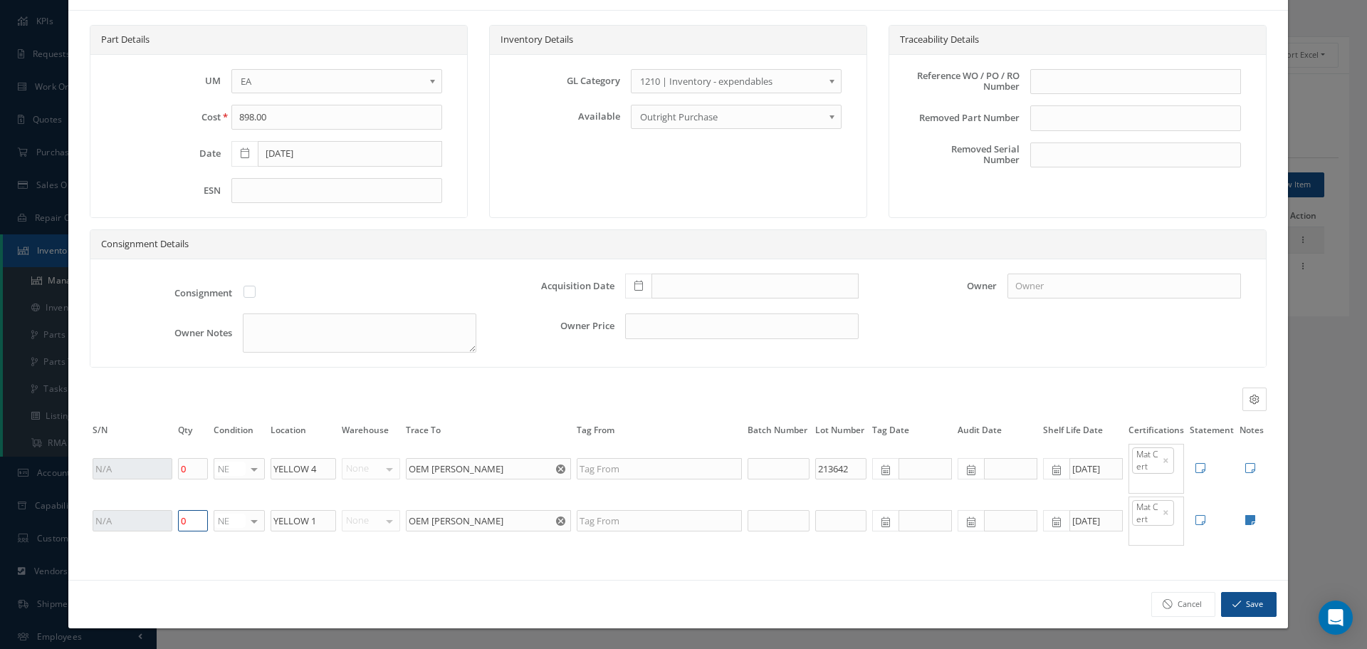
type input "0"
click at [1234, 599] on button "Save" at bounding box center [1249, 604] width 56 height 25
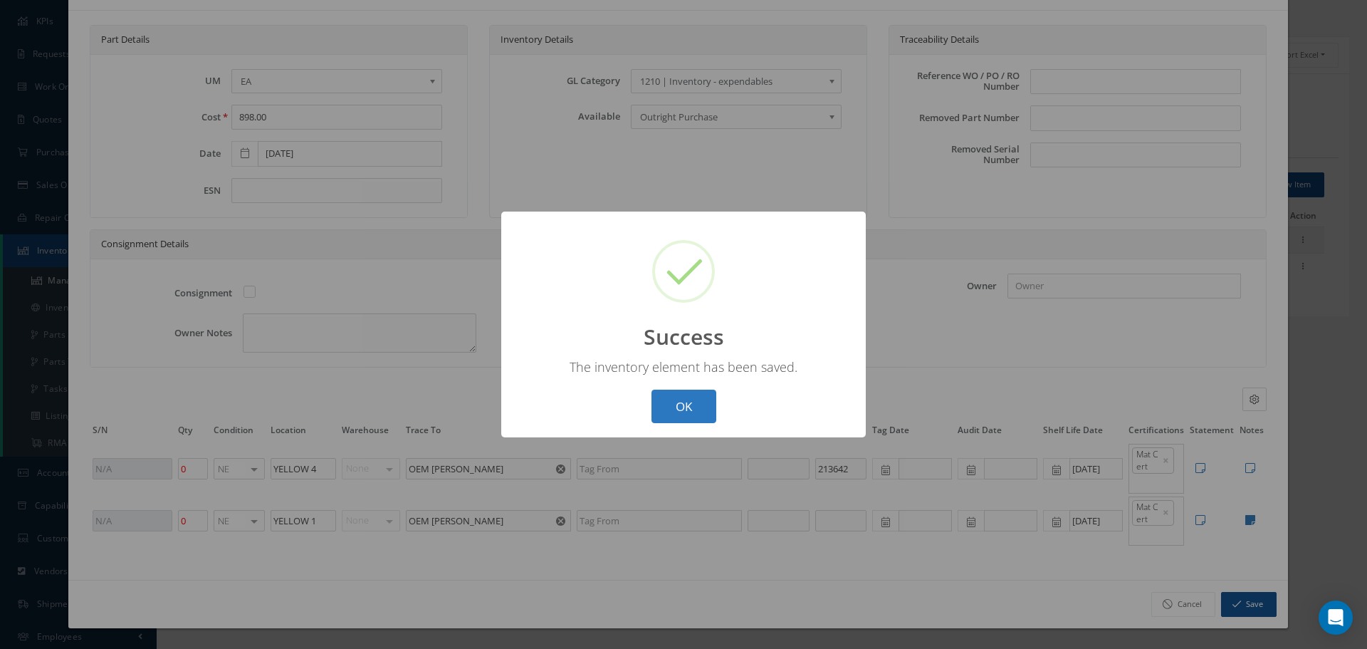
click at [690, 399] on button "OK" at bounding box center [683, 405] width 65 height 33
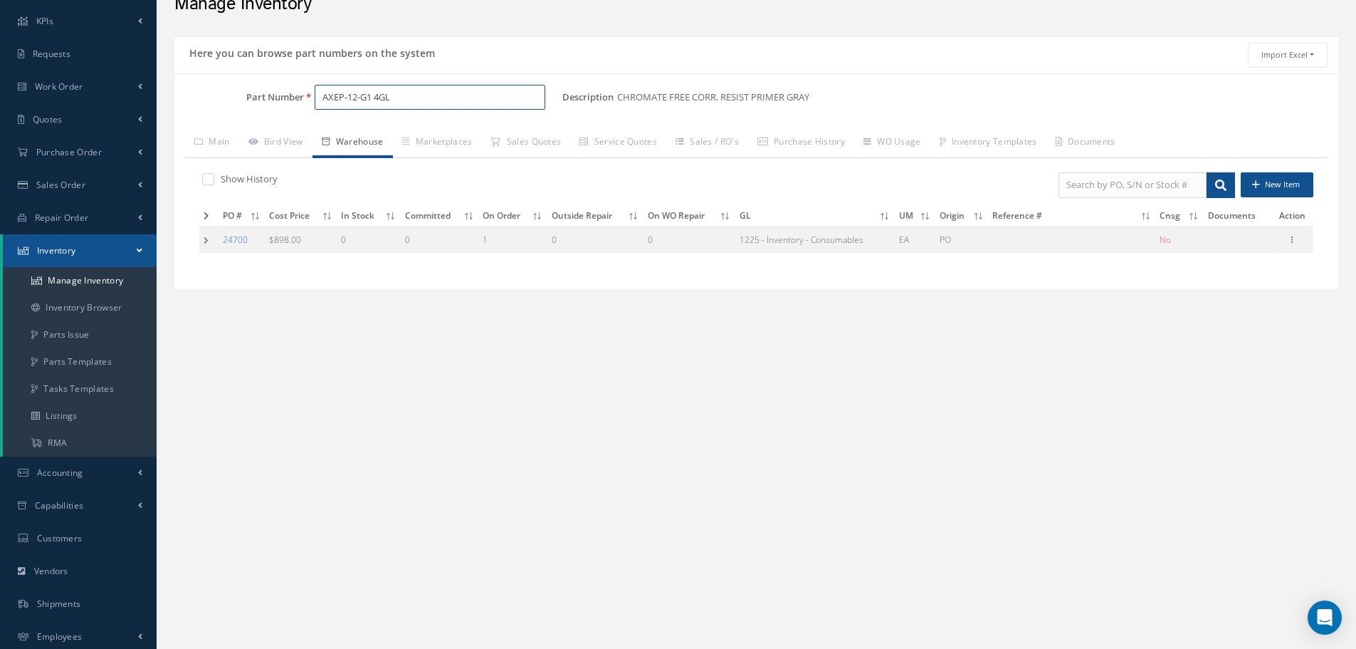
click at [458, 85] on input "AXEP-12-G1 4GL" at bounding box center [430, 98] width 231 height 26
click at [367, 156] on span "AXEP-2-Y1 G4" at bounding box center [383, 157] width 128 height 15
type input "AXEP-2-Y1 G4"
click at [1294, 241] on icon at bounding box center [1292, 238] width 14 height 11
click at [1222, 247] on link "Edit" at bounding box center [1226, 249] width 112 height 19
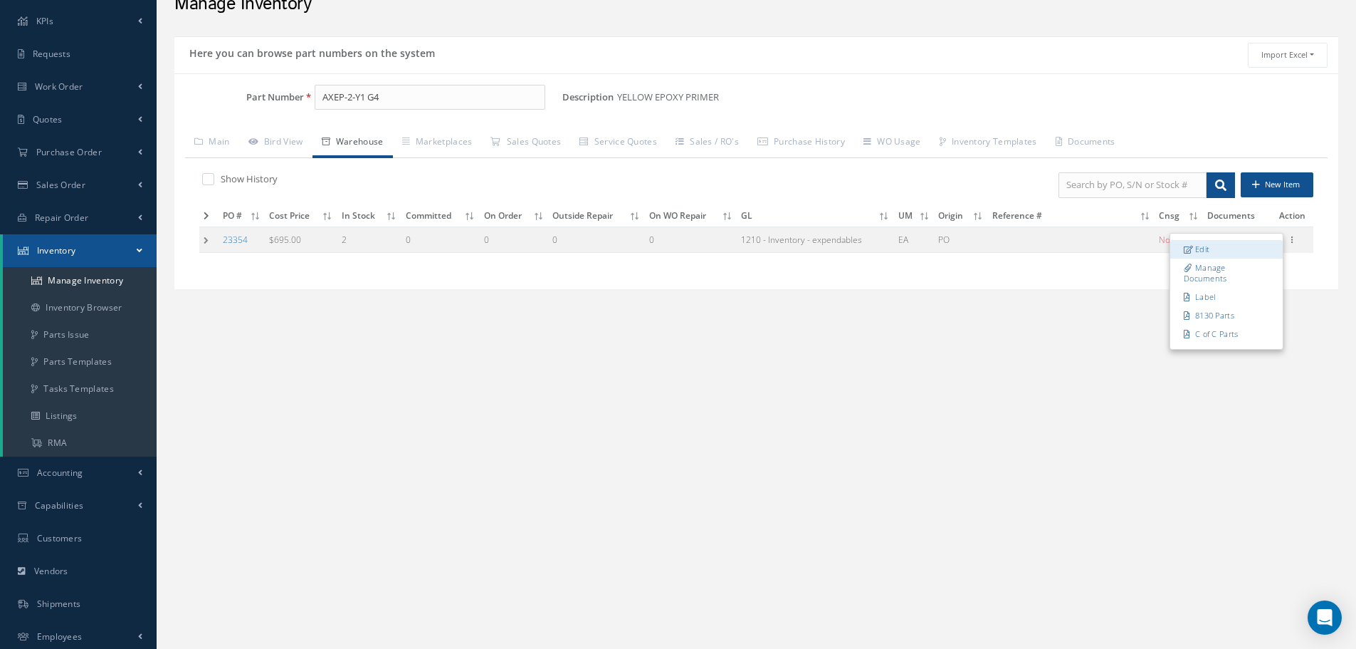
type input "695.00"
type input "01/24/2024"
type input "2"
type input "YELLOW 2"
type input "MFR: HENTZEN COATINGS"
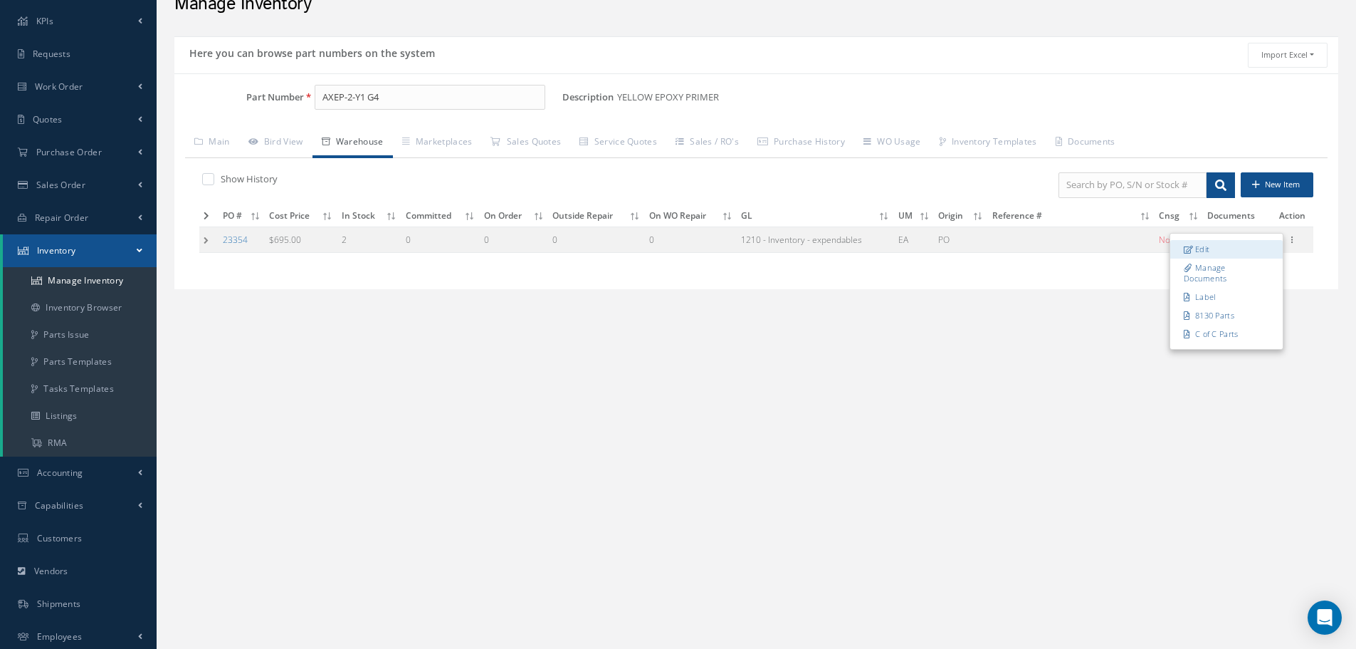
type input "206321"
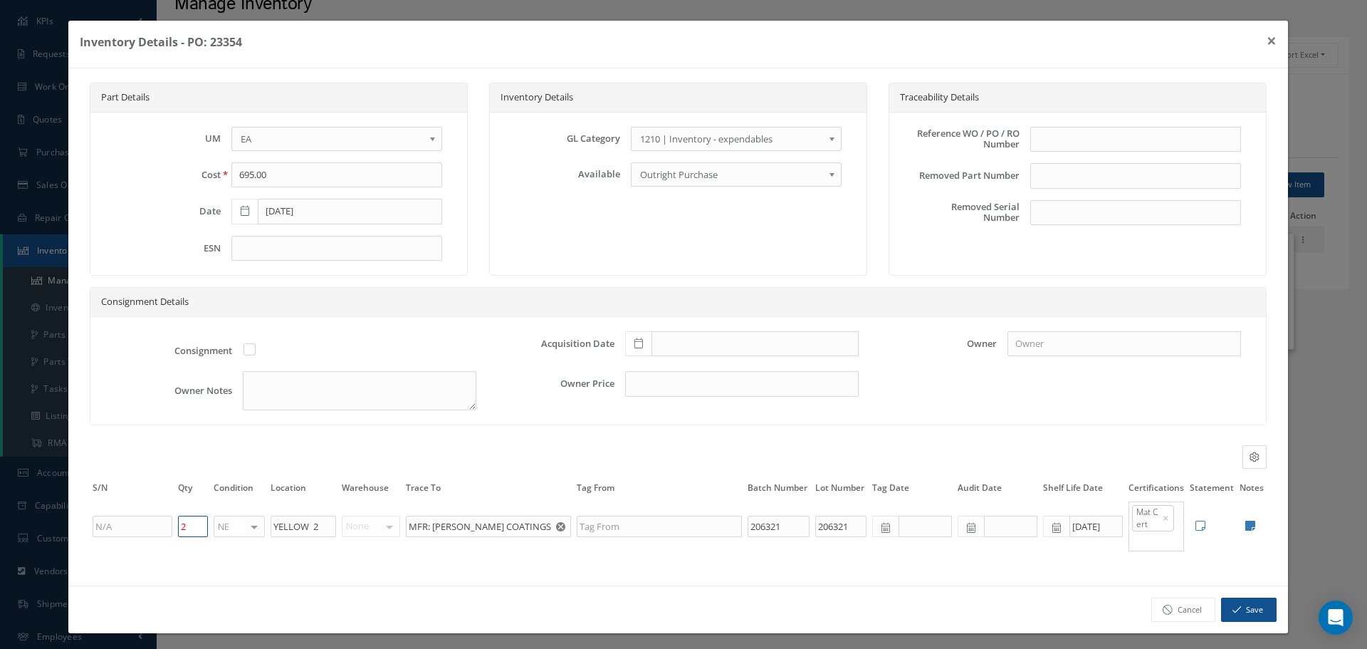
click at [197, 527] on input "2" at bounding box center [193, 525] width 30 height 21
type input "0"
click at [1245, 524] on icon at bounding box center [1250, 525] width 10 height 11
type textarea "4 GALLON KIT INCLUDES: EP-2-Y1 (2) EH-12 (1) SC-11 (1) -- Pedro 01/24/2024 12:2…"
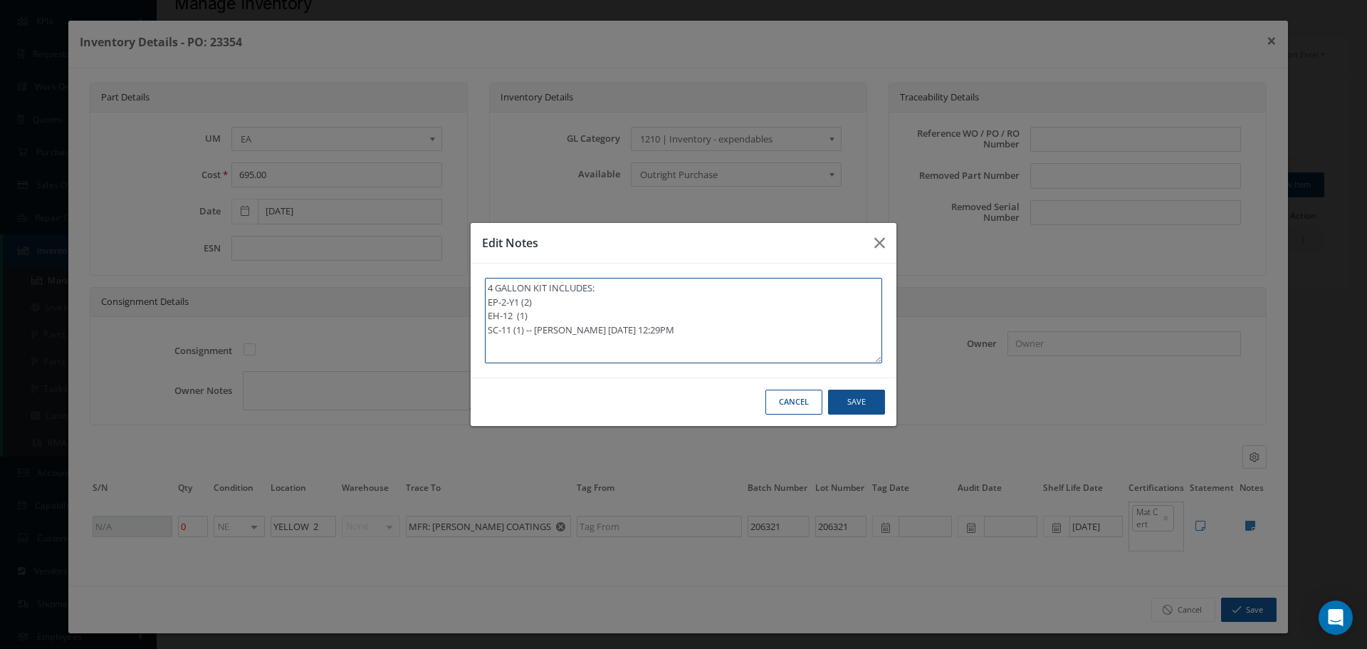
click at [692, 324] on textarea "4 GALLON KIT INCLUDES: EP-2-Y1 (2) EH-12 (1) SC-11 (1) -- Pedro 01/24/2024 12:2…" at bounding box center [683, 320] width 397 height 85
type textarea "4 GALLON KIT INCLUDES: EP-2-Y1 (2) EH-12 (1) SC-11 (1) -- Pedro 01/24/2024 12:2…"
paste textarea "** EXPIRED"
type textarea "4 GALLON KIT INCLUDES: EP-2-Y1 (2) EH-12 (1) SC-11 (1) -- Pedro 01/24/2024 12:2…"
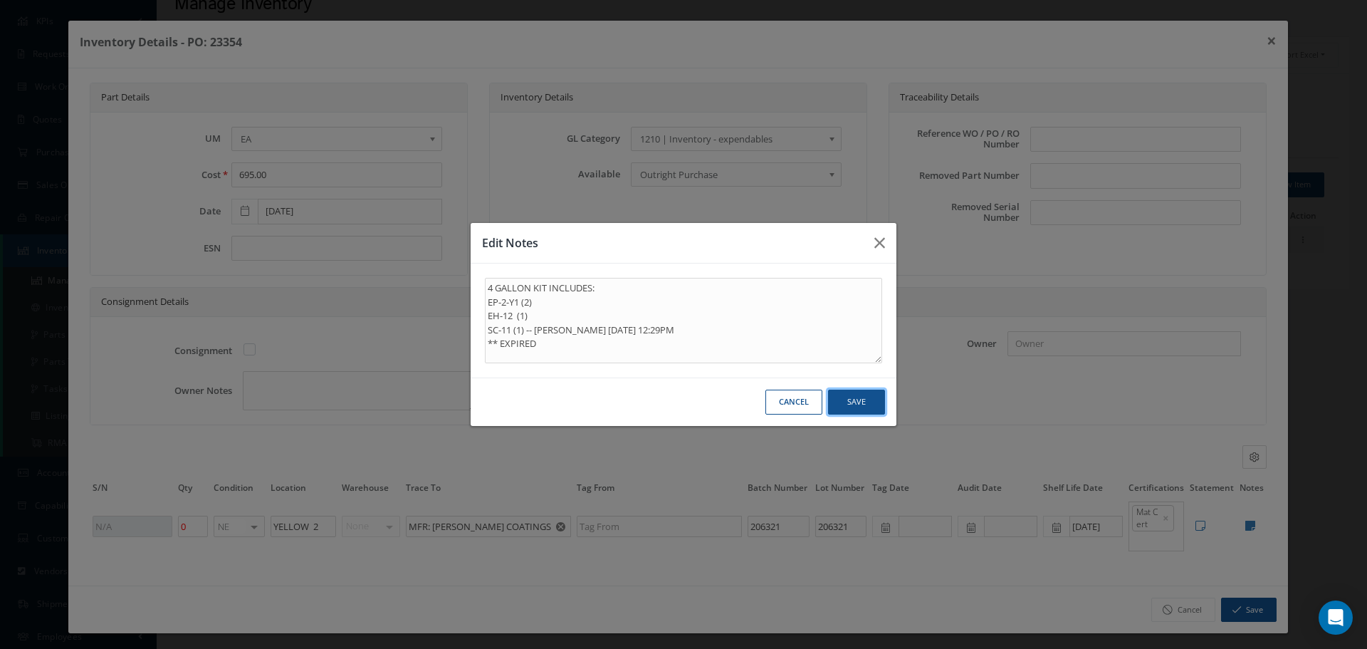
click at [0, 0] on button "Save" at bounding box center [0, 0] width 0 height 0
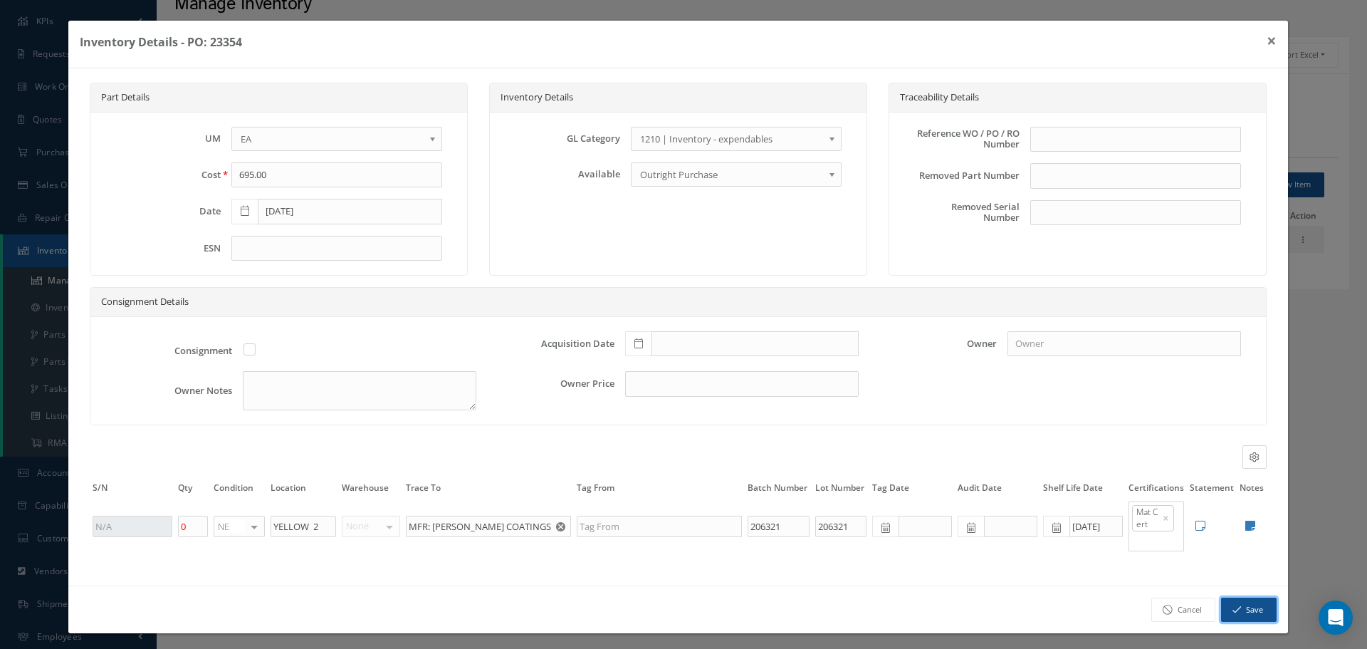
click at [1236, 609] on button "Save" at bounding box center [1249, 609] width 56 height 25
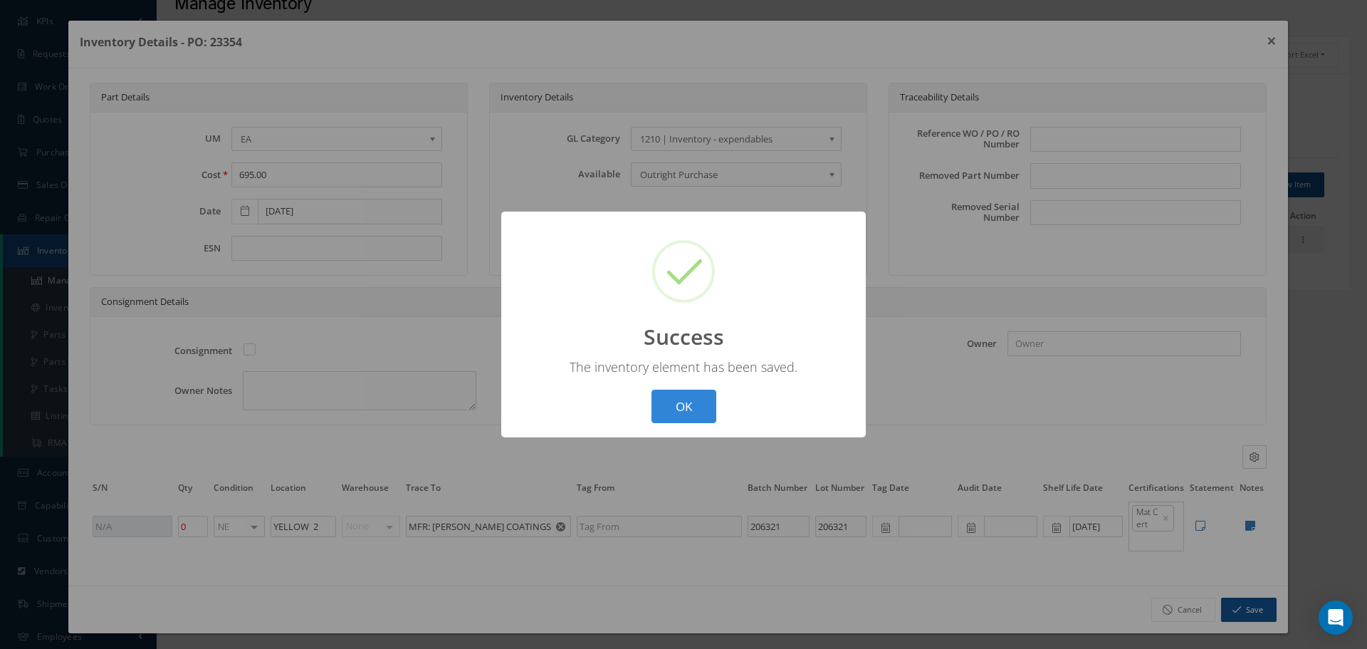
click at [678, 427] on div "? ! i Success × The inventory element has been saved. OK Cancel" at bounding box center [683, 324] width 365 height 226
click at [678, 409] on button "OK" at bounding box center [683, 405] width 65 height 33
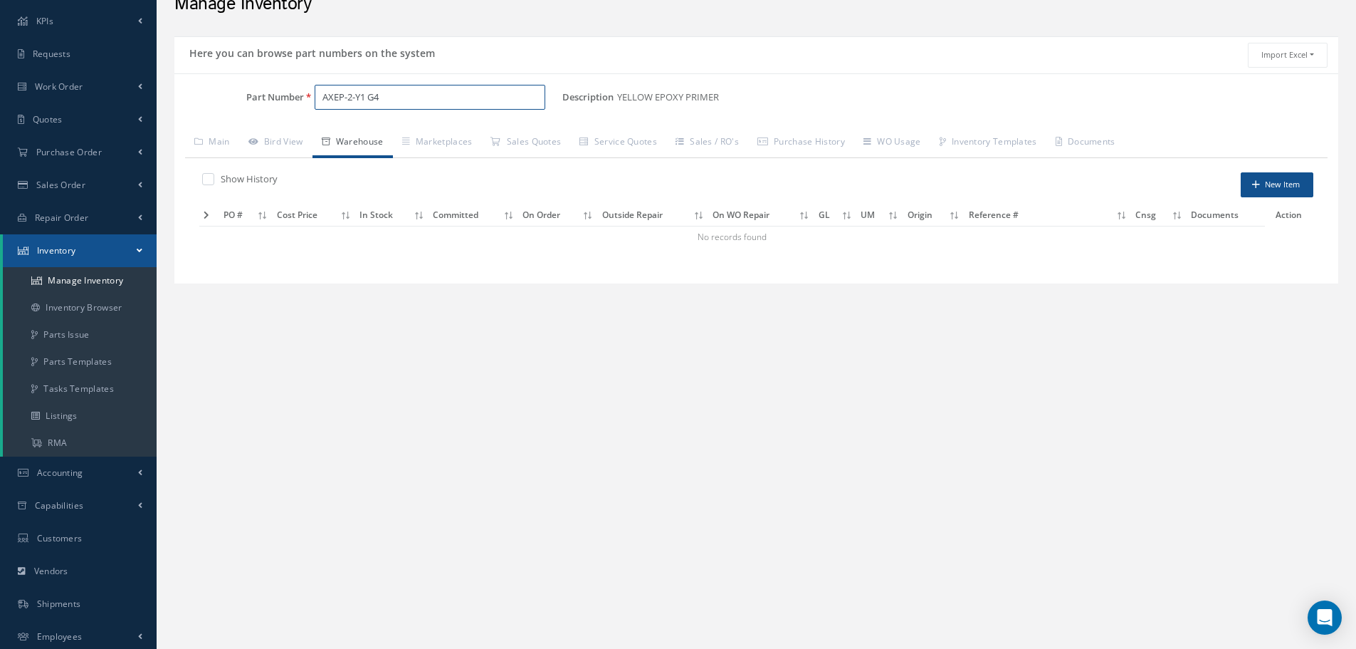
click at [387, 103] on input "AXEP-2-Y1 G4" at bounding box center [430, 98] width 231 height 26
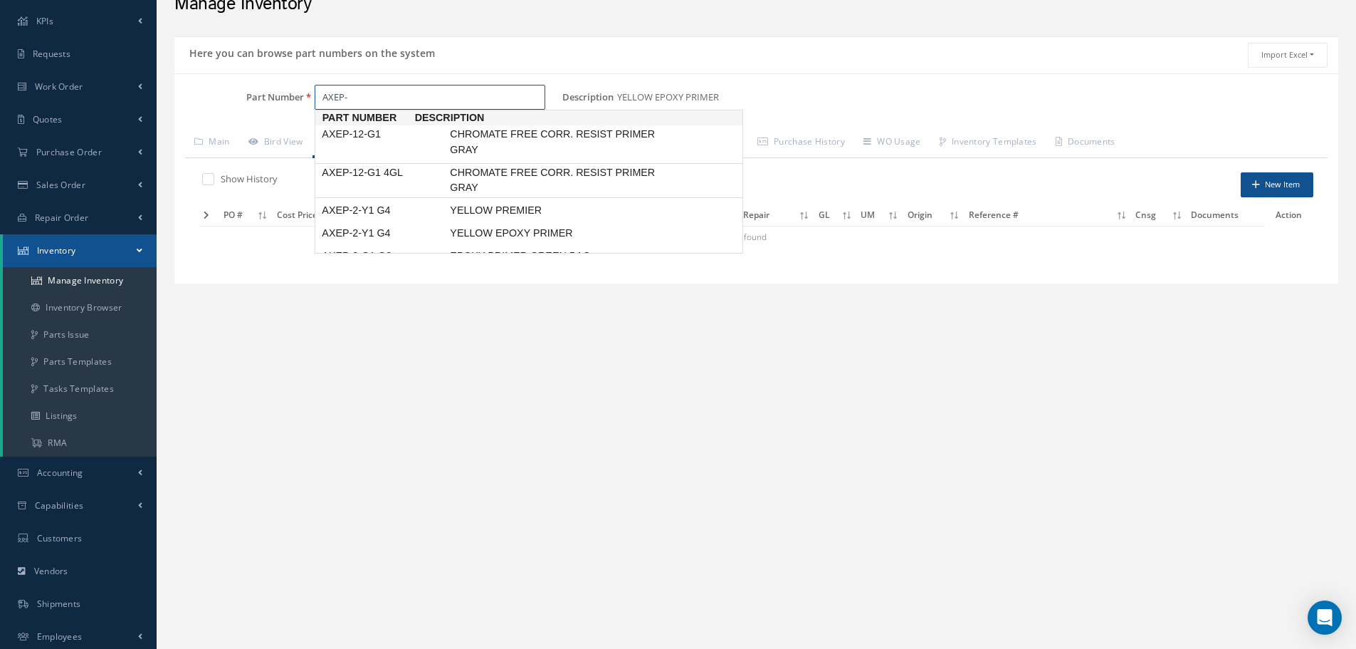
click at [374, 173] on span "AXEP-12-G1 4GL" at bounding box center [383, 172] width 128 height 15
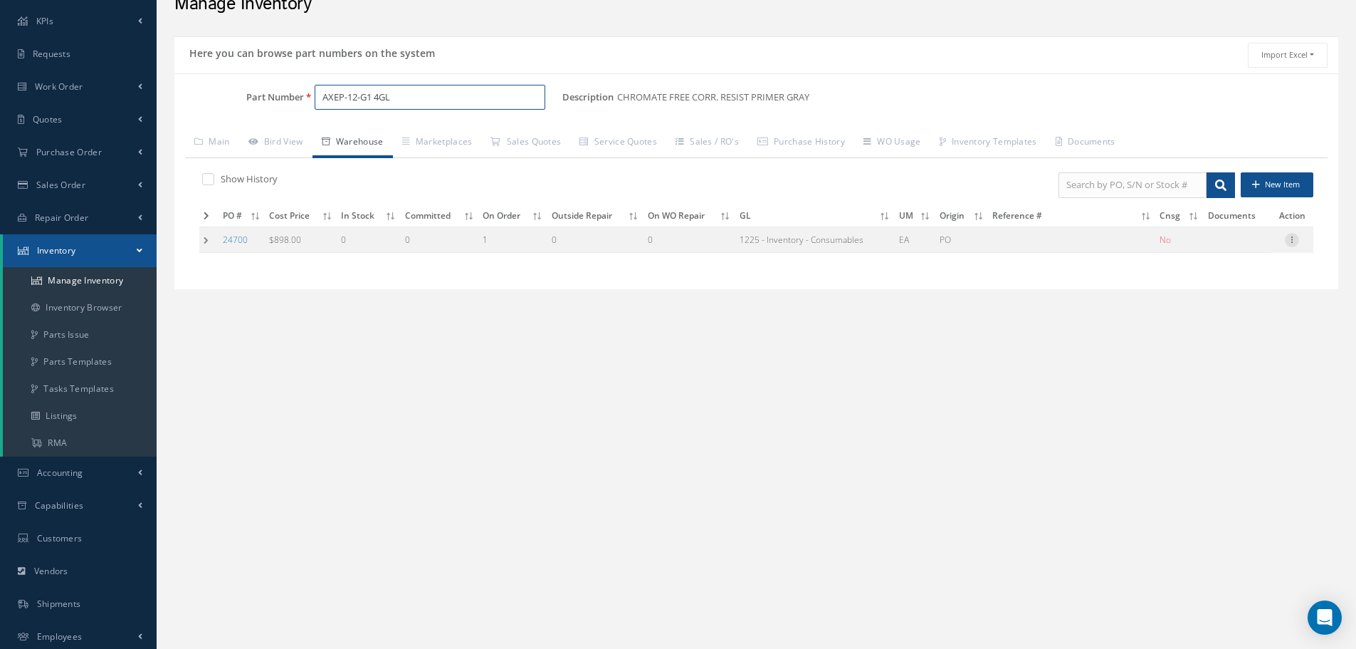
type input "AXEP-12-G1 4GL"
click at [1292, 236] on icon at bounding box center [1292, 238] width 14 height 11
click at [206, 237] on td at bounding box center [208, 239] width 19 height 26
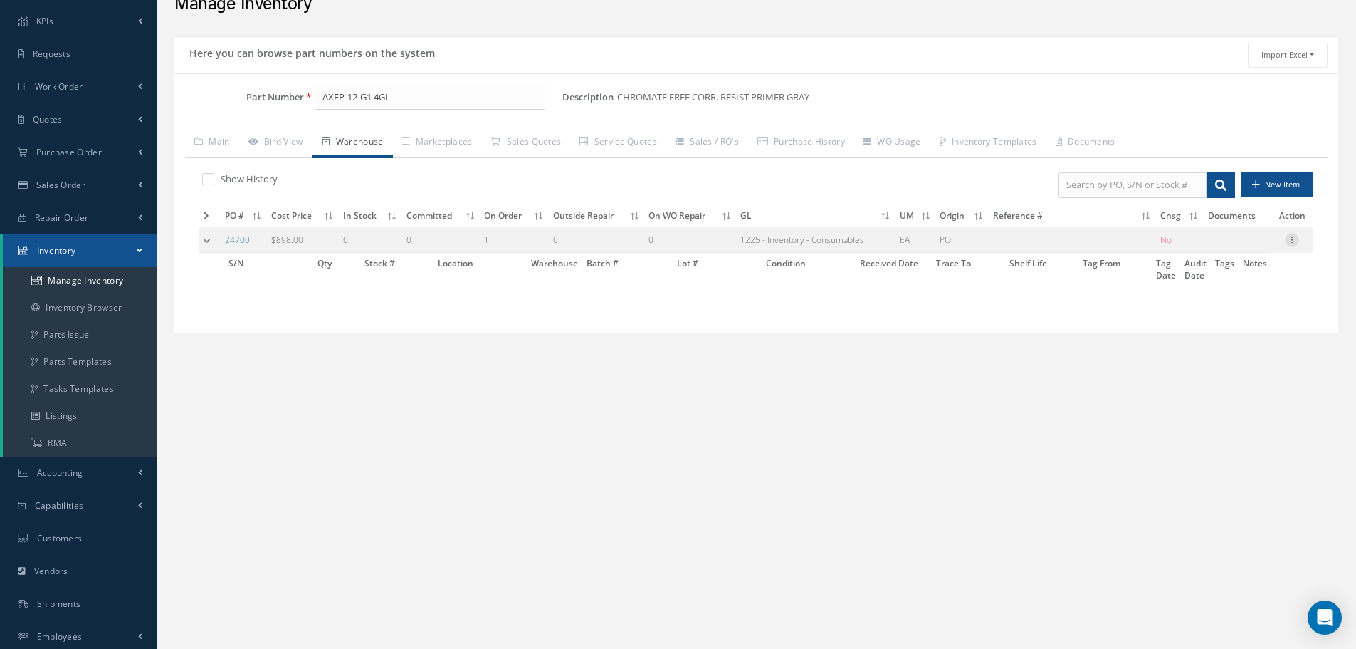
click at [1294, 237] on icon at bounding box center [1292, 238] width 14 height 11
drag, startPoint x: 1201, startPoint y: 246, endPoint x: 1193, endPoint y: 246, distance: 7.9
click at [1202, 246] on link "Manage Documents" at bounding box center [1226, 254] width 112 height 29
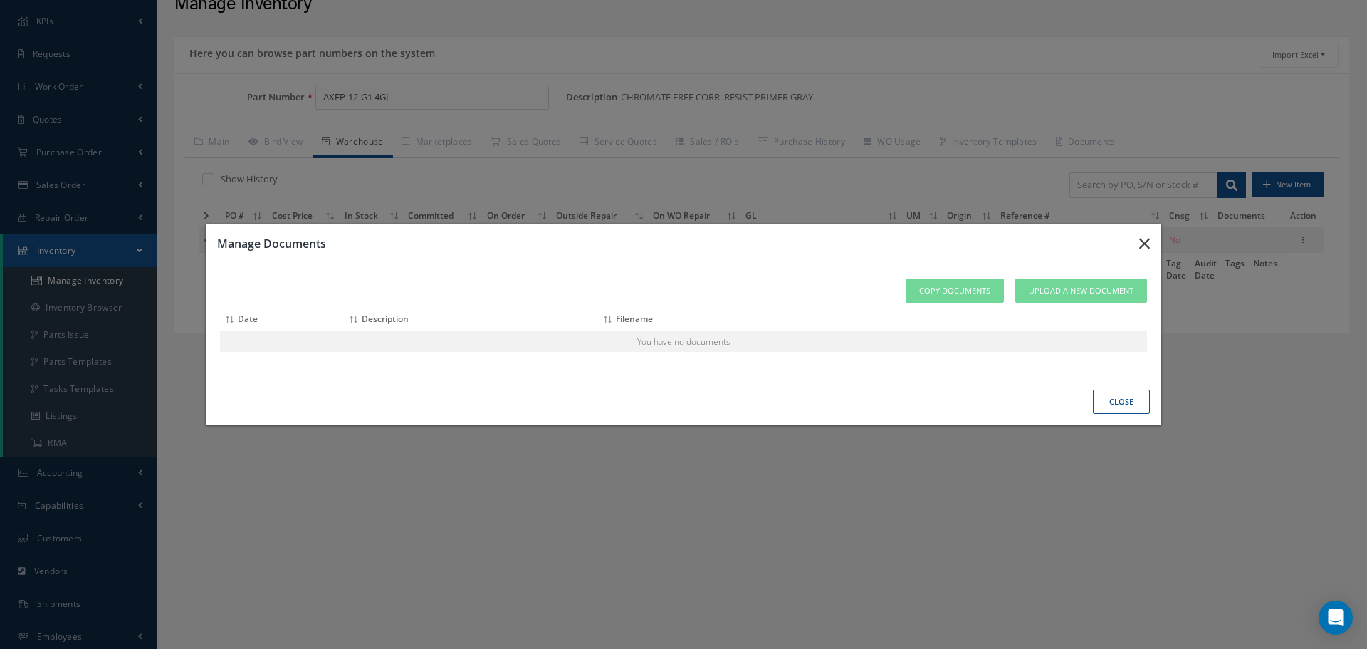
click at [1140, 244] on button "button" at bounding box center [1144, 244] width 33 height 40
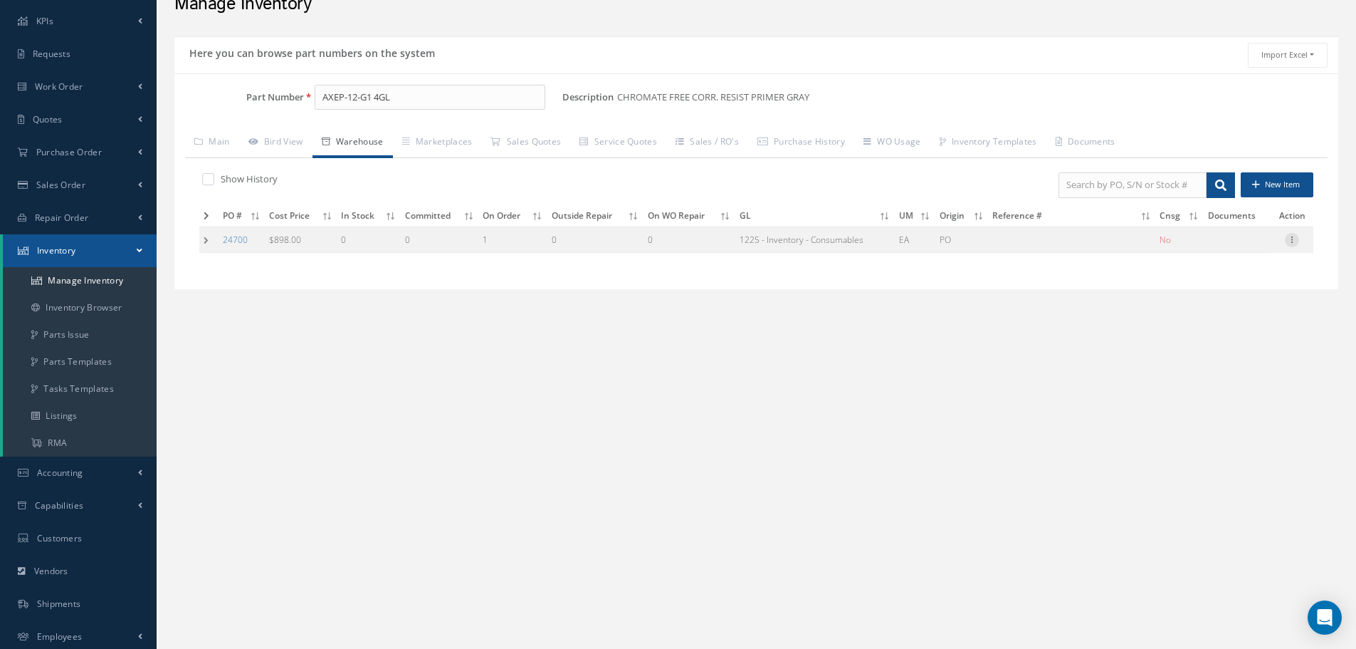
click at [1295, 241] on icon at bounding box center [1292, 238] width 14 height 11
click at [206, 237] on td at bounding box center [208, 239] width 19 height 26
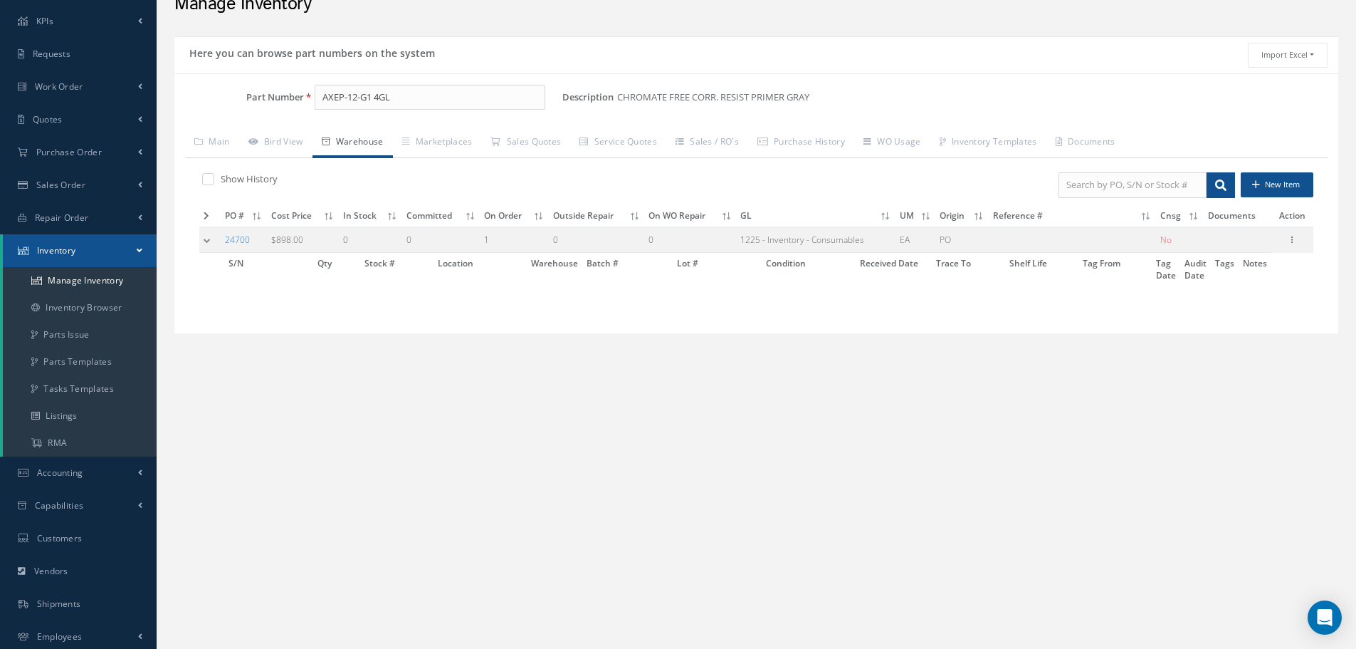
click at [214, 182] on label at bounding box center [216, 178] width 4 height 13
click at [206, 182] on input "checkbox" at bounding box center [206, 180] width 9 height 9
checkbox input "true"
click at [204, 240] on td at bounding box center [208, 239] width 19 height 26
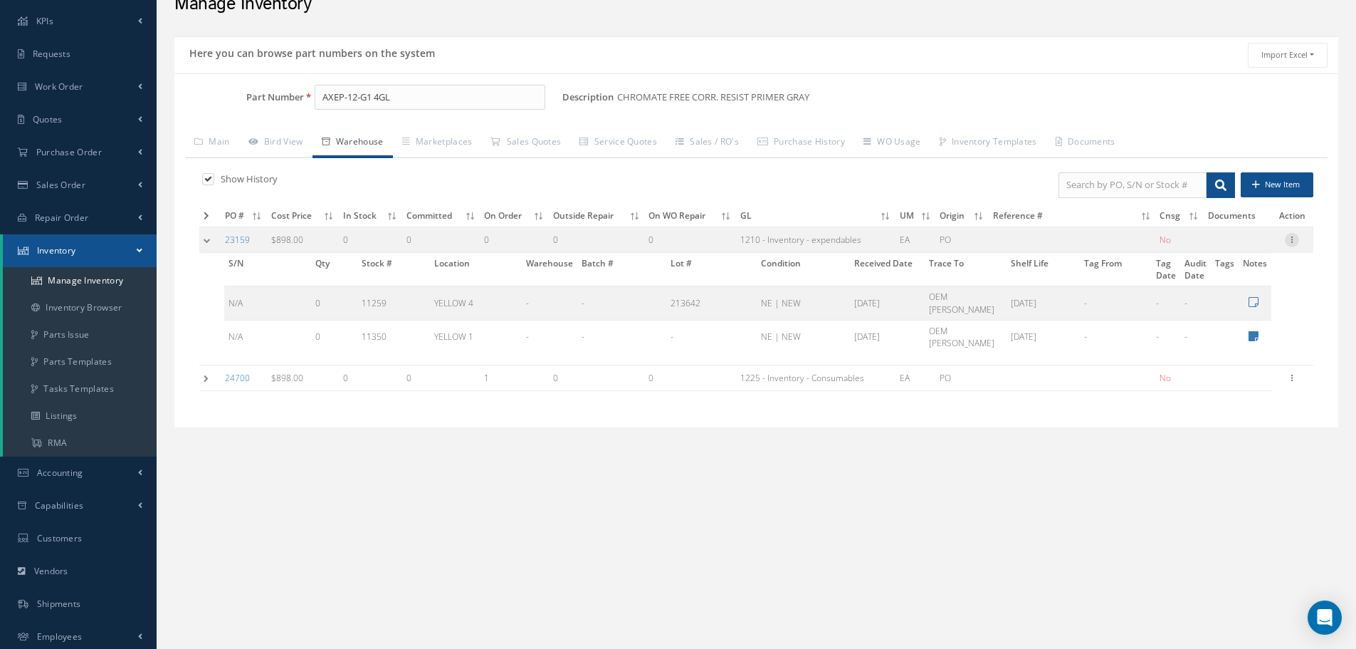
click at [1293, 244] on div at bounding box center [1292, 240] width 14 height 14
click at [1237, 246] on link "Edit" at bounding box center [1226, 249] width 112 height 19
type input "898.00"
type input "11/13/2023"
type input "YELLOW 4"
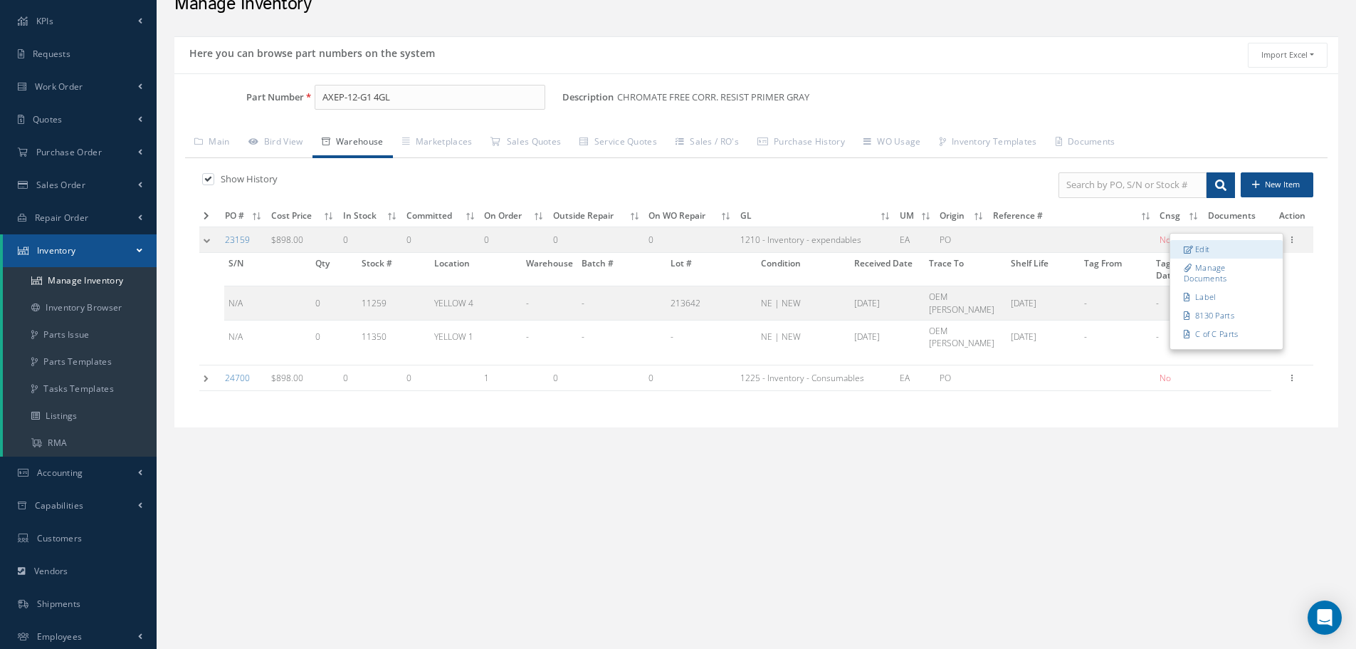
type input "OEM HENTZEN"
type input "213642"
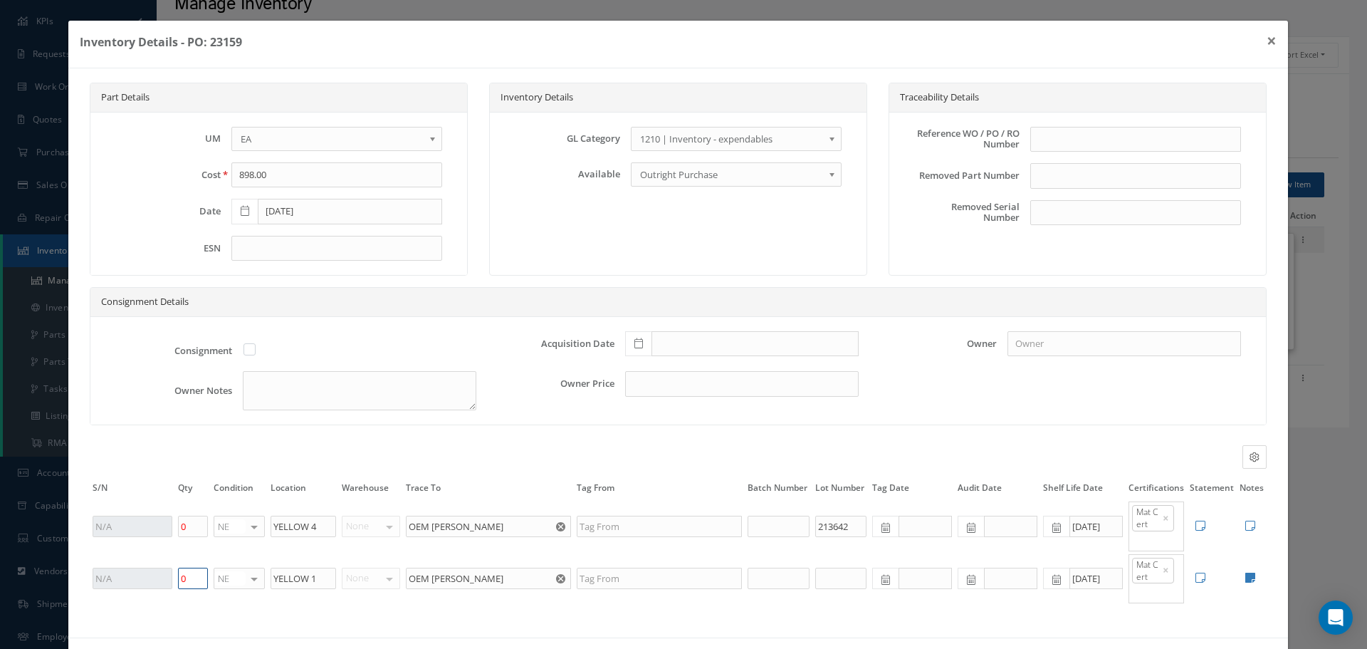
click at [189, 578] on input "0" at bounding box center [193, 577] width 30 height 21
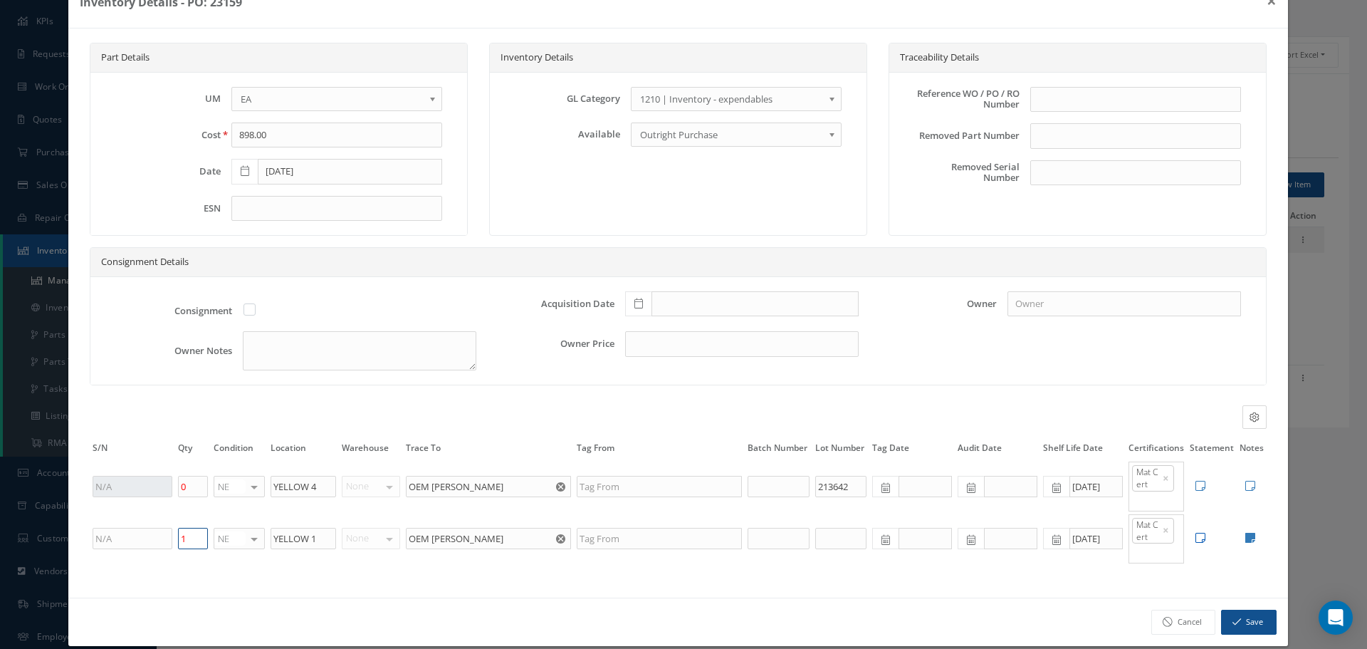
scroll to position [58, 0]
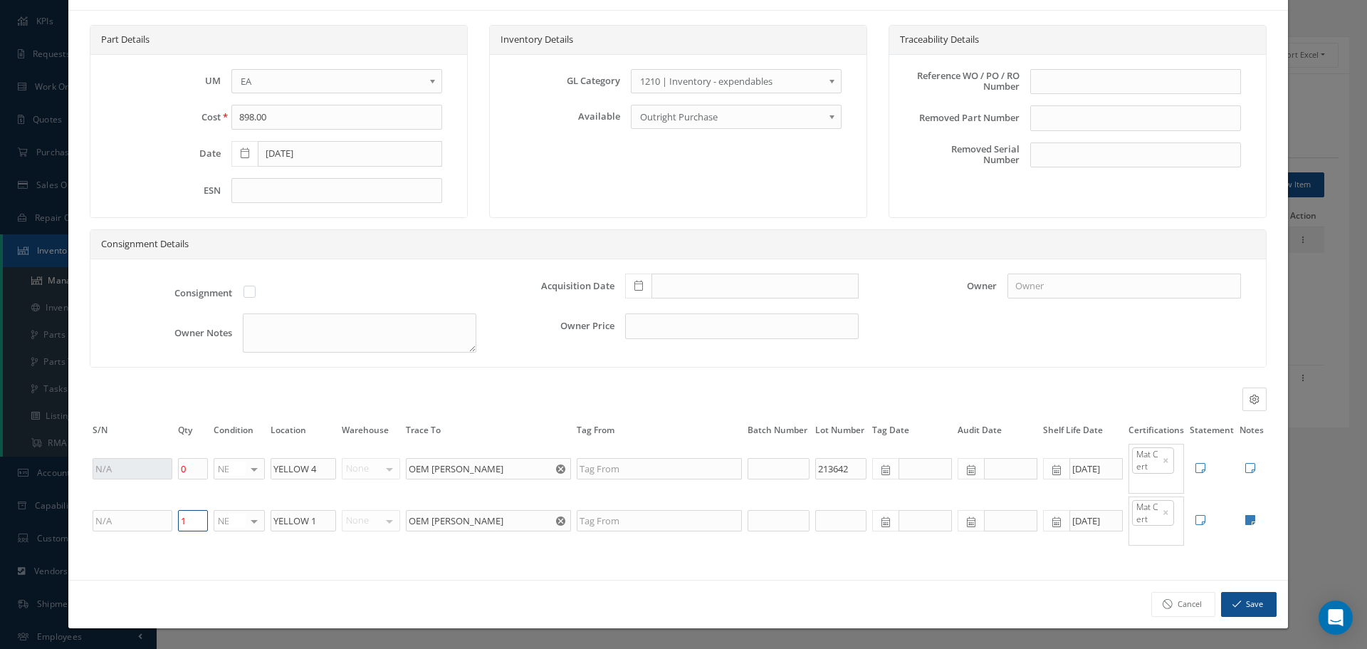
type input "1"
click at [1237, 602] on button "Save" at bounding box center [1249, 604] width 56 height 25
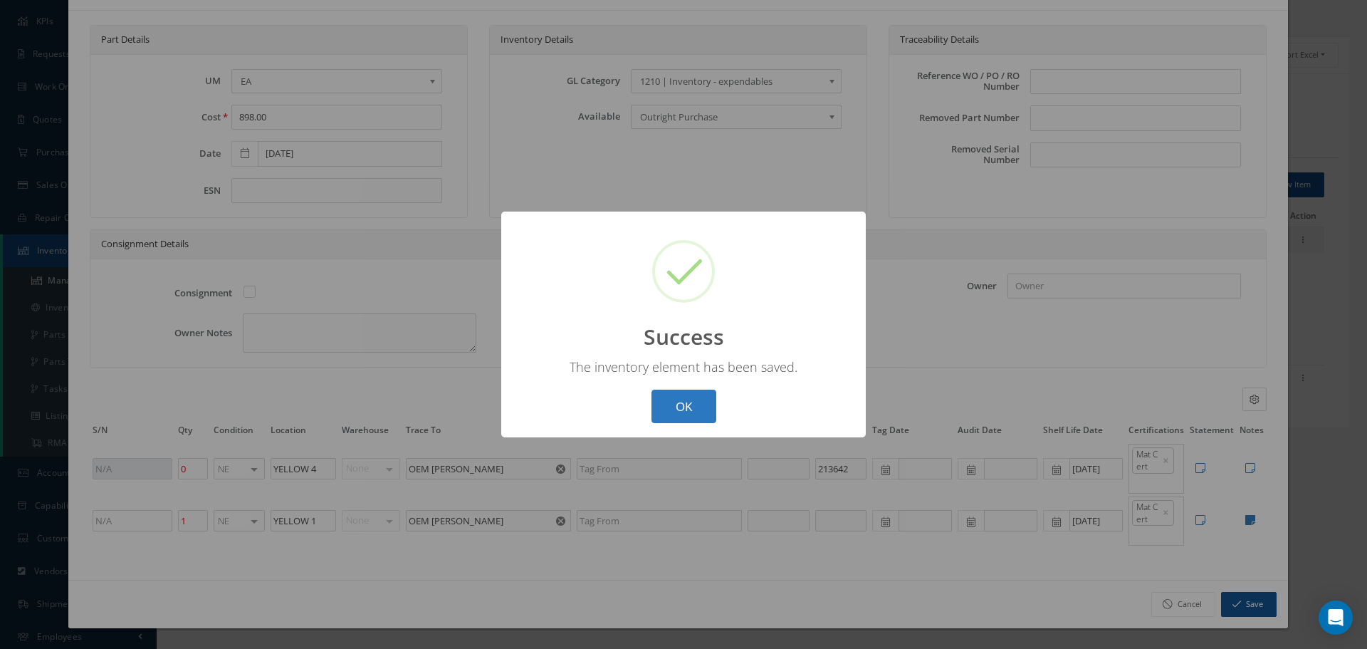
click at [693, 398] on button "OK" at bounding box center [683, 405] width 65 height 33
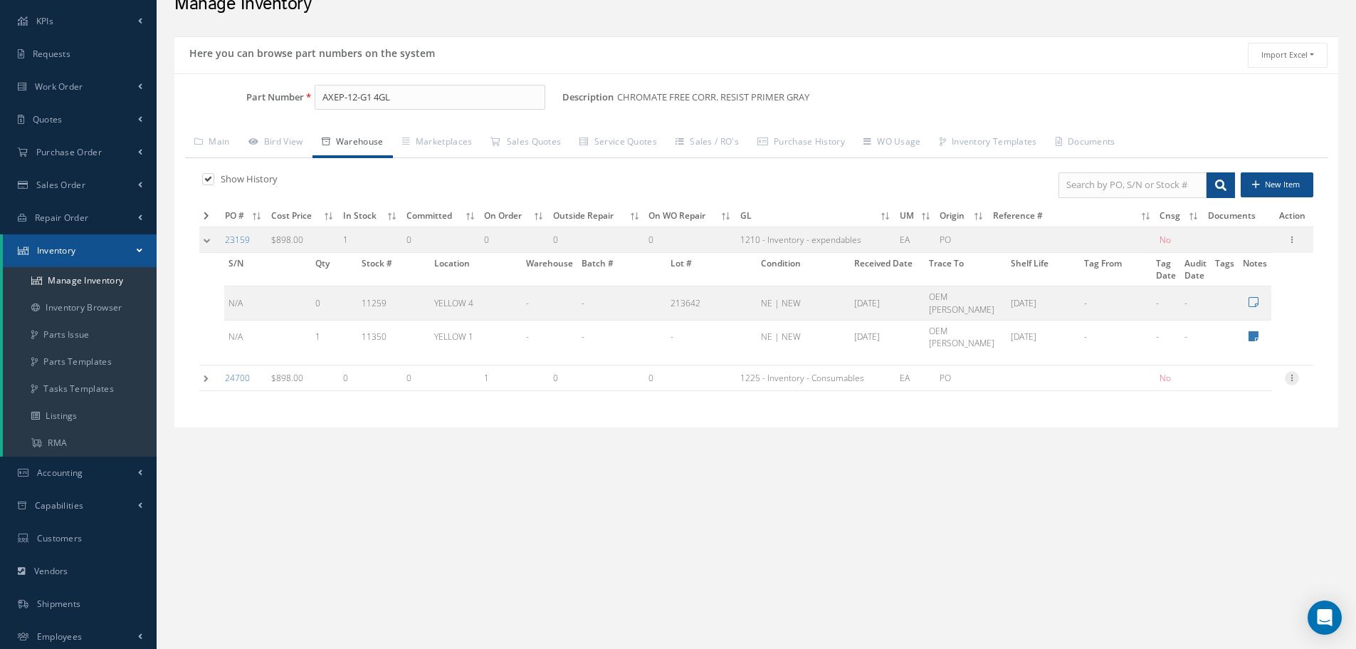
click at [1293, 371] on icon at bounding box center [1292, 376] width 14 height 11
click at [1283, 433] on div "Here you can browse part numbers on the system Import Excel to undefined Column…" at bounding box center [756, 251] width 1178 height 444
click at [1297, 241] on icon at bounding box center [1292, 238] width 14 height 11
click at [1237, 295] on link "Label" at bounding box center [1226, 297] width 112 height 19
click at [396, 98] on input "AXEP-12-G1 4GL" at bounding box center [430, 98] width 231 height 26
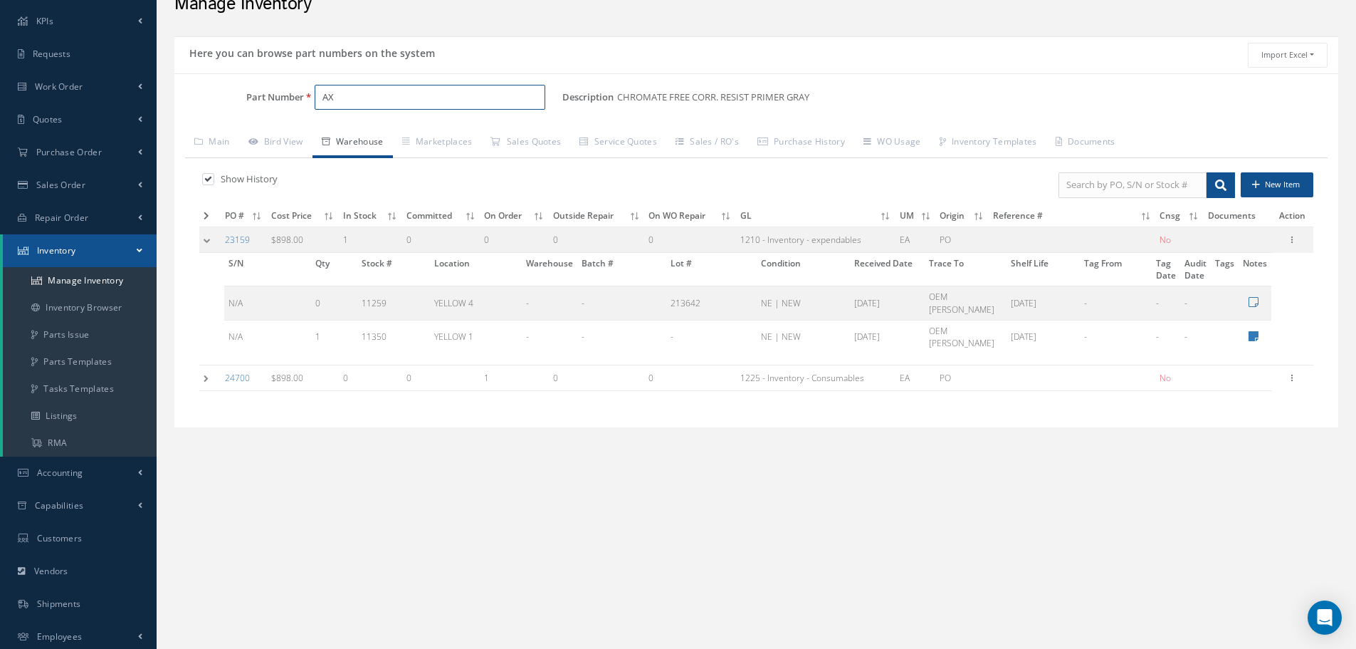
type input "A"
type input "AS16492"
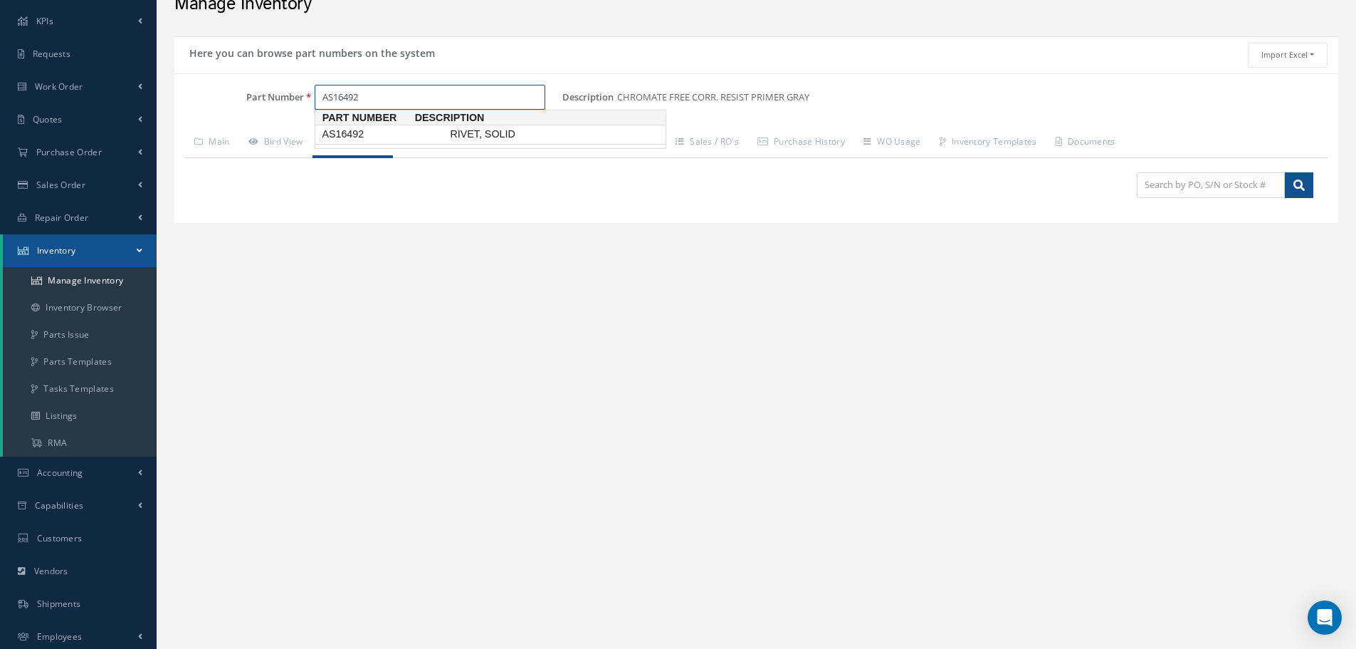
click at [339, 135] on span "AS16492" at bounding box center [383, 134] width 128 height 15
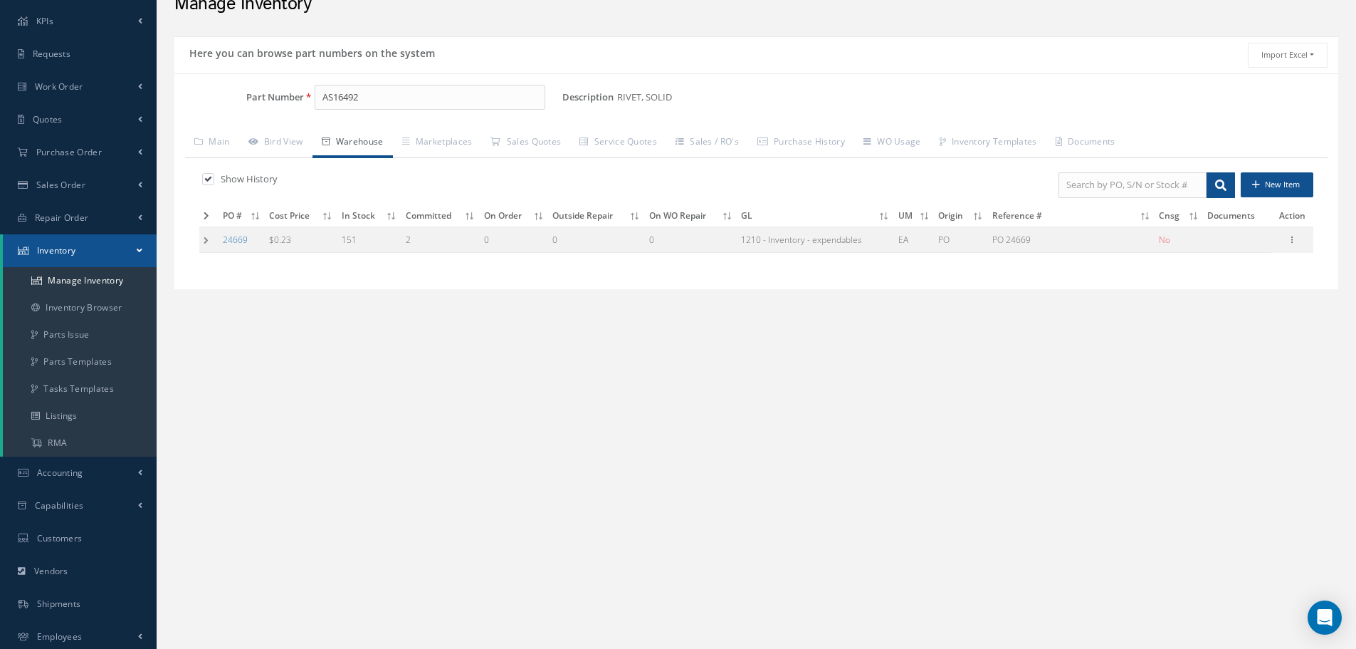
click at [202, 242] on td at bounding box center [208, 239] width 19 height 26
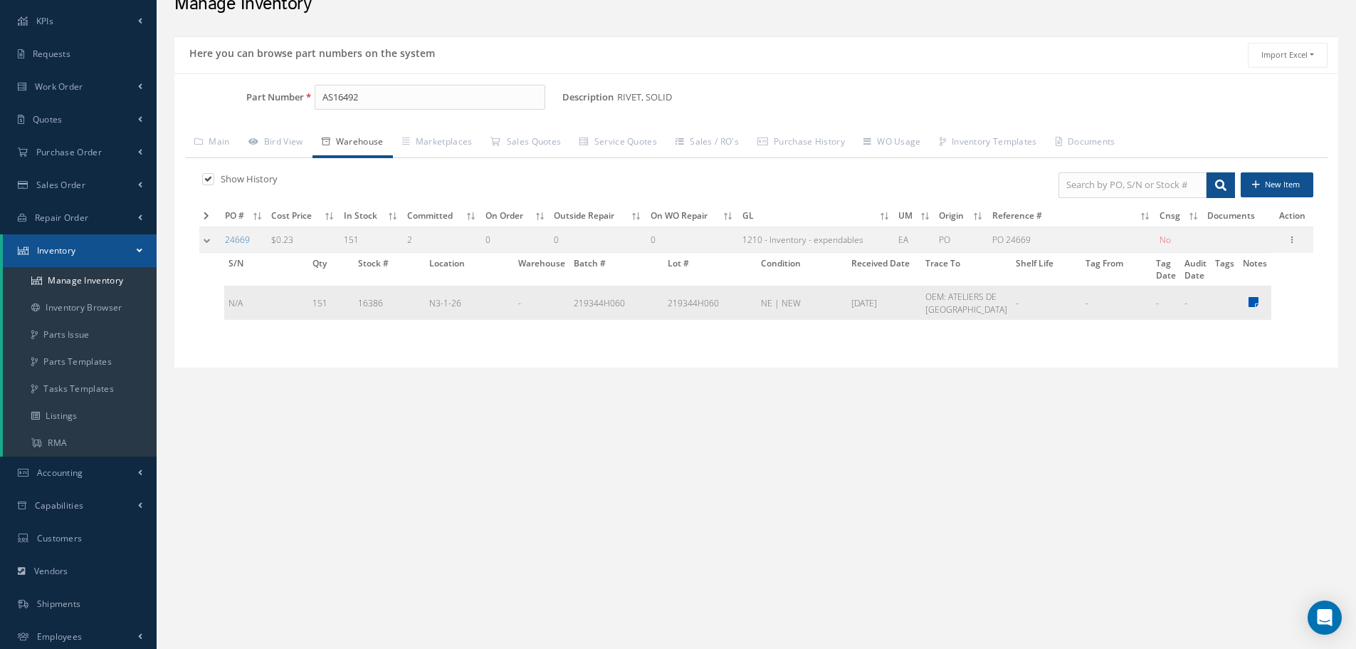
click at [1251, 308] on icon at bounding box center [1254, 301] width 10 height 11
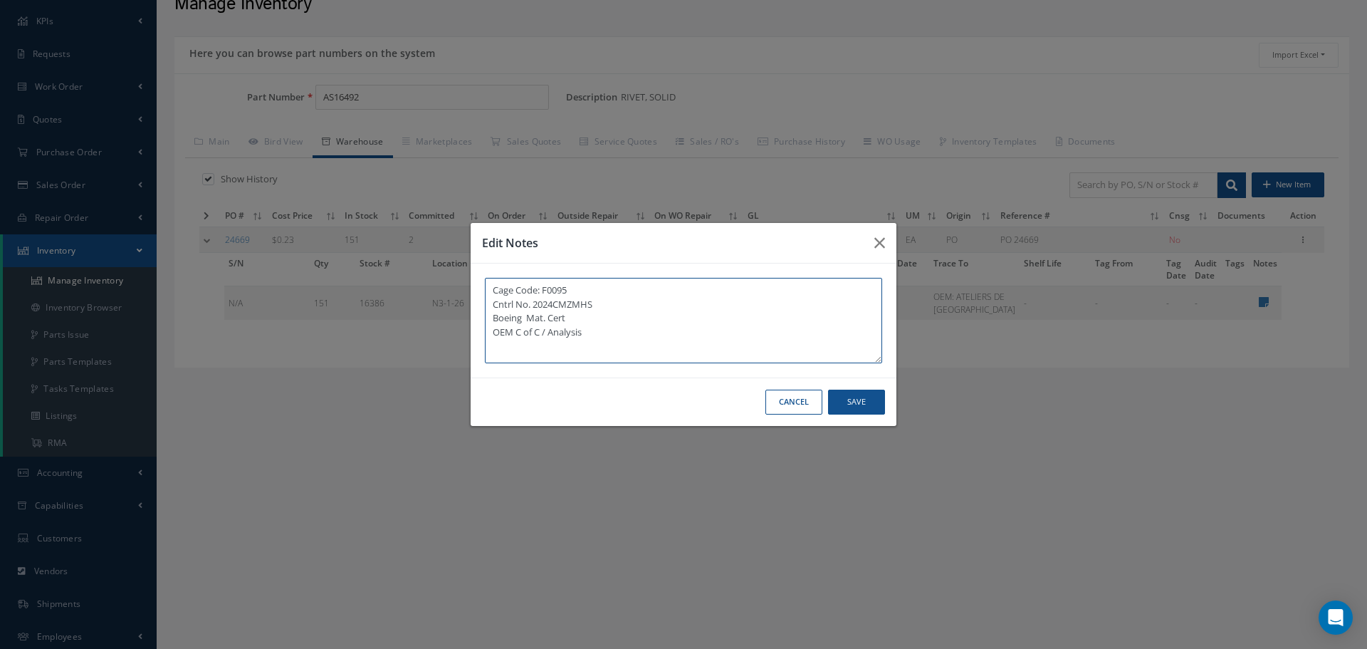
click at [594, 329] on textarea "Cage Code: F0095 Cntrl No. 2024CMZMHS Boeing Mat. Cert OEM C of C / Analysis" at bounding box center [683, 320] width 397 height 85
click at [569, 293] on textarea "Cage Code: F0095 Cntrl No. 2024CMZMHS Boeing Mat. Cert OEM C of C / Analysis" at bounding box center [683, 320] width 397 height 85
click at [489, 300] on textarea "Cage Code: F0095. Cntrl No. 2024CMZMHS Boeing Mat. Cert OEM C of C / Analysis" at bounding box center [683, 320] width 397 height 85
click at [501, 340] on textarea "Cage Code: F0095. Cntrl No. 2024CMZMHS Boeing Mat. Cert OEM C of C / Analysis" at bounding box center [683, 320] width 397 height 85
click at [614, 318] on textarea "Cage Code: F0095. Cntrl No. 2024CMZMHS Boeing Mat. Cert OEM C of C / Analysis" at bounding box center [683, 320] width 397 height 85
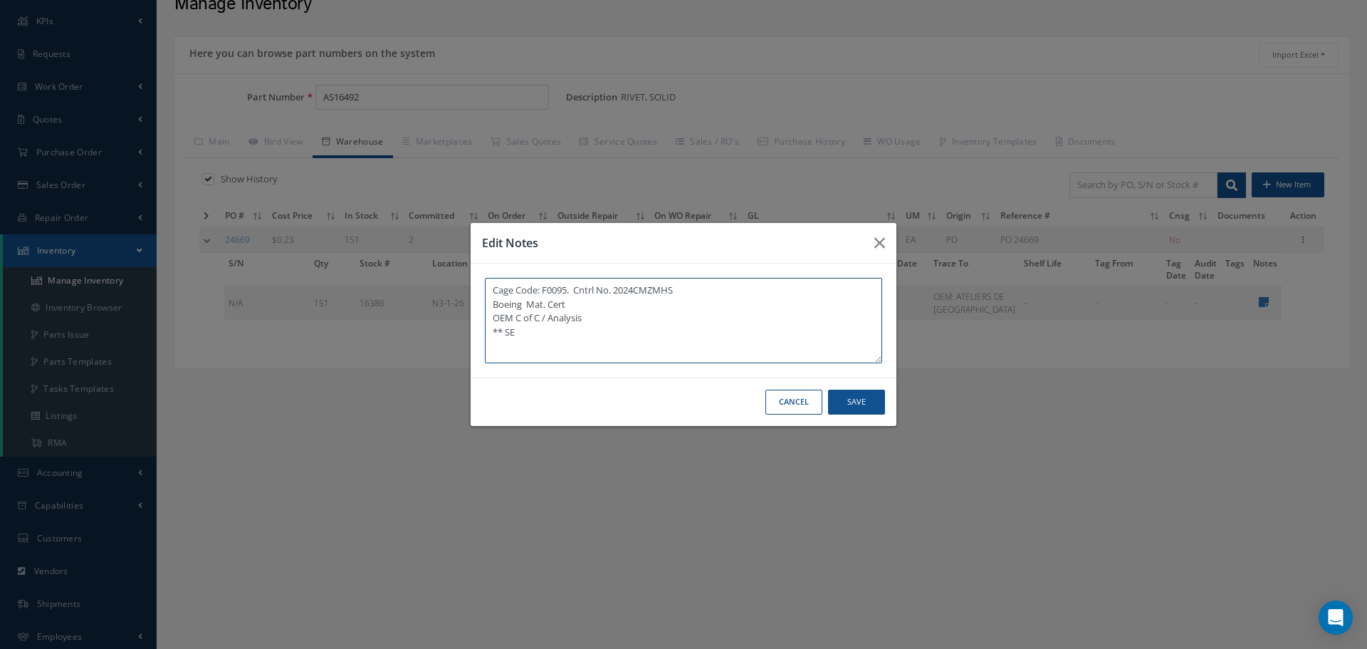
click at [537, 330] on textarea "Cage Code: F0095. Cntrl No. 2024CMZMHS Boeing Mat. Cert OEM C of C / Analysis *…" at bounding box center [683, 320] width 397 height 85
paste textarea "USED ​​24 WO: 34534"
type textarea "Cage Code: F0095. Cntrl No. 2024CMZMHS Boeing Mat. Cert OEM C of C / Analysis *…"
click at [0, 0] on button "Save" at bounding box center [0, 0] width 0 height 0
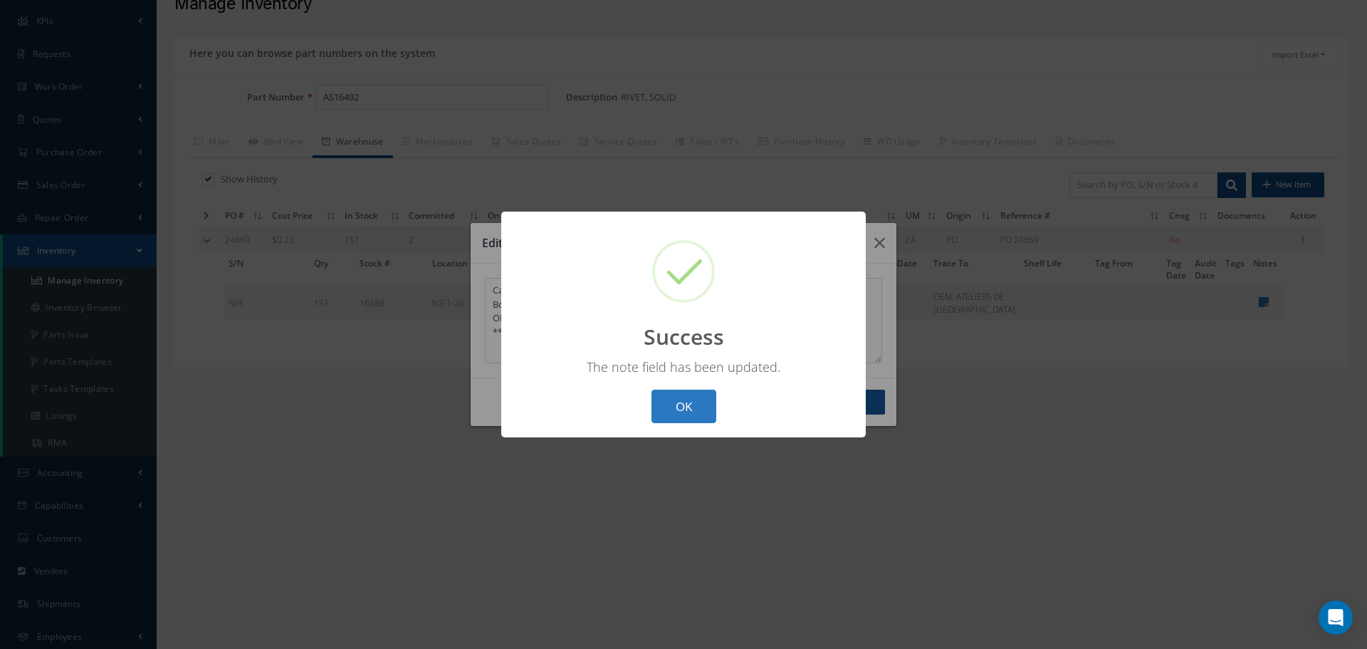
click at [677, 395] on button "OK" at bounding box center [683, 405] width 65 height 33
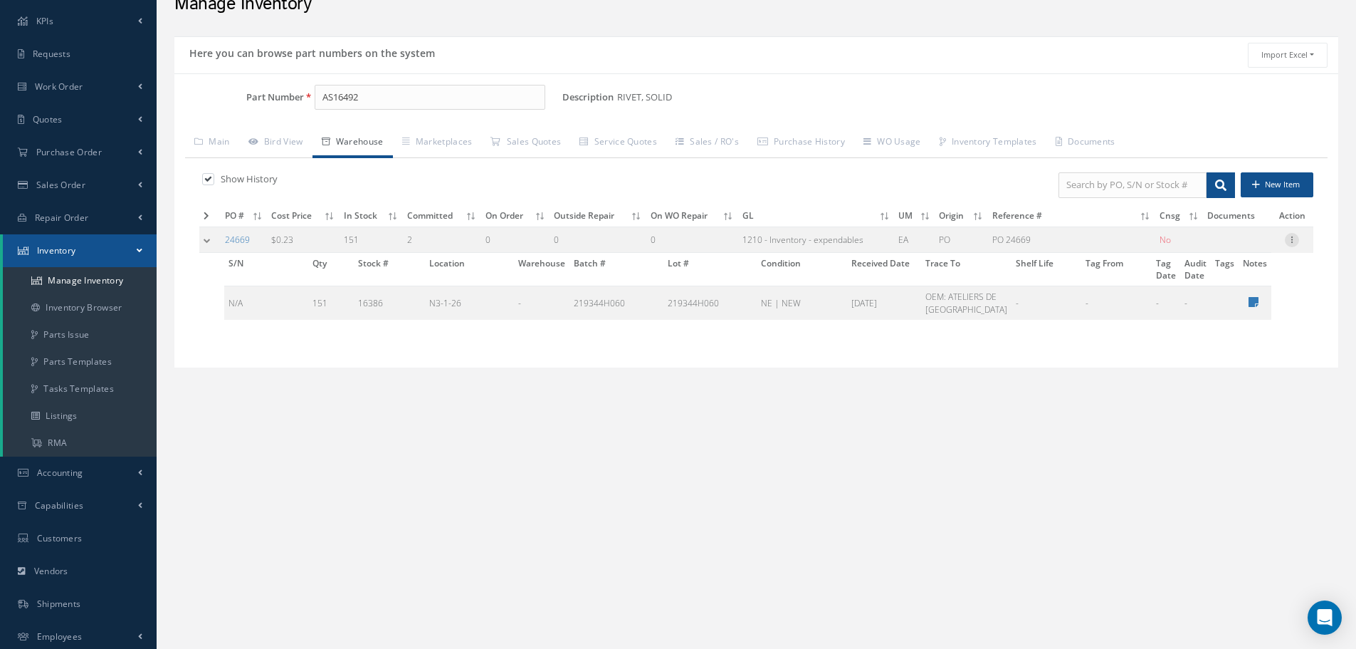
click at [1292, 237] on icon at bounding box center [1292, 238] width 14 height 11
click at [1215, 243] on link "Edit" at bounding box center [1226, 249] width 112 height 19
type input "0.23"
type input "[DATE]"
type input "PO 24669"
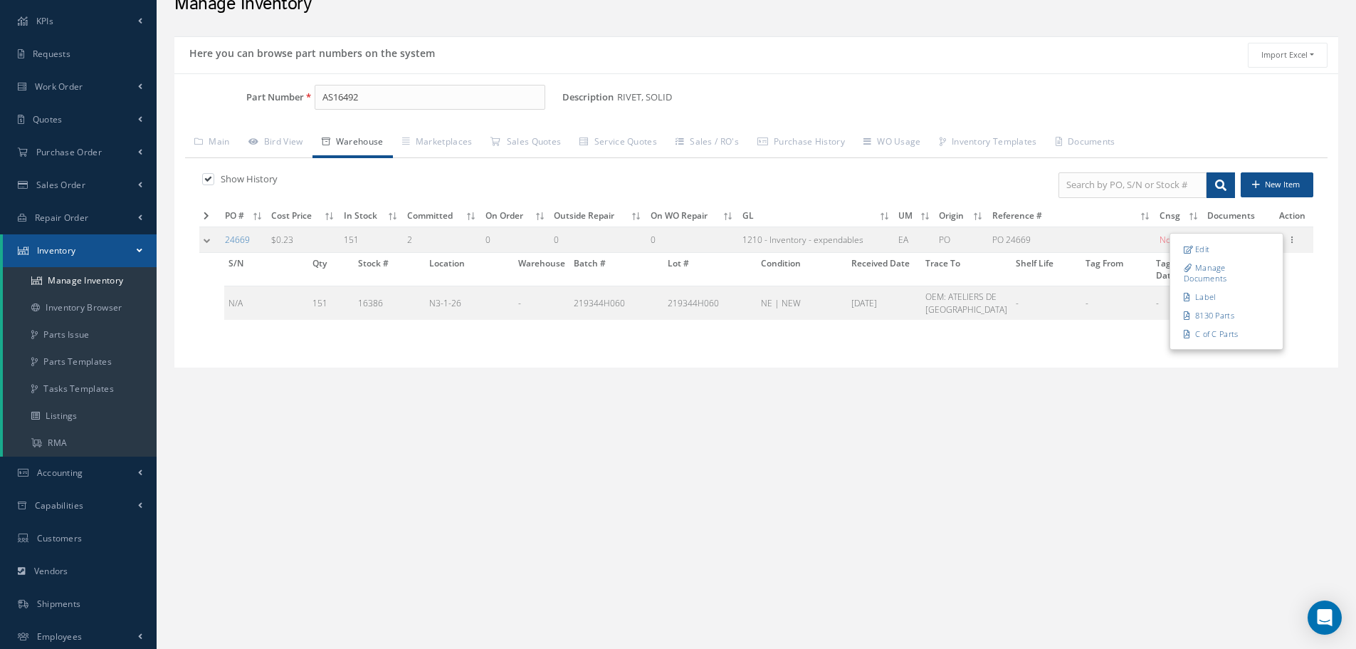
type input "[DATE]"
type input "151"
type input "N3-1-26"
type input "OEM: ATELIERS DE LA HAUTE - GARONNE"
type input "219344H060"
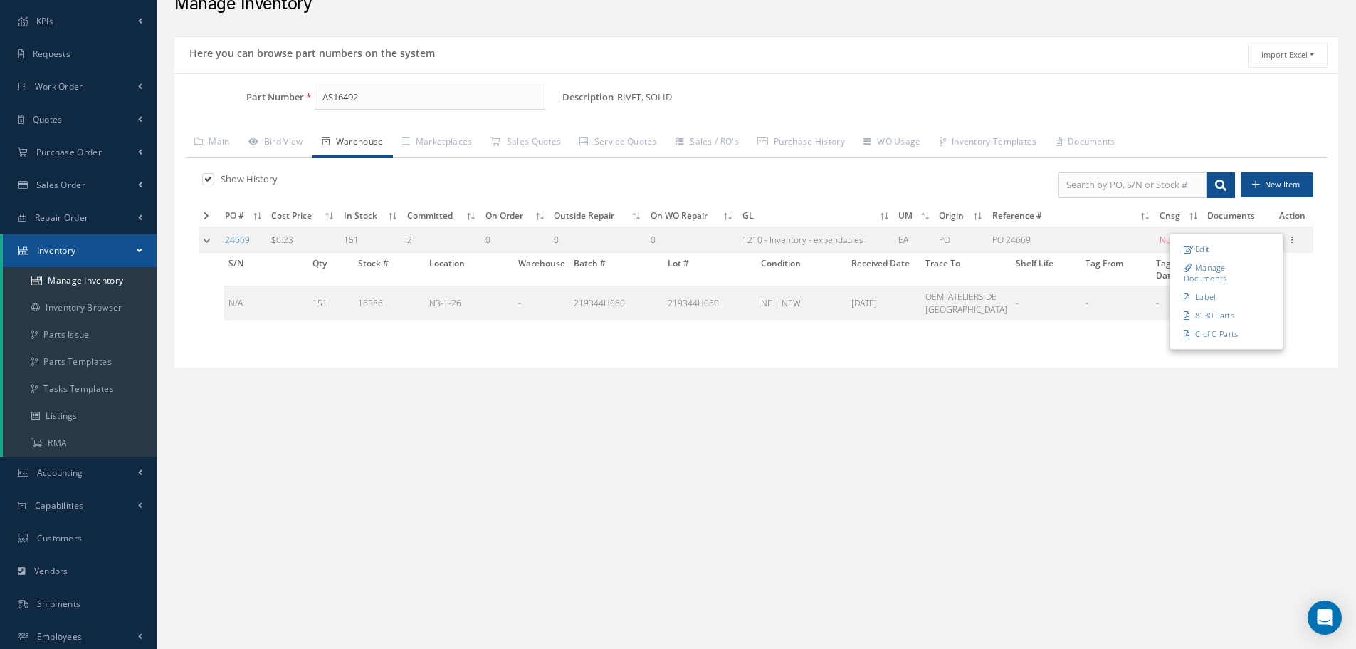
type input "219344H060"
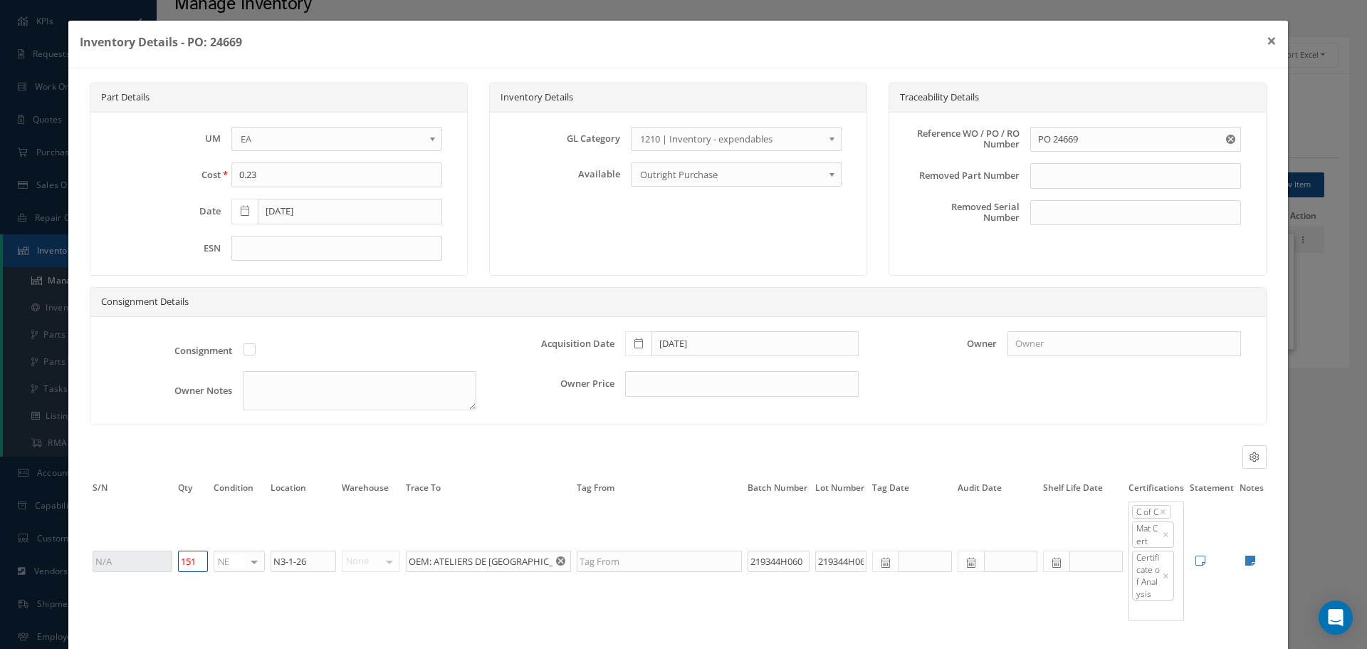
click at [192, 560] on input "151" at bounding box center [193, 560] width 30 height 21
click at [196, 560] on input "151" at bounding box center [193, 560] width 30 height 21
type input "127"
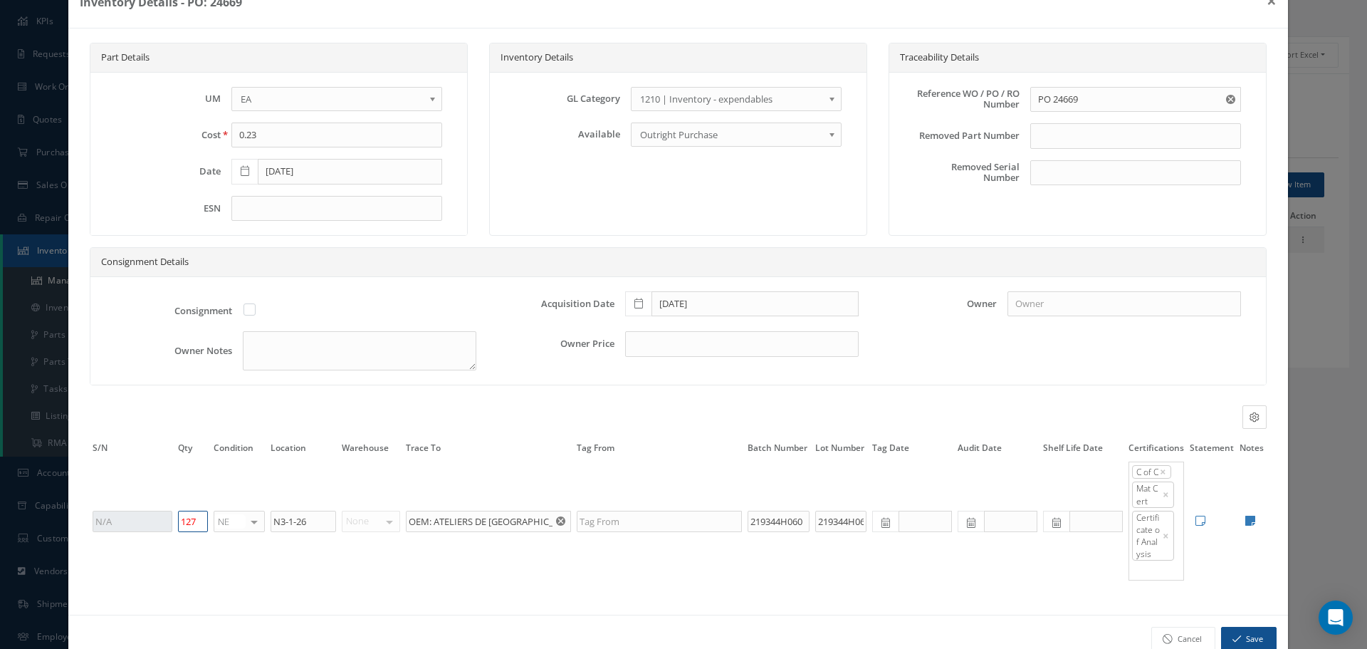
scroll to position [75, 0]
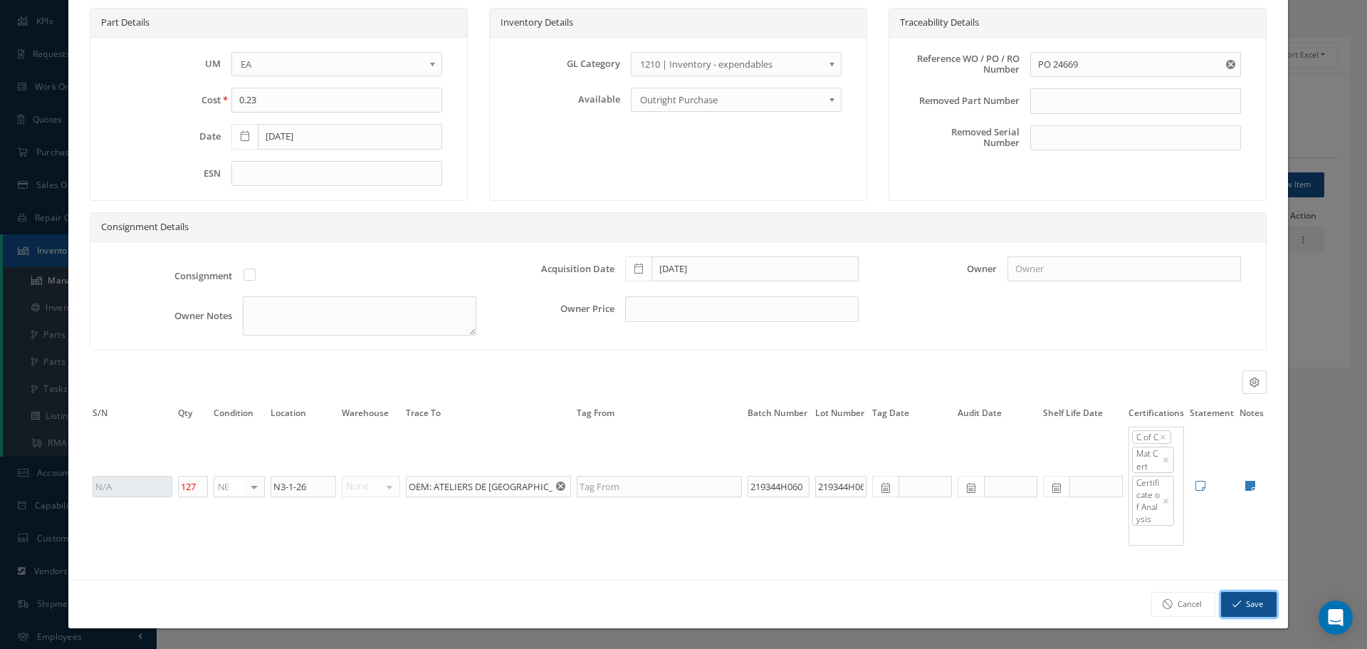
click at [1248, 610] on button "Save" at bounding box center [1249, 604] width 56 height 25
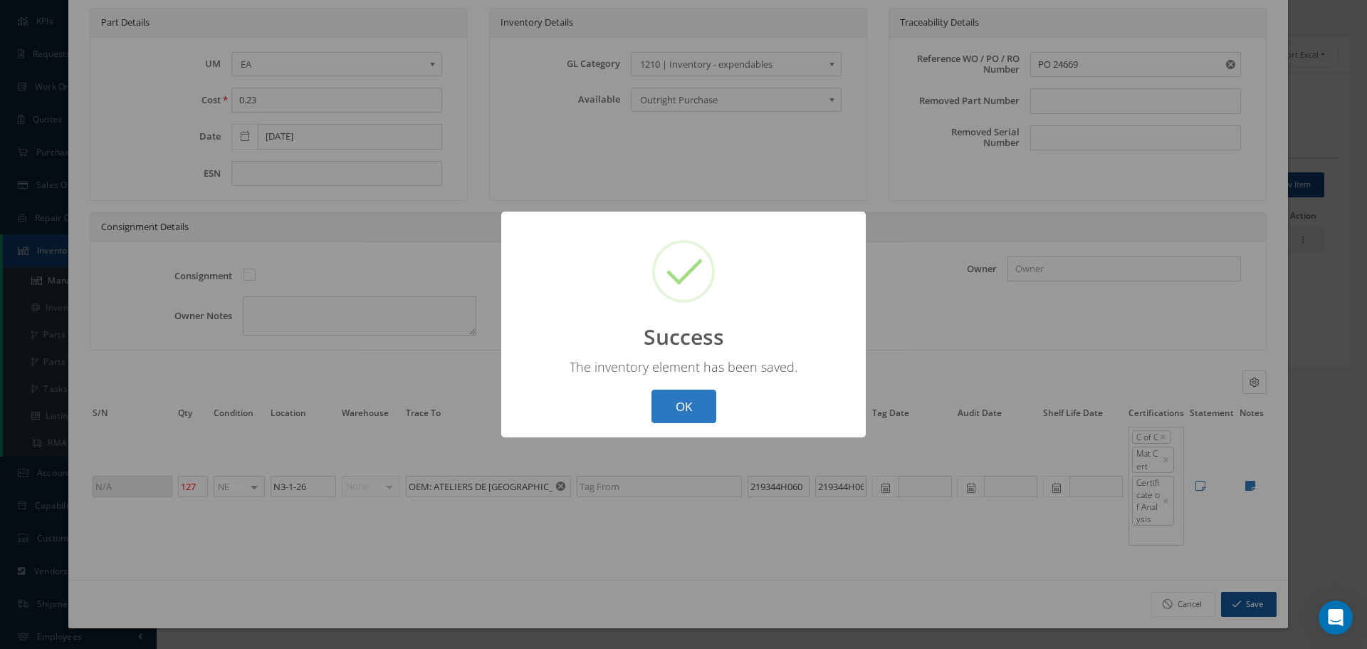
click at [683, 410] on button "OK" at bounding box center [683, 405] width 65 height 33
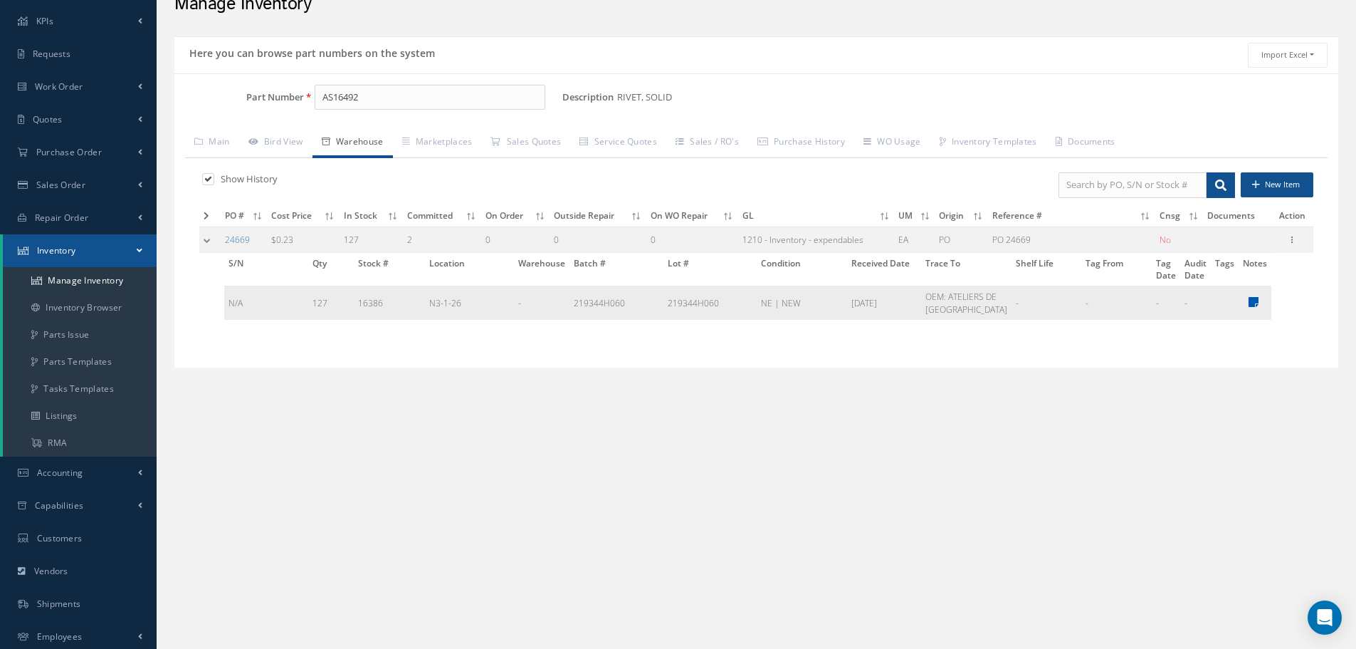
click at [1257, 308] on icon at bounding box center [1254, 301] width 10 height 11
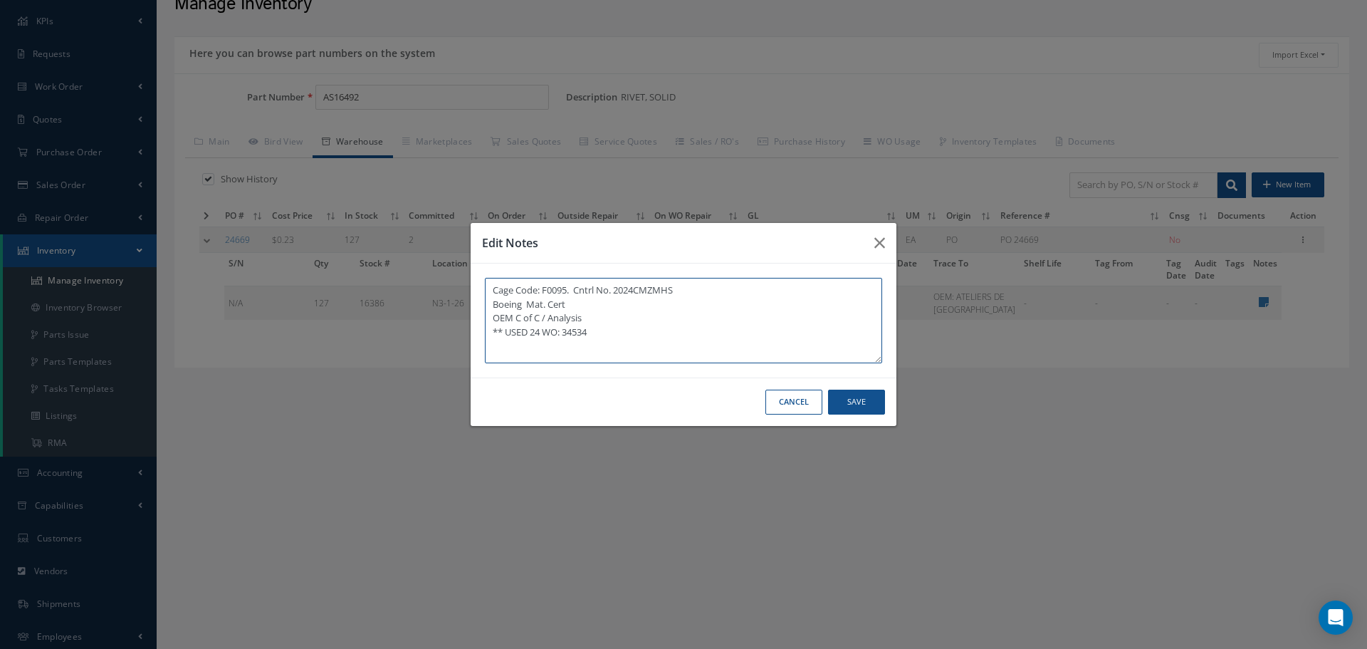
click at [545, 332] on textarea "Cage Code: F0095. Cntrl No. 2024CMZMHS Boeing Mat. Cert OEM C of C / Analysis *…" at bounding box center [683, 320] width 397 height 85
type textarea "Cage Code: F0095. Cntrl No. 2024CMZMHS Boeing Mat. Cert OEM C of C / Analysis *…"
click at [0, 0] on button "Save" at bounding box center [0, 0] width 0 height 0
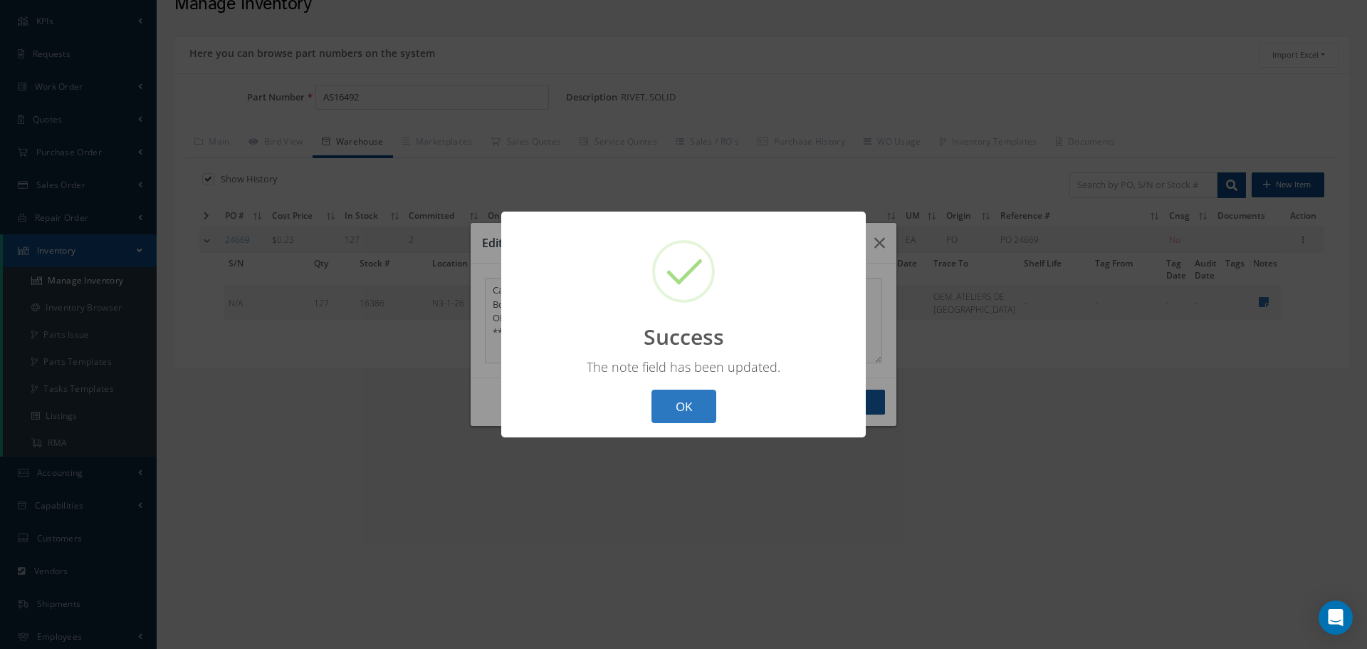
click at [674, 407] on button "OK" at bounding box center [683, 405] width 65 height 33
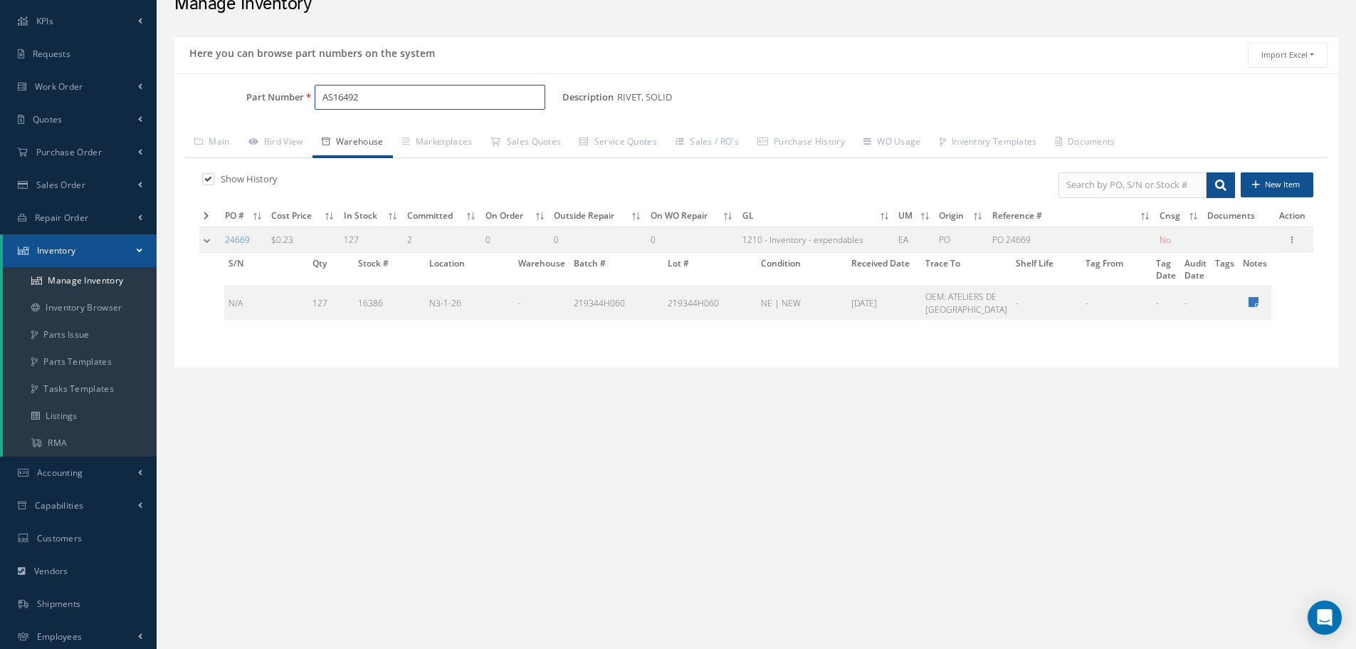
click at [418, 101] on input "AS16492" at bounding box center [430, 98] width 231 height 26
type input "A"
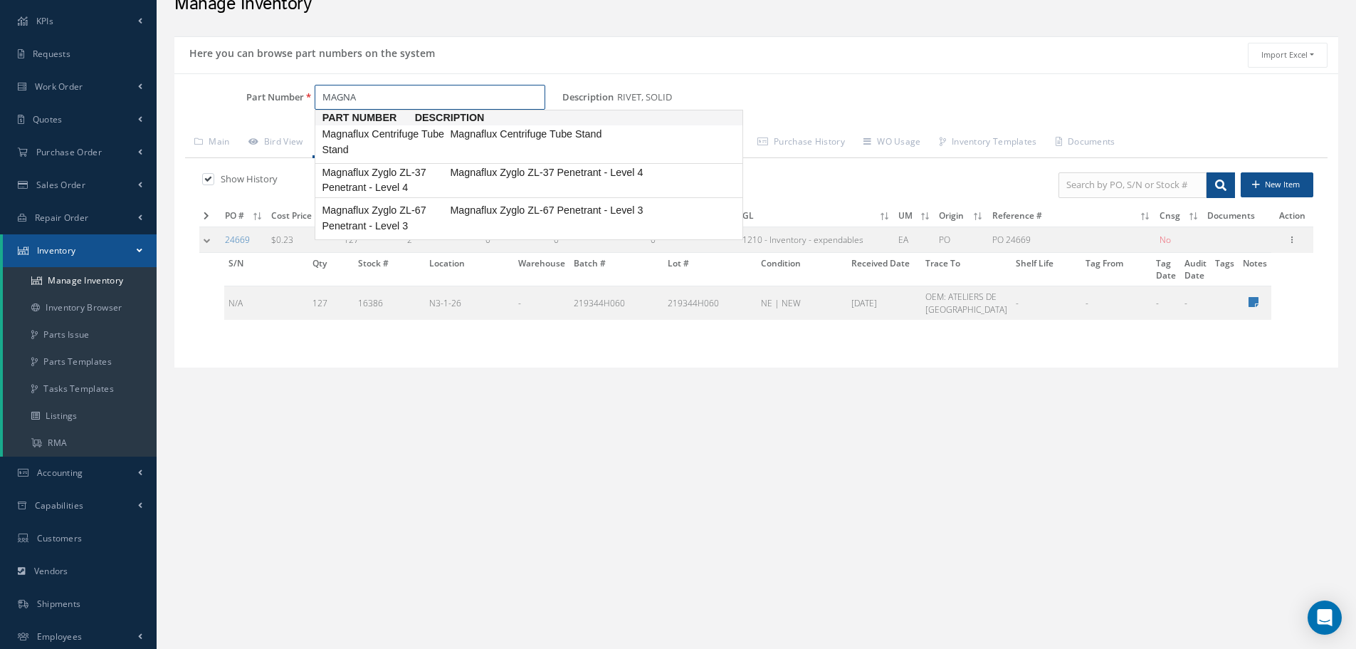
click at [375, 174] on span "Magnaflux Zyglo ZL-37 Penetrant - Level 4" at bounding box center [383, 180] width 128 height 31
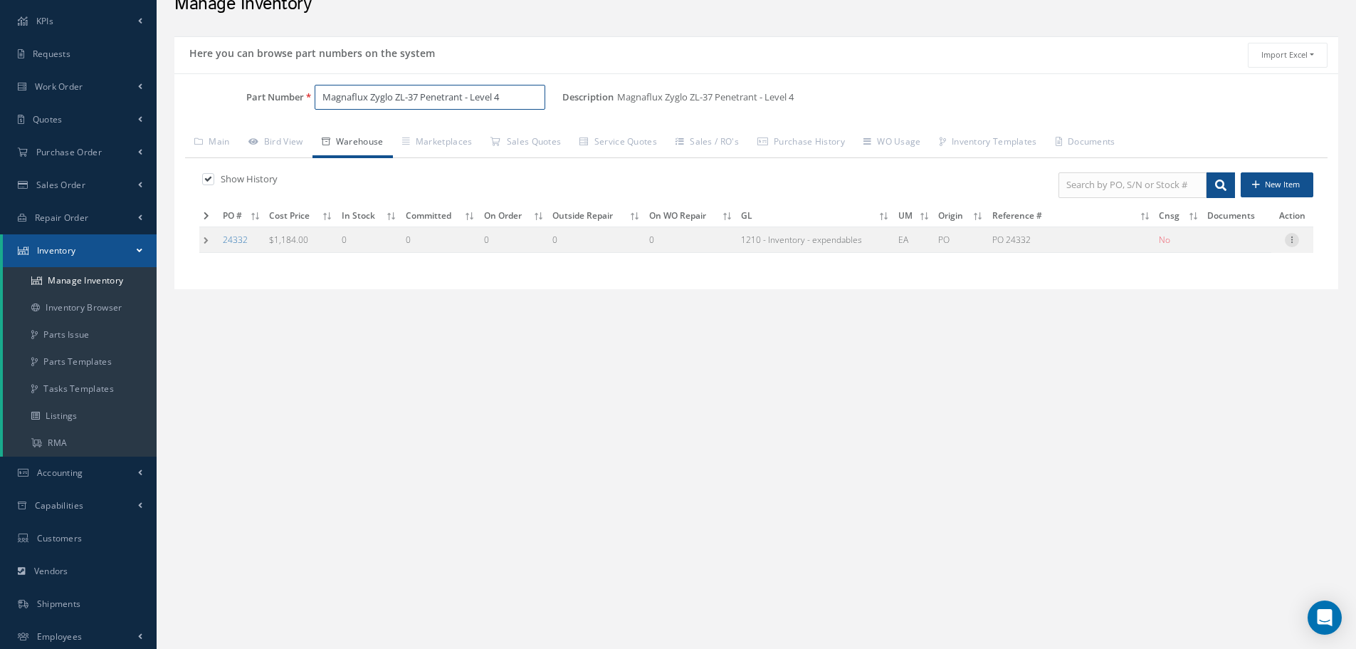
type input "Magnaflux Zyglo ZL-37 Penetrant - Level 4"
click at [1293, 241] on icon at bounding box center [1292, 238] width 14 height 11
click at [1250, 246] on link "Edit" at bounding box center [1226, 249] width 112 height 19
type input "1184.00"
type input "04/08/2025"
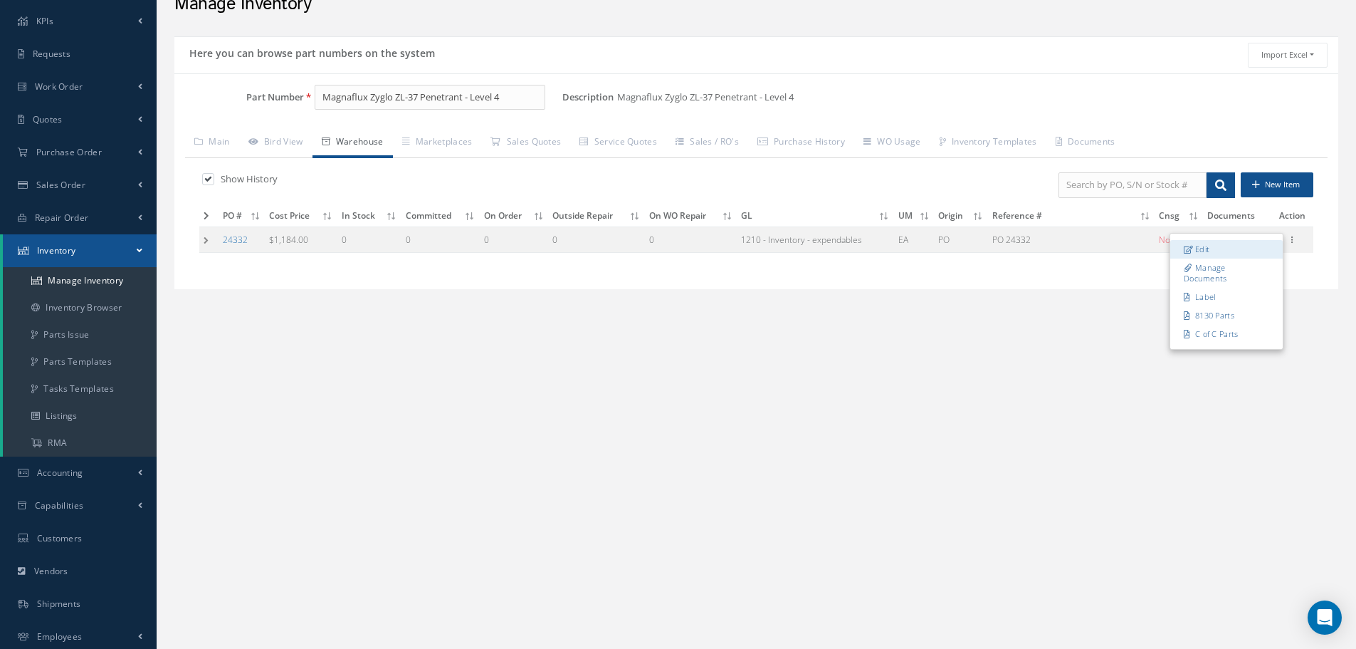
type input "PO 24332"
type input "04/08/2025"
type input "0"
type input "NDT"
type input "OEM: MAGNAFLUX"
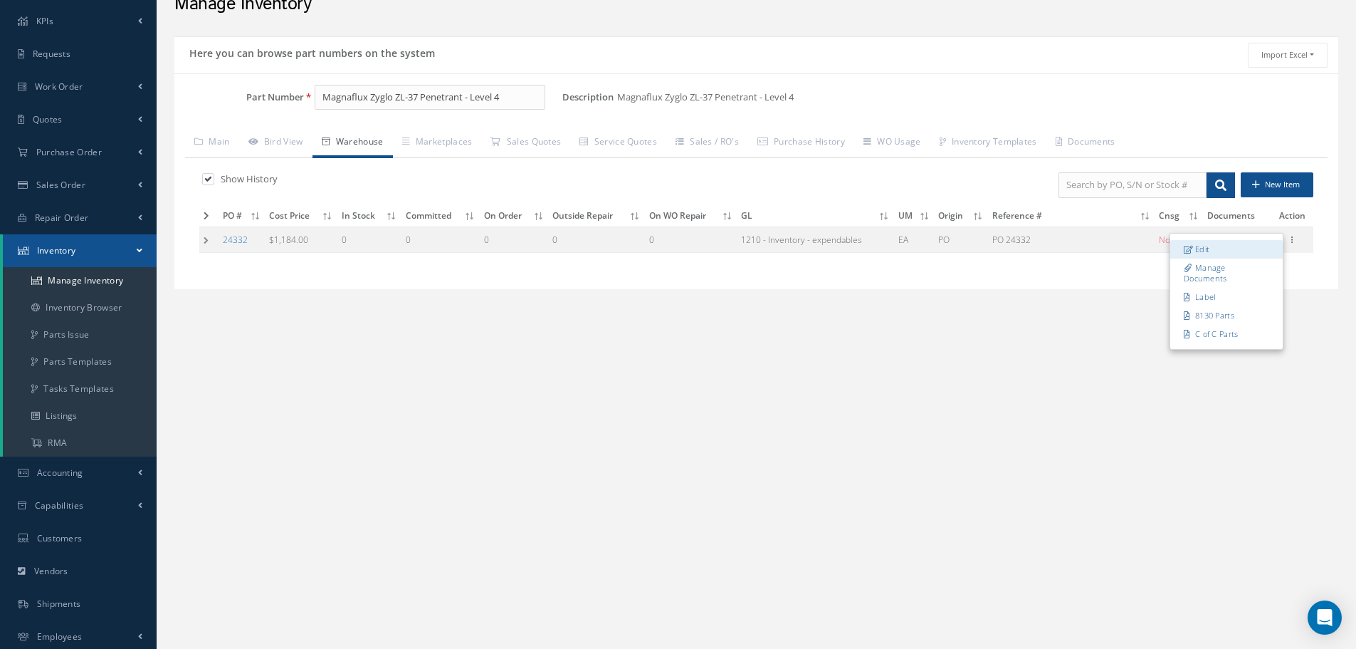
type input "07/18/2025"
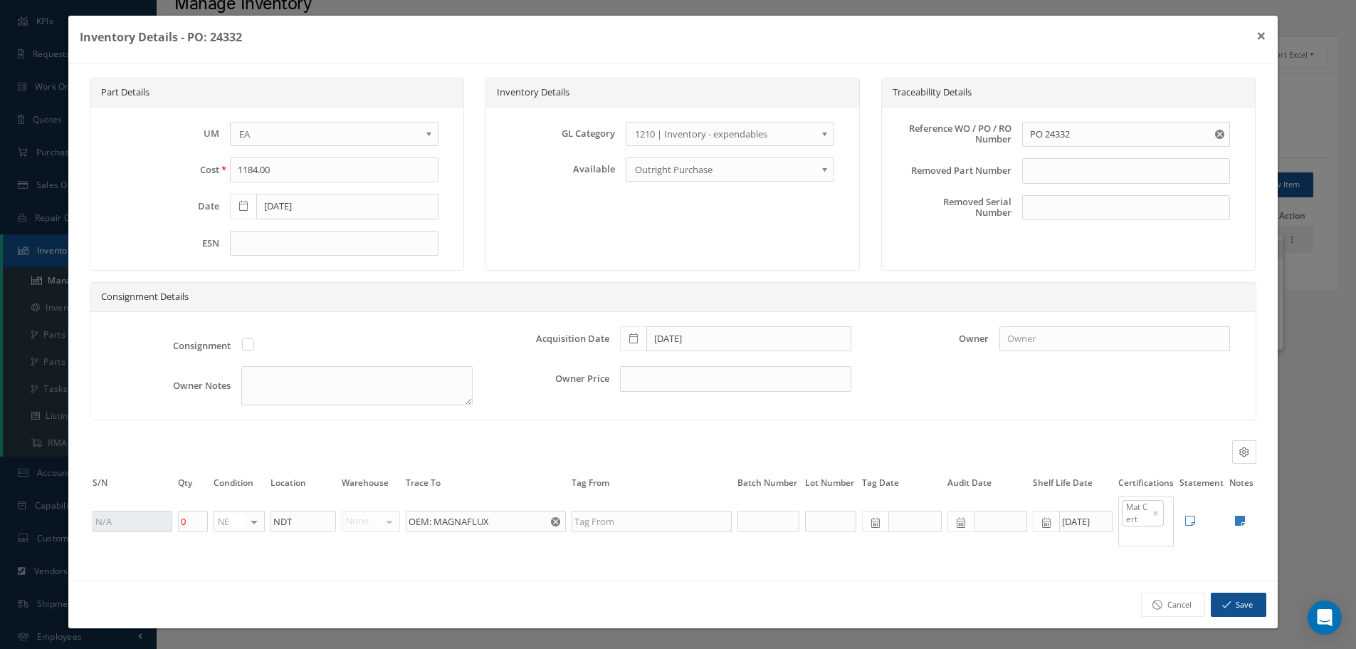
scroll to position [0, 0]
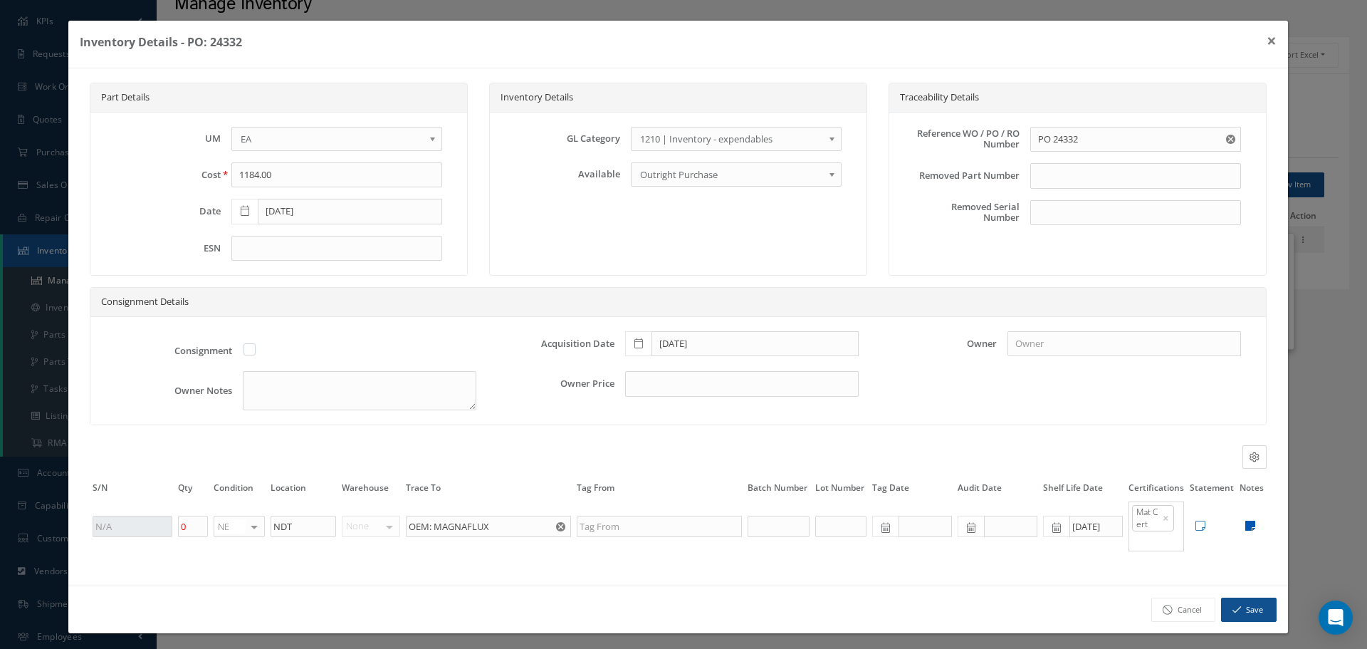
click at [1245, 523] on icon at bounding box center [1250, 525] width 10 height 11
type textarea "** RECEIVEDS STOCK 04/08/2025. DEPARTMENT NDT"
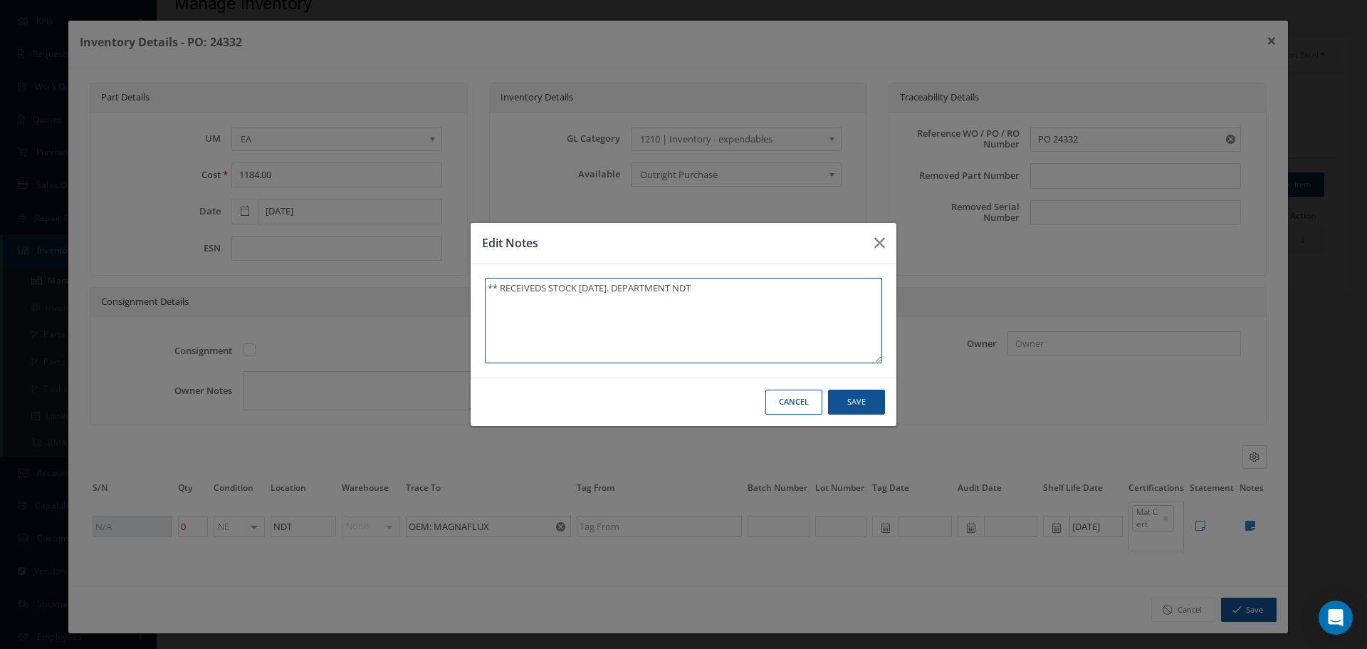
click at [745, 296] on textarea "** RECEIVEDS STOCK 04/08/2025. DEPARTMENT NDT" at bounding box center [683, 320] width 397 height 85
type textarea "** RECEIVEDS STOCK 04/08/2025. DEPARTMENT NDT"
type textarea "** RECEIVEDS STOCK 04/08/2025. DEPARTMENT NDT -"
type textarea "** RECEIVEDS STOCK 04/08/2025. DEPARTMENT NDT --"
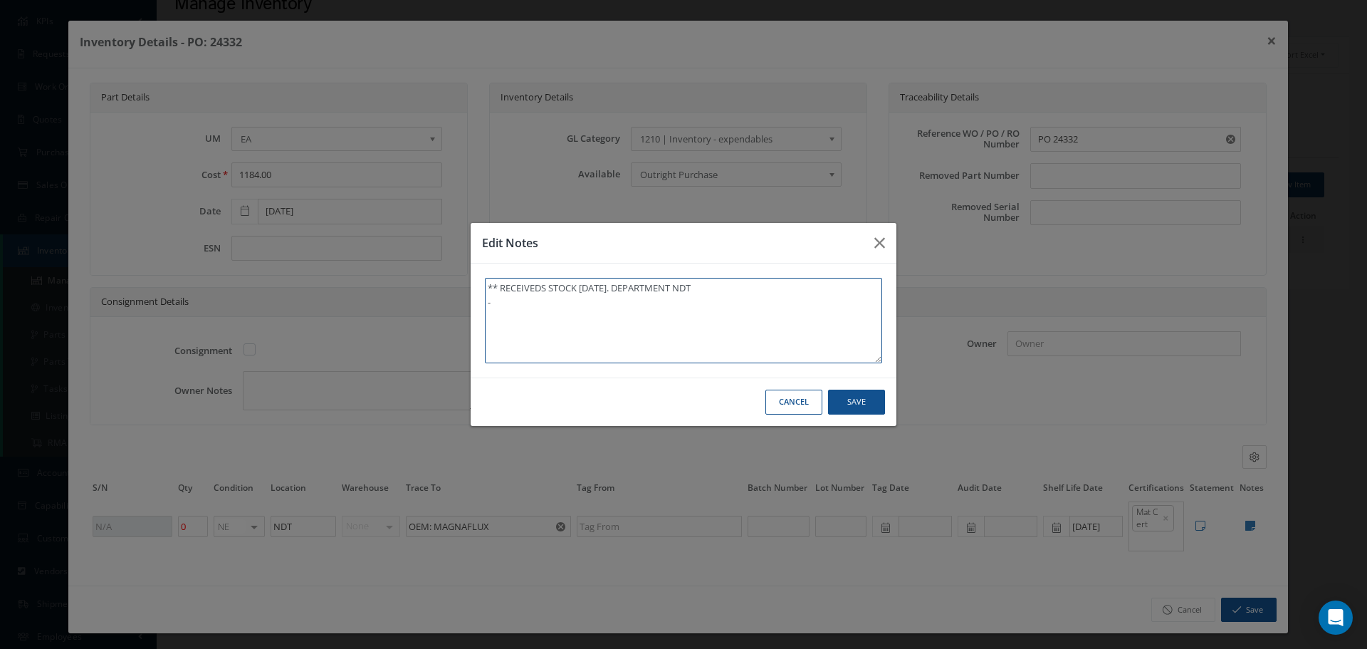
type textarea "** RECEIVEDS STOCK 04/08/2025. DEPARTMENT NDT --"
type textarea "** RECEIVEDS STOCK 04/08/2025. DEPARTMENT NDT -"
type textarea "** RECEIVEDS STOCK 04/08/2025. DEPARTMENT NDT -*"
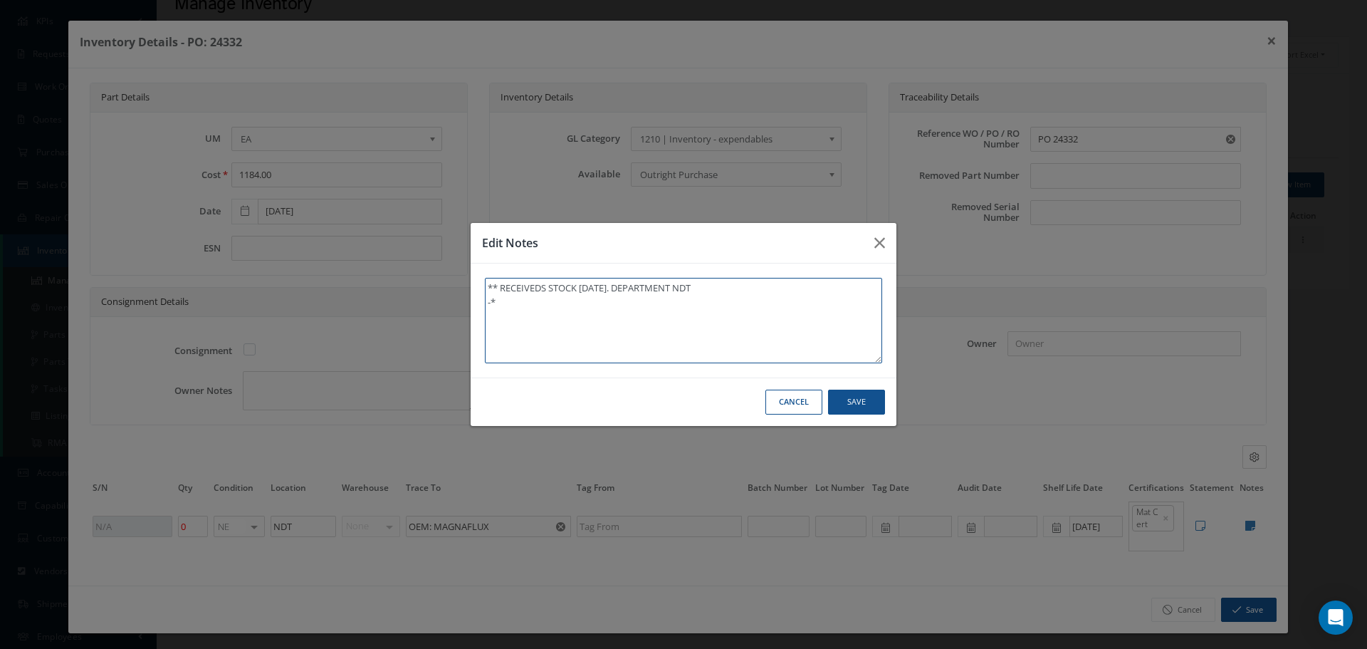
type textarea "** RECEIVEDS STOCK 04/08/2025. DEPARTMENT NDT -**"
type textarea "** RECEIVEDS STOCK 04/08/2025. DEPARTMENT NDT -** E"
type textarea "** RECEIVEDS STOCK 04/08/2025. DEPARTMENT NDT -** EX"
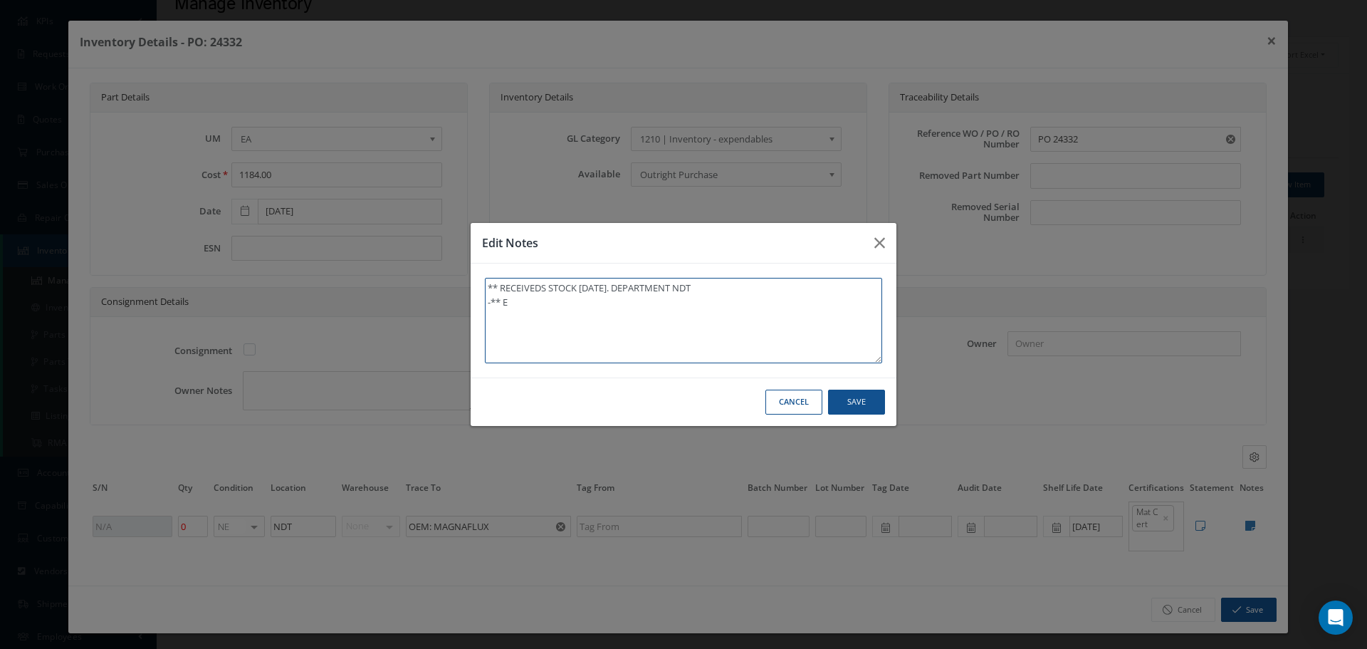
type textarea "** RECEIVEDS STOCK 04/08/2025. DEPARTMENT NDT -** EX"
type textarea "** RECEIVEDS STOCK 04/08/2025. DEPARTMENT NDT -** EXP"
type textarea "** RECEIVEDS STOCK 04/08/2025. DEPARTMENT NDT -** EXPI"
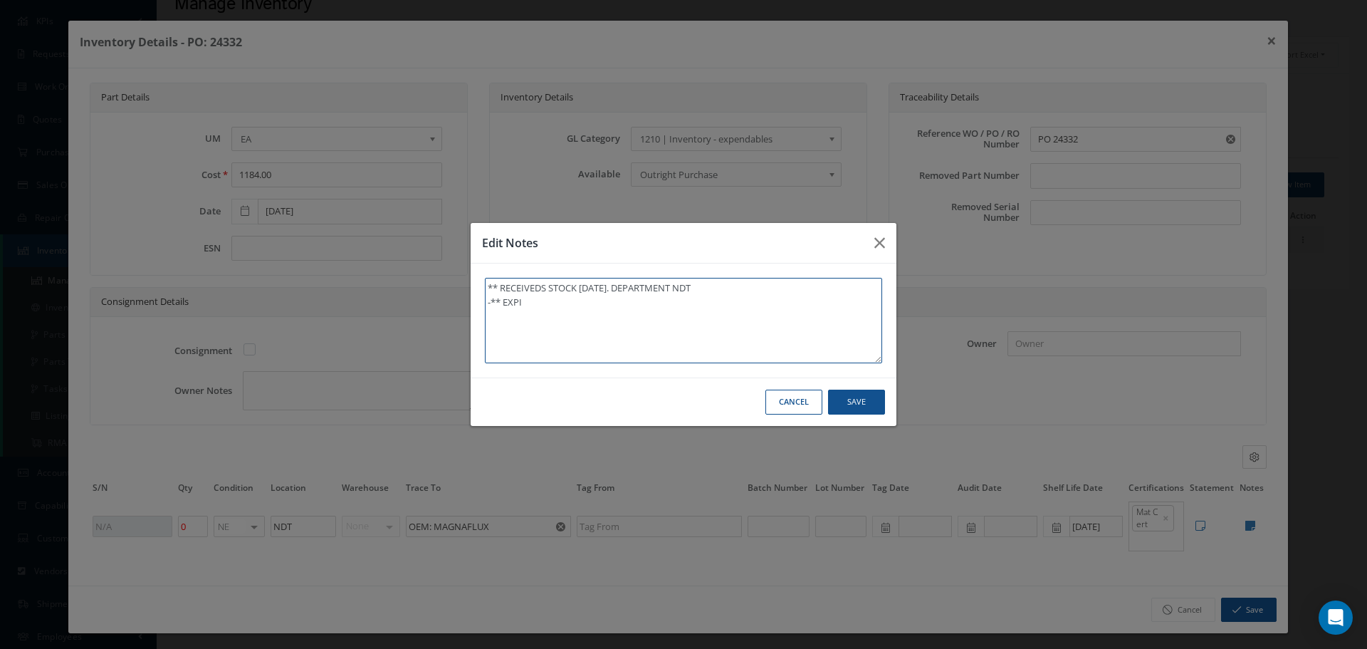
type textarea "** RECEIVEDS STOCK 04/08/2025. DEPARTMENT NDT -** EXPIR"
type textarea "** RECEIVEDS STOCK 04/08/2025. DEPARTMENT NDT -** EXPIRE"
type textarea "** RECEIVEDS STOCK 04/08/2025. DEPARTMENT NDT -** EXPIRED"
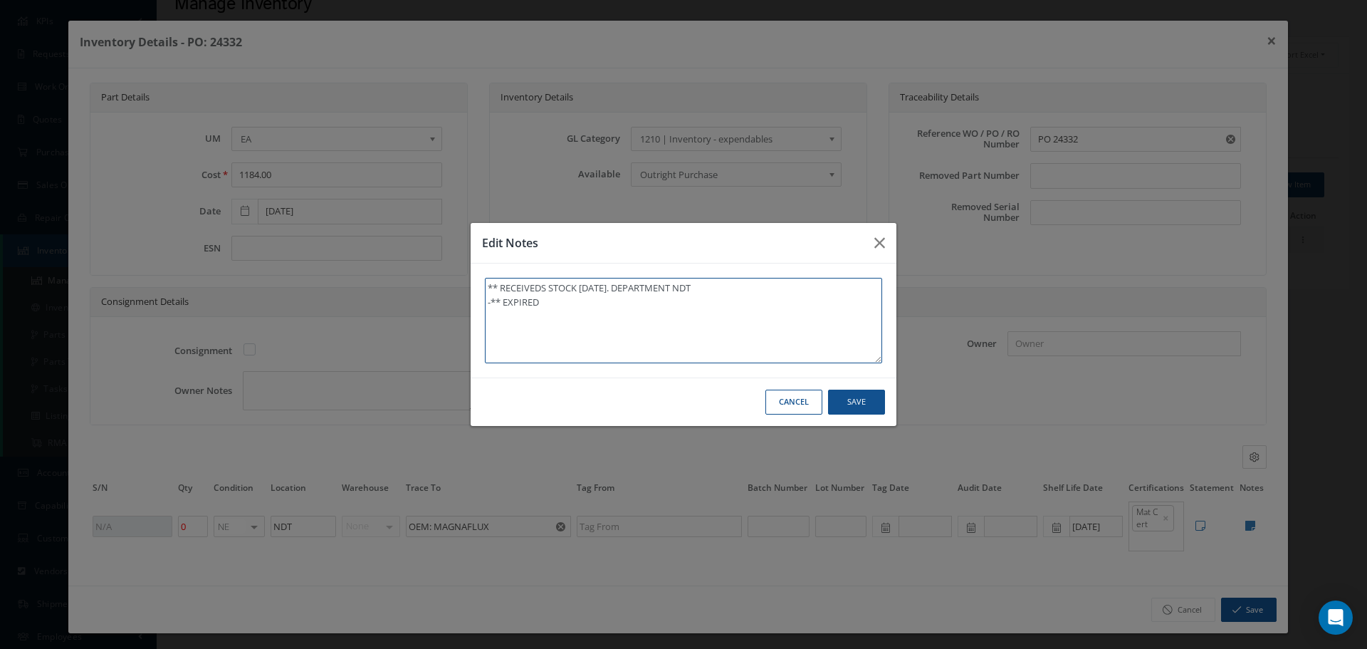
type textarea "** RECEIVEDS STOCK 04/08/2025. DEPARTMENT NDT -** EXPIRED"
click at [0, 0] on button "Save" at bounding box center [0, 0] width 0 height 0
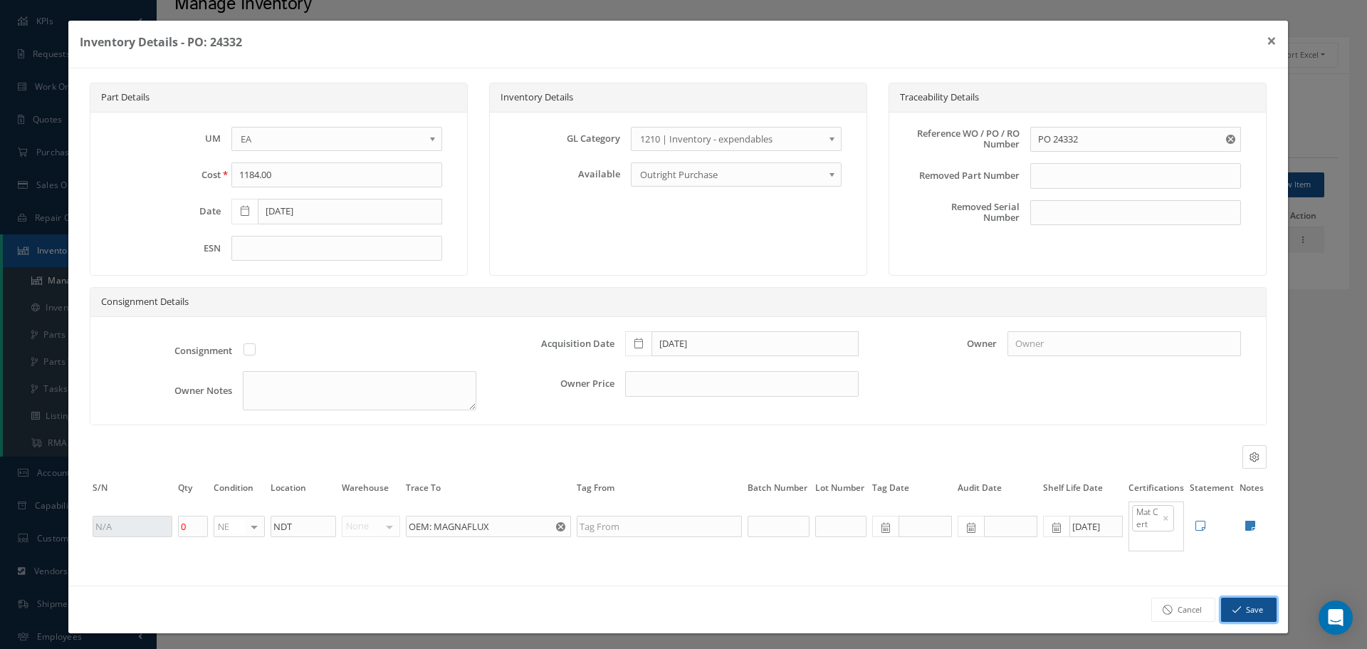
click at [1250, 608] on button "Save" at bounding box center [1249, 609] width 56 height 25
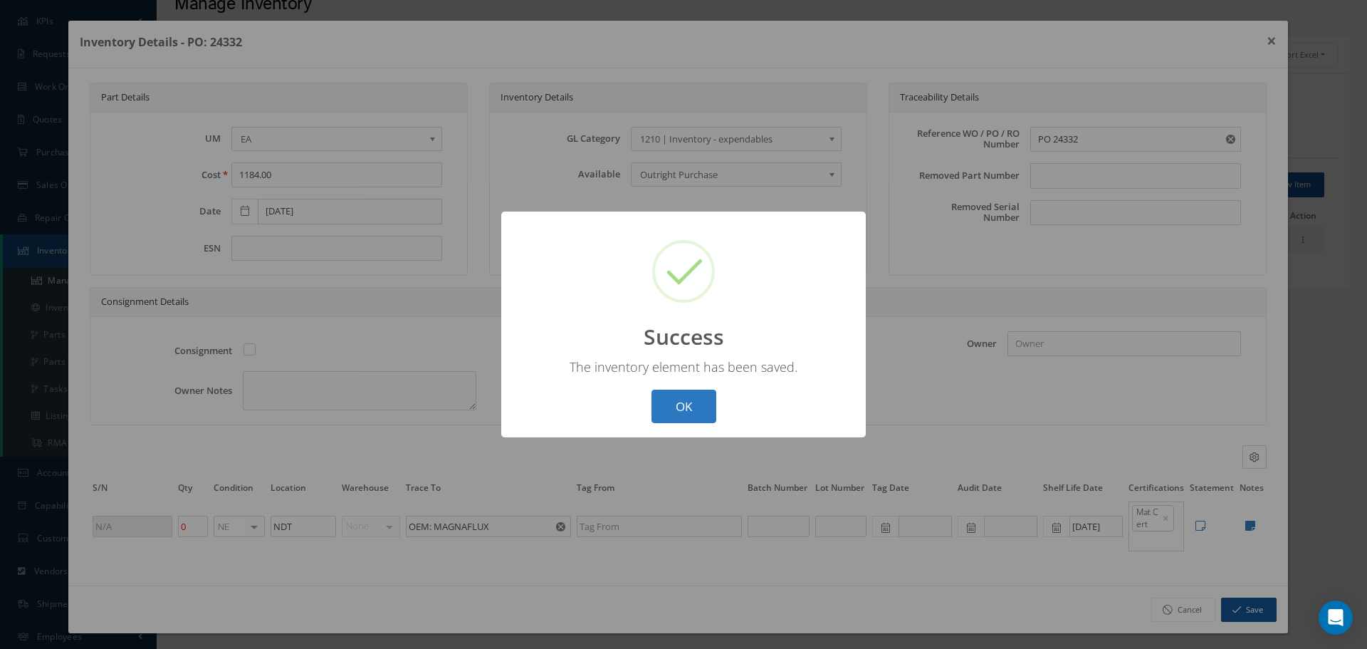
drag, startPoint x: 679, startPoint y: 401, endPoint x: 680, endPoint y: 394, distance: 7.2
click at [680, 401] on button "OK" at bounding box center [683, 405] width 65 height 33
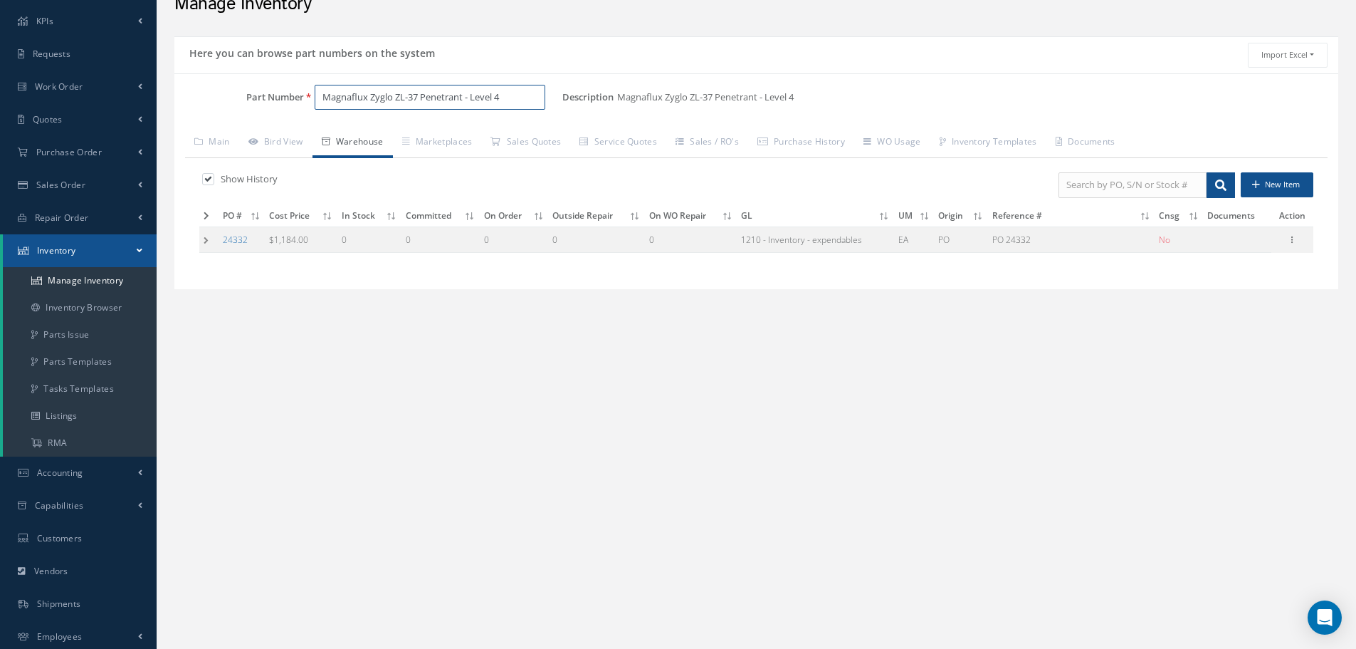
click at [506, 92] on input "Magnaflux Zyglo ZL-37 Penetrant - Level 4" at bounding box center [430, 98] width 231 height 26
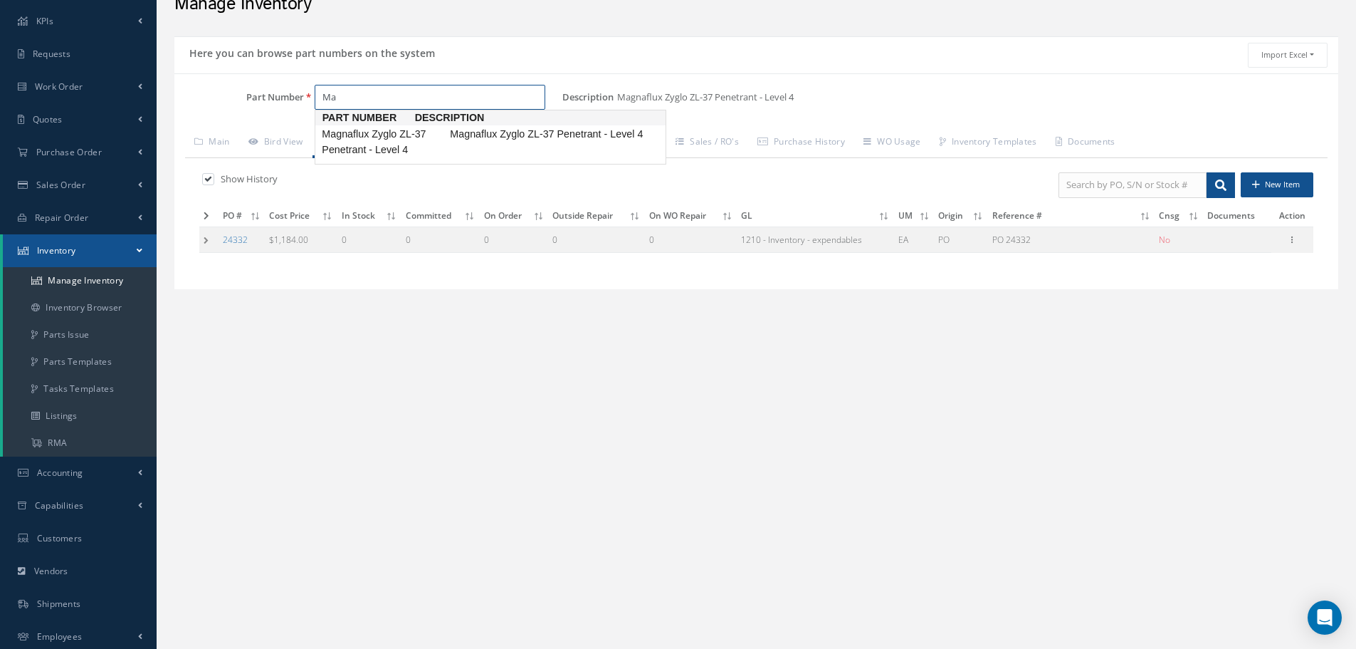
type input "M"
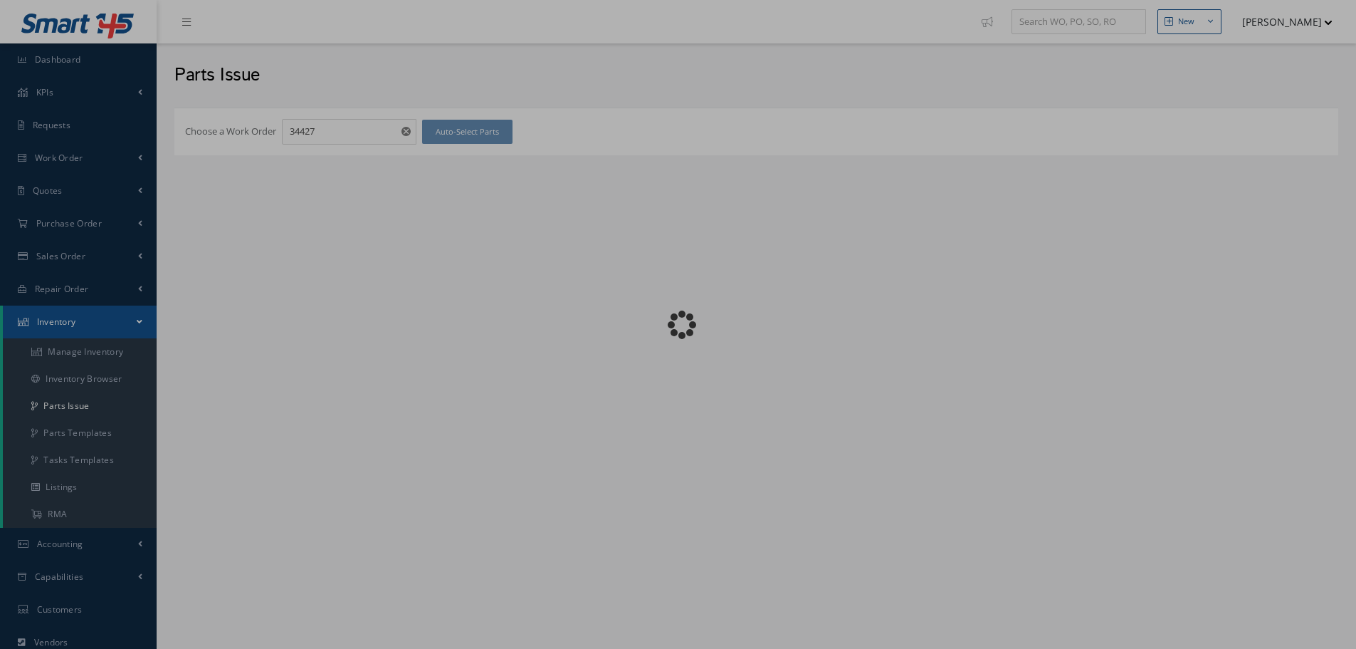
checkbox input "false"
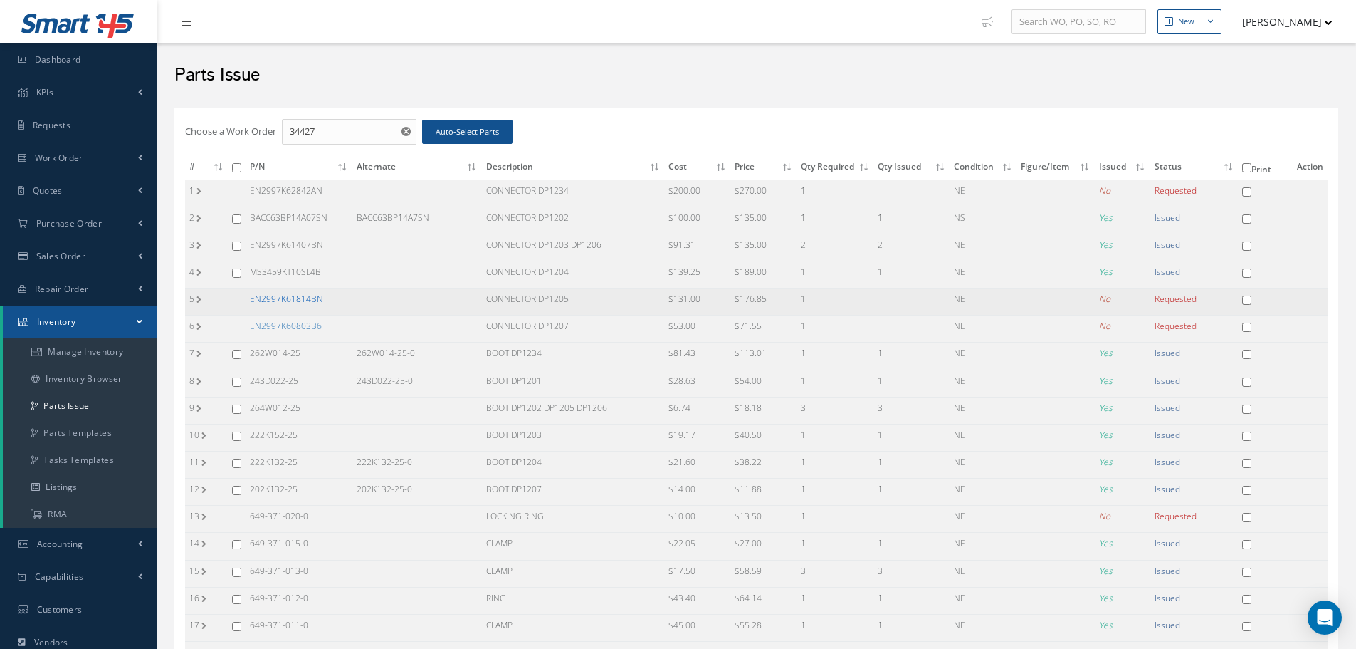
click at [287, 295] on link "EN2997K61814BN" at bounding box center [286, 299] width 73 height 12
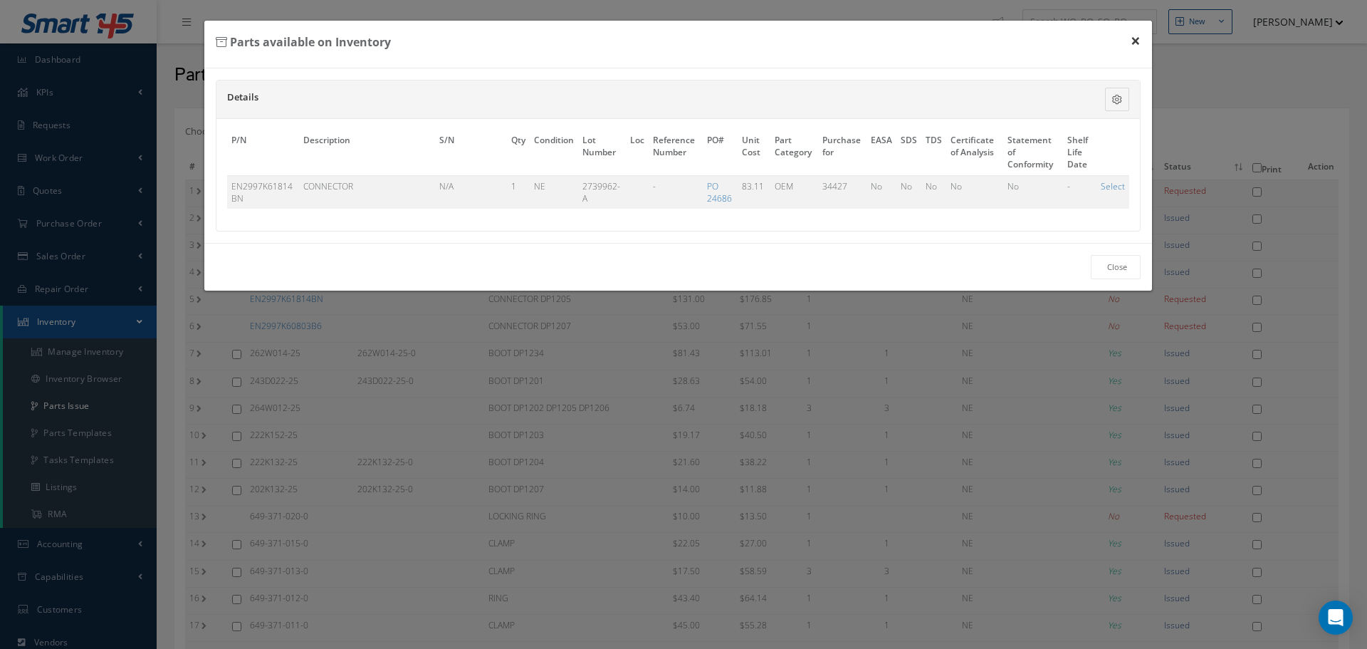
click at [1135, 41] on button "×" at bounding box center [1135, 41] width 33 height 40
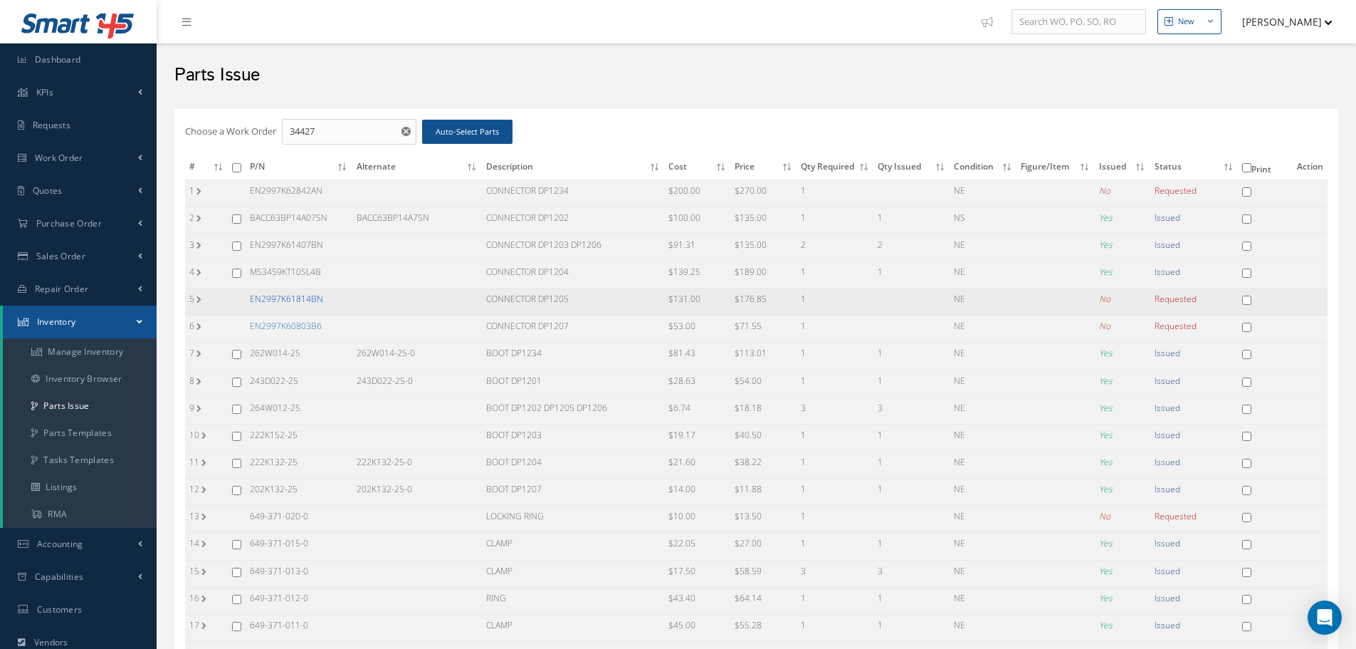
click at [291, 301] on link "EN2997K61814BN" at bounding box center [286, 299] width 73 height 12
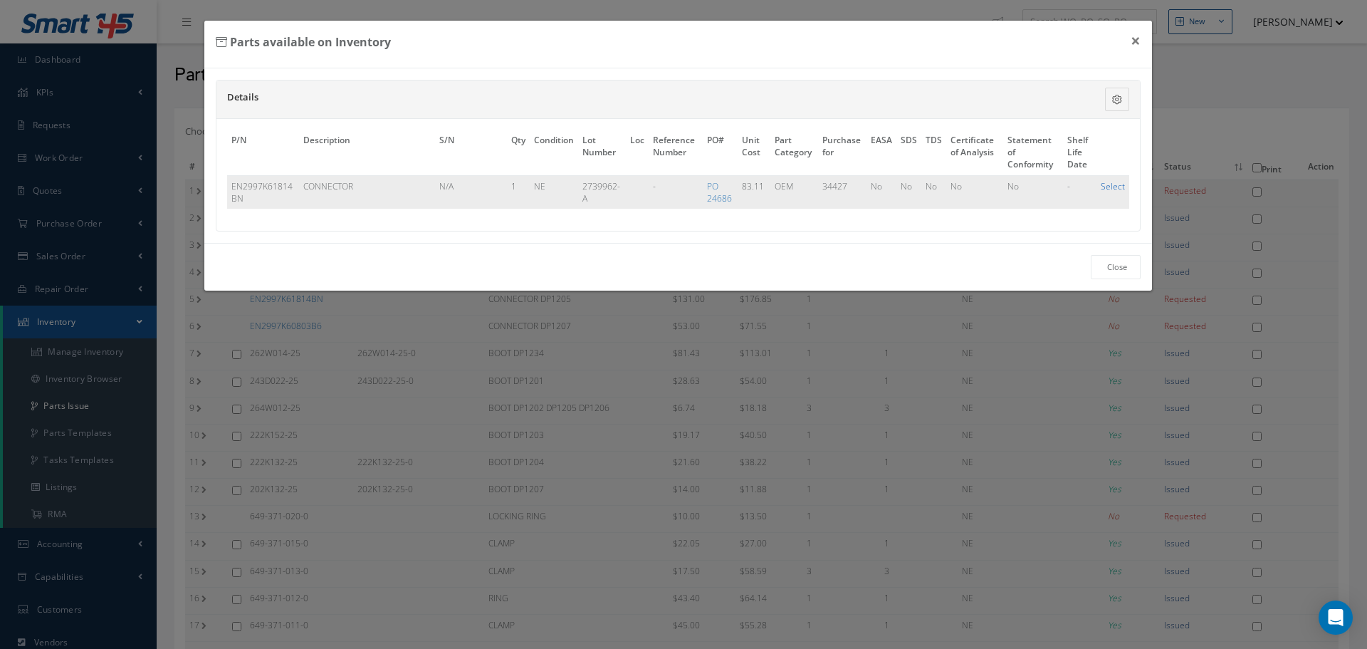
click at [1112, 189] on link "Select" at bounding box center [1113, 186] width 24 height 12
checkbox input "true"
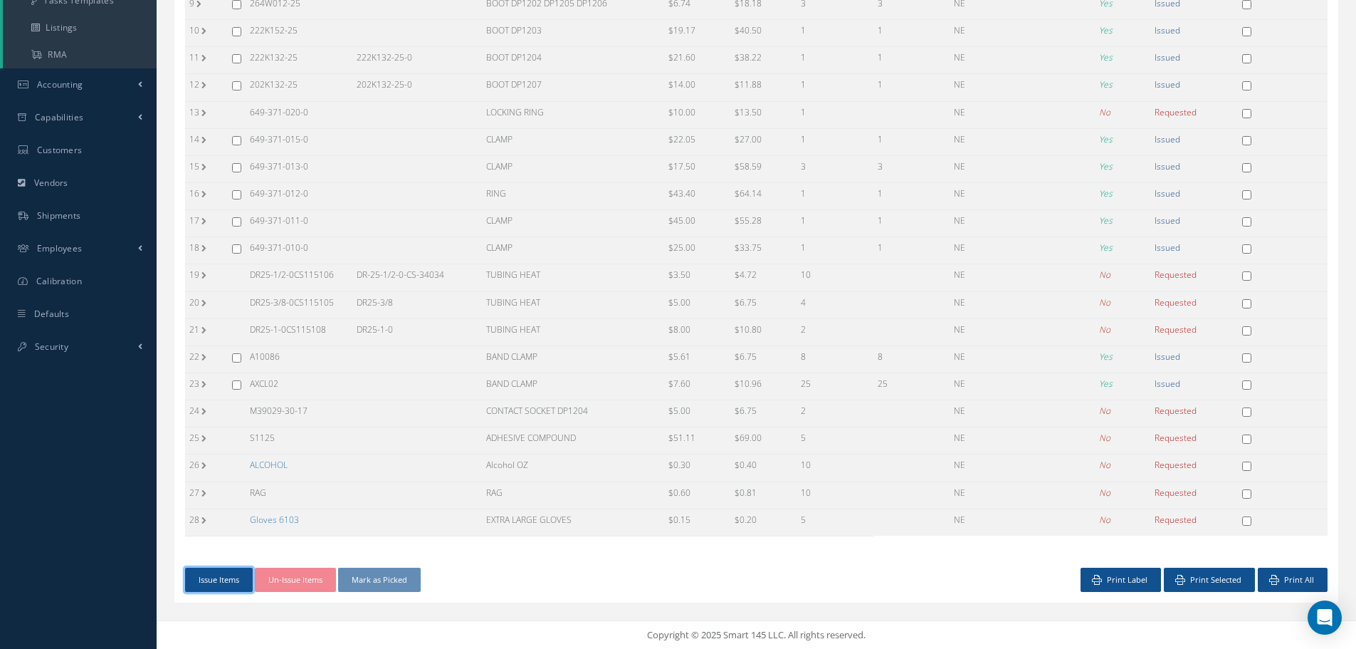
click at [217, 583] on button "Issue Items" at bounding box center [219, 579] width 68 height 25
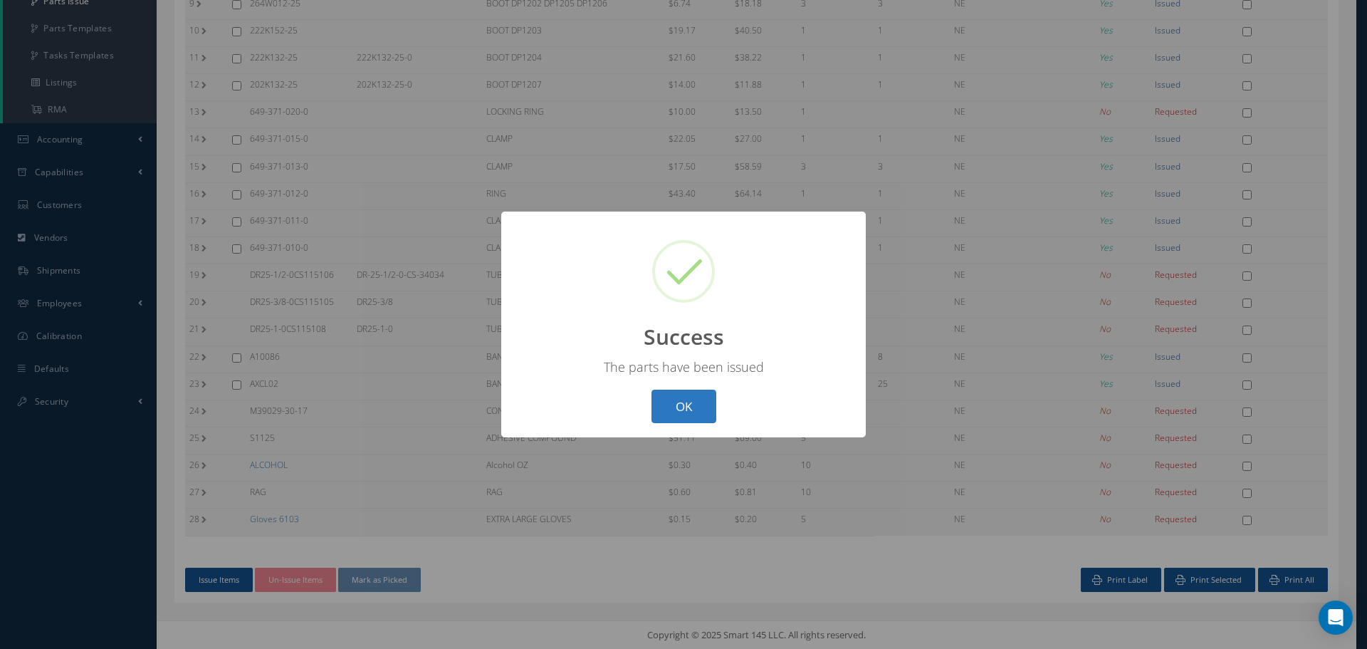
click at [688, 411] on button "OK" at bounding box center [683, 405] width 65 height 33
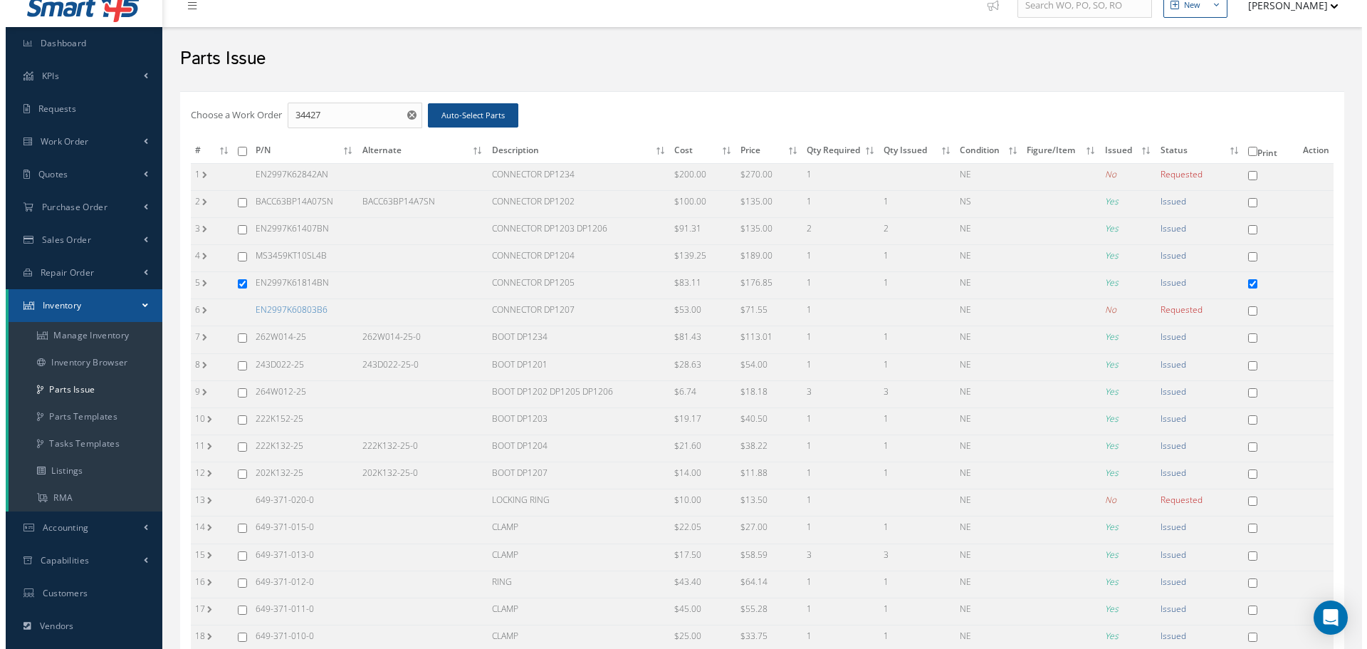
scroll to position [0, 0]
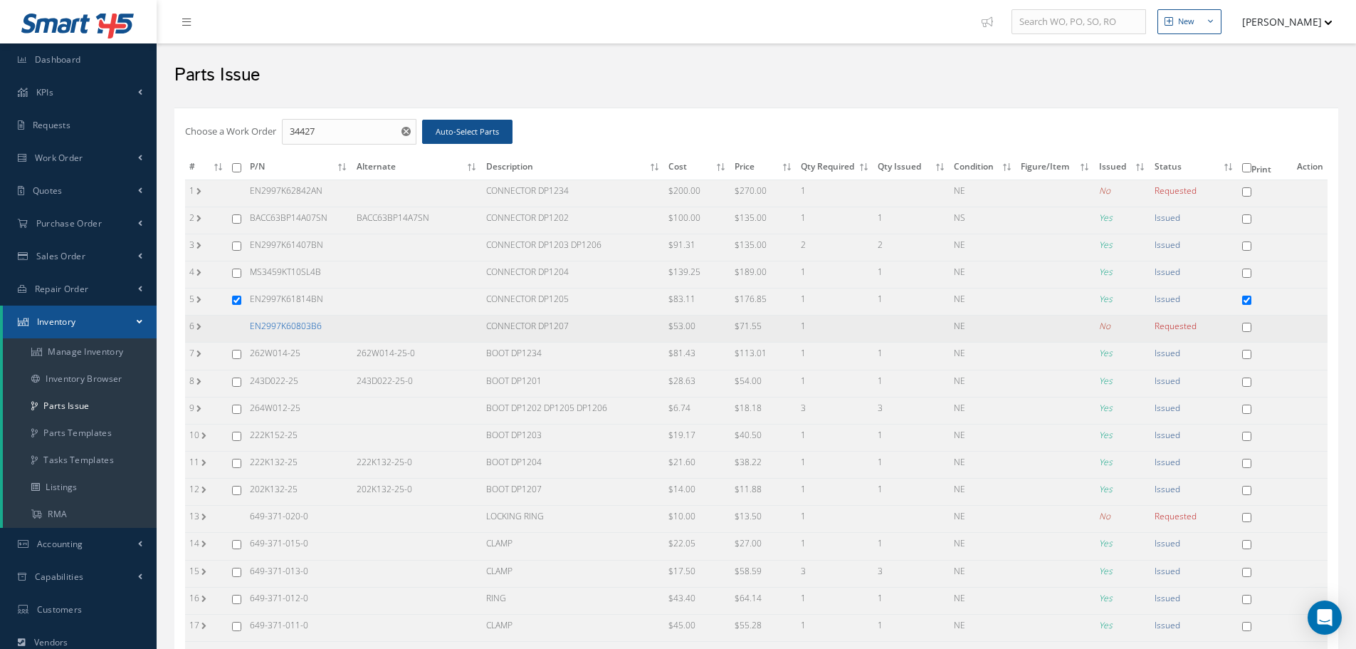
click at [304, 330] on link "EN2997K60803B6" at bounding box center [286, 326] width 72 height 12
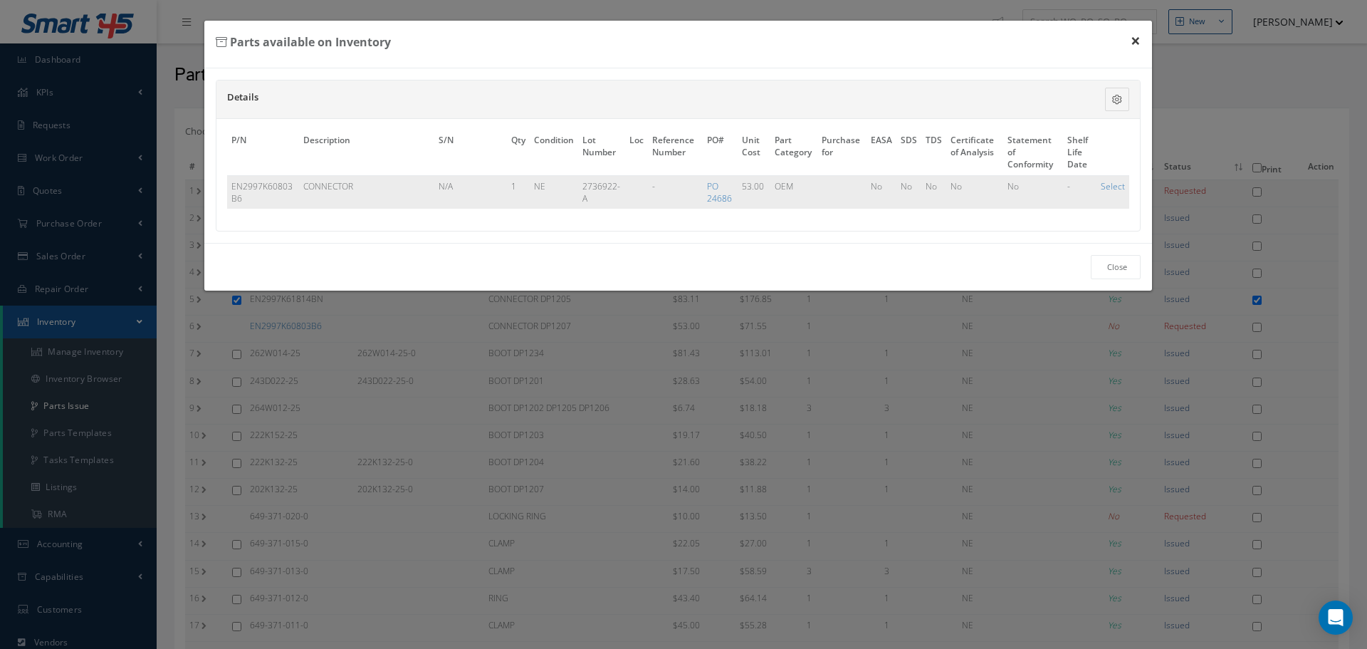
click at [1137, 38] on button "×" at bounding box center [1135, 41] width 33 height 40
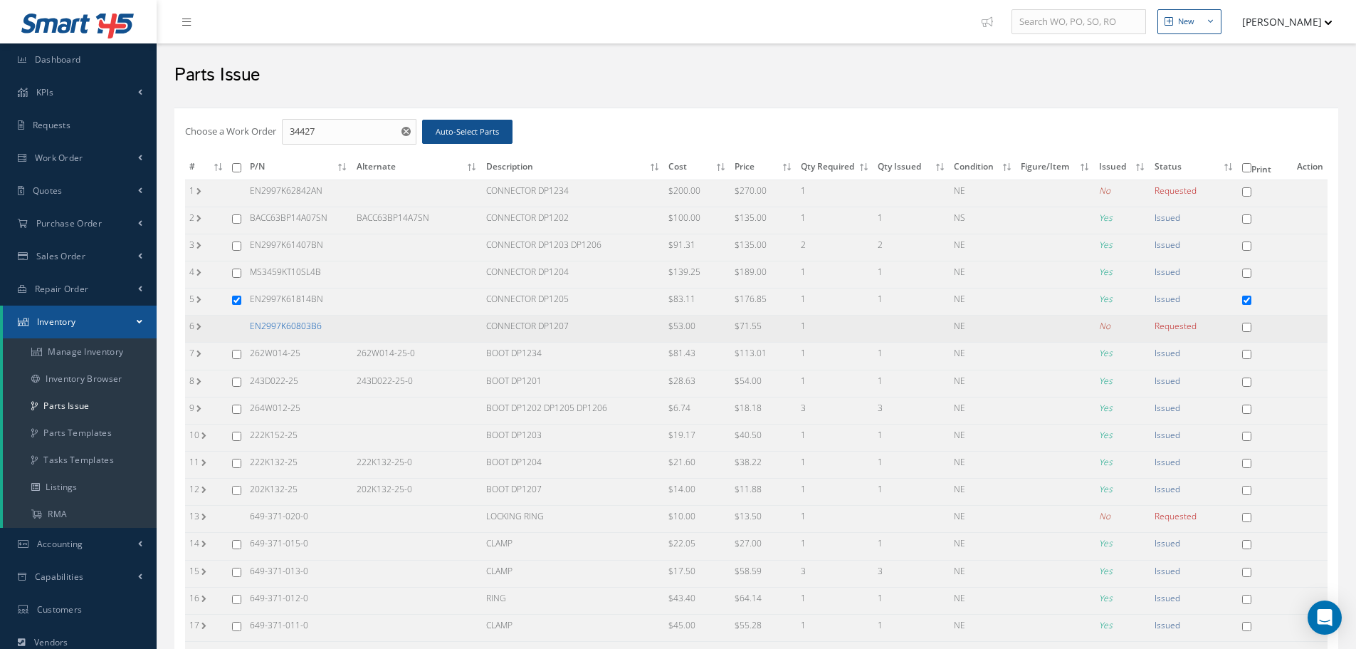
click at [279, 323] on link "EN2997K60803B6" at bounding box center [286, 326] width 72 height 12
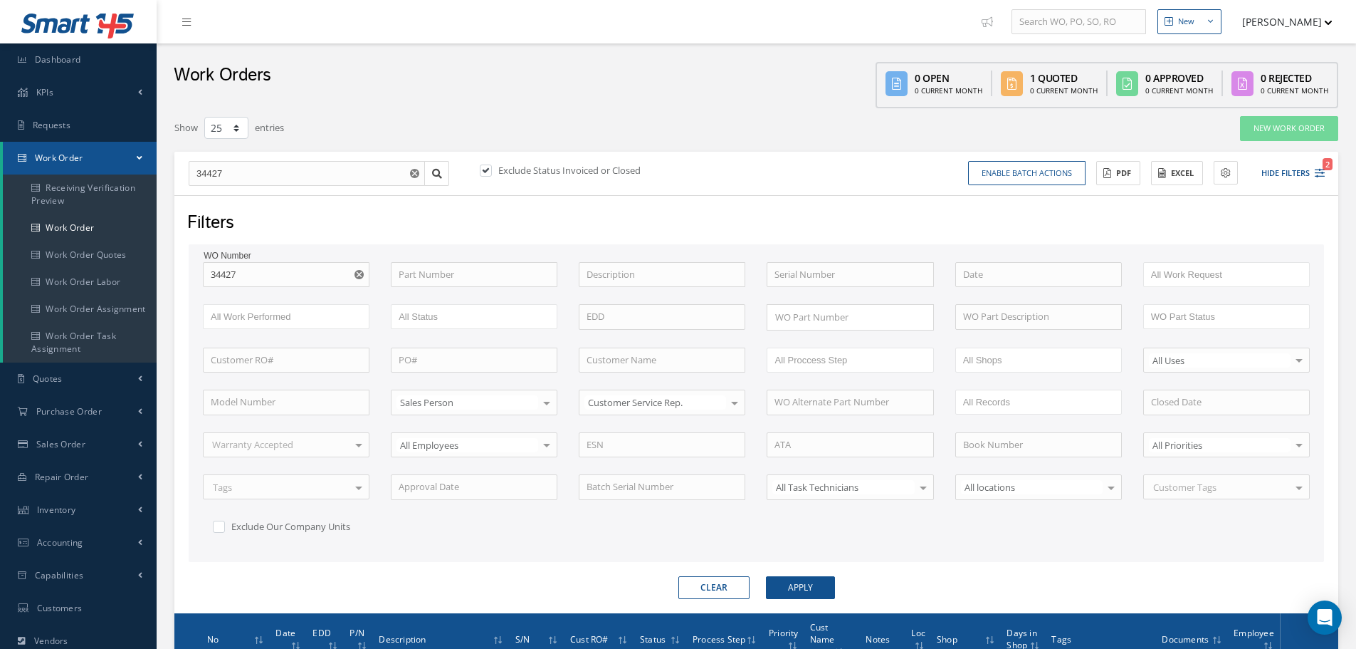
select select "25"
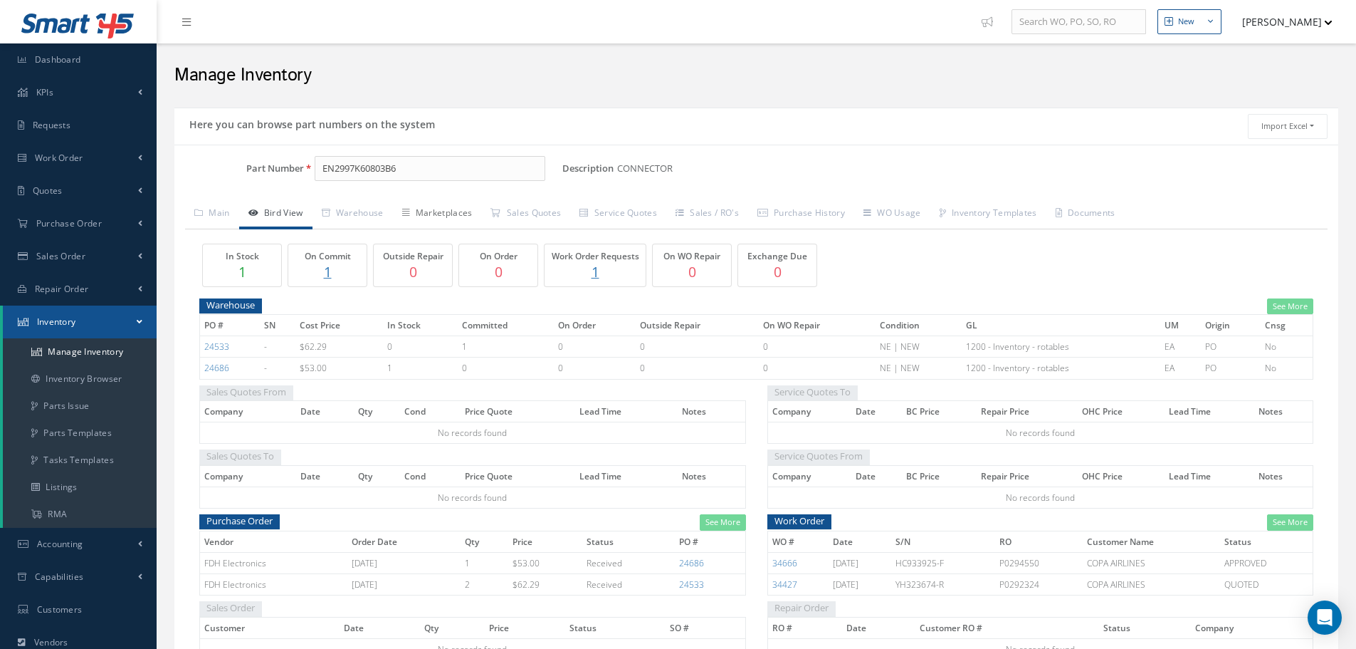
click at [455, 213] on link "Marketplaces" at bounding box center [437, 214] width 89 height 30
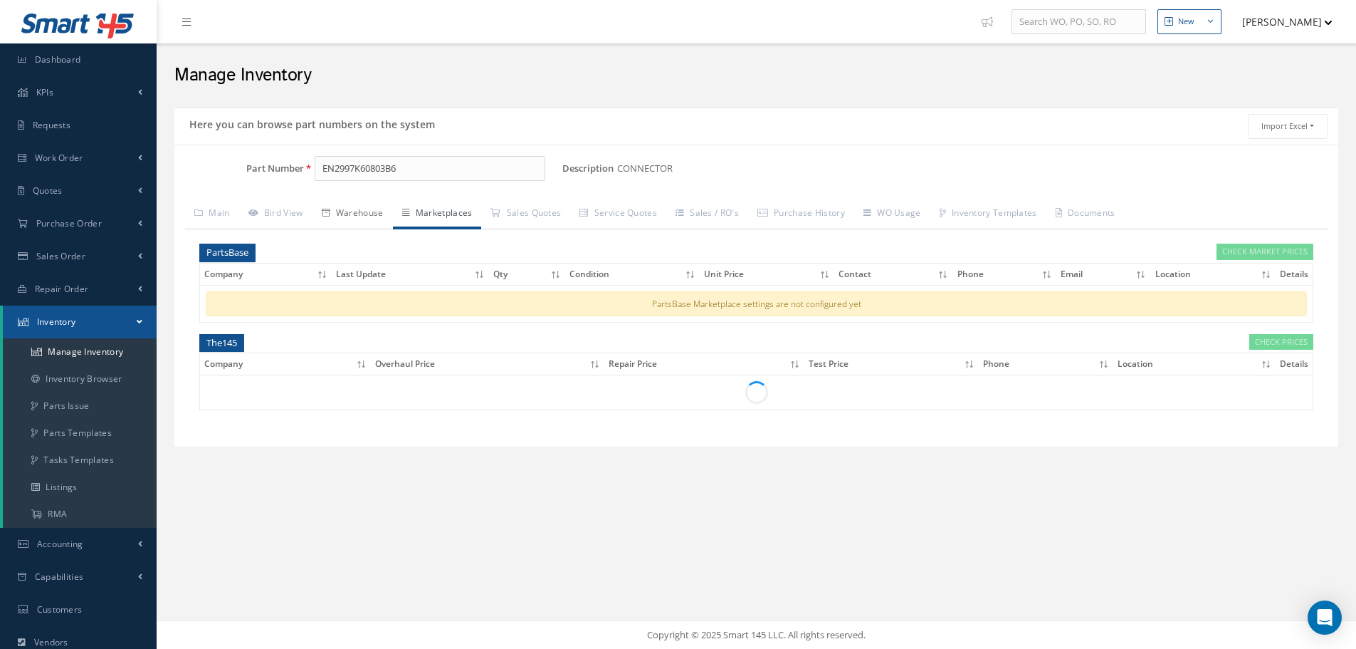
click at [369, 214] on link "Warehouse" at bounding box center [353, 214] width 80 height 30
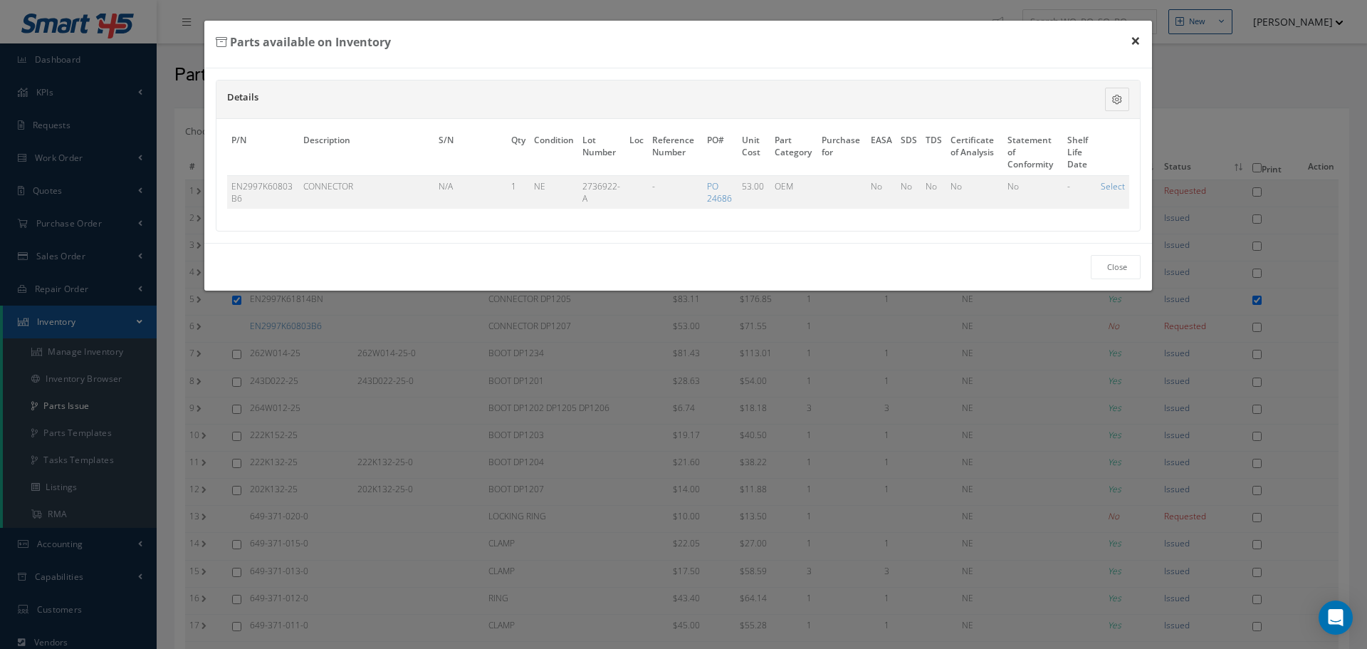
click at [1134, 35] on button "×" at bounding box center [1135, 41] width 33 height 40
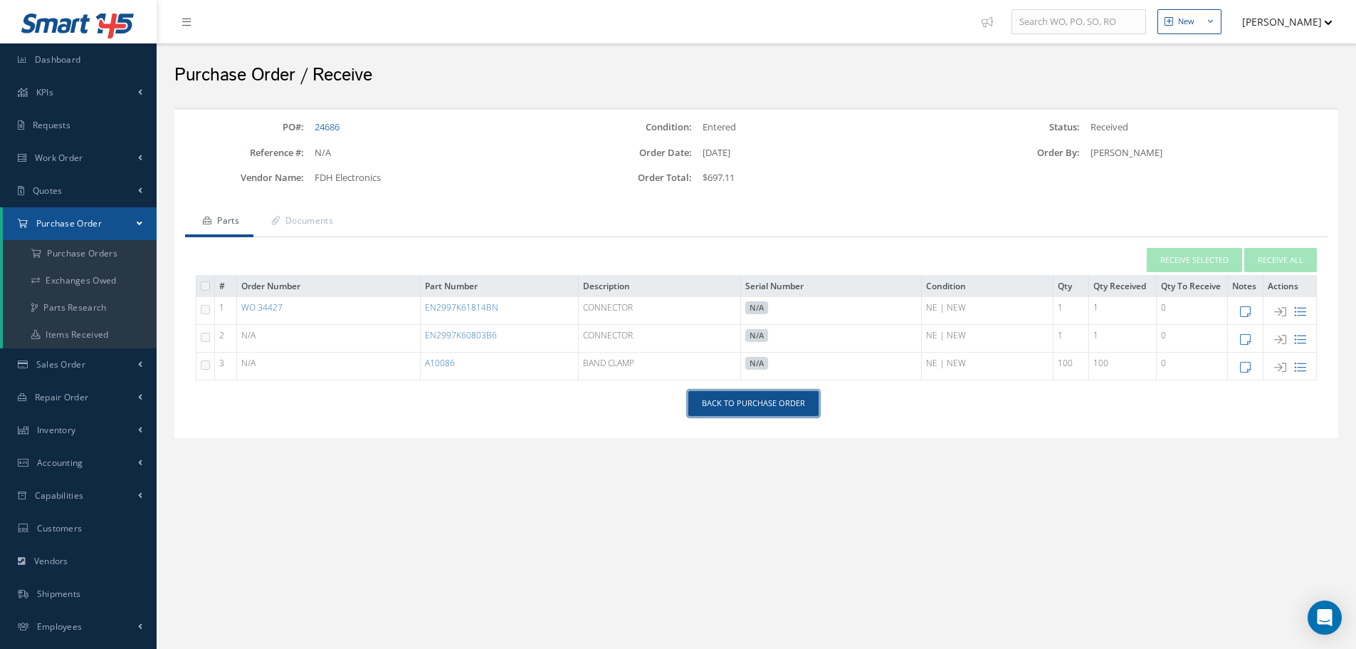
click at [735, 397] on link "Back to Purchase Order" at bounding box center [753, 403] width 130 height 25
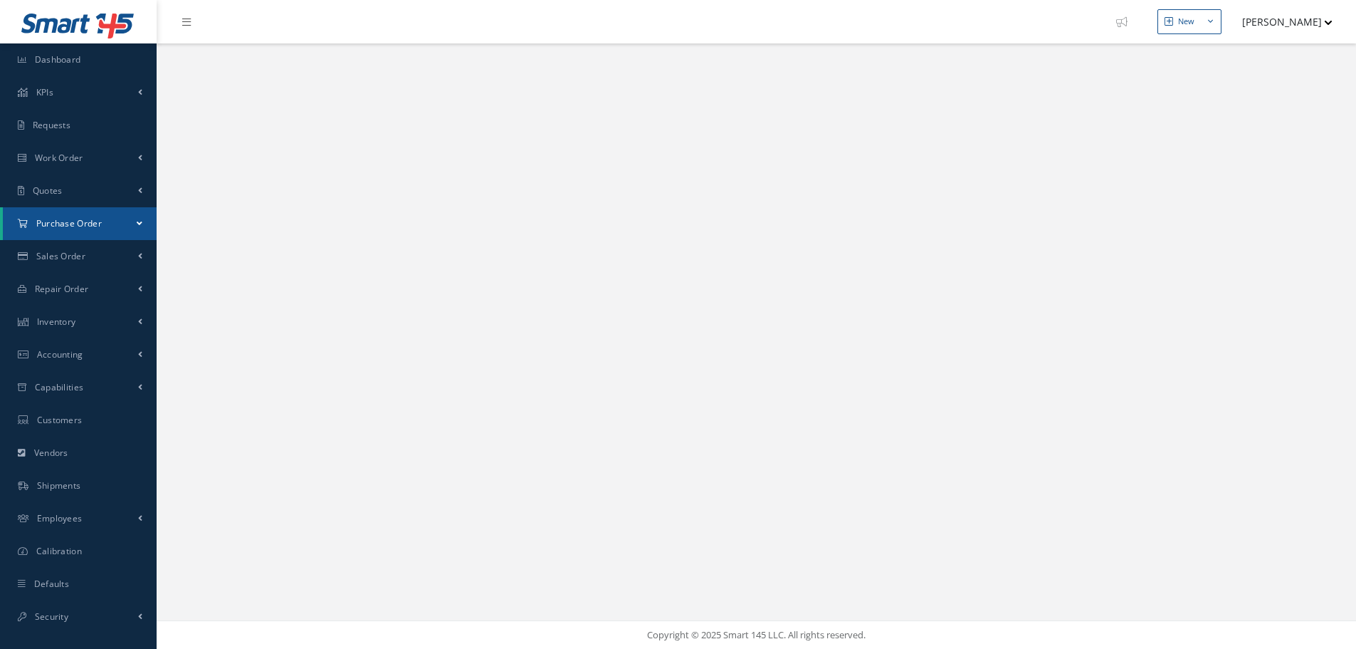
select select "25"
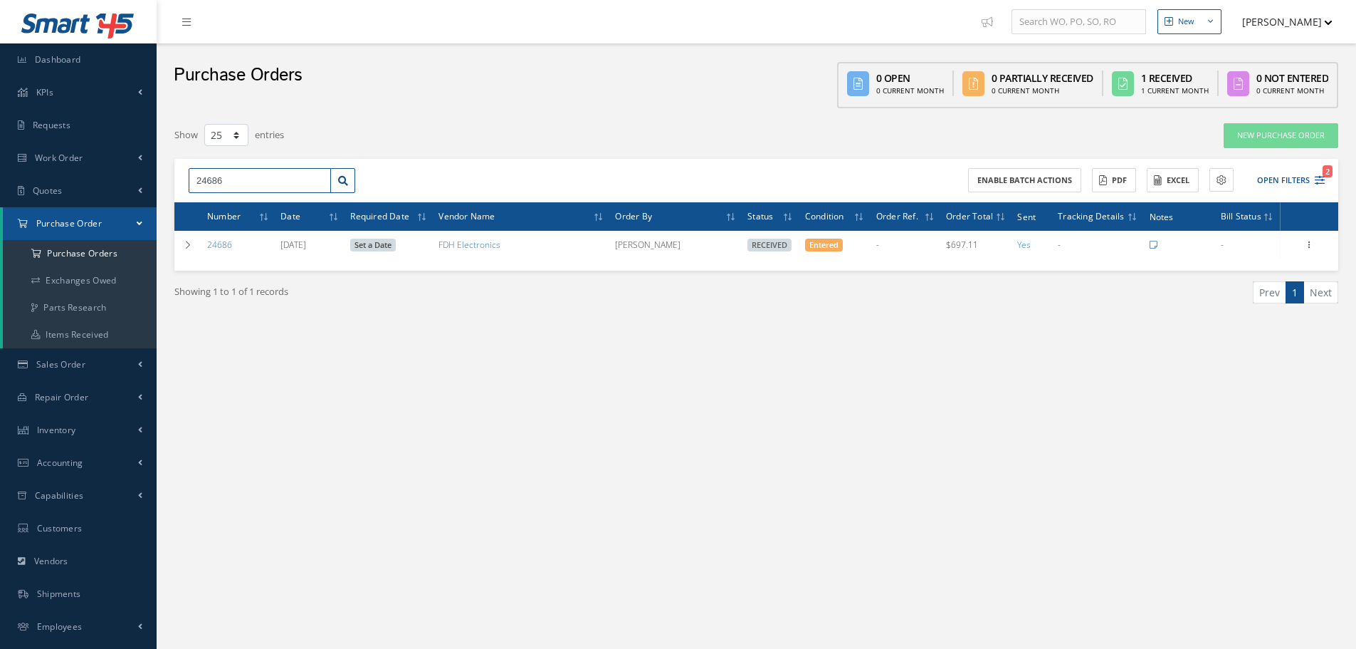
click at [238, 177] on input "24686" at bounding box center [260, 181] width 142 height 26
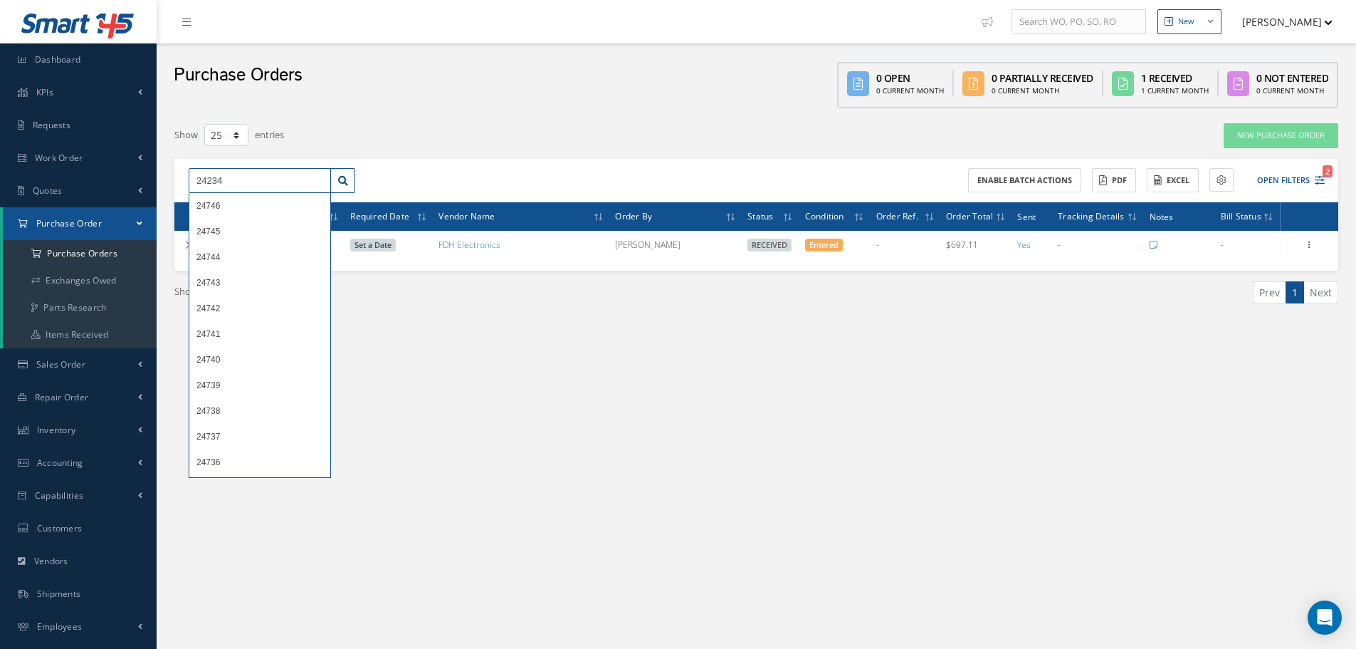
type input "24234"
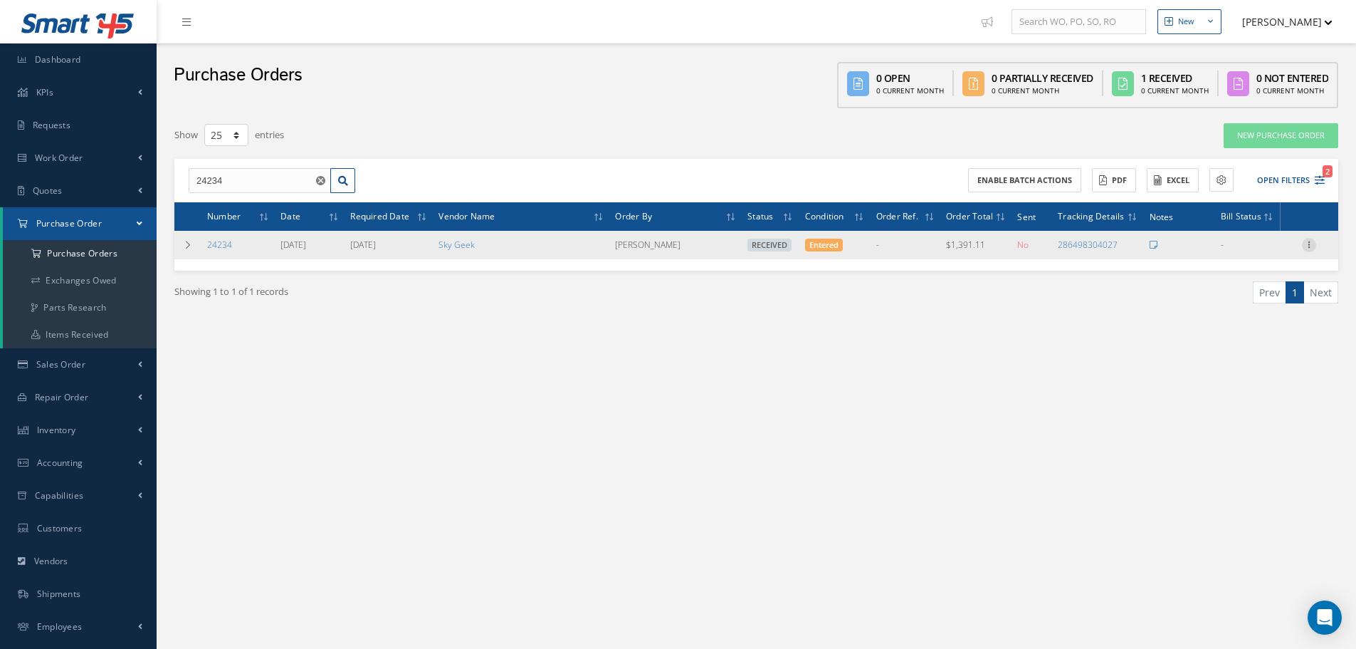
click at [1308, 248] on icon at bounding box center [1309, 243] width 14 height 11
click at [1268, 256] on link "Receiving Details" at bounding box center [1244, 254] width 112 height 19
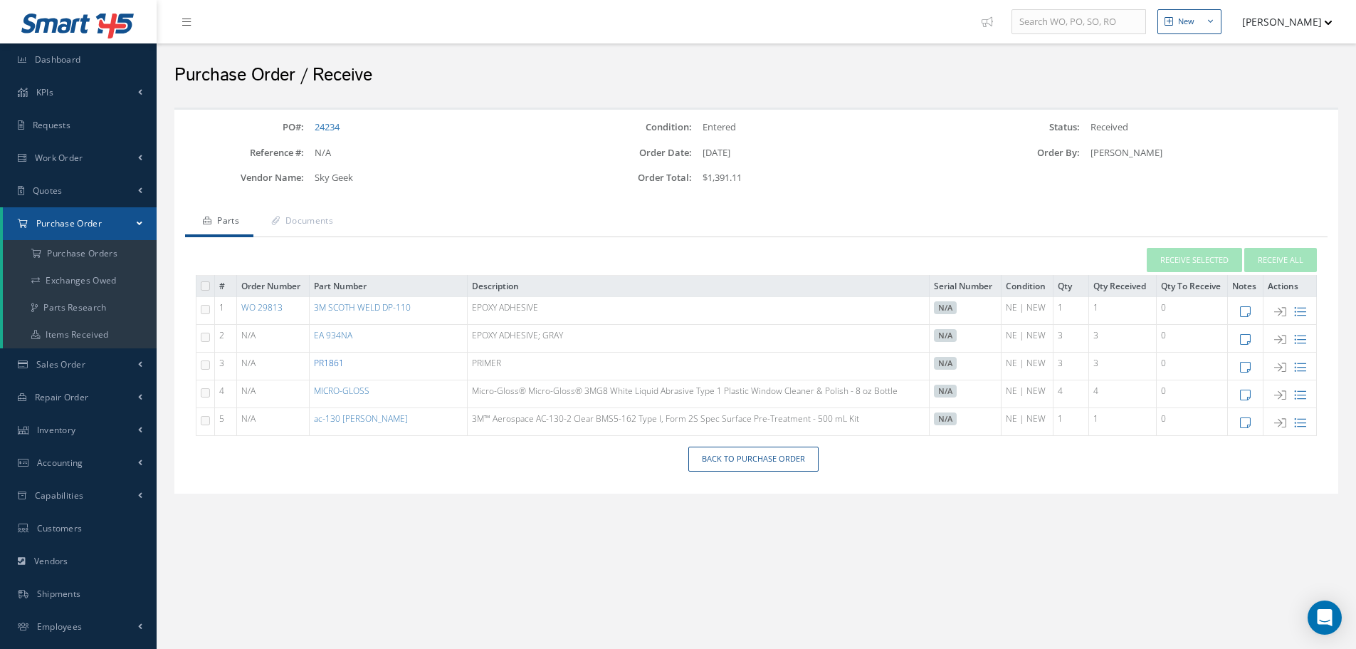
click at [336, 364] on link "PR1861" at bounding box center [329, 363] width 30 height 12
click at [732, 458] on link "Back to Purchase Order" at bounding box center [753, 458] width 130 height 25
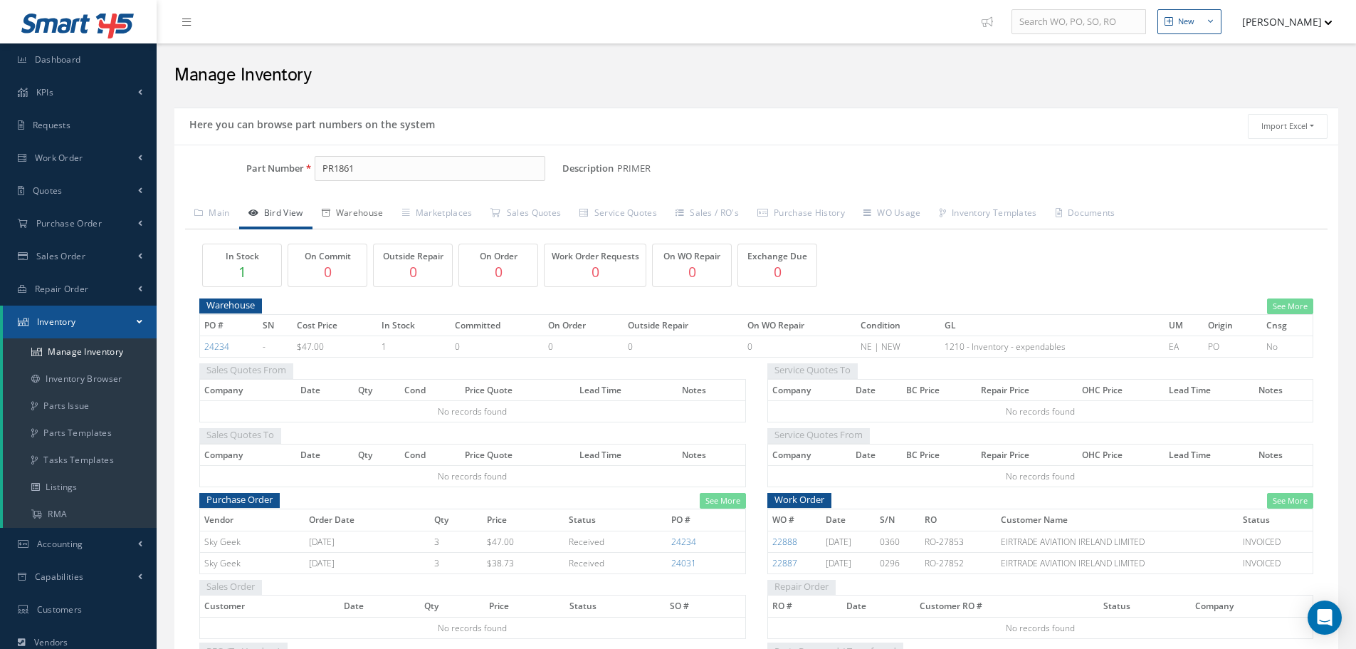
click at [368, 211] on link "Warehouse" at bounding box center [353, 214] width 80 height 30
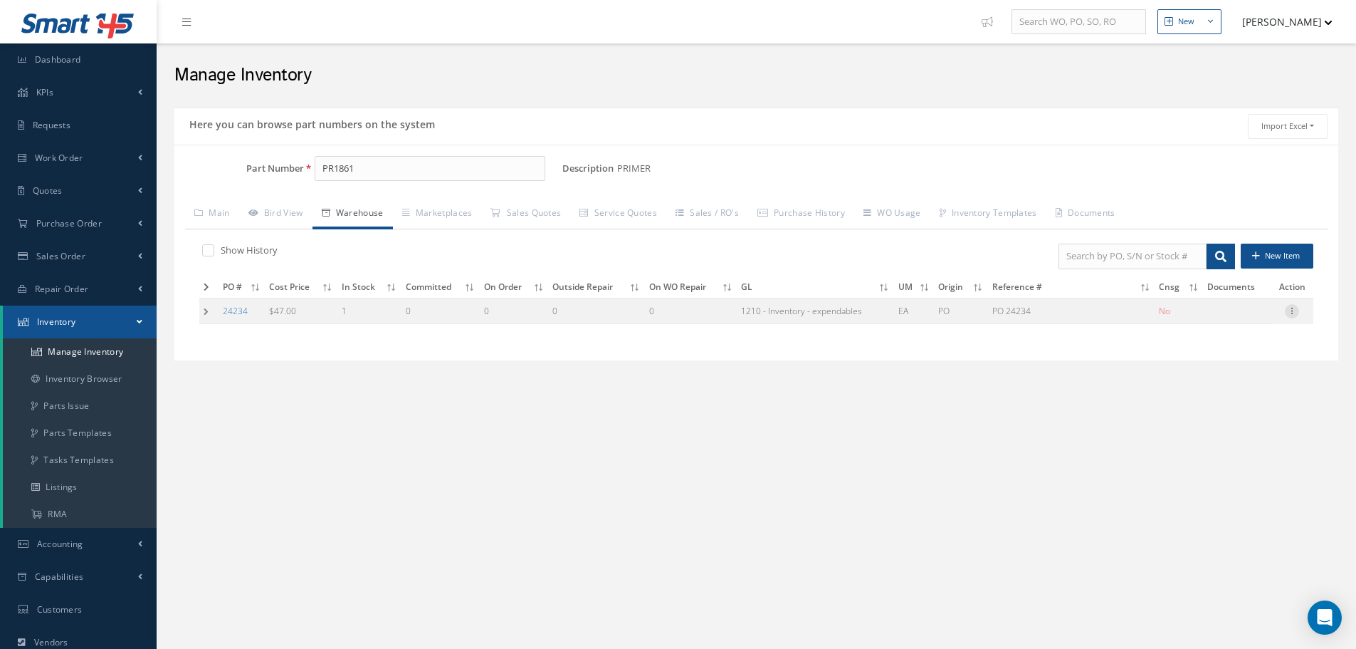
click at [1293, 312] on icon at bounding box center [1292, 309] width 14 height 11
click at [1218, 323] on link "Edit" at bounding box center [1226, 320] width 112 height 19
type input "47.00"
type input "03/20/2025"
type input "PO 24234"
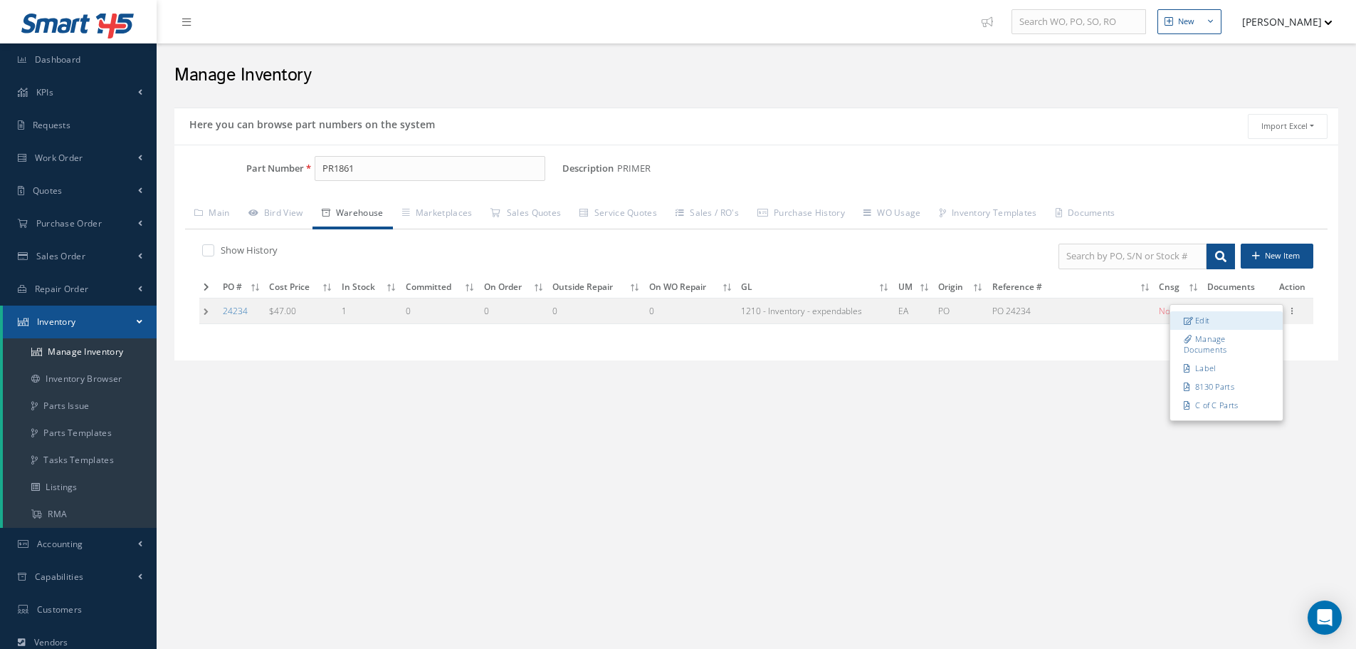
type input "03/20/2025"
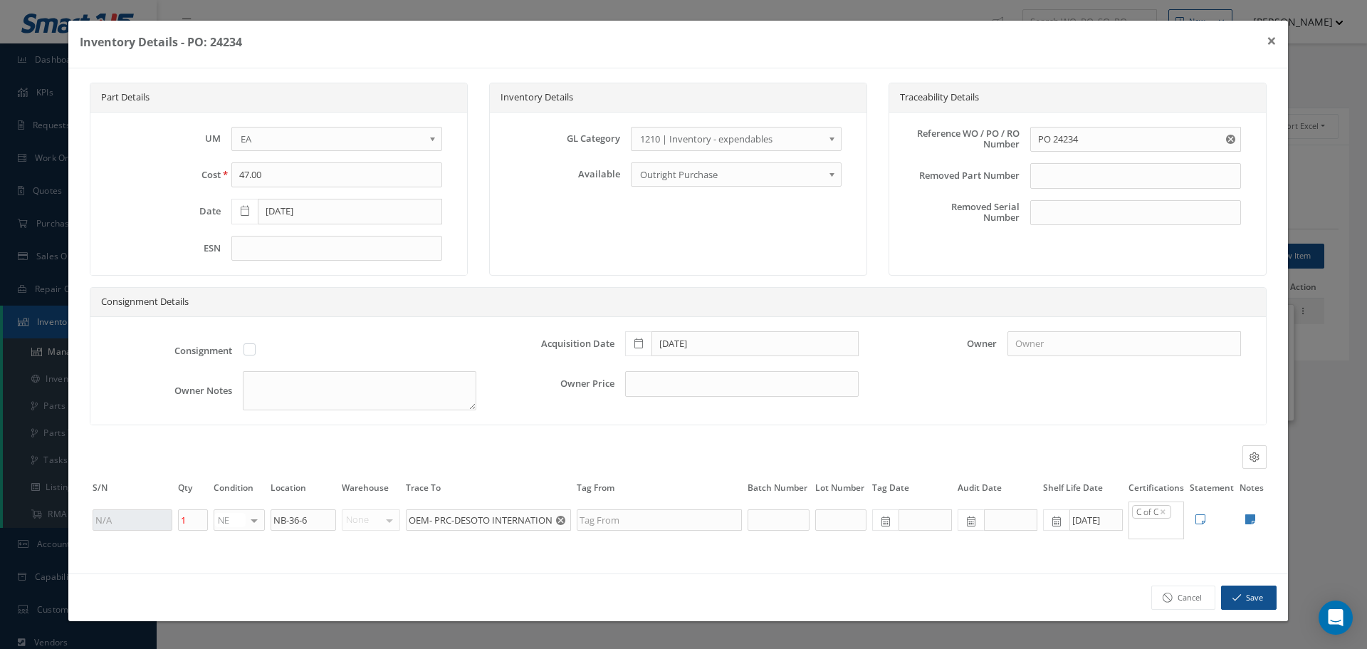
click at [1247, 520] on icon at bounding box center [1250, 518] width 10 height 11
type textarea "** RECEIVED STOCK 03/20/2025. (1) 05/21/2025 WINDOWS. (1) 07/29/2025. WINDOWS"
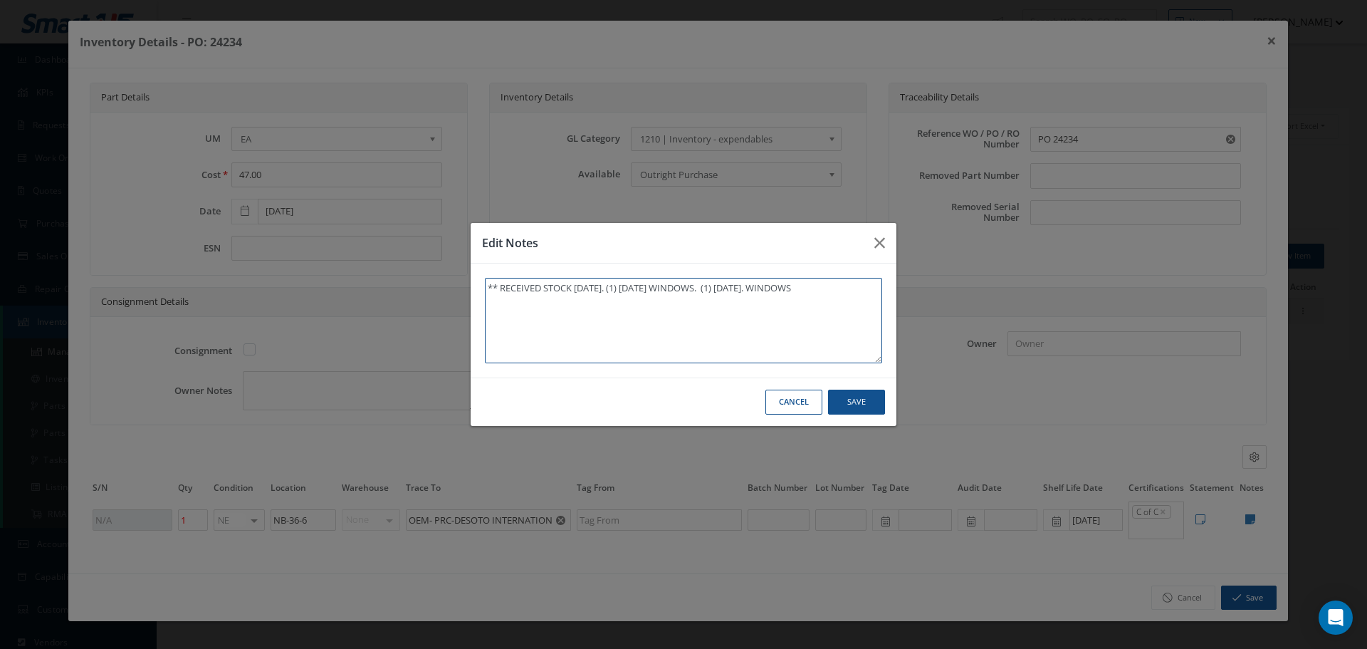
click at [874, 296] on textarea "** RECEIVED STOCK 03/20/2025. (1) 05/21/2025 WINDOWS. (1) 07/29/2025. WINDOWS" at bounding box center [683, 320] width 397 height 85
type textarea "** RECEIVED STOCK 03/20/2025. (1) 05/21/2025 WINDOWS. (1) 07/29/2025. WINDOWS"
type textarea "** RECEIVED STOCK 03/20/2025. (1) 05/21/2025 WINDOWS. (1) 07/29/2025. WINDOWS *"
type textarea "** RECEIVED STOCK 03/20/2025. (1) 05/21/2025 WINDOWS. (1) 07/29/2025. WINDOWS **"
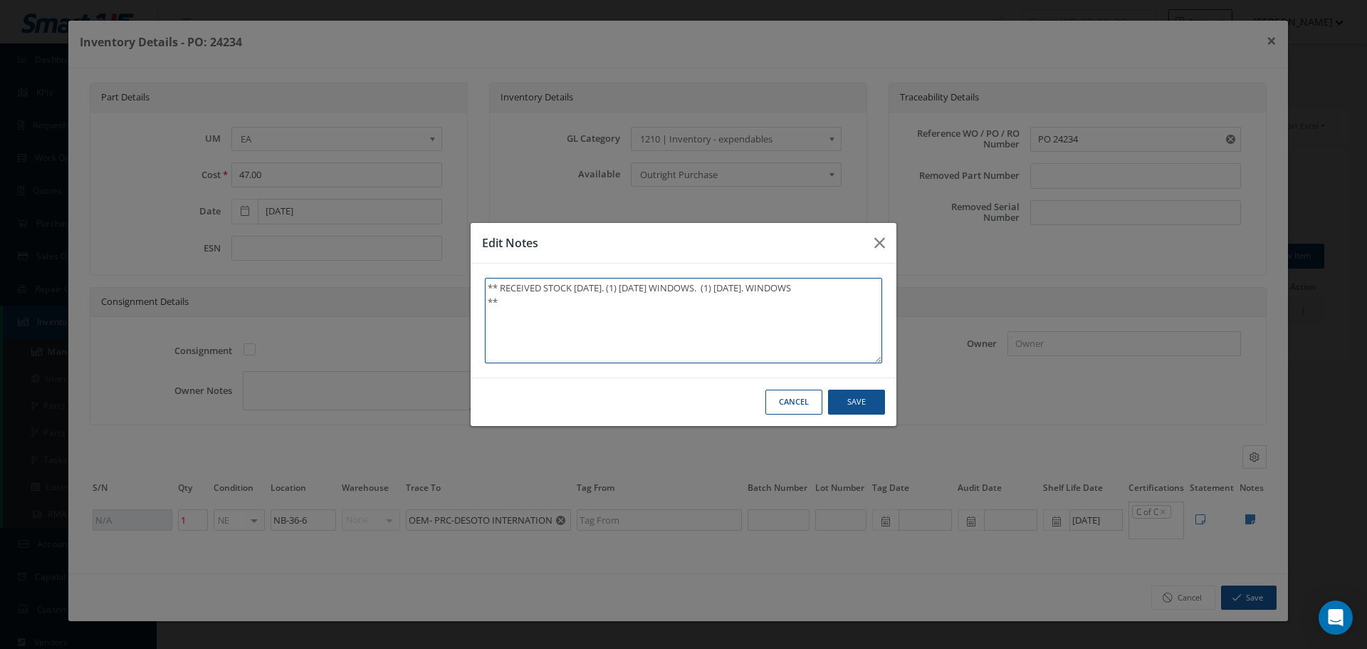
type textarea "** RECEIVED STOCK 03/20/2025. (1) 05/21/2025 WINDOWS. (1) 07/29/2025. WINDOWS **"
type textarea "** RECEIVED STOCK 03/20/2025. (1) 05/21/2025 WINDOWS. (1) 07/29/2025. WINDOWS *…"
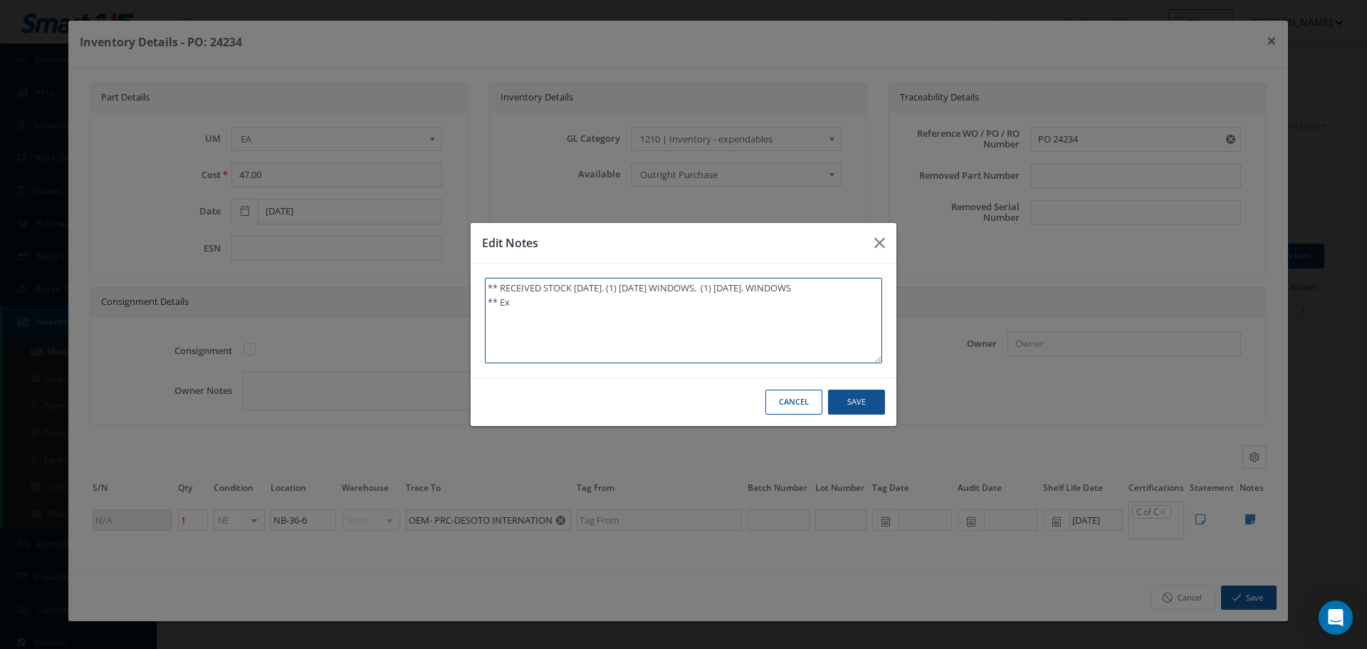
type textarea "** RECEIVED STOCK 03/20/2025. (1) 05/21/2025 WINDOWS. (1) 07/29/2025. WINDOWS *…"
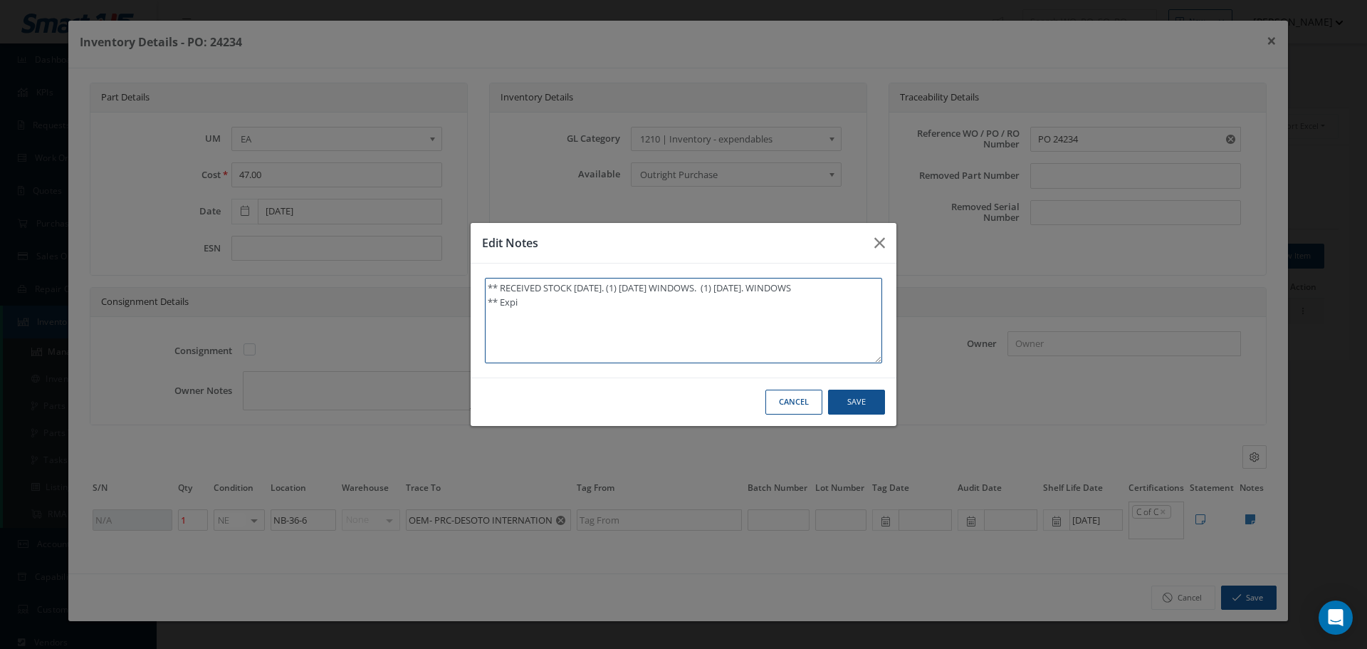
type textarea "** RECEIVED STOCK 03/20/2025. (1) 05/21/2025 WINDOWS. (1) 07/29/2025. WINDOWS *…"
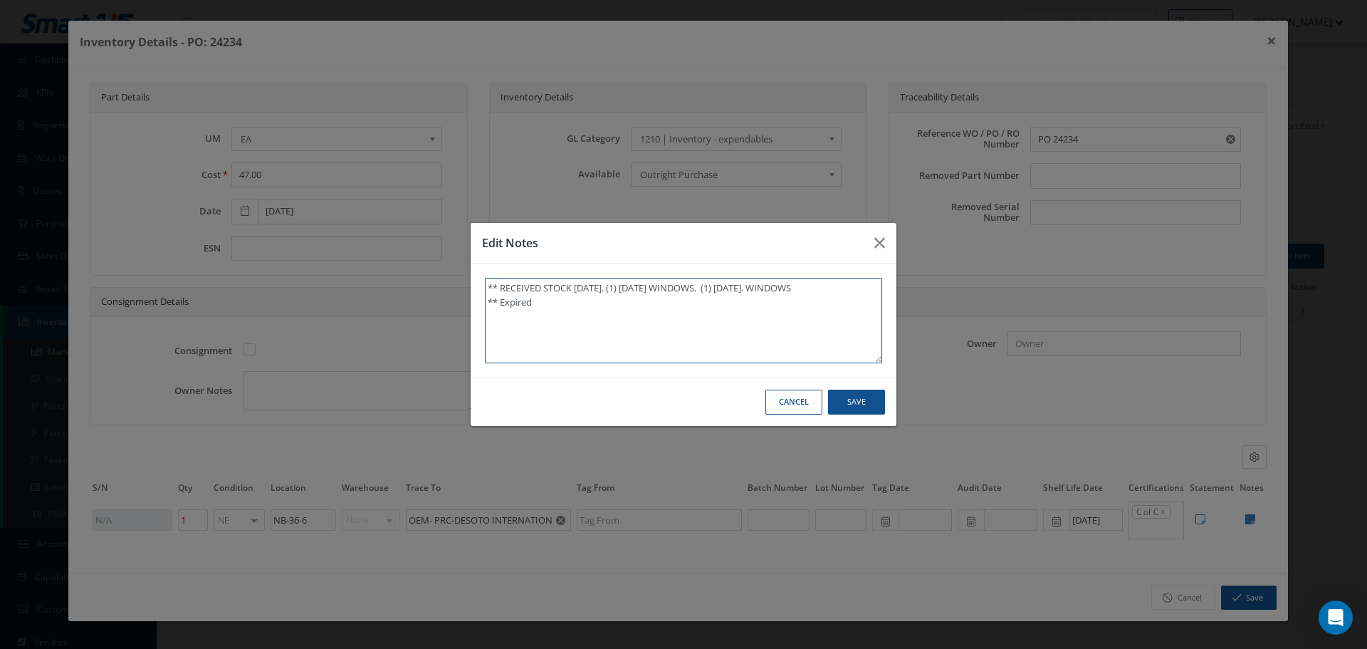
type textarea "** RECEIVED STOCK 03/20/2025. (1) 05/21/2025 WINDOWS. (1) 07/29/2025. WINDOWS *…"
click at [0, 0] on button "Save" at bounding box center [0, 0] width 0 height 0
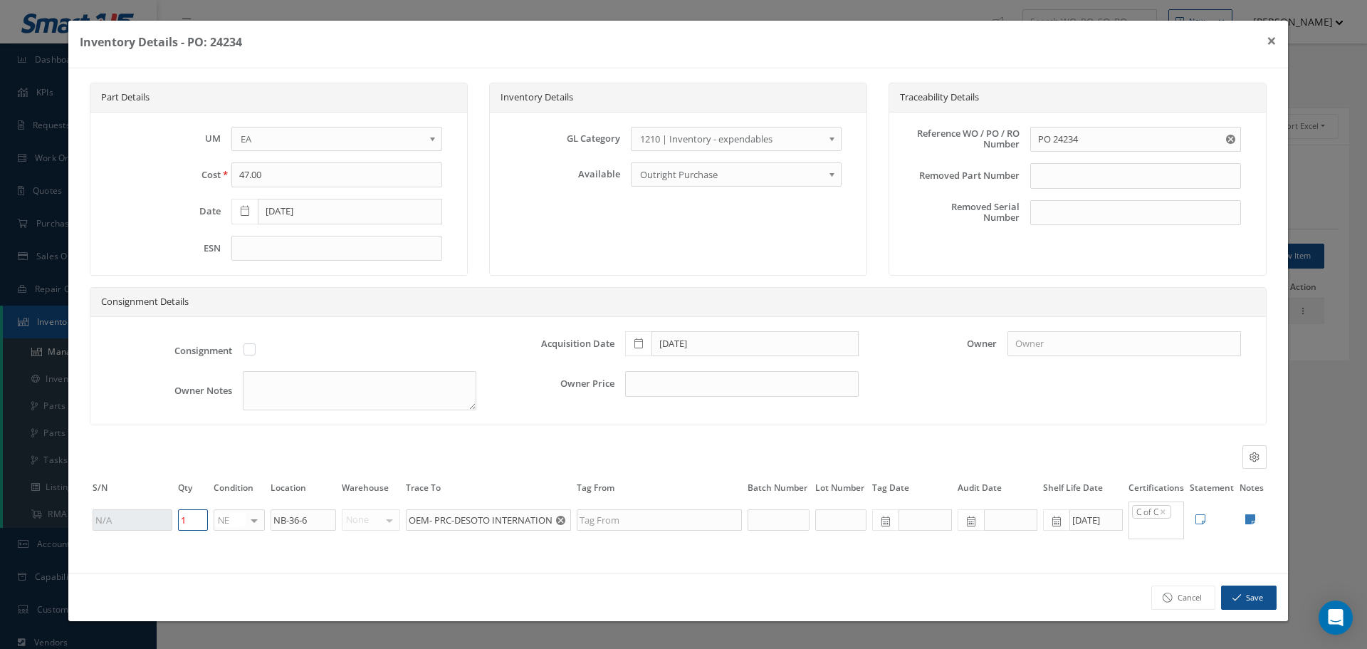
click at [188, 519] on input "1" at bounding box center [193, 519] width 30 height 21
type input "0"
click at [1259, 597] on button "Save" at bounding box center [1249, 597] width 56 height 25
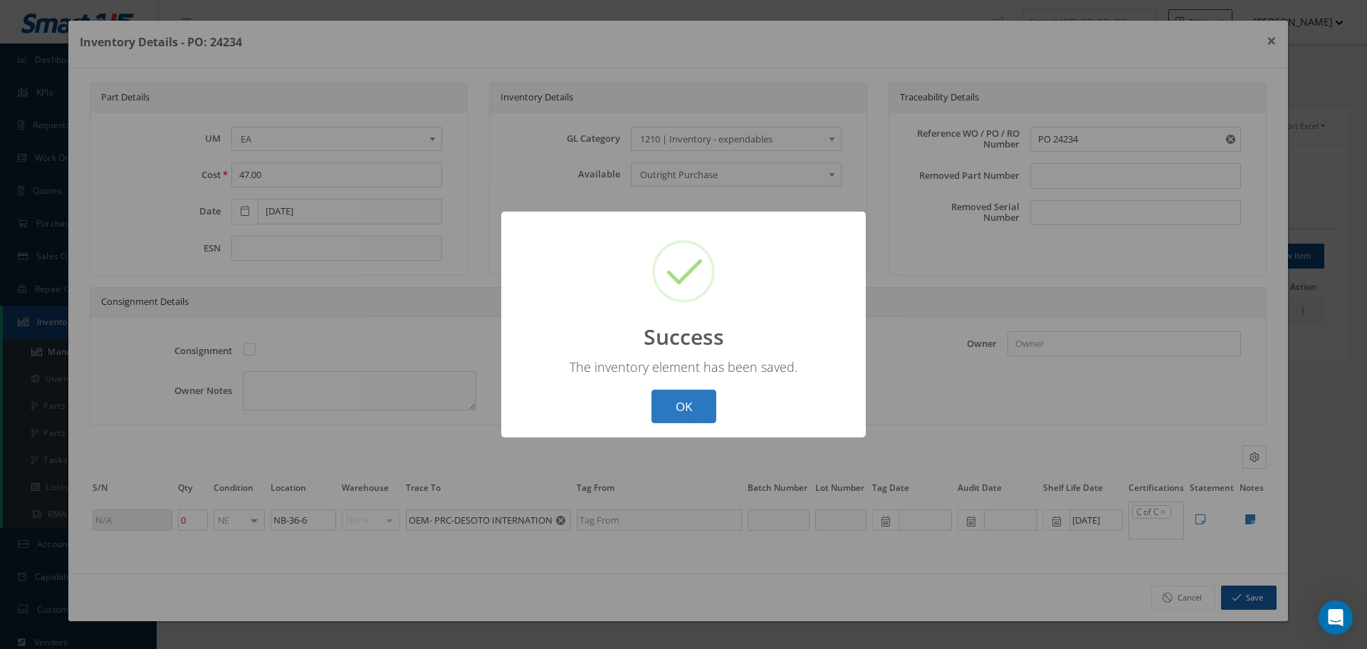
click at [698, 408] on button "OK" at bounding box center [683, 405] width 65 height 33
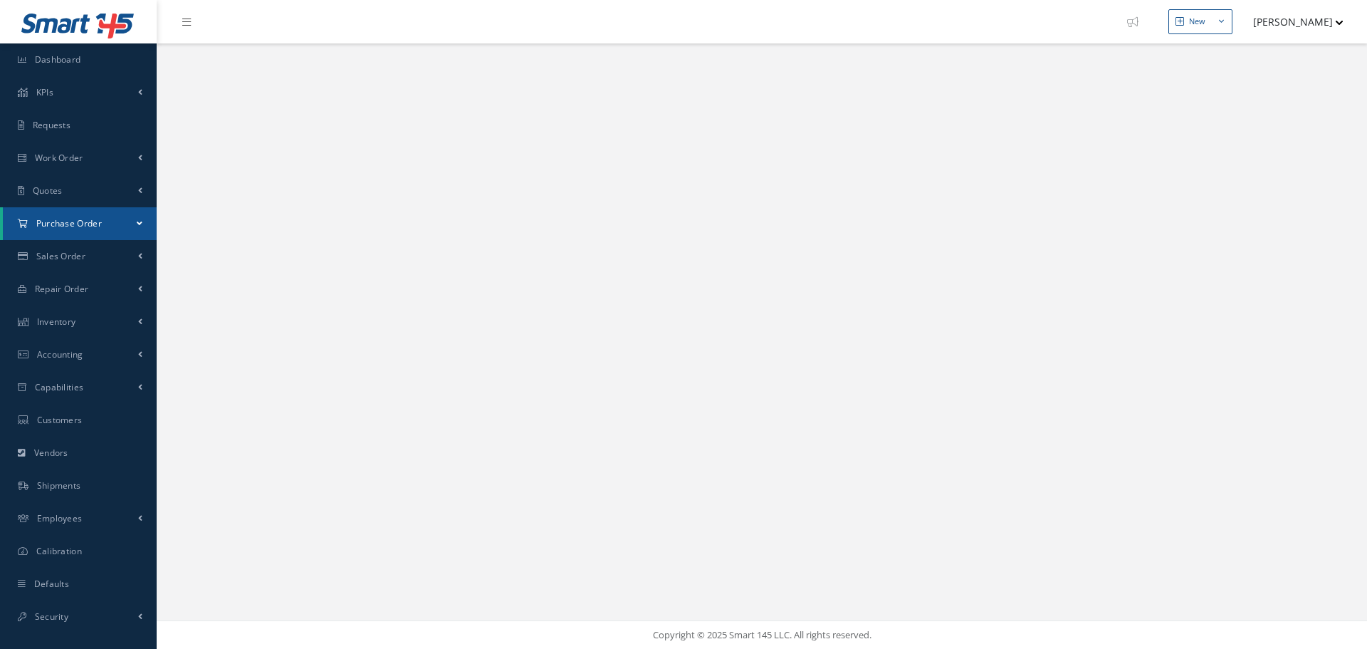
select select "25"
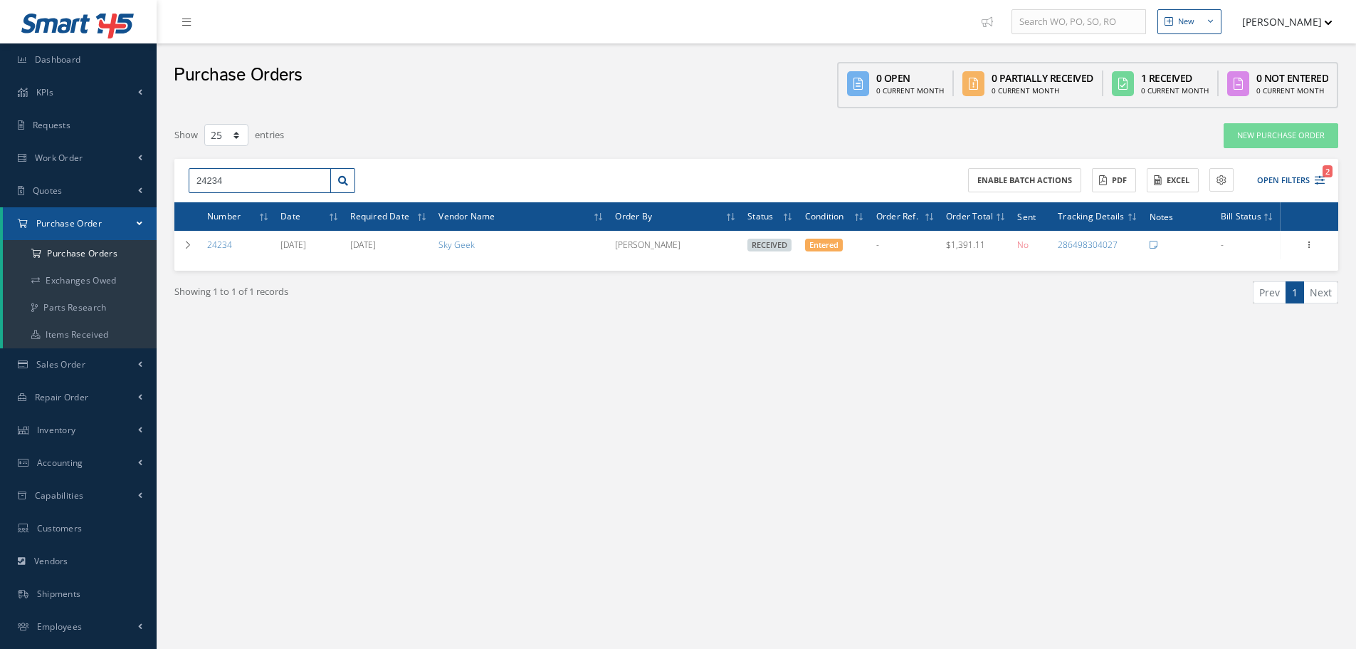
click at [234, 184] on input "24234" at bounding box center [260, 181] width 142 height 26
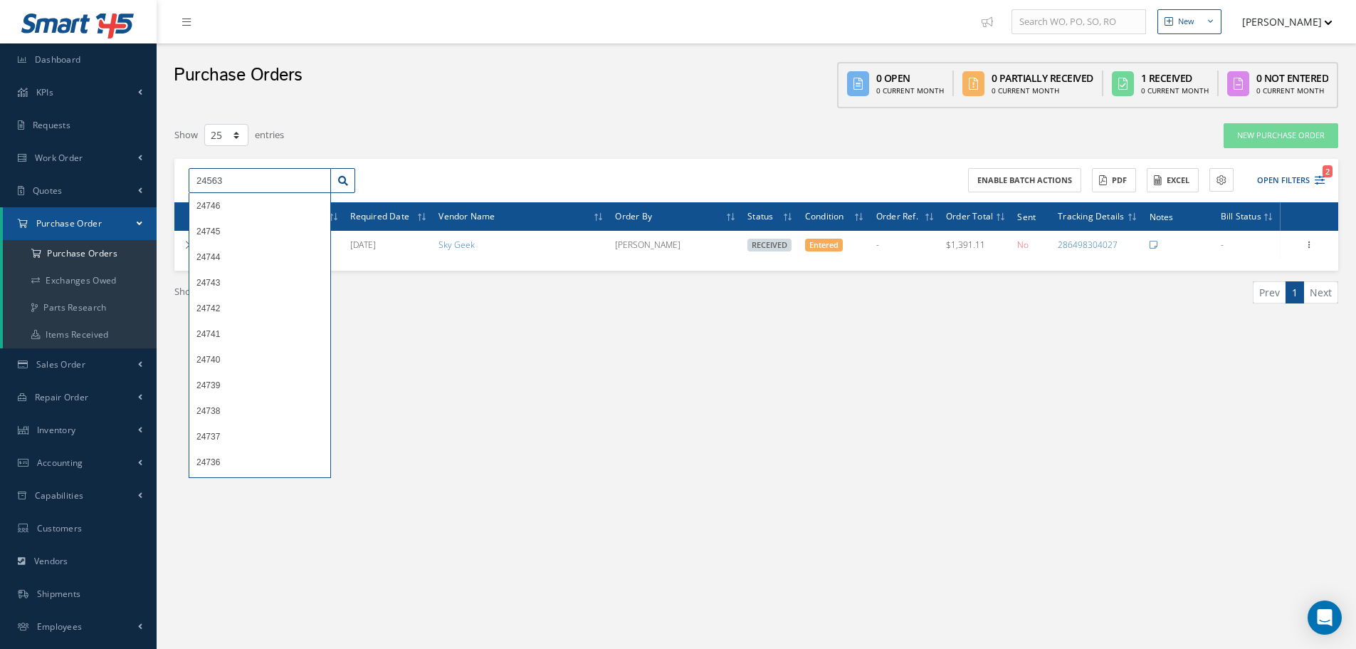
type input "24563"
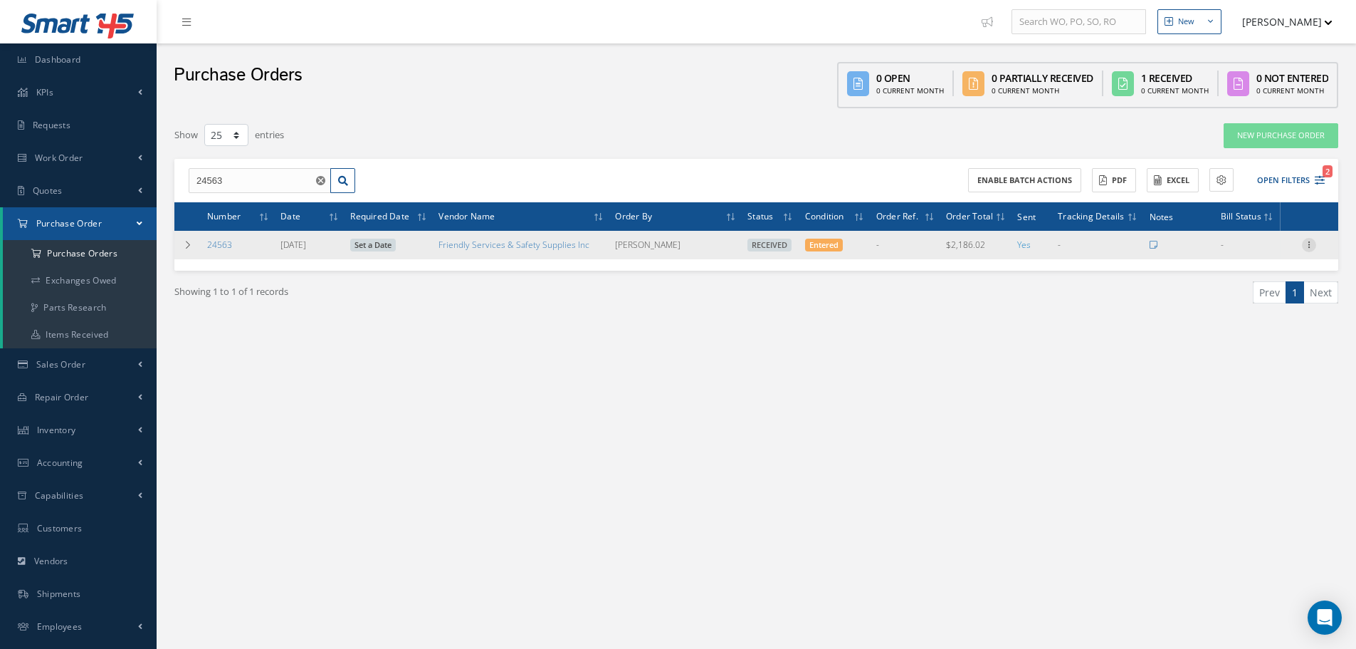
click at [1310, 246] on icon at bounding box center [1309, 243] width 14 height 11
click at [1244, 253] on link "Receiving Details" at bounding box center [1244, 254] width 112 height 19
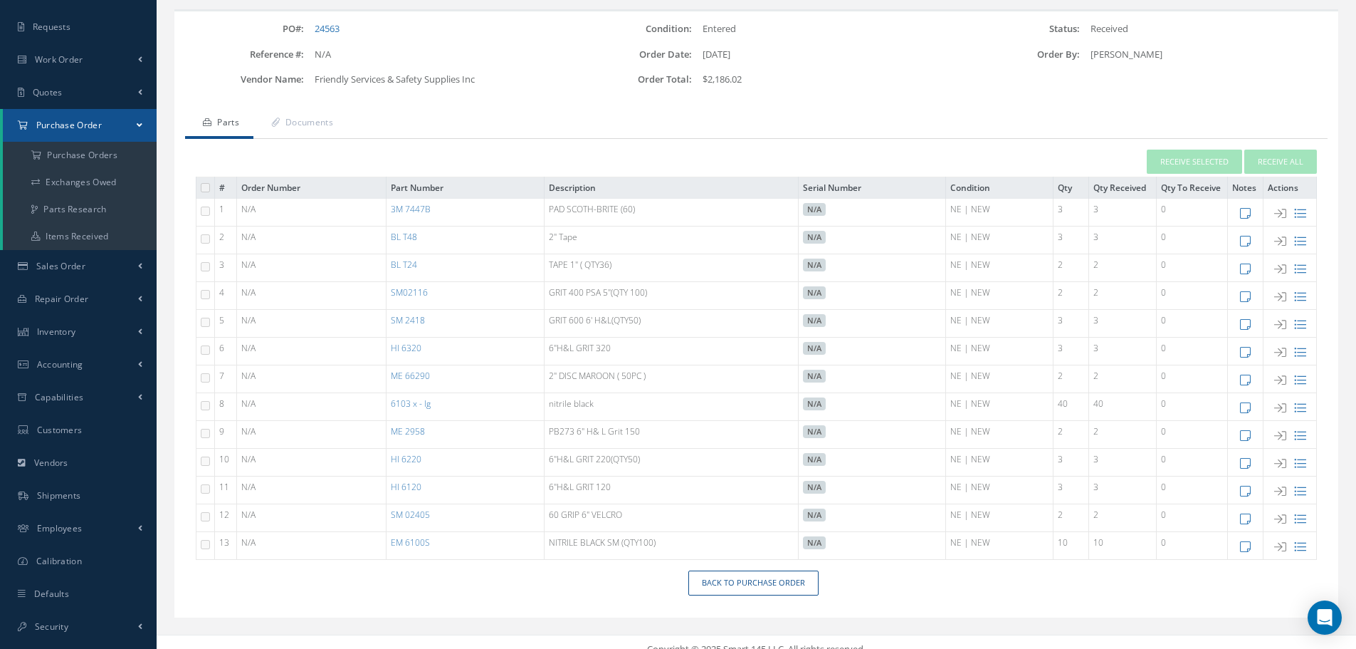
scroll to position [113, 0]
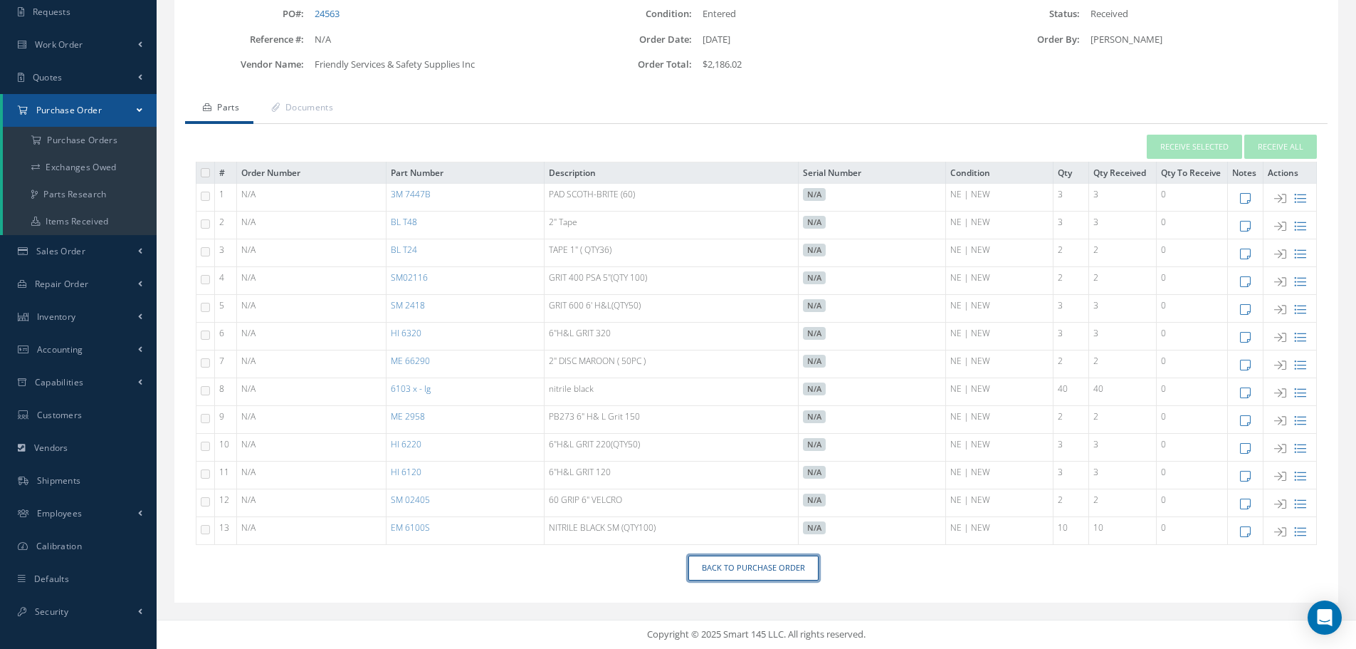
click at [741, 565] on link "Back to Purchase Order" at bounding box center [753, 567] width 130 height 25
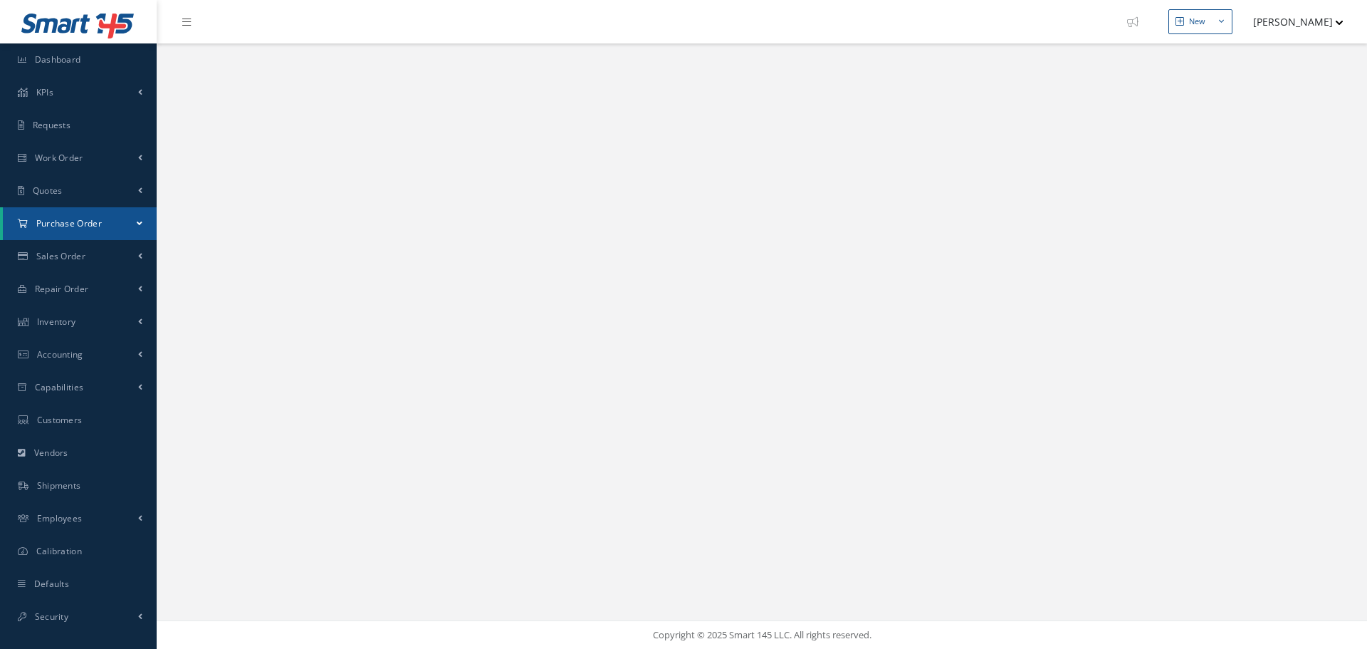
select select "25"
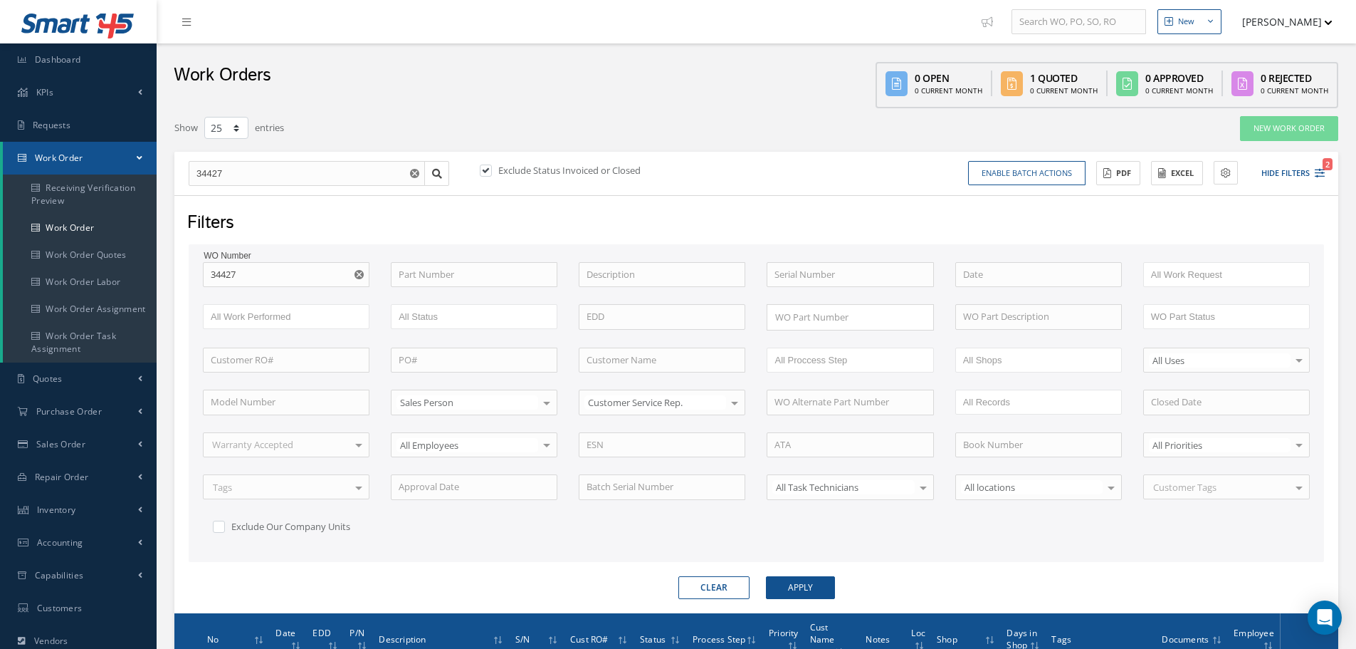
select select "25"
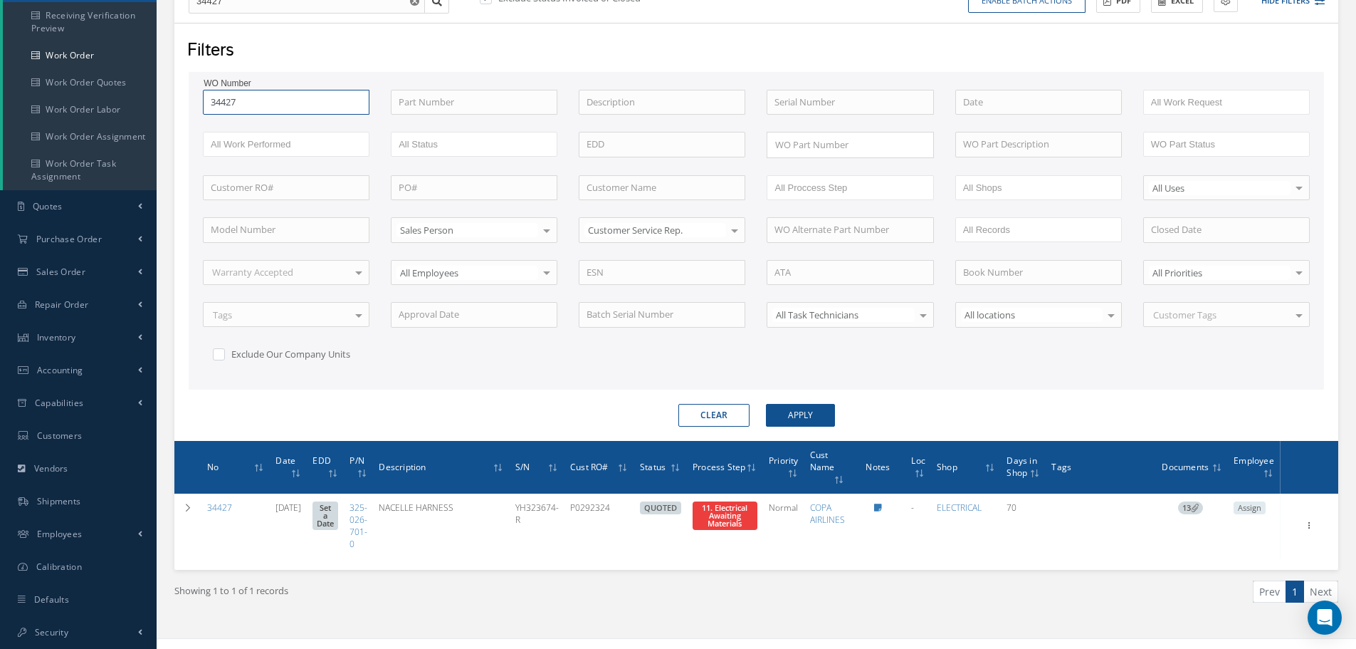
click at [258, 105] on input "34427" at bounding box center [286, 103] width 167 height 26
type input "3442"
type input "344"
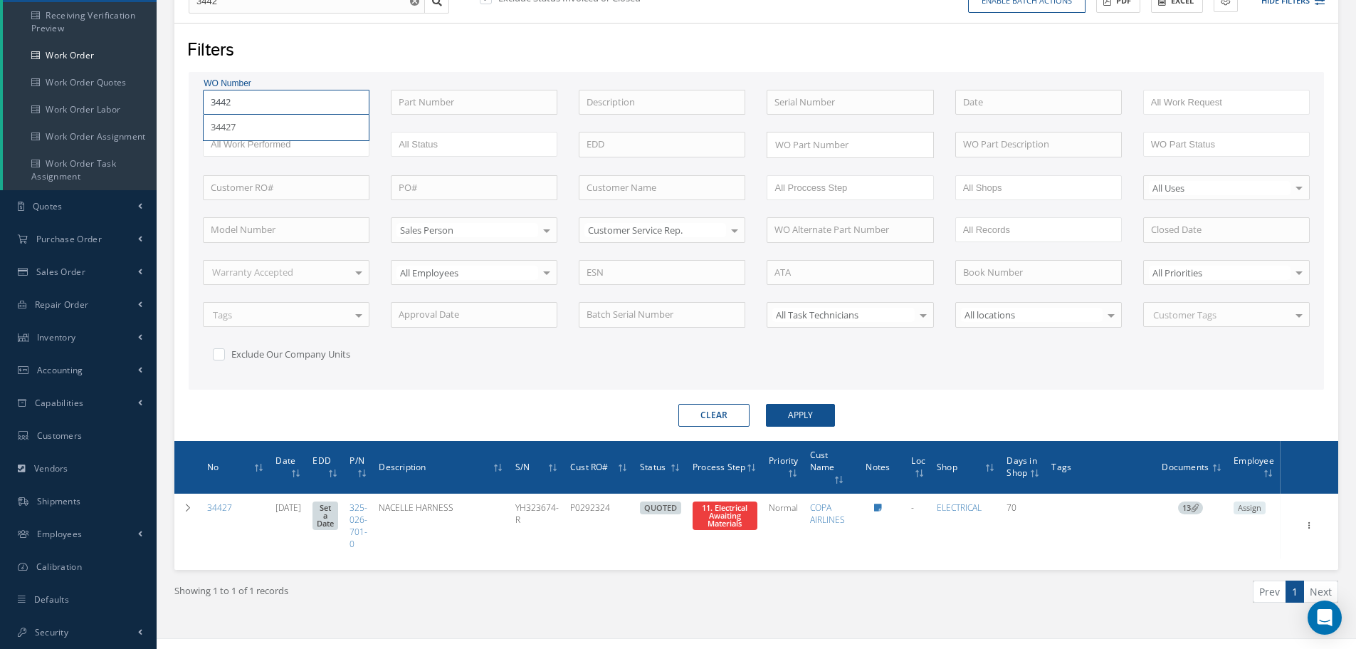
type input "344"
type input "34"
type input "345"
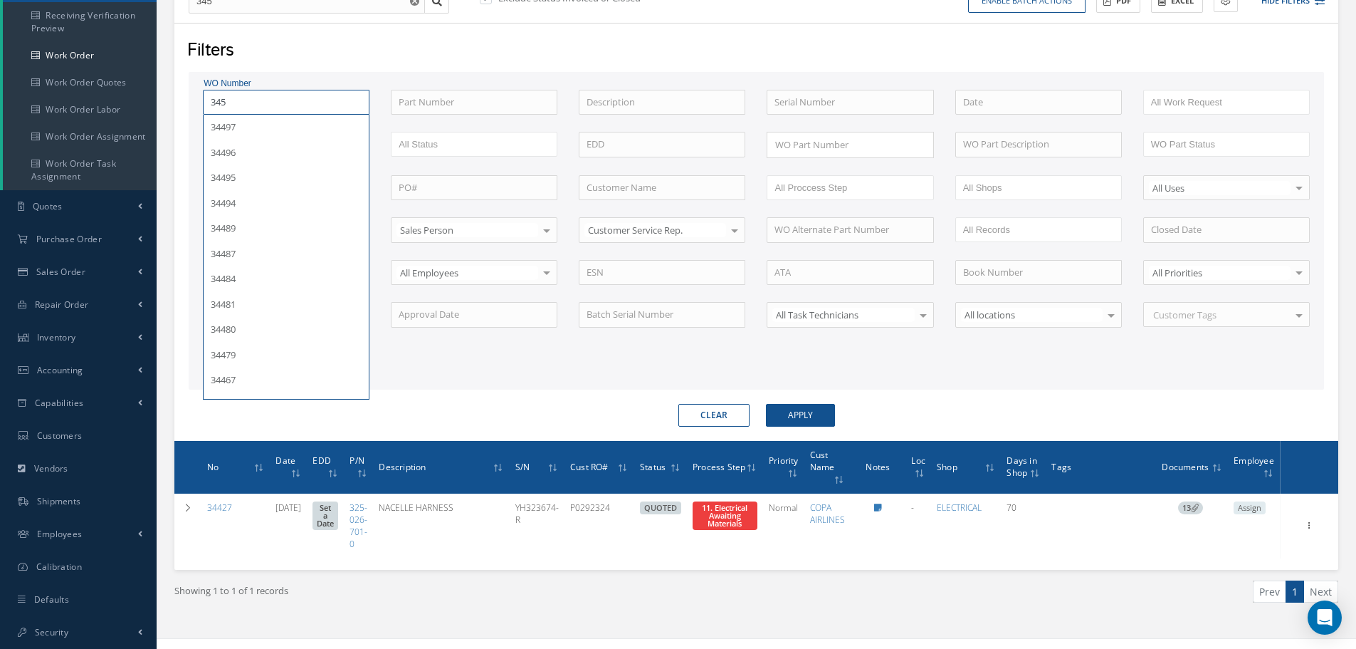
type input "3453"
type input "34534"
click at [766, 404] on button "Apply" at bounding box center [800, 415] width 69 height 23
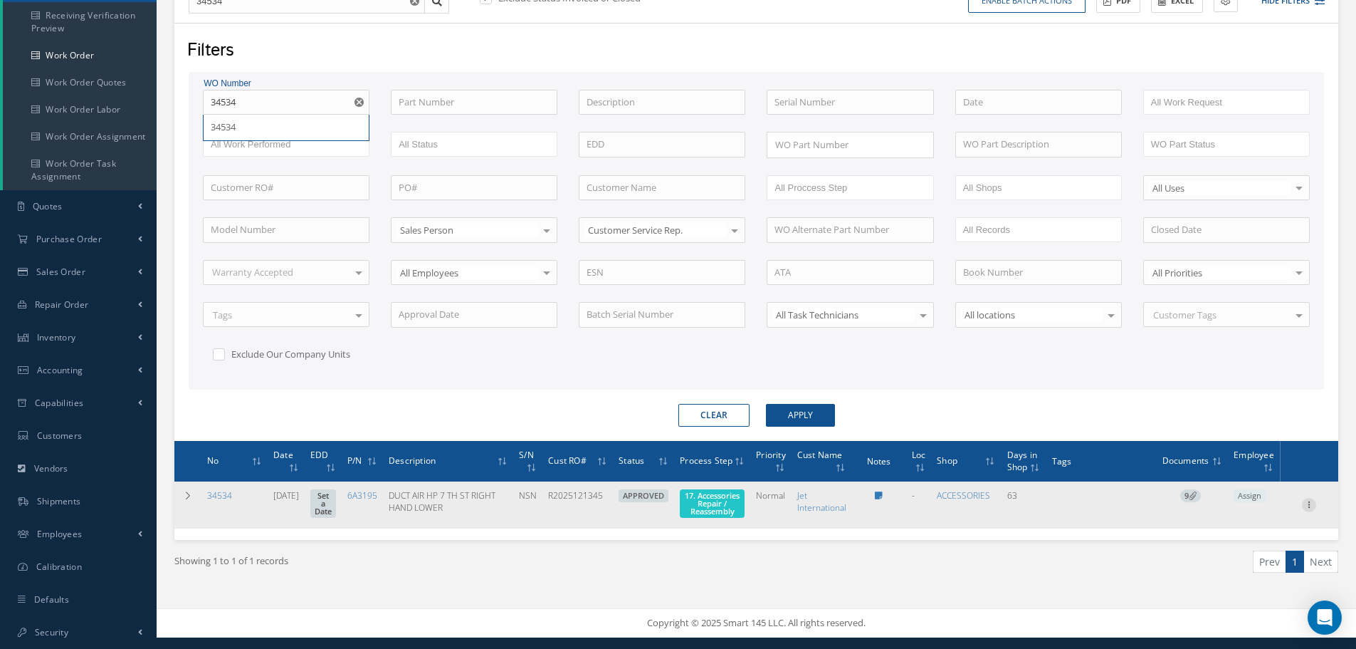
click at [1309, 505] on icon at bounding box center [1309, 503] width 14 height 11
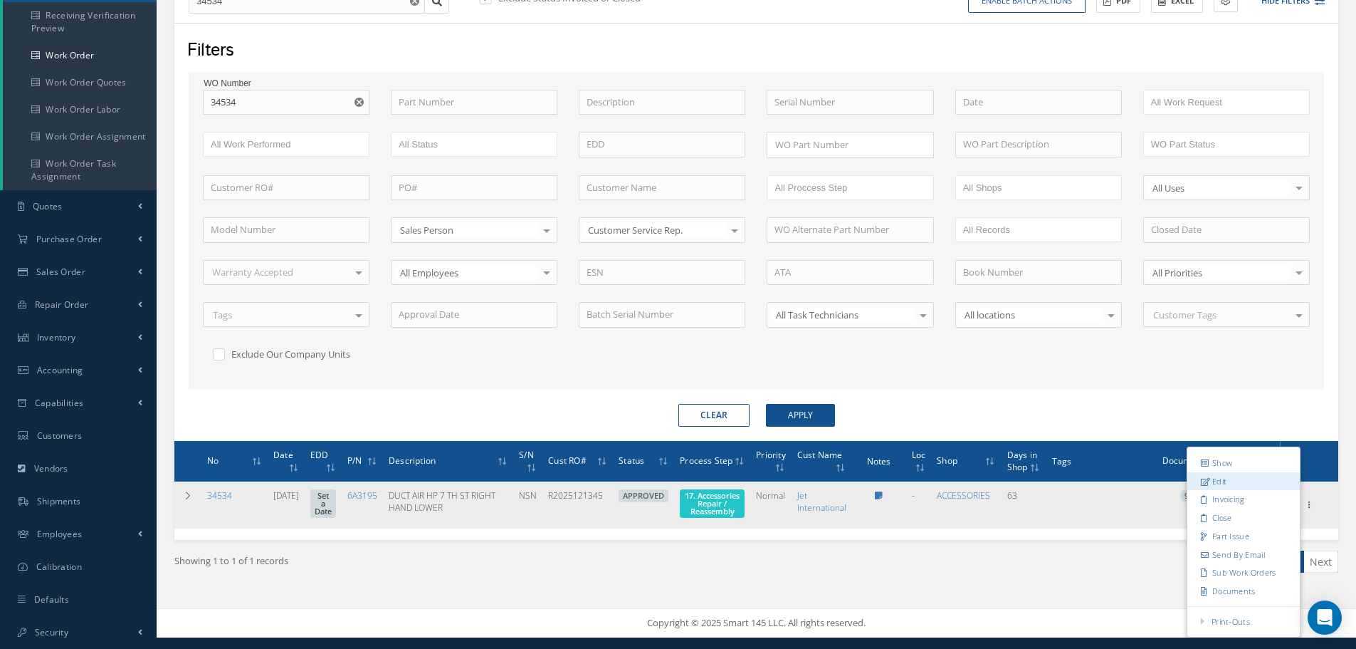
click at [1242, 483] on link "Edit" at bounding box center [1244, 481] width 112 height 19
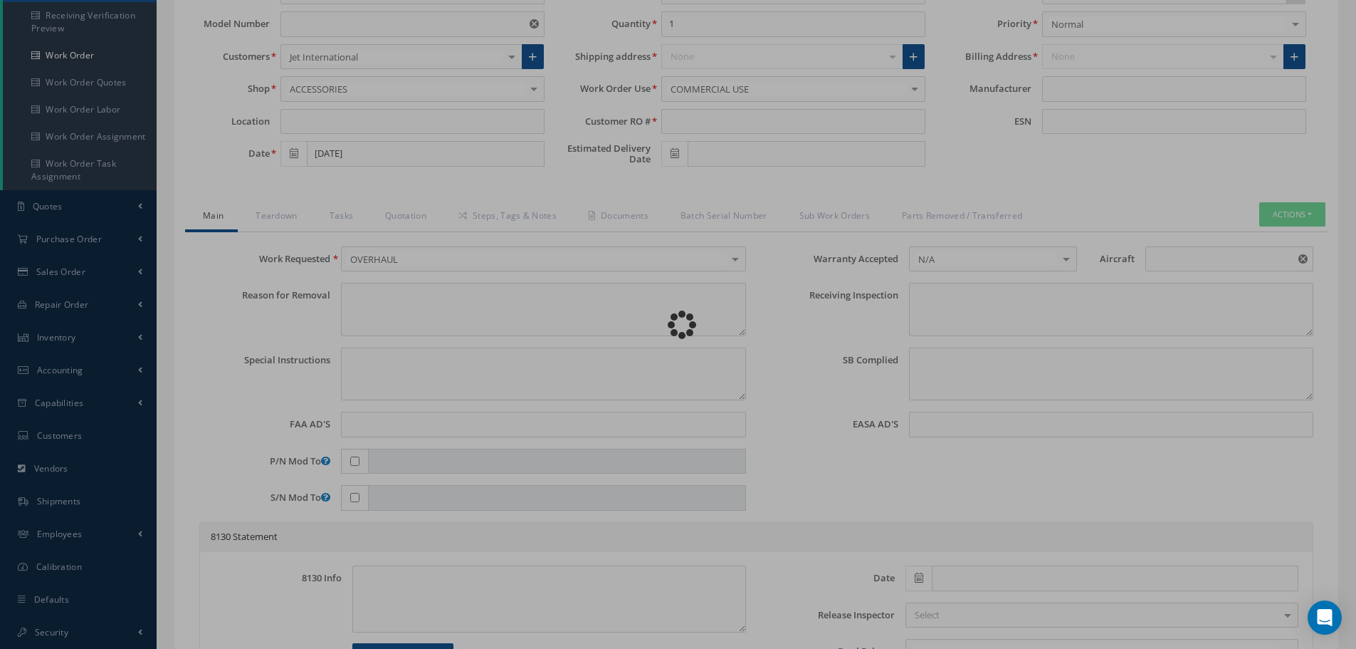
type input "6A3195"
type input "V2500"
type input "[DATE]"
type input "DUCT AIR HP 7 TH ST RIGHT HAND LOWER"
type input "R2025121345"
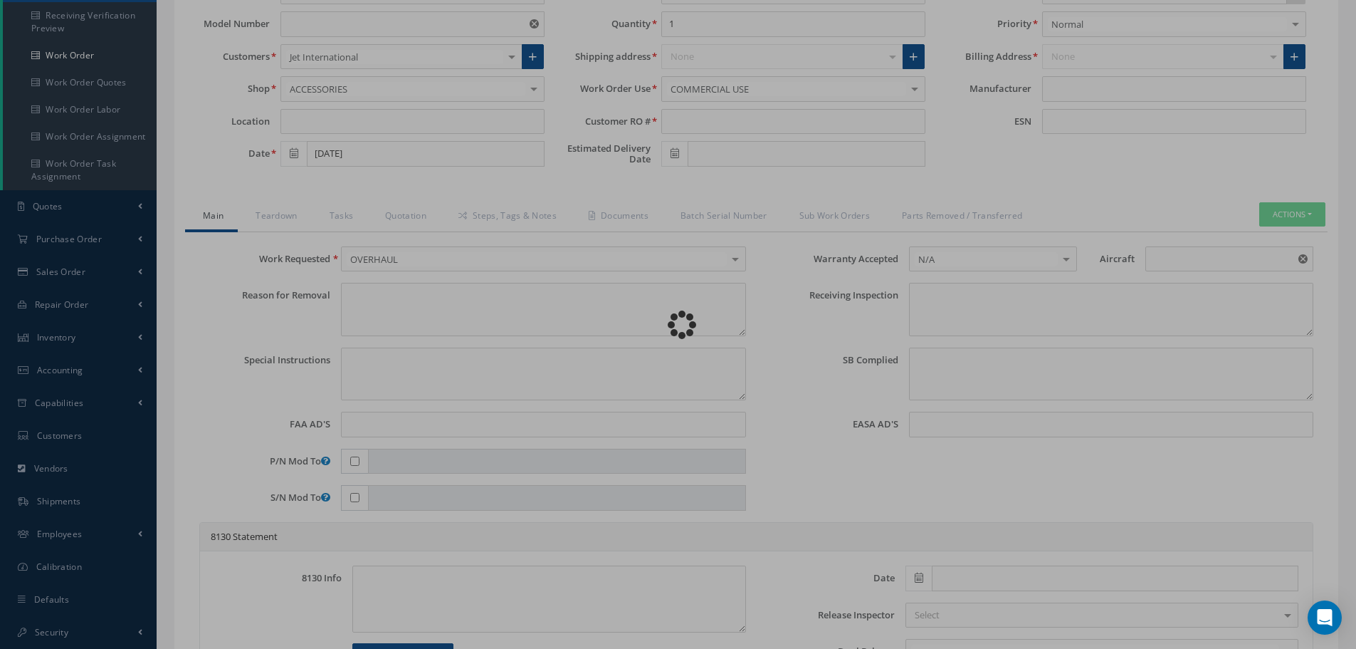
type input "NSN"
type input "V11371"
type textarea "NONE"
type textarea "PLEASE SEE R.O. FOR DETAILS"
type input "V2500"
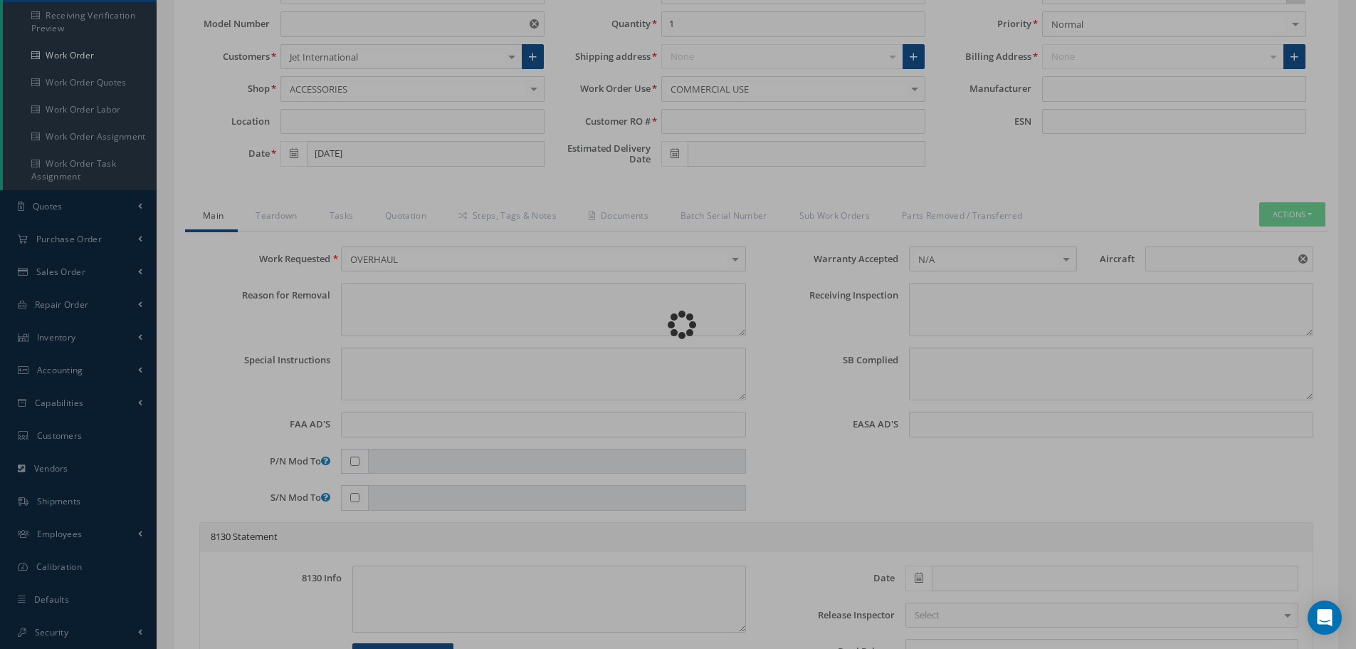
type textarea "NO VISUAL DAMAGE"
type textarea "None performed"
type textarea "Article was xxxxx in reference with the following Technical Standard : IAE (EM)…"
type textarea "Article has been approved to return to service."
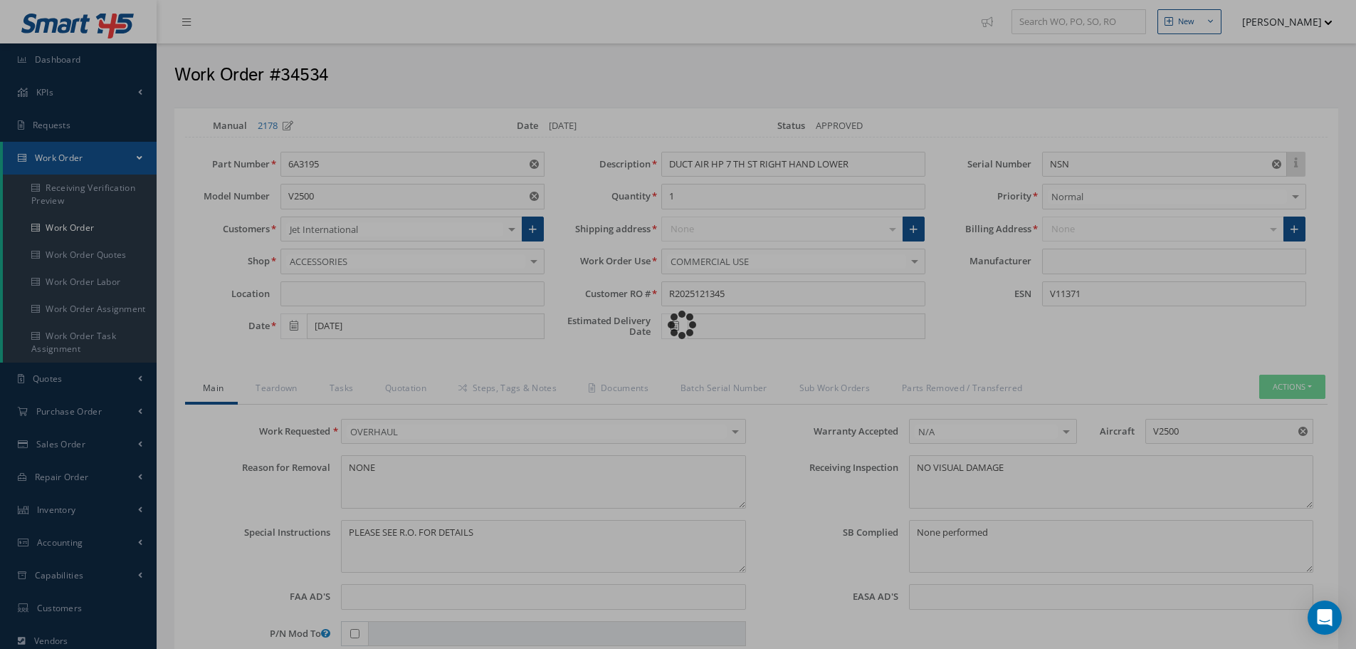
type input "IAE"
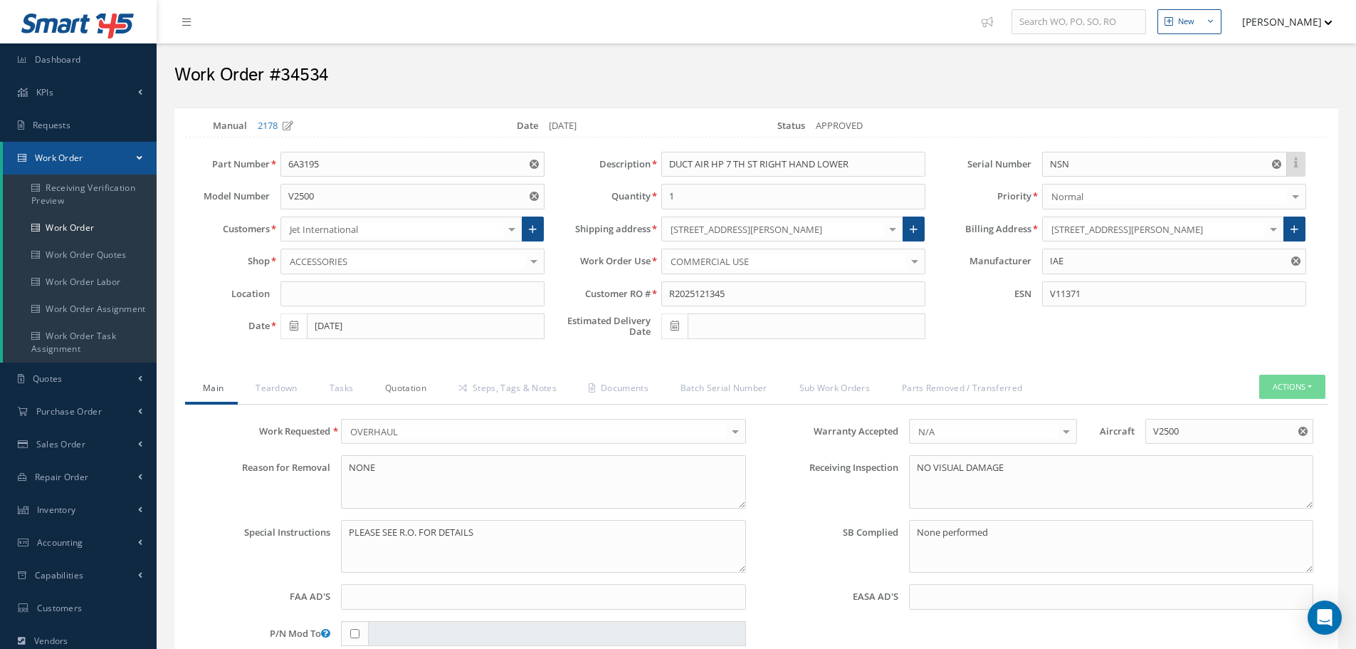
click at [405, 385] on link "Quotation" at bounding box center [403, 389] width 73 height 30
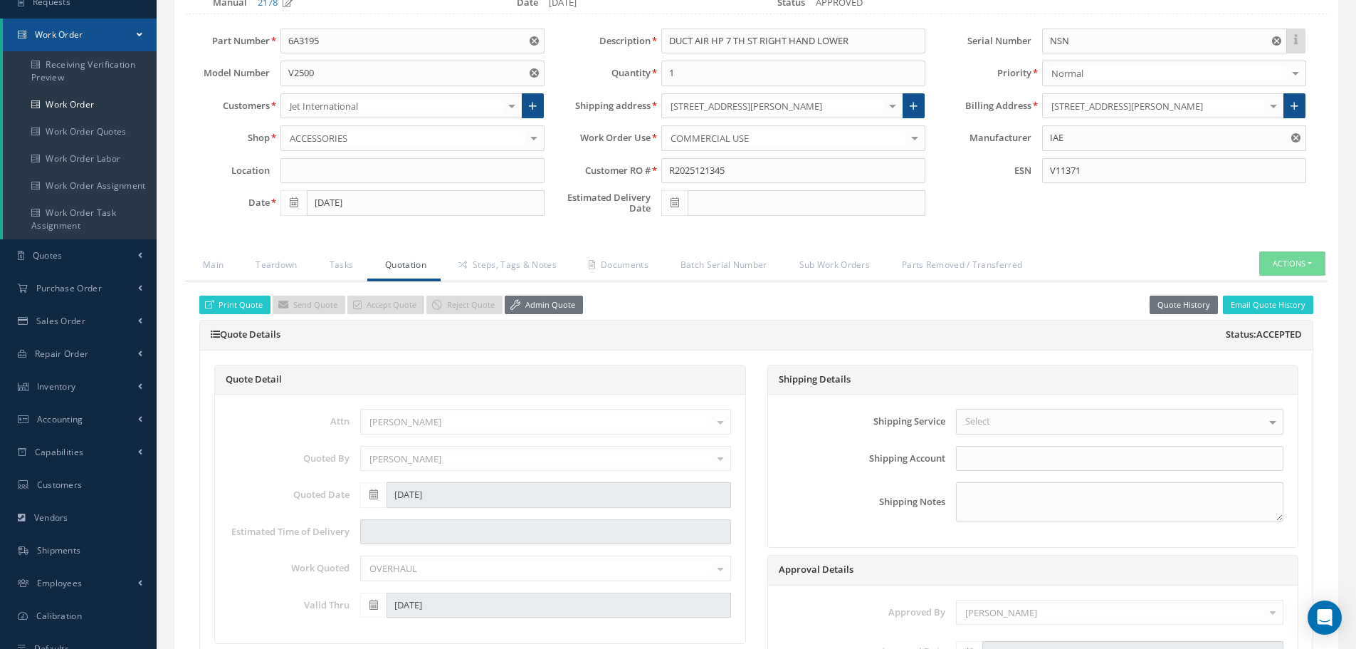
scroll to position [31, 0]
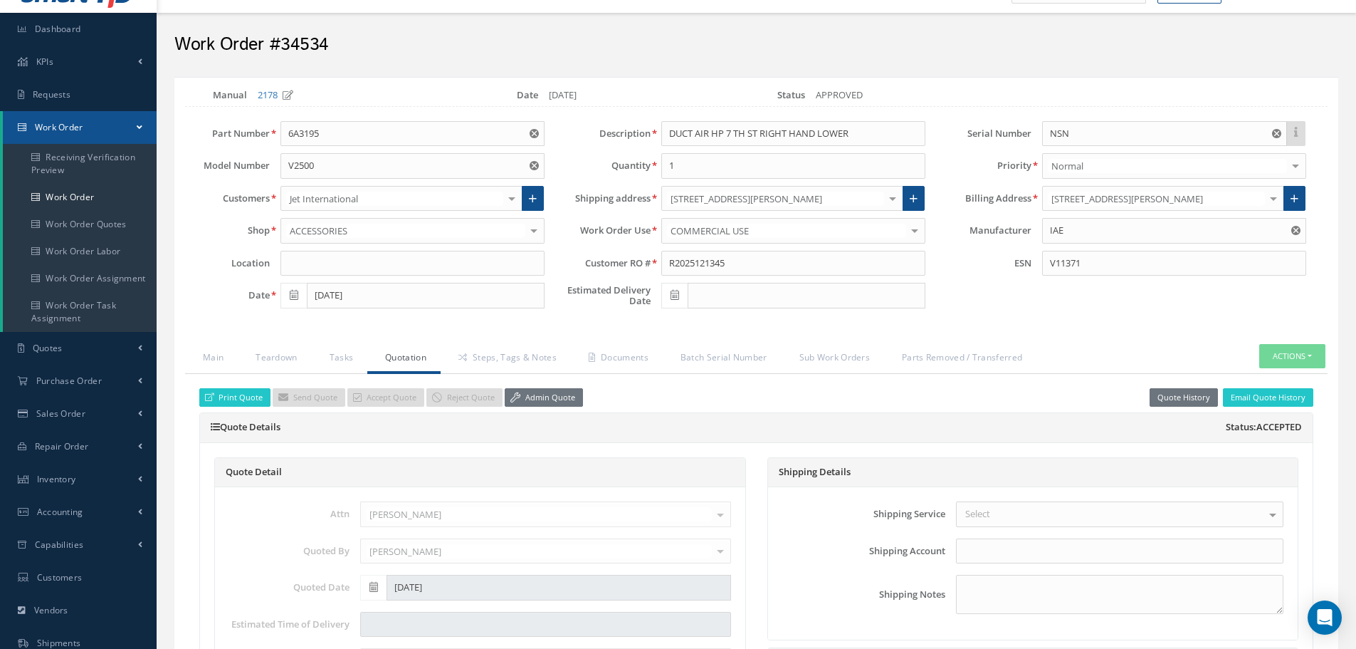
select select "25"
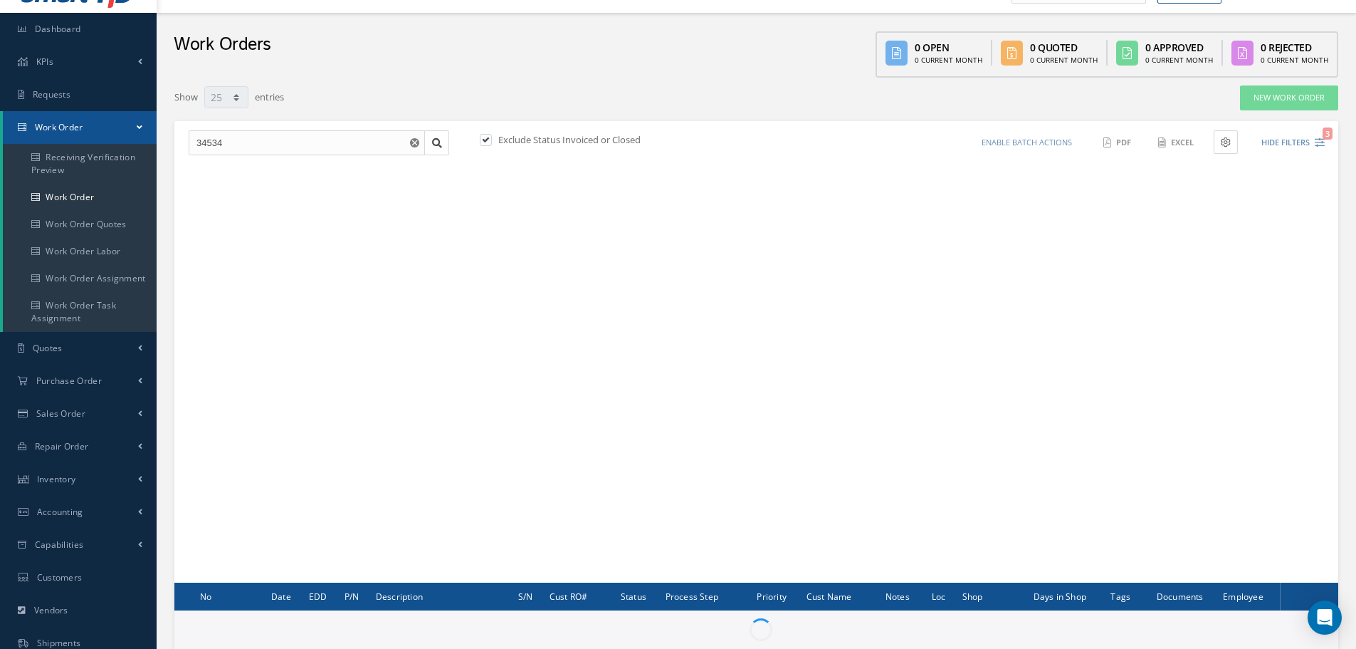
scroll to position [172, 0]
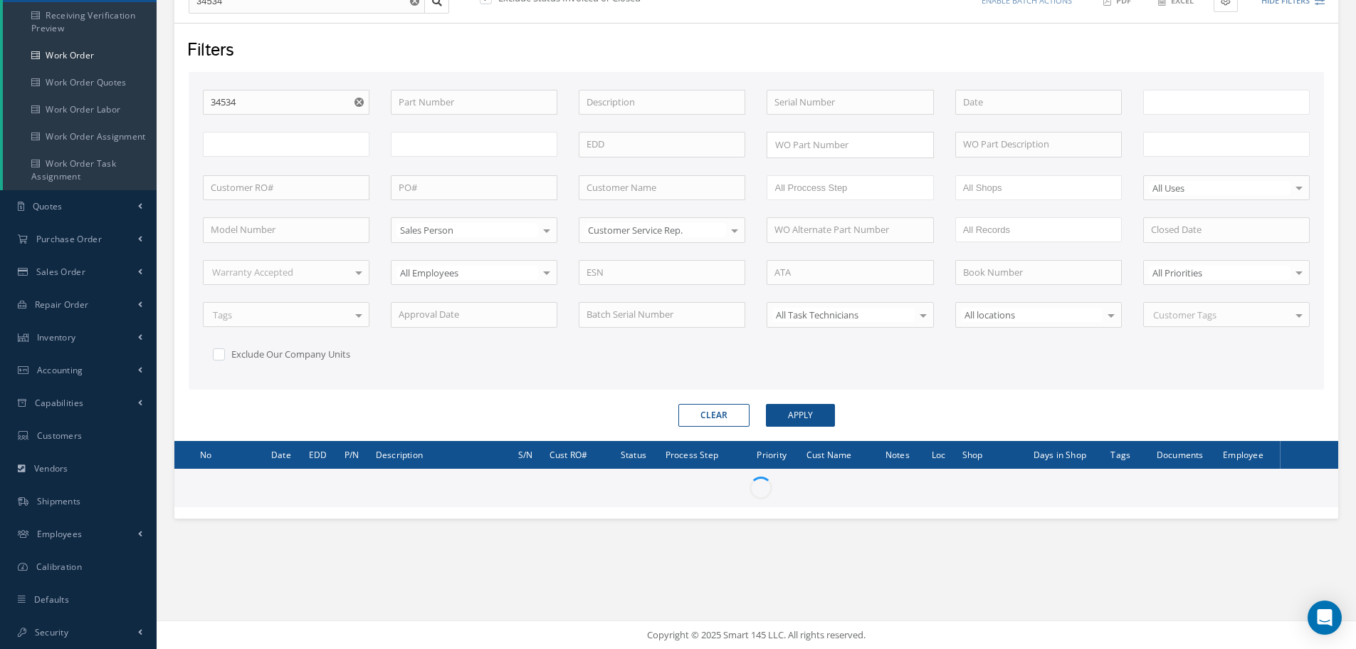
type input "All Work Request"
type input "All Work Performed"
type input "All Status"
type input "WO Part Status"
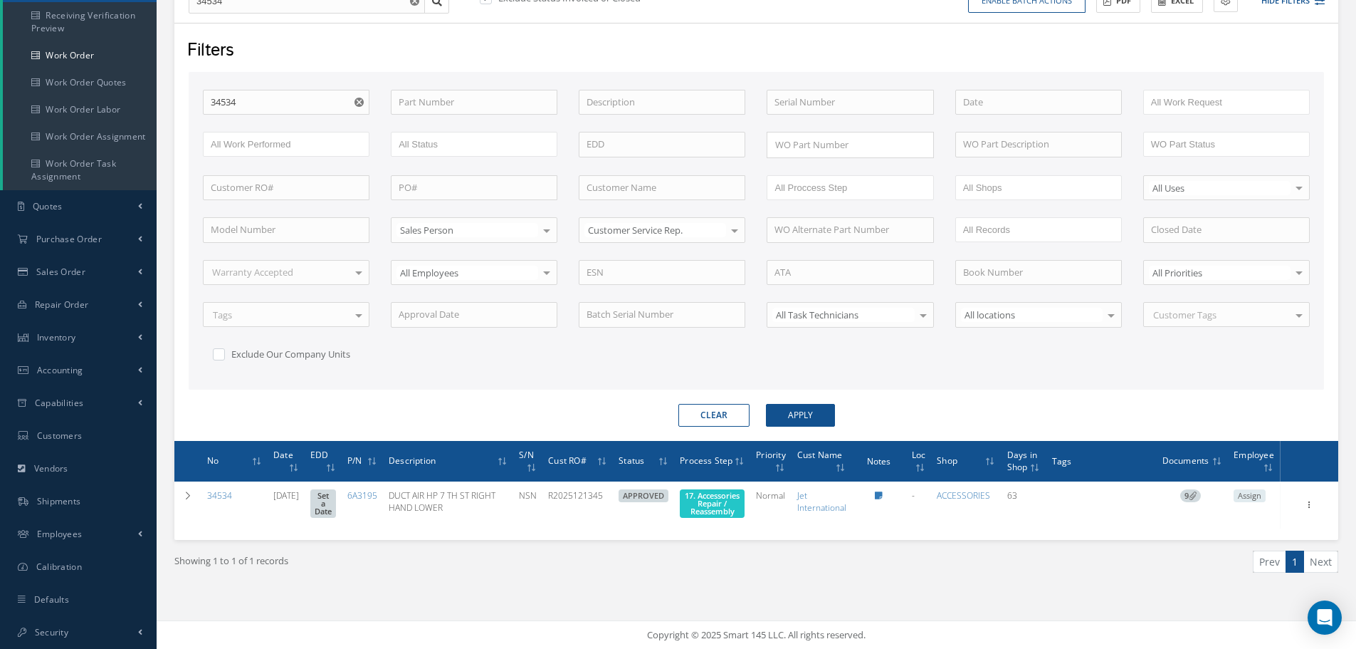
click at [362, 100] on icon "Reset" at bounding box center [359, 102] width 9 height 9
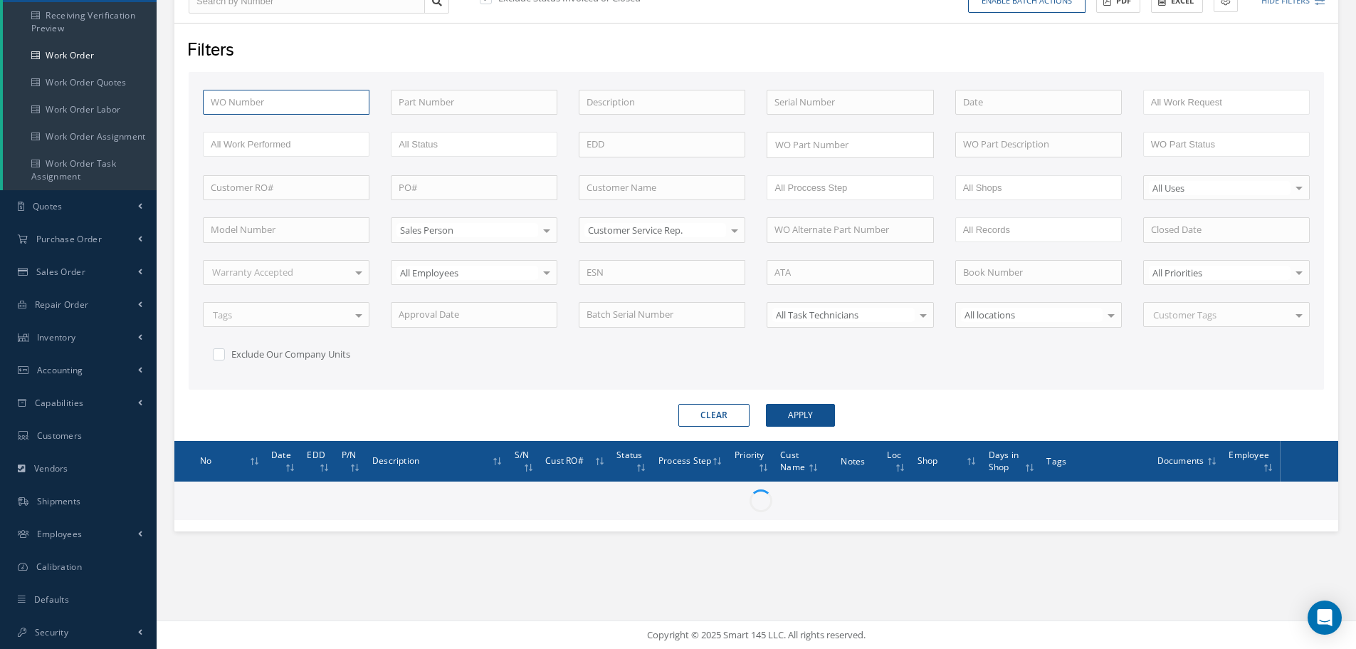
click at [277, 101] on input "text" at bounding box center [286, 103] width 167 height 26
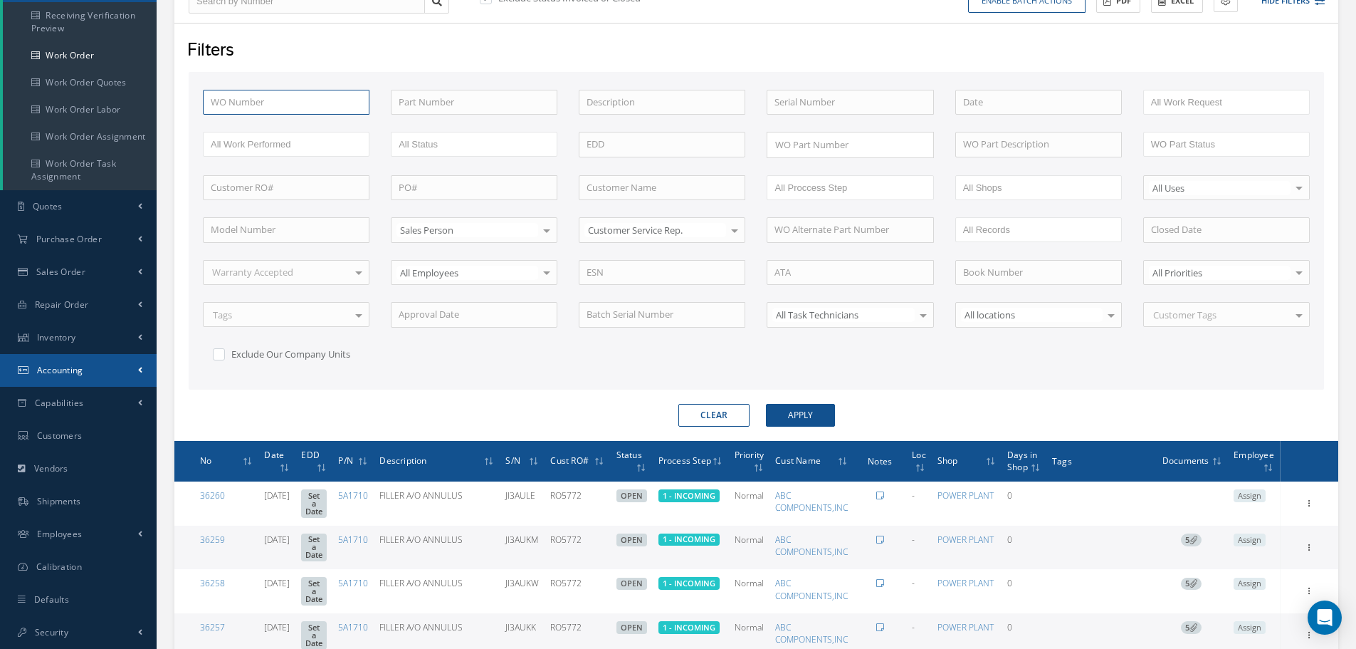
type input "3"
type input "34"
type input "342"
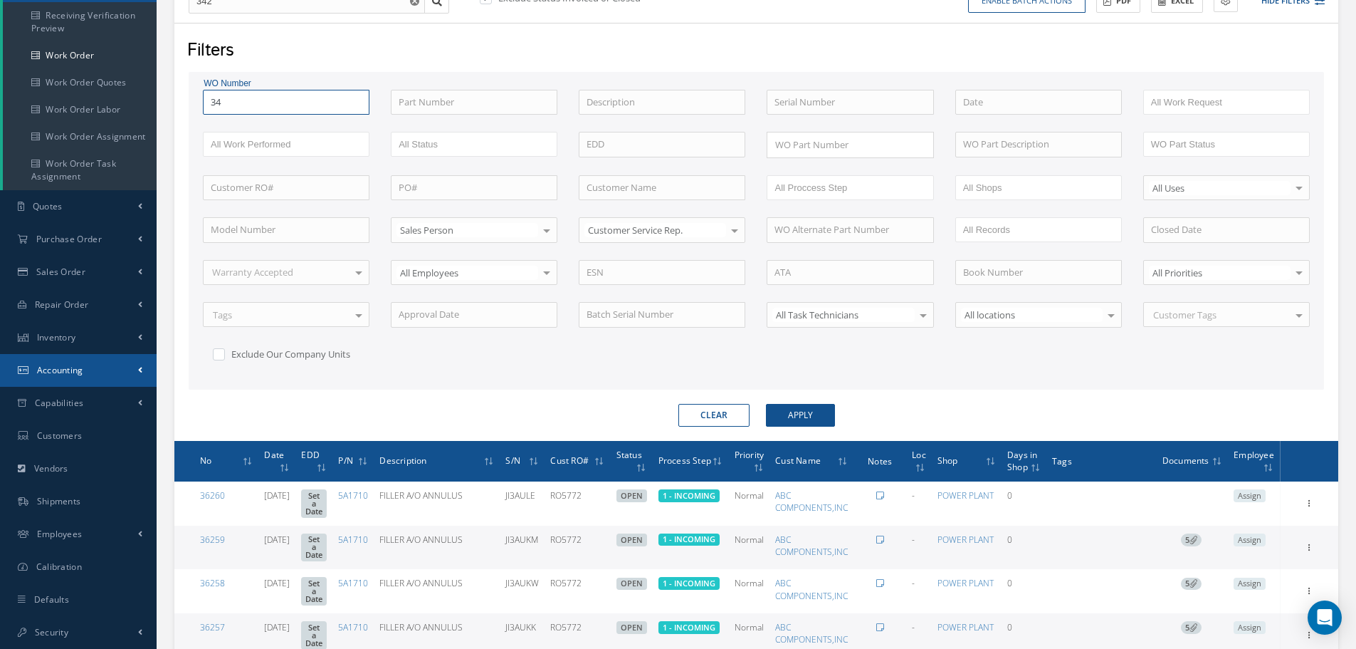
type input "342"
type input "3420"
type input "34201"
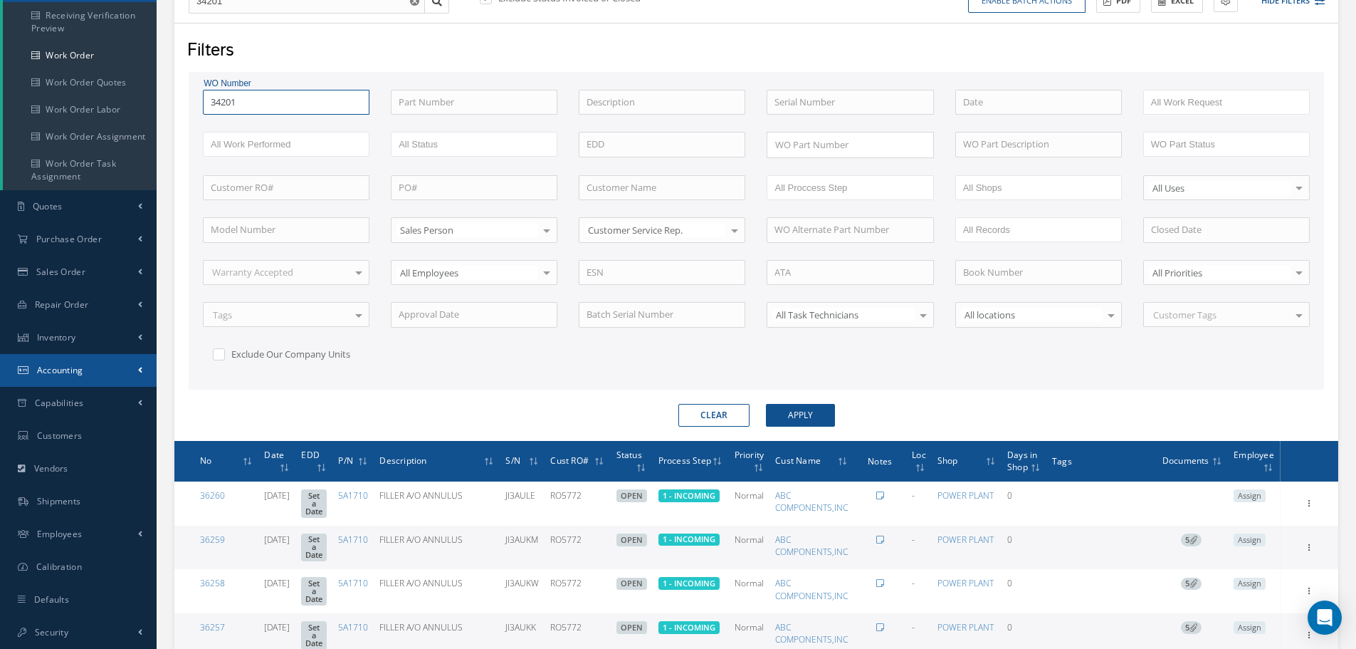
click at [766, 404] on button "Apply" at bounding box center [800, 415] width 69 height 23
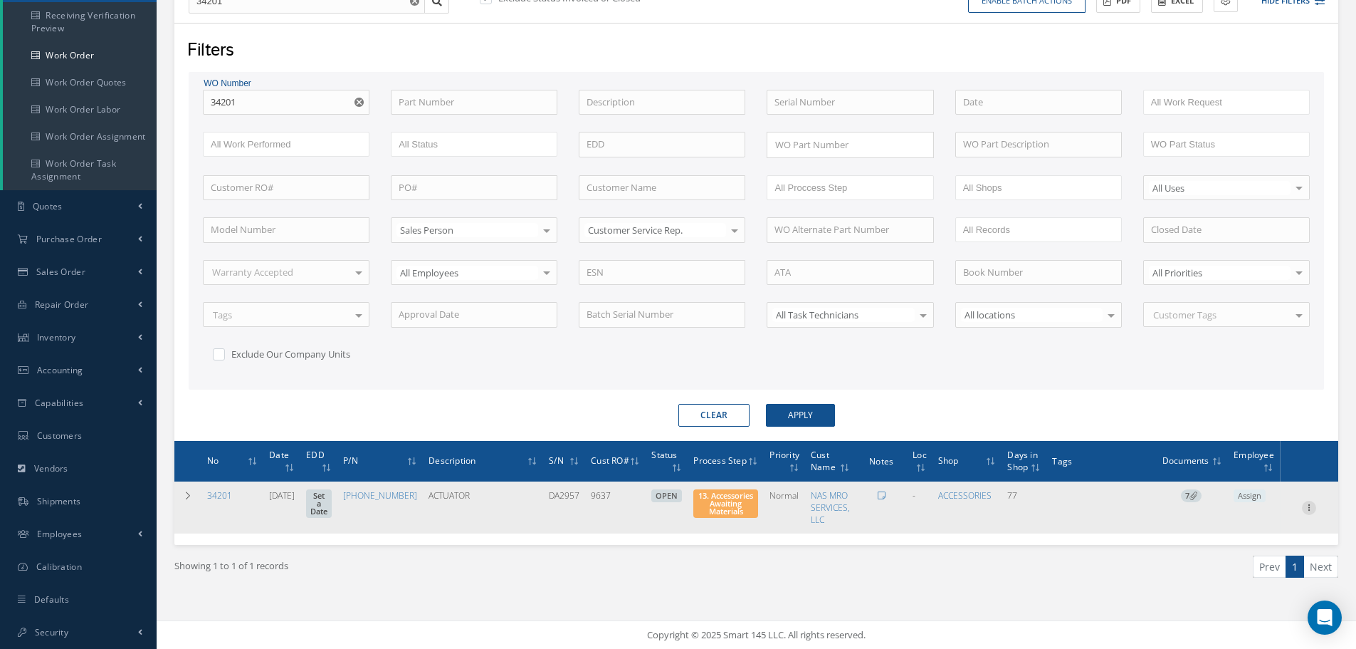
click at [1311, 506] on icon at bounding box center [1309, 505] width 14 height 11
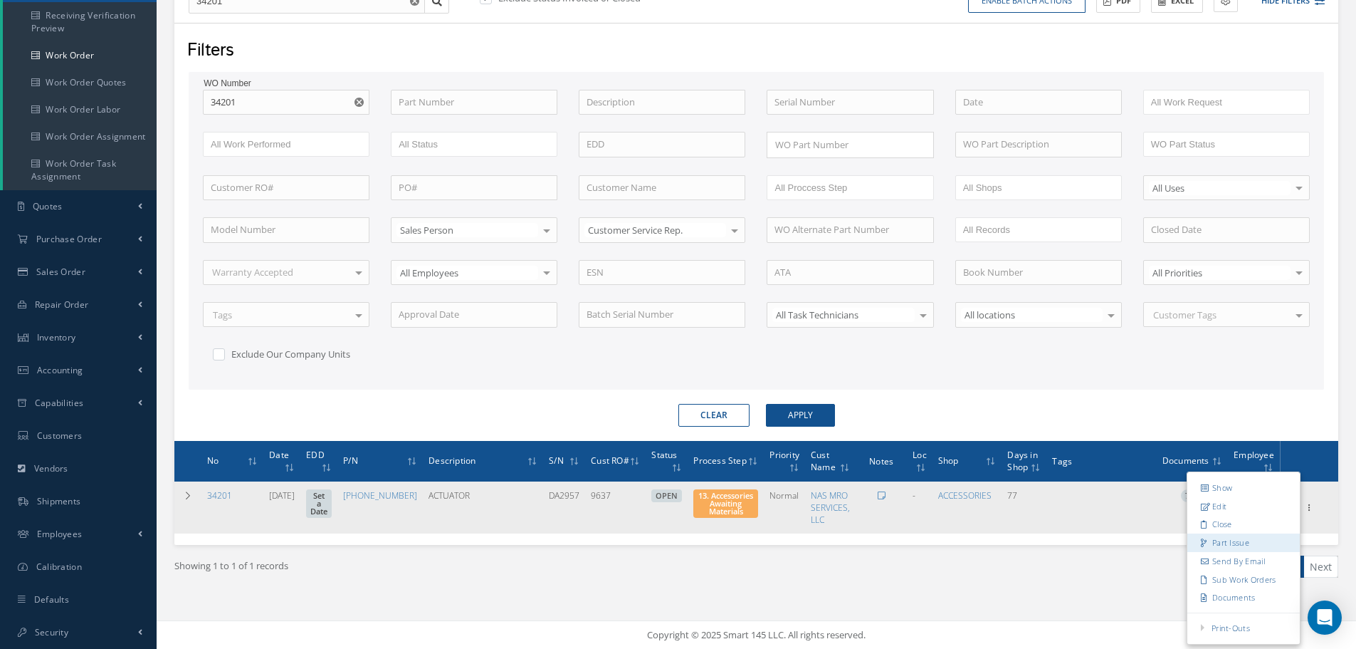
click at [1240, 544] on link "Part Issue" at bounding box center [1244, 542] width 112 height 19
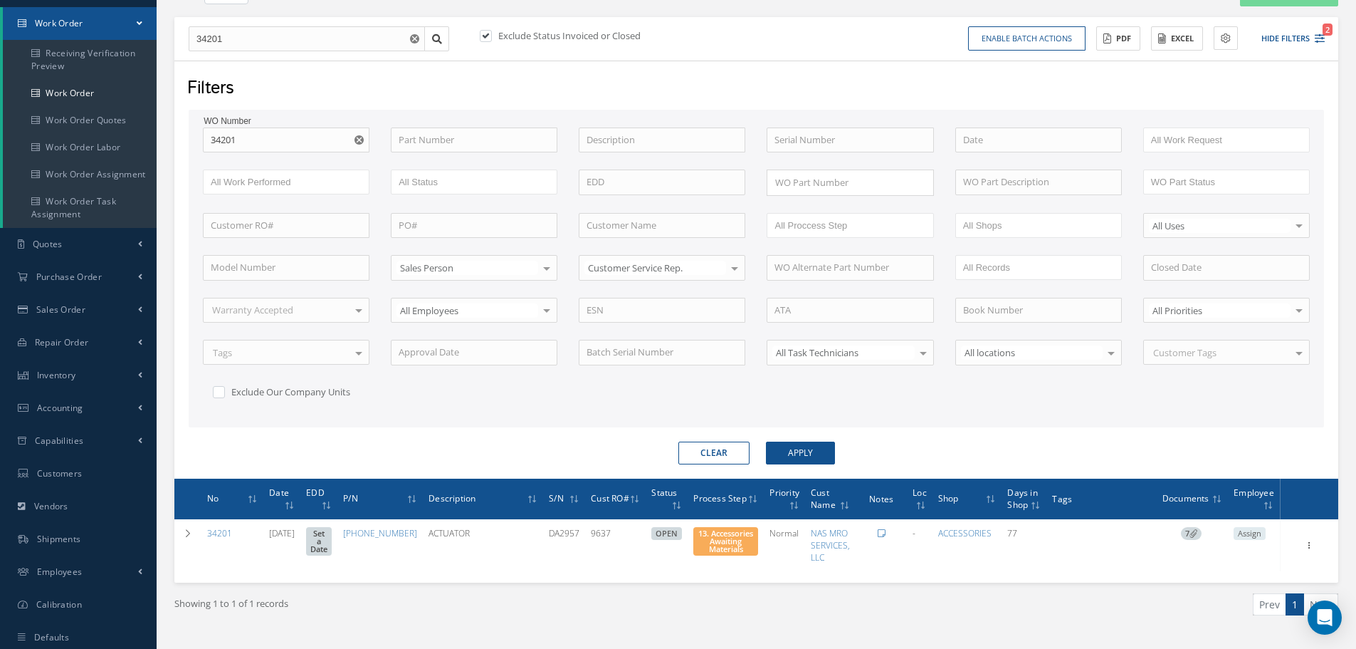
scroll to position [101, 0]
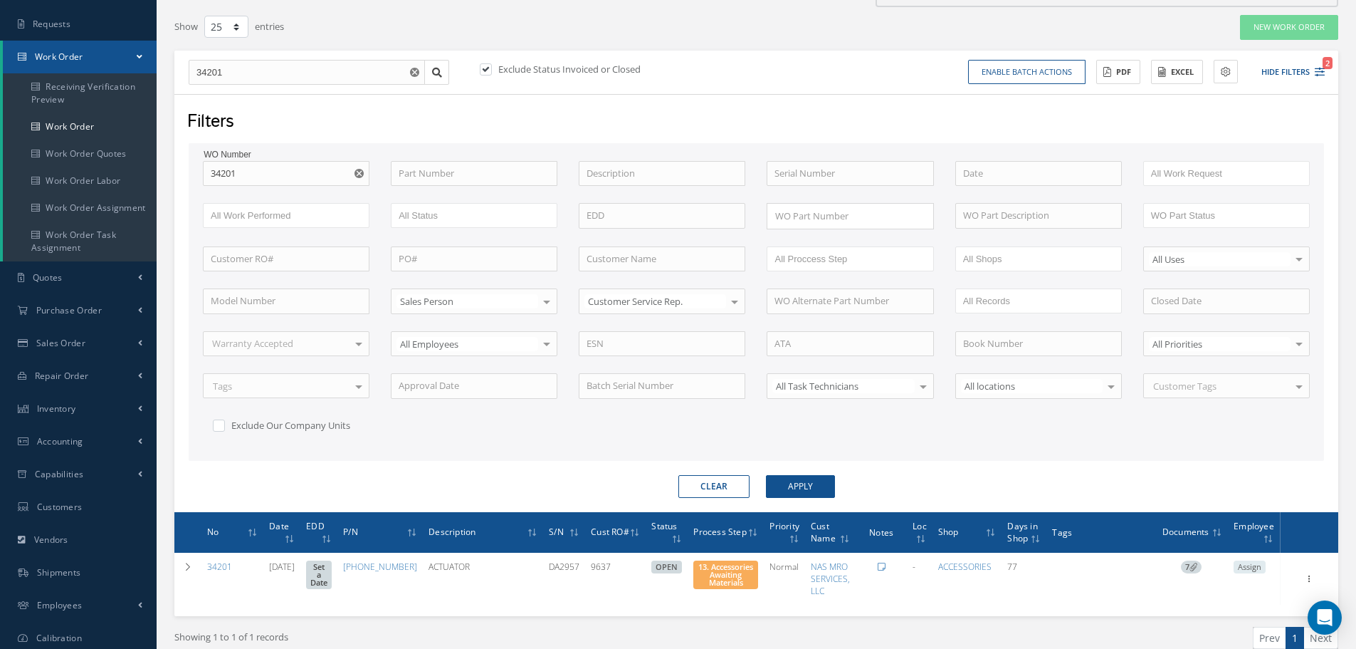
click at [360, 171] on use "Reset" at bounding box center [359, 173] width 9 height 9
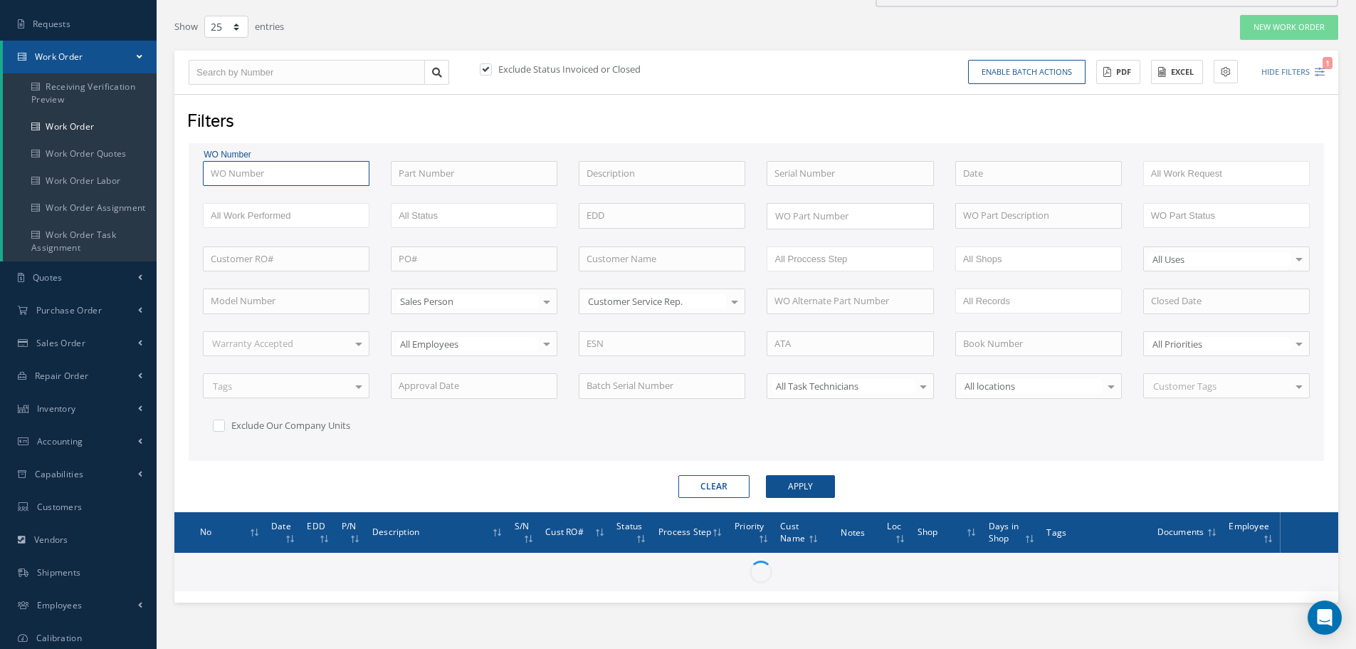
click at [265, 173] on input "text" at bounding box center [286, 174] width 167 height 26
type input "3"
type input "34"
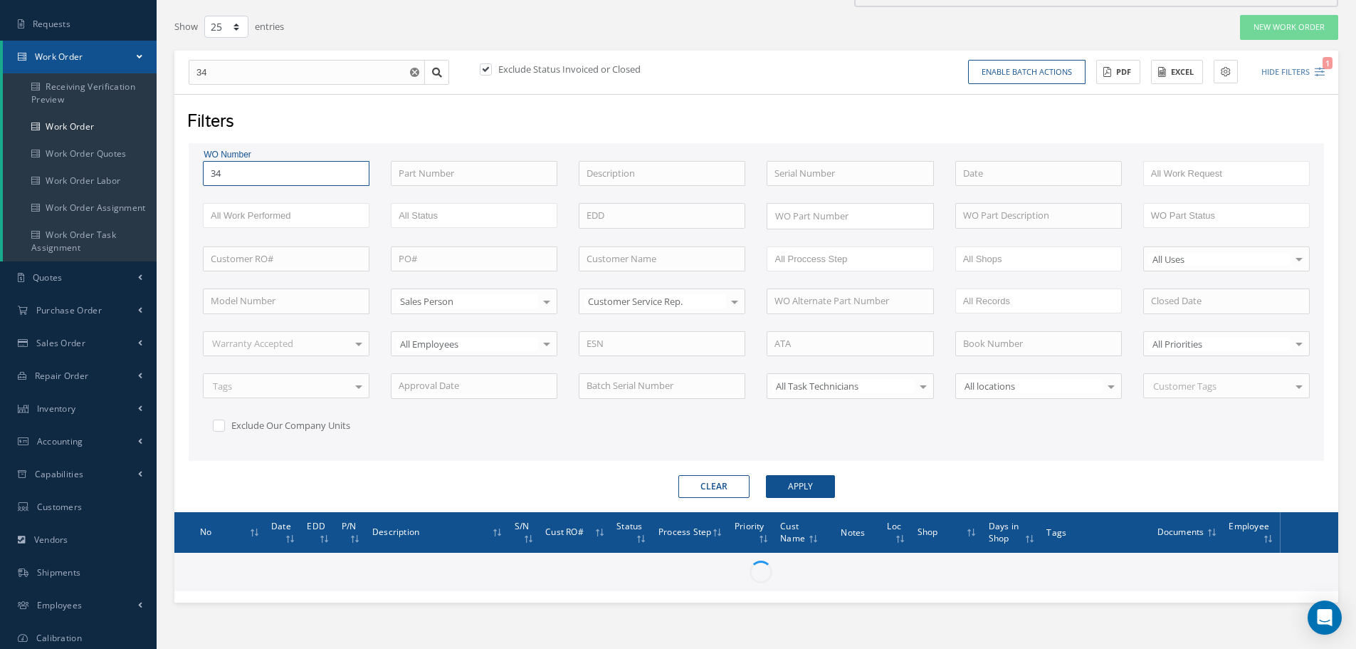
type input "345"
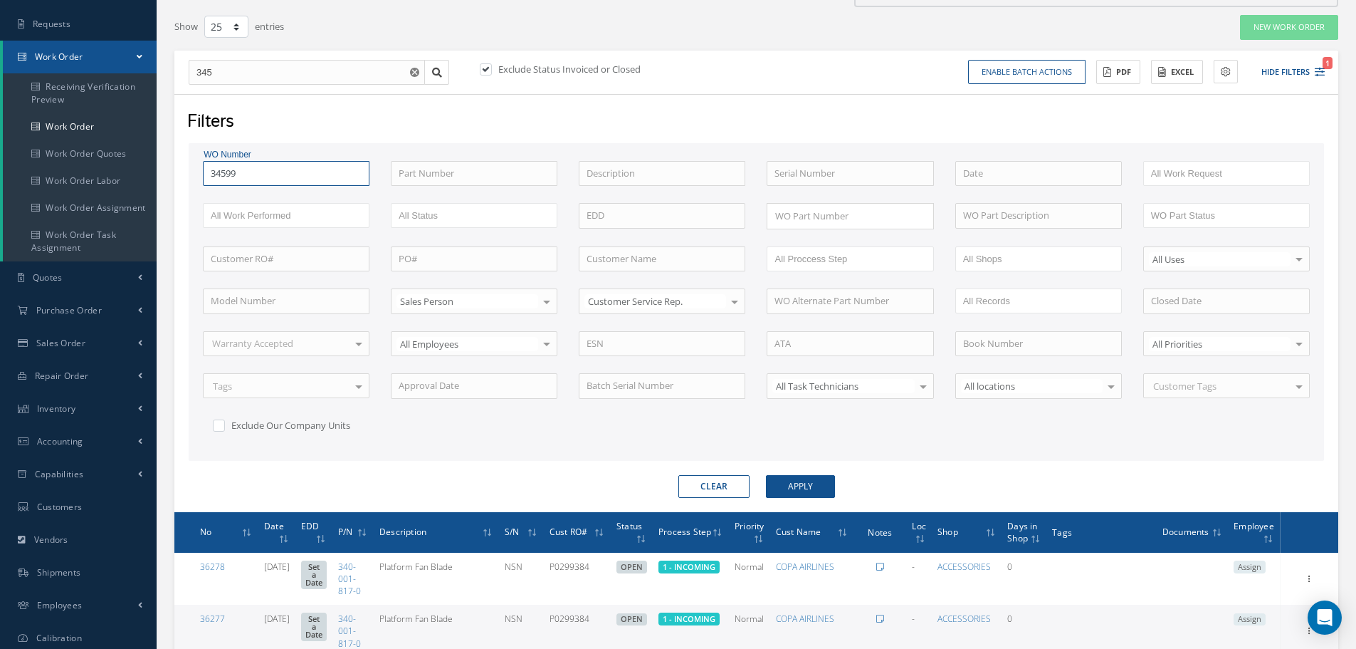
type input "34599"
click at [766, 475] on button "Apply" at bounding box center [800, 486] width 69 height 23
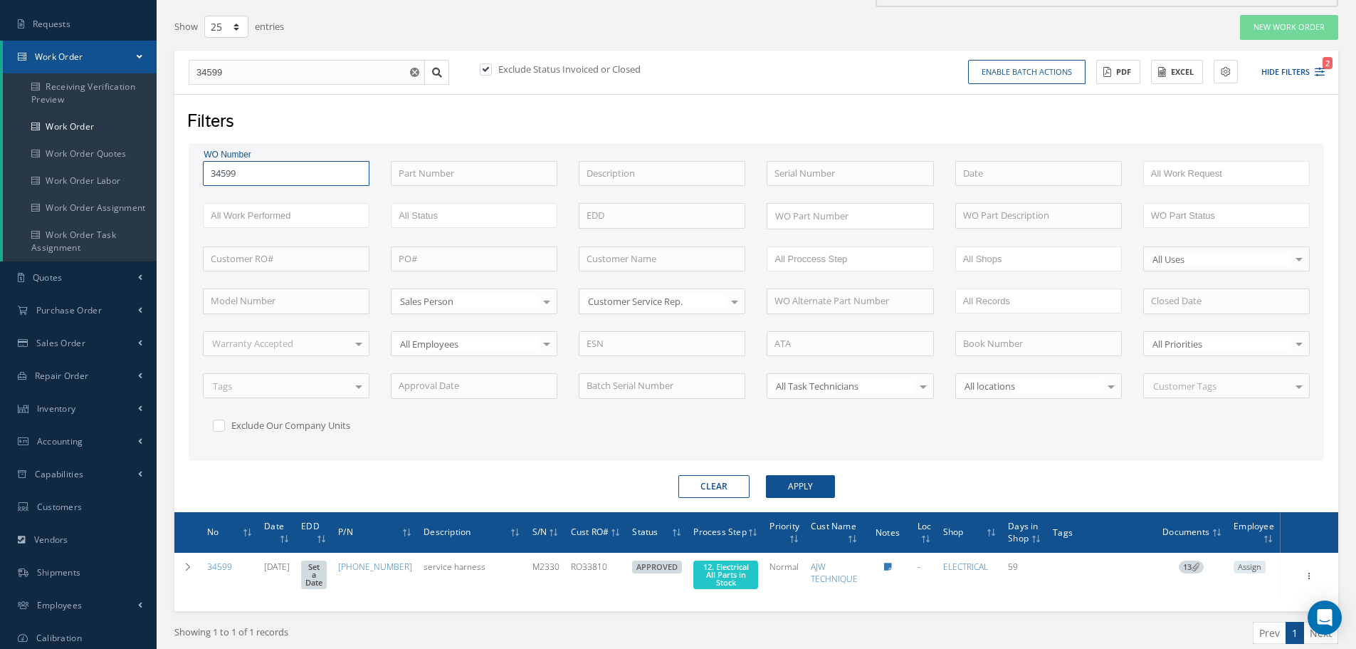
click at [258, 177] on input "34599" at bounding box center [286, 174] width 167 height 26
type input "3459"
type input "345"
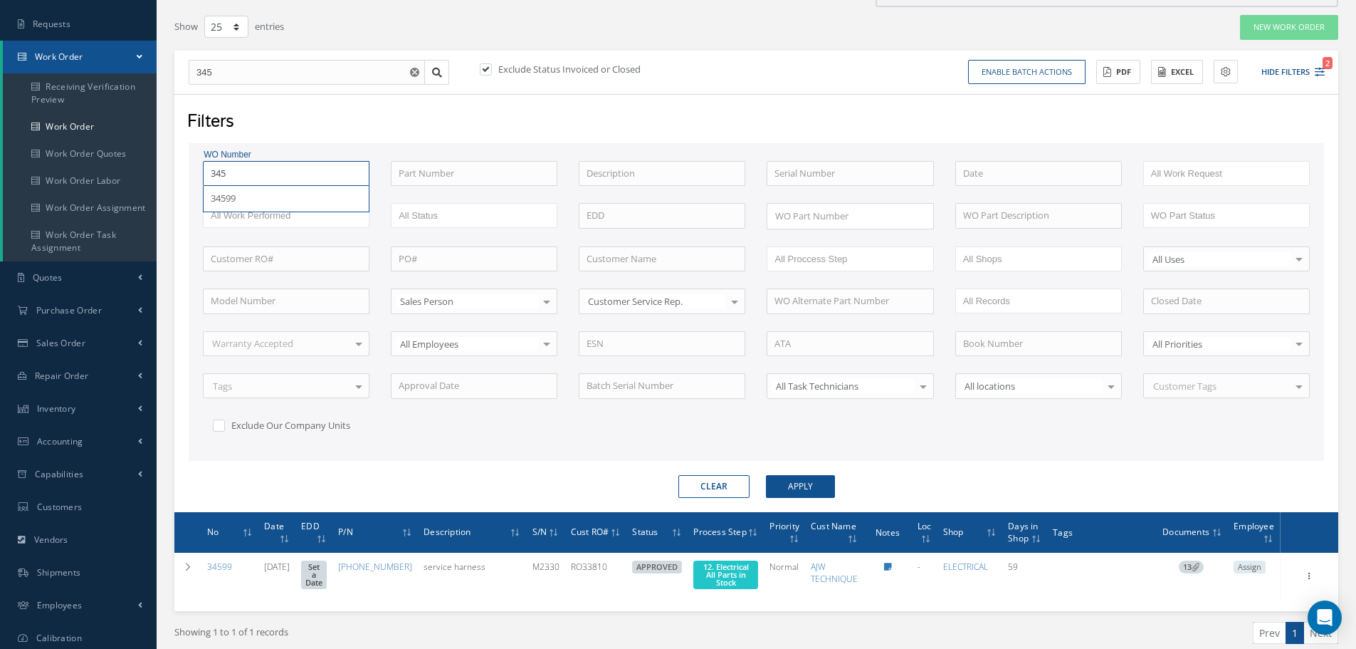
type input "34"
type input "3"
type input "35"
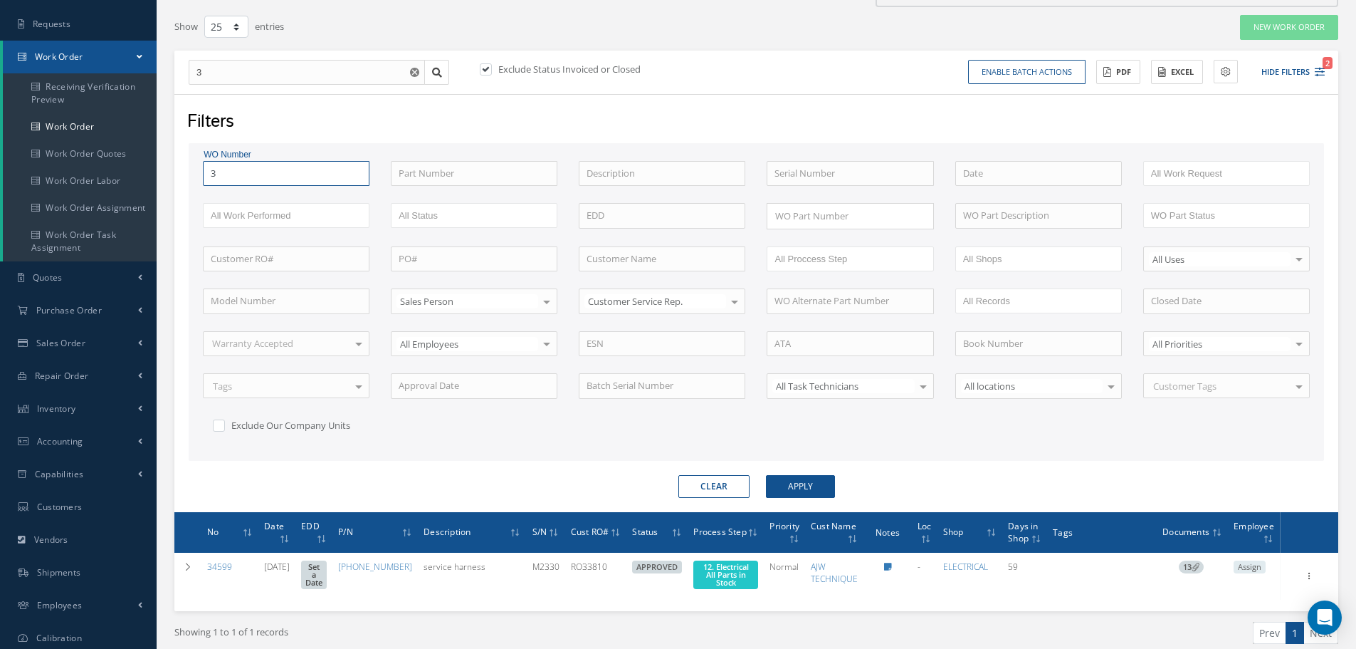
type input "35"
type input "350"
type input "3508"
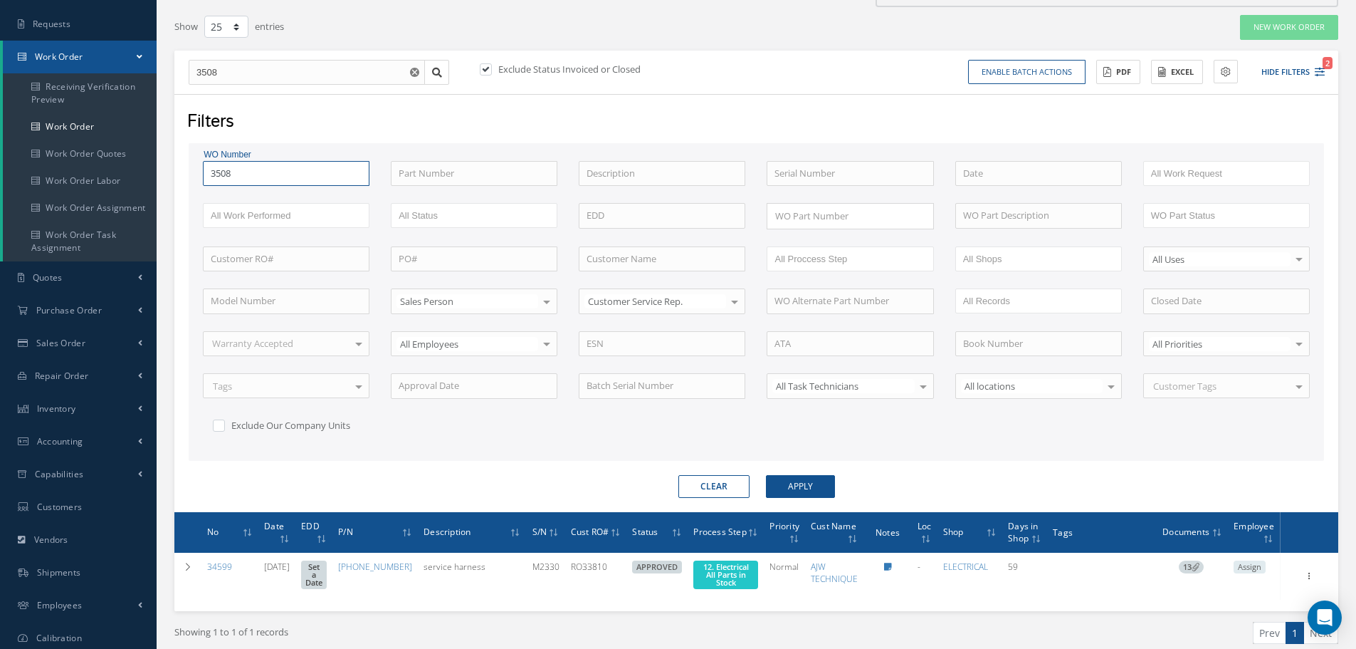
type input "35089"
click at [766, 475] on button "Apply" at bounding box center [800, 486] width 69 height 23
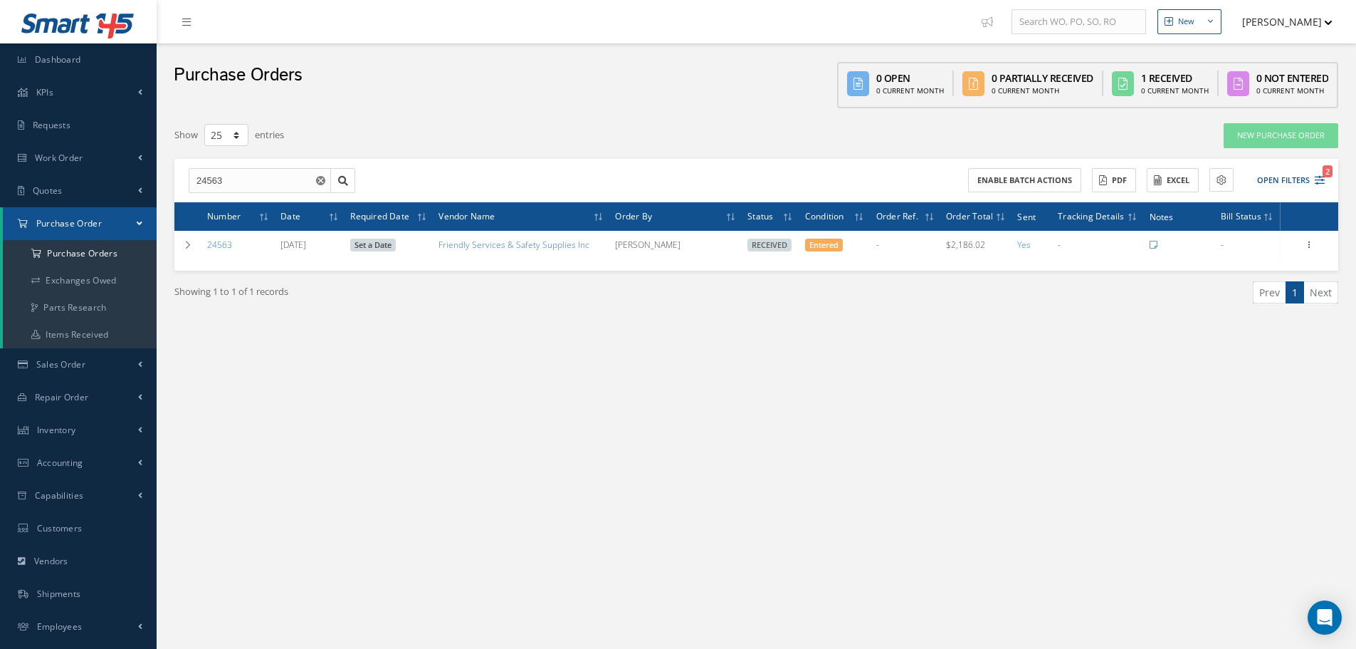
select select "25"
click at [239, 182] on input "24563" at bounding box center [260, 181] width 142 height 26
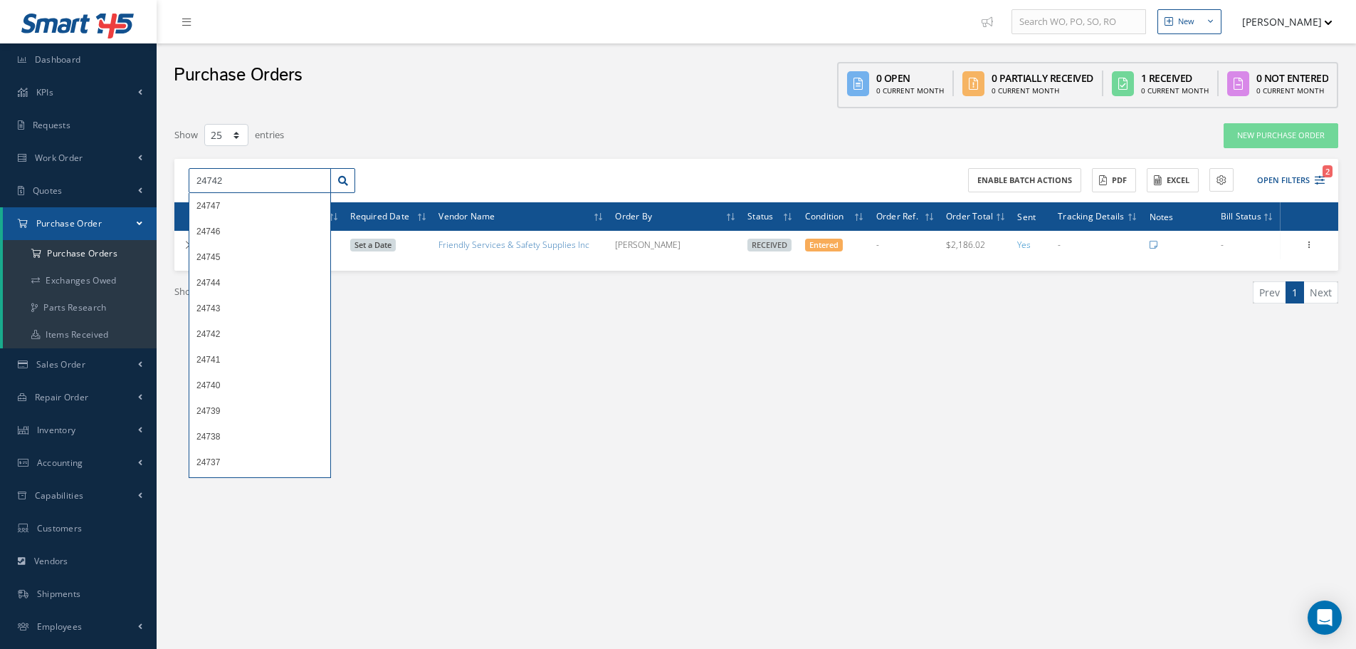
type input "24742"
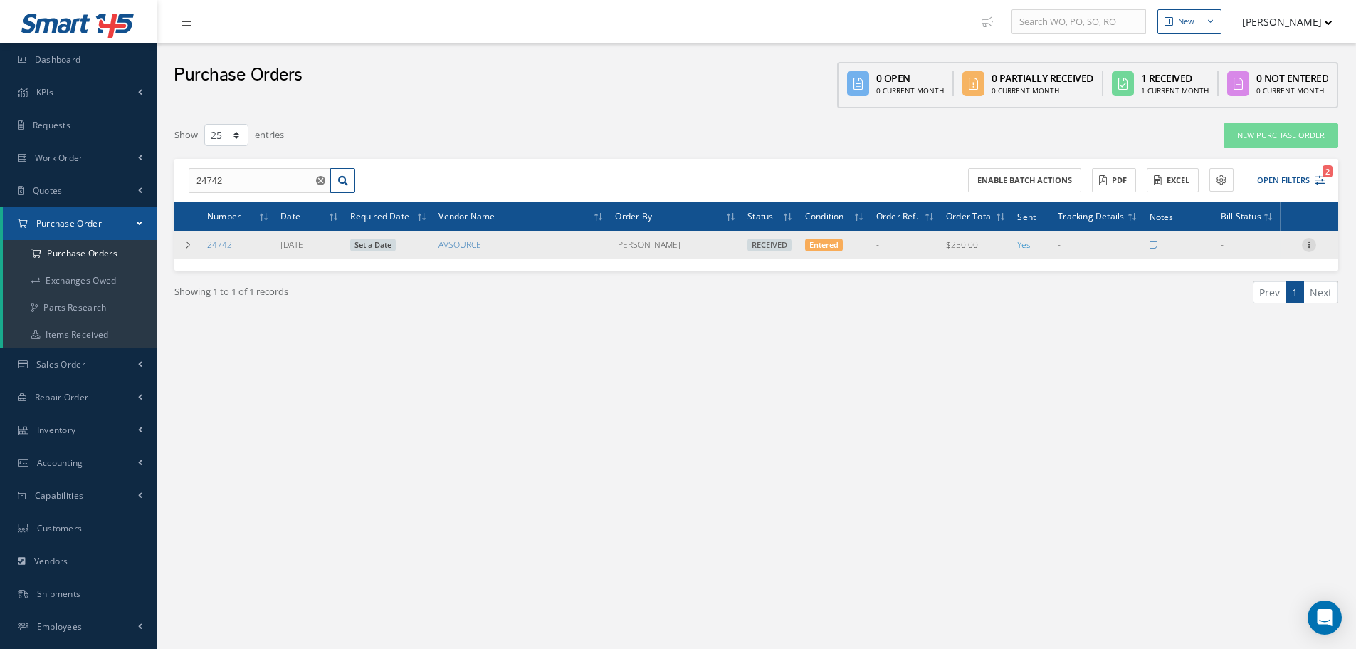
click at [1311, 246] on icon at bounding box center [1309, 243] width 14 height 11
click at [1267, 254] on link "Receiving Details" at bounding box center [1244, 254] width 112 height 19
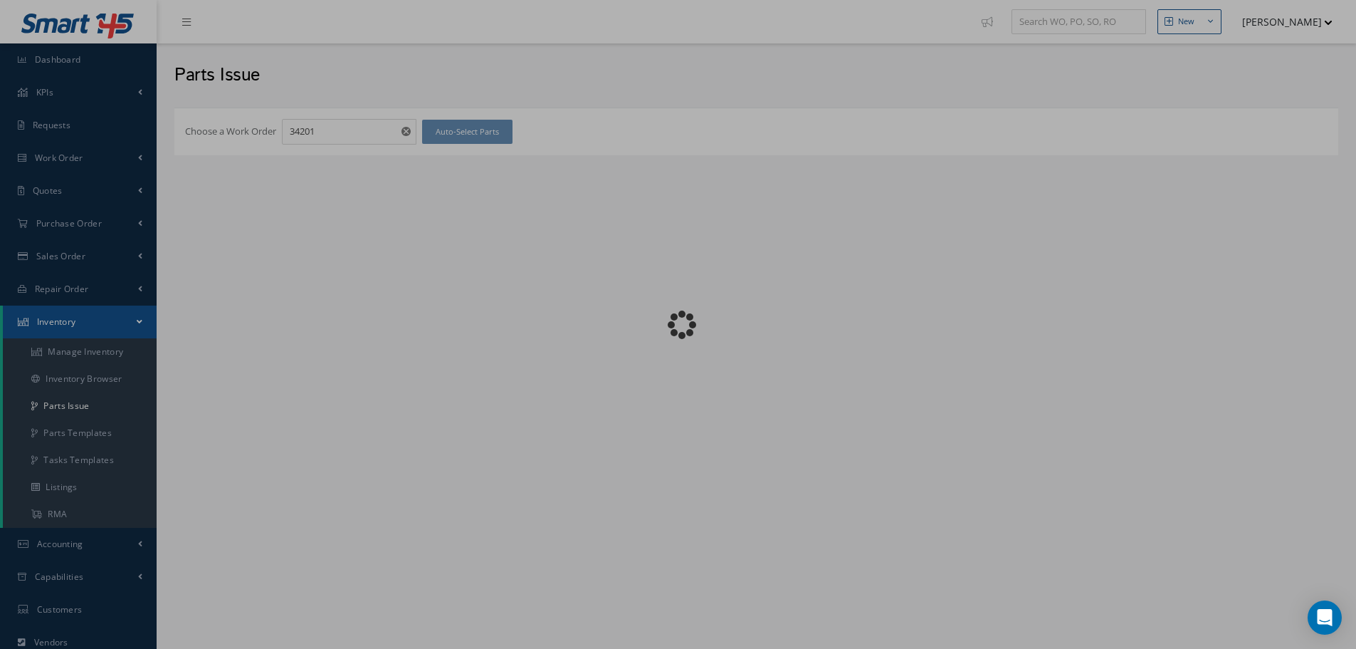
checkbox input "false"
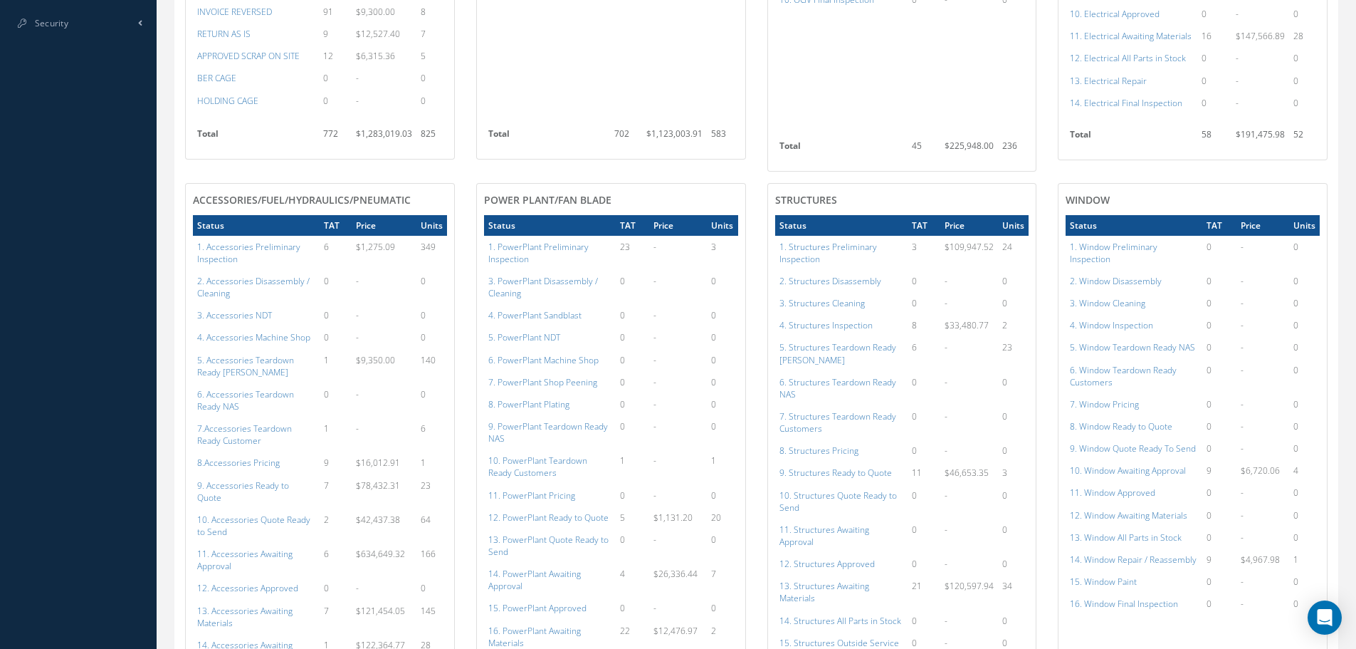
scroll to position [641, 0]
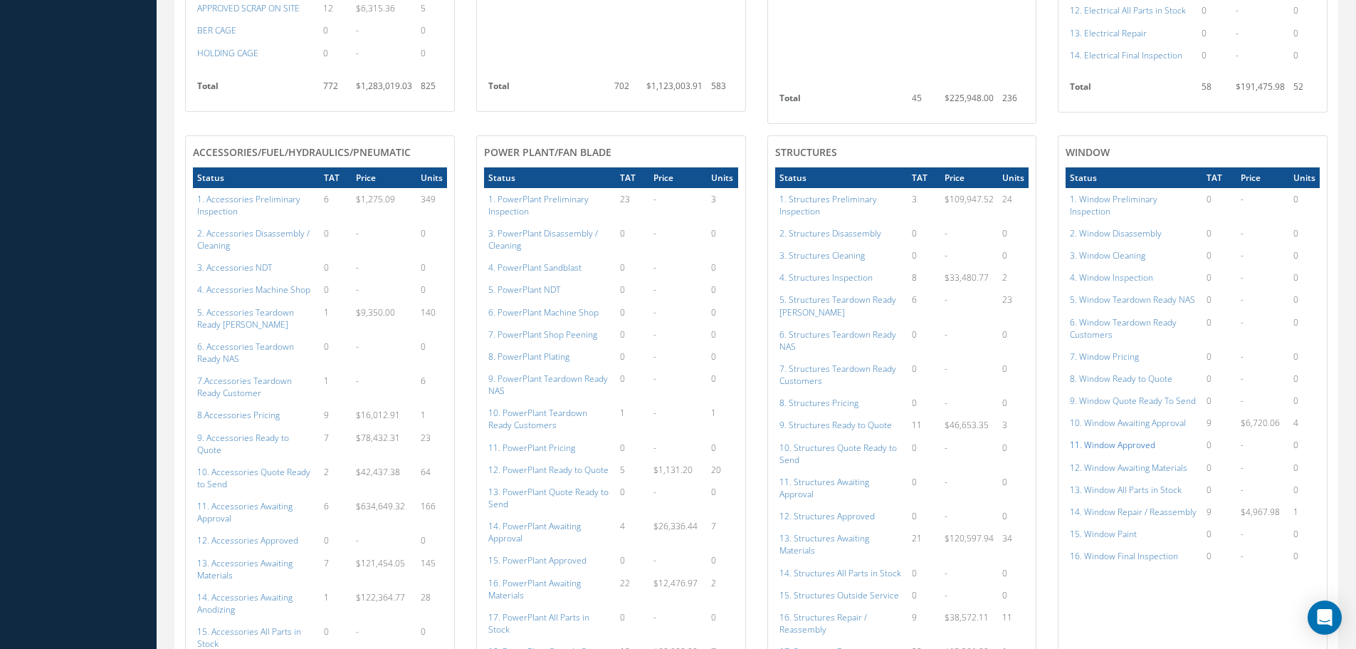
click at [1124, 439] on a=169&excludeInternalCustomer=false&excludeInvoicedOrClosed=true&shop_id=16&filtersHidded"] "11. Window Approved" at bounding box center [1112, 445] width 85 height 12
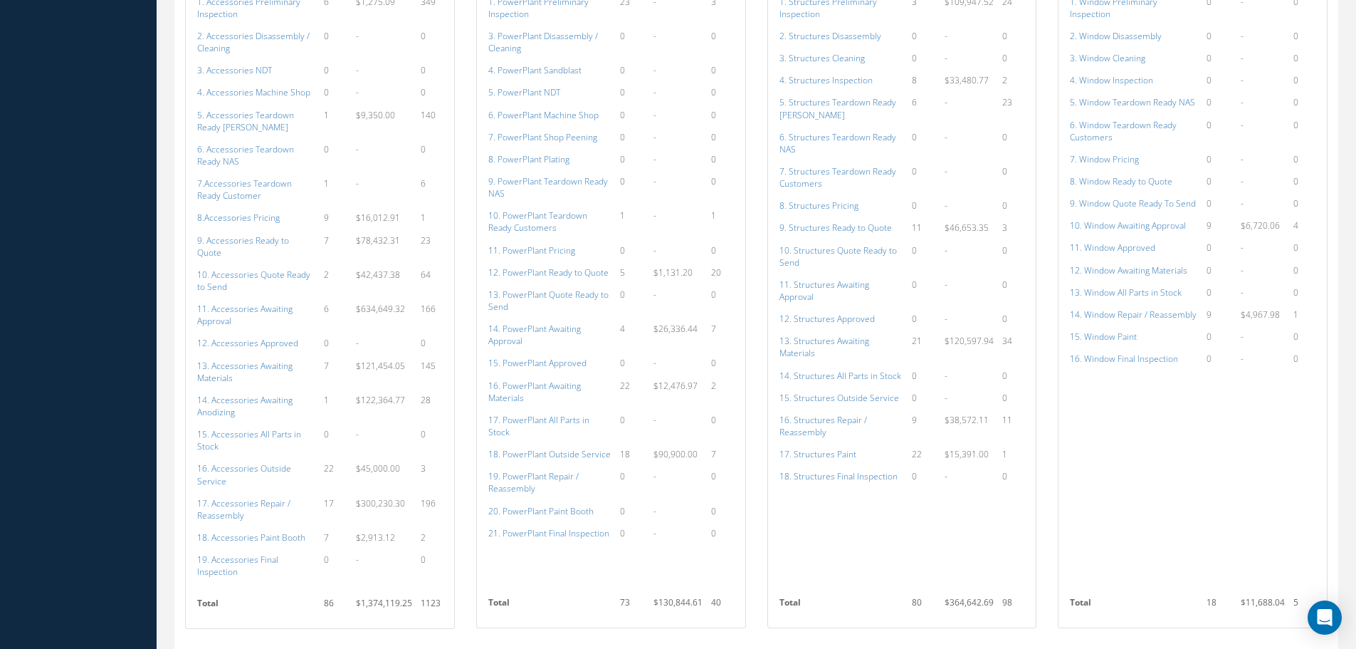
scroll to position [854, 0]
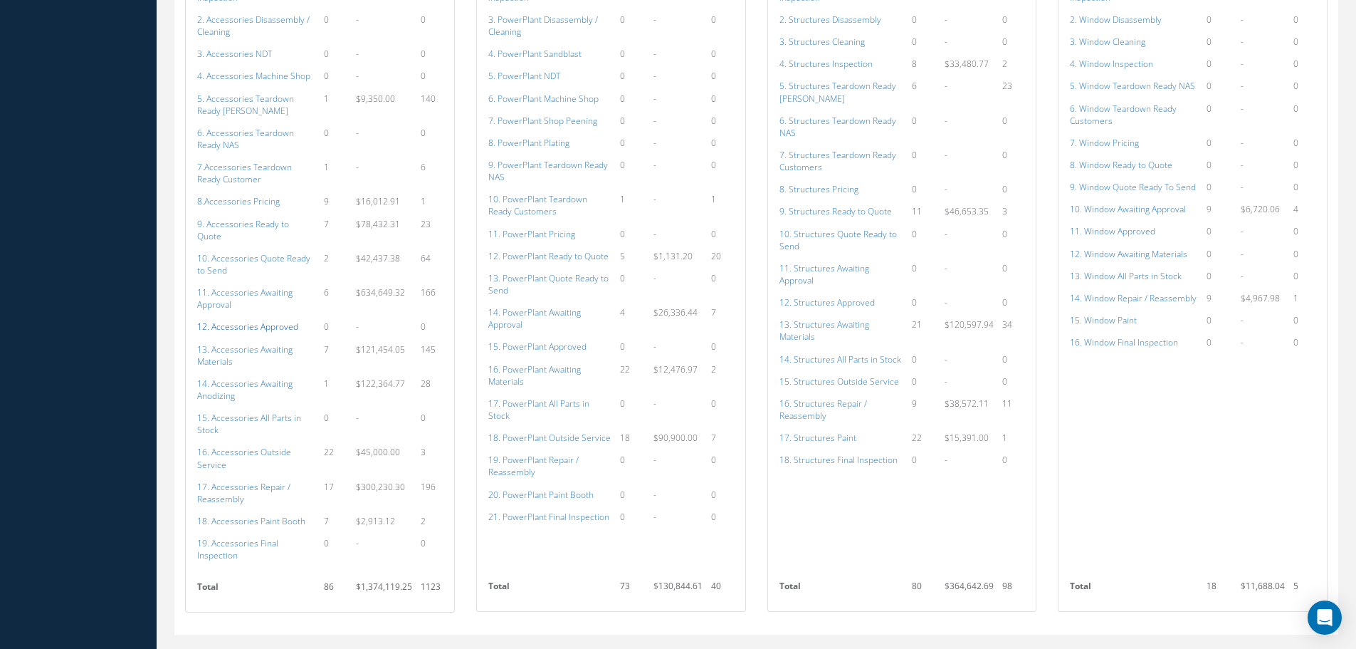
click at [243, 320] on a=112&excludeInternalCustomer=false&excludeInvoicedOrClosed=true&shop_id=14&filtersHidded"] "12. Accessories Approved" at bounding box center [247, 326] width 101 height 12
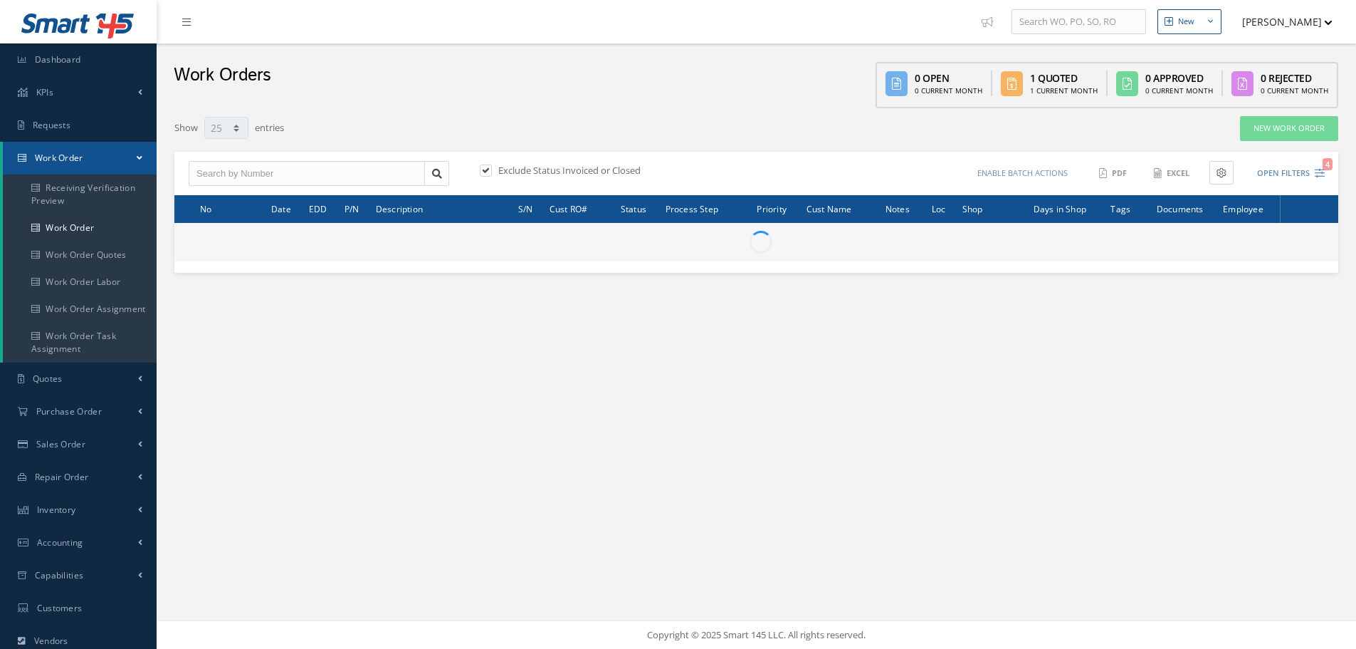
select select "25"
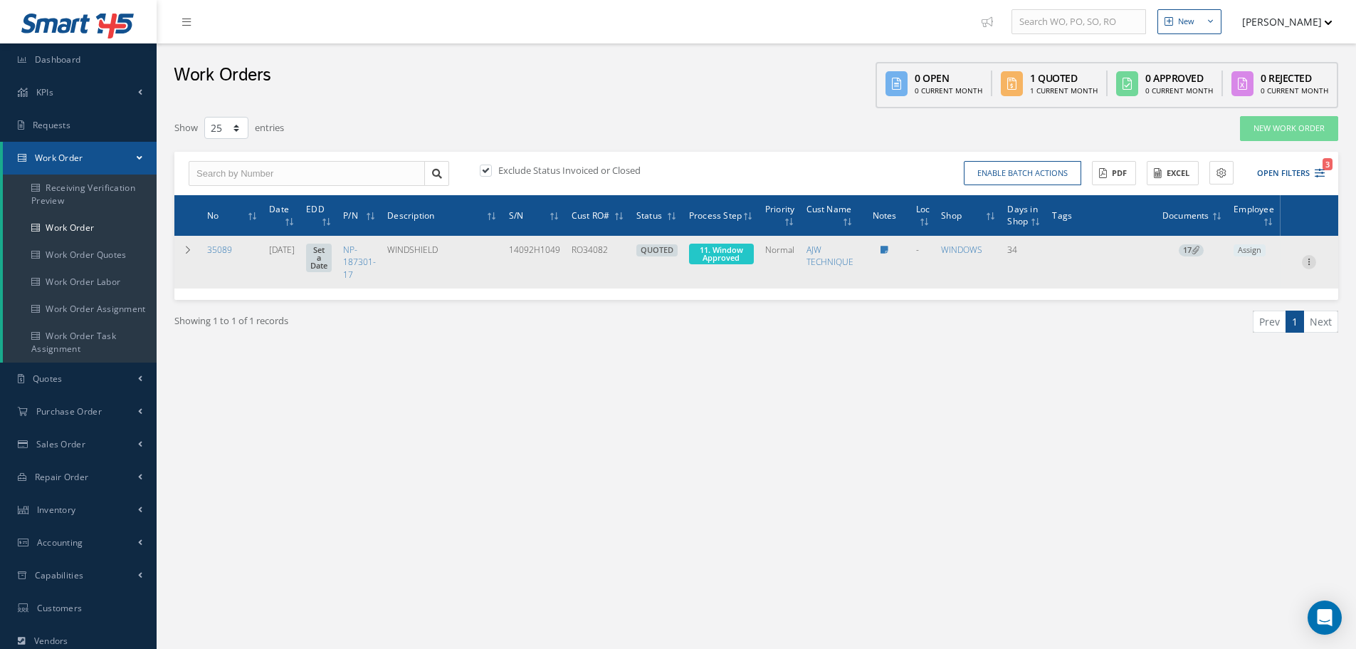
click at [1311, 261] on icon at bounding box center [1309, 260] width 14 height 11
click at [1245, 292] on link "Edit" at bounding box center [1244, 290] width 112 height 19
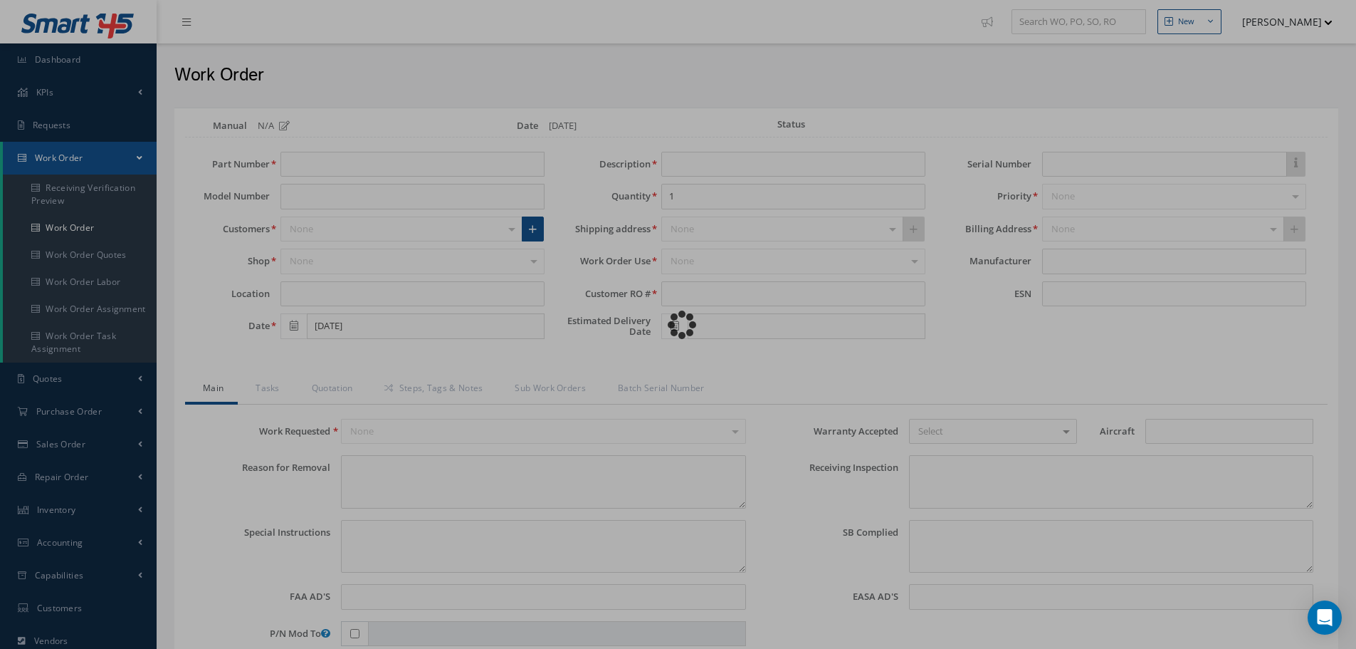
type input "NP-187301-17"
type input "[DATE]"
type input "WINDSHIELD"
type input "RO34082"
type input "14092H1049"
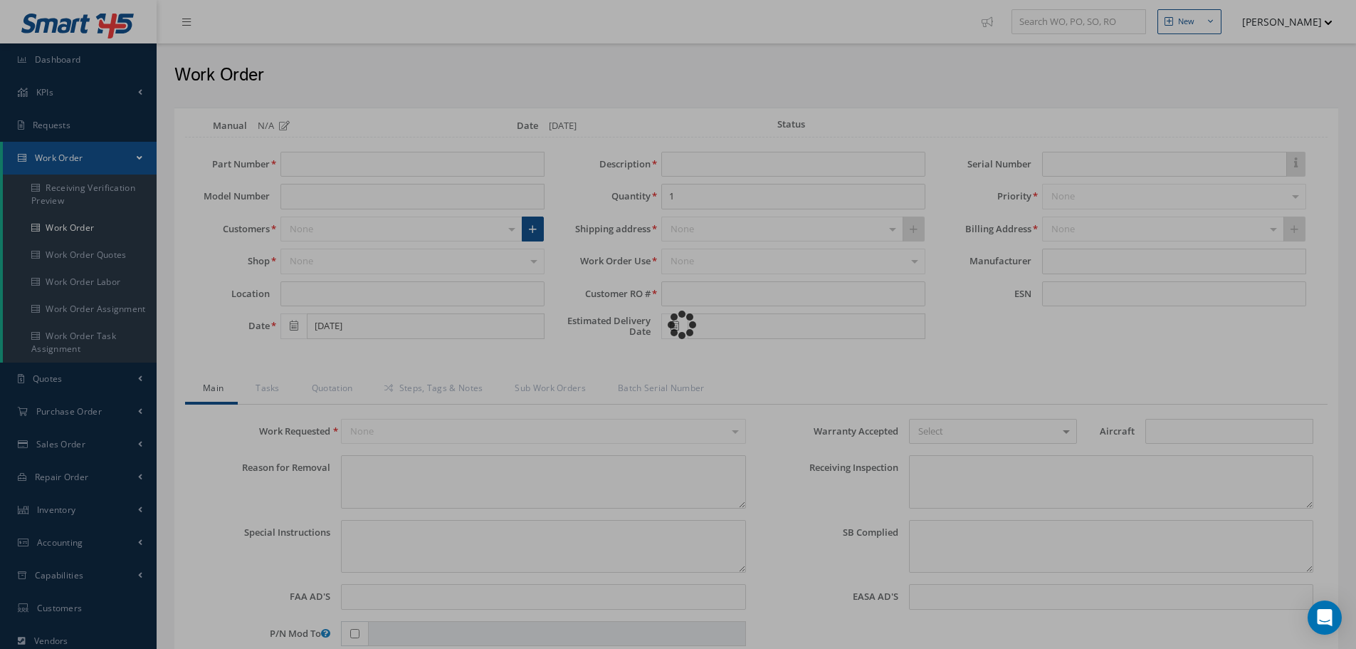
type textarea "NONE"
type textarea "PLEASE SEE R.O. FOR DETAILS TEST/REPAIR"
type textarea "NO VISUAL DAMAGE"
type textarea "None performed"
type textarea "Article was [MEDICAL_DATA] in reference with the following Technical Standard :…"
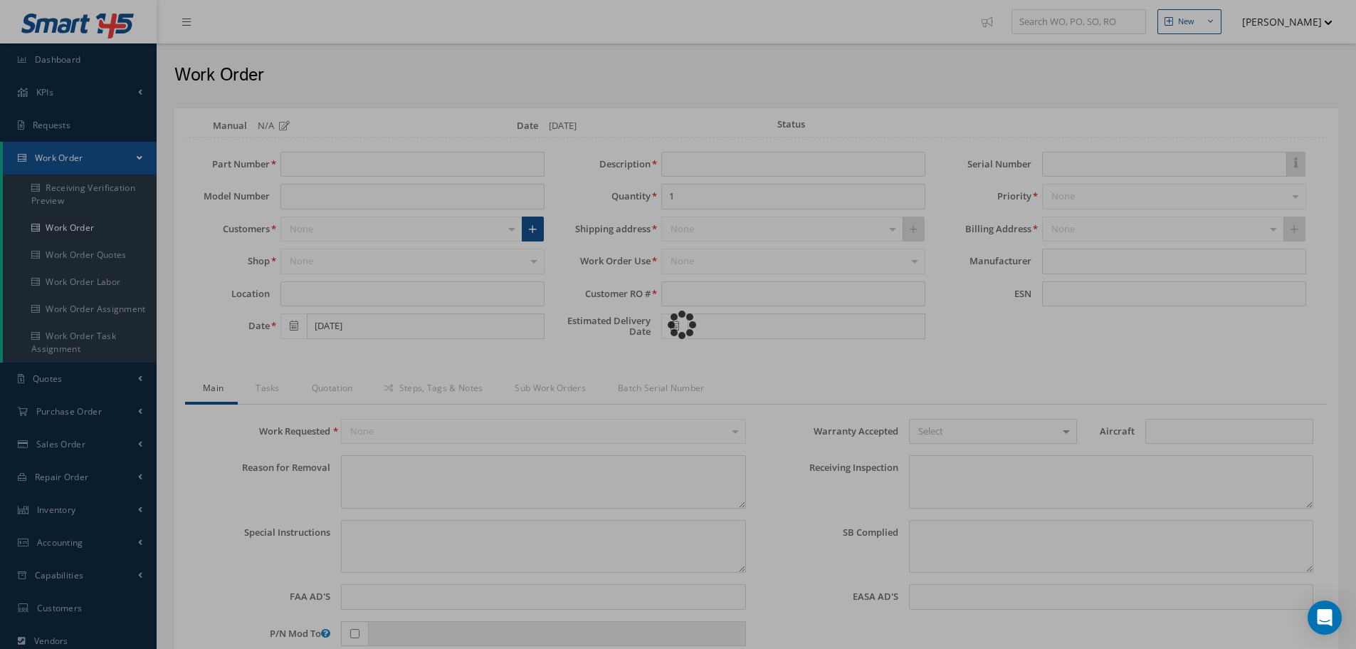
type textarea "Article has been approved to return to service."
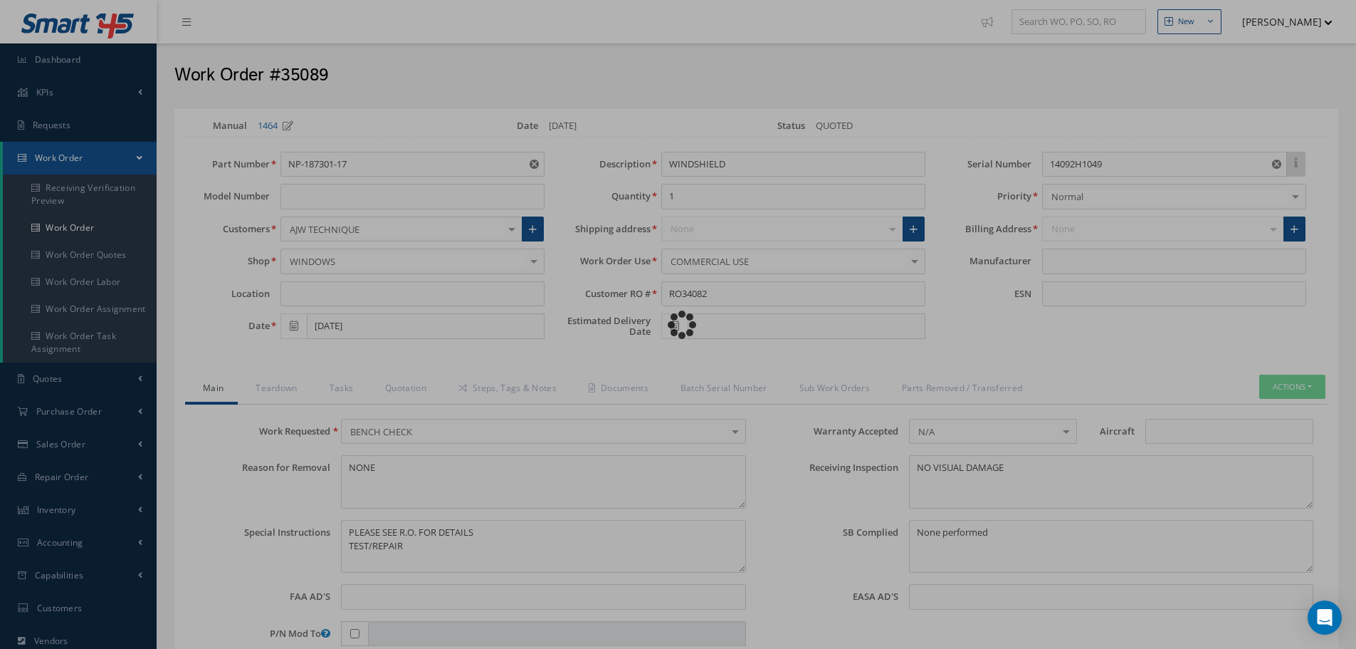
type input "PPG"
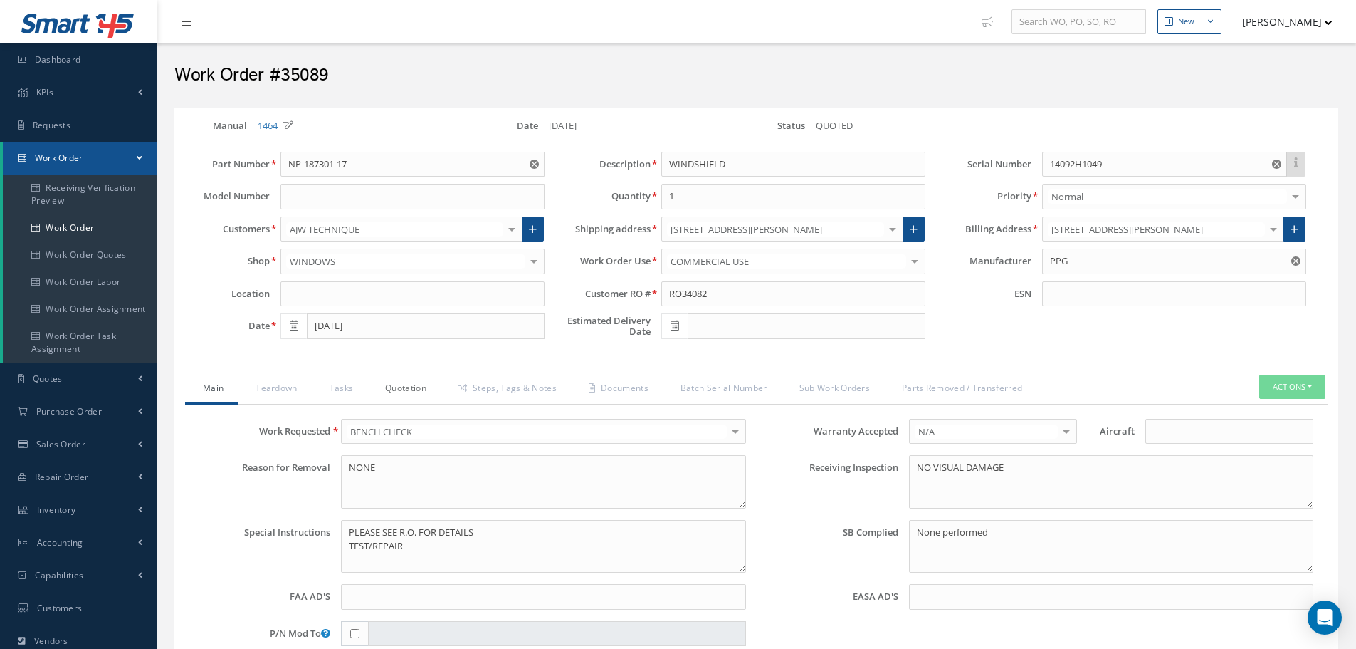
click at [395, 389] on link "Quotation" at bounding box center [403, 389] width 73 height 30
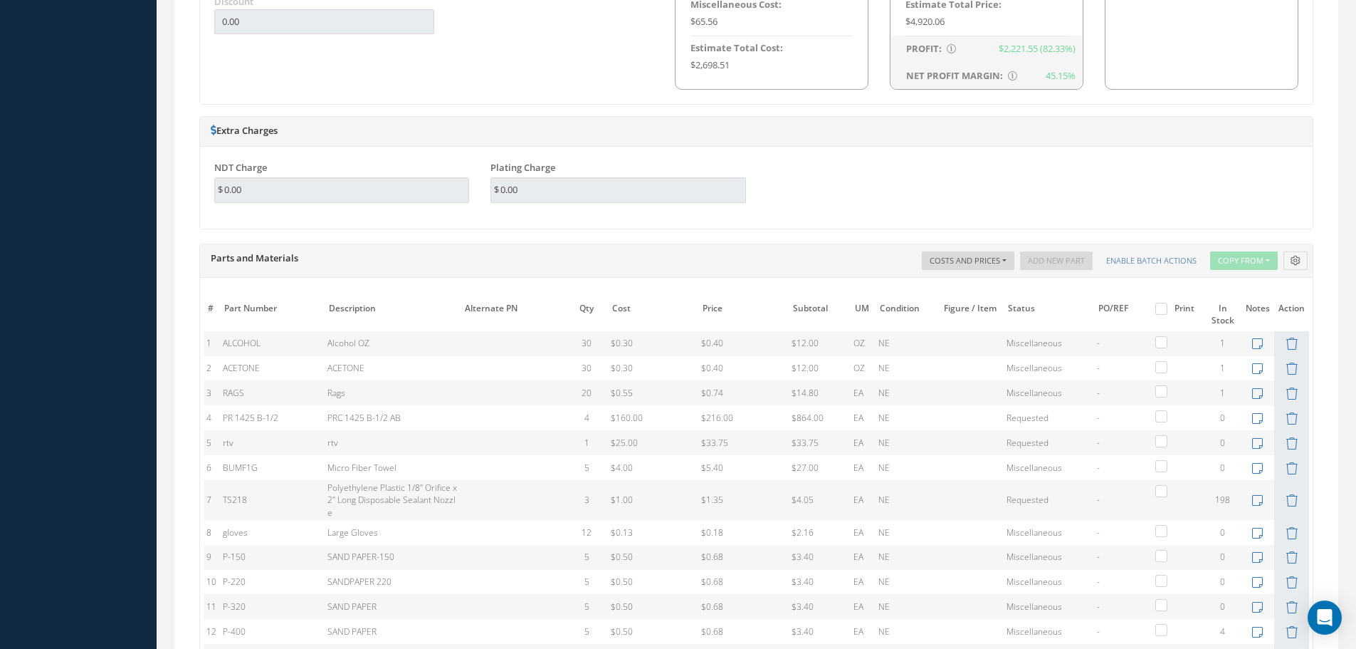
scroll to position [1068, 0]
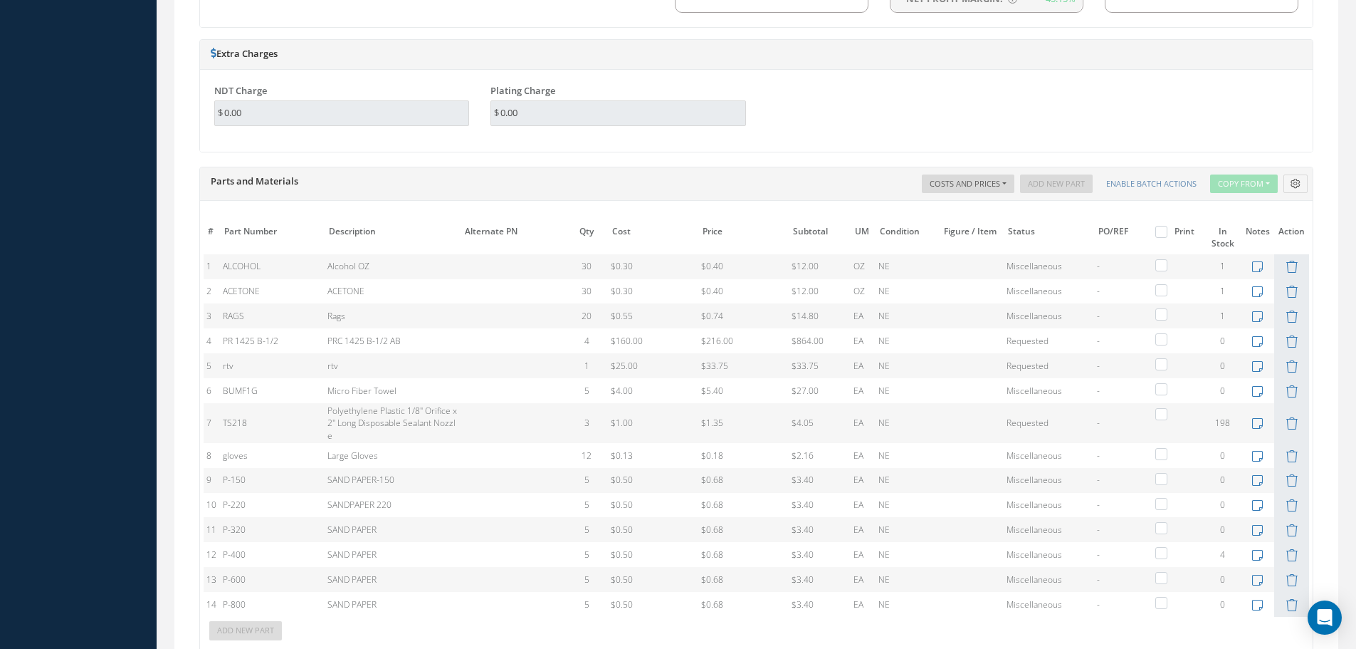
click at [1167, 234] on label at bounding box center [1169, 231] width 4 height 12
click at [1165, 234] on input "checkbox" at bounding box center [1163, 233] width 9 height 9
checkbox input "true"
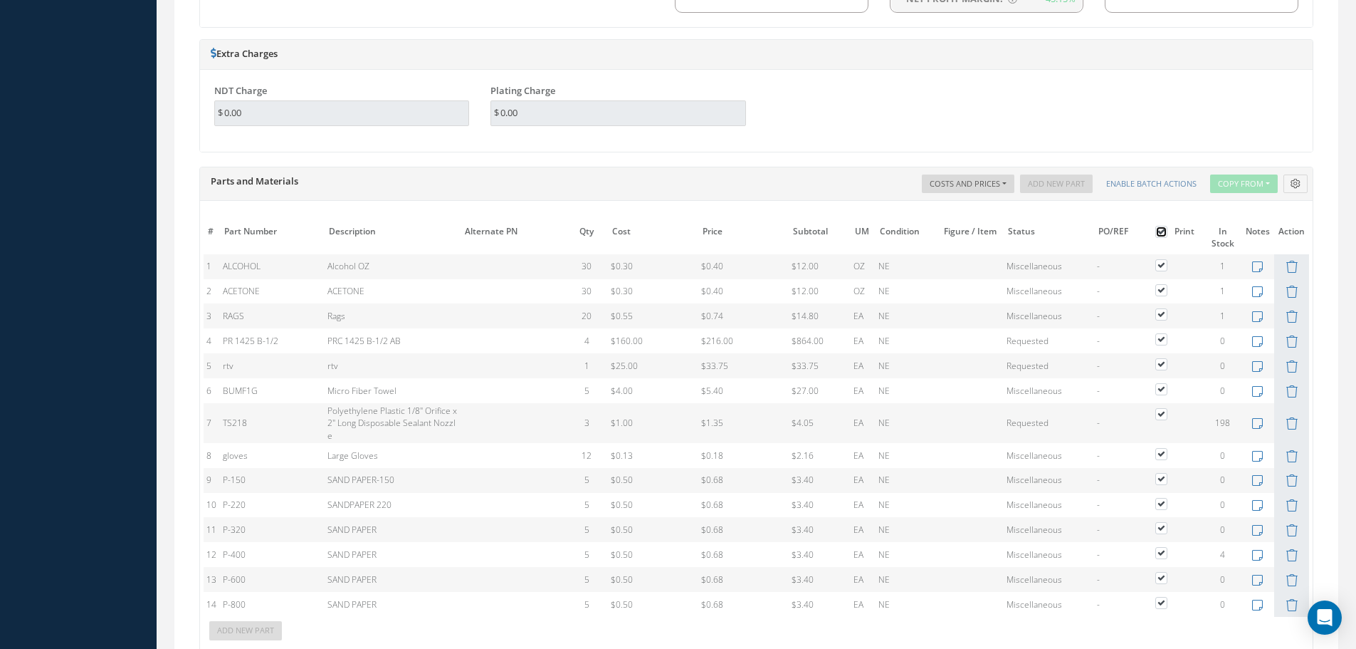
checkbox input "true"
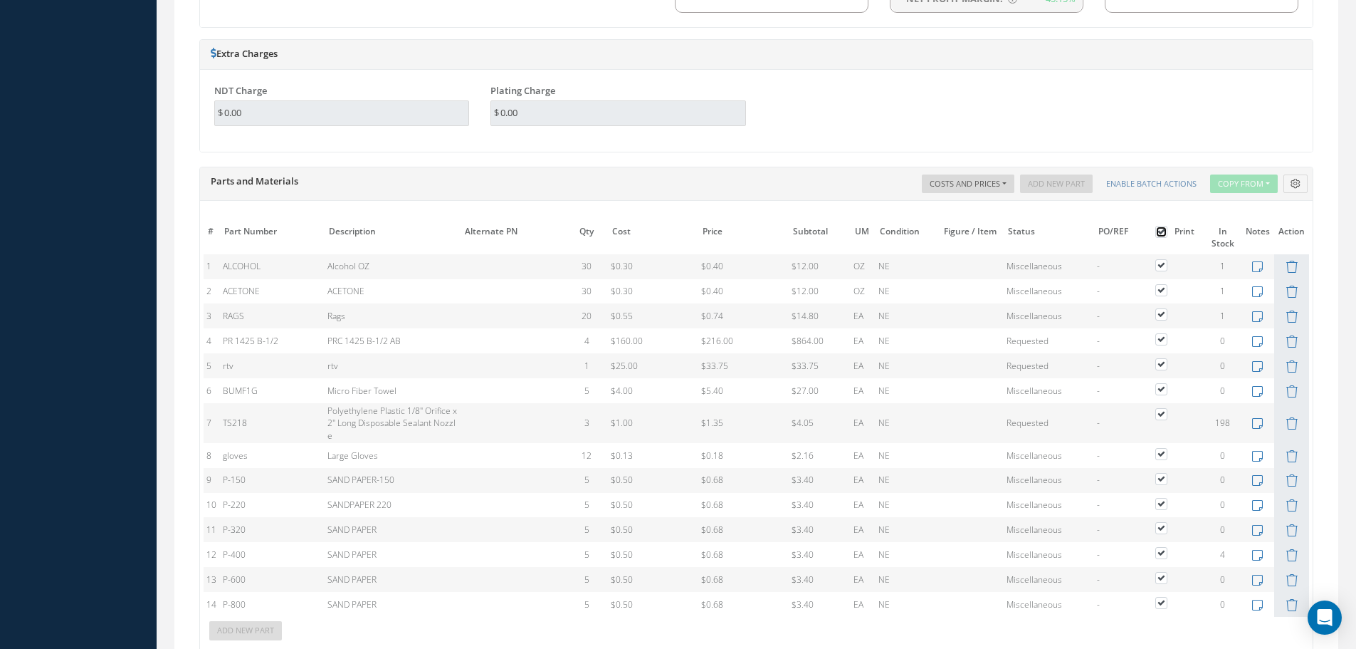
checkbox input "true"
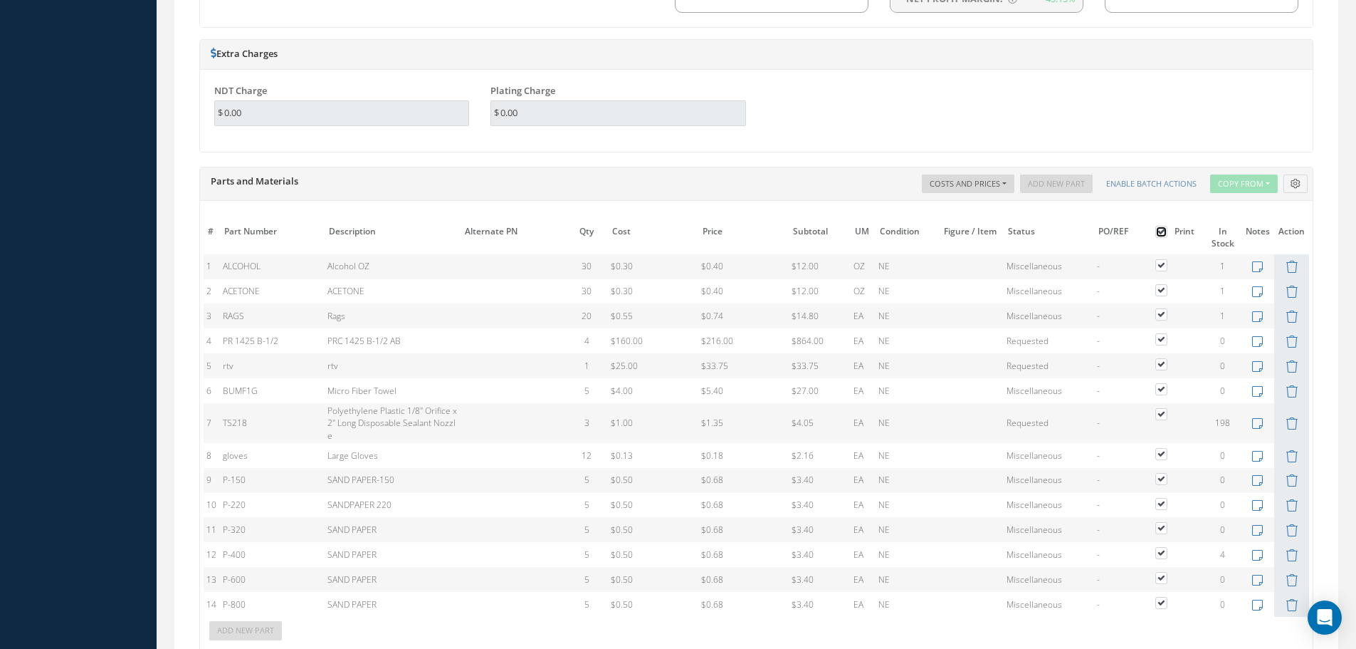
checkbox input "true"
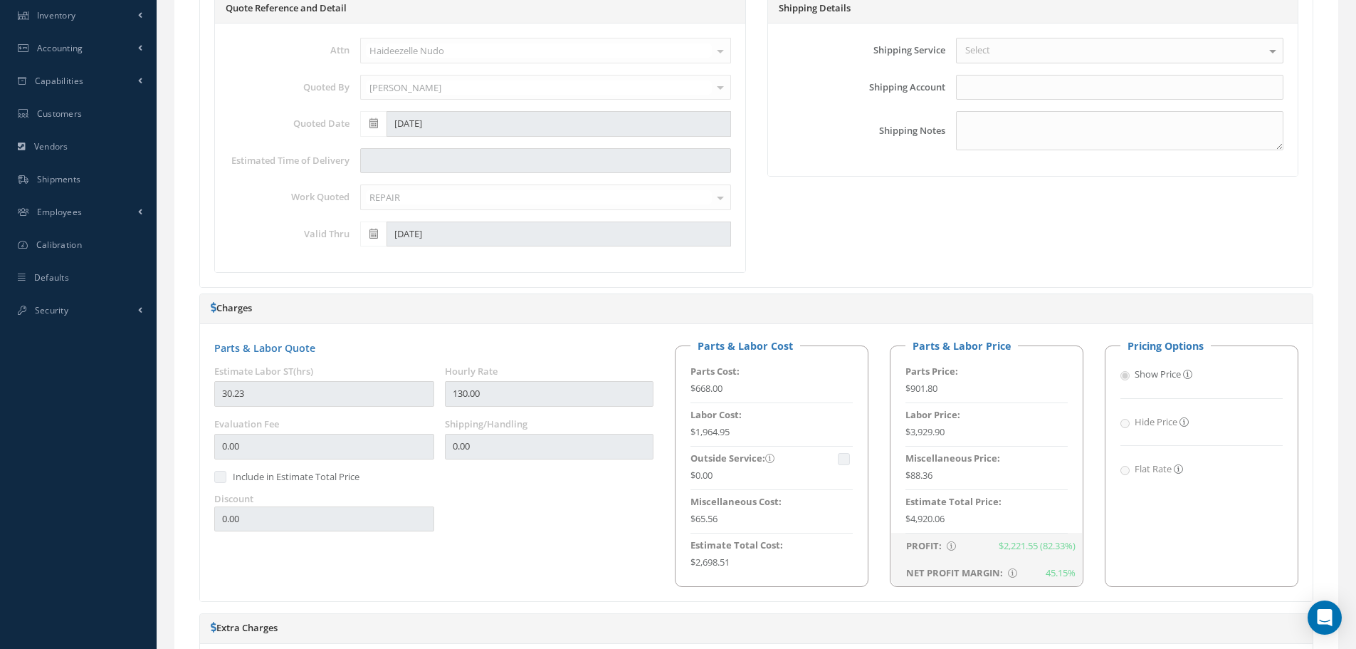
scroll to position [285, 0]
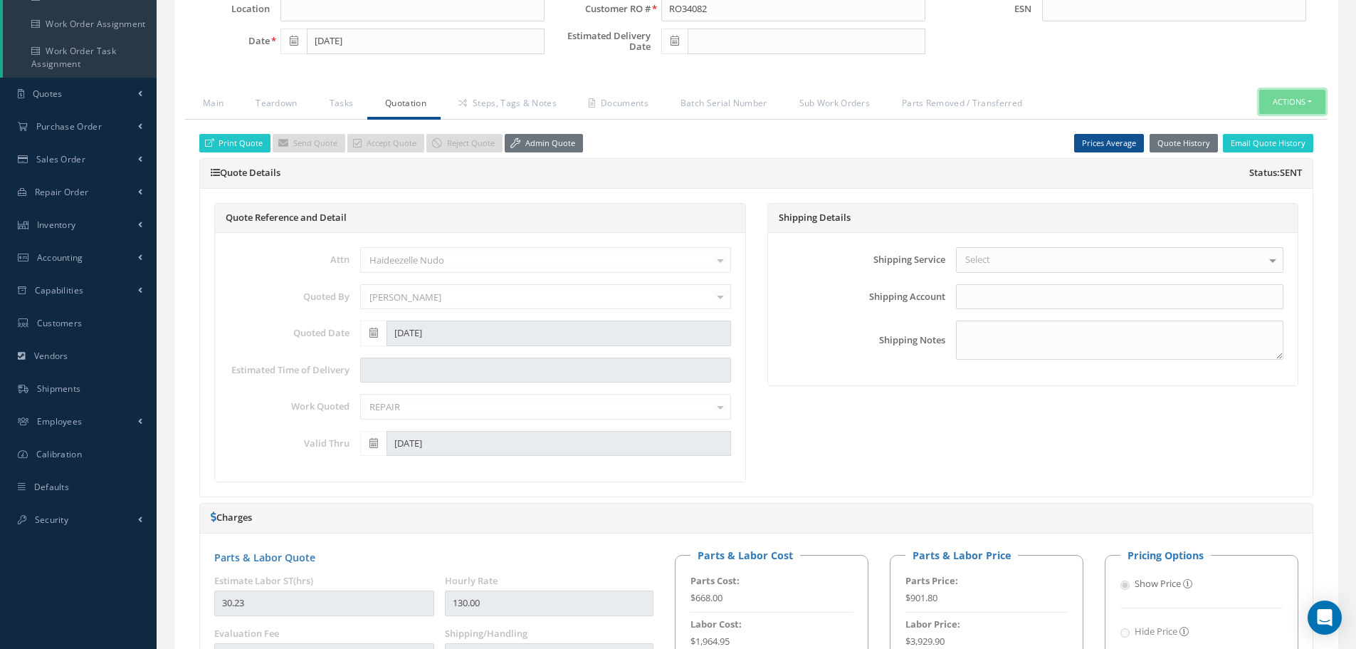
click at [1311, 104] on button "Actions" at bounding box center [1292, 102] width 66 height 25
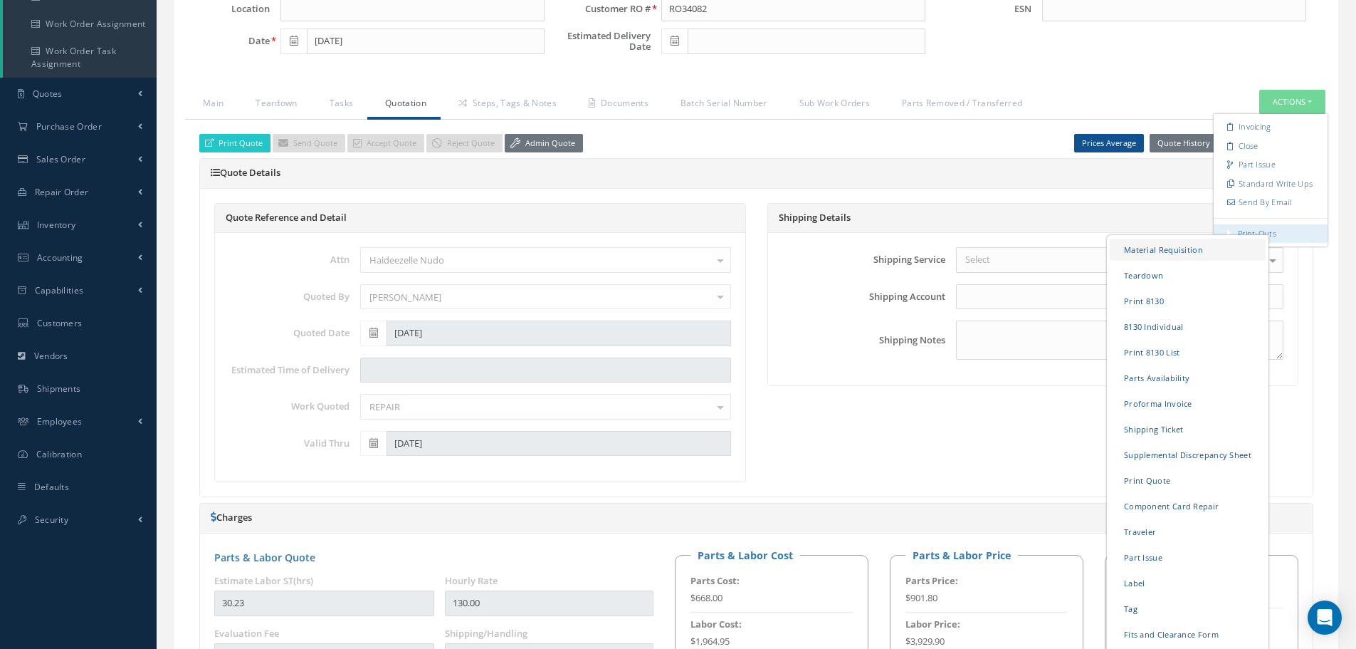
click at [1195, 250] on link "Material Requisition" at bounding box center [1188, 249] width 156 height 22
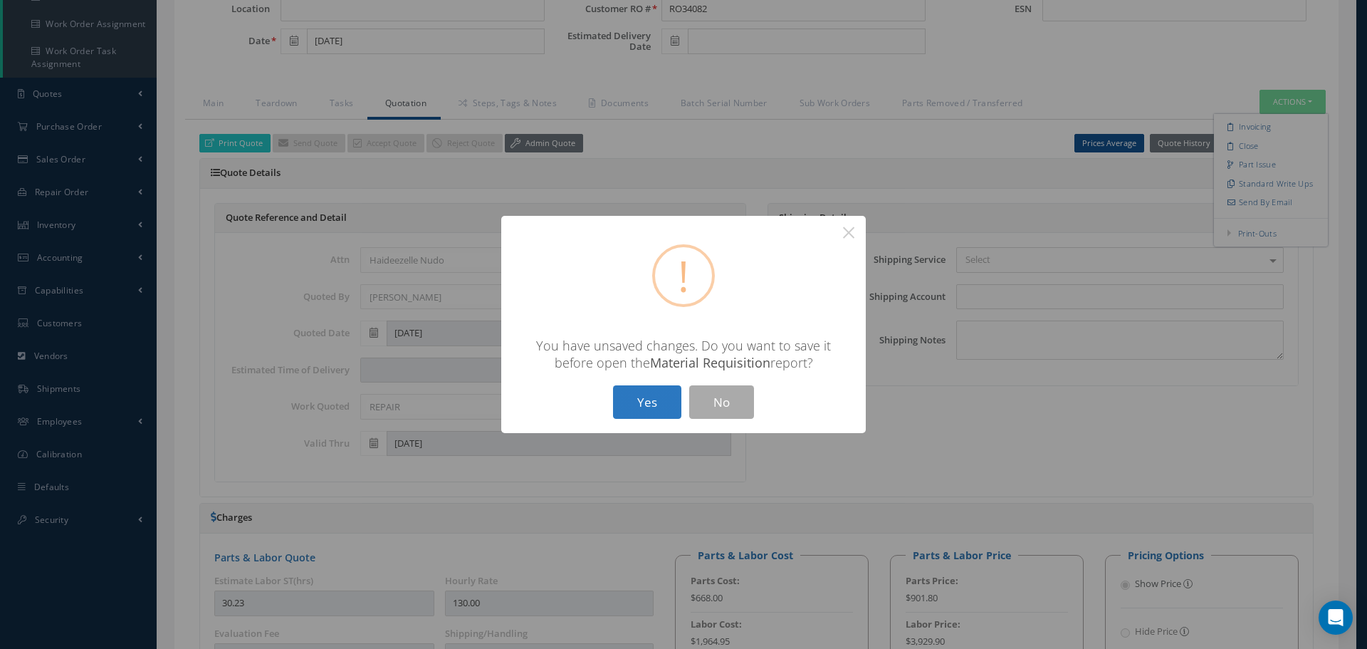
click at [639, 406] on button "Yes" at bounding box center [647, 401] width 68 height 33
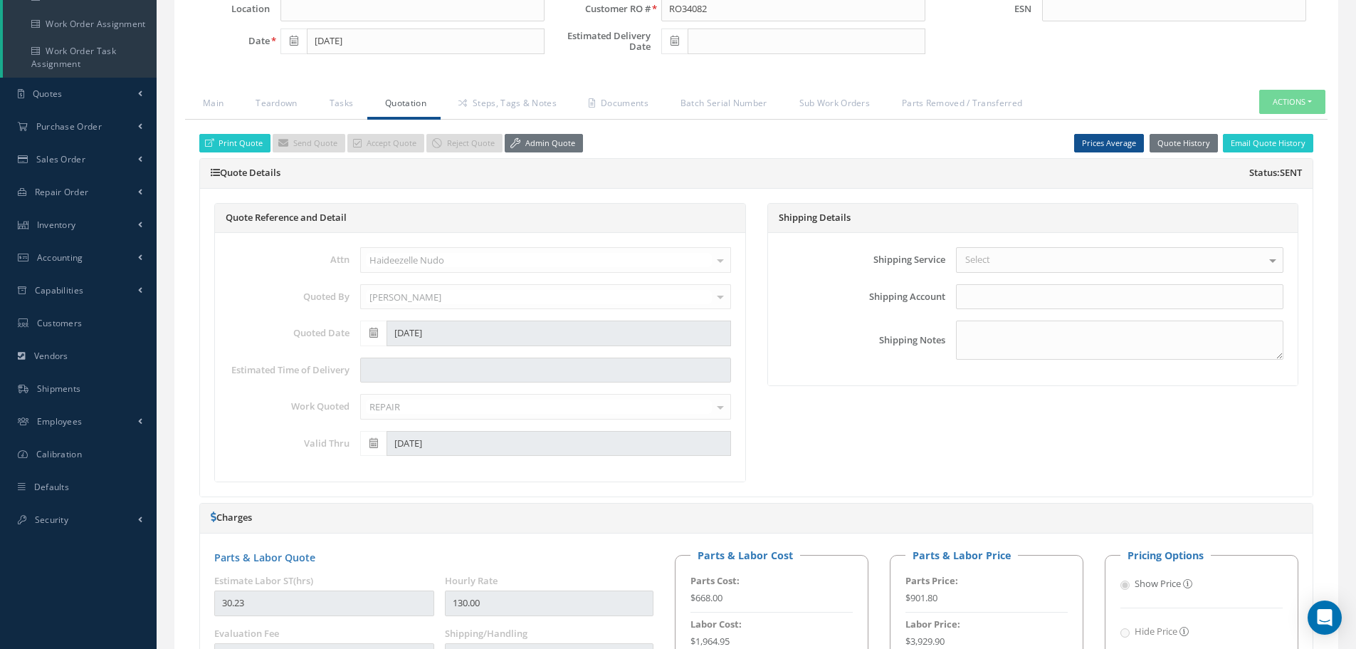
checkbox input "true"
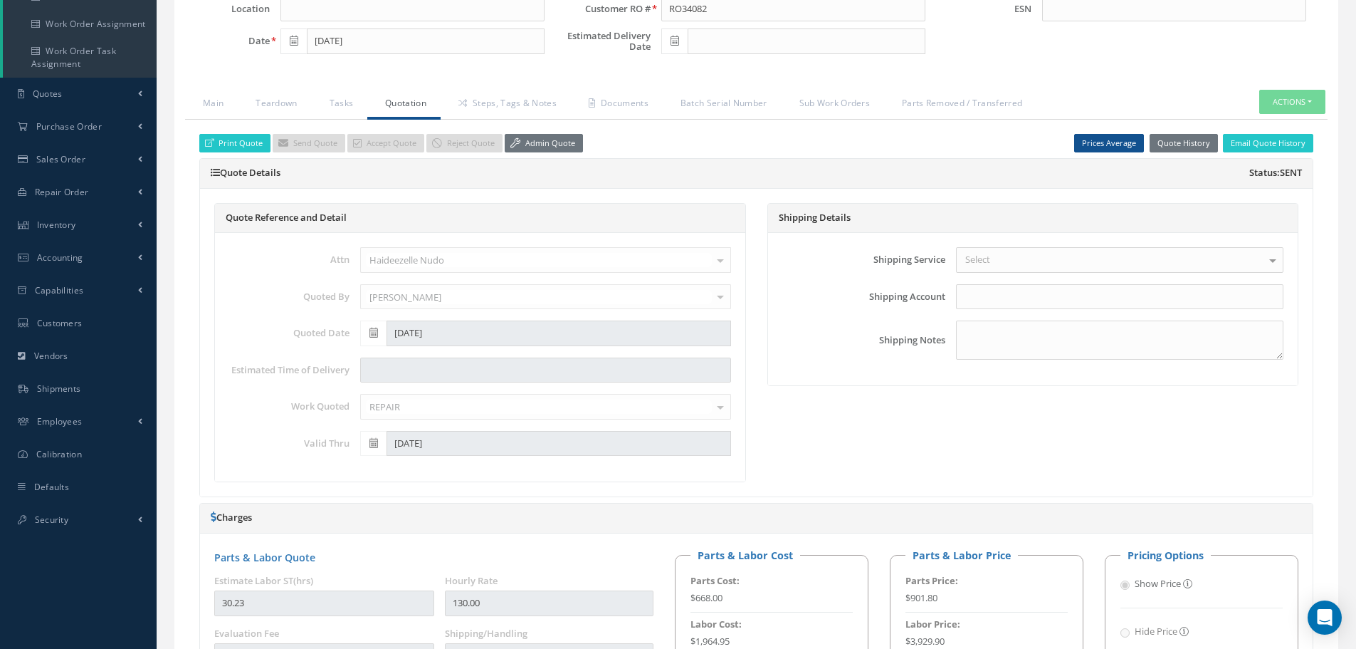
checkbox input "true"
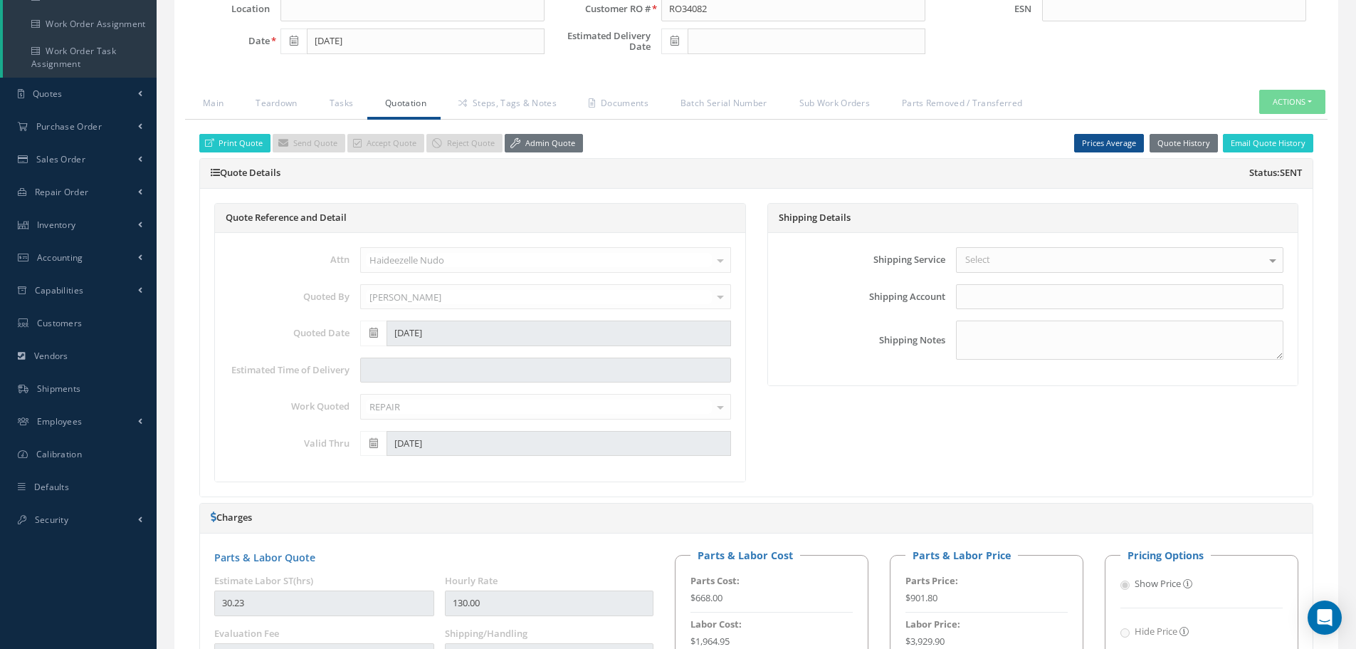
checkbox input "true"
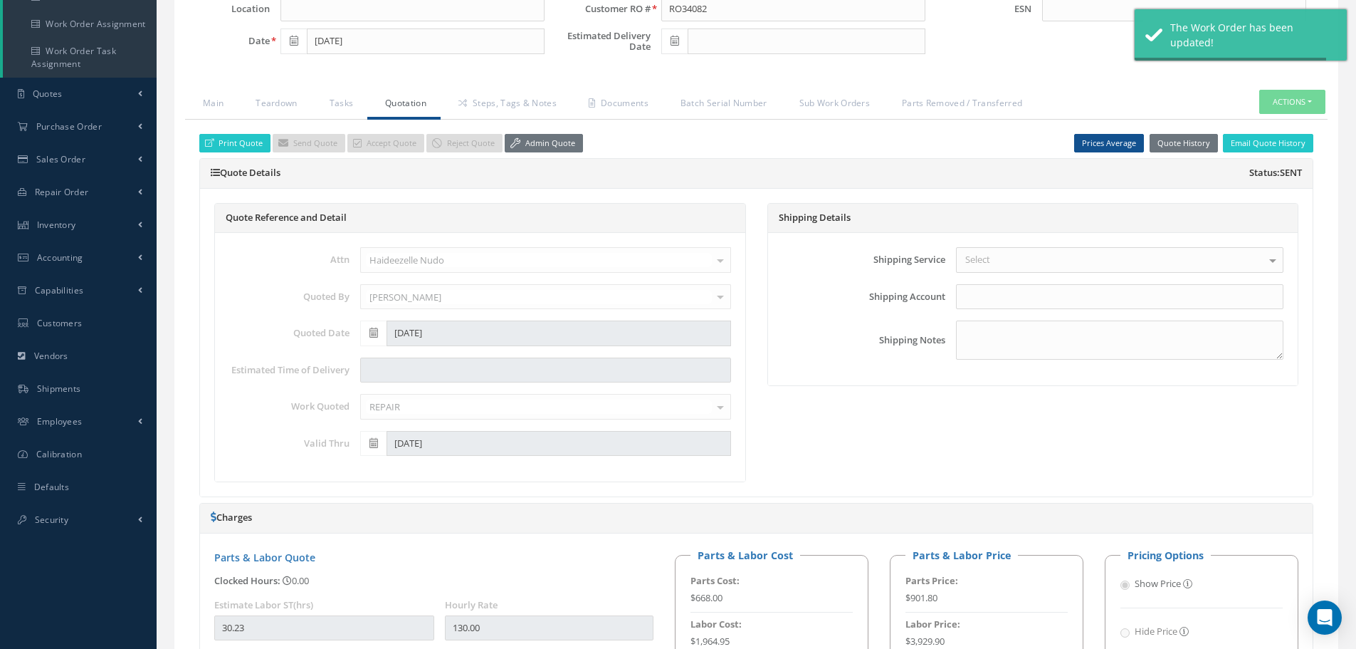
type input "PPG"
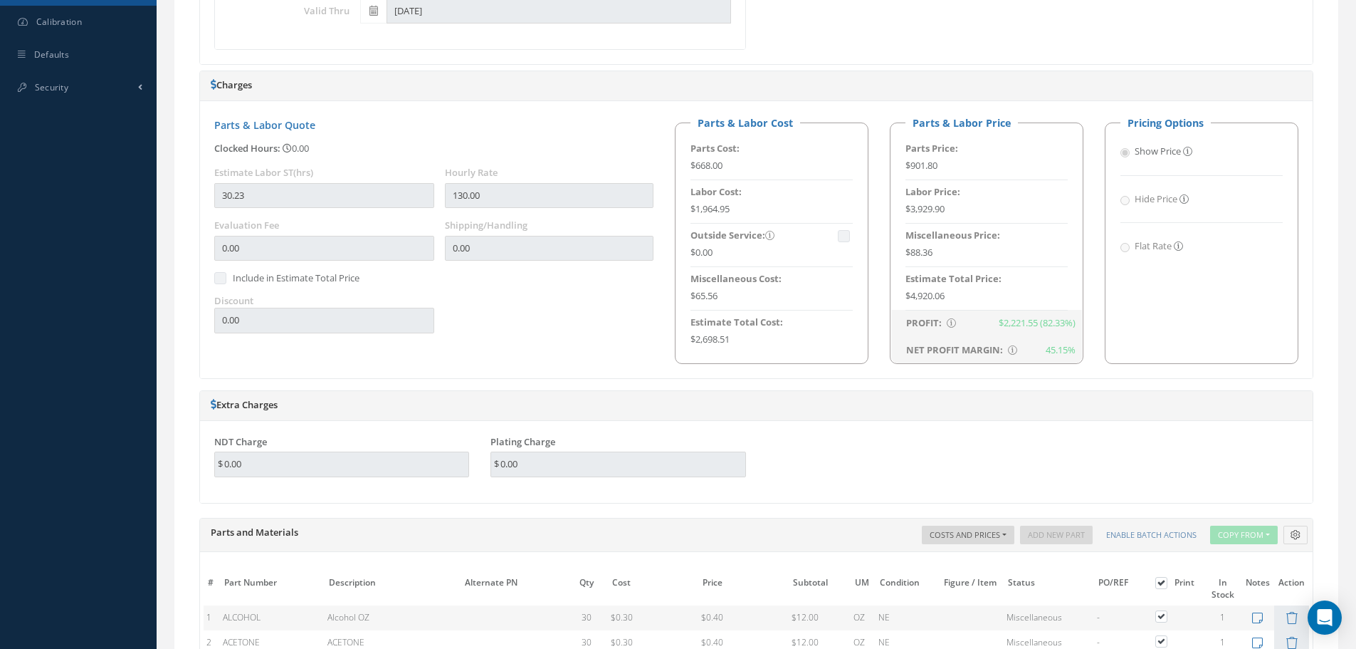
scroll to position [715, 0]
select select "25"
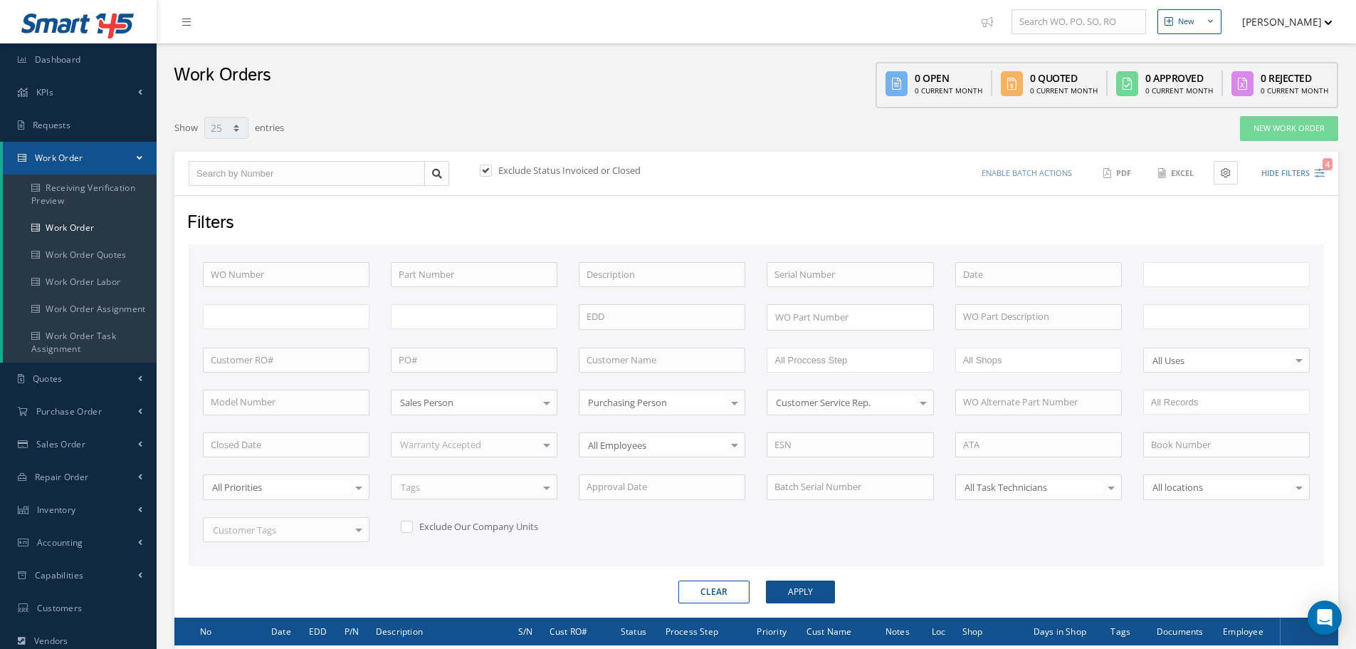
type input "All Work Request"
type input "All Work Performed"
type input "All Status"
type input "WO Part Status"
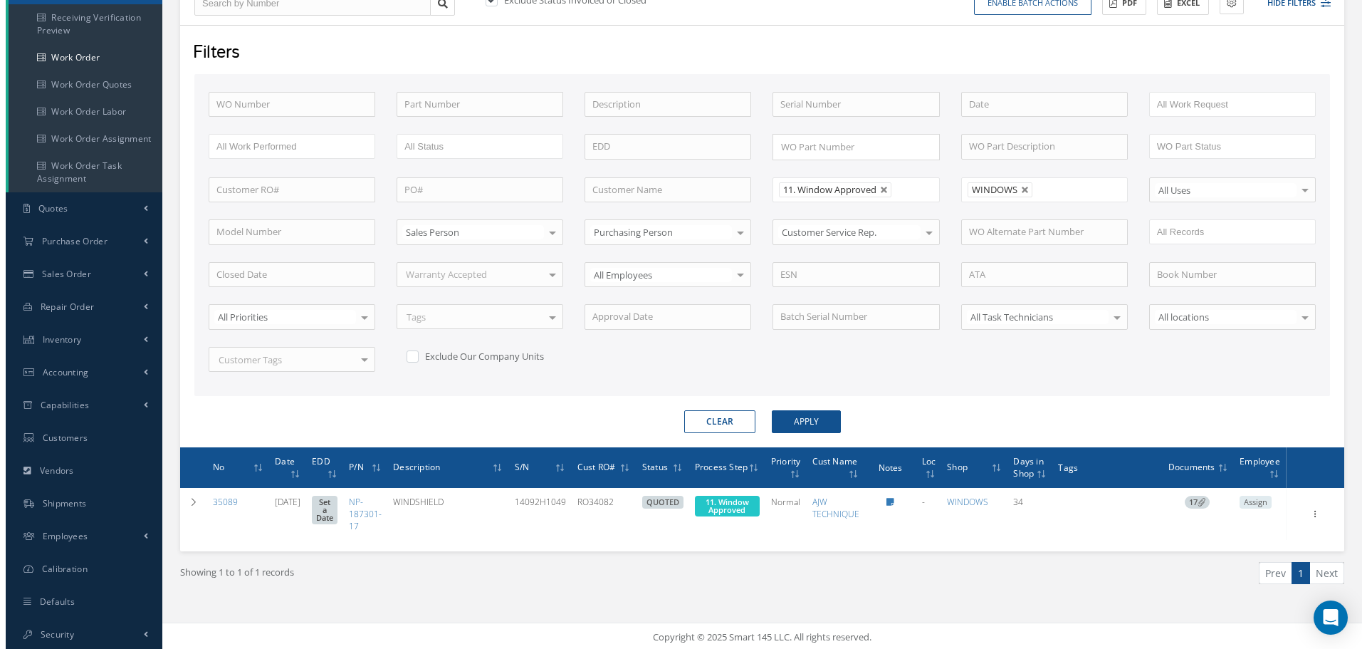
scroll to position [172, 0]
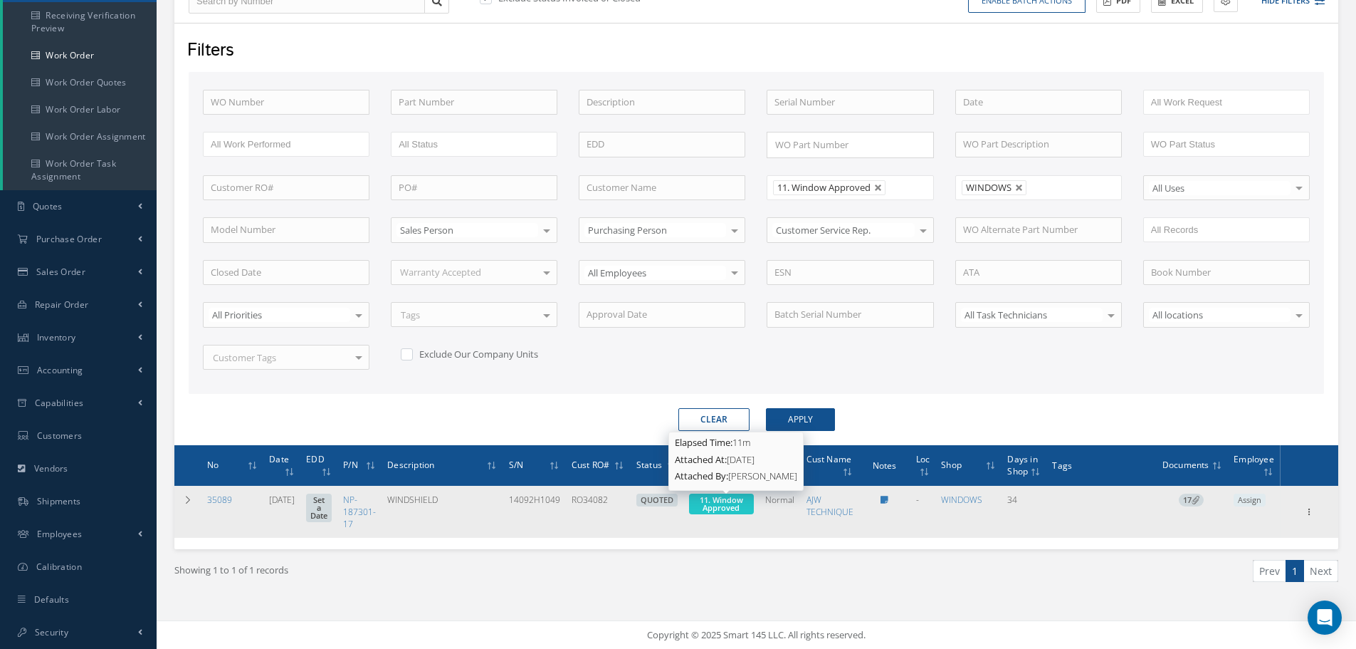
click at [730, 498] on span "11. Window Approved" at bounding box center [721, 503] width 43 height 19
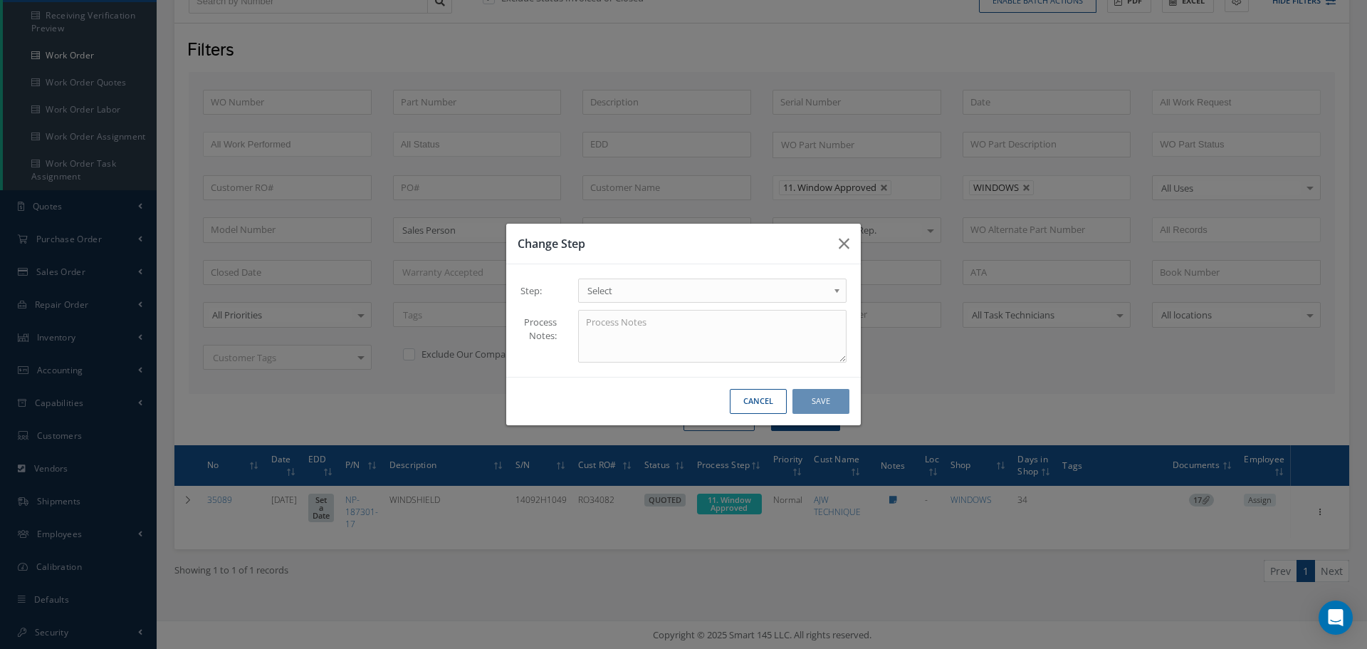
click at [839, 290] on b at bounding box center [839, 294] width 13 height 23
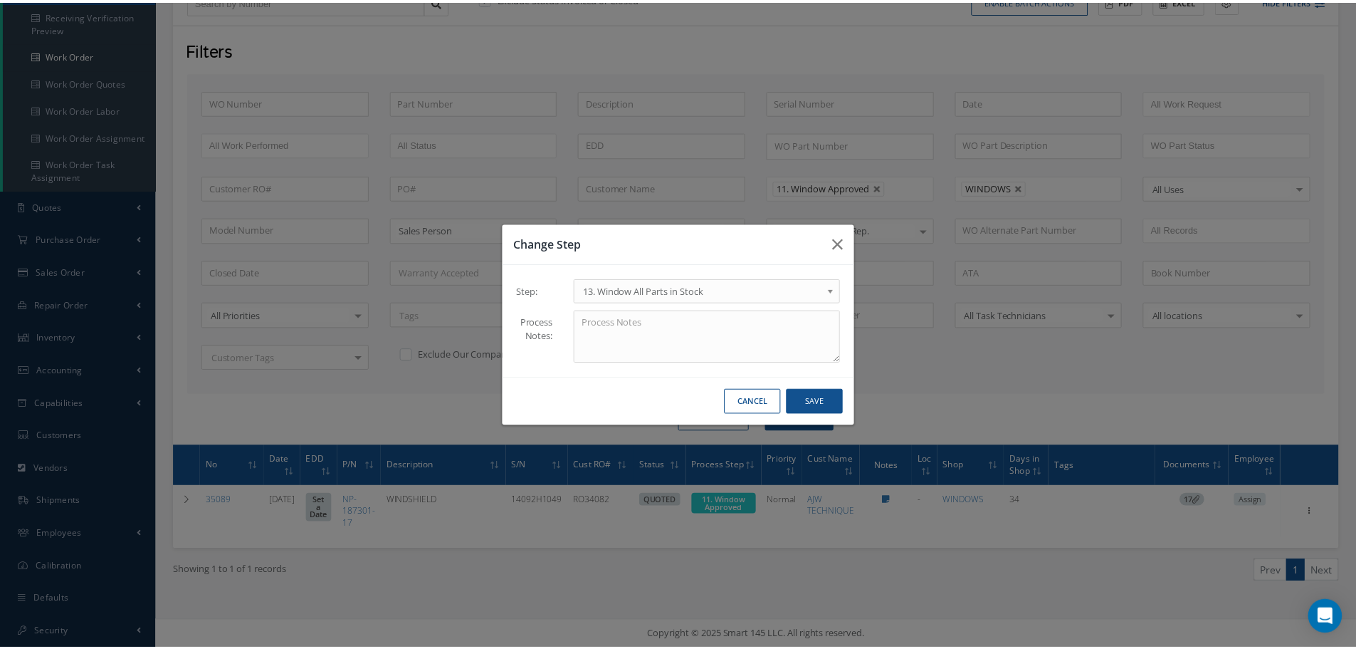
scroll to position [0, 0]
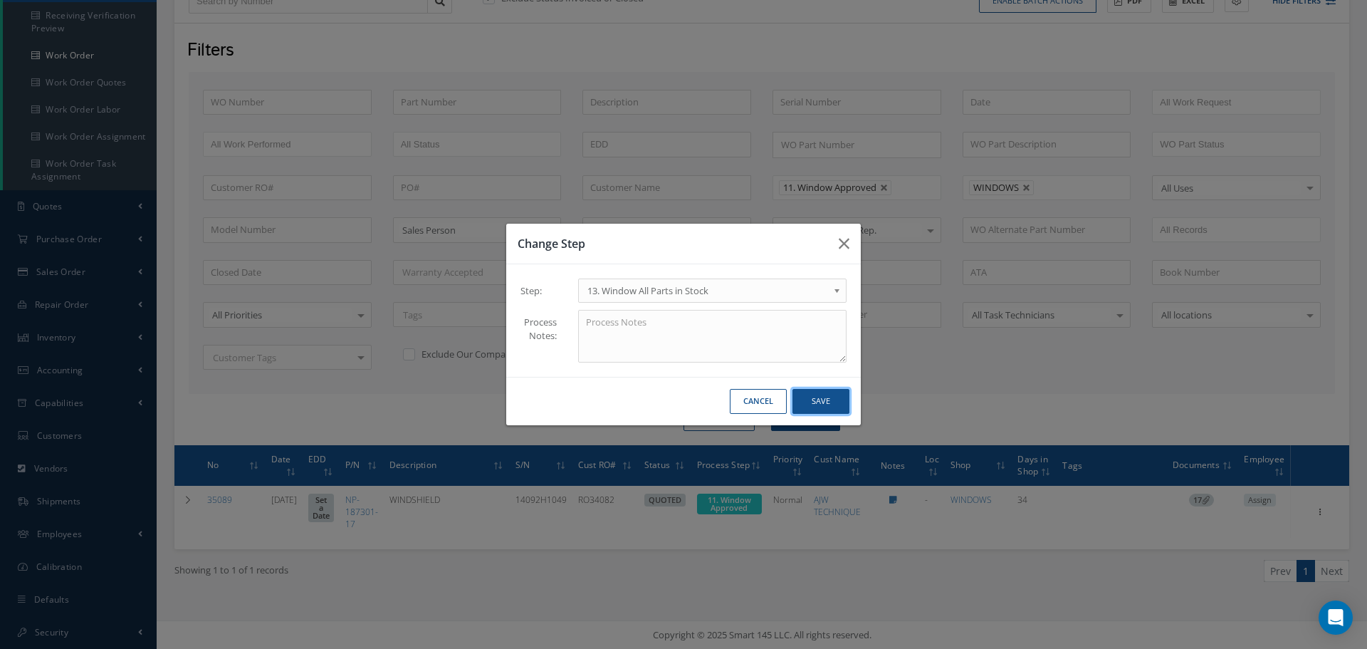
click at [811, 398] on button "Save" at bounding box center [820, 401] width 57 height 25
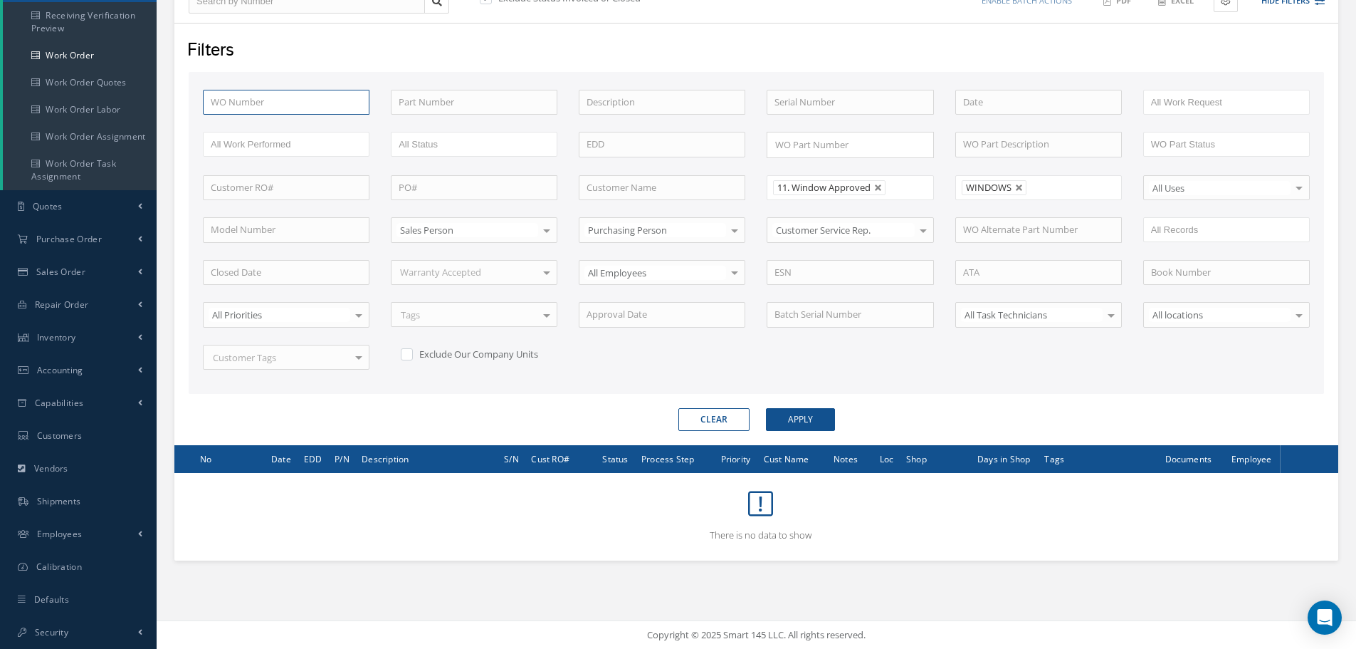
click at [268, 106] on input "text" at bounding box center [286, 103] width 167 height 26
type input "3"
type input "34"
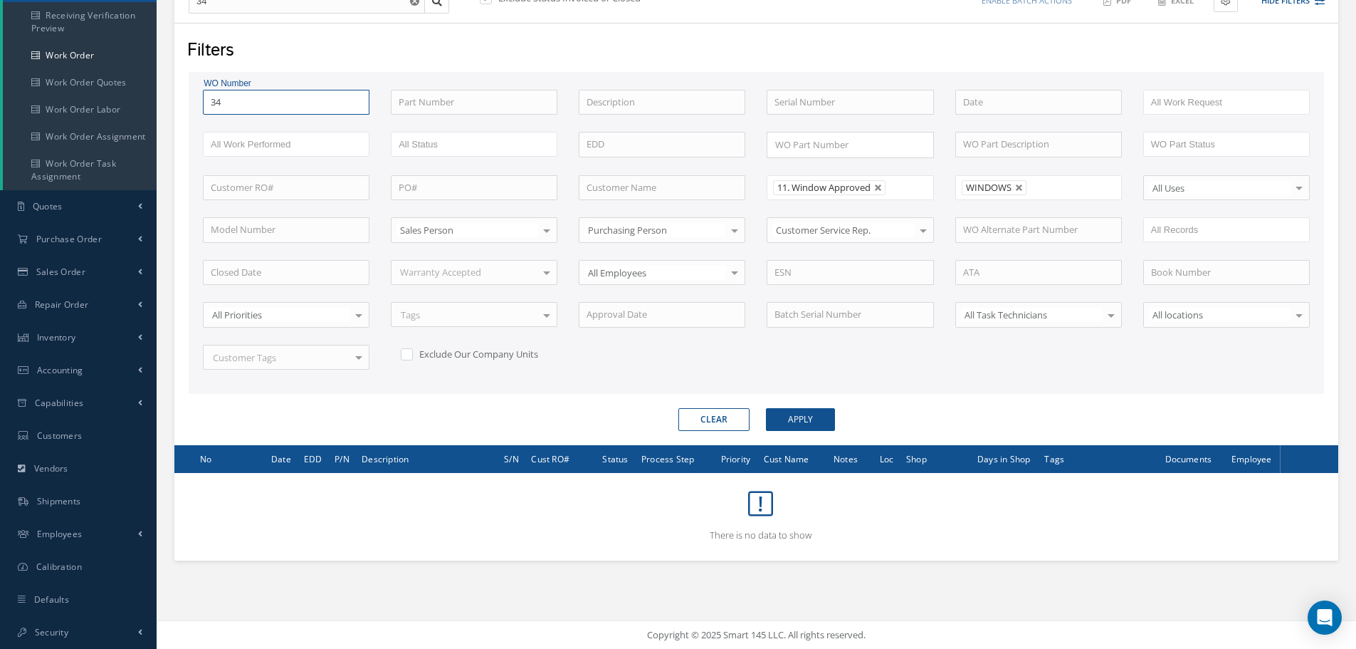
type input "345"
type input "3459"
type input "34599"
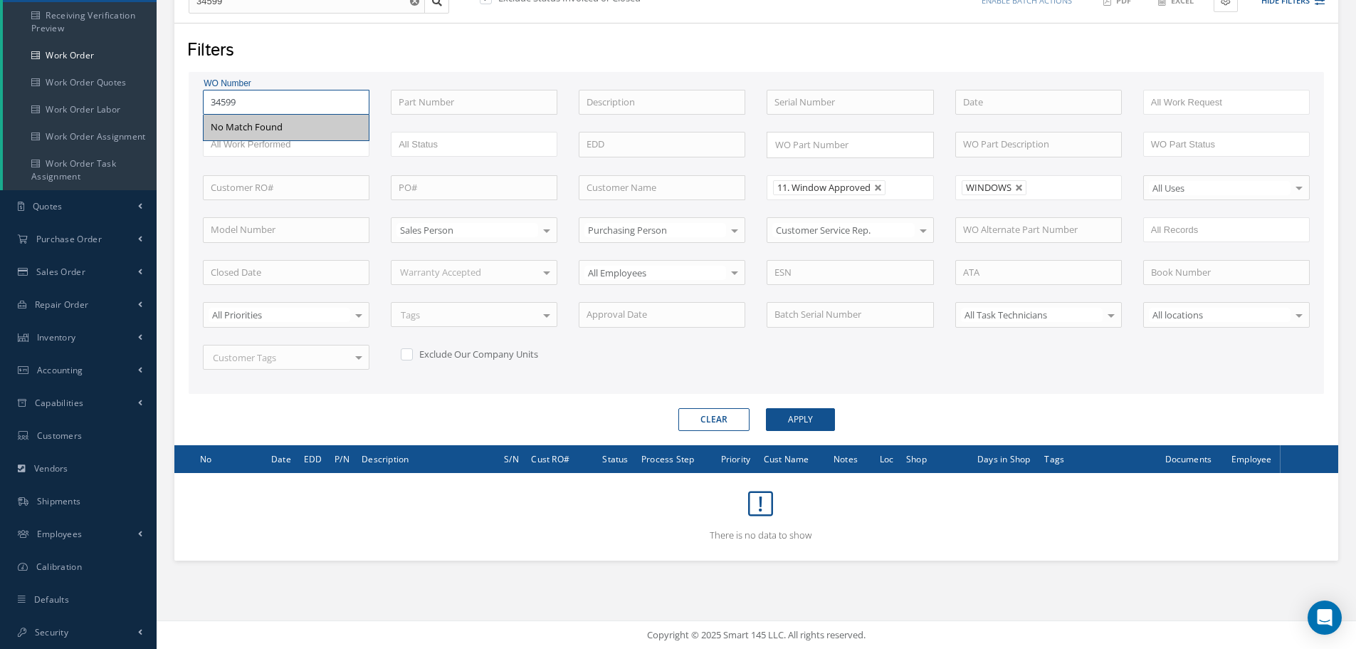
type input "34599"
click at [766, 408] on button "Apply" at bounding box center [800, 419] width 69 height 23
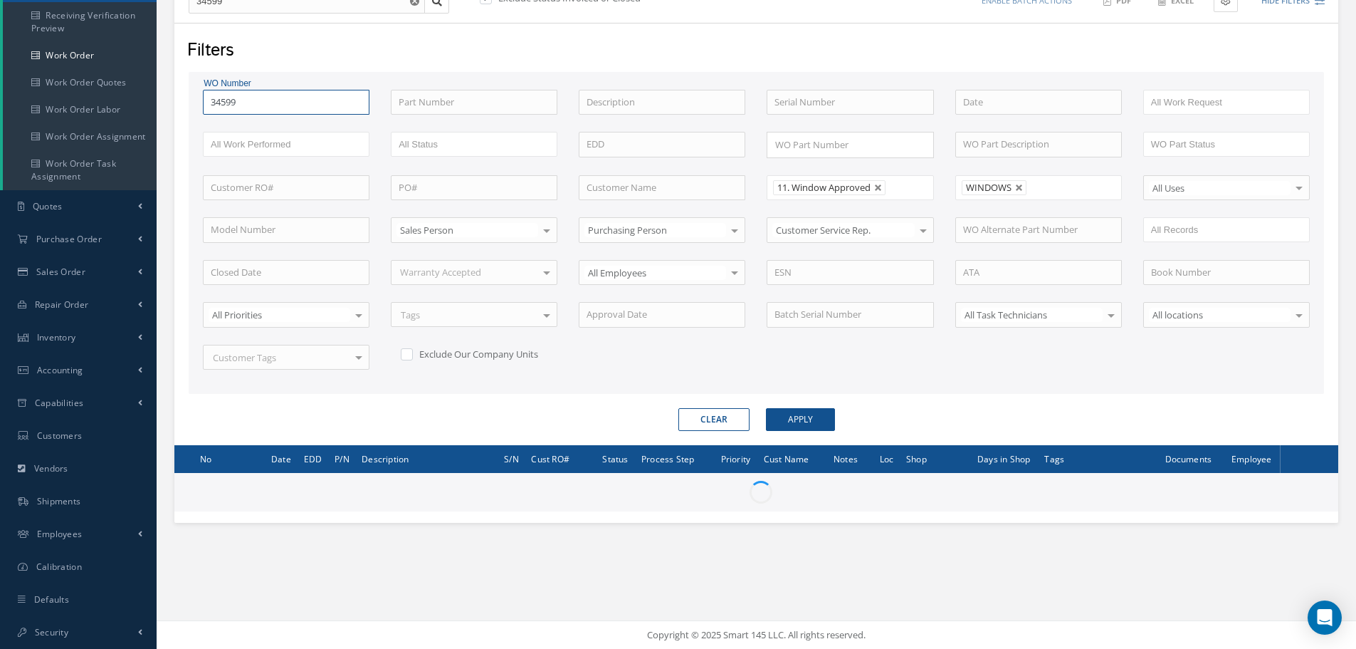
type input "No Match Found"
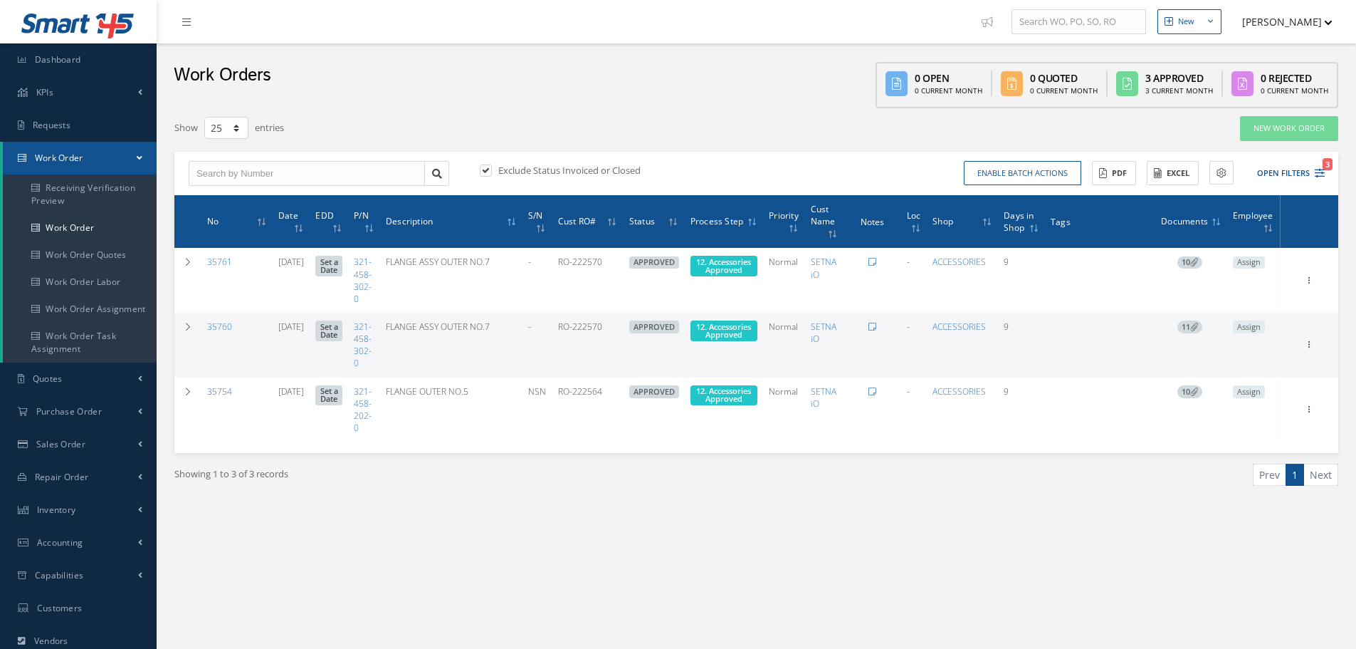
select select "25"
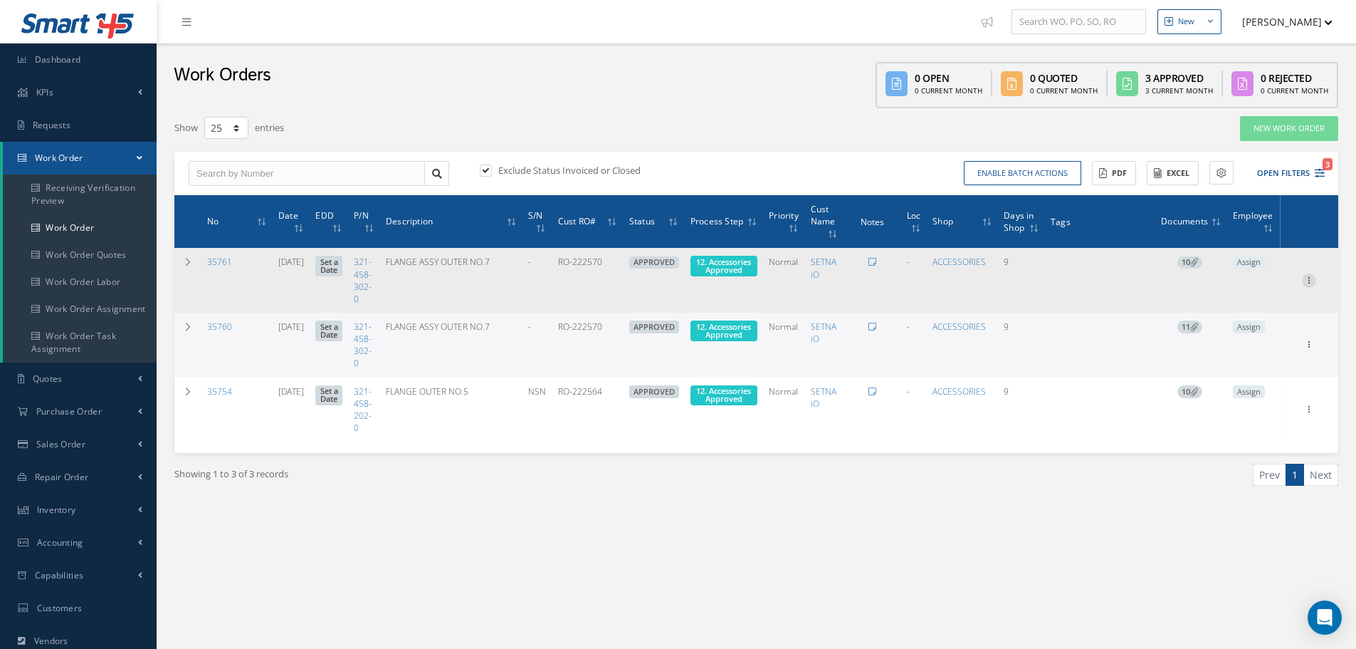
click at [1308, 280] on icon at bounding box center [1309, 278] width 14 height 11
click at [1225, 308] on link "Edit" at bounding box center [1244, 307] width 112 height 19
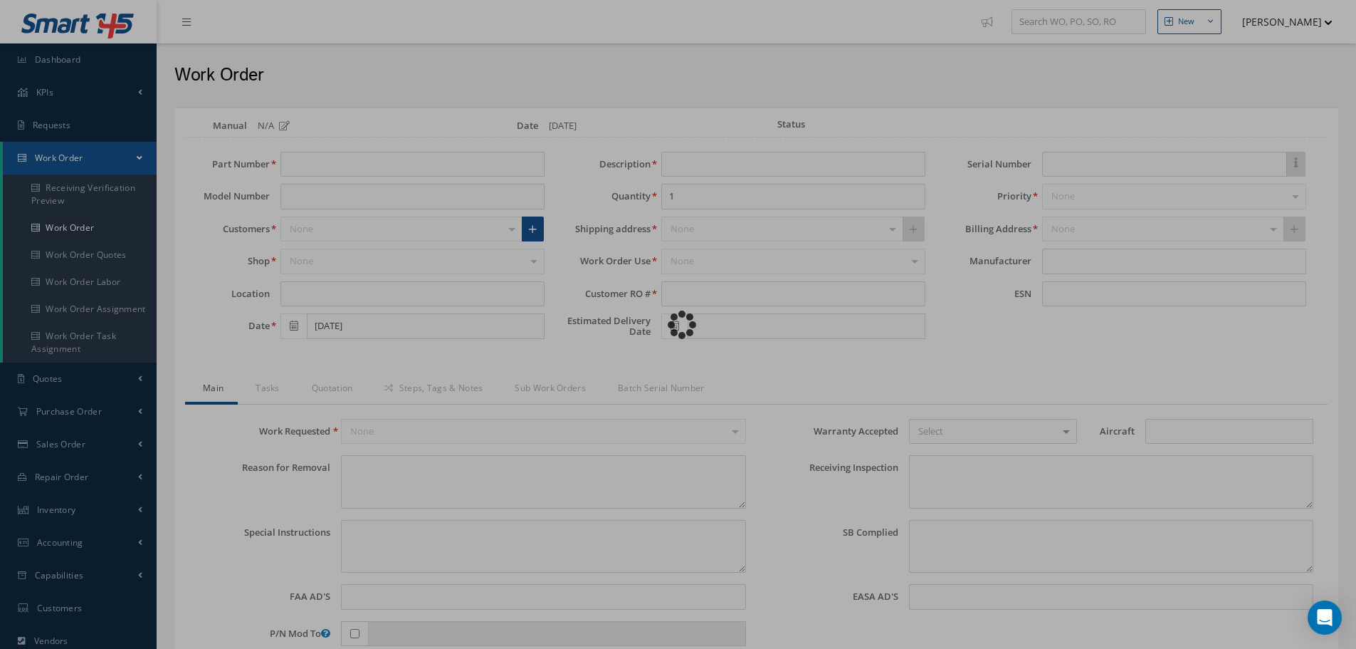
type input "321-458-302-0"
type input "[DATE]"
type input "FLANGE ASSY OUTER NO.7"
type input "RO-222570"
type textarea "NONE"
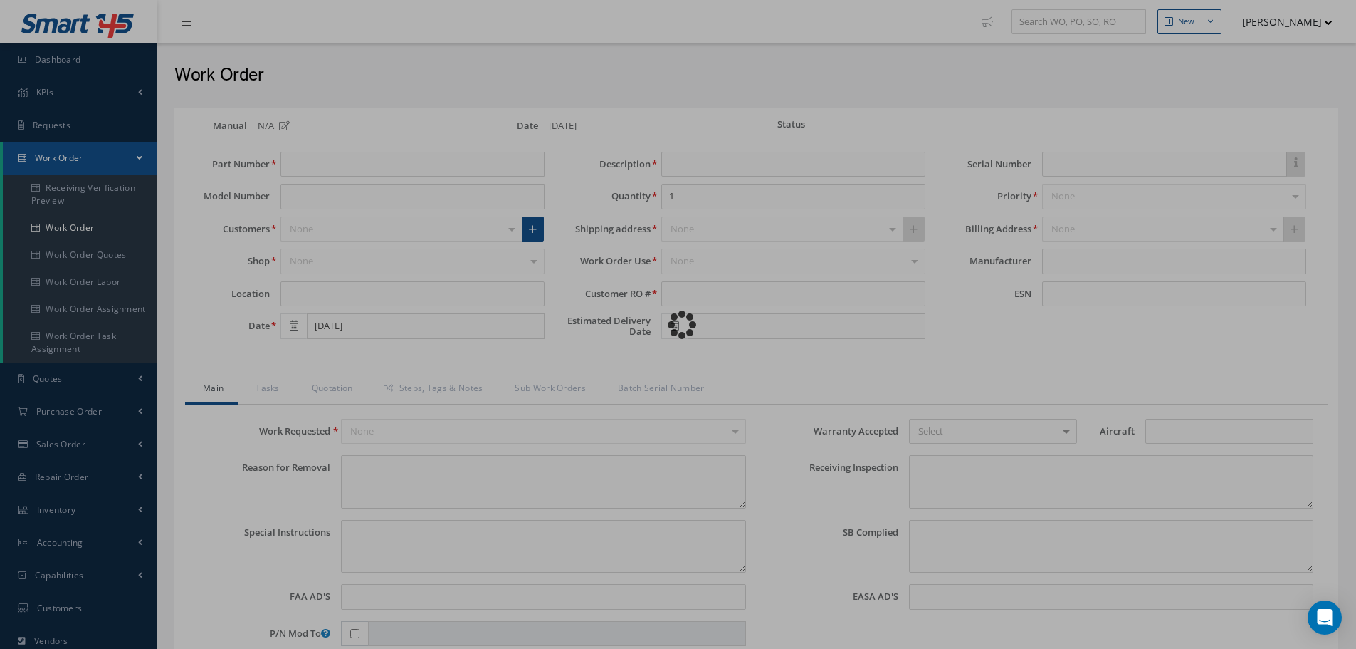
type textarea "PLEASE SEE R.O. FOR DETAILS"
type textarea "NO VISUAL DAMAGE"
type textarea "None performed"
type textarea "Article was xxxxx in reference with the following Technical Standard : CFM56-5B…"
type textarea "Article has been approved to return to service."
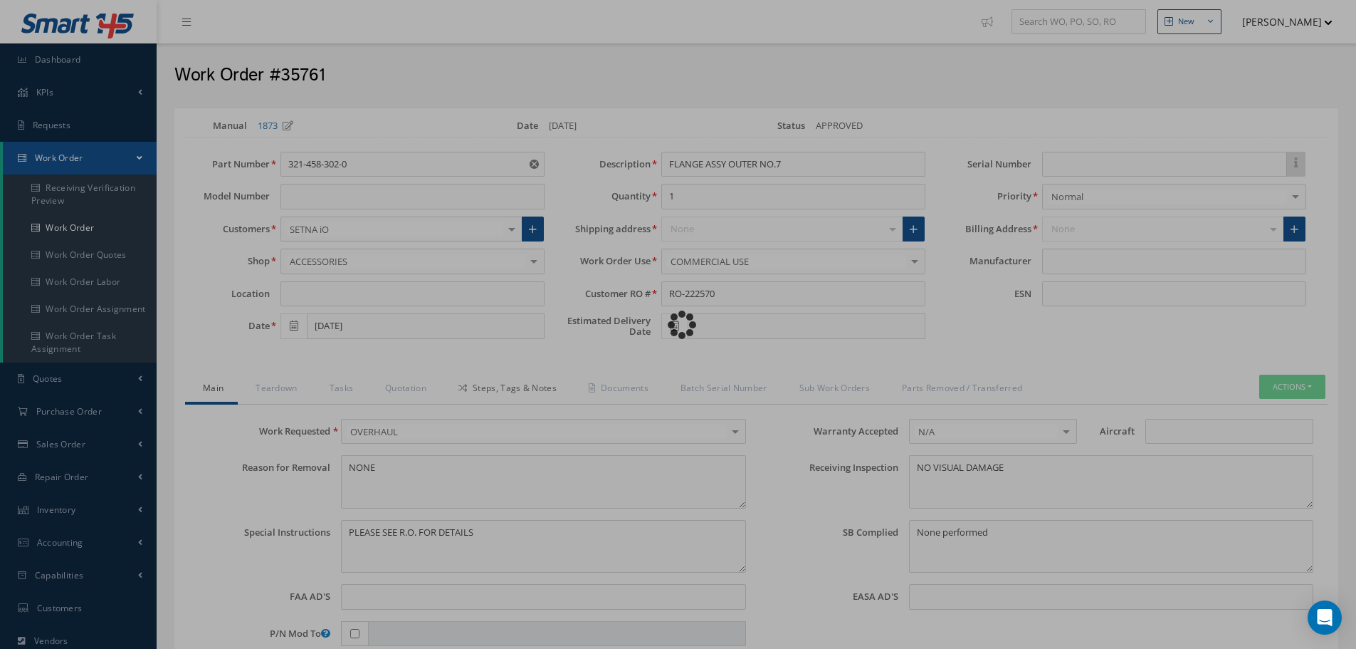
type input "CFM56-5B"
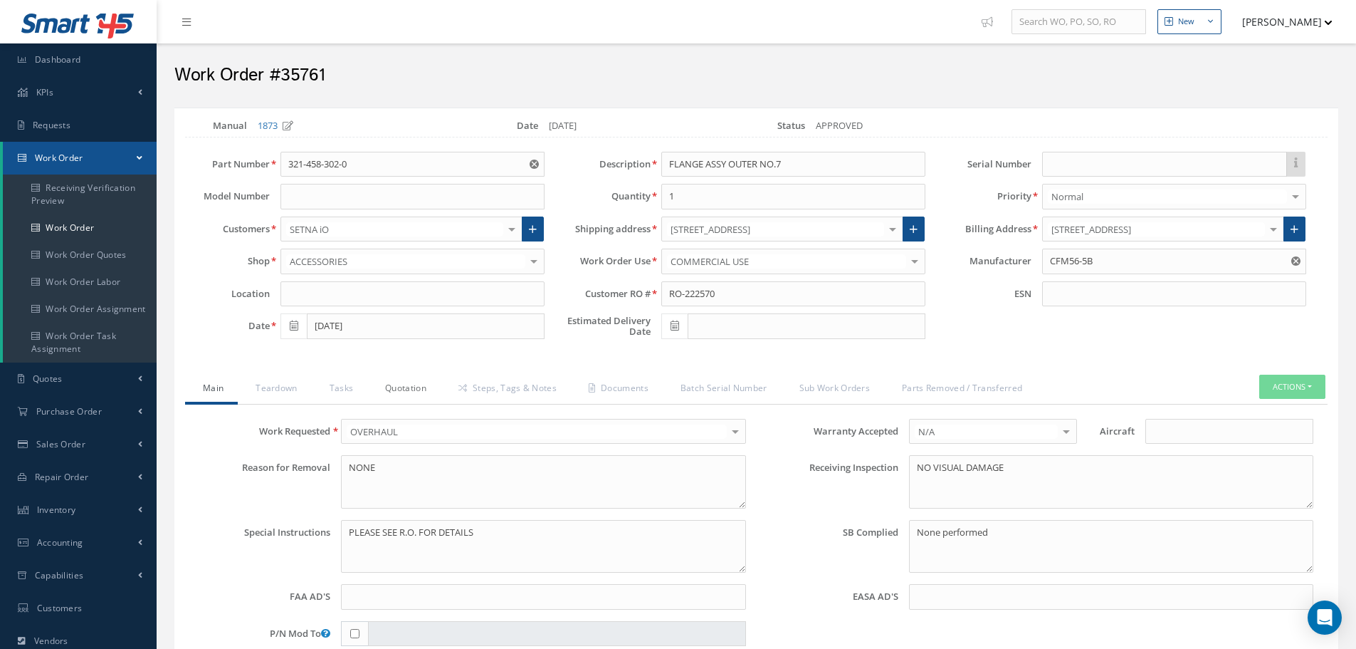
click at [401, 387] on link "Quotation" at bounding box center [403, 389] width 73 height 30
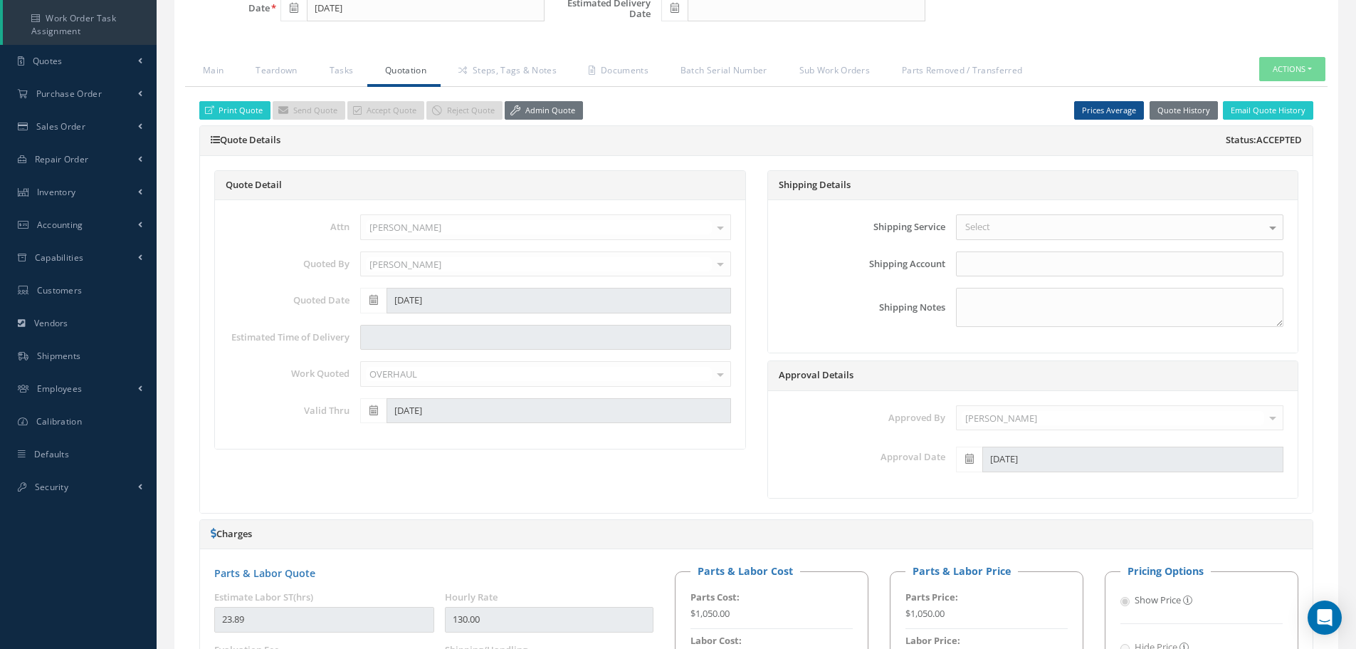
scroll to position [142, 0]
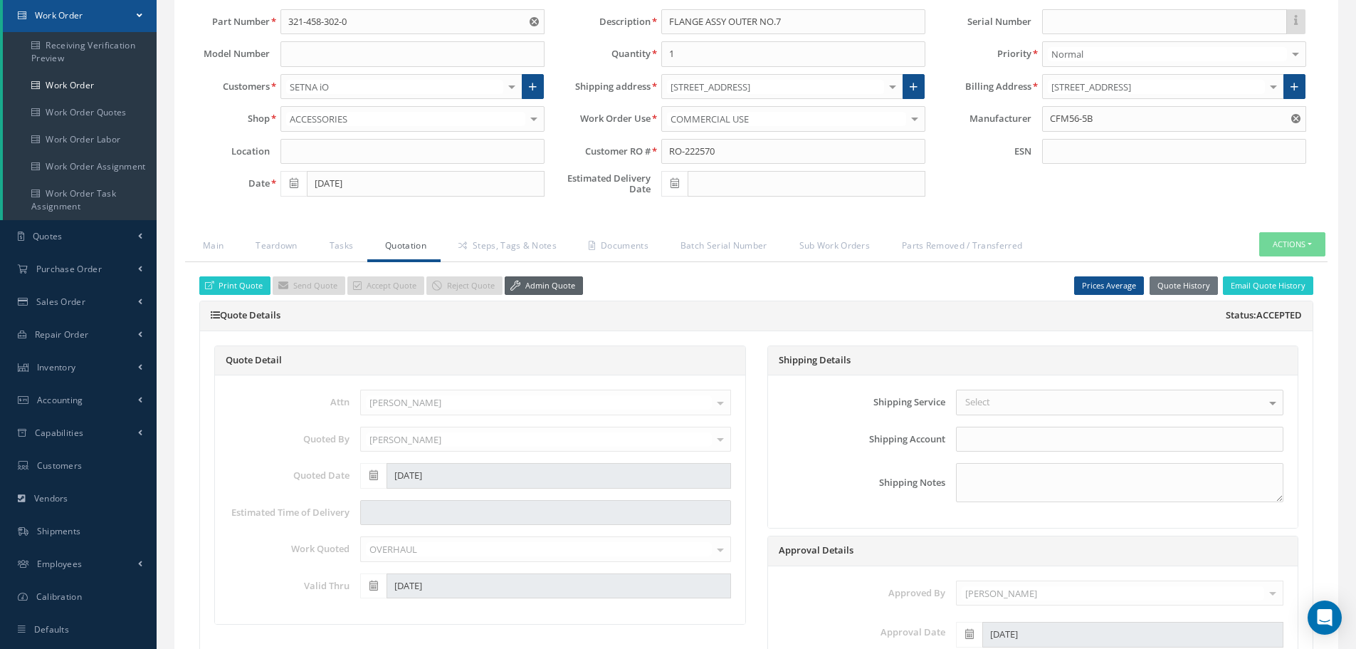
click at [531, 282] on link "Admin Quote" at bounding box center [544, 285] width 78 height 19
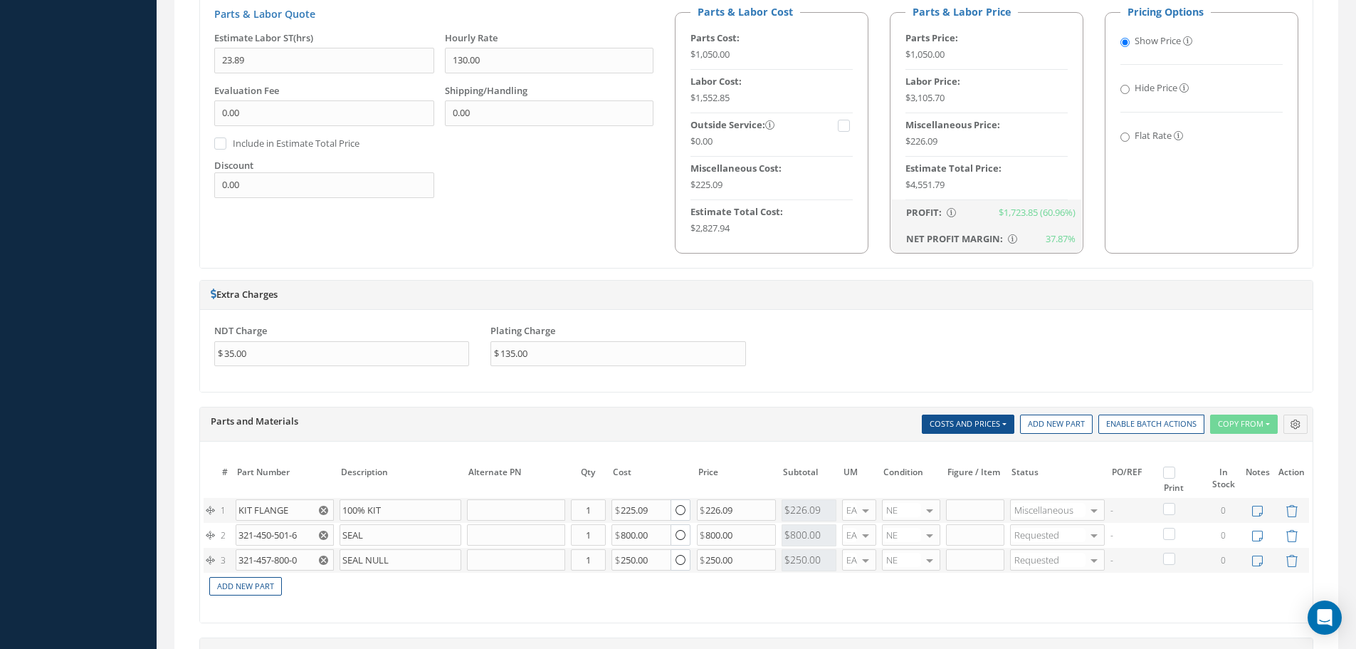
scroll to position [1068, 0]
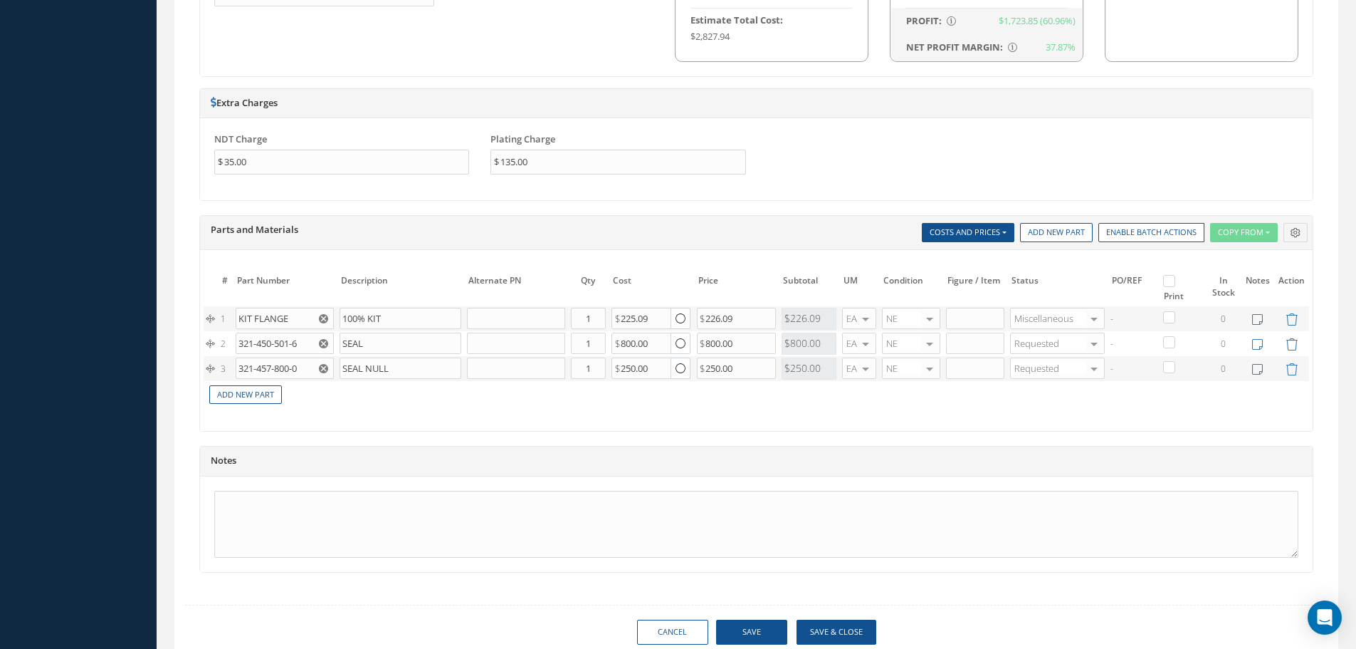
click at [1175, 283] on label at bounding box center [1177, 280] width 4 height 12
click at [1170, 283] on input "checkbox" at bounding box center [1171, 282] width 9 height 9
checkbox input "true"
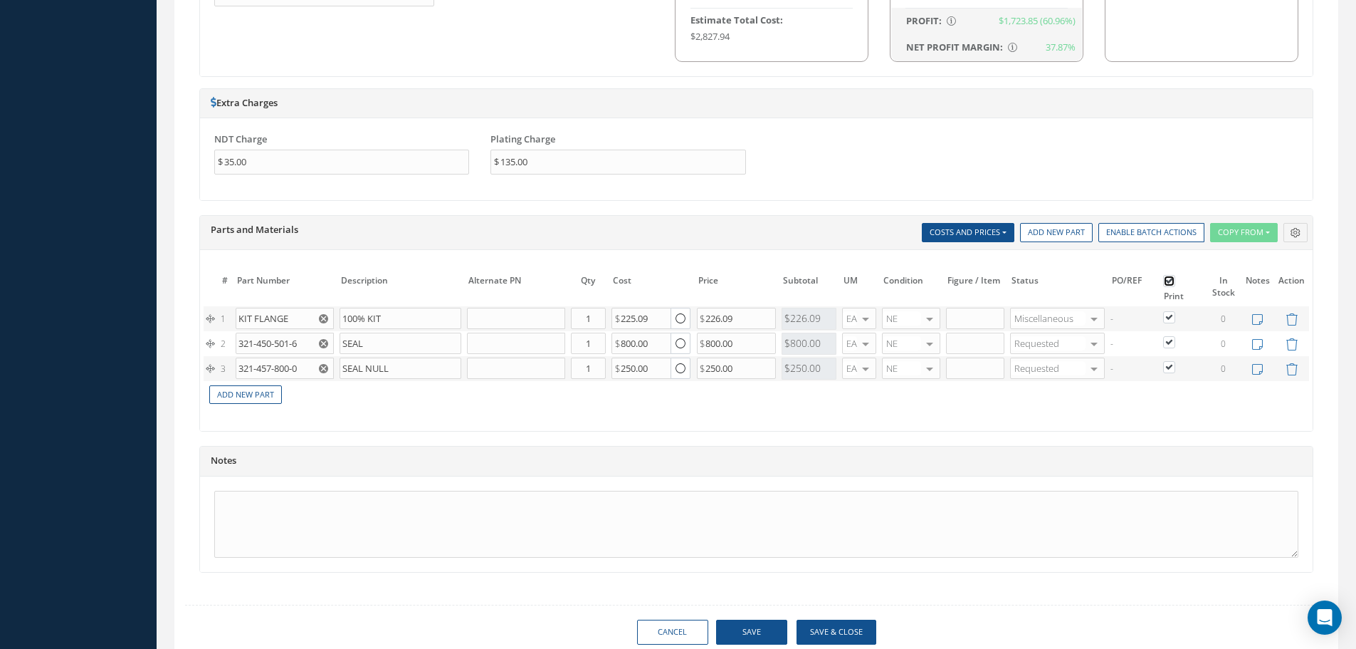
checkbox input "true"
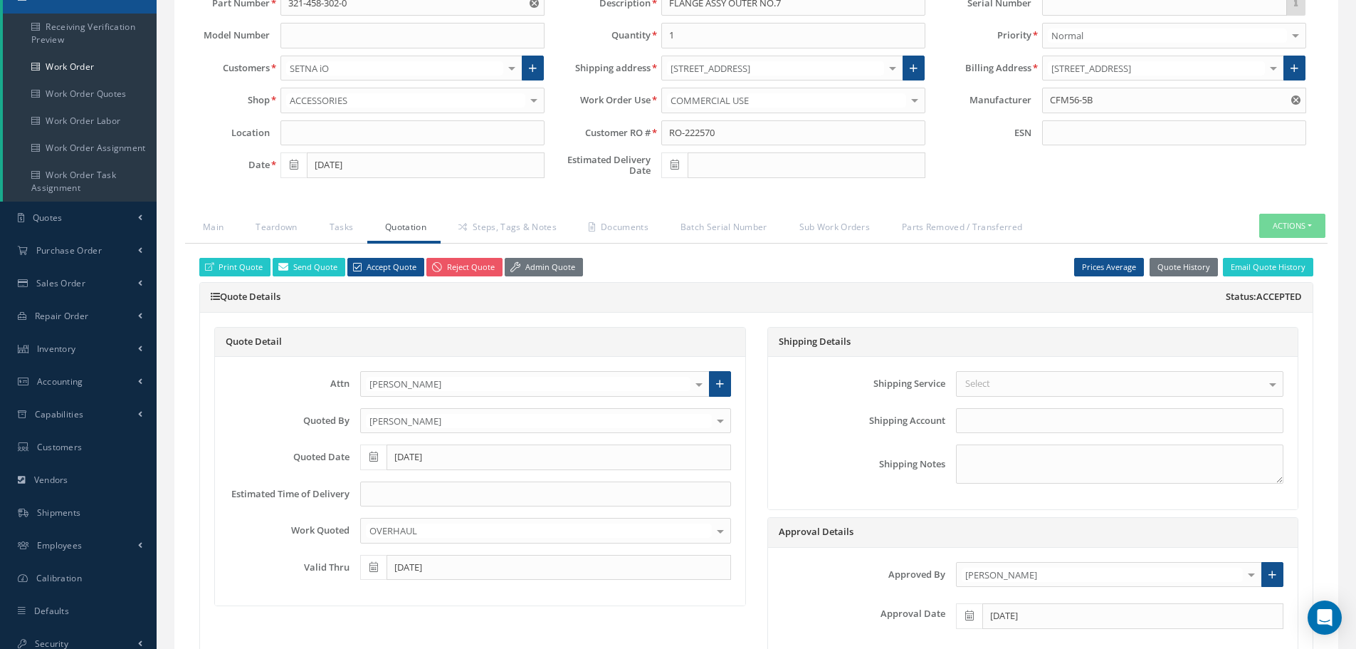
scroll to position [124, 0]
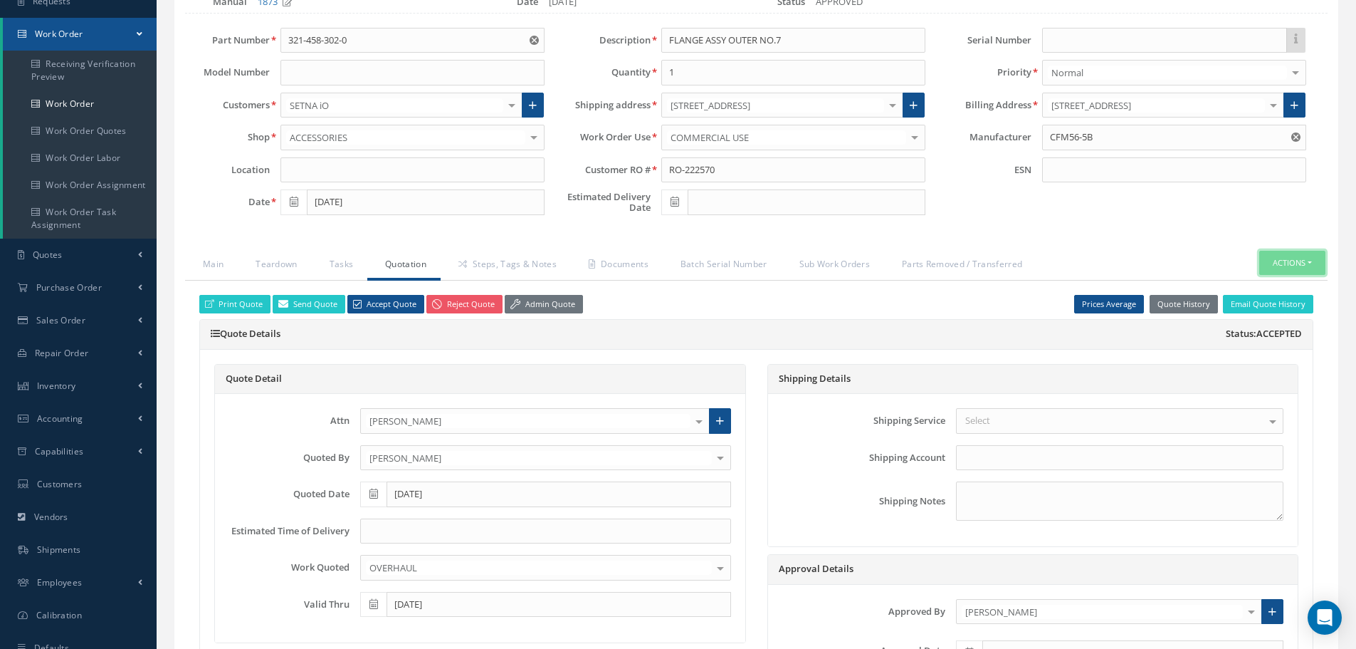
click at [1312, 265] on button "Actions" at bounding box center [1292, 263] width 66 height 25
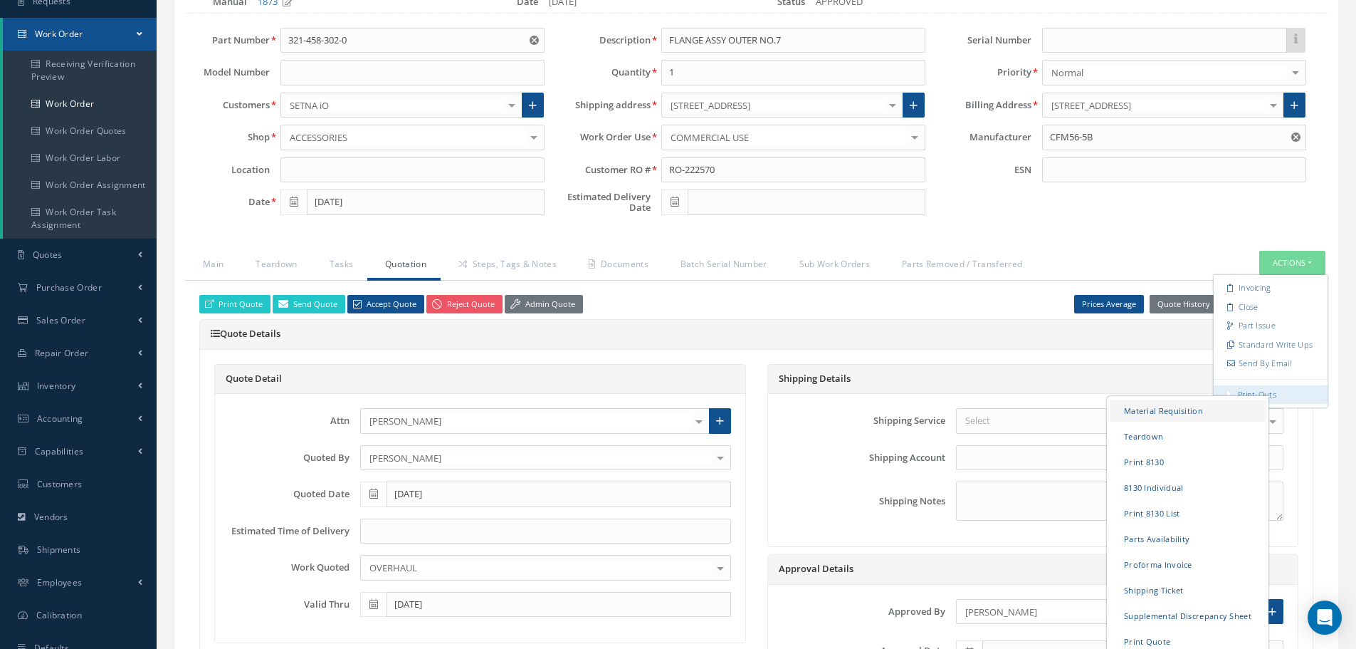
click at [1185, 406] on link "Material Requisition" at bounding box center [1188, 410] width 156 height 22
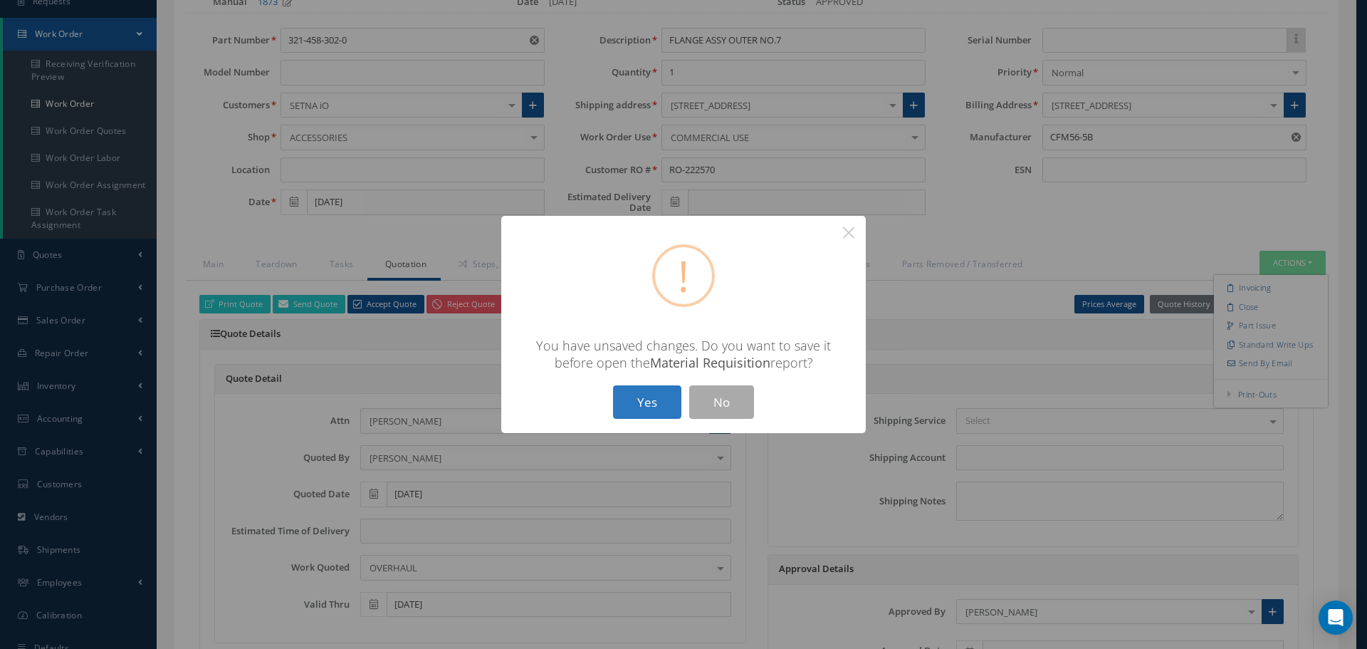
click at [651, 393] on button "Yes" at bounding box center [647, 401] width 68 height 33
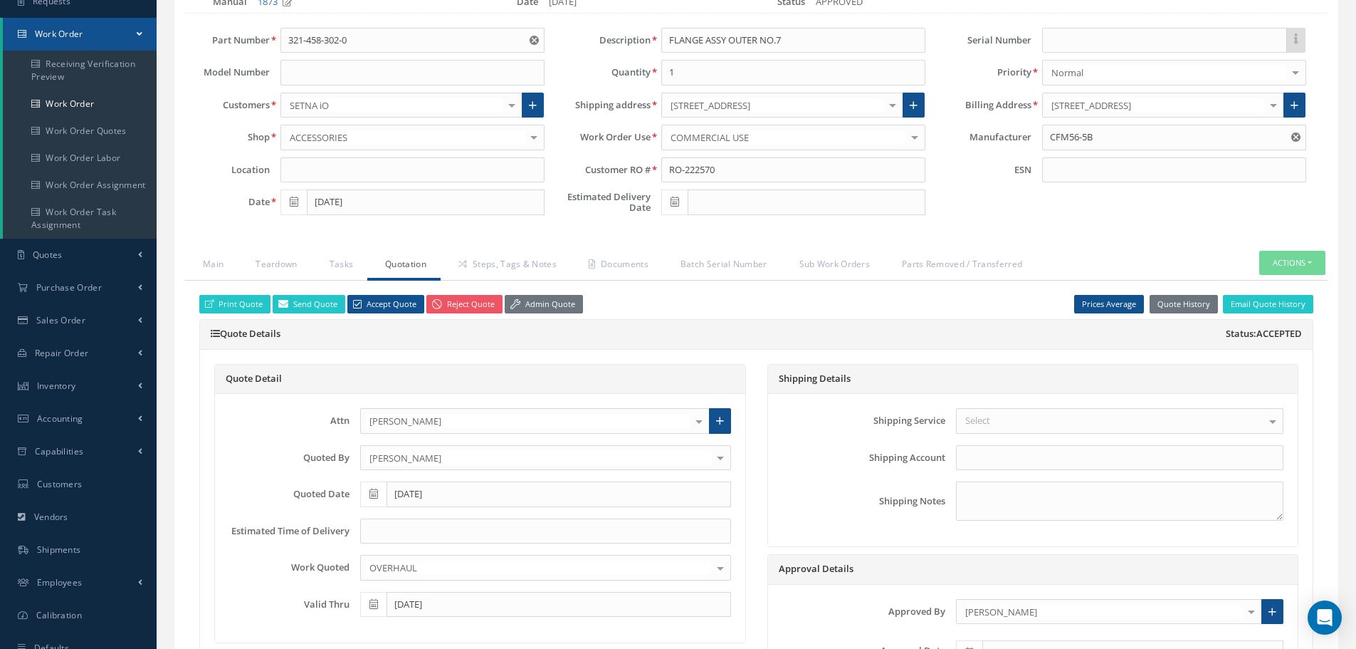
checkbox input "true"
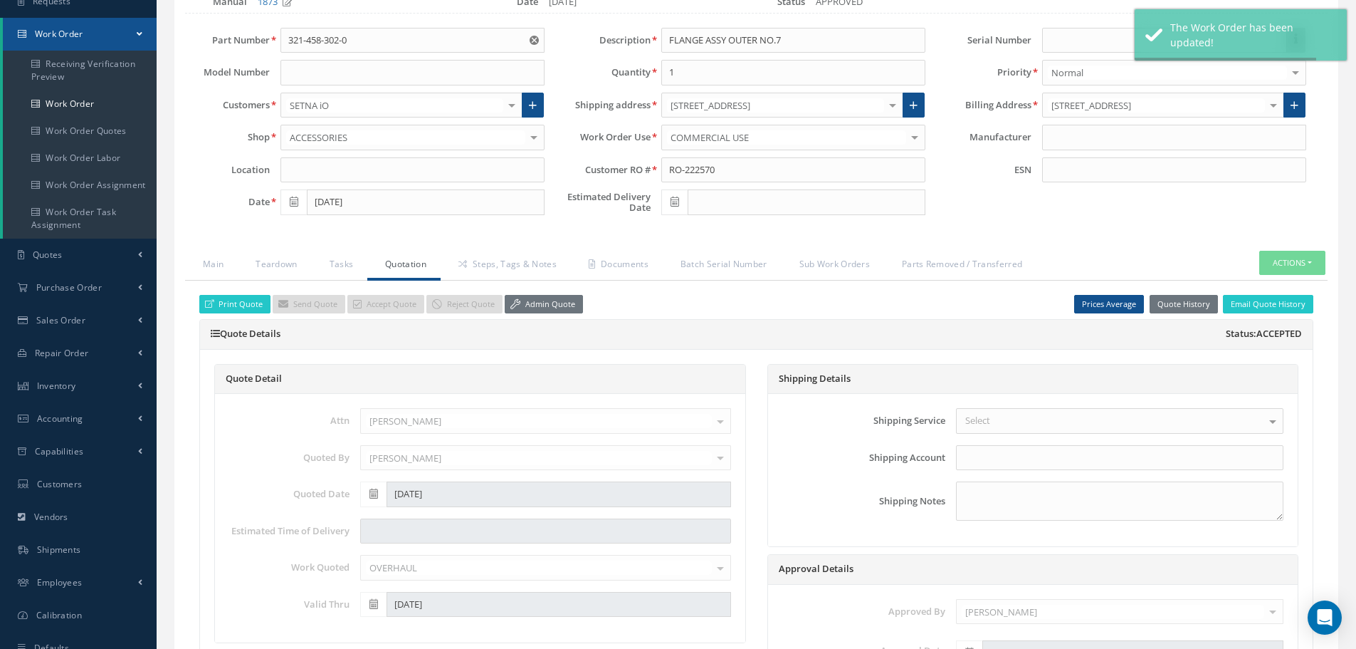
type input "CFM56-5B"
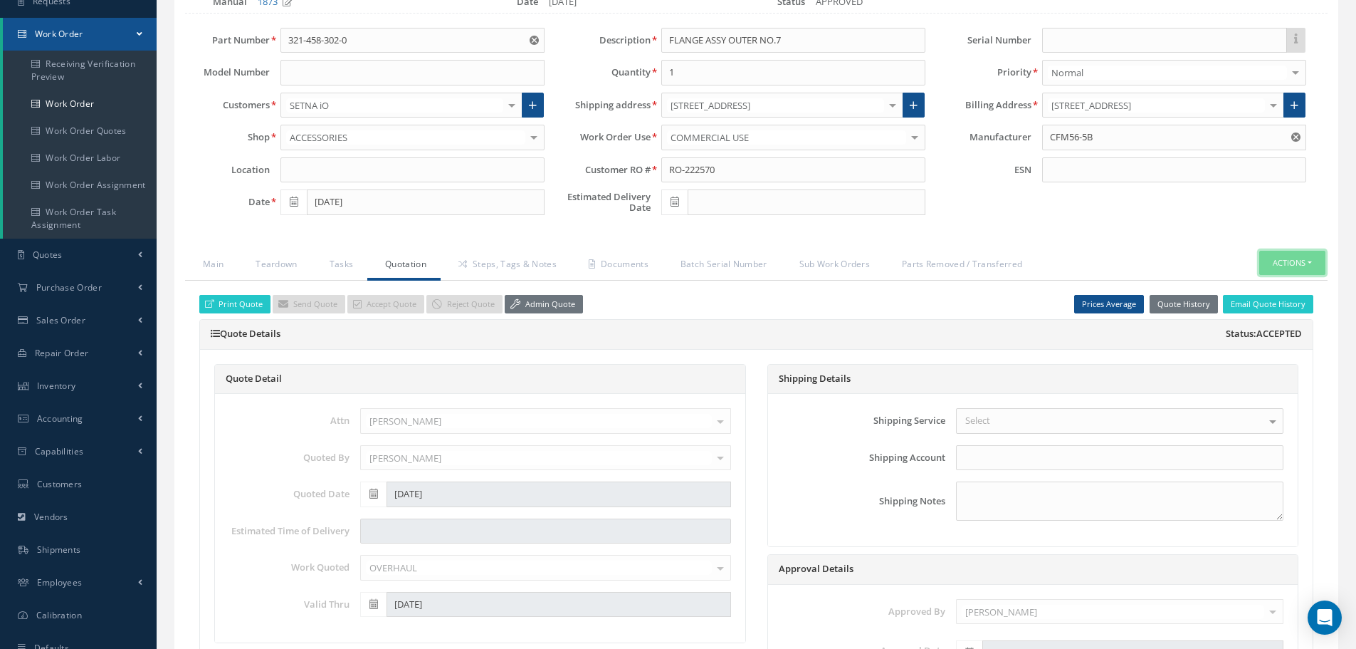
click at [1316, 266] on button "Actions" at bounding box center [1292, 263] width 66 height 25
click at [1277, 327] on link "Part Issue" at bounding box center [1271, 325] width 114 height 19
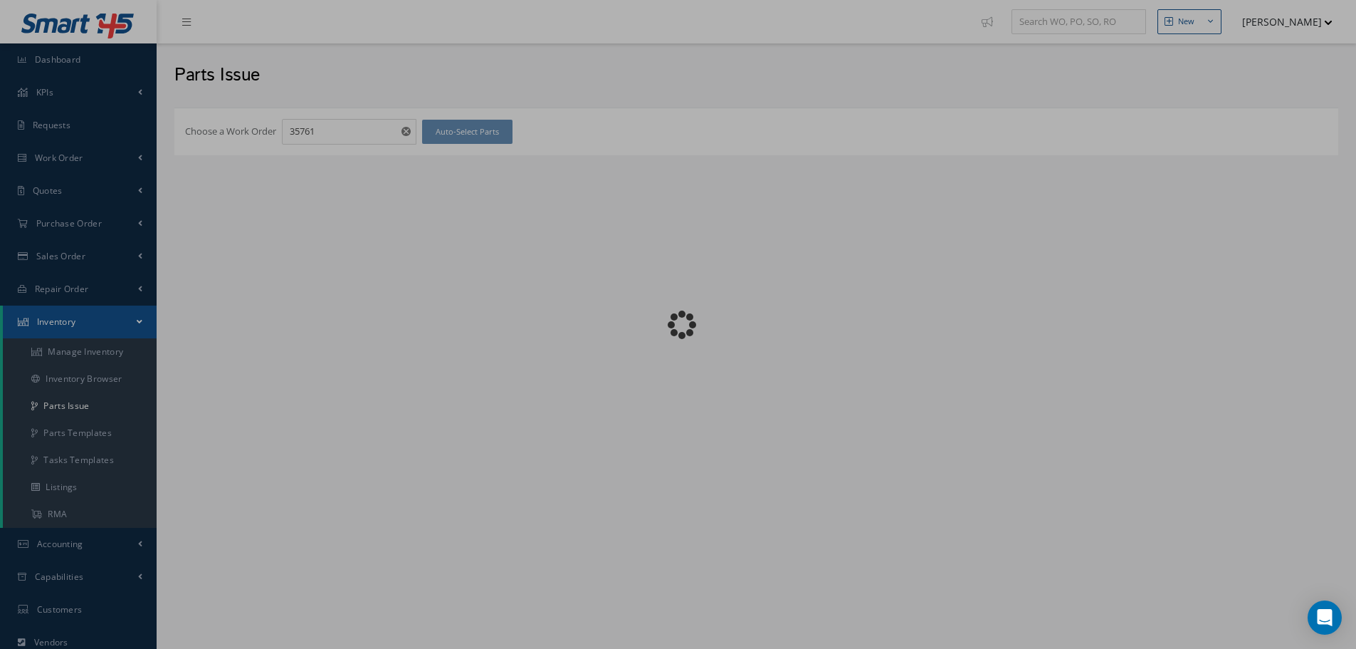
checkbox input "false"
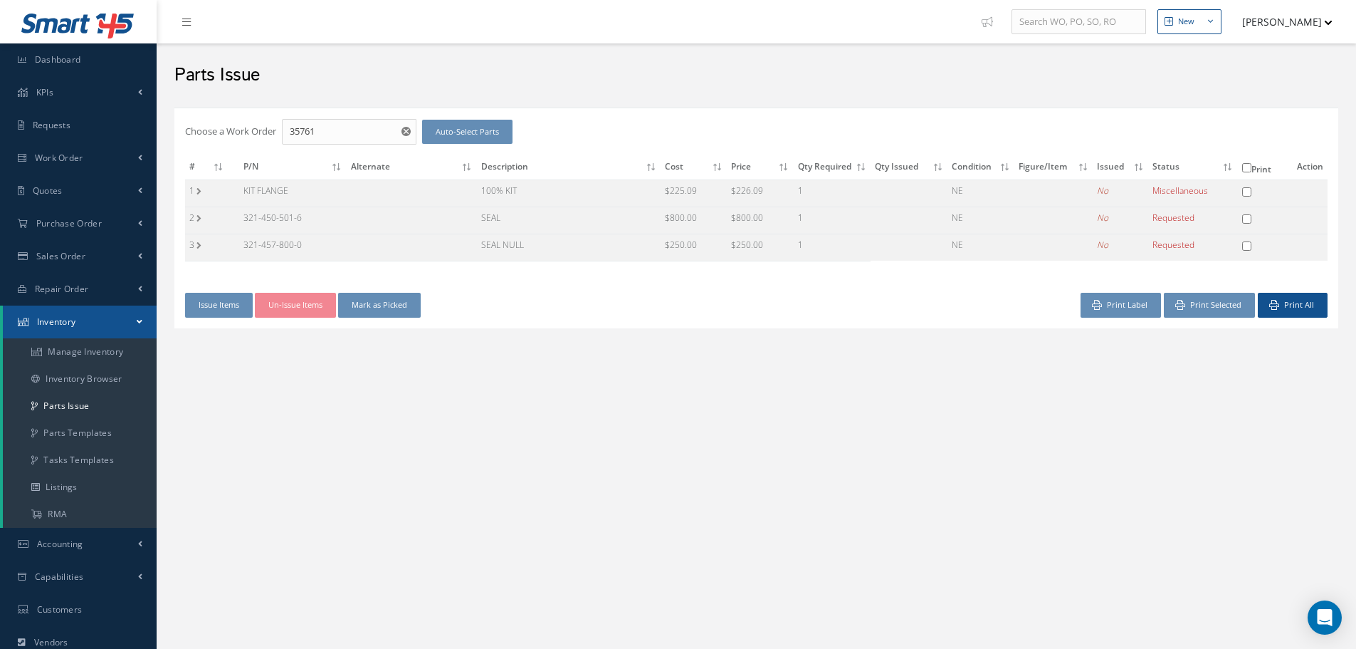
click at [896, 110] on div "Choose a Work Order 35761 Auto-Select Parts # P/N Alternate Description Cost Pr…" at bounding box center [756, 237] width 1178 height 274
click at [1356, 648] on html "Smart 145 Dashboard KPIs Work Order Accounting Requests Work Order" at bounding box center [678, 324] width 1356 height 649
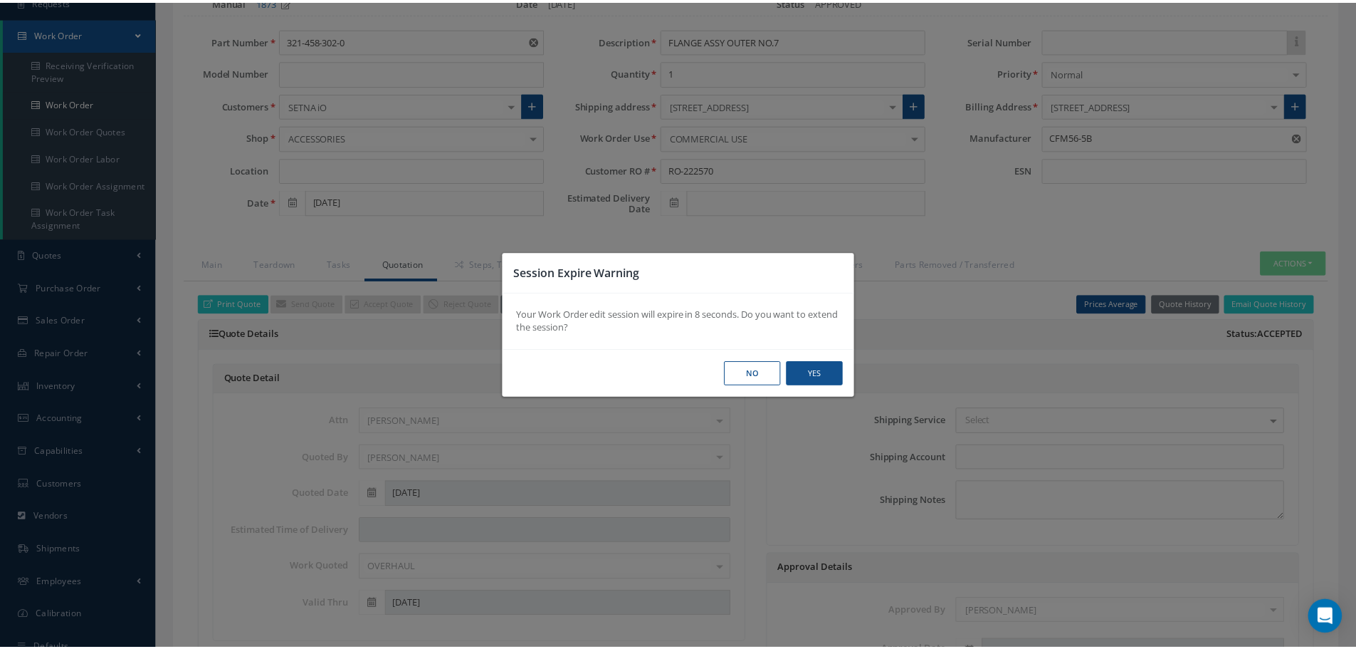
scroll to position [124, 0]
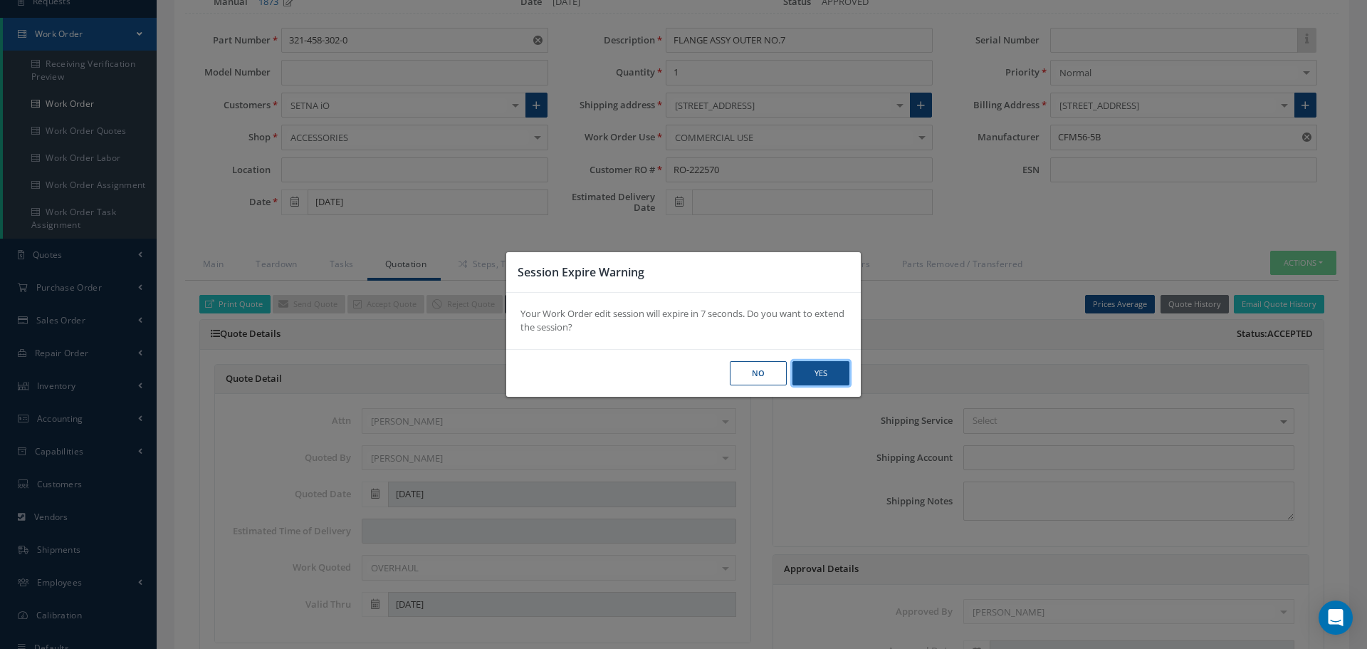
click at [0, 0] on button "Yes" at bounding box center [0, 0] width 0 height 0
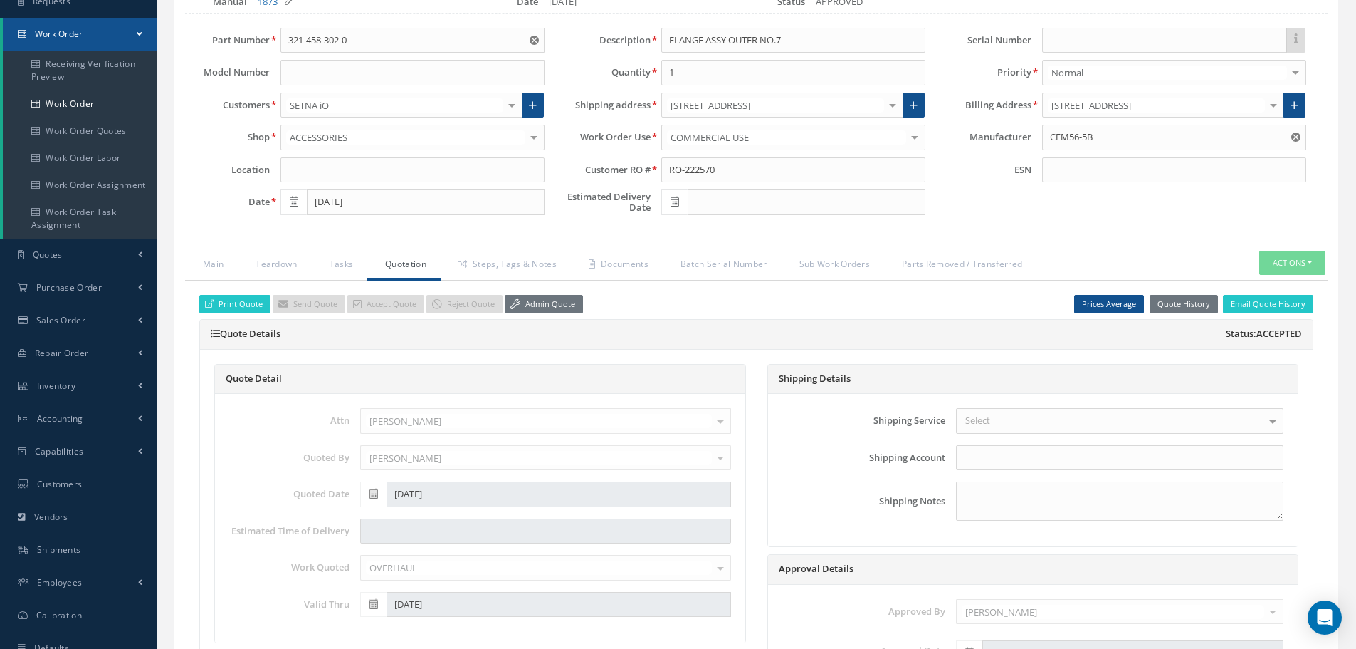
select select "25"
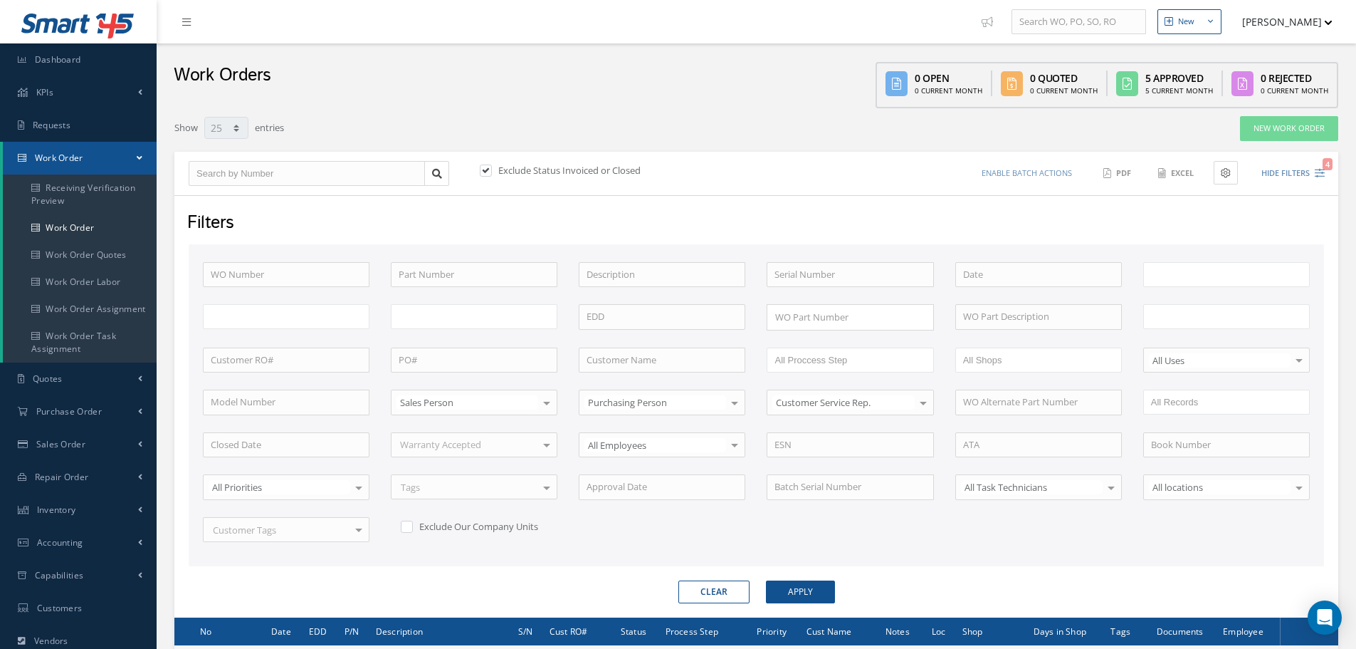
type input "All Work Request"
type input "All Work Performed"
type input "All Status"
type input "WO Part Status"
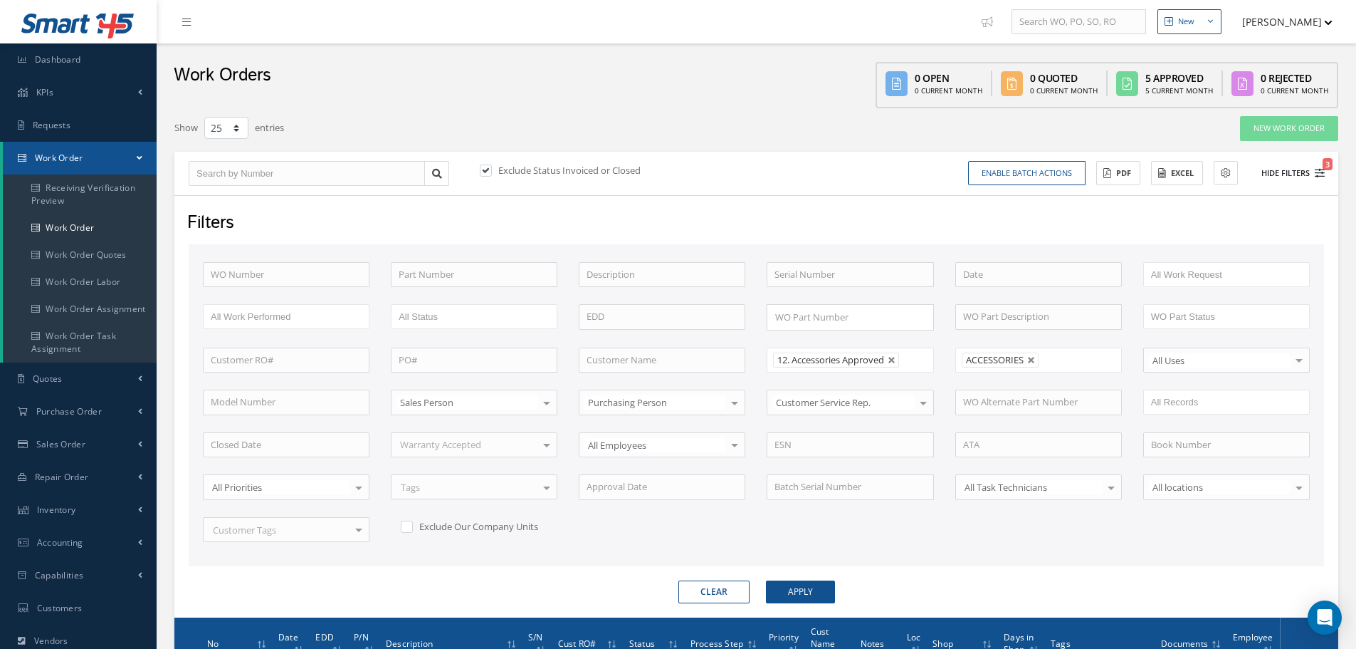
click at [1296, 174] on button "Hide Filters 3" at bounding box center [1287, 173] width 76 height 23
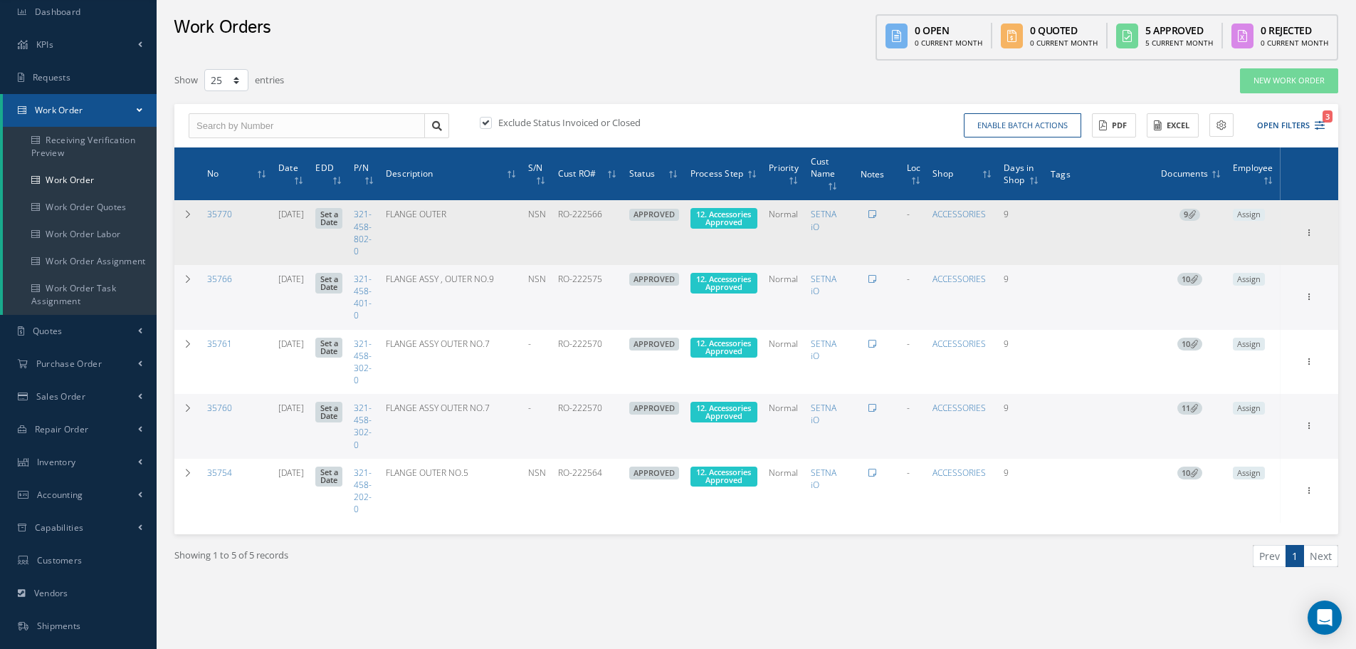
scroll to position [71, 0]
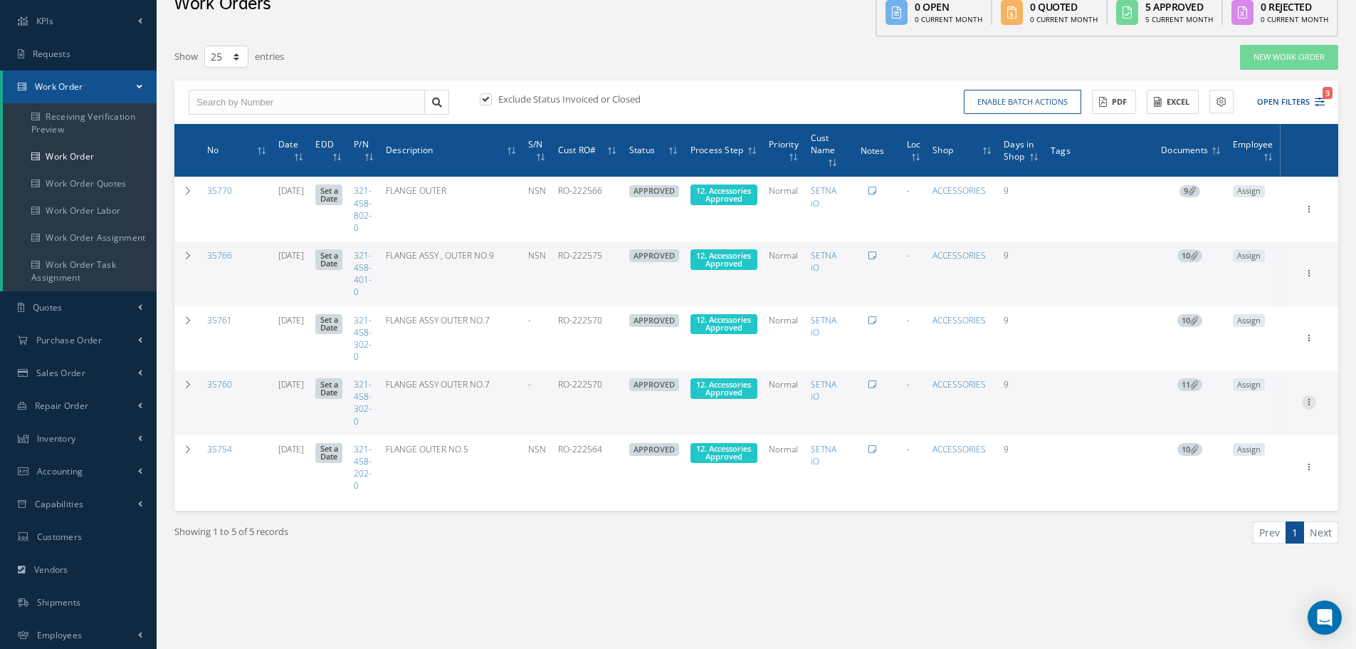
click at [1311, 214] on icon at bounding box center [1309, 207] width 14 height 11
click at [1225, 434] on link "Edit" at bounding box center [1244, 430] width 112 height 19
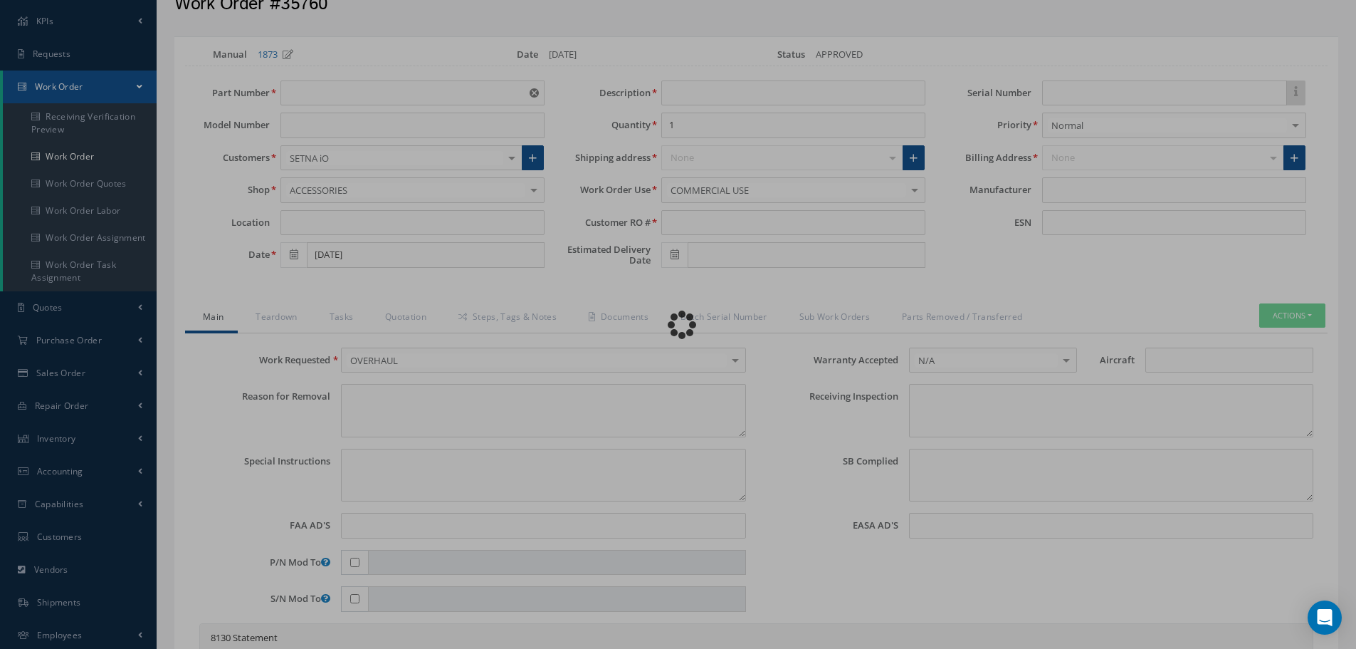
type input "321-458-302-0"
type input "[DATE]"
type input "FLANGE ASSY OUTER NO.7"
type input "RO-222570"
type textarea "NONE"
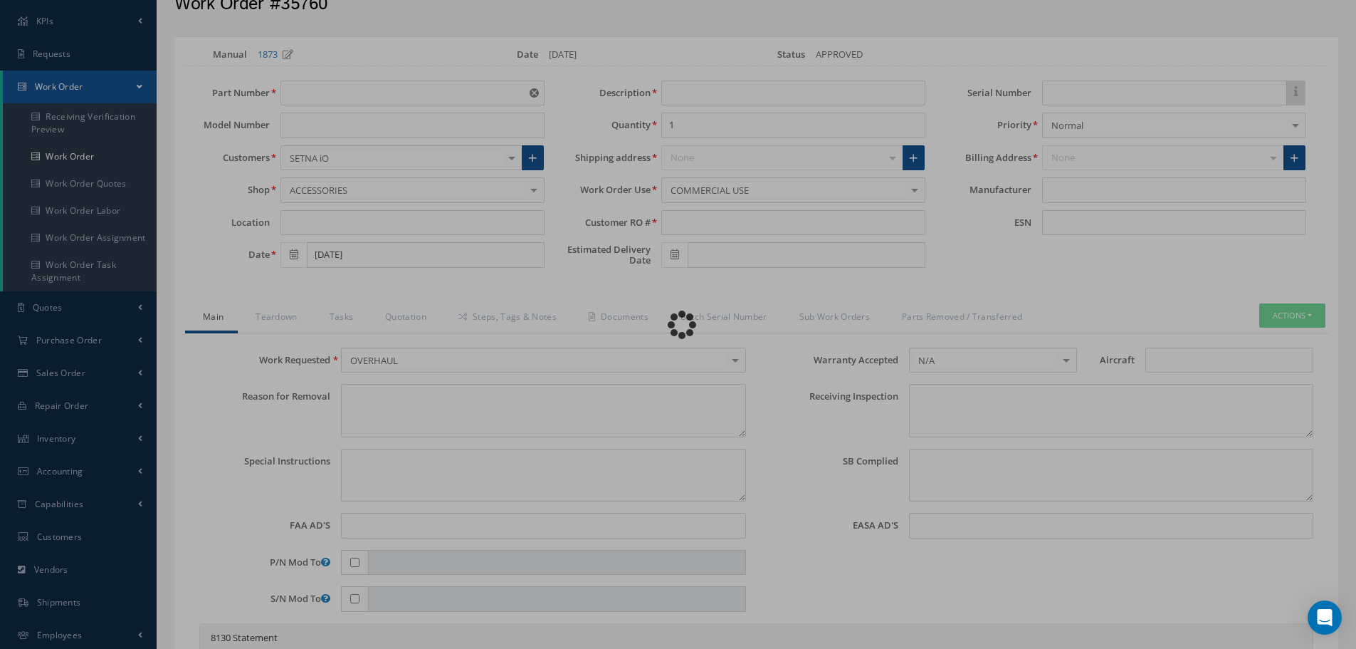
type textarea "PLEASE SEE R.O. FOR DETAILS"
type textarea "NO VISUAL DAMAGE"
type textarea "None performed"
type textarea "Article was xxxxx in reference with the following Technical Standard : CFM56-5B…"
type textarea "Article has been approved to return to service."
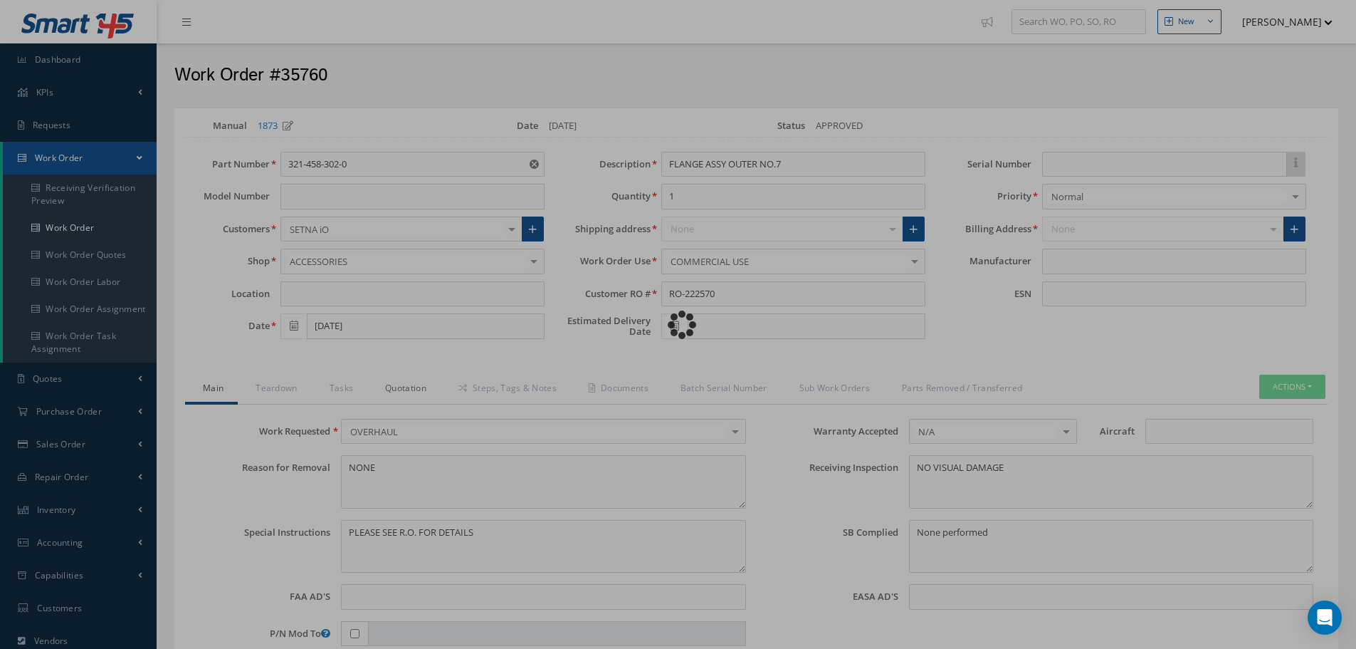
type input "CFM56-5B"
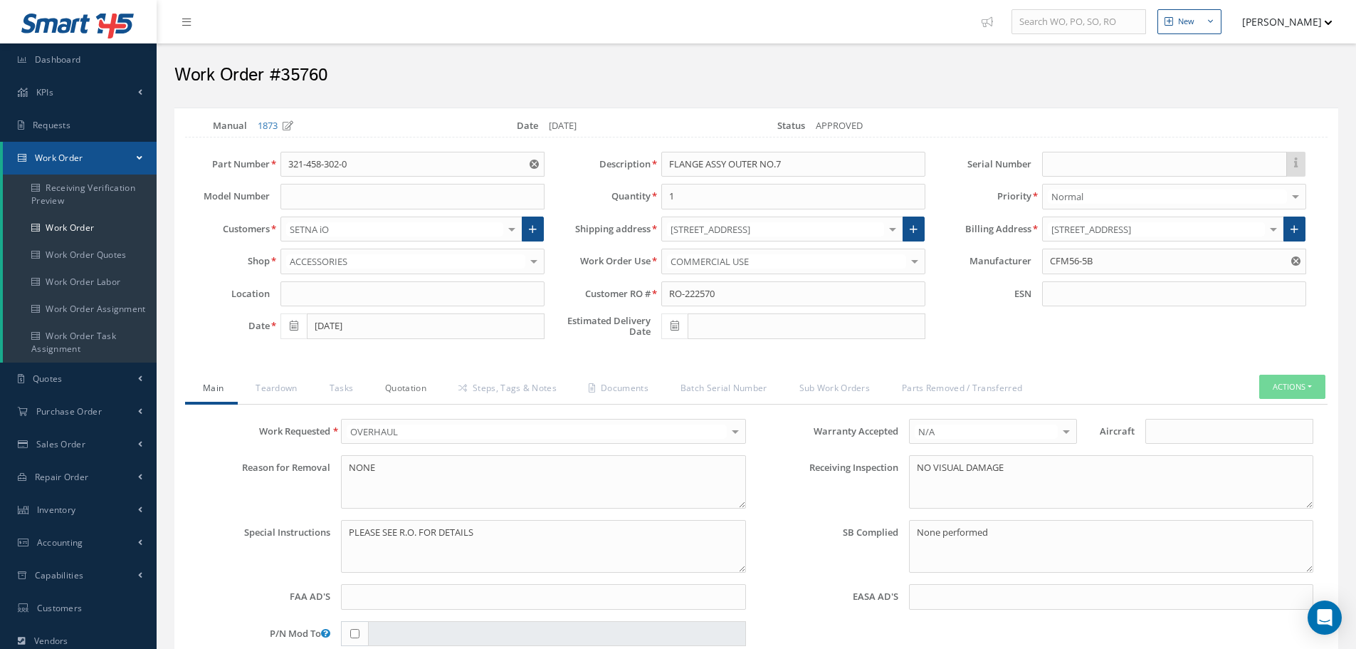
click at [421, 389] on link "Quotation" at bounding box center [403, 389] width 73 height 30
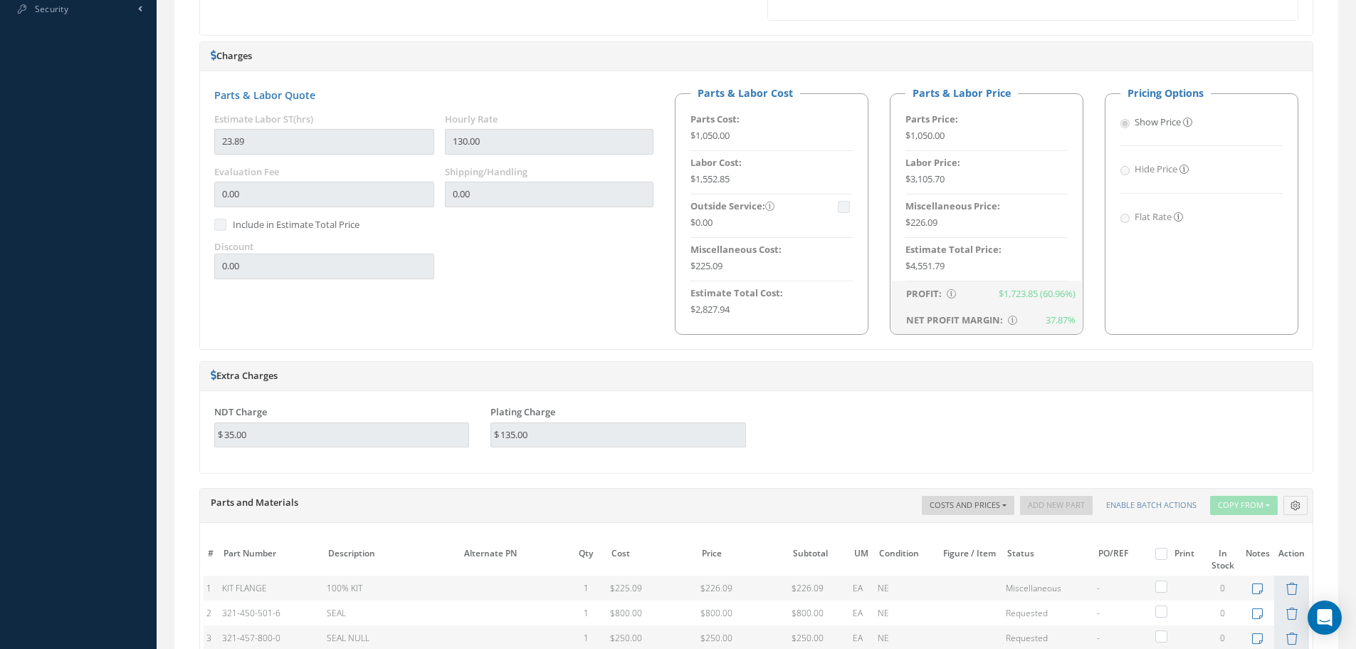
scroll to position [926, 0]
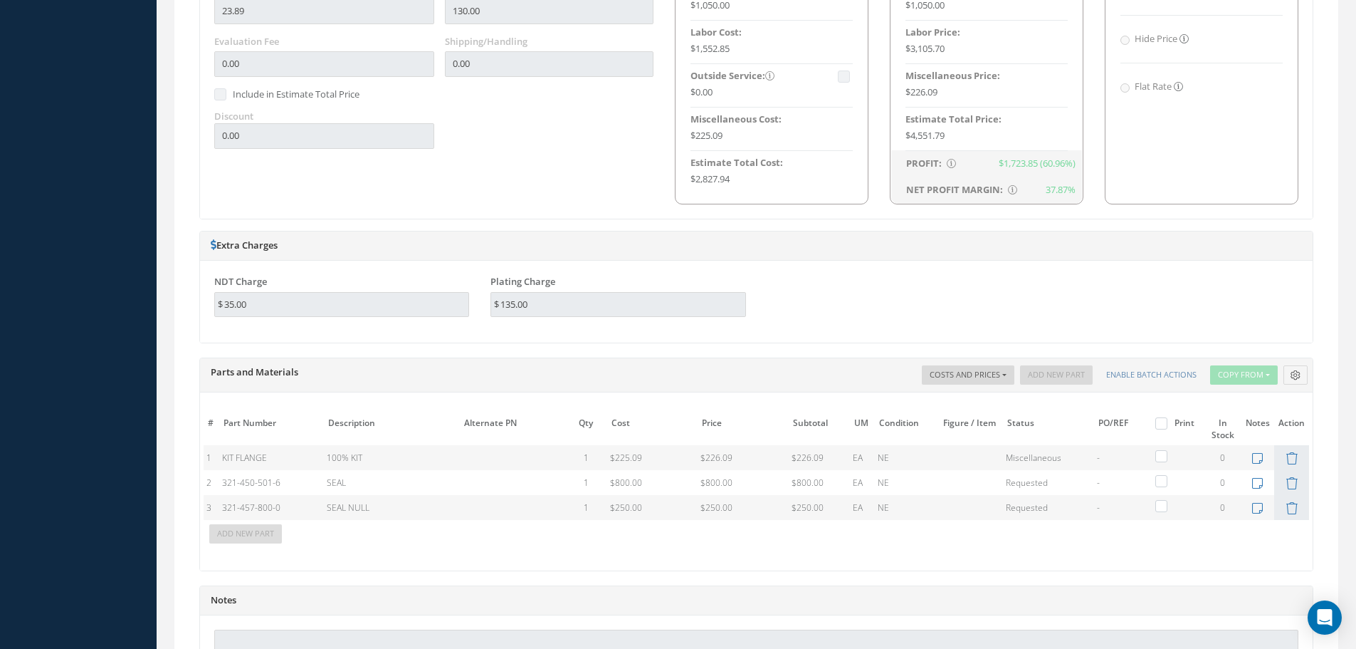
click at [1167, 424] on label at bounding box center [1169, 422] width 4 height 12
click at [1159, 424] on input "checkbox" at bounding box center [1163, 424] width 9 height 9
checkbox input "true"
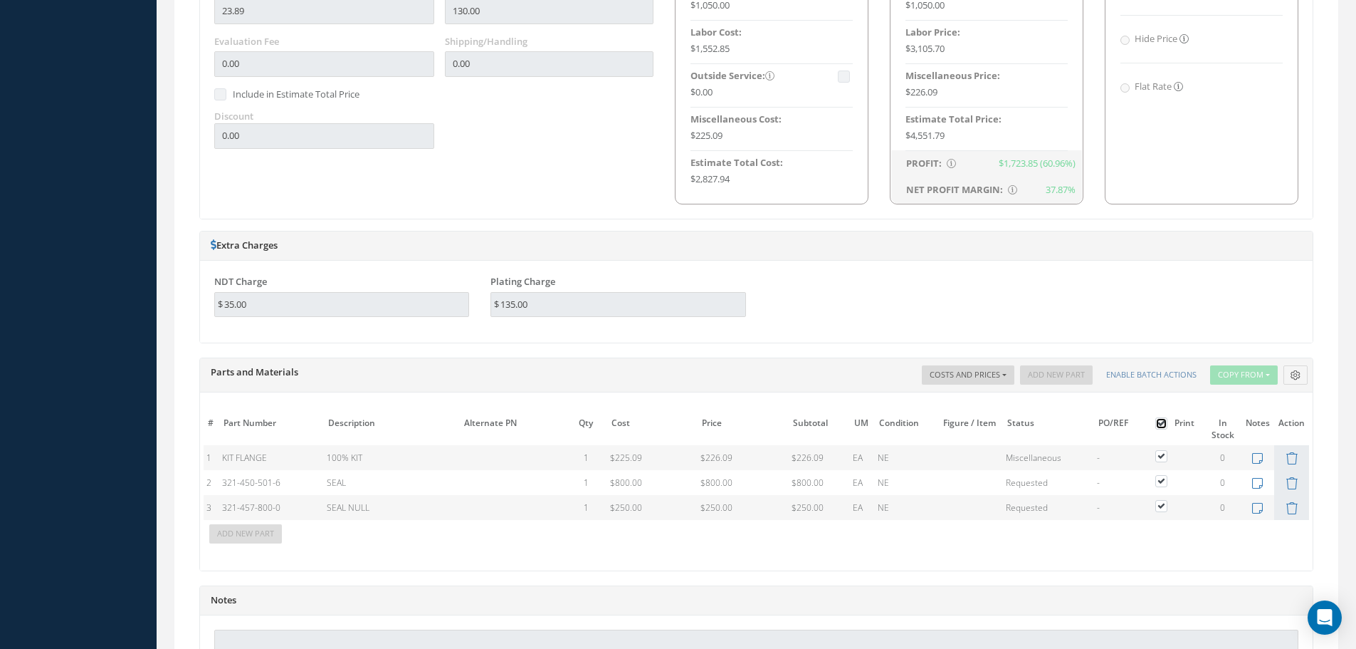
checkbox input "true"
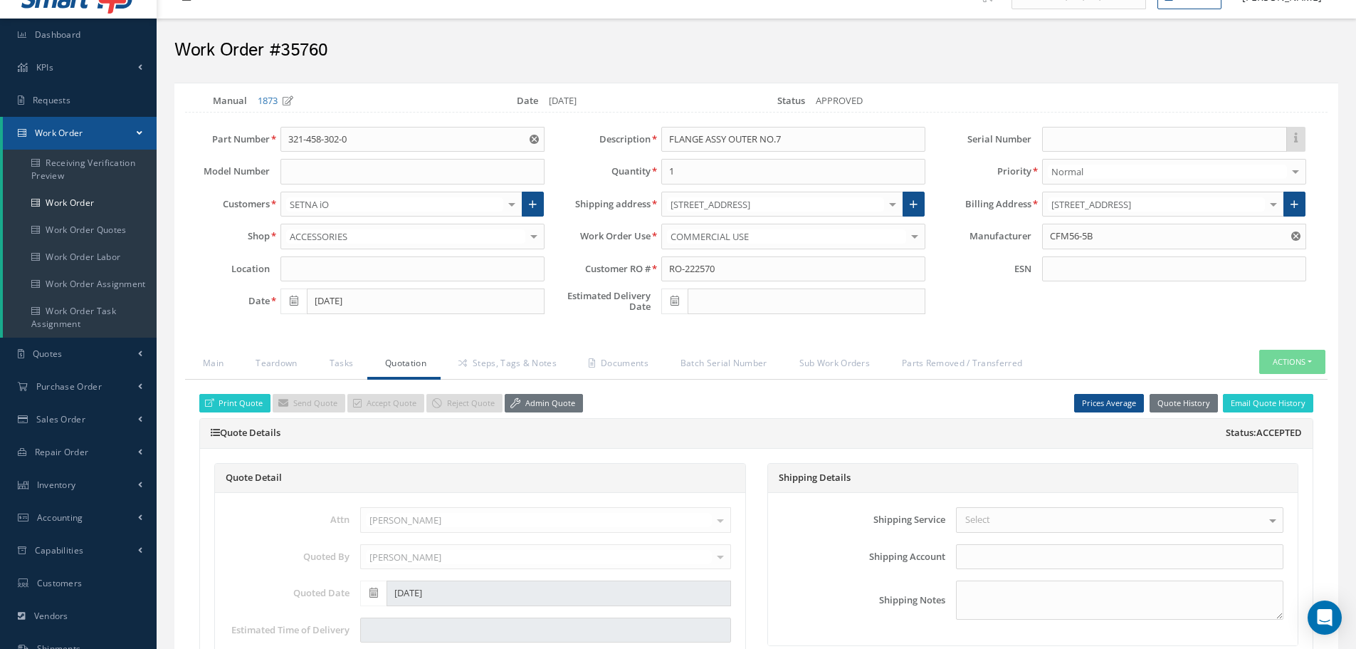
scroll to position [0, 0]
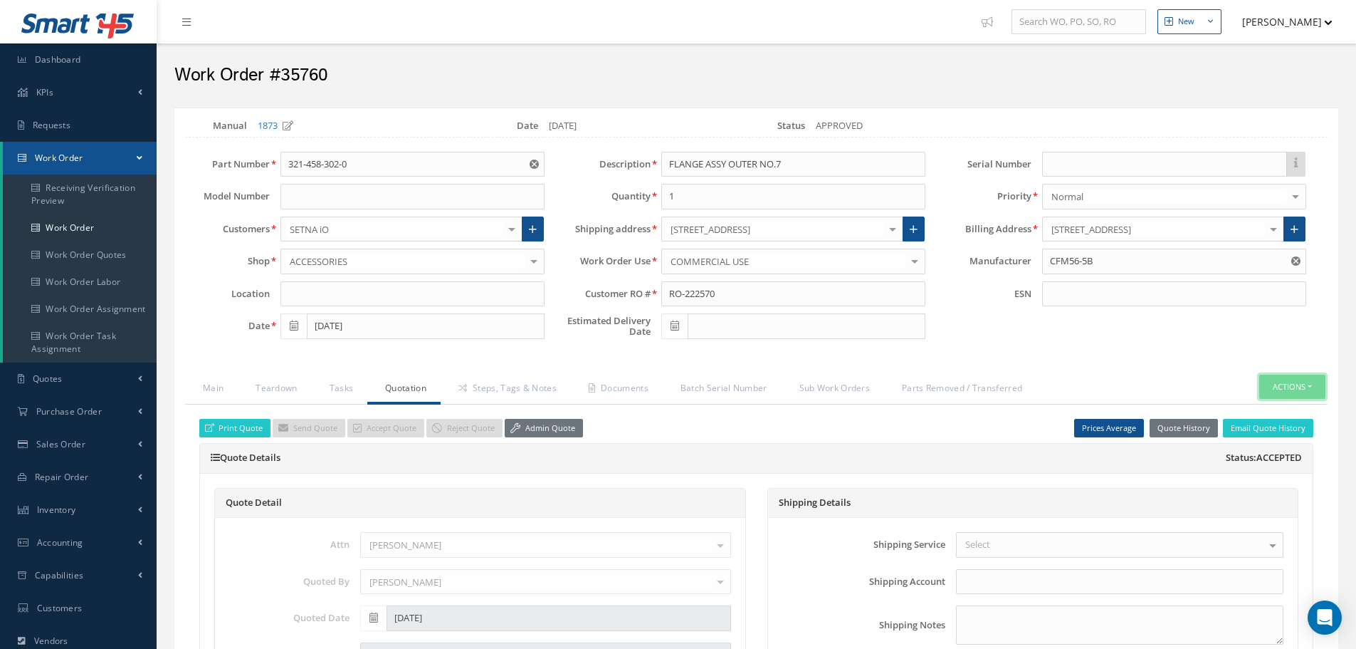
click at [1313, 389] on button "Actions" at bounding box center [1292, 386] width 66 height 25
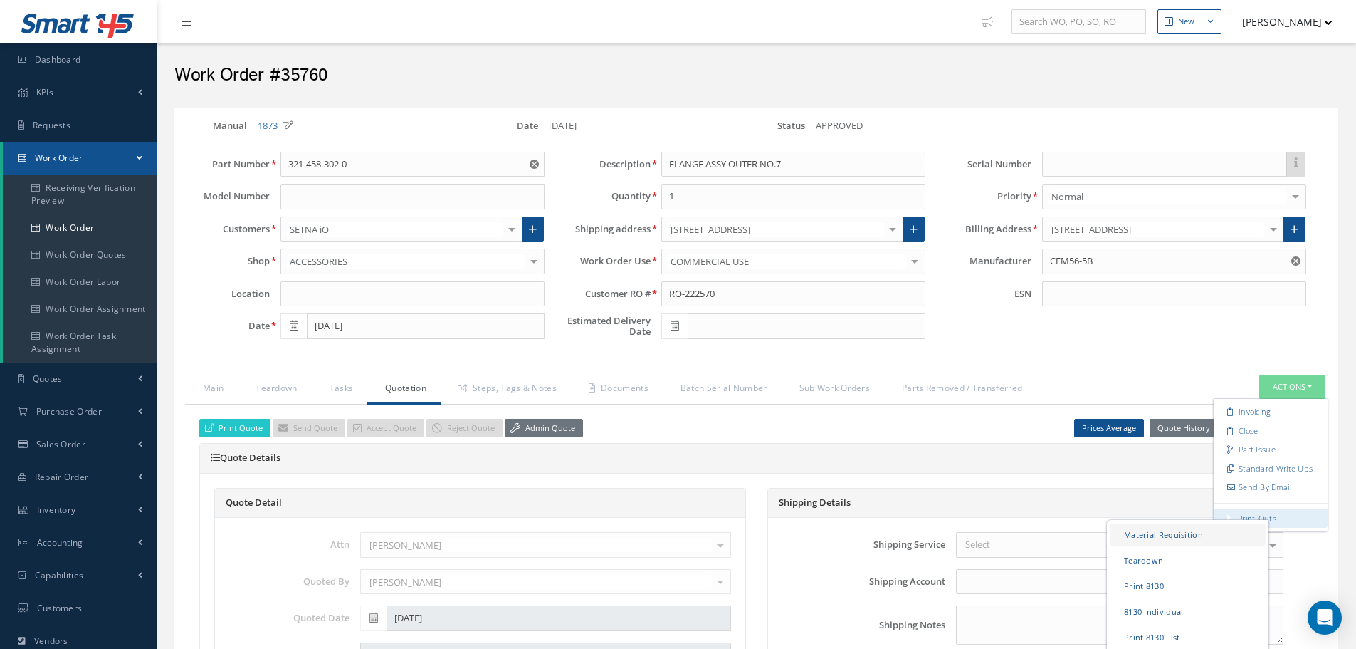
click at [1151, 529] on link "Material Requisition" at bounding box center [1188, 534] width 156 height 22
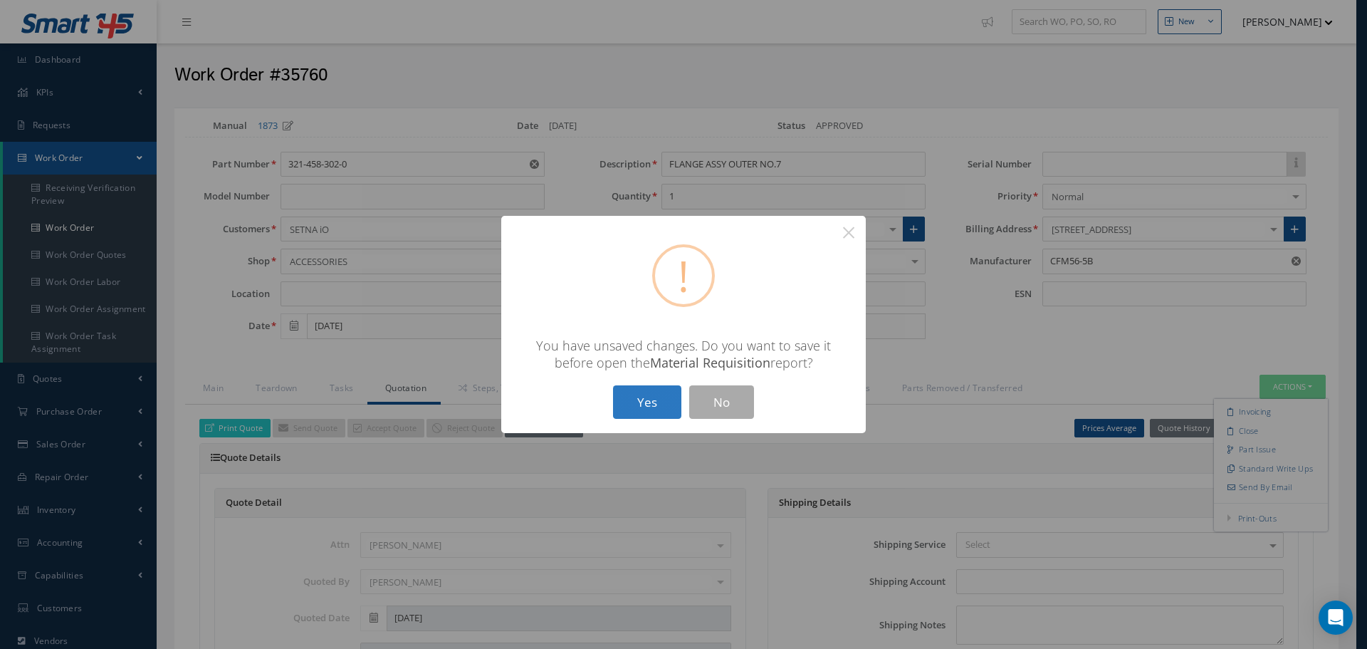
click at [655, 399] on button "Yes" at bounding box center [647, 401] width 68 height 33
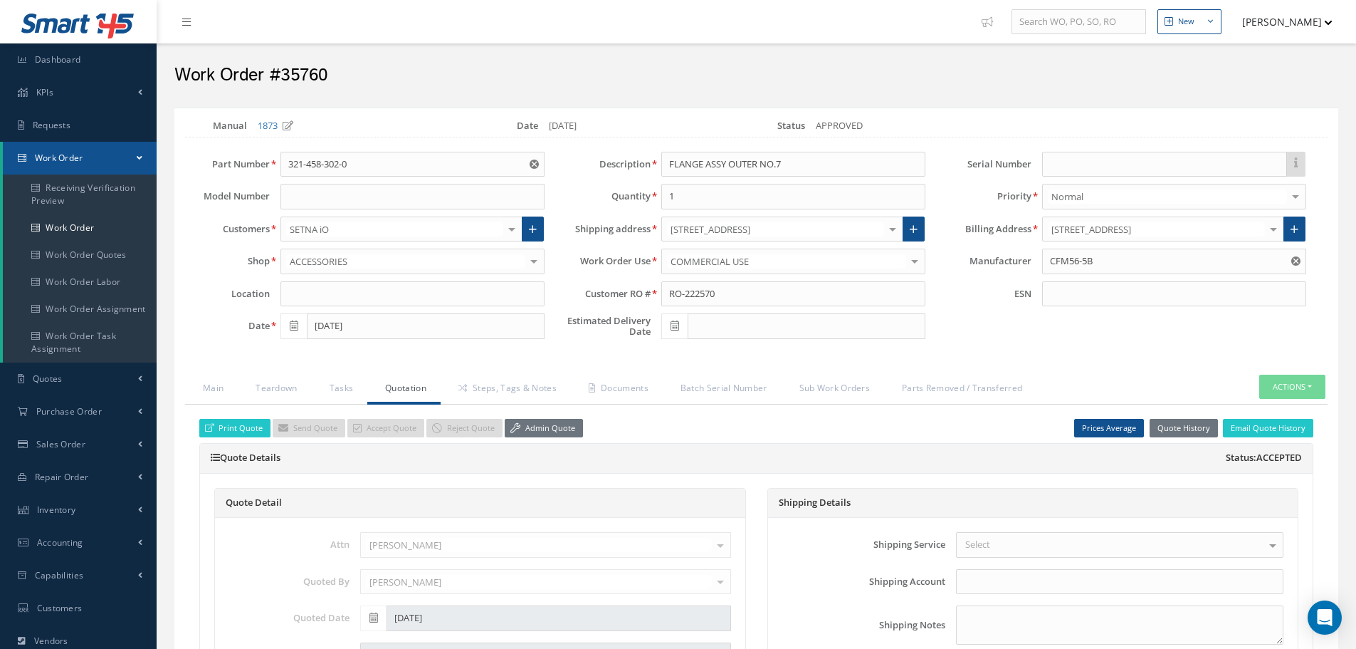
checkbox input "true"
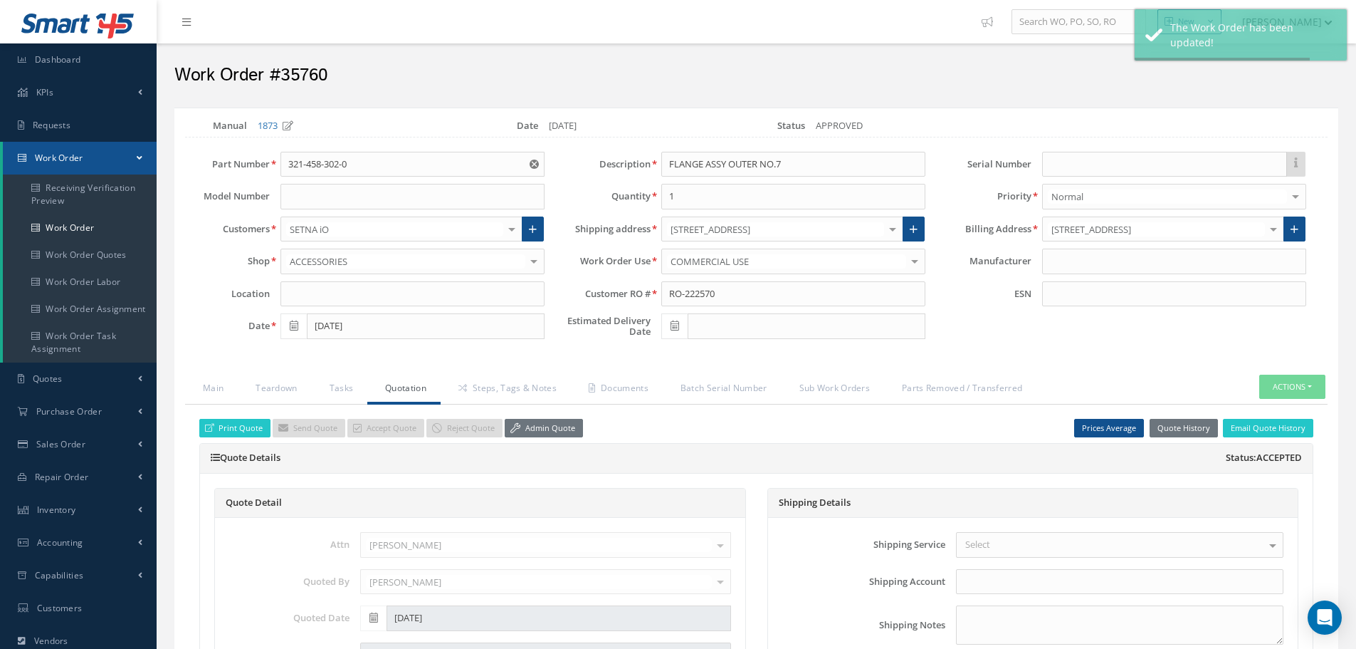
type input "CFM56-5B"
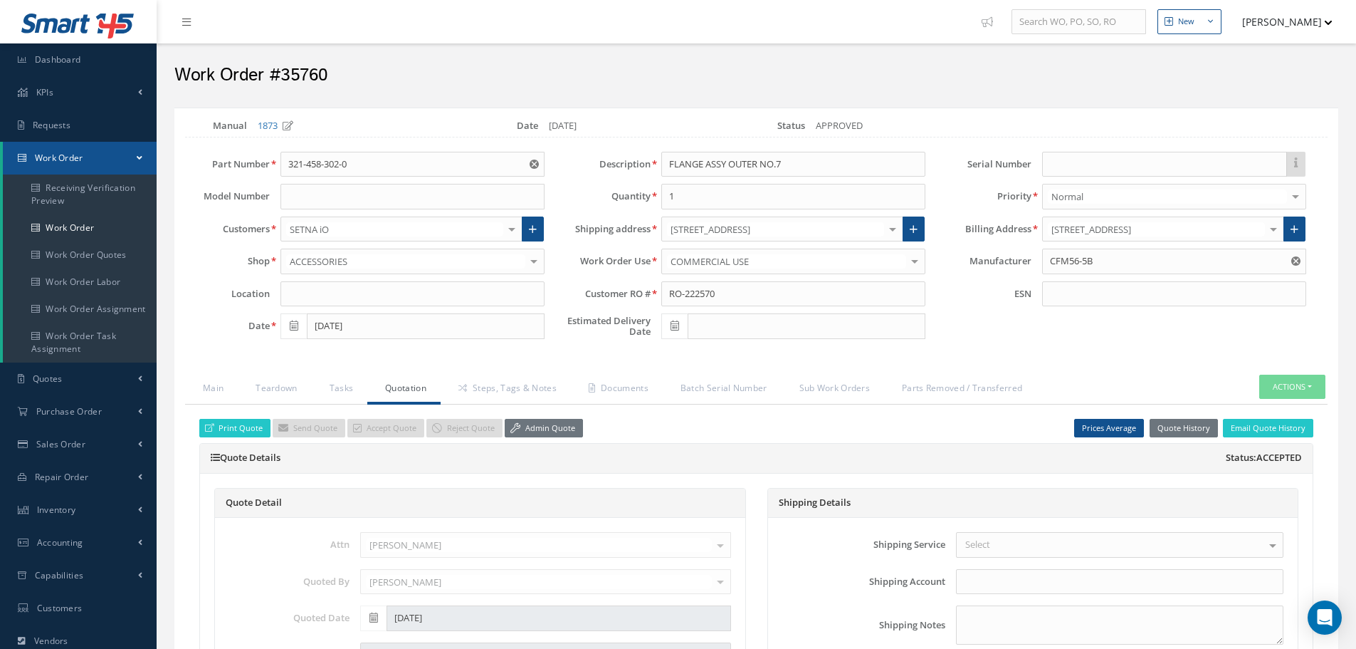
select select "25"
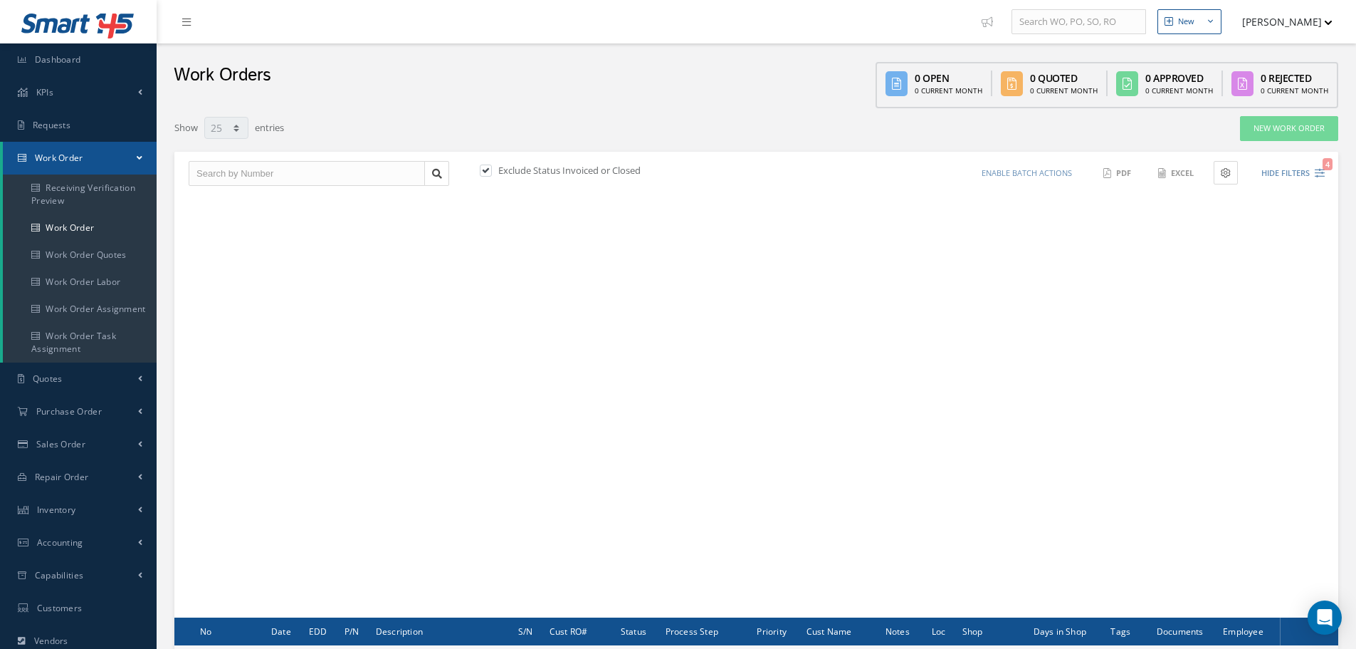
scroll to position [71, 0]
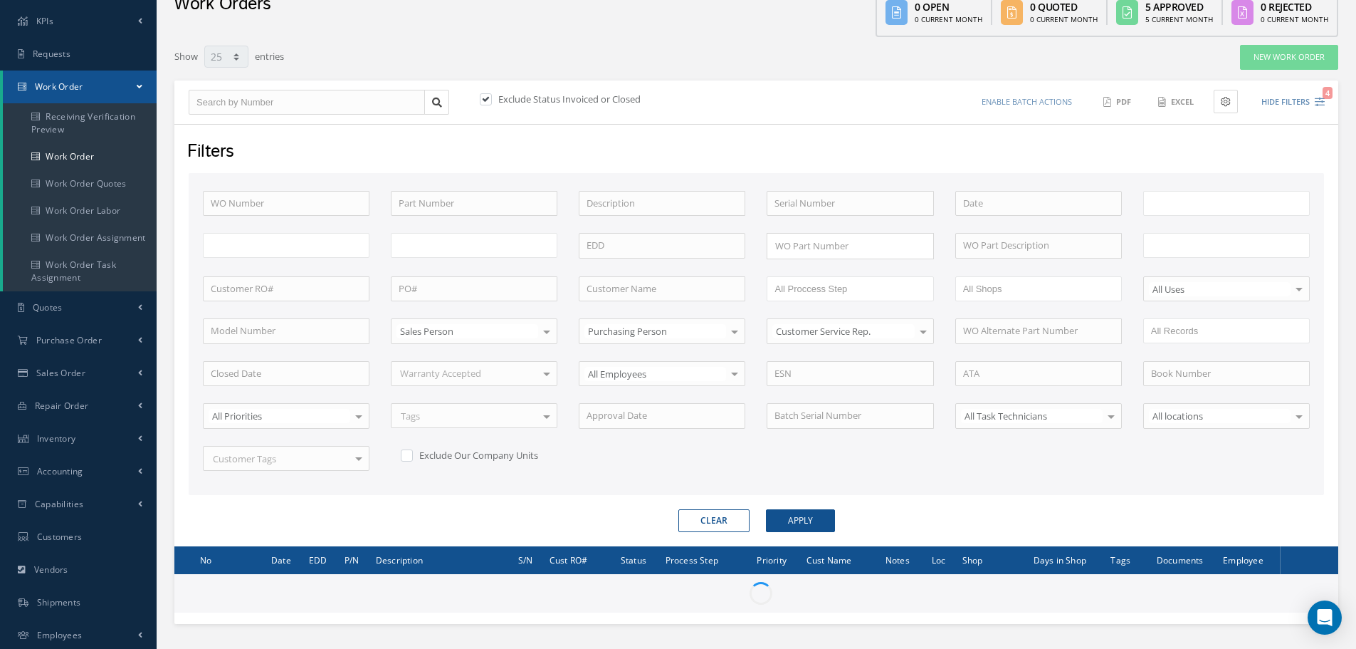
type input "All Work Request"
type input "All Work Performed"
type input "All Status"
type input "WO Part Status"
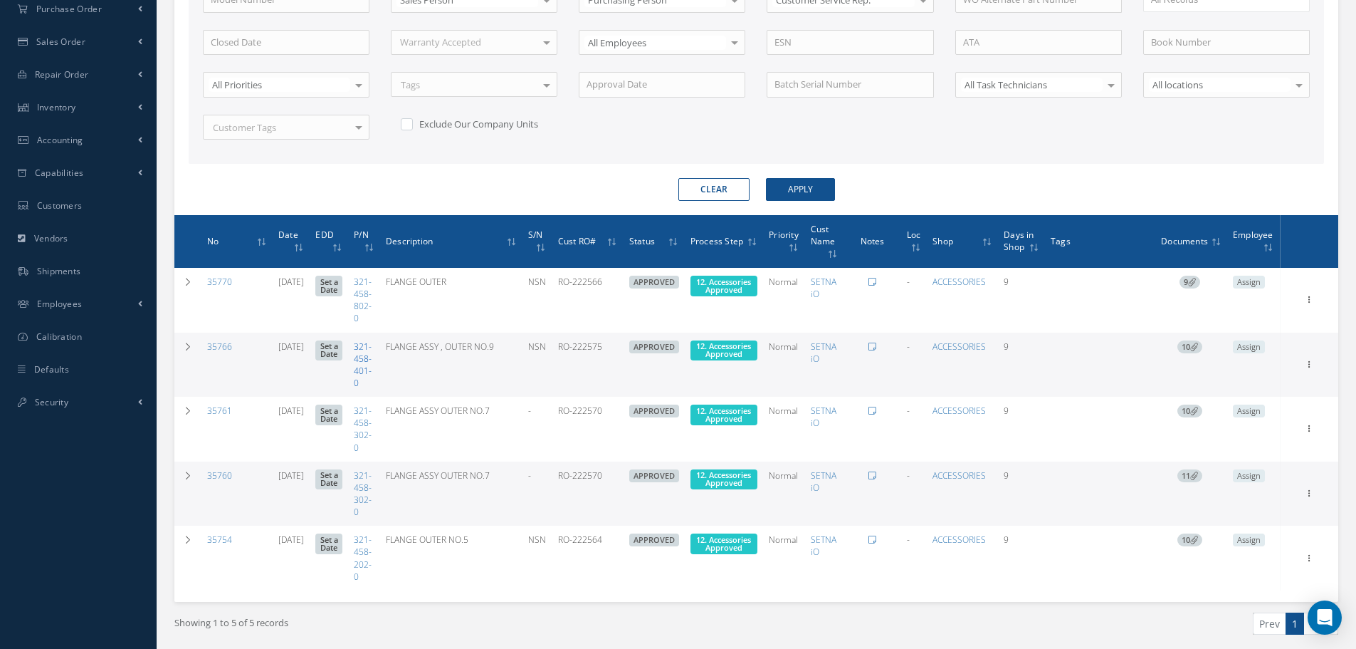
scroll to position [453, 0]
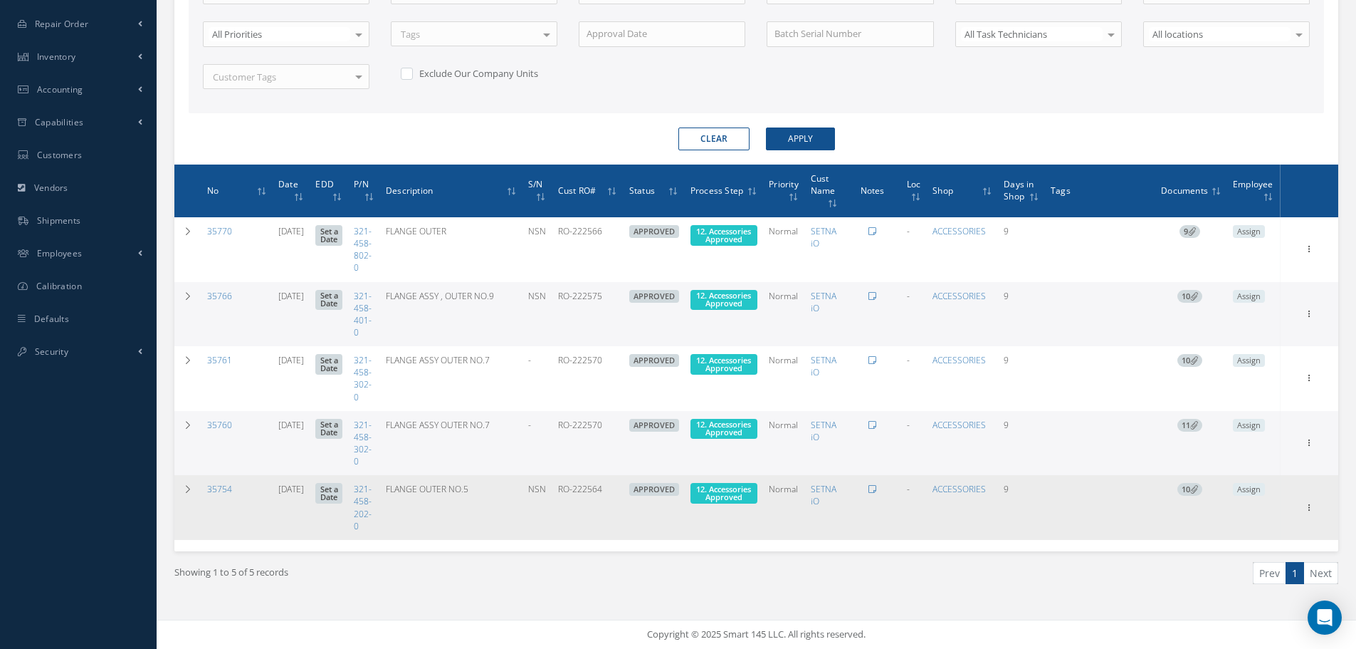
click at [1318, 258] on div "Show Edit Invoicing Close Part Issue Send By Email Sub Work Orders Documents Pr…" at bounding box center [1309, 249] width 17 height 17
click at [1307, 253] on icon at bounding box center [1309, 247] width 14 height 11
click at [1237, 488] on link "Edit" at bounding box center [1244, 488] width 112 height 19
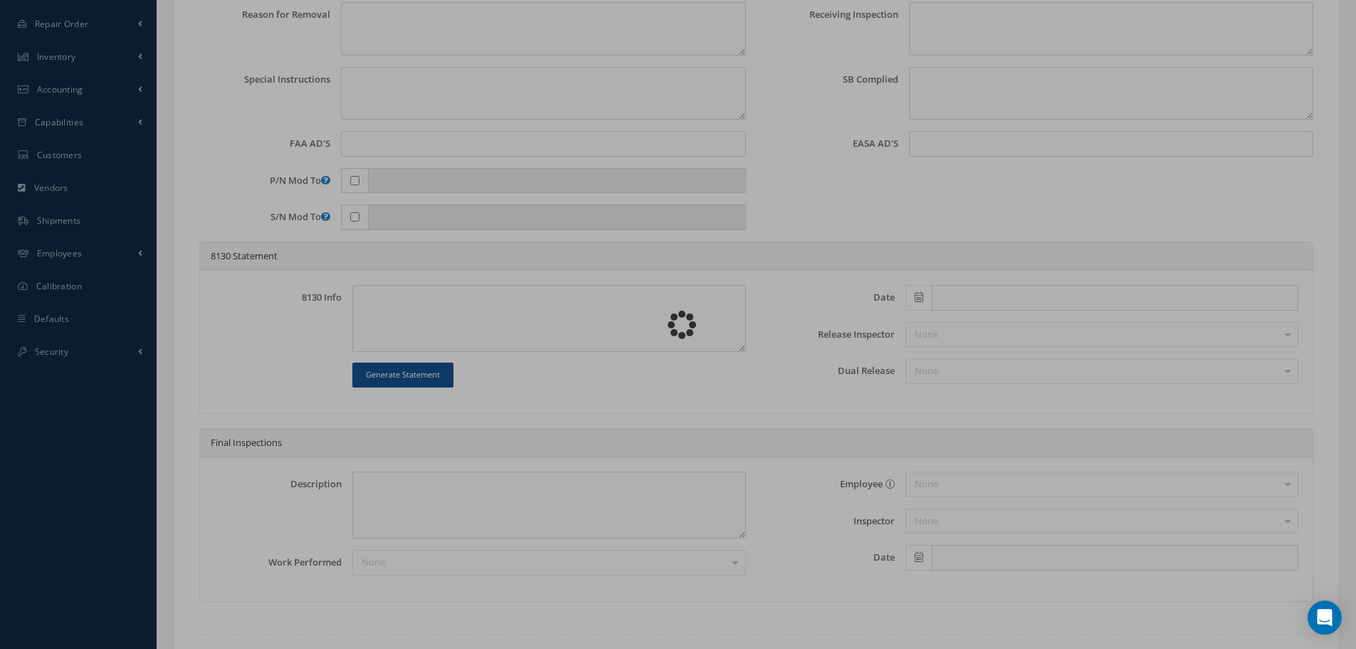
type input "321-458-202-0"
type input "[DATE]"
type input "FLANGE OUTER NO.5"
type input "RO-222564"
type input "NSN"
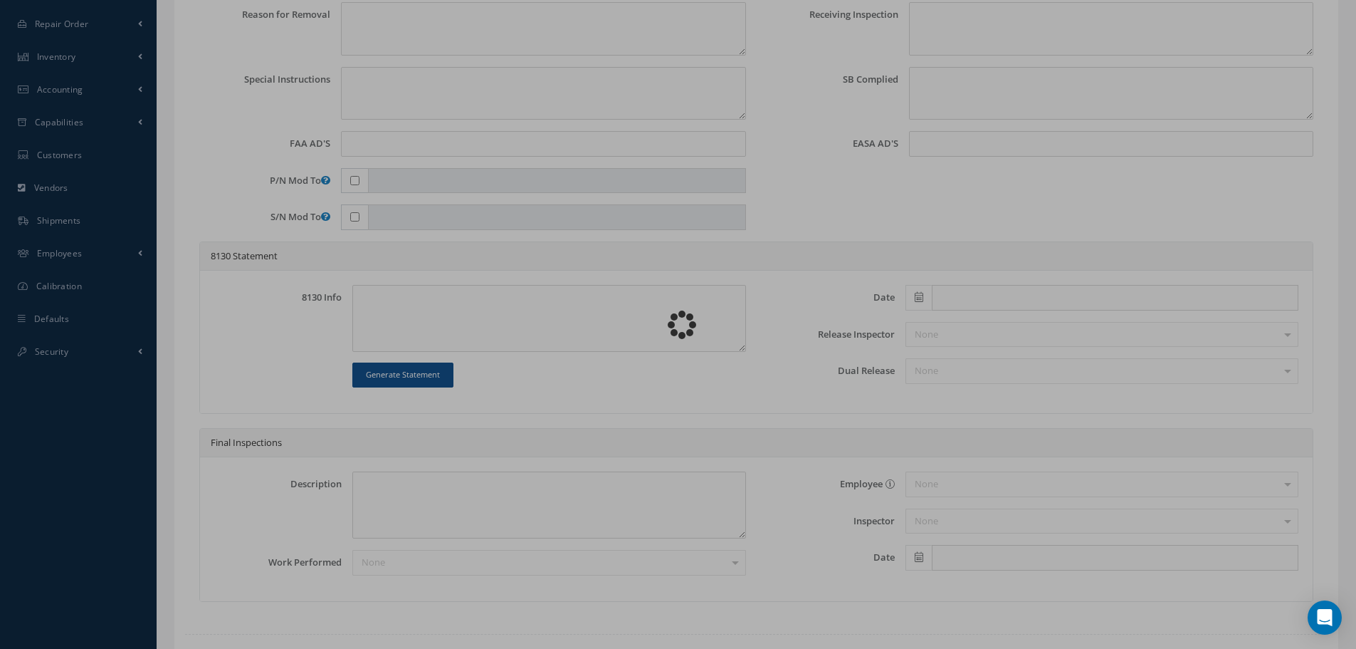
type textarea "NONE"
type textarea "PLEASE SEE R.O. FOR DETAILS"
type textarea "NO VISUAL DAMAGE"
type textarea "None performed"
type textarea "Article was xxxxx in reference with the following Technical Standard : CFM56-5B…"
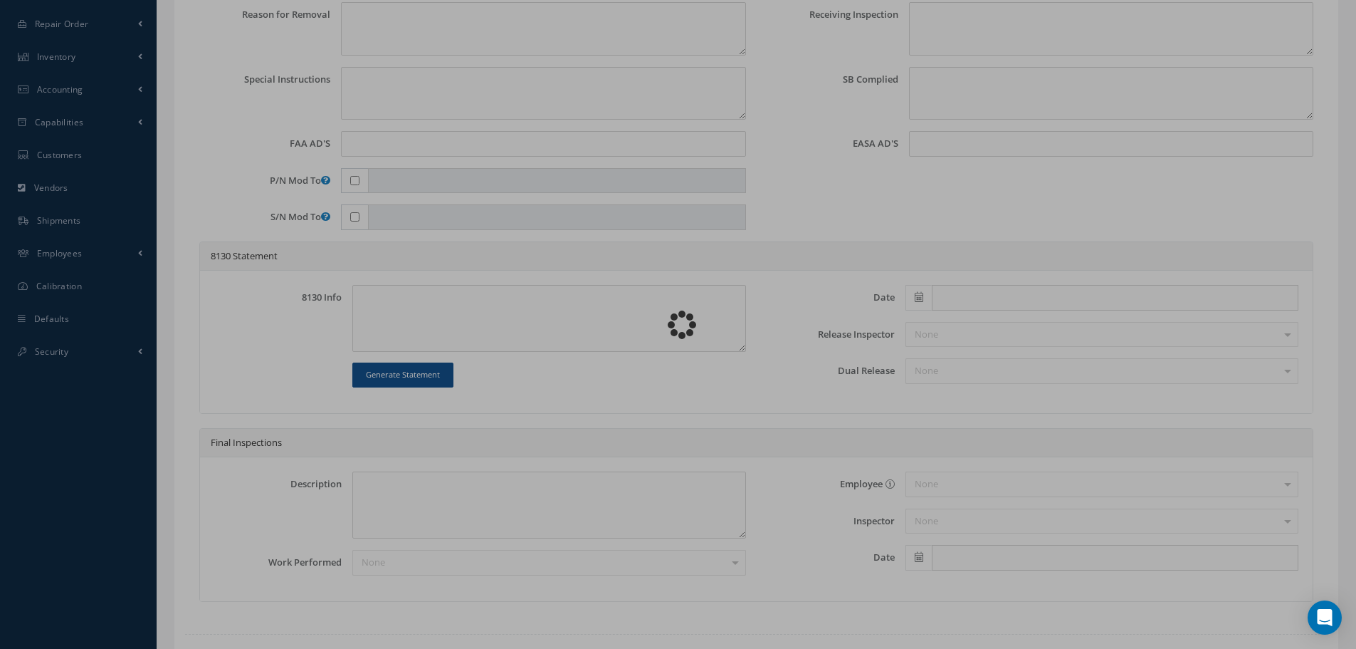
type textarea "Article has been approved to return to service."
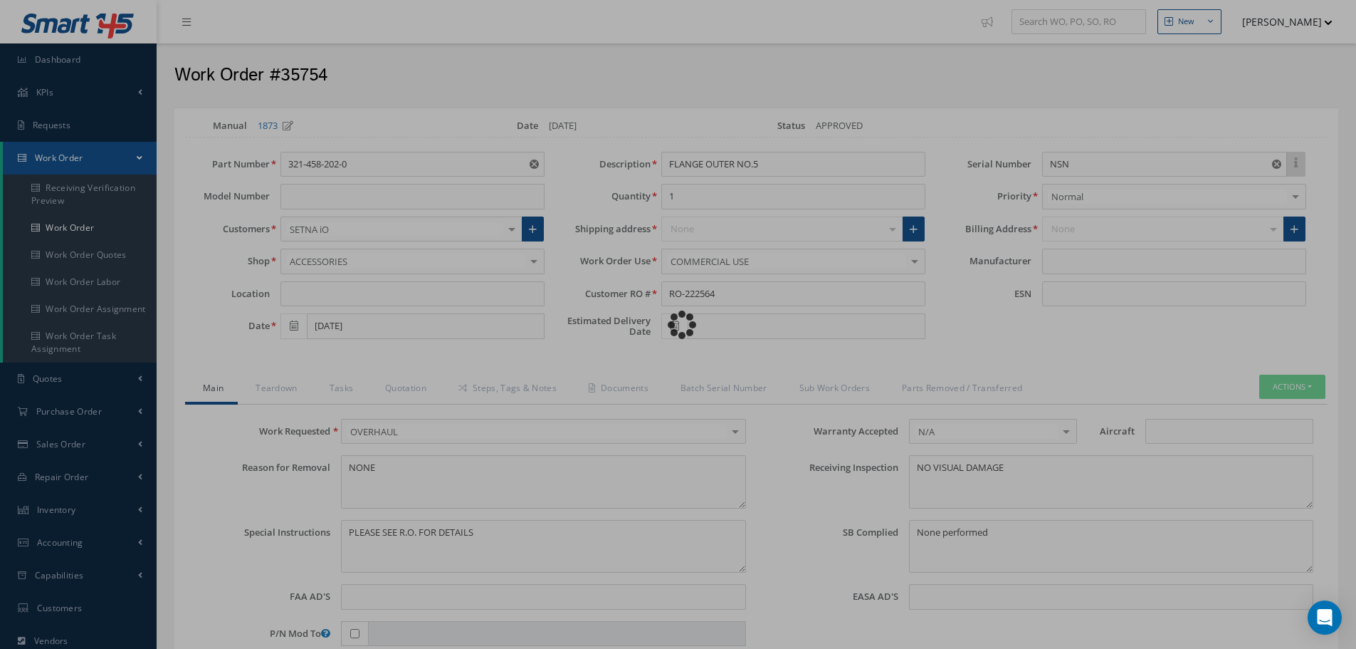
type input "CFM56-5B"
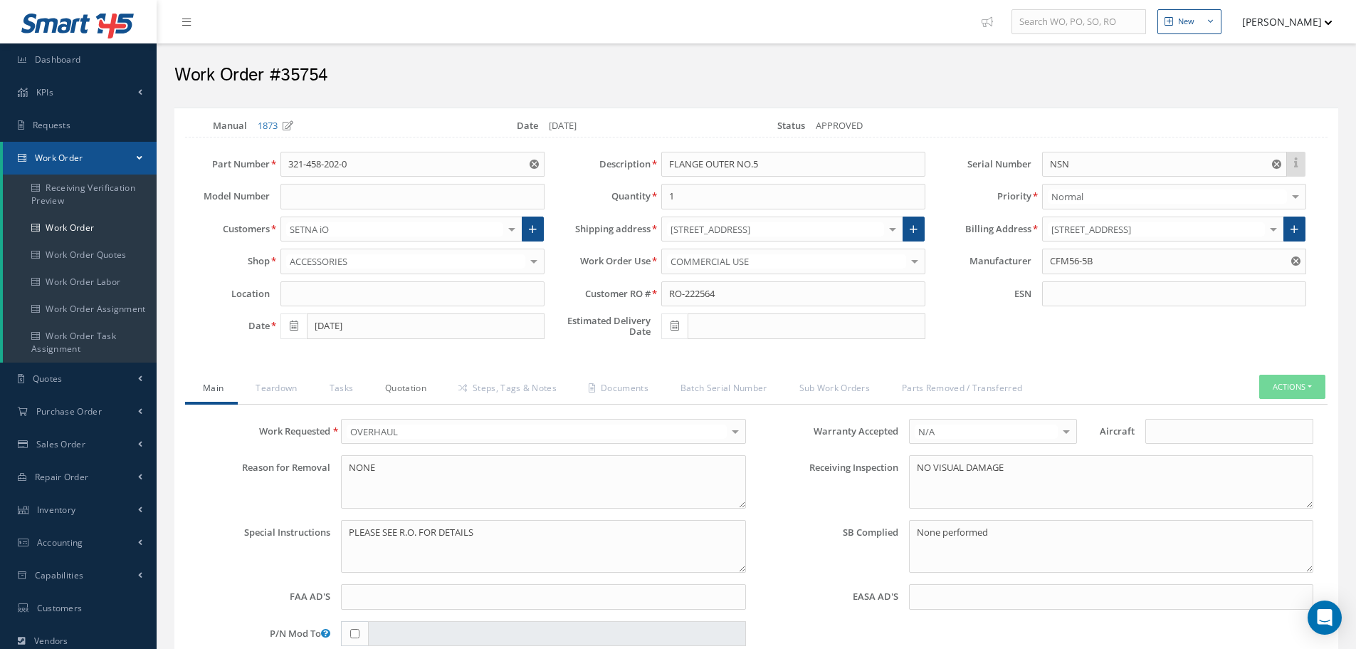
click at [407, 385] on link "Quotation" at bounding box center [403, 389] width 73 height 30
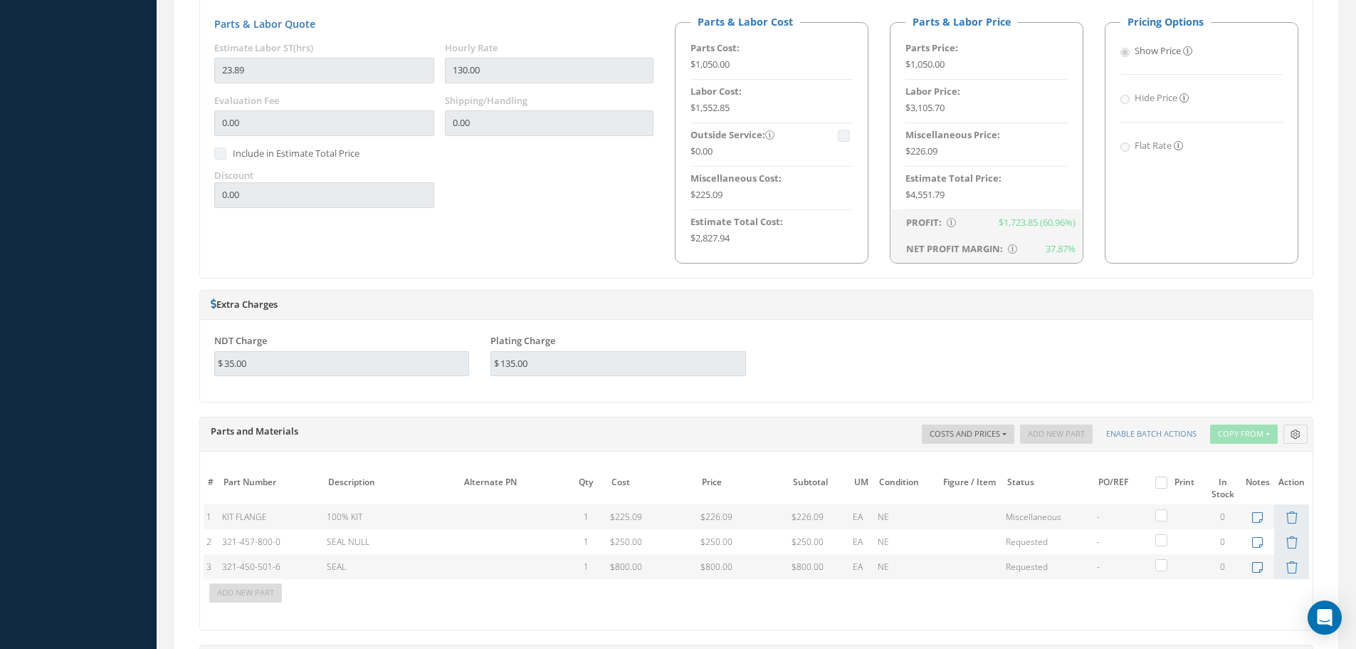
scroll to position [1068, 0]
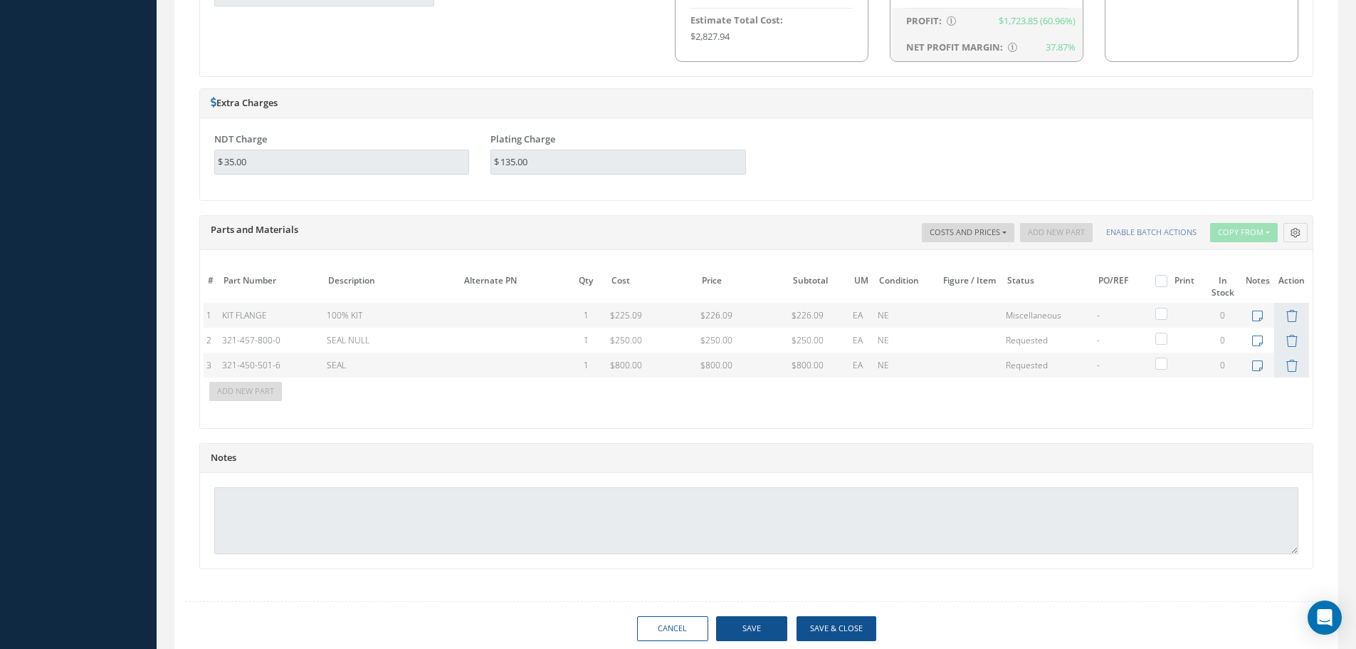
click at [1167, 282] on label at bounding box center [1169, 280] width 4 height 12
click at [1159, 282] on input "checkbox" at bounding box center [1163, 282] width 9 height 9
checkbox input "true"
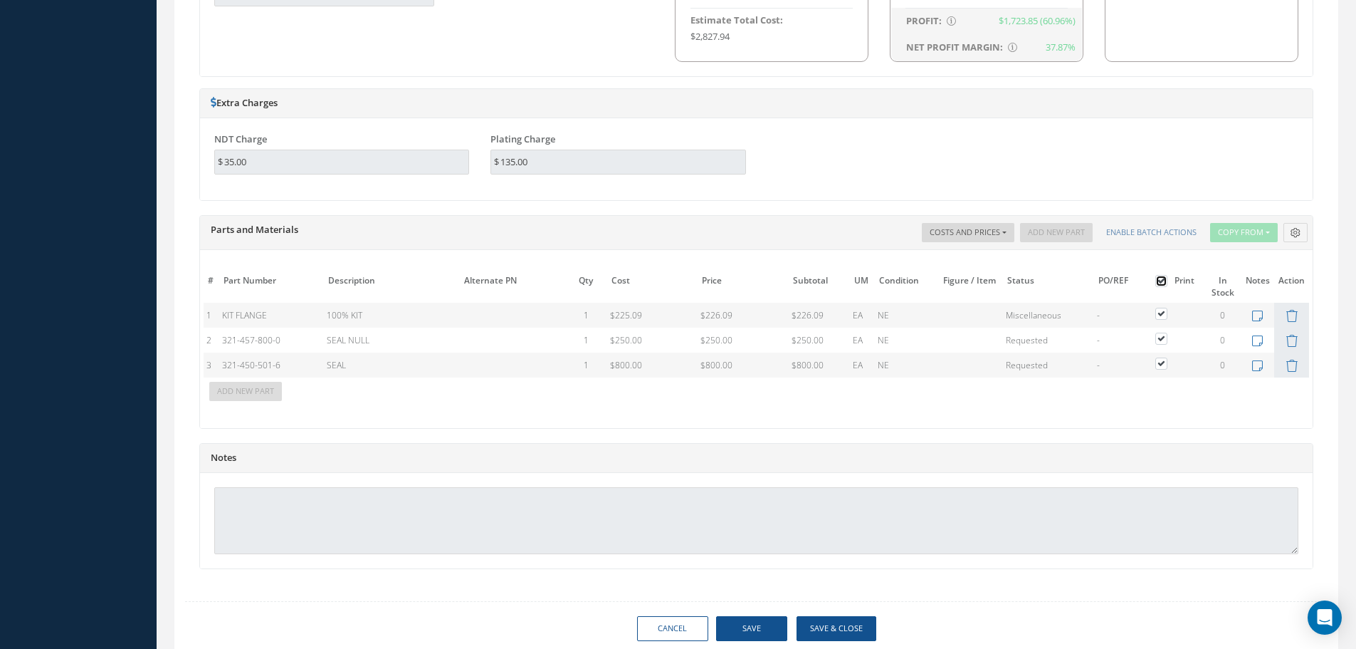
checkbox input "true"
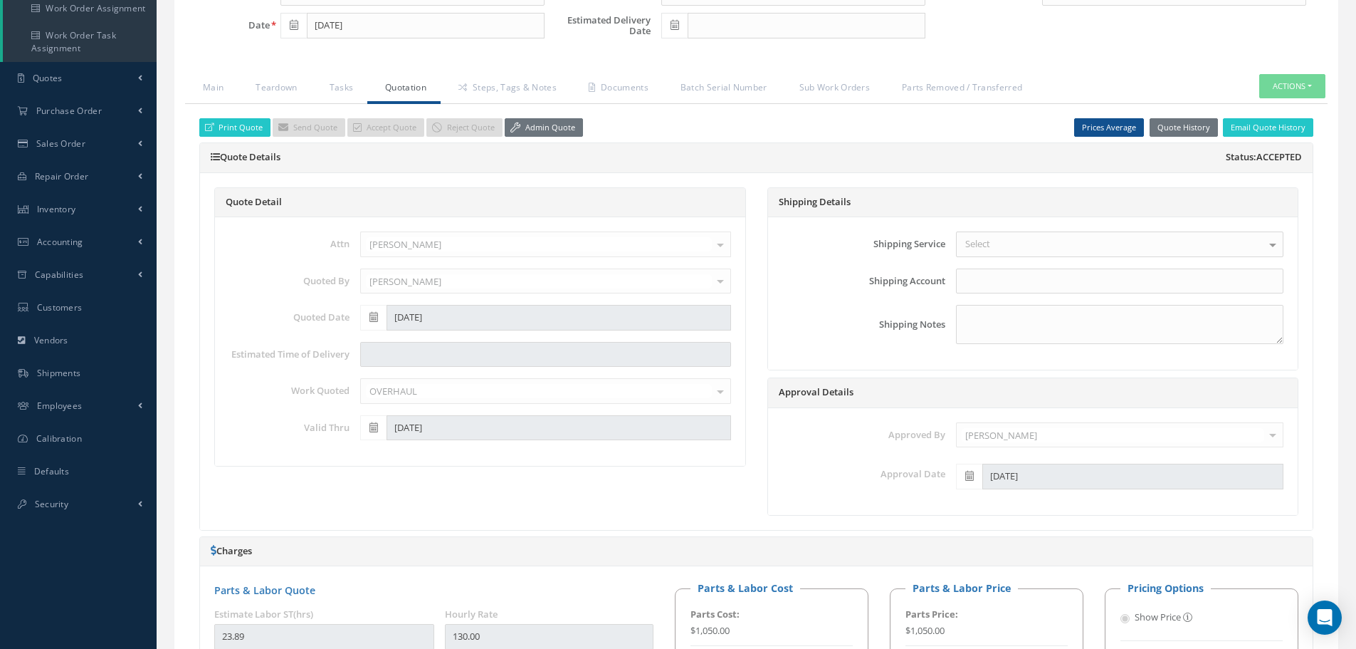
scroll to position [71, 0]
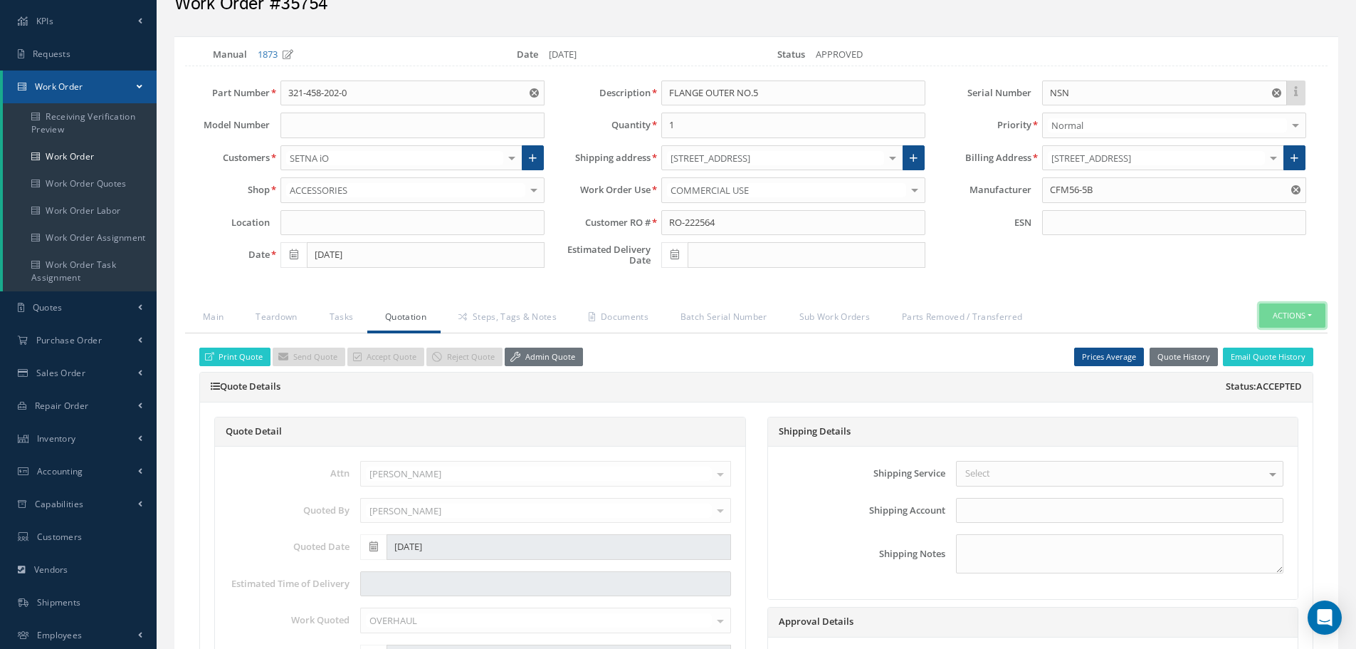
click at [1310, 313] on button "Actions" at bounding box center [1292, 315] width 66 height 25
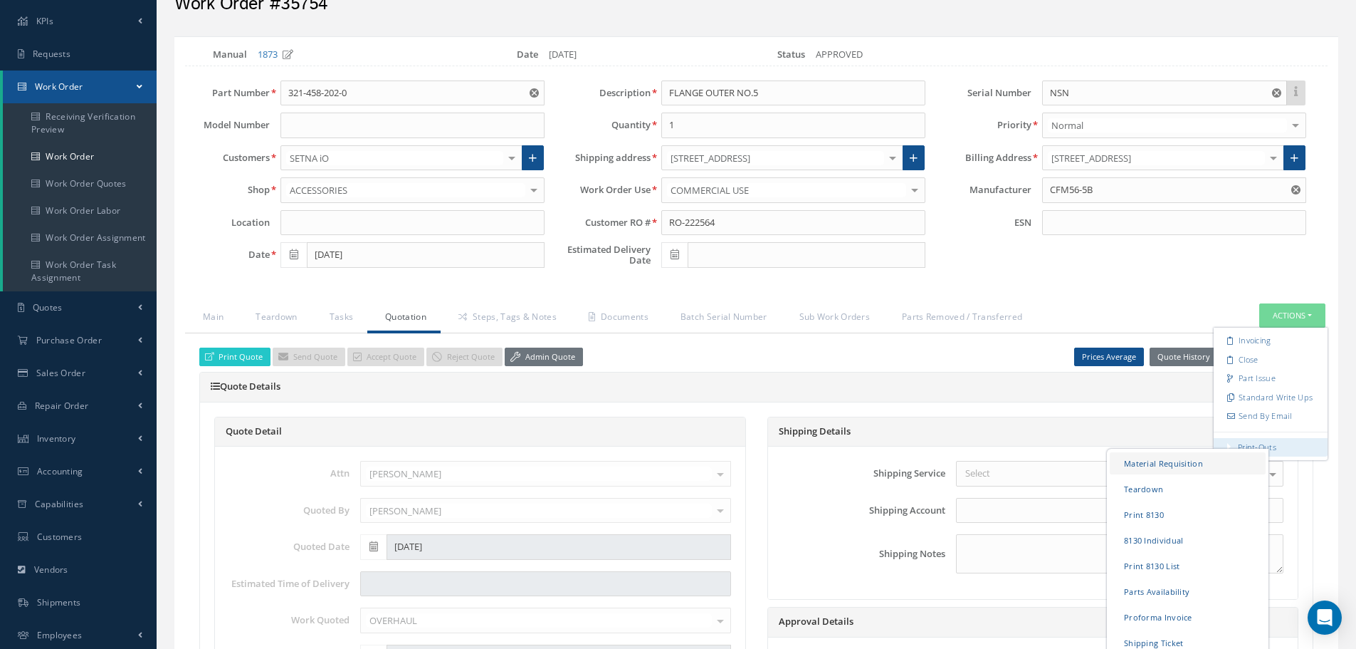
click at [1172, 466] on link "Material Requisition" at bounding box center [1188, 462] width 156 height 22
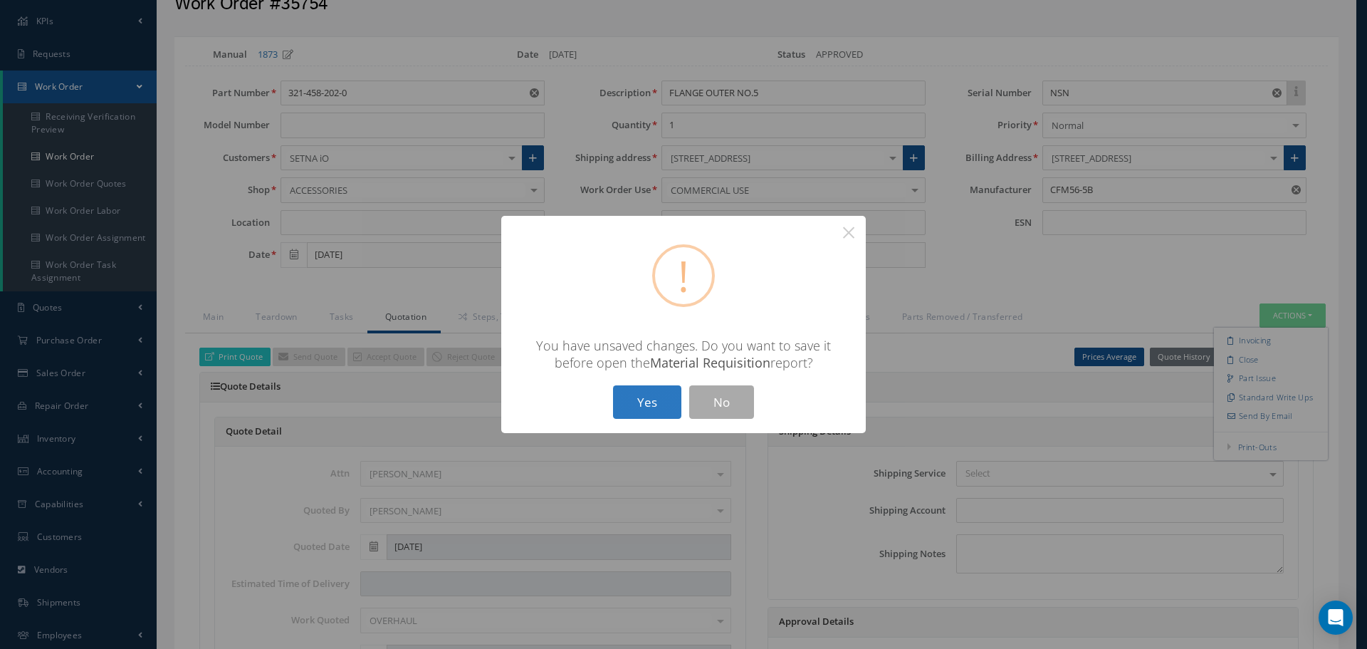
click at [637, 399] on button "Yes" at bounding box center [647, 401] width 68 height 33
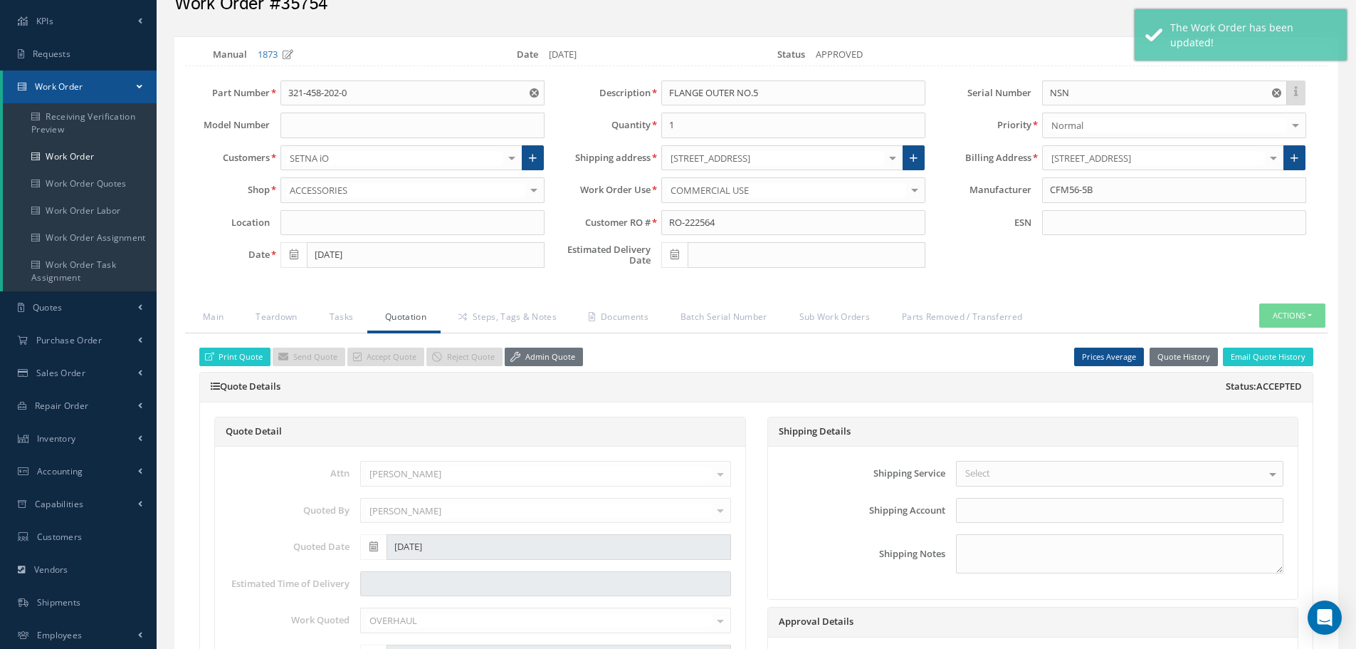
checkbox input "true"
type input "CFM56-5B"
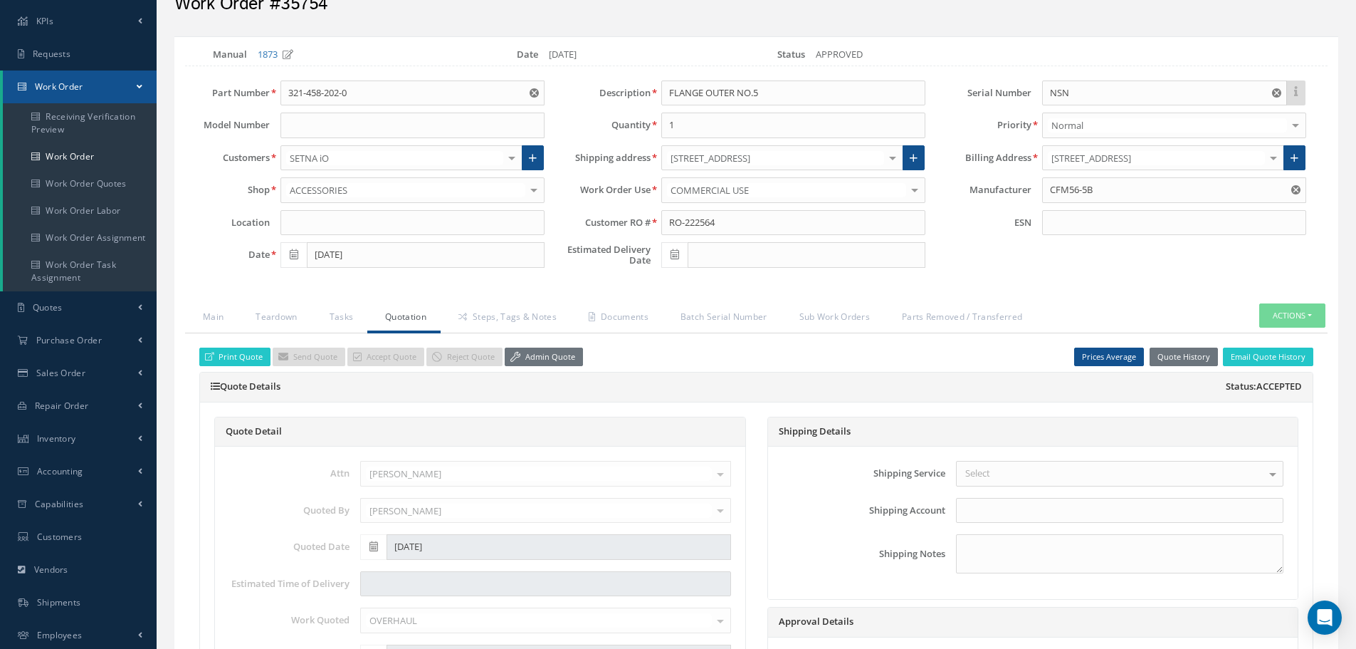
select select "25"
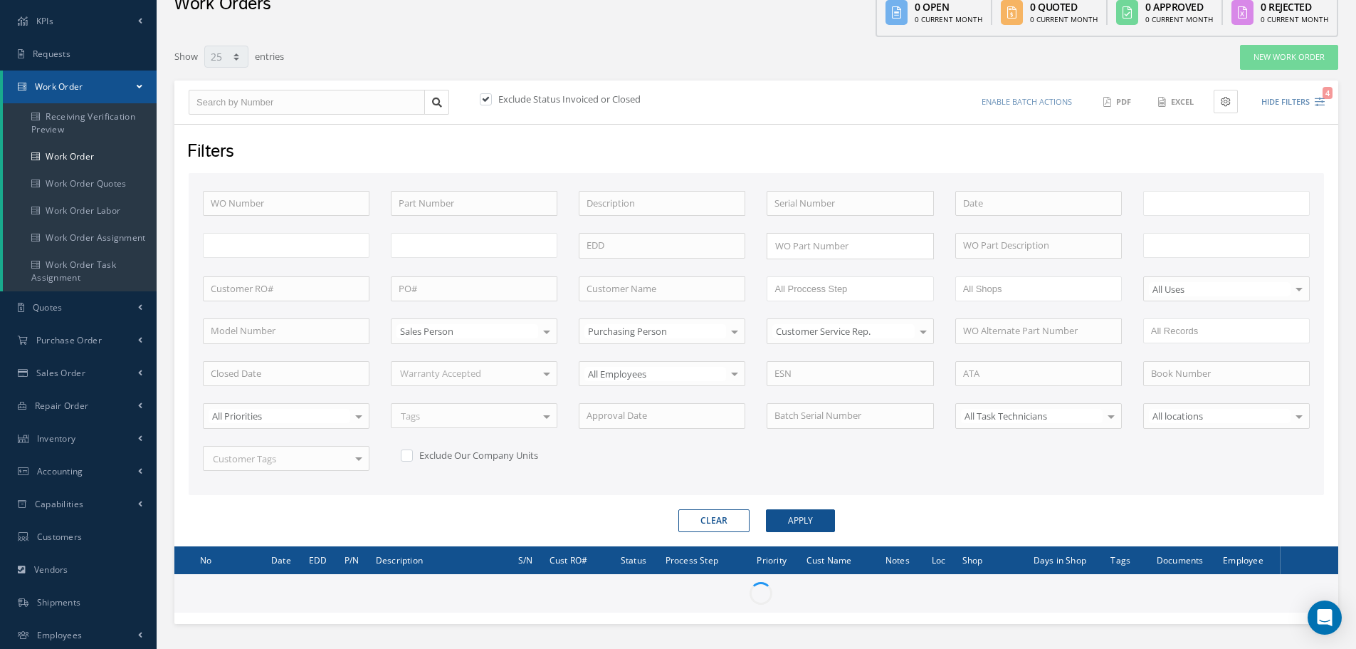
scroll to position [172, 0]
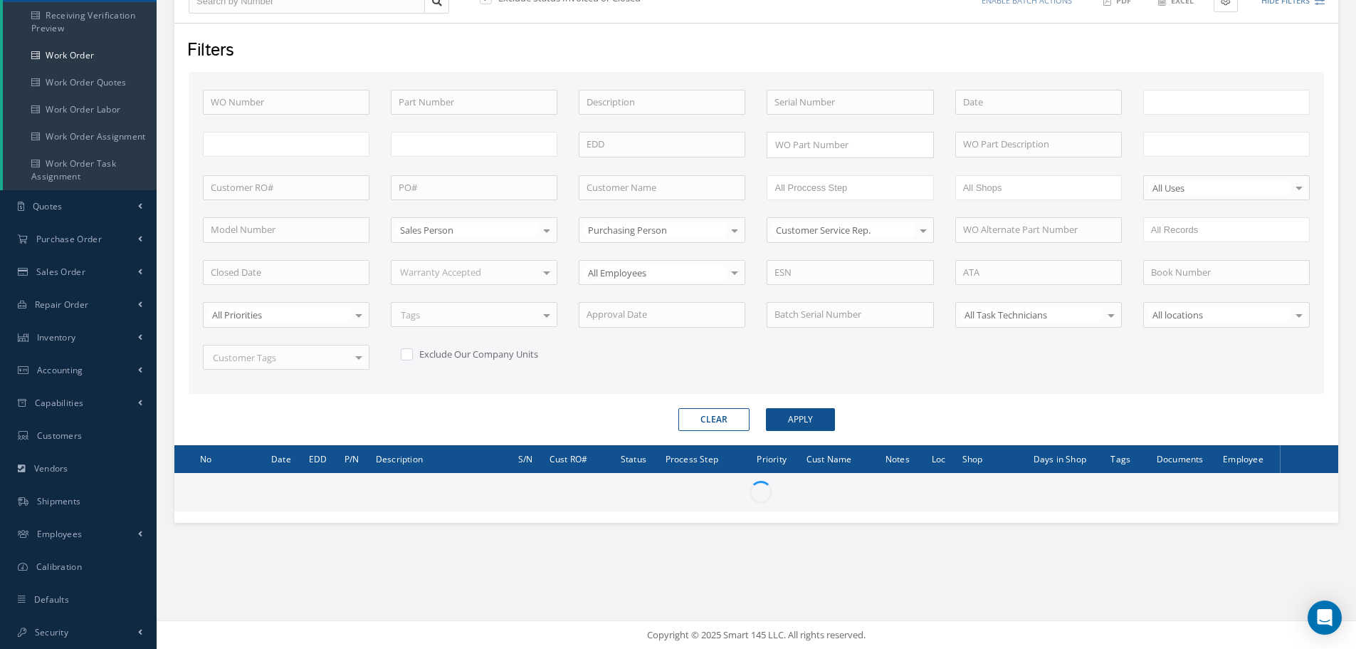
type input "All Work Request"
type input "All Work Performed"
type input "All Status"
type input "WO Part Status"
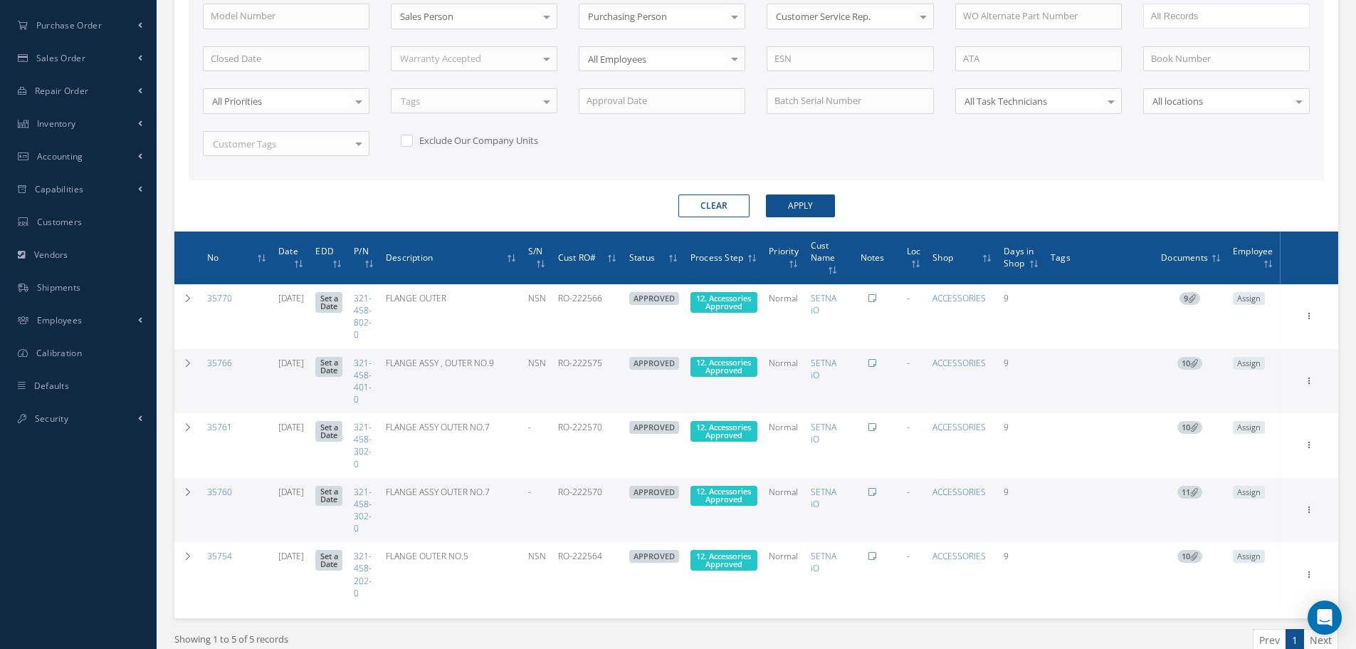
scroll to position [453, 0]
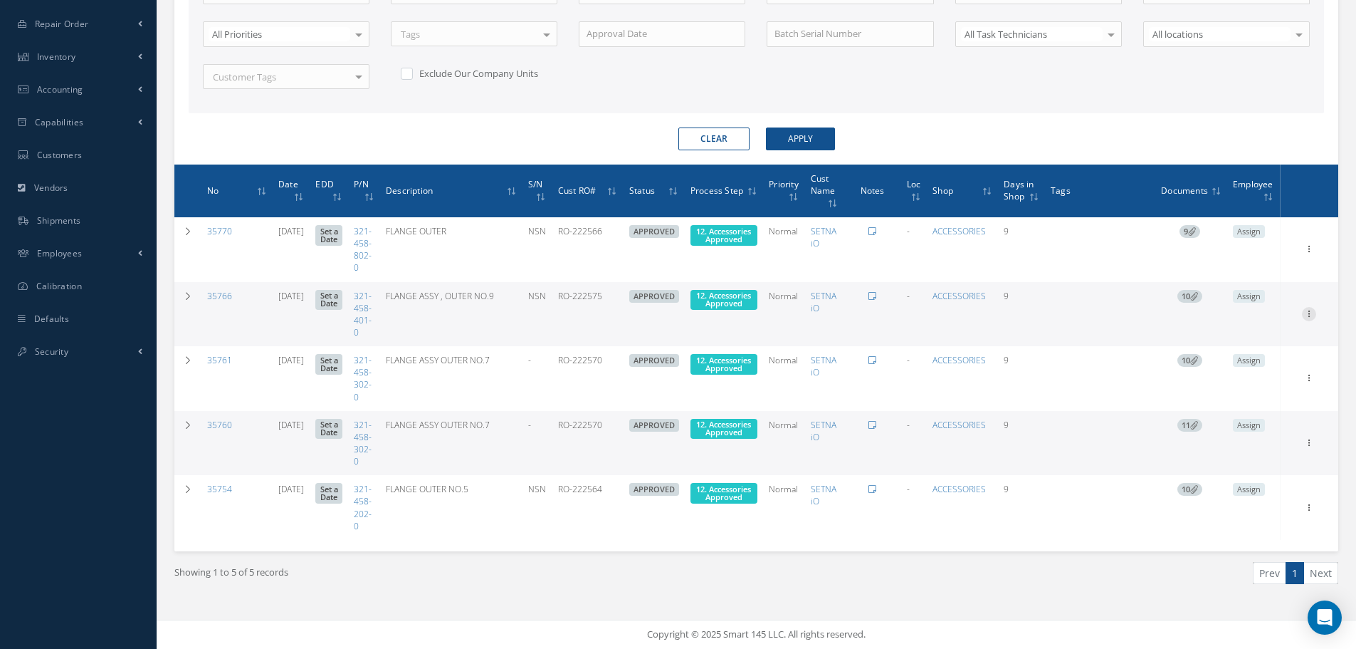
click at [1311, 253] on icon at bounding box center [1309, 247] width 14 height 11
click at [1232, 345] on link "Edit" at bounding box center [1244, 341] width 112 height 19
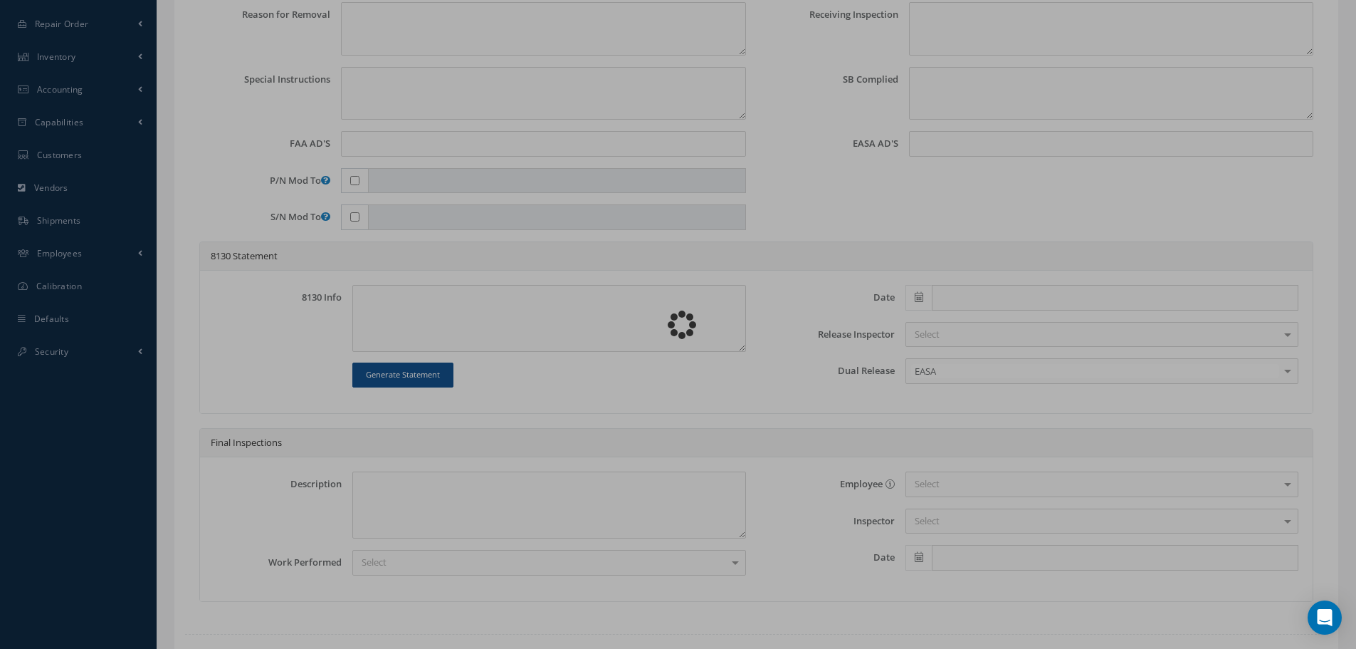
type input "321-458-401-0"
type input "[DATE]"
type input "FLANGE ASSY , OUTER NO.9"
type input "RO-222575"
type input "NSN"
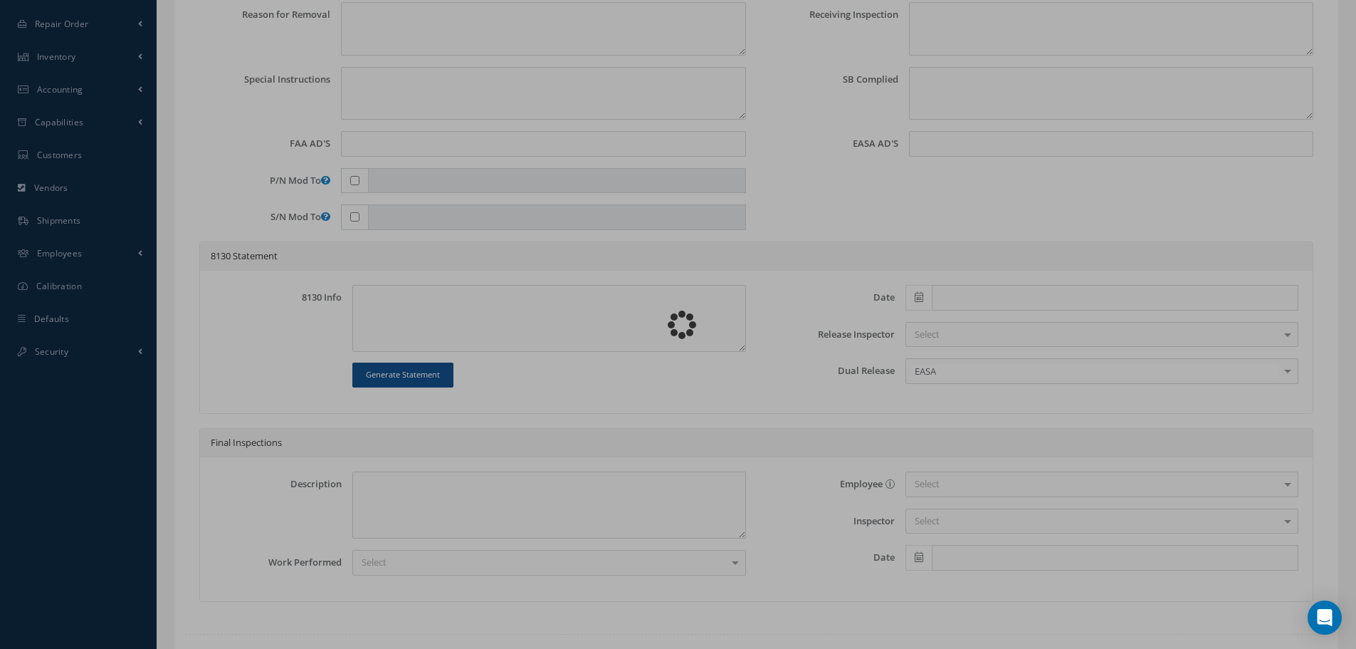
type textarea "NONE"
type textarea "PLEASE SEE R.O. FOR DETAILS"
type textarea "NO VISUAL DAMAGE"
type textarea "None performed"
type textarea "Article was xxxxx in reference with the following Technical Standard : CFM56-5B…"
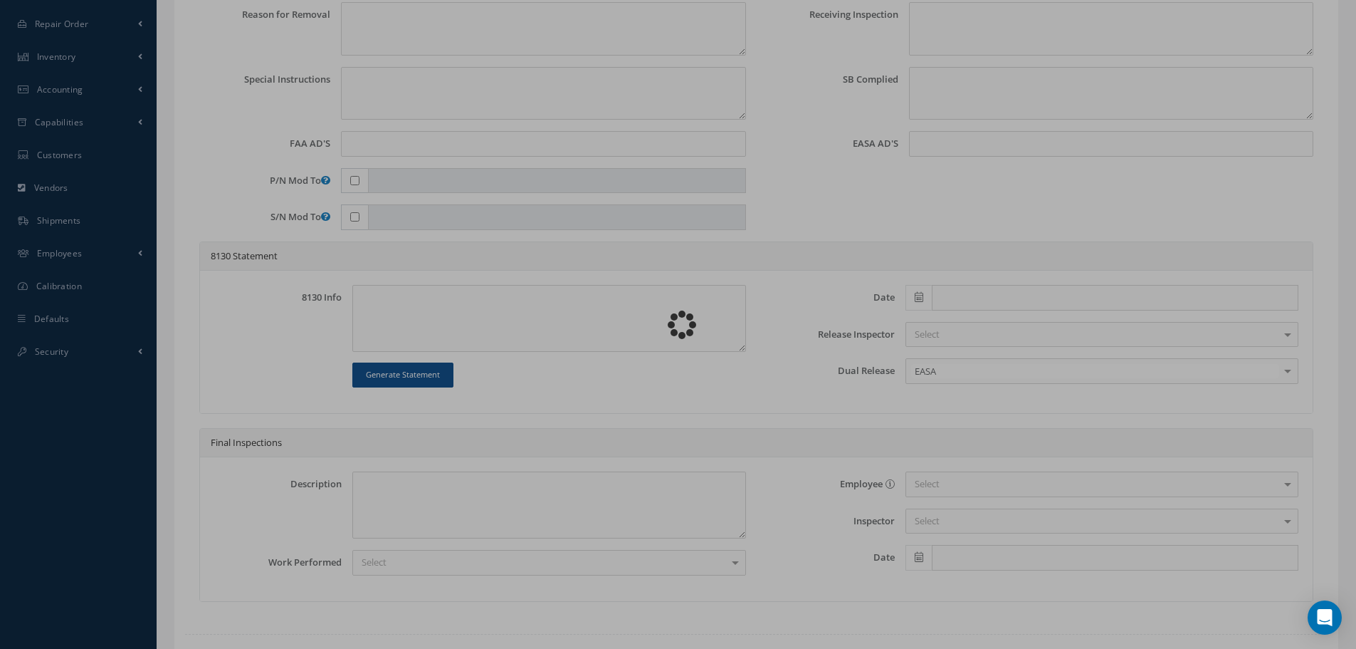
type textarea "Article has been approved to return to service."
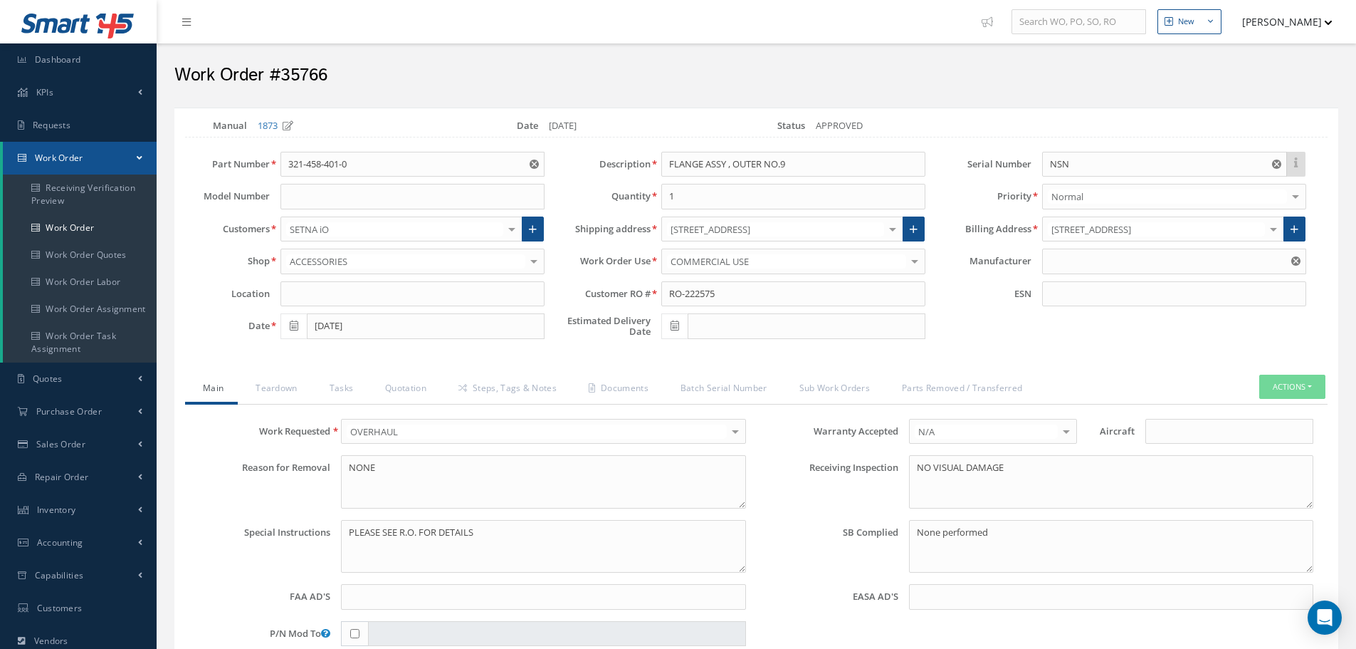
type input "CFM56-5B"
click at [409, 386] on link "Quotation" at bounding box center [403, 389] width 73 height 30
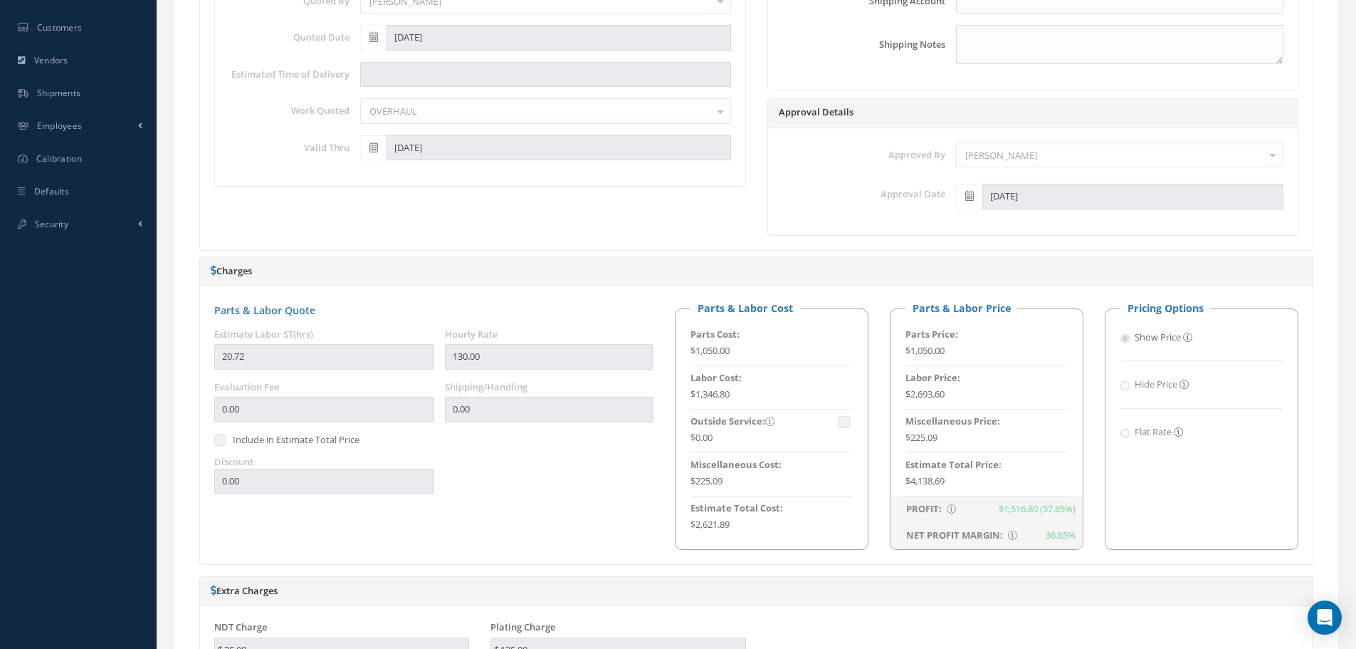
scroll to position [926, 0]
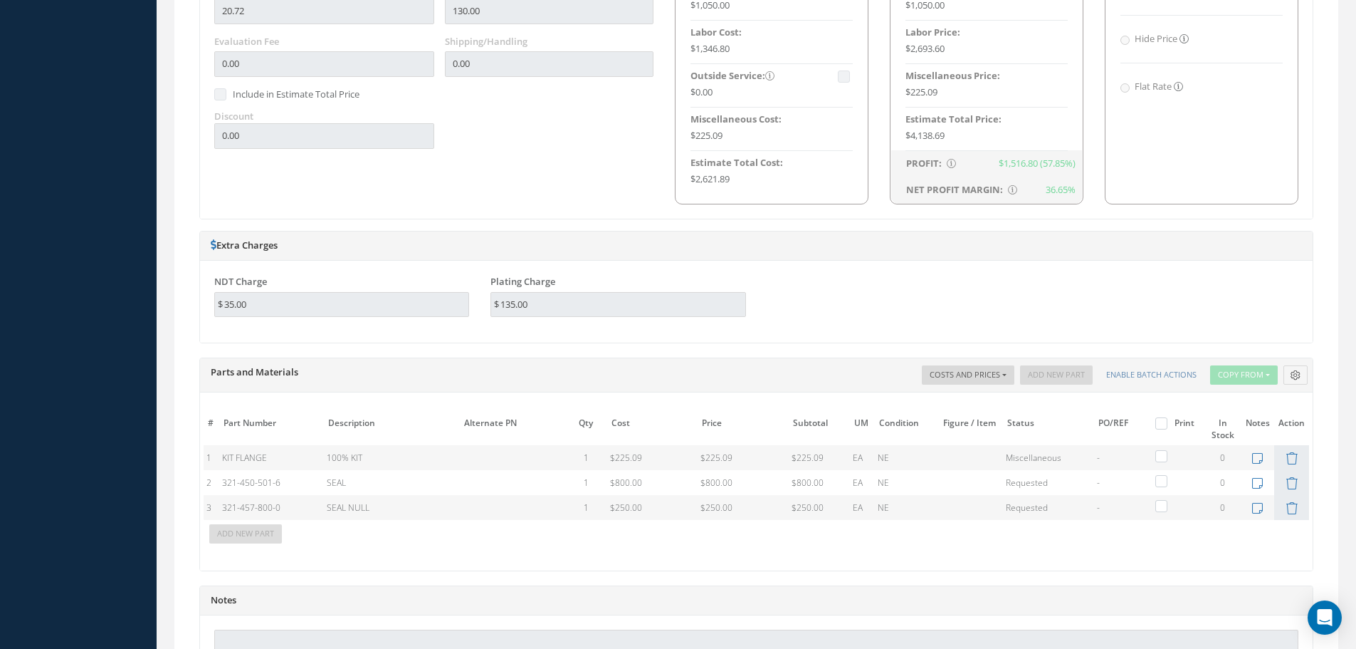
click at [1167, 423] on label at bounding box center [1169, 422] width 4 height 12
click at [1159, 423] on input "checkbox" at bounding box center [1163, 424] width 9 height 9
checkbox input "true"
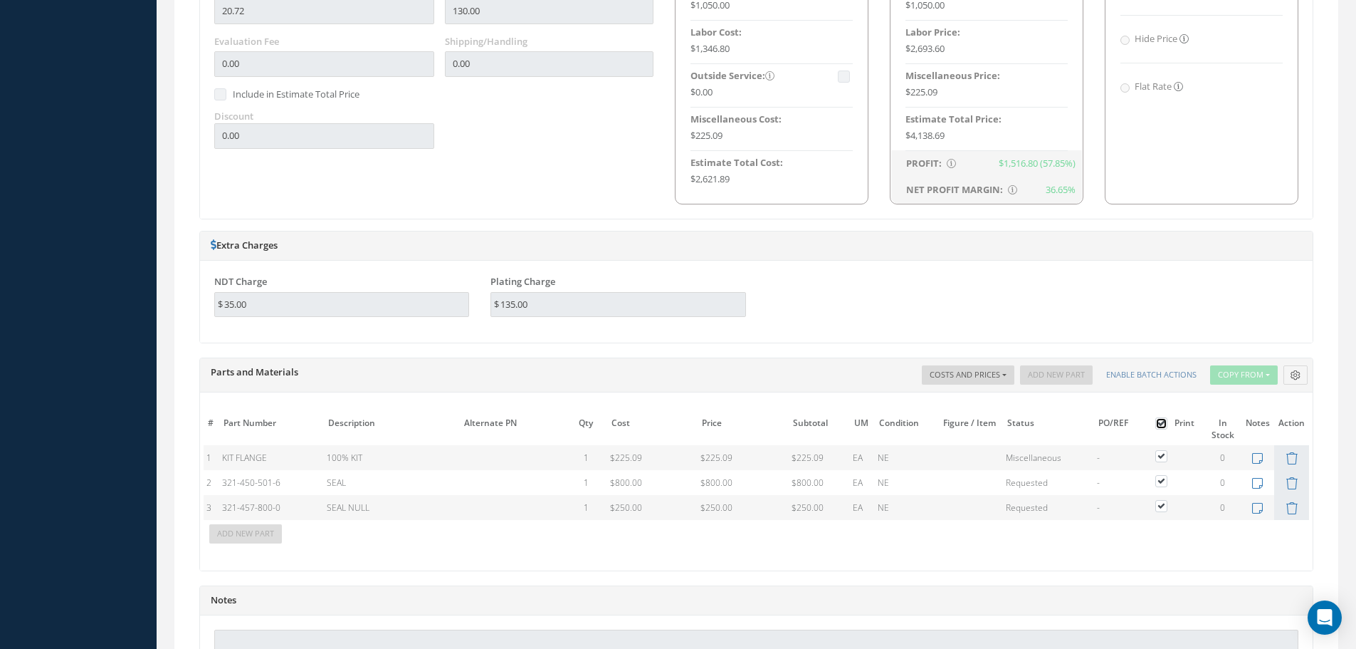
checkbox input "true"
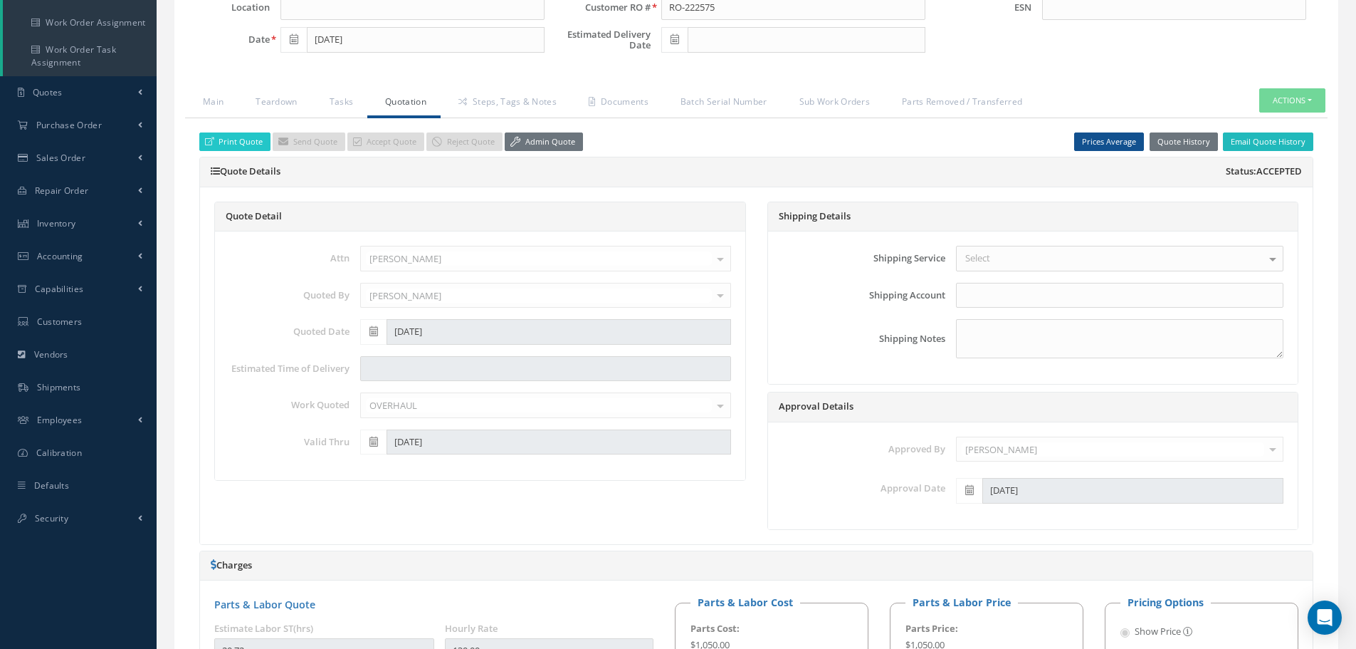
scroll to position [285, 0]
click at [1308, 103] on button "Actions" at bounding box center [1292, 102] width 66 height 25
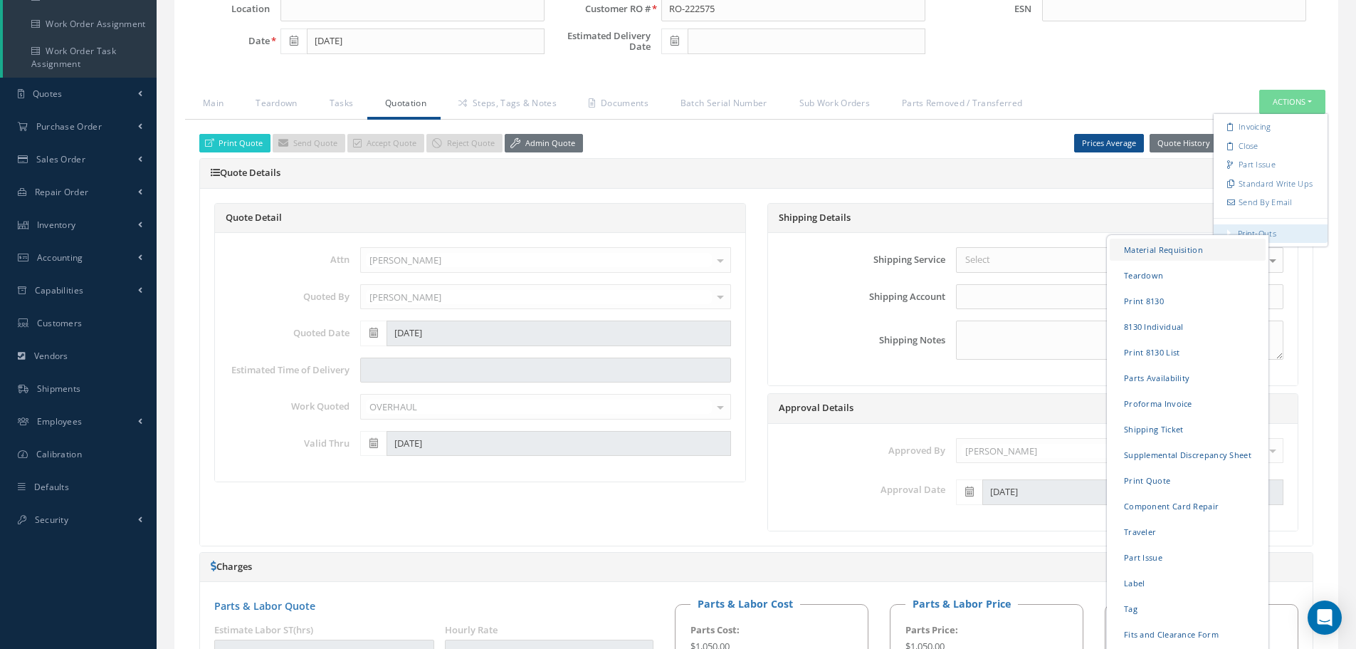
click at [1144, 251] on link "Material Requisition" at bounding box center [1188, 249] width 156 height 22
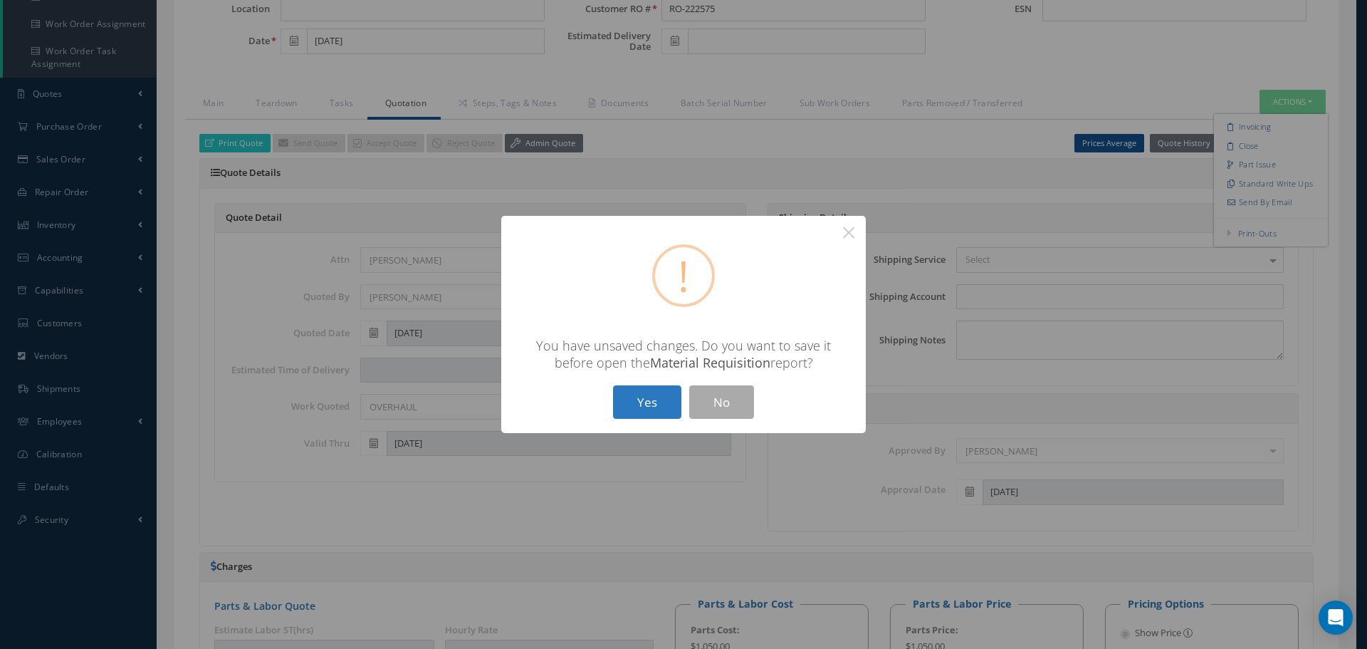
click at [659, 397] on button "Yes" at bounding box center [647, 401] width 68 height 33
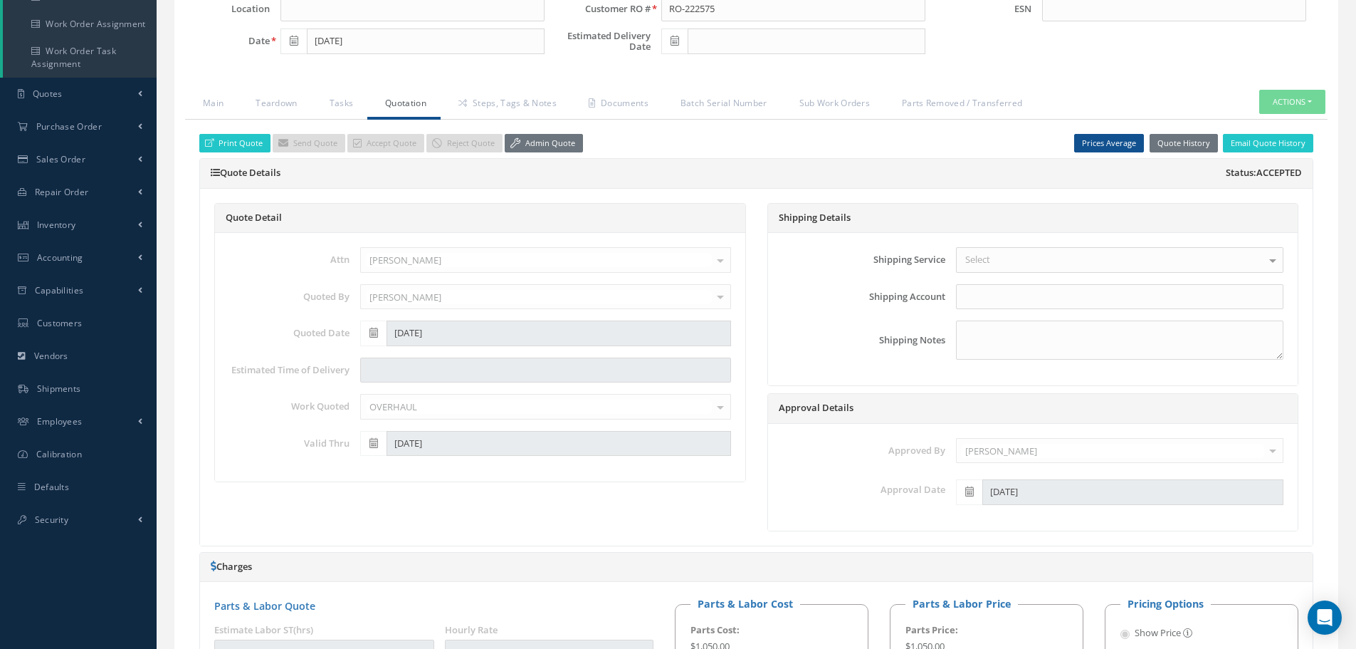
checkbox input "true"
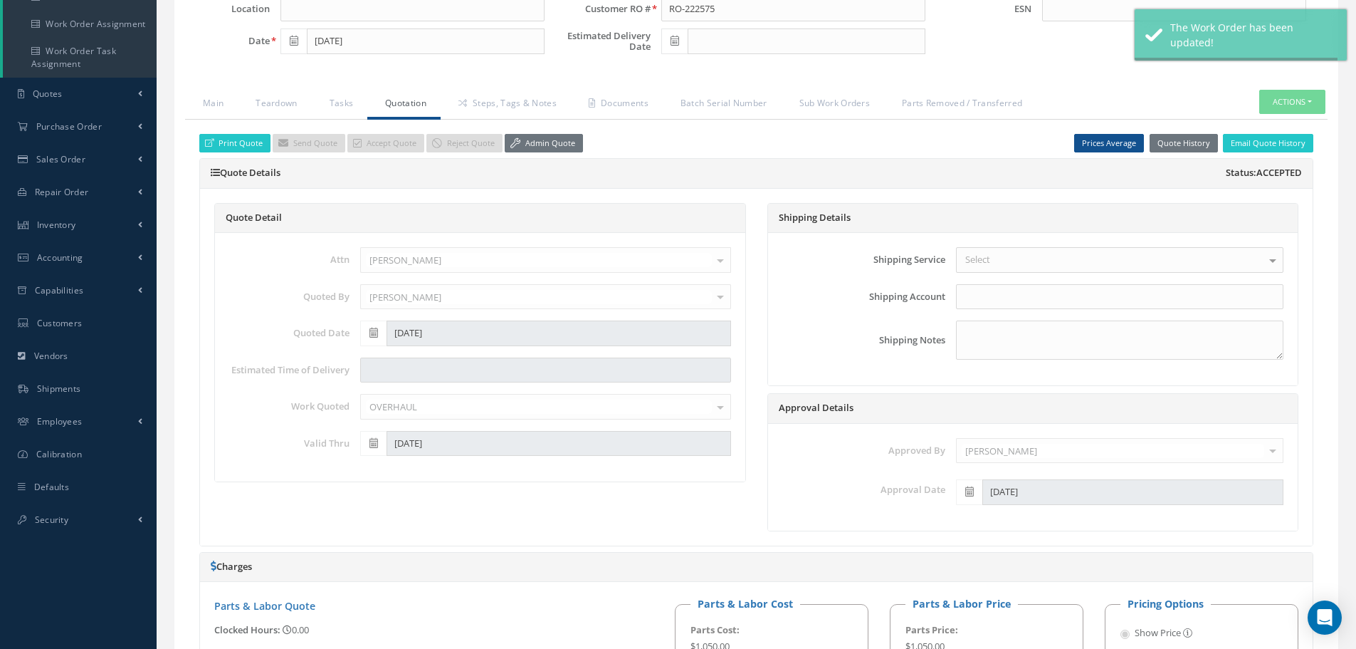
type input "CFM56-5B"
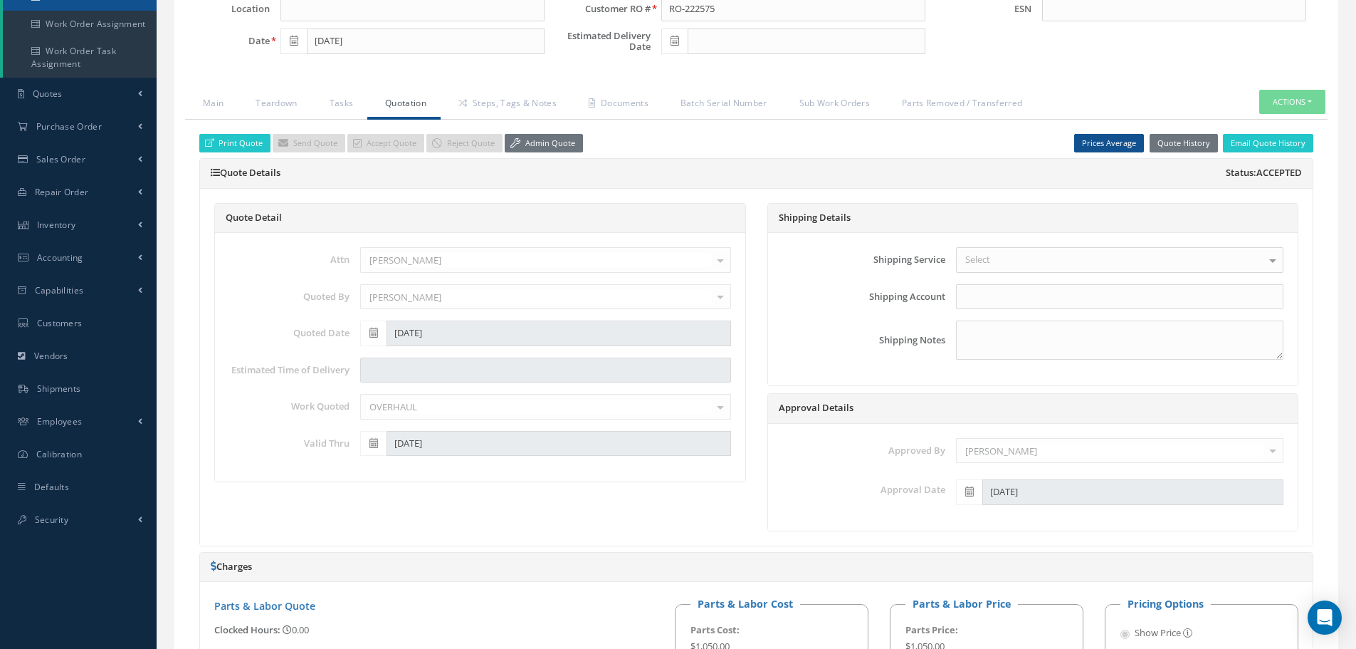
select select "25"
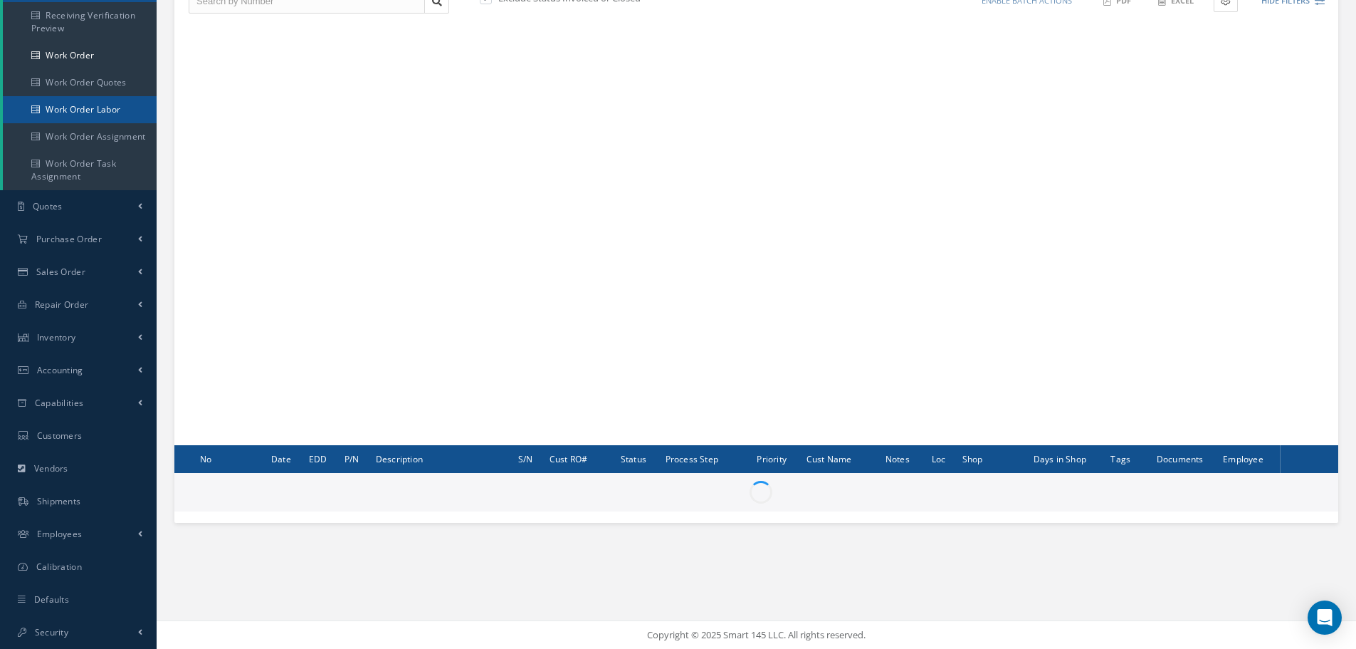
scroll to position [172, 0]
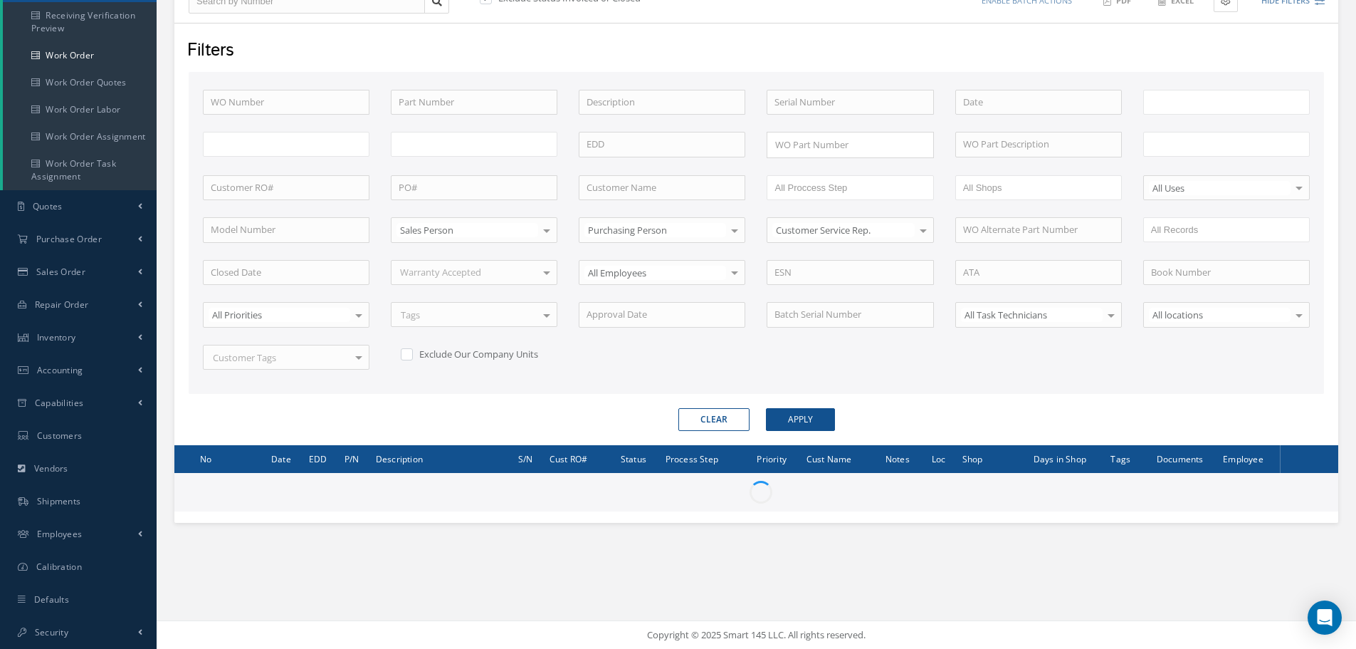
type input "All Work Request"
type input "All Work Performed"
type input "All Status"
type input "WO Part Status"
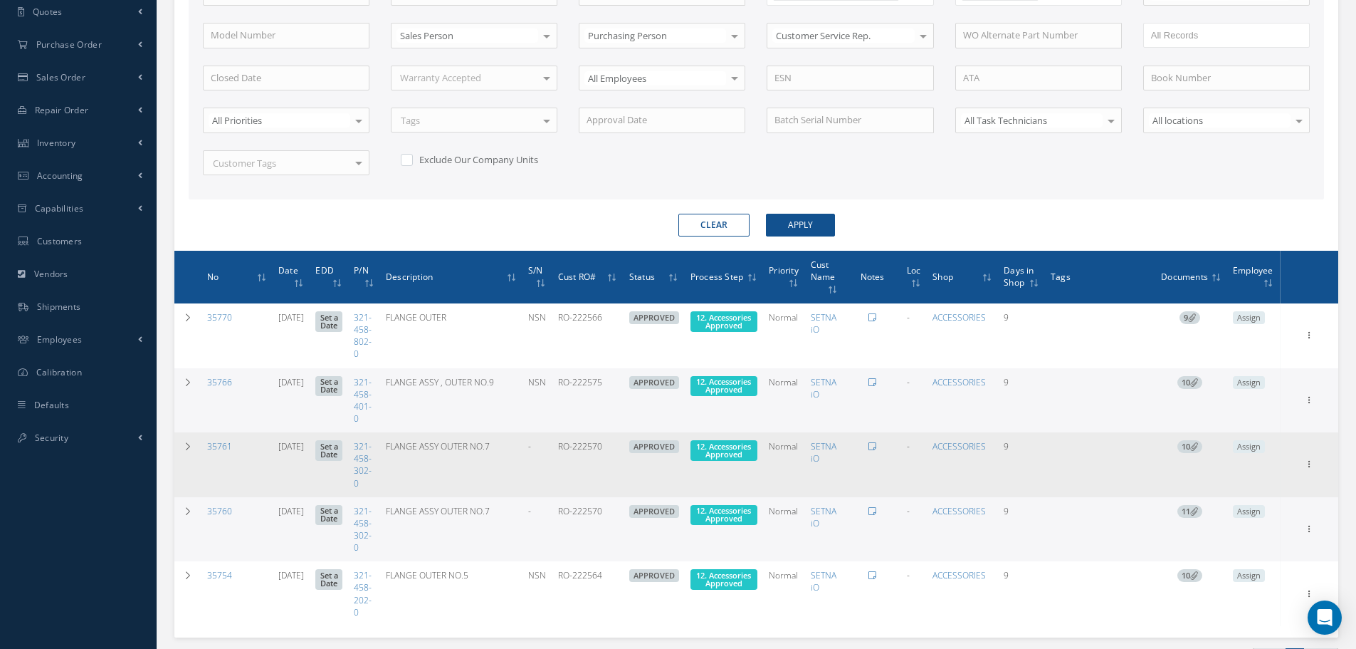
scroll to position [386, 0]
